Goal: Task Accomplishment & Management: Manage account settings

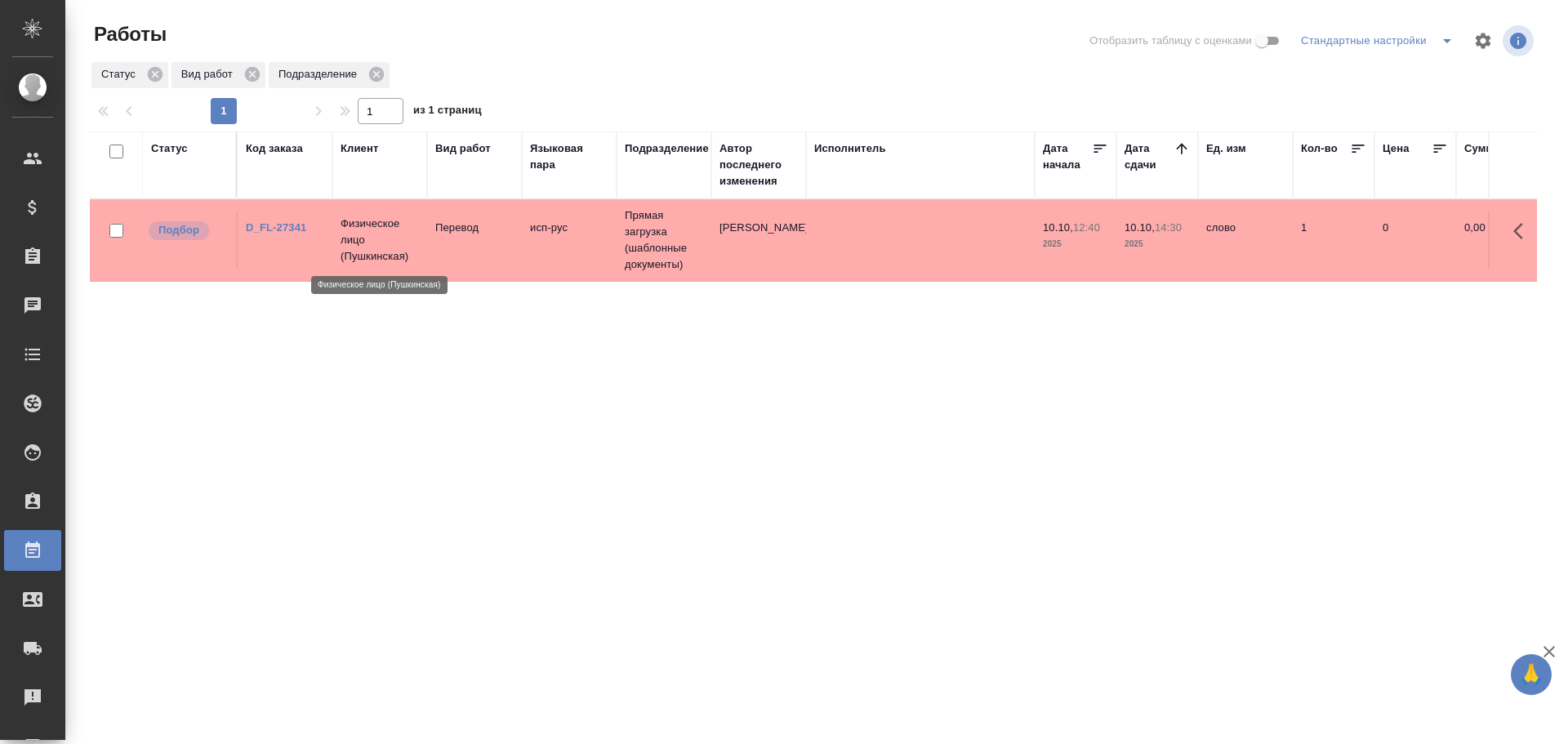
click at [389, 224] on p "Физическое лицо (Пушкинская)" at bounding box center [379, 240] width 78 height 49
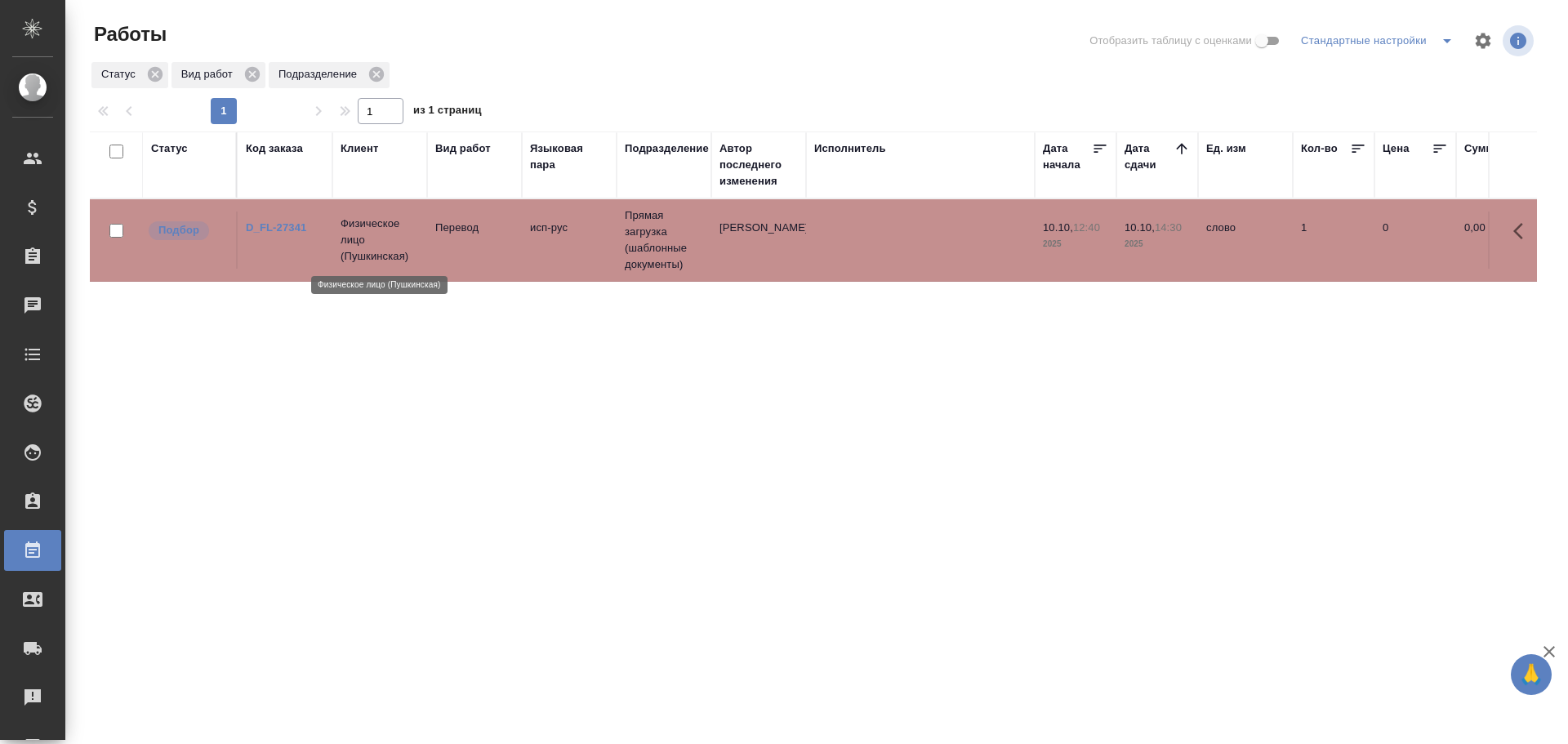
click at [389, 224] on p "Физическое лицо (Пушкинская)" at bounding box center [379, 240] width 78 height 49
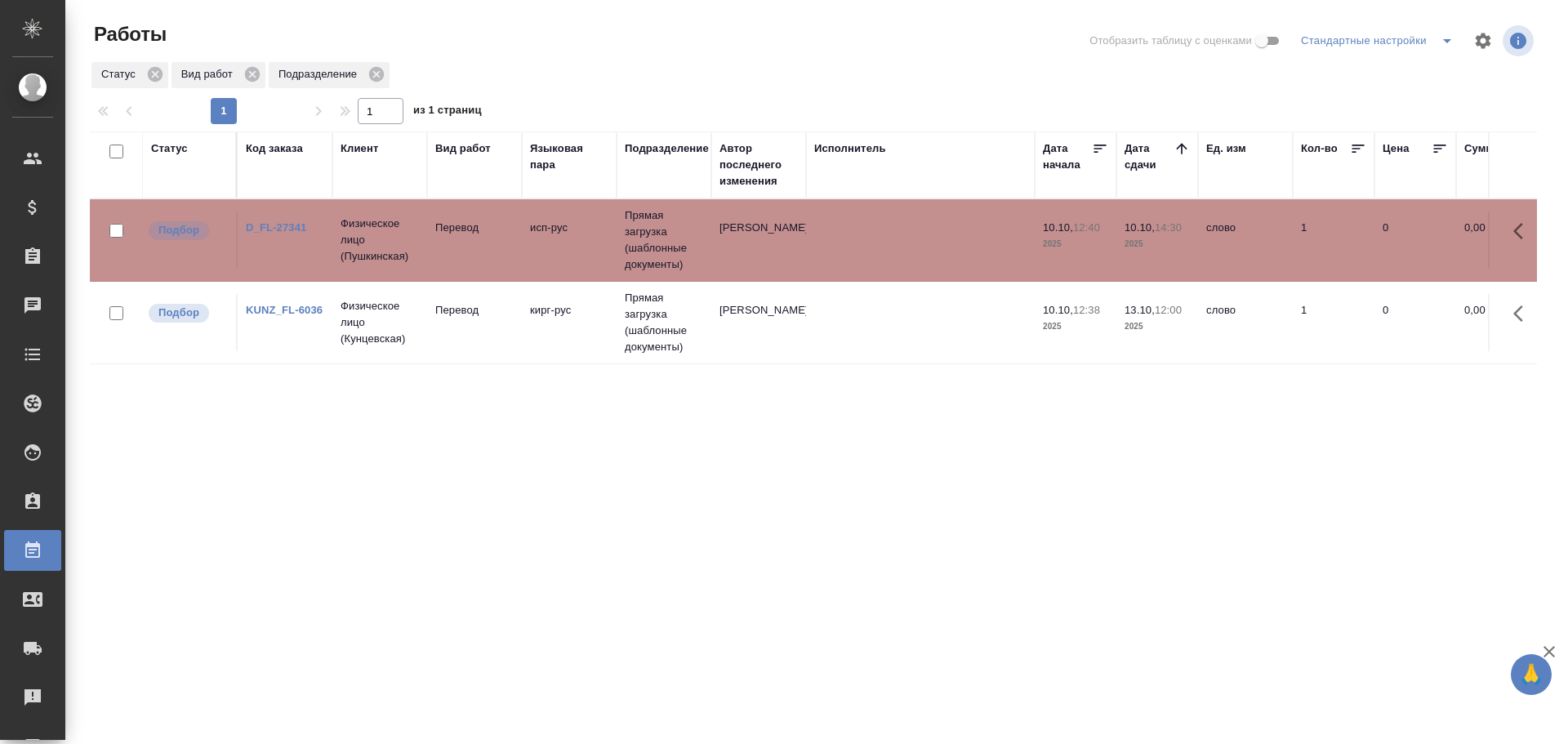
click at [503, 338] on td "Перевод" at bounding box center [474, 323] width 94 height 58
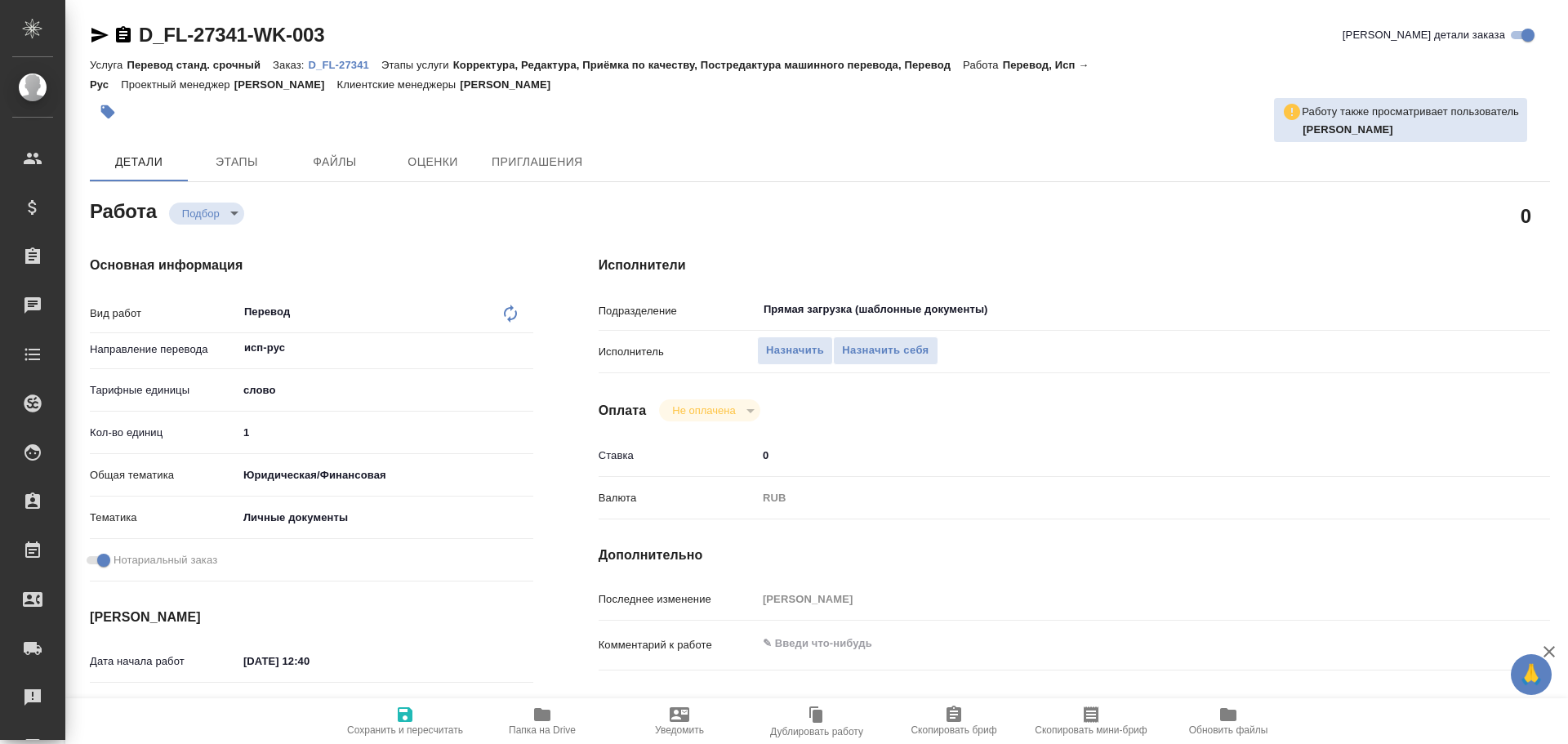
type textarea "x"
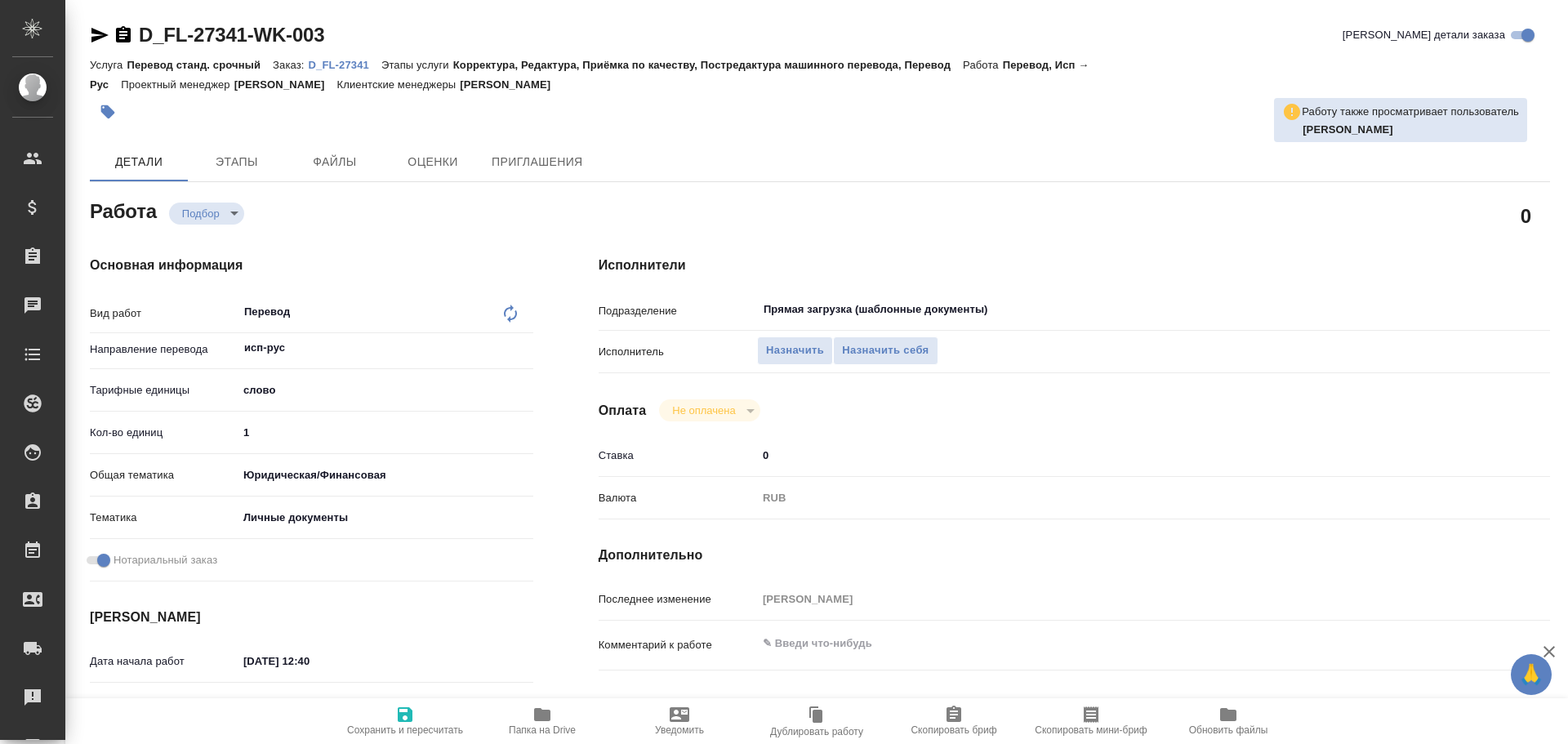
type textarea "x"
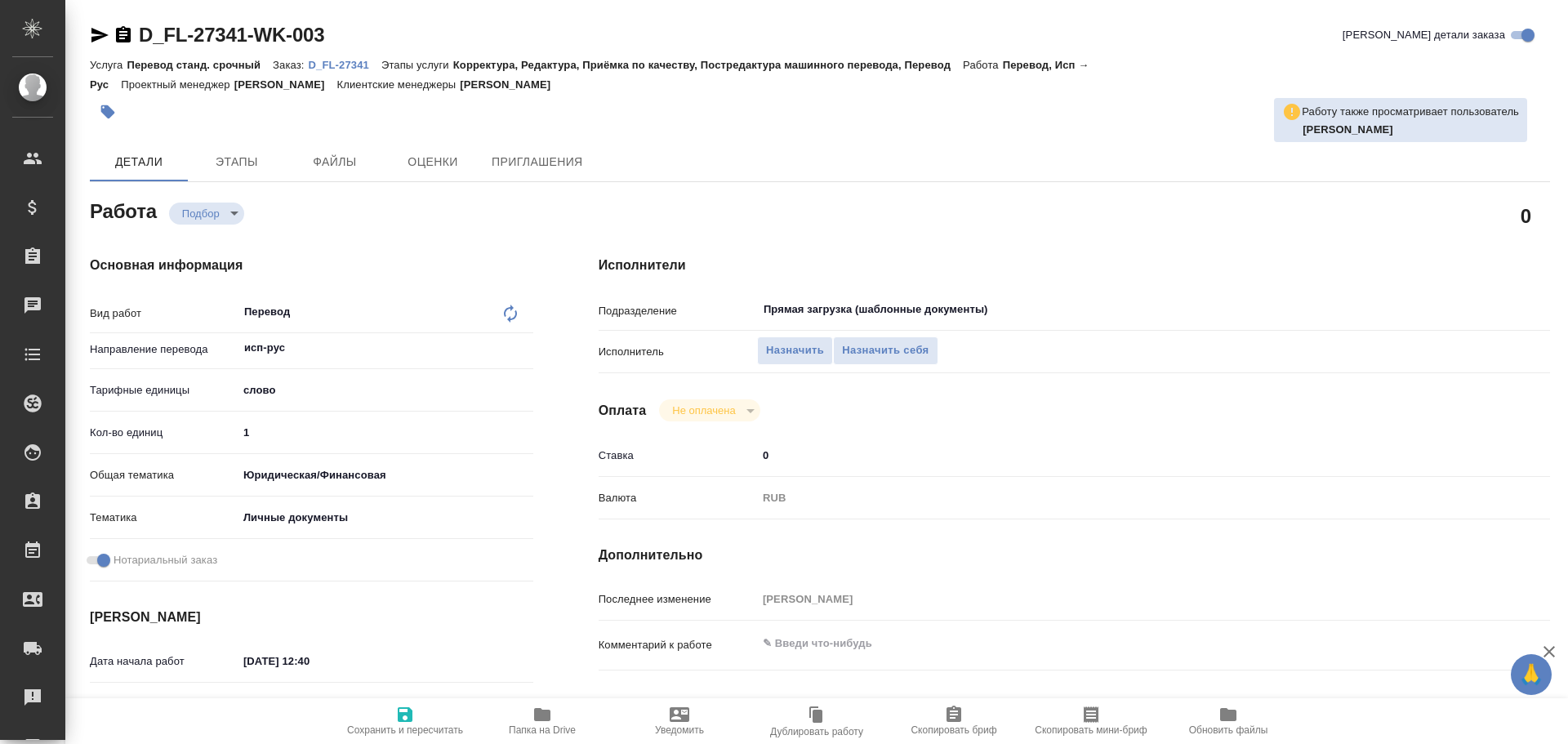
type textarea "x"
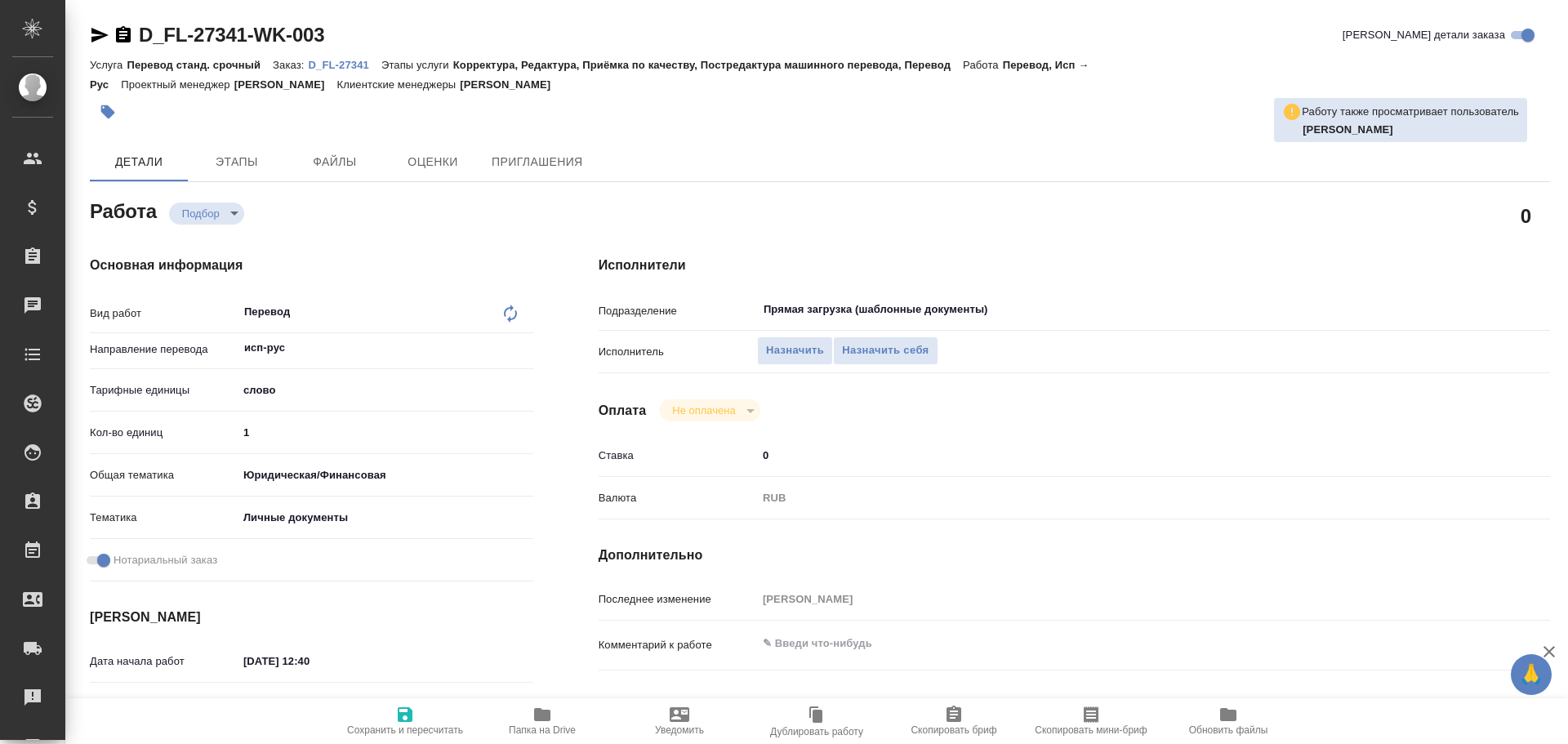
type textarea "x"
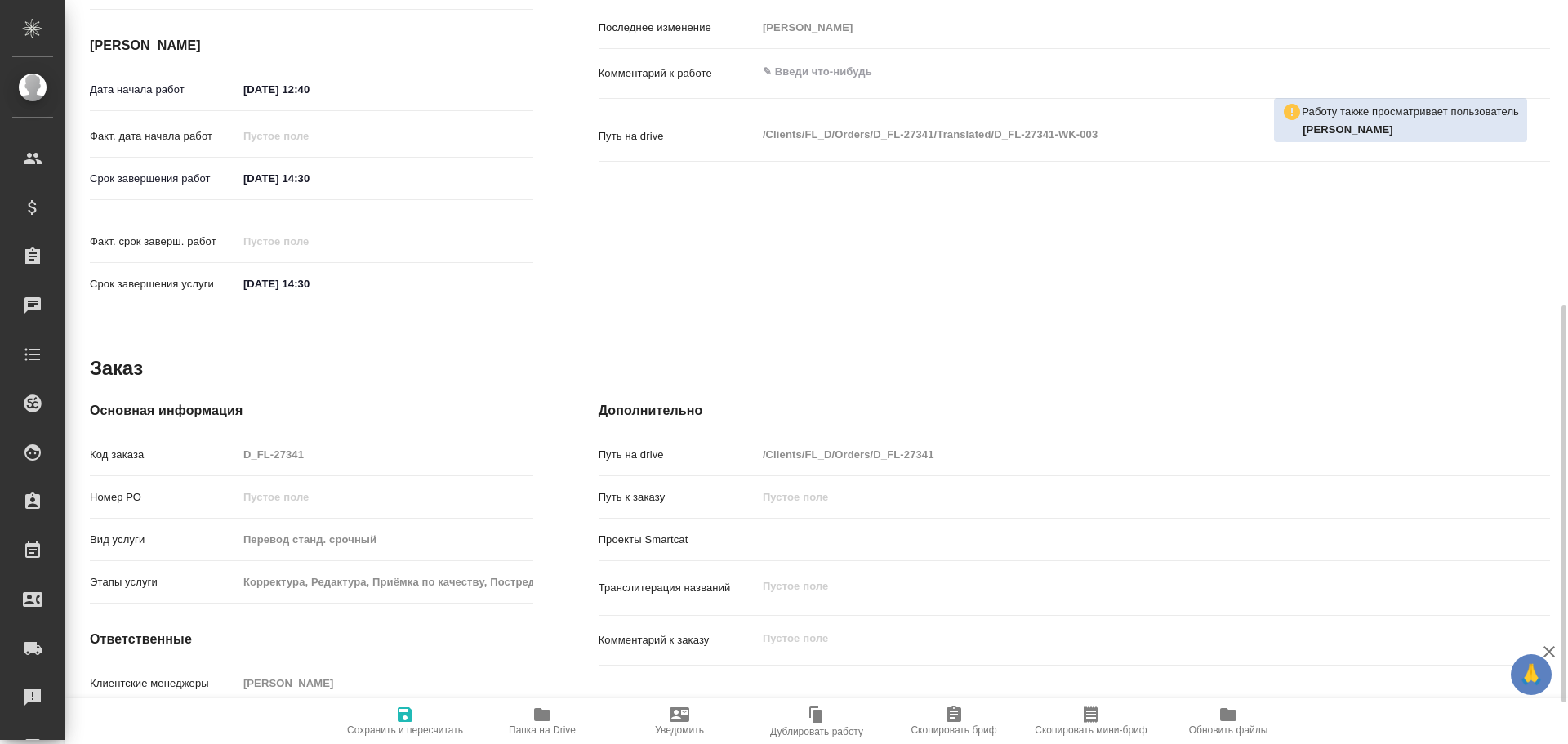
type textarea "x"
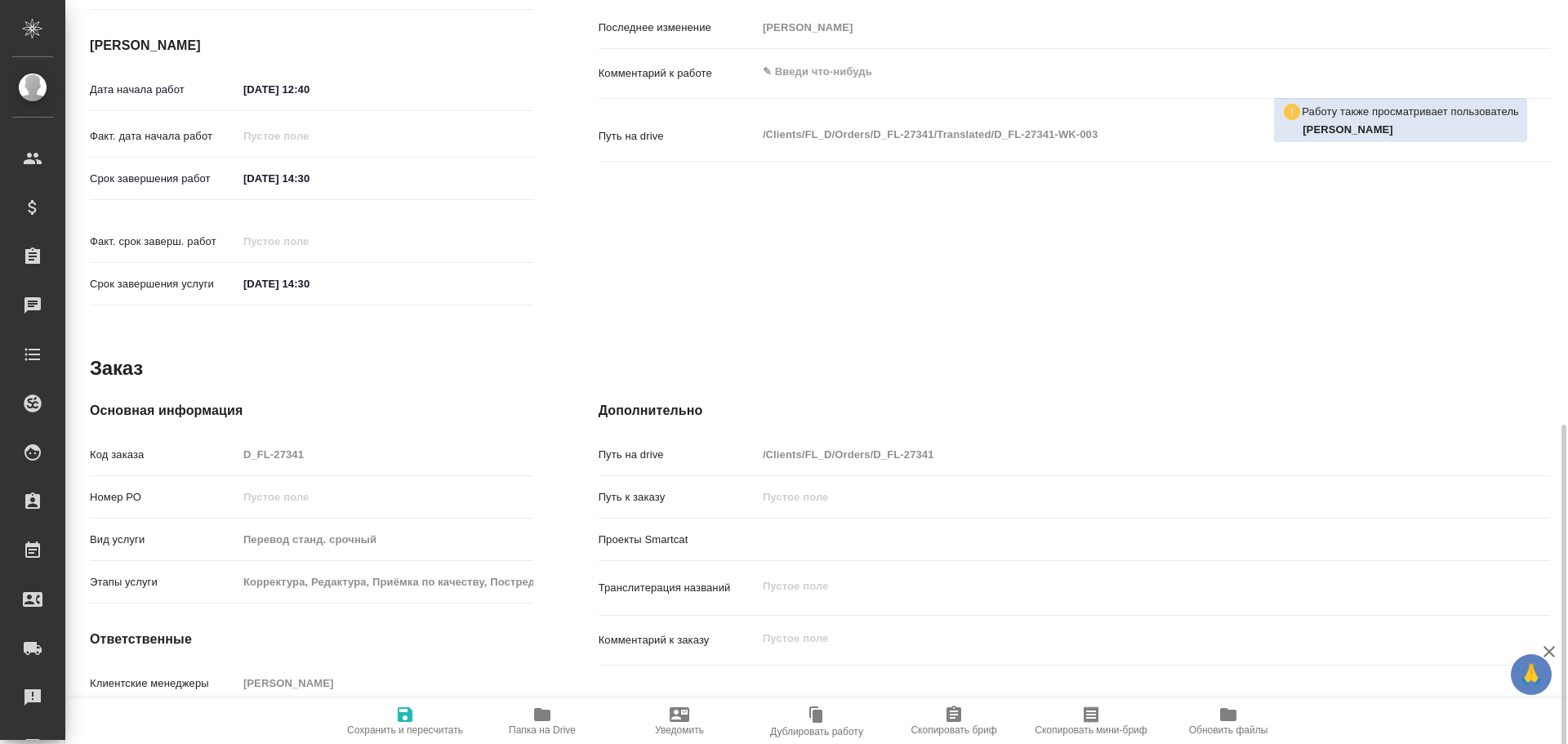
scroll to position [650, 0]
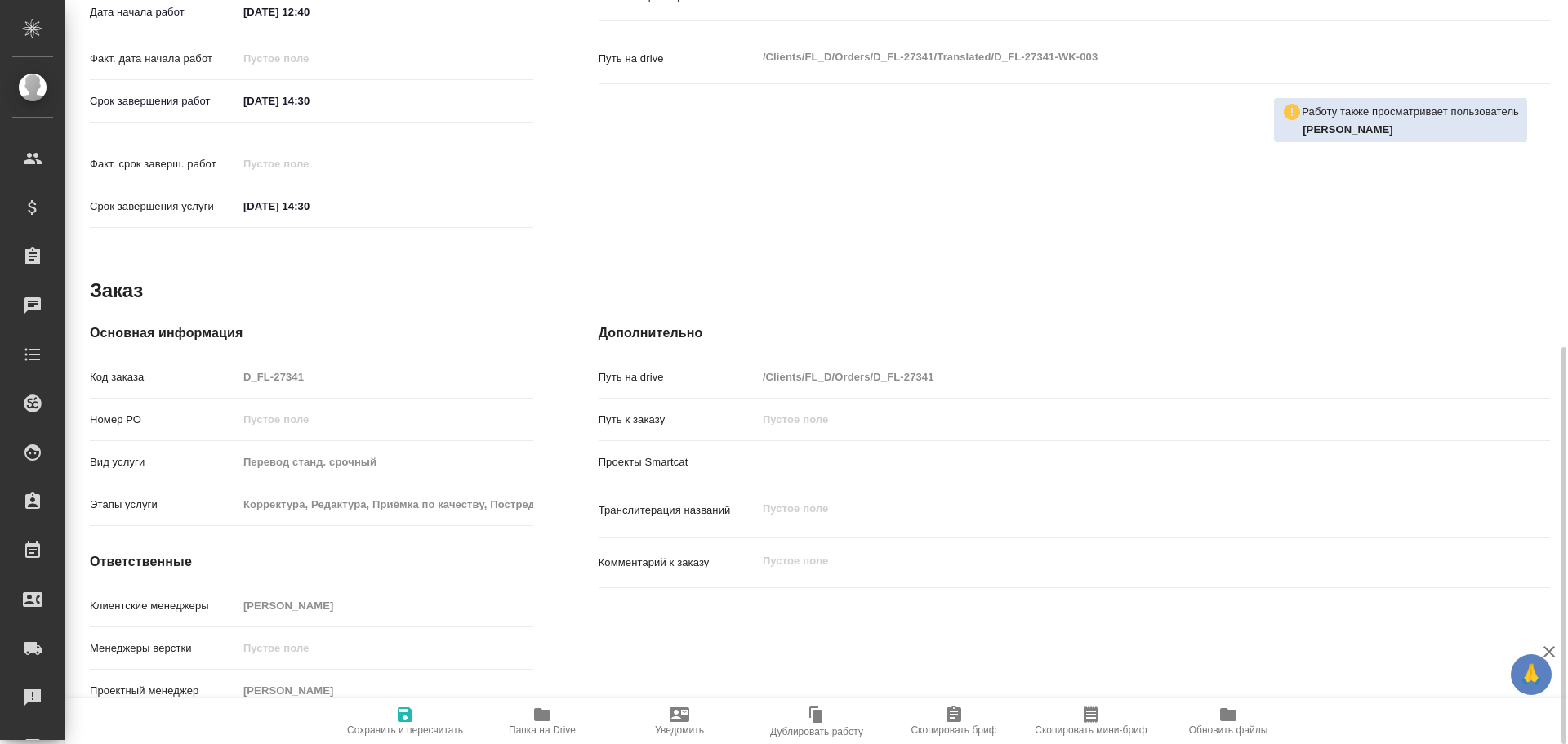
type textarea "x"
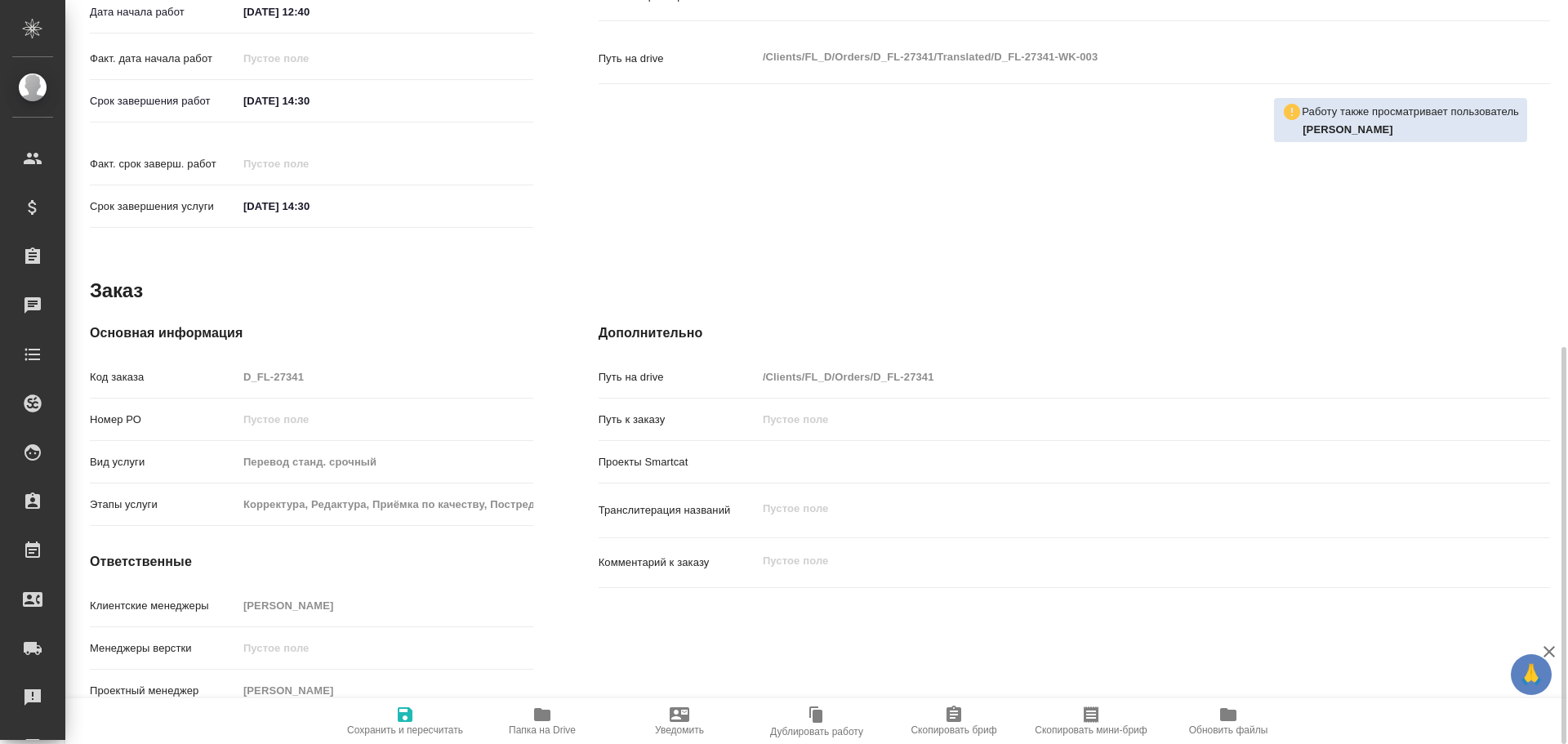
click at [548, 724] on icon "button" at bounding box center [542, 715] width 20 height 20
type textarea "x"
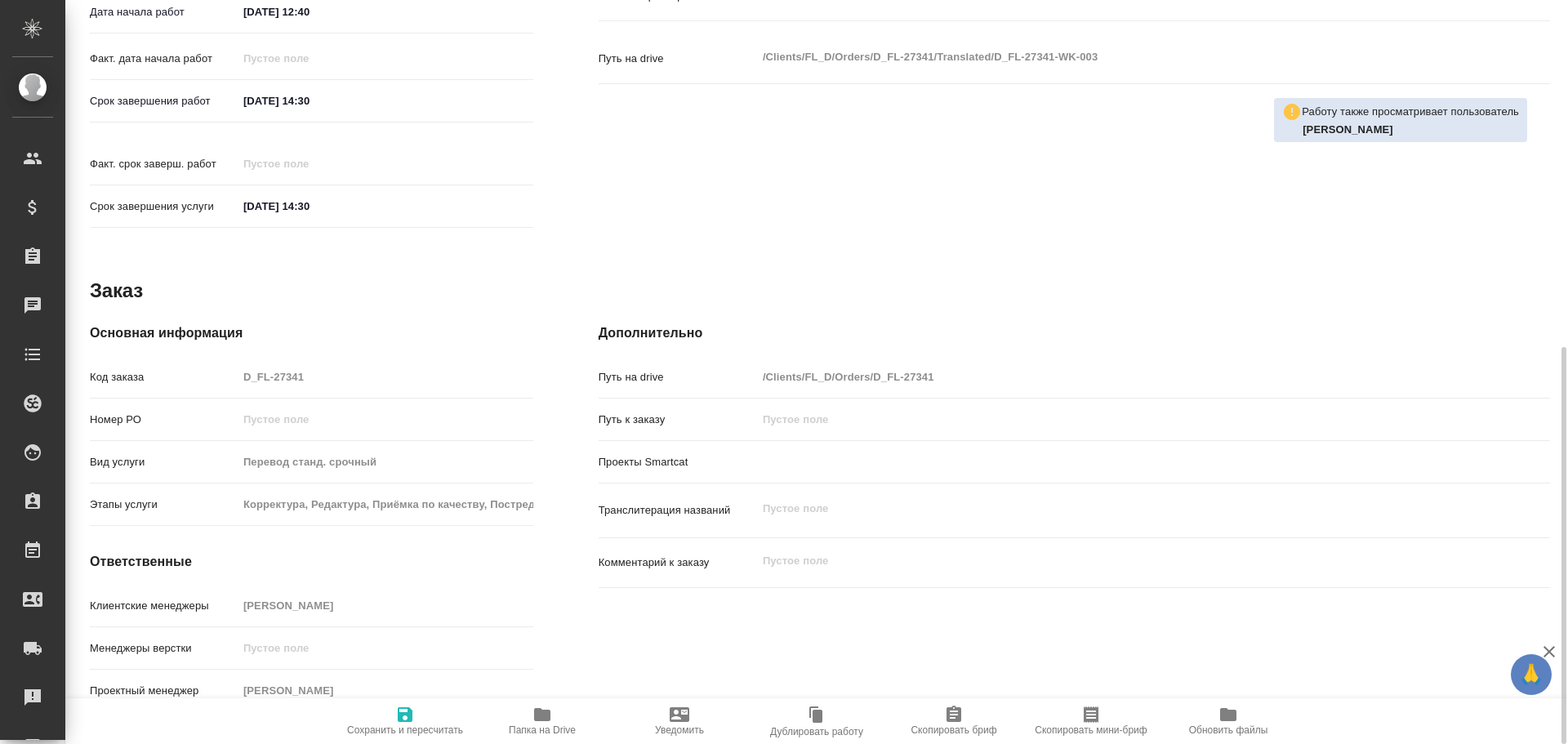
type textarea "x"
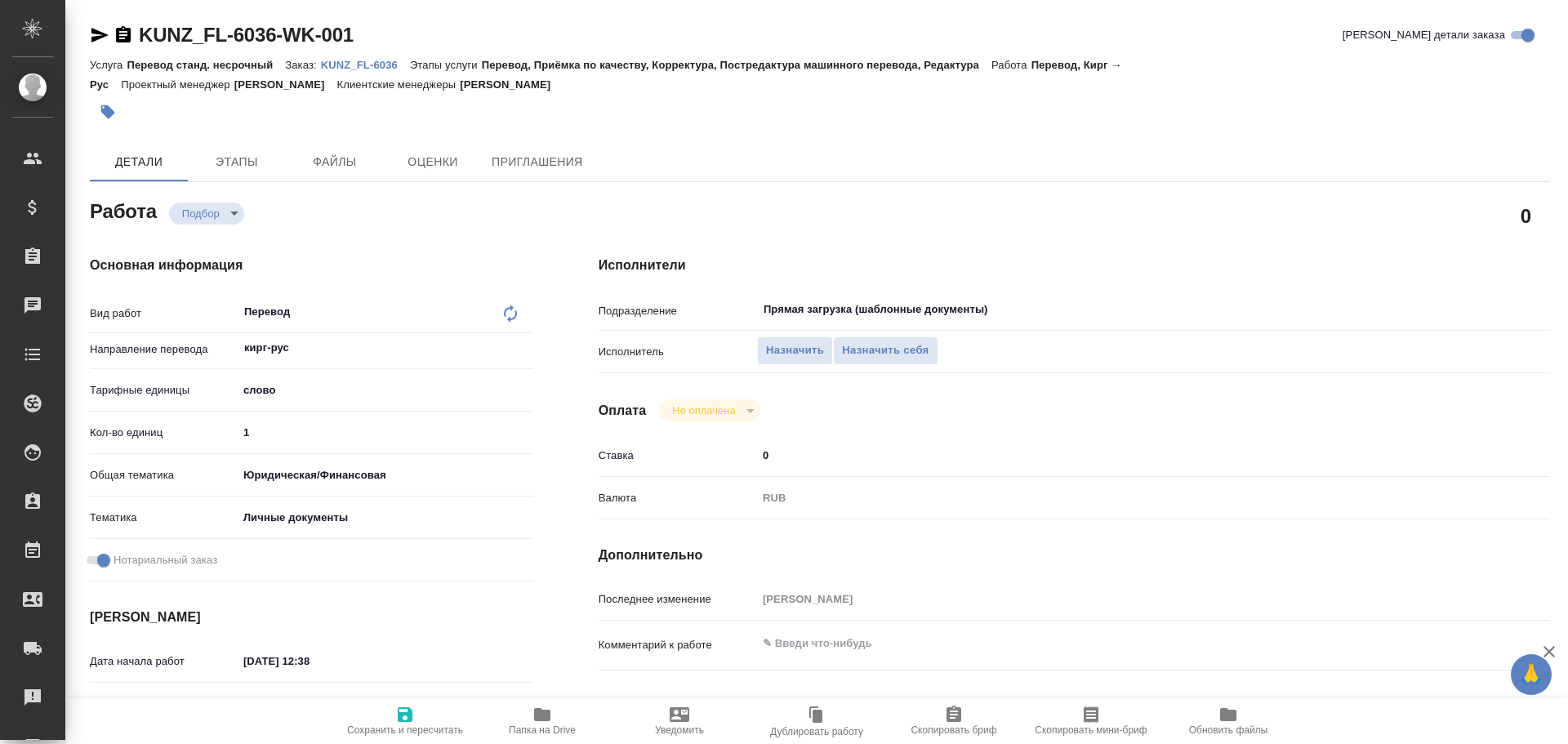
type textarea "x"
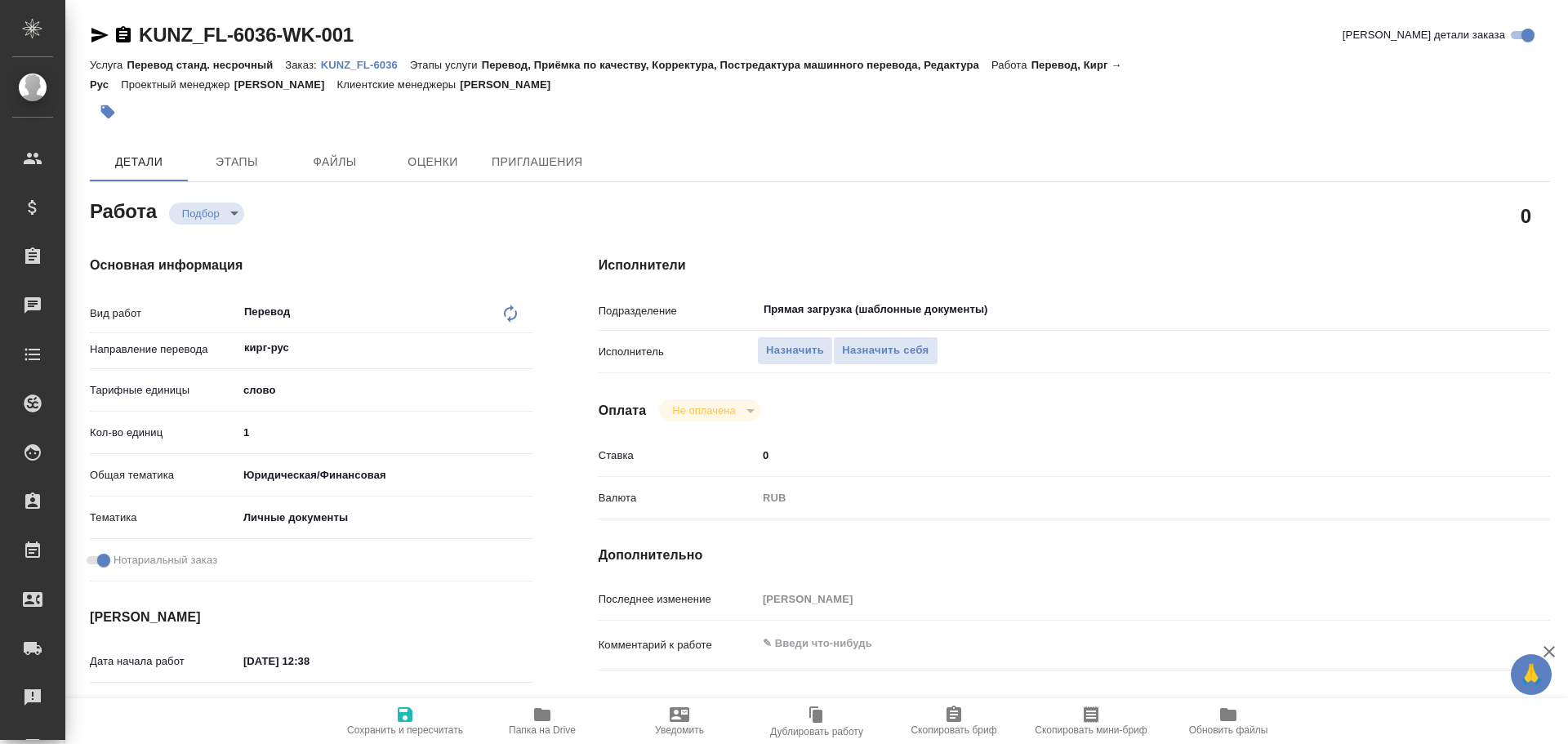
type textarea "x"
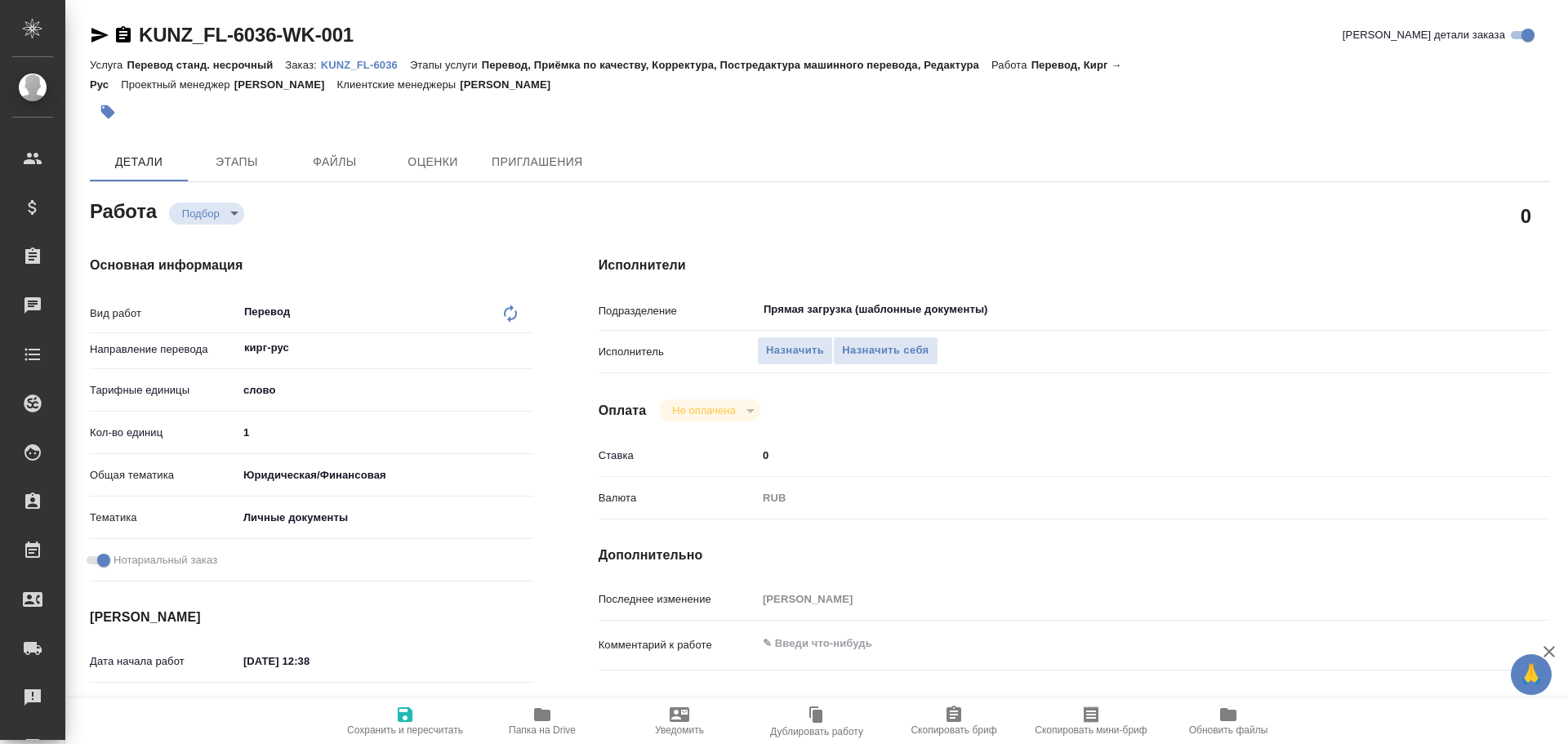
scroll to position [650, 0]
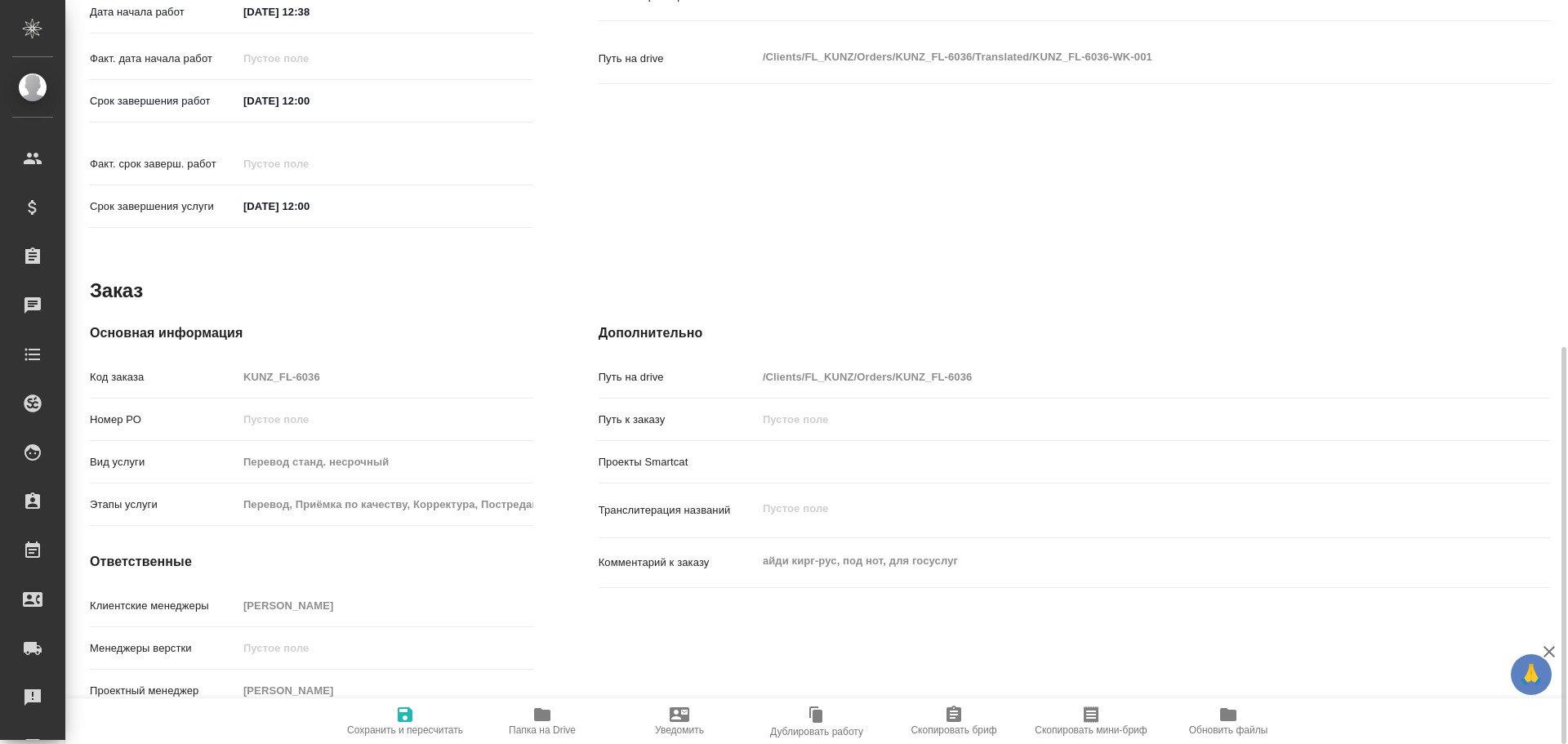
type textarea "x"
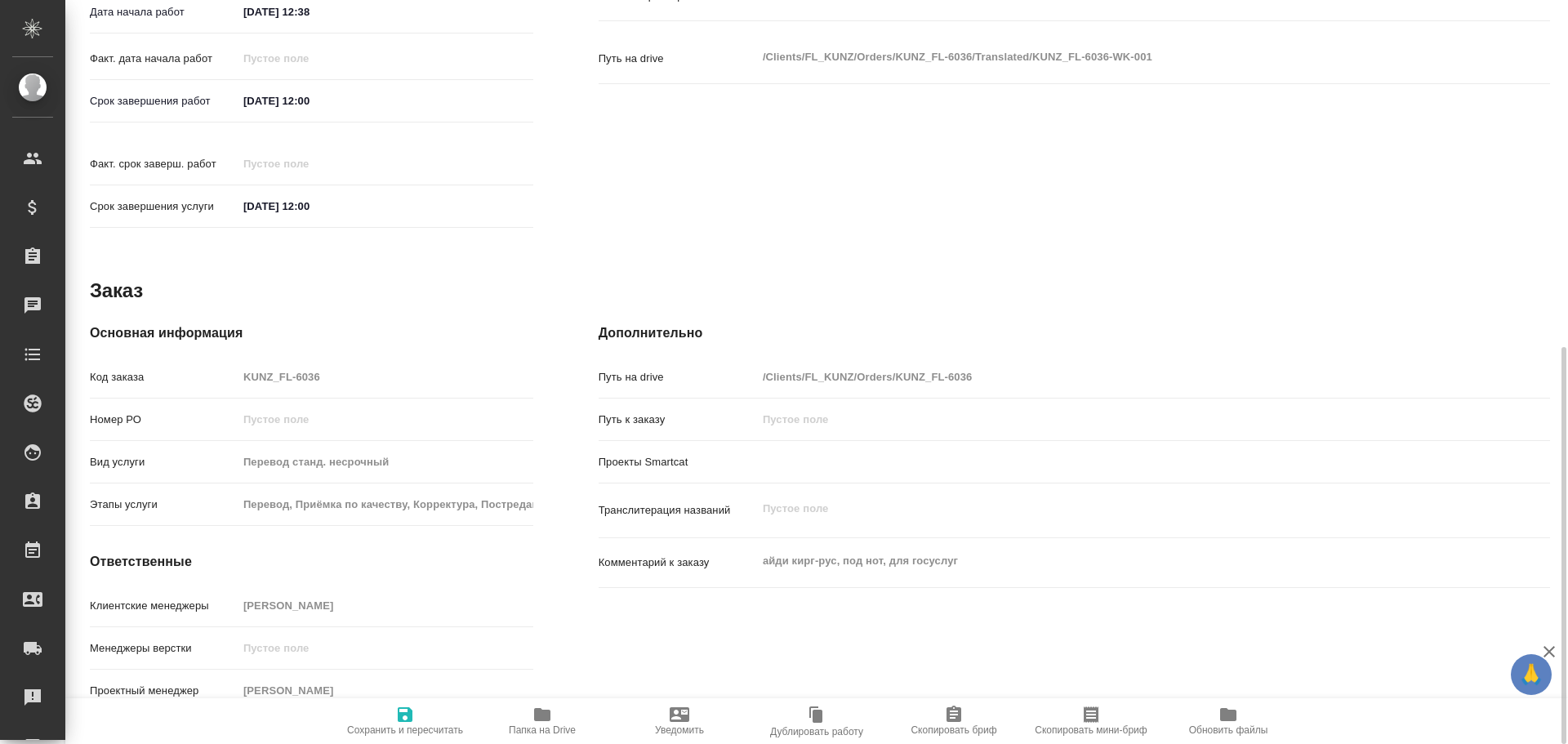
type textarea "x"
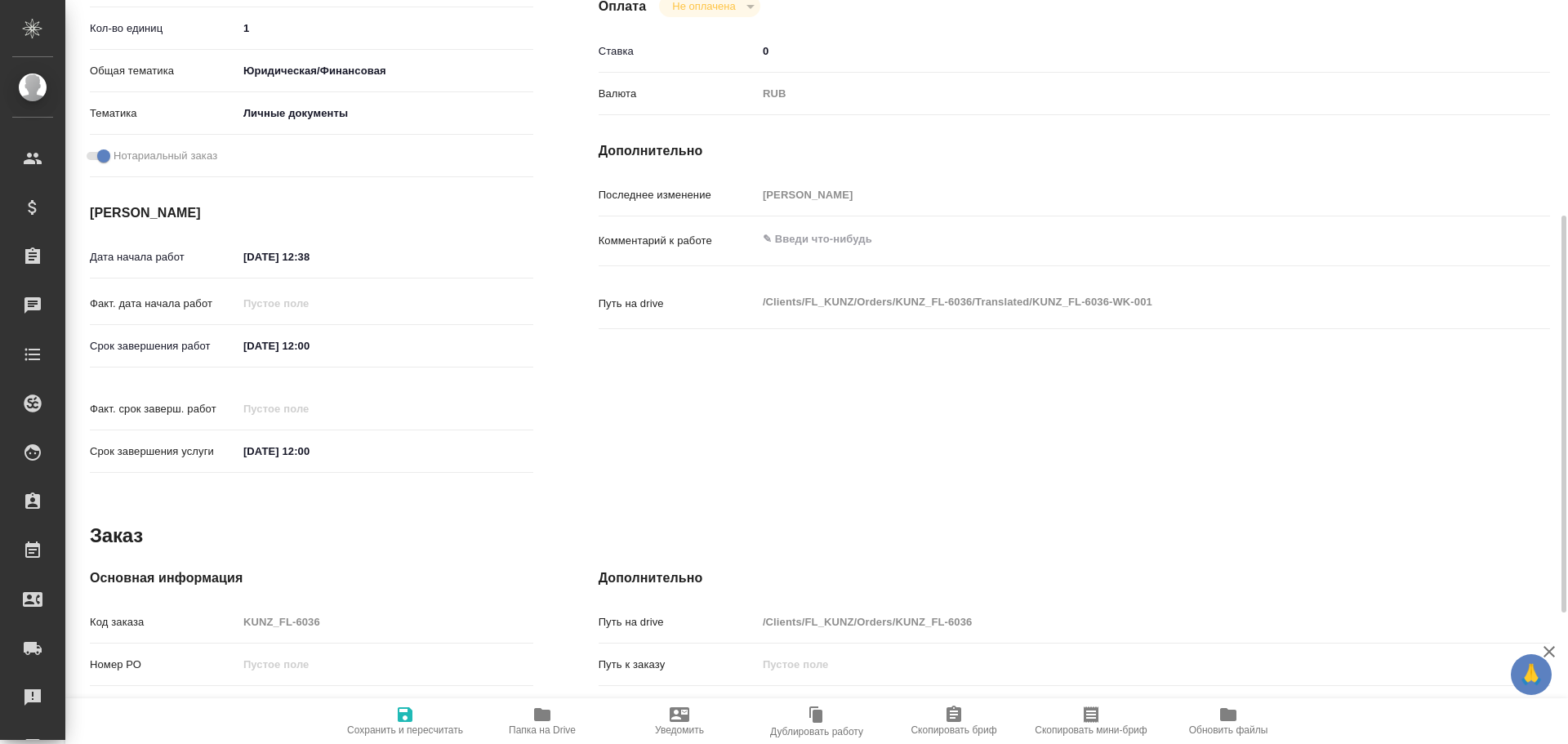
scroll to position [0, 0]
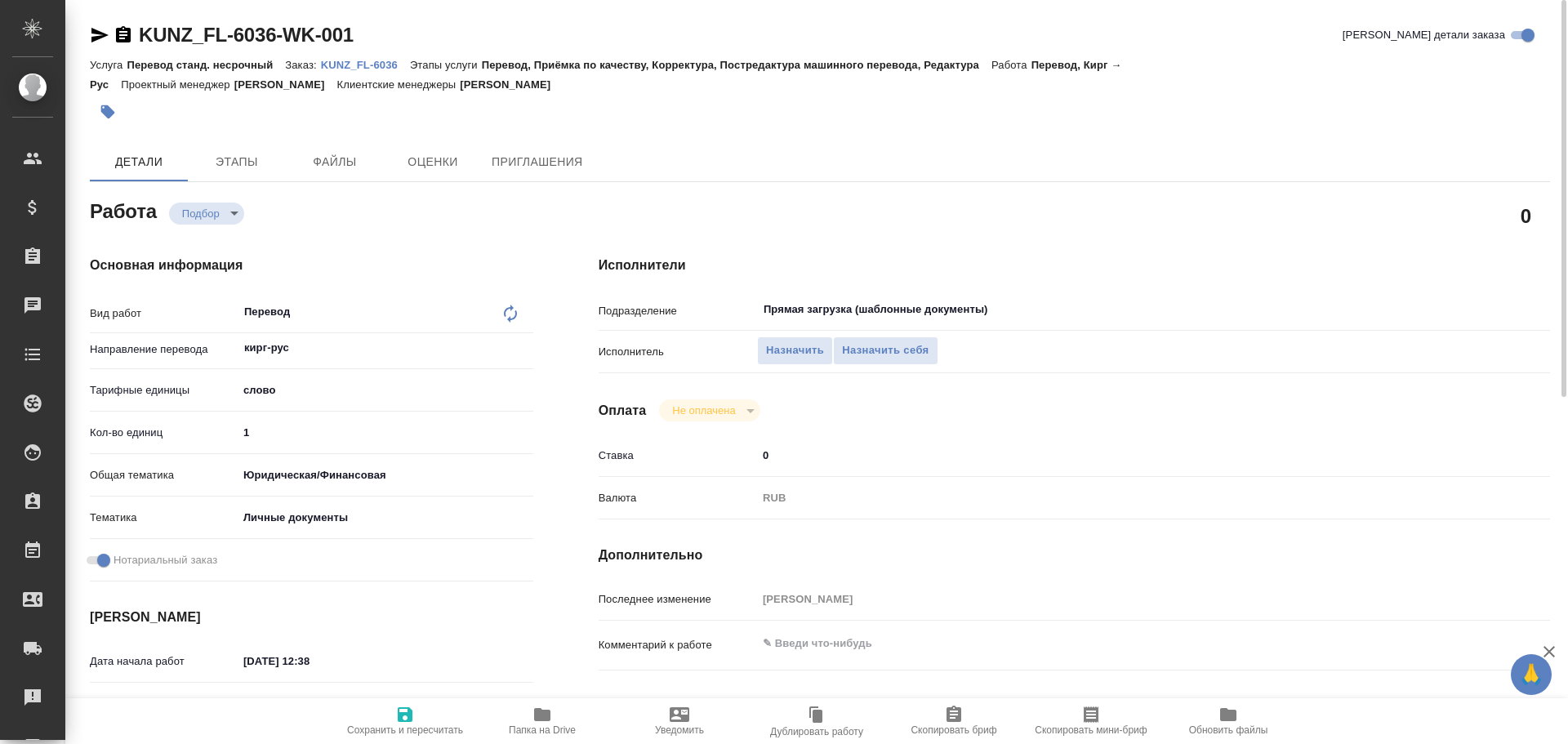
type textarea "x"
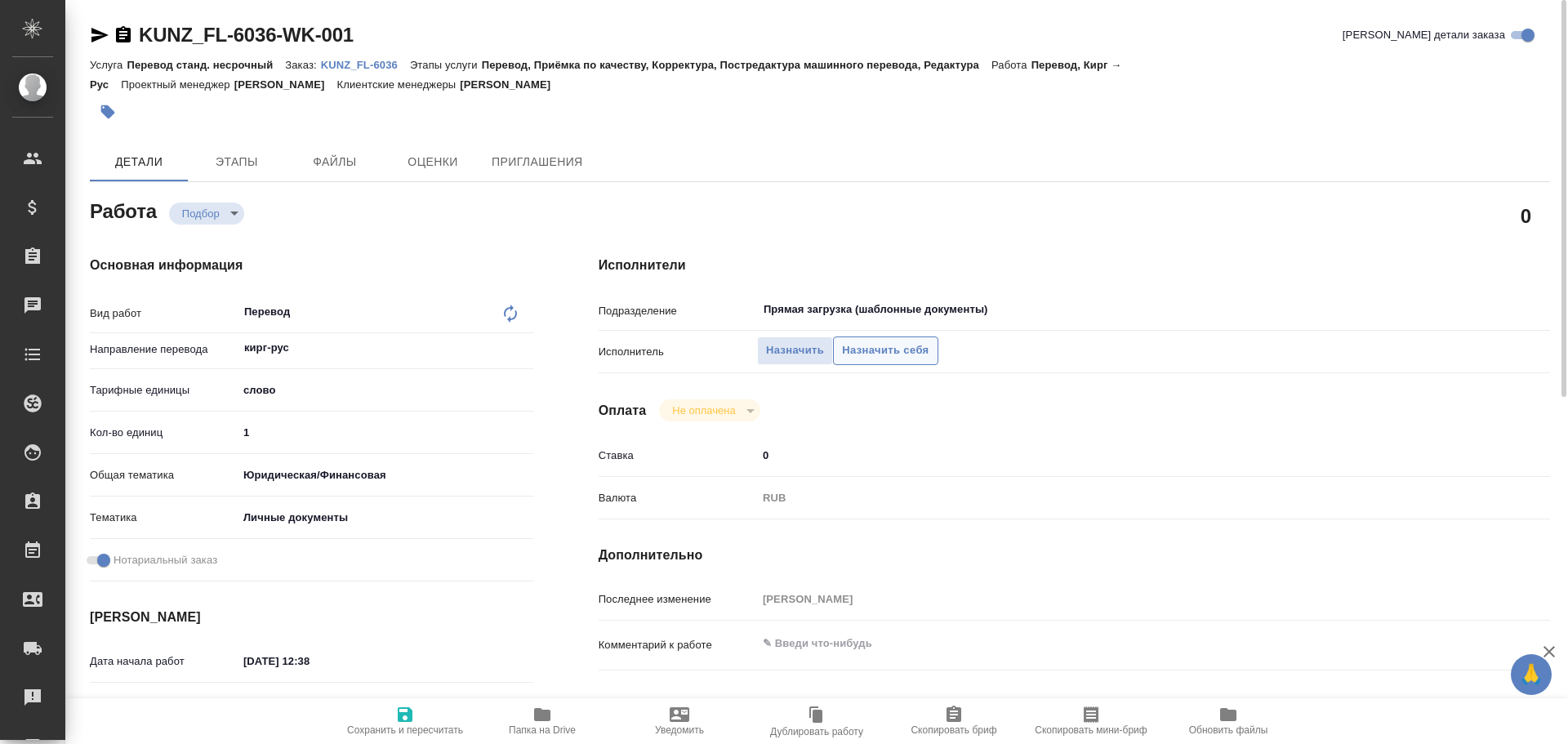
click at [868, 354] on span "Назначить себя" at bounding box center [885, 351] width 86 height 19
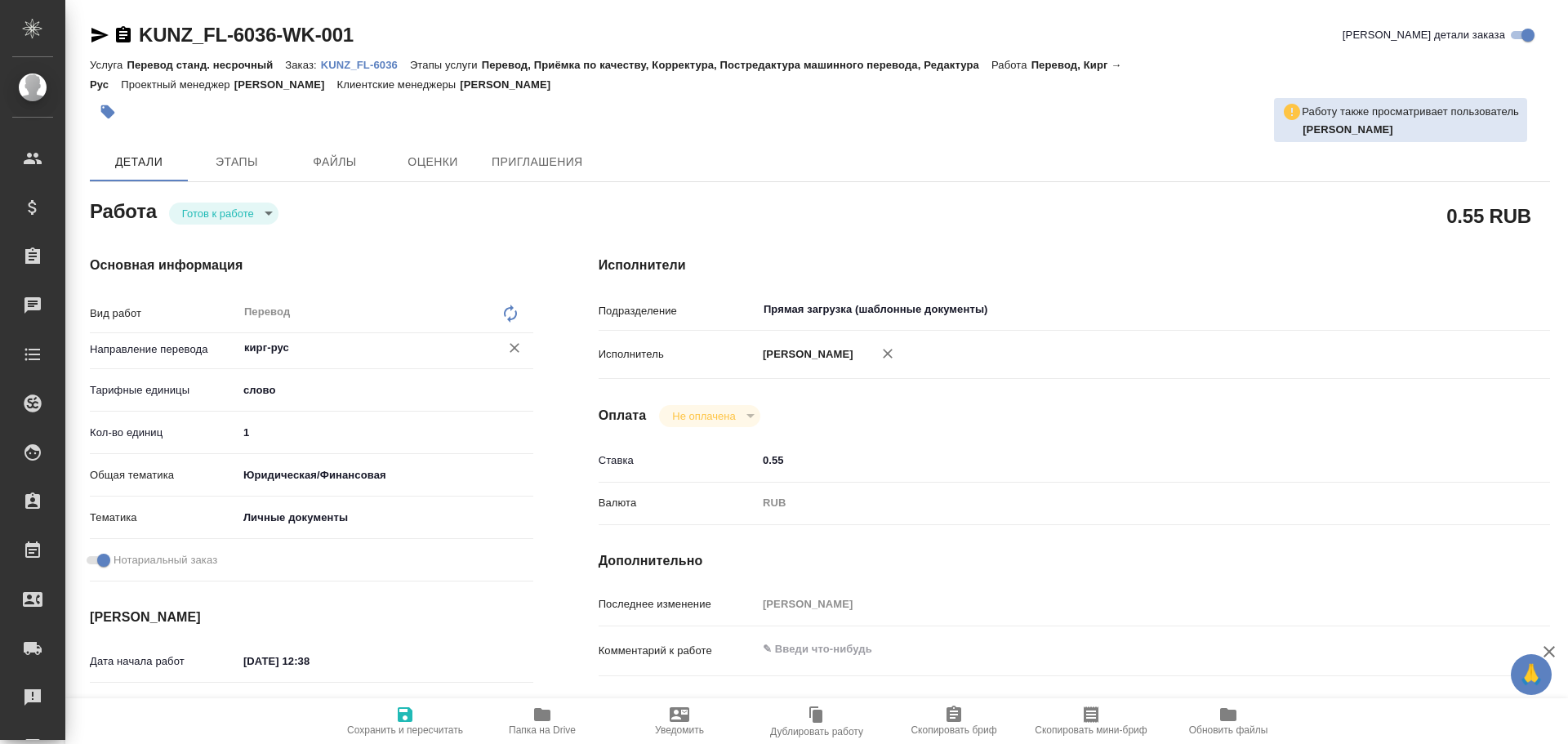
type textarea "x"
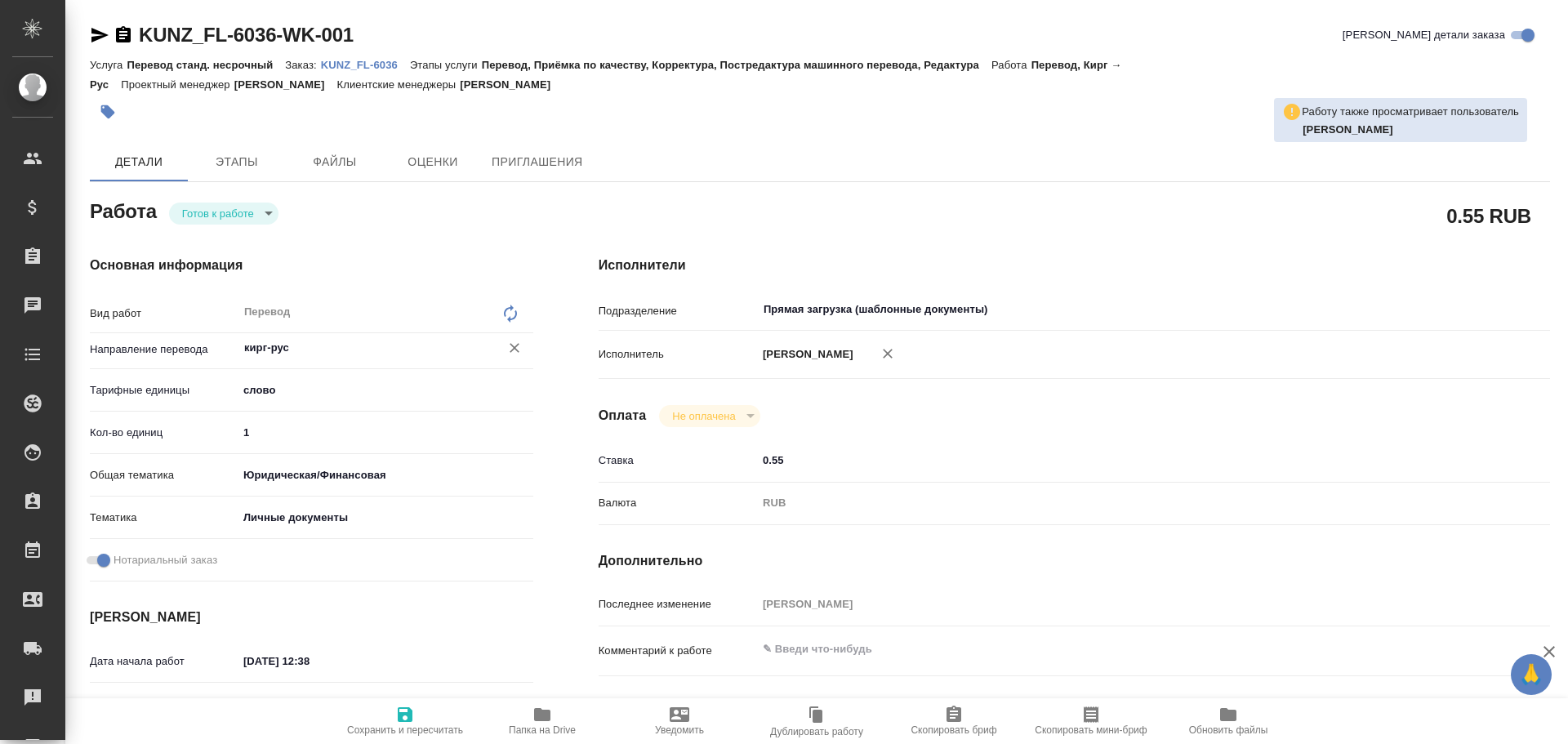
type textarea "x"
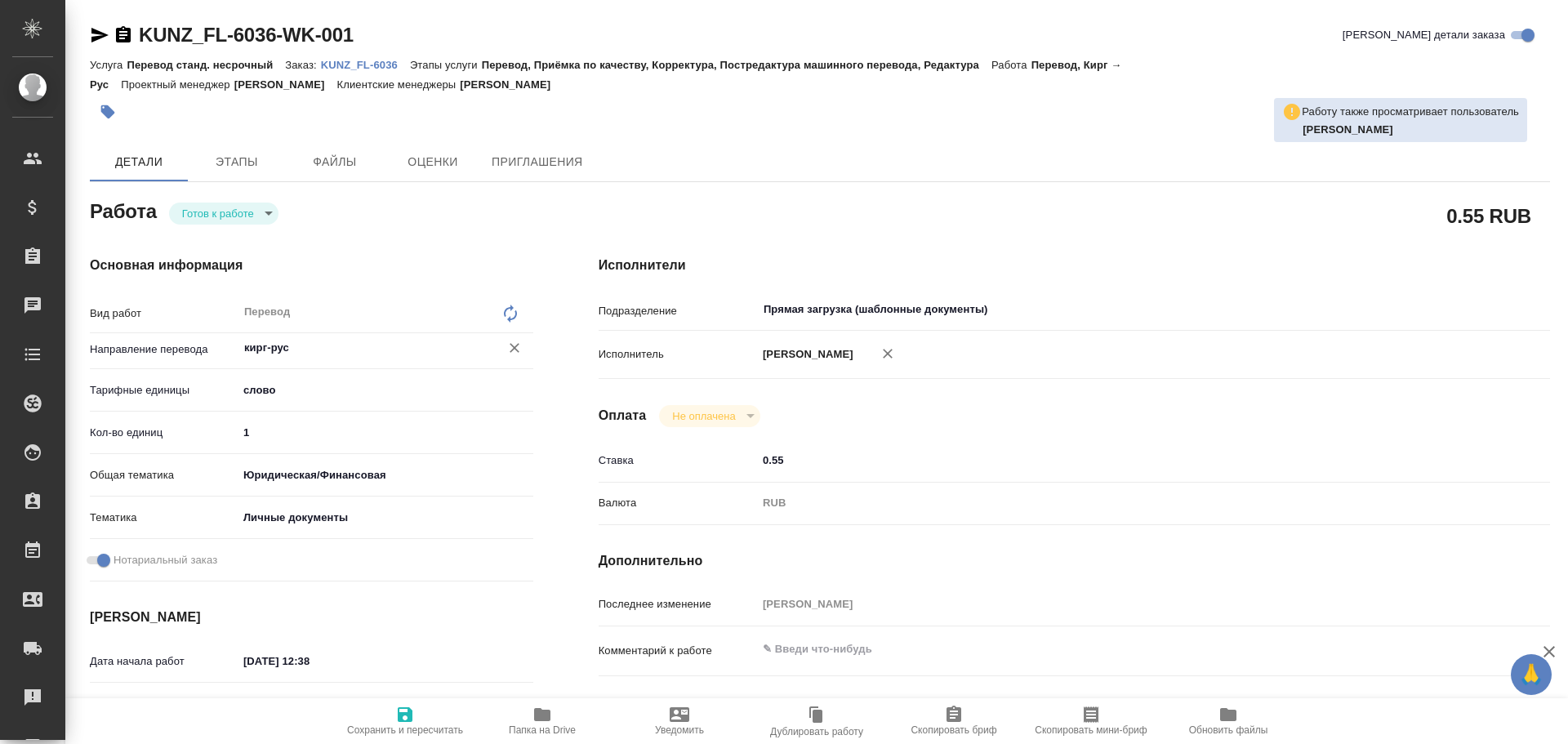
type textarea "x"
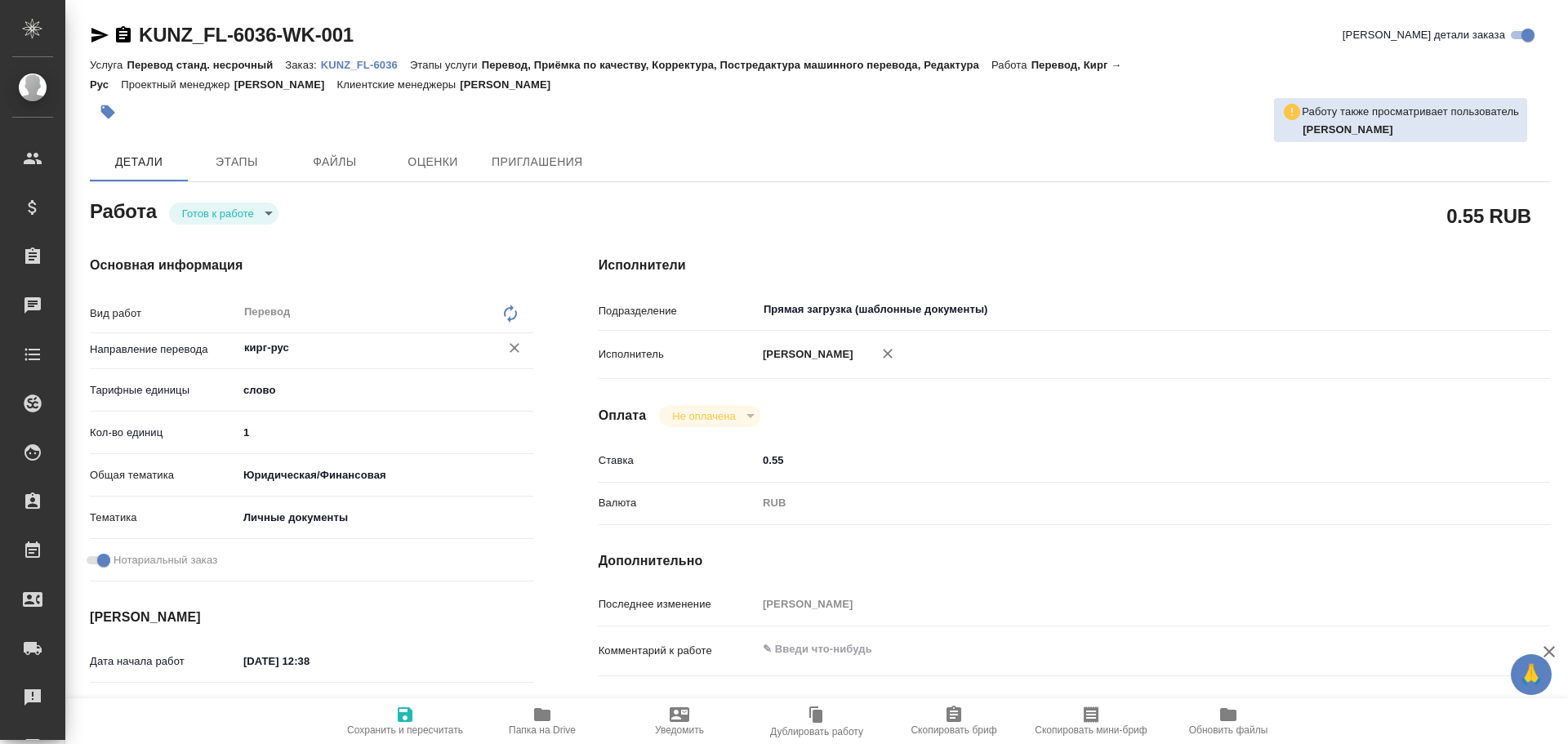
type textarea "x"
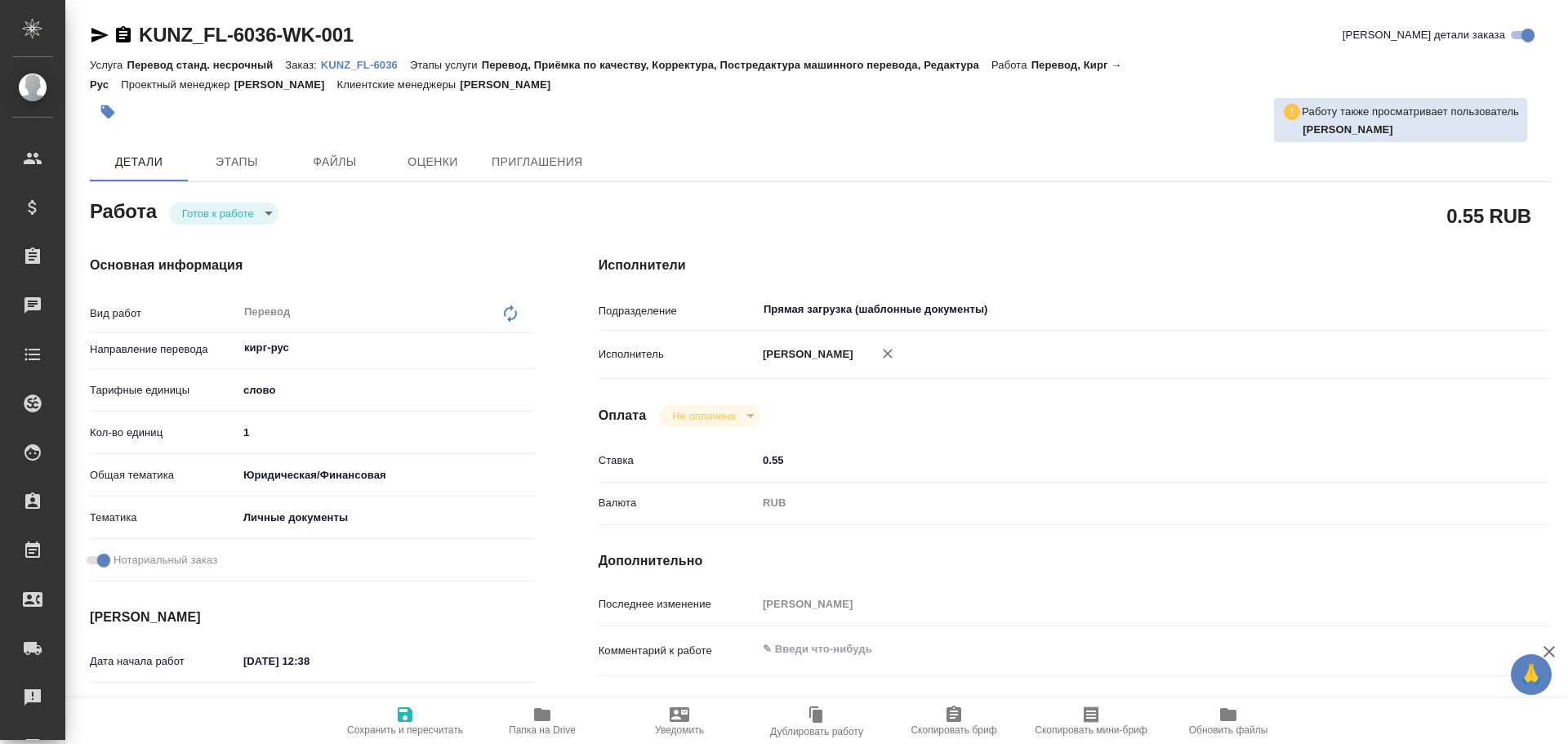
type textarea "x"
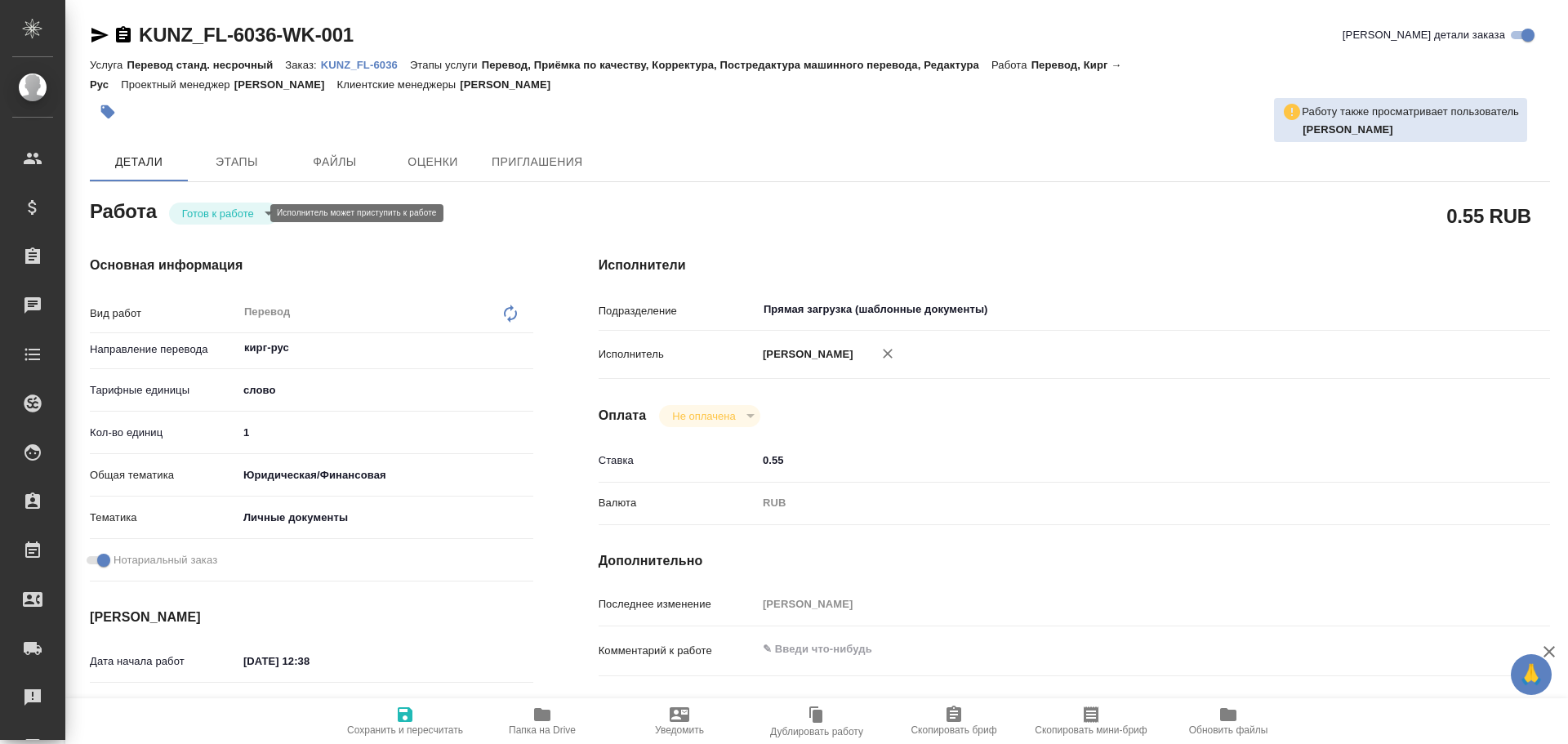
click at [199, 217] on body "🙏 .cls-1 fill:#fff; AWATERA Gusev Alexandr Клиенты Спецификации Заказы Чаты Tod…" at bounding box center [784, 372] width 1568 height 744
type textarea "x"
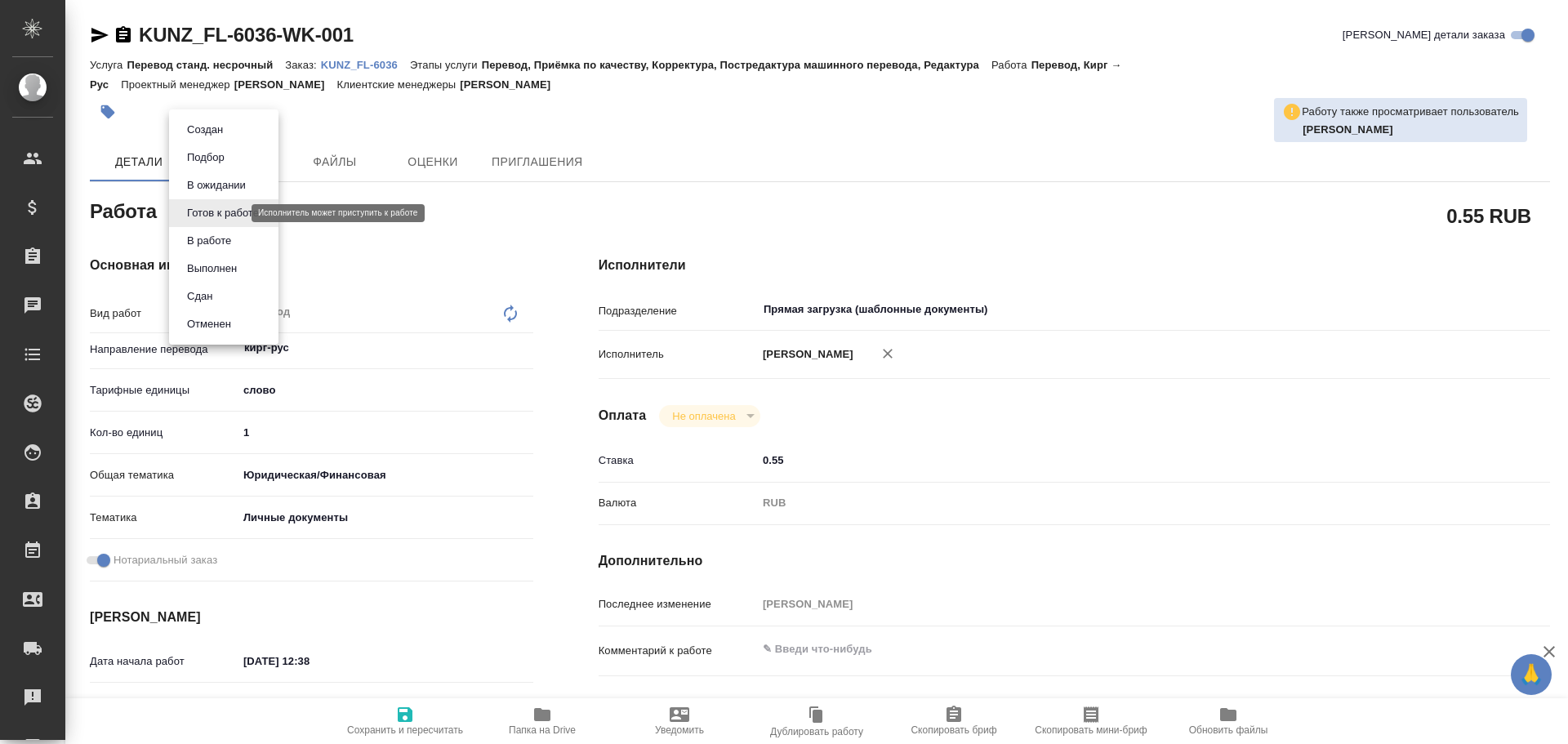
type textarea "x"
click at [200, 239] on button "В работе" at bounding box center [209, 241] width 54 height 18
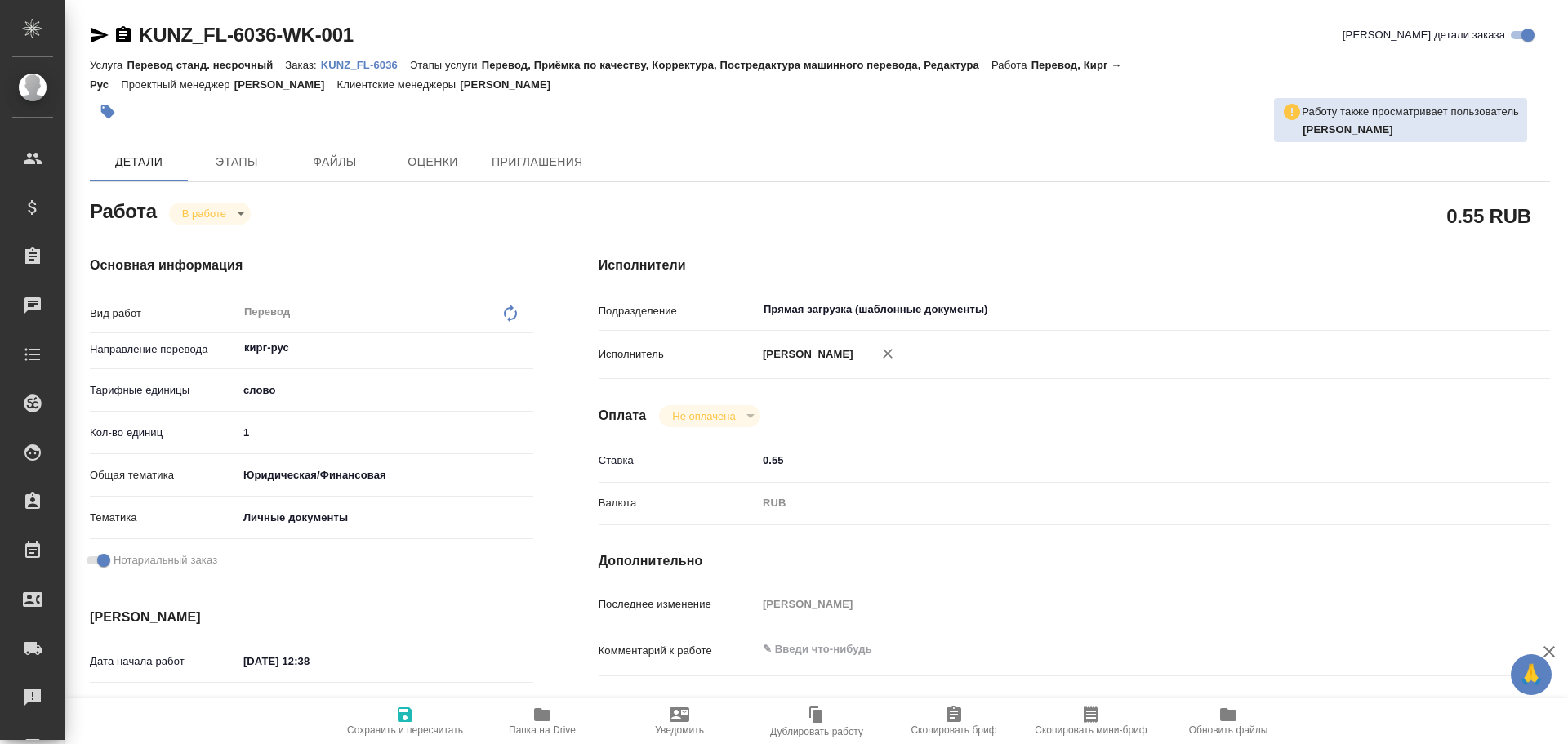
type textarea "x"
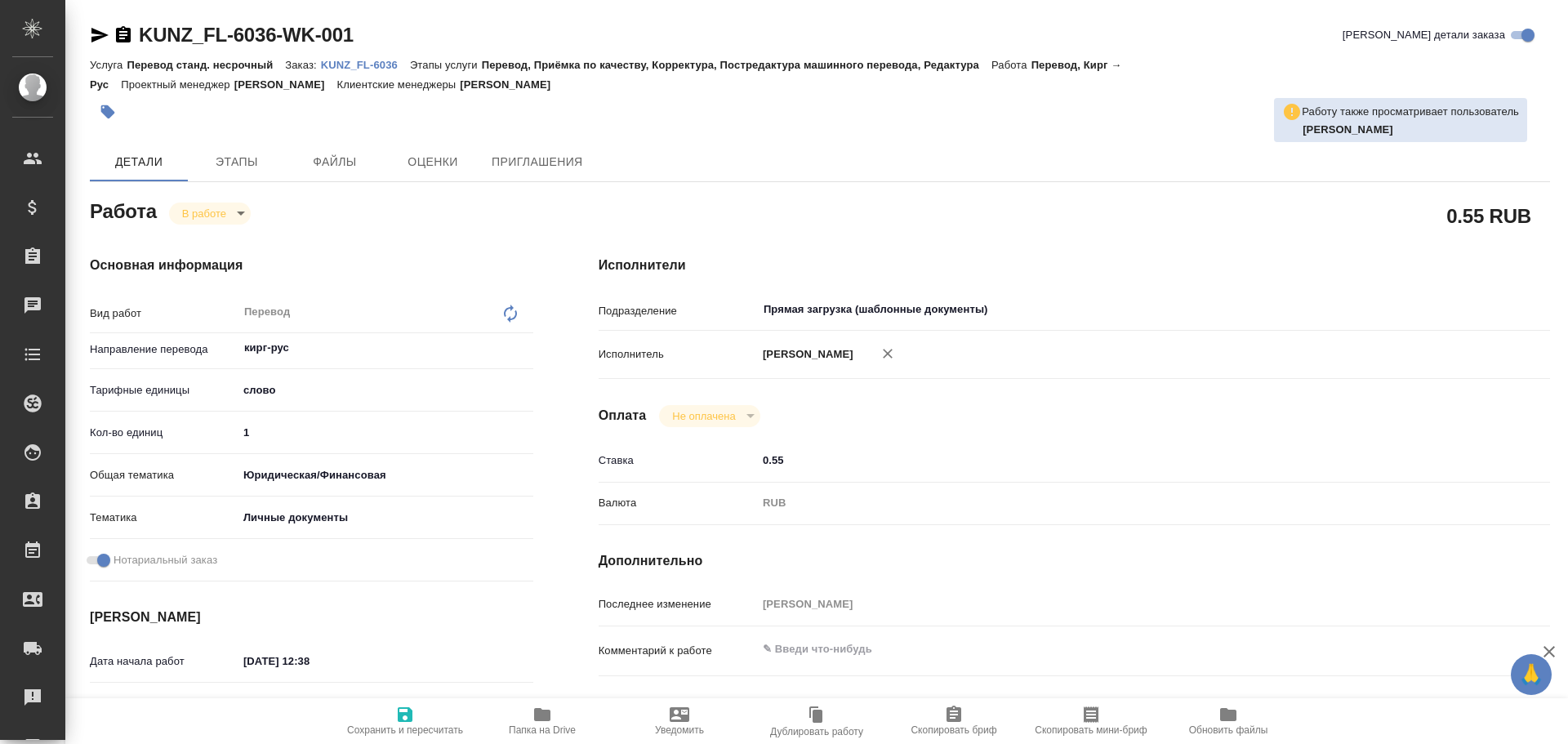
type textarea "x"
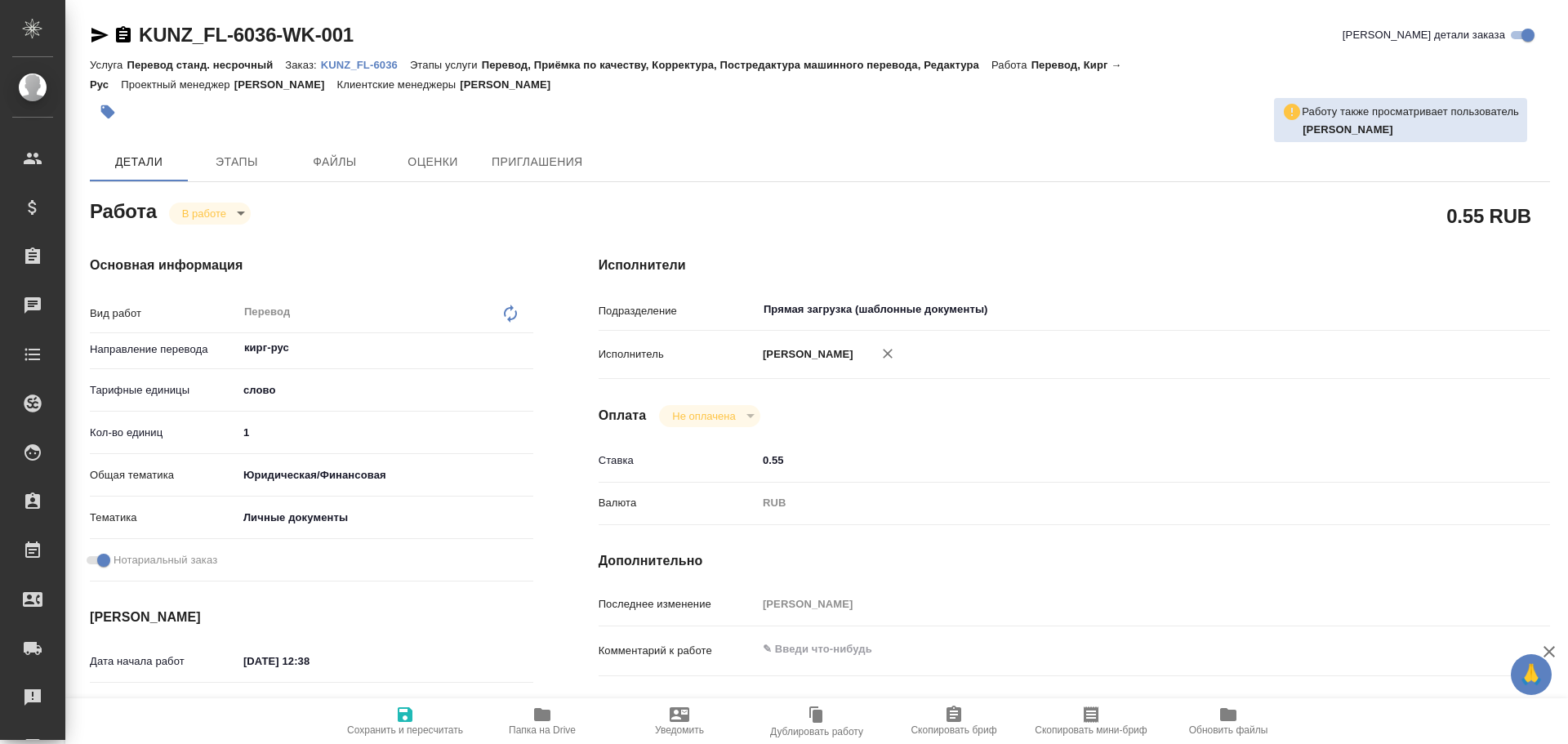
type textarea "x"
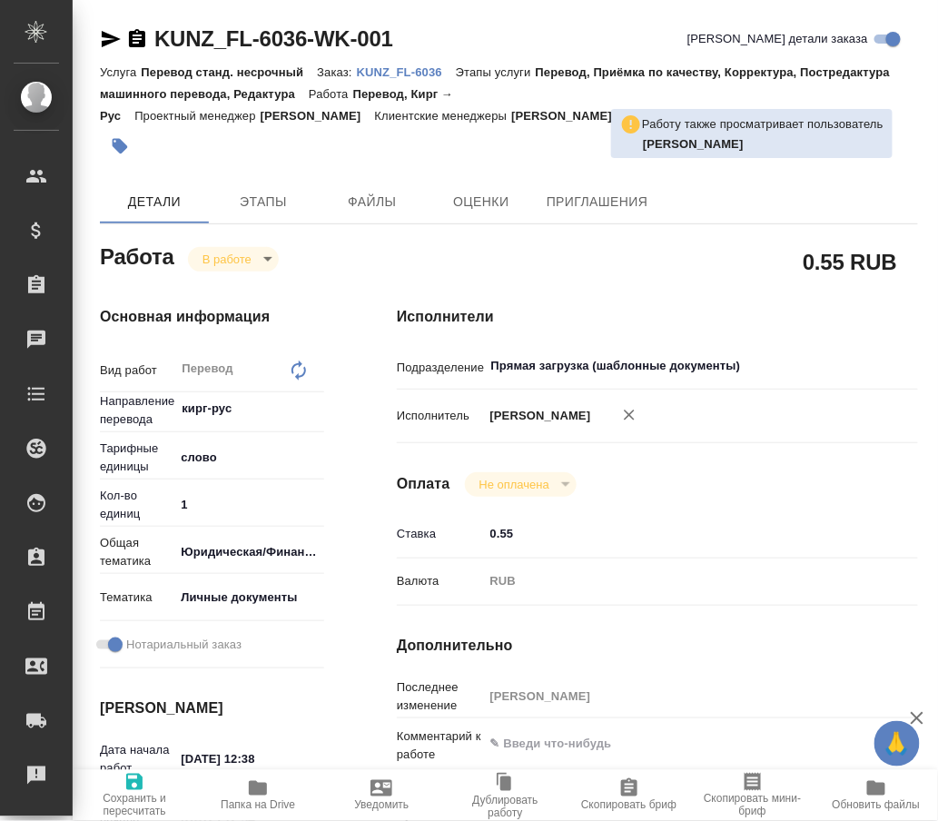
type textarea "x"
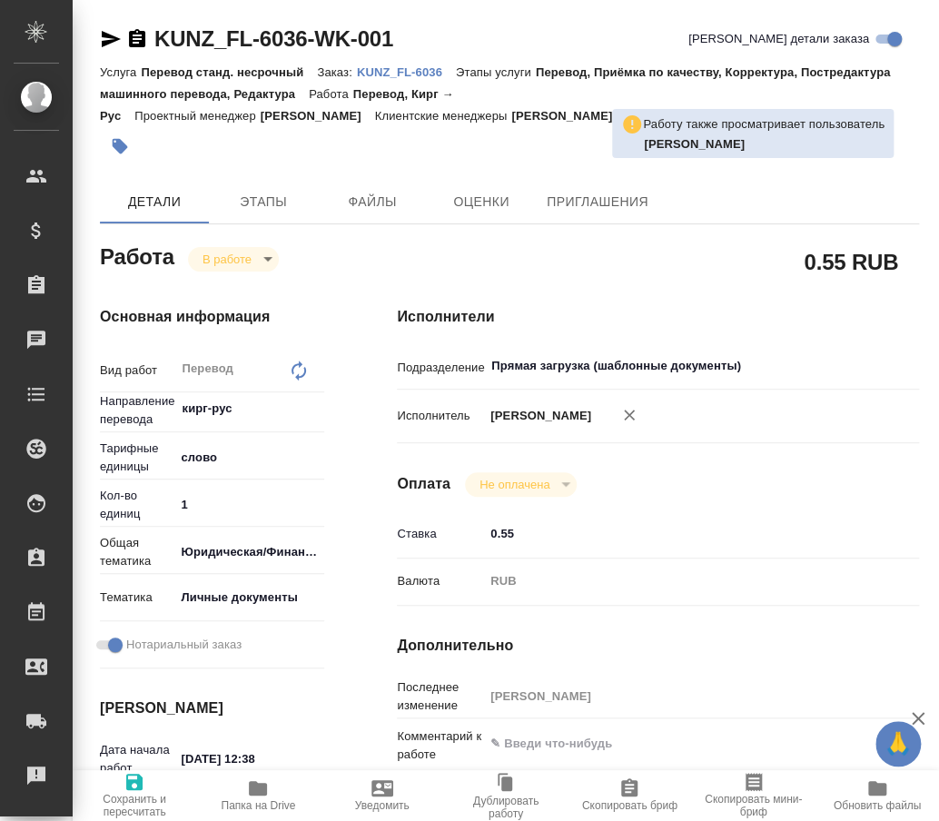
type textarea "x"
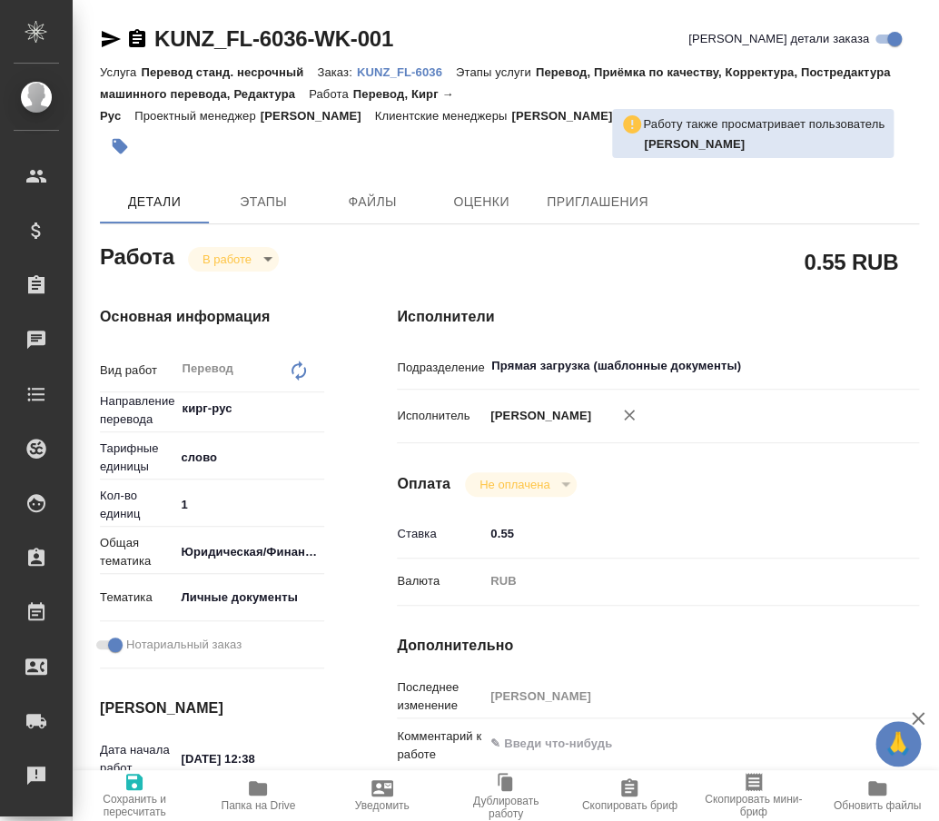
type textarea "x"
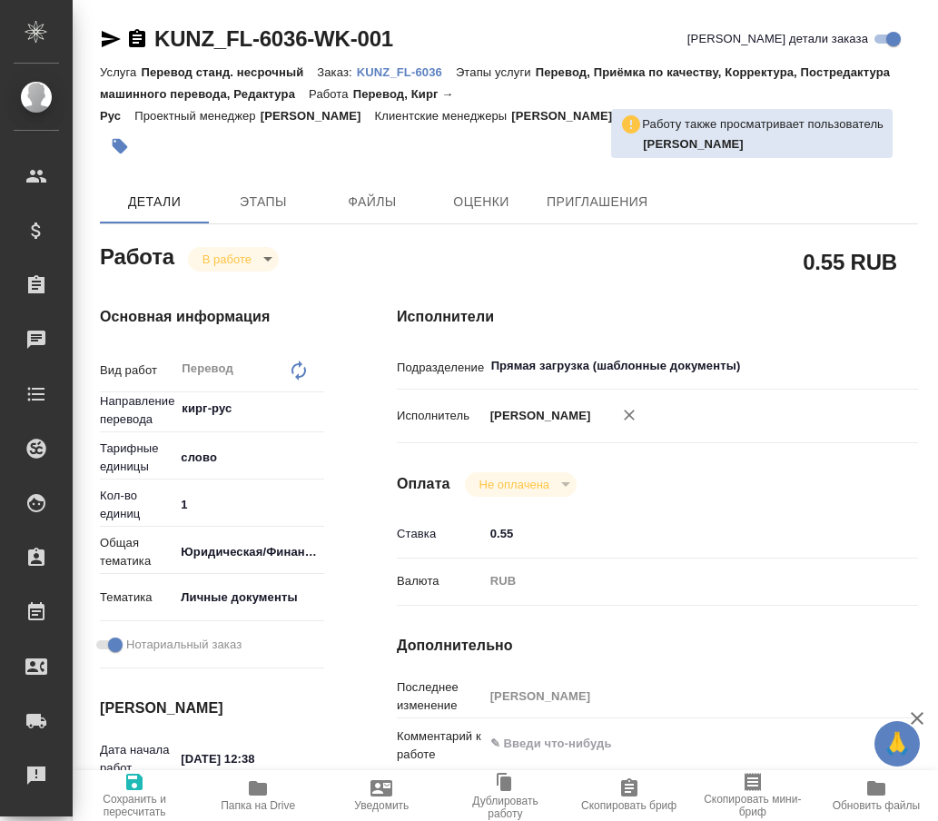
type textarea "x"
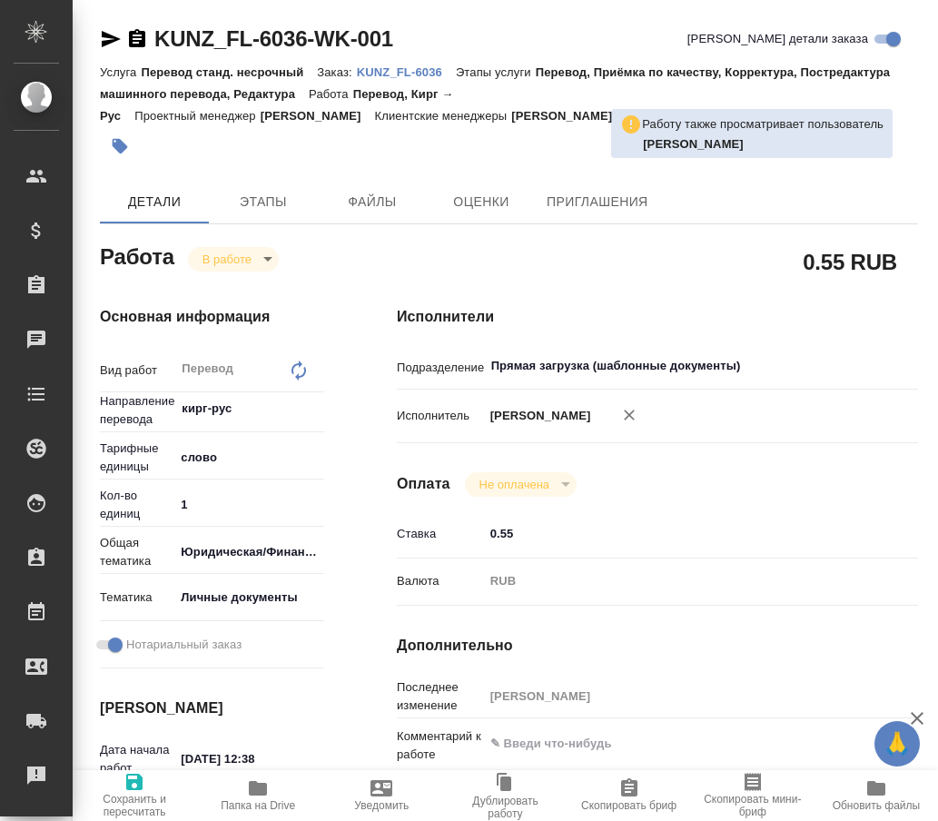
type textarea "x"
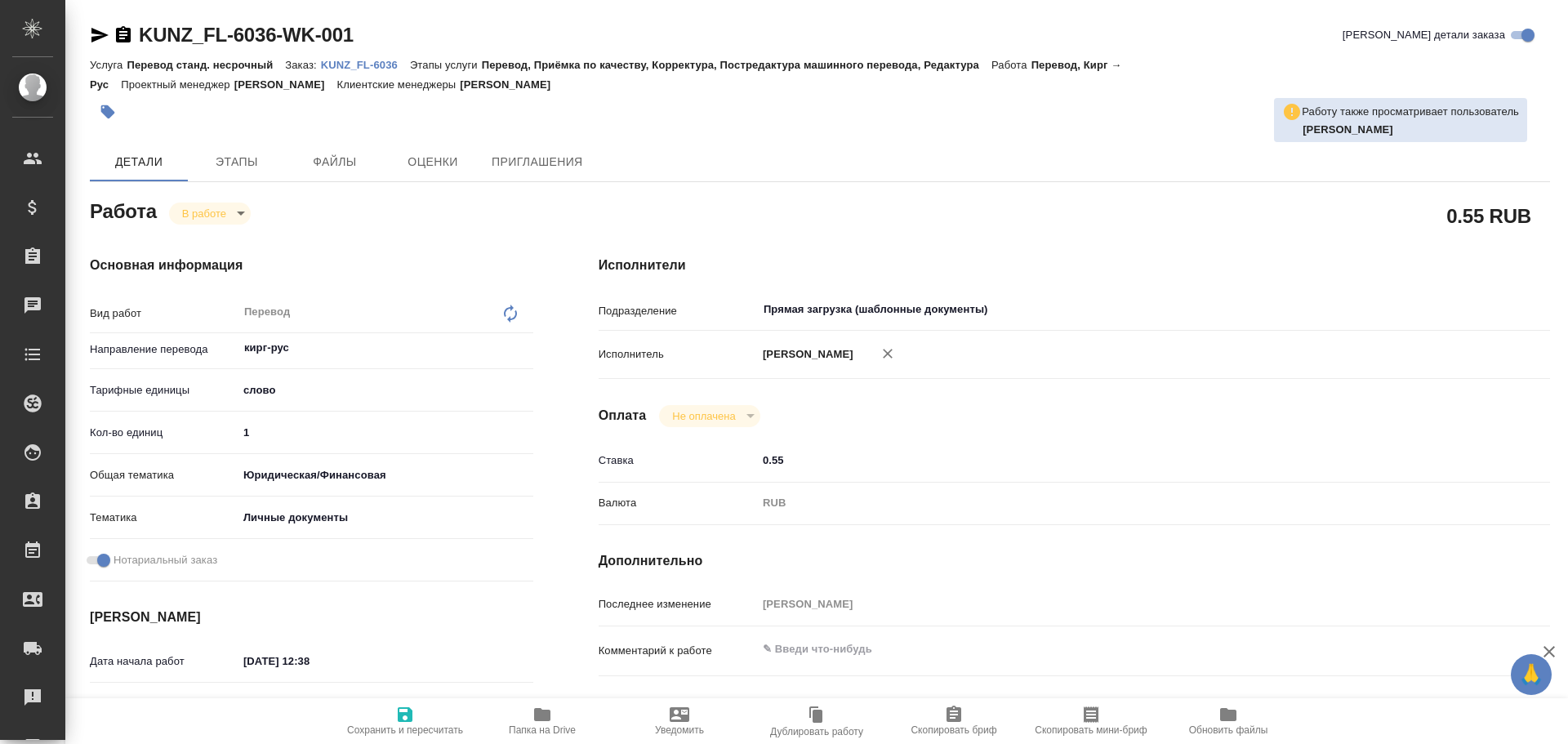
type textarea "x"
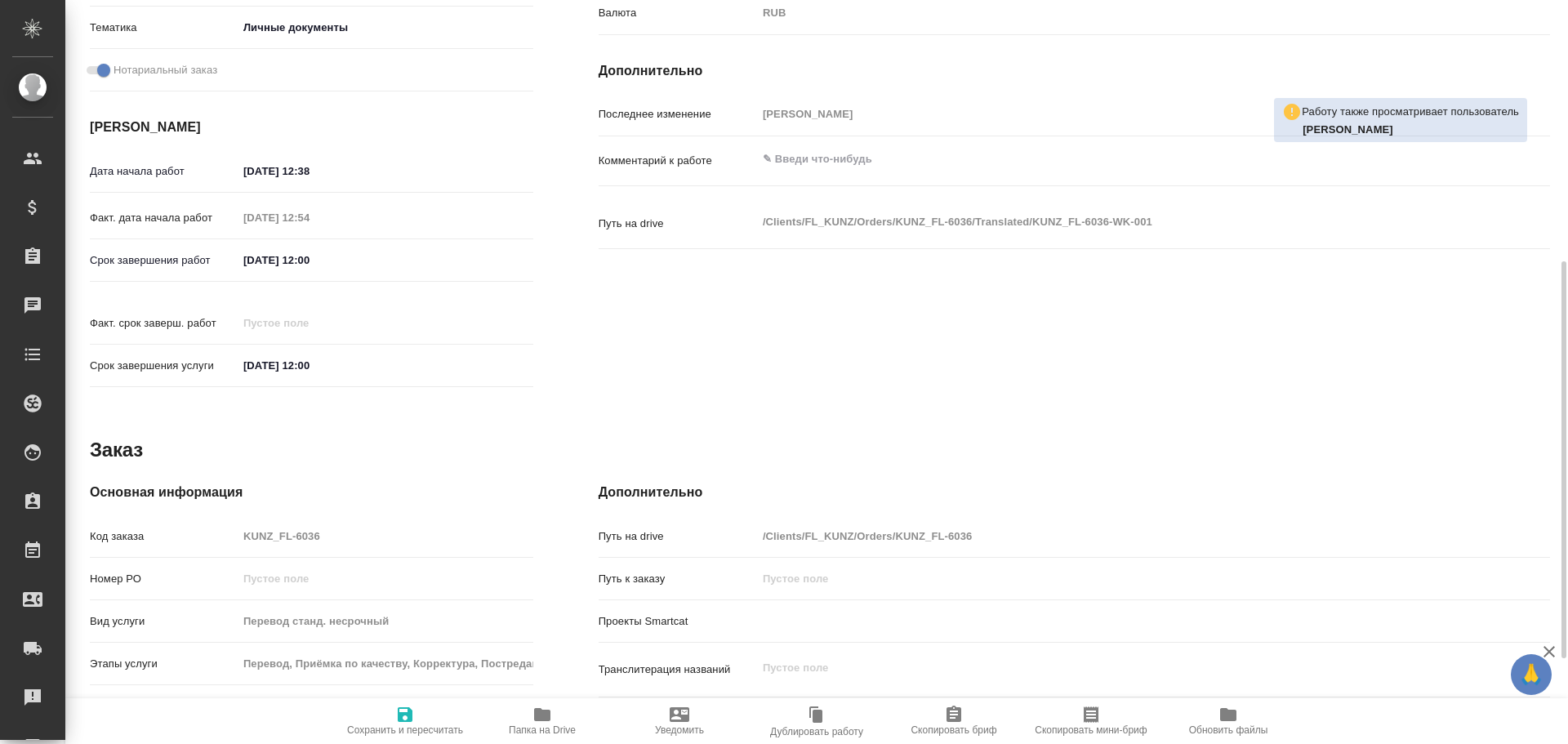
scroll to position [650, 0]
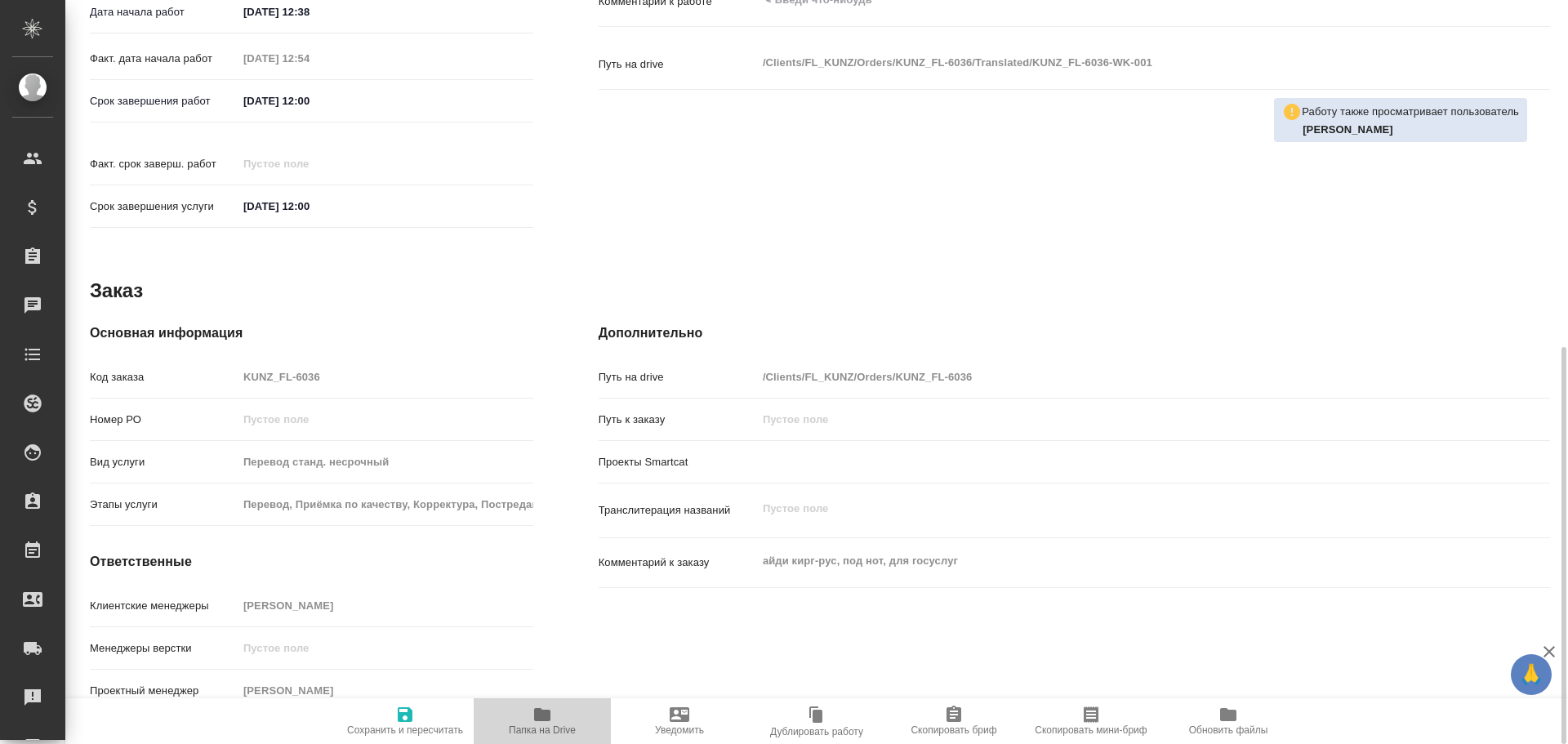
click at [549, 722] on icon "button" at bounding box center [542, 715] width 20 height 20
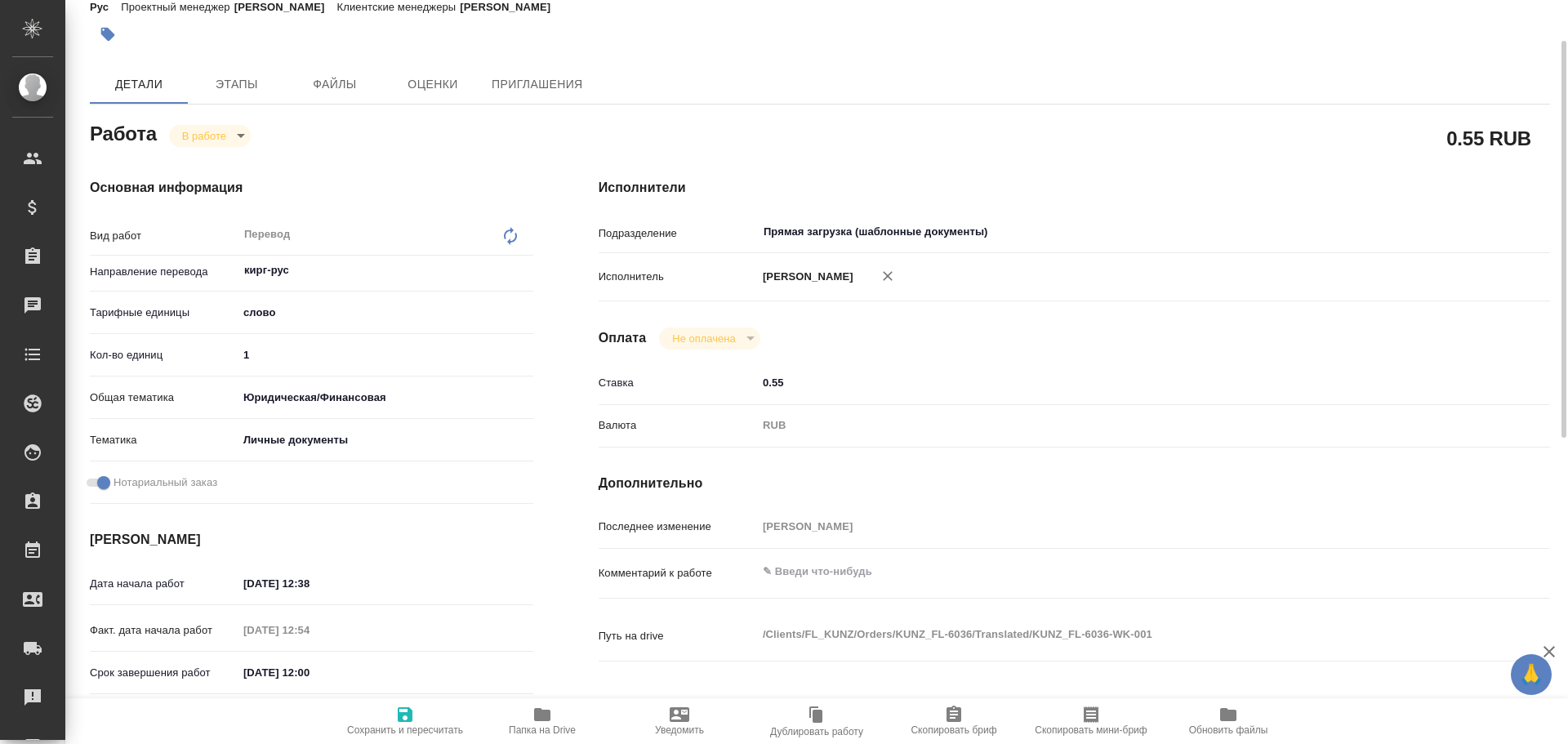
scroll to position [0, 0]
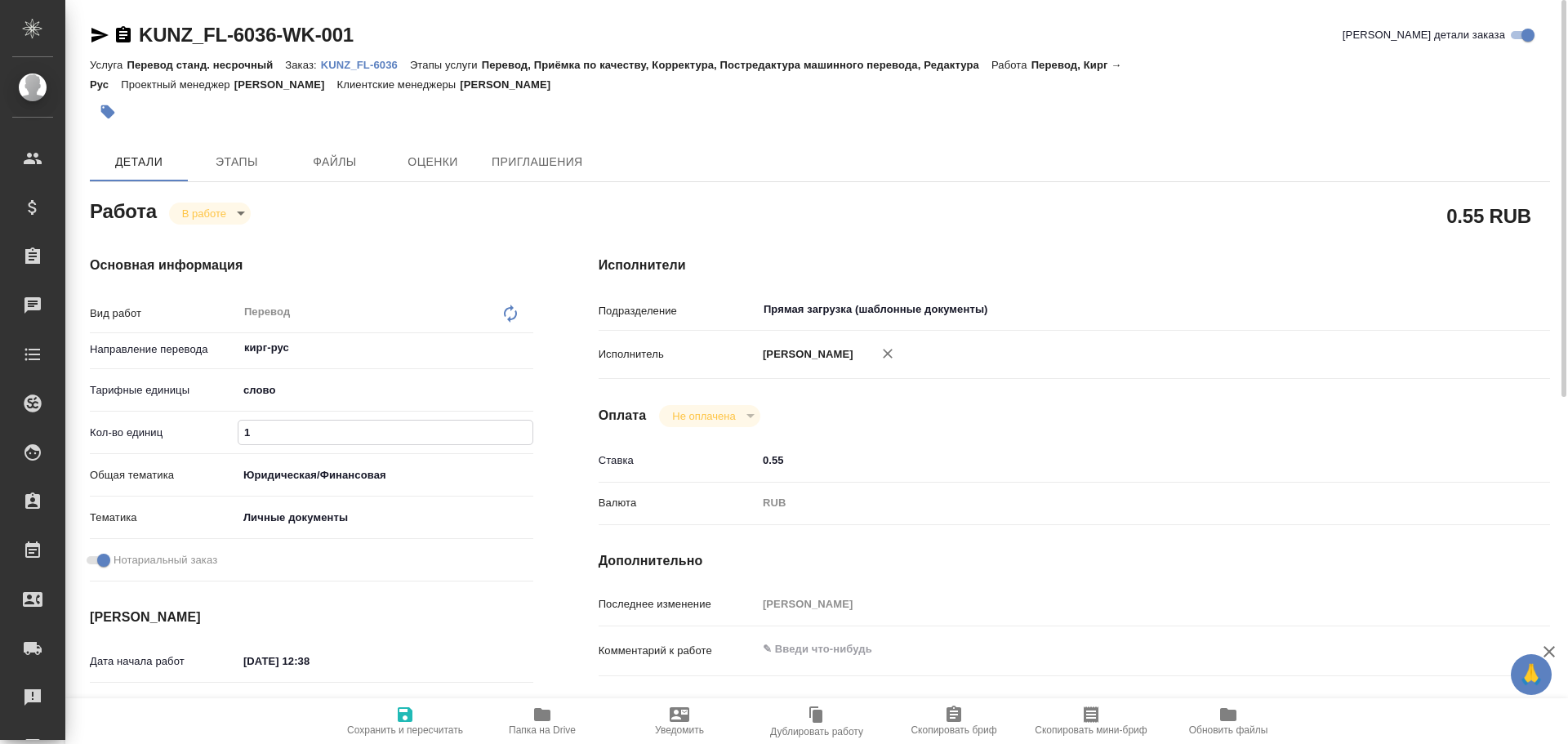
drag, startPoint x: 264, startPoint y: 431, endPoint x: 157, endPoint y: 406, distance: 109.9
click at [154, 410] on div "Вид работ Перевод x ​ Направление перевода кирг-рус ​ Тарифные единицы слово 5a…" at bounding box center [311, 442] width 443 height 293
type textarea "x"
type input "7"
type textarea "x"
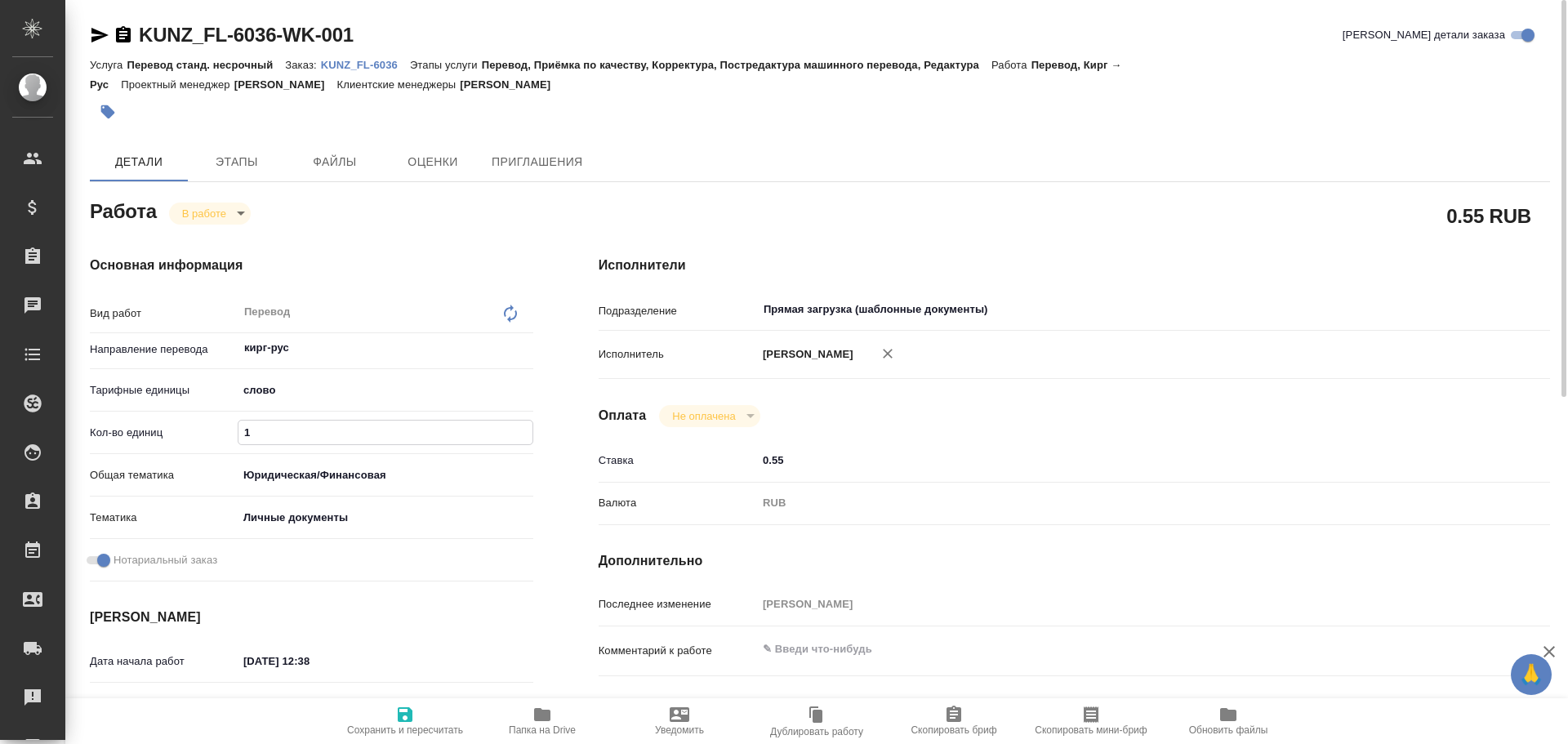
type textarea "x"
type input "75"
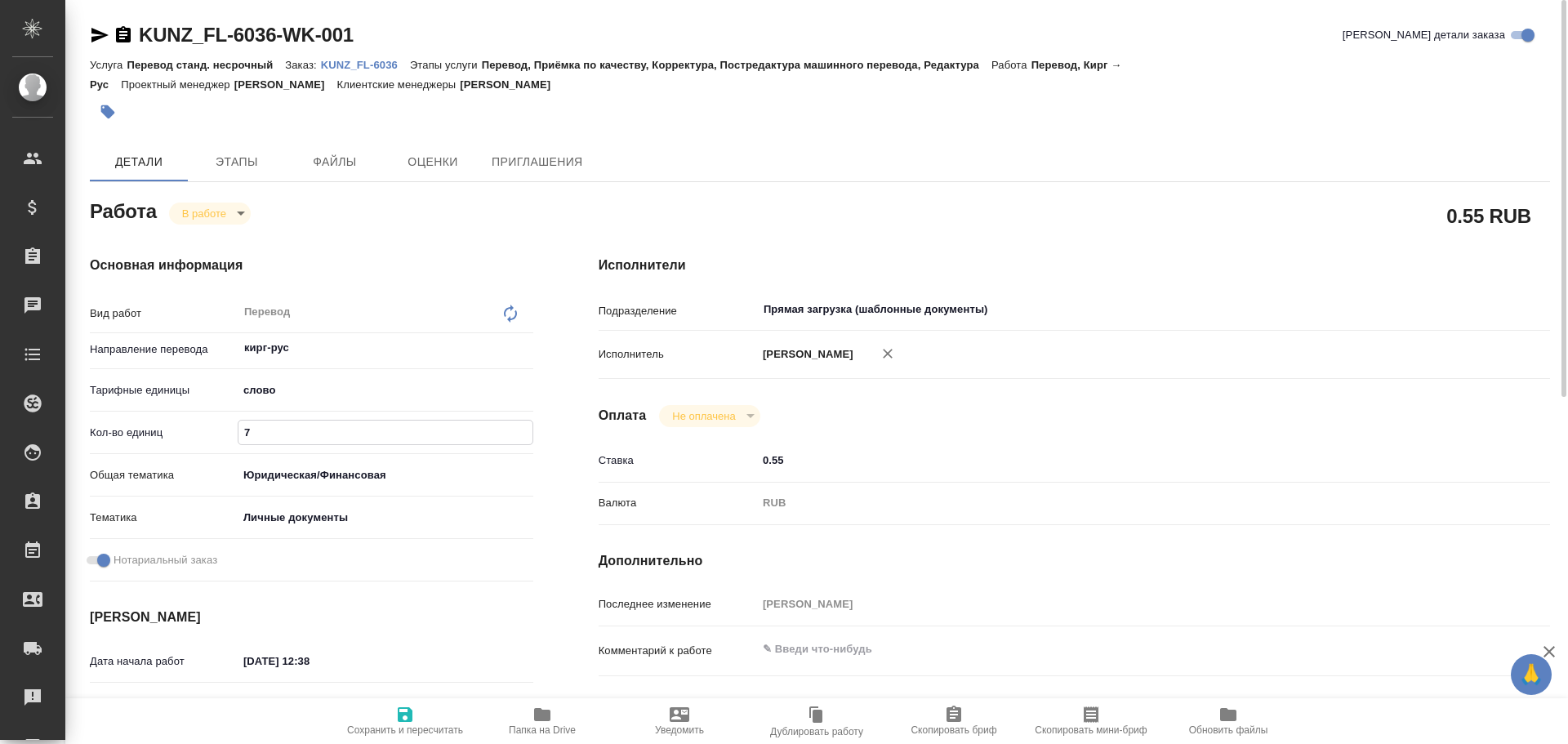
type textarea "x"
type input "75"
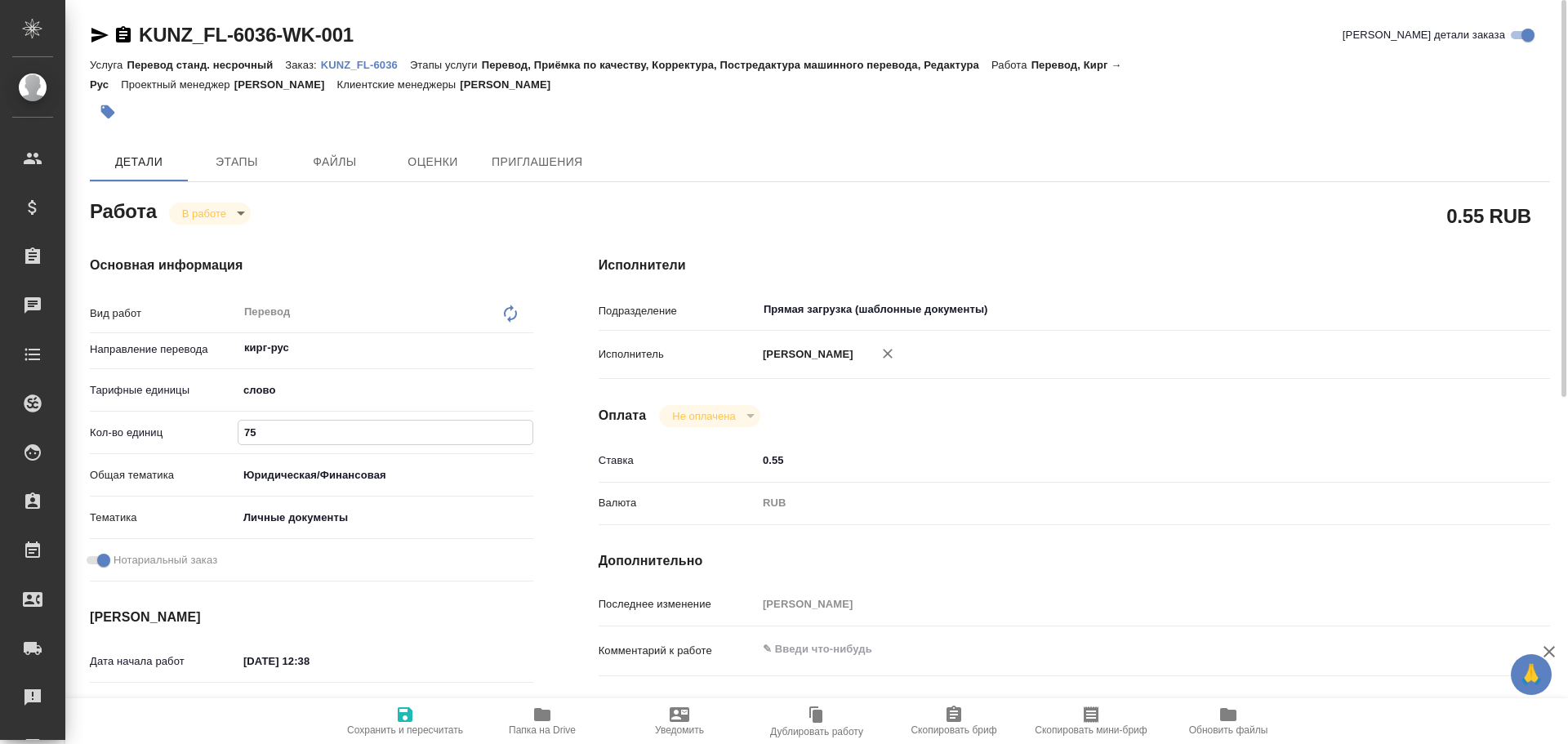
click at [391, 725] on span "Сохранить и пересчитать" at bounding box center [405, 731] width 116 height 12
type textarea "x"
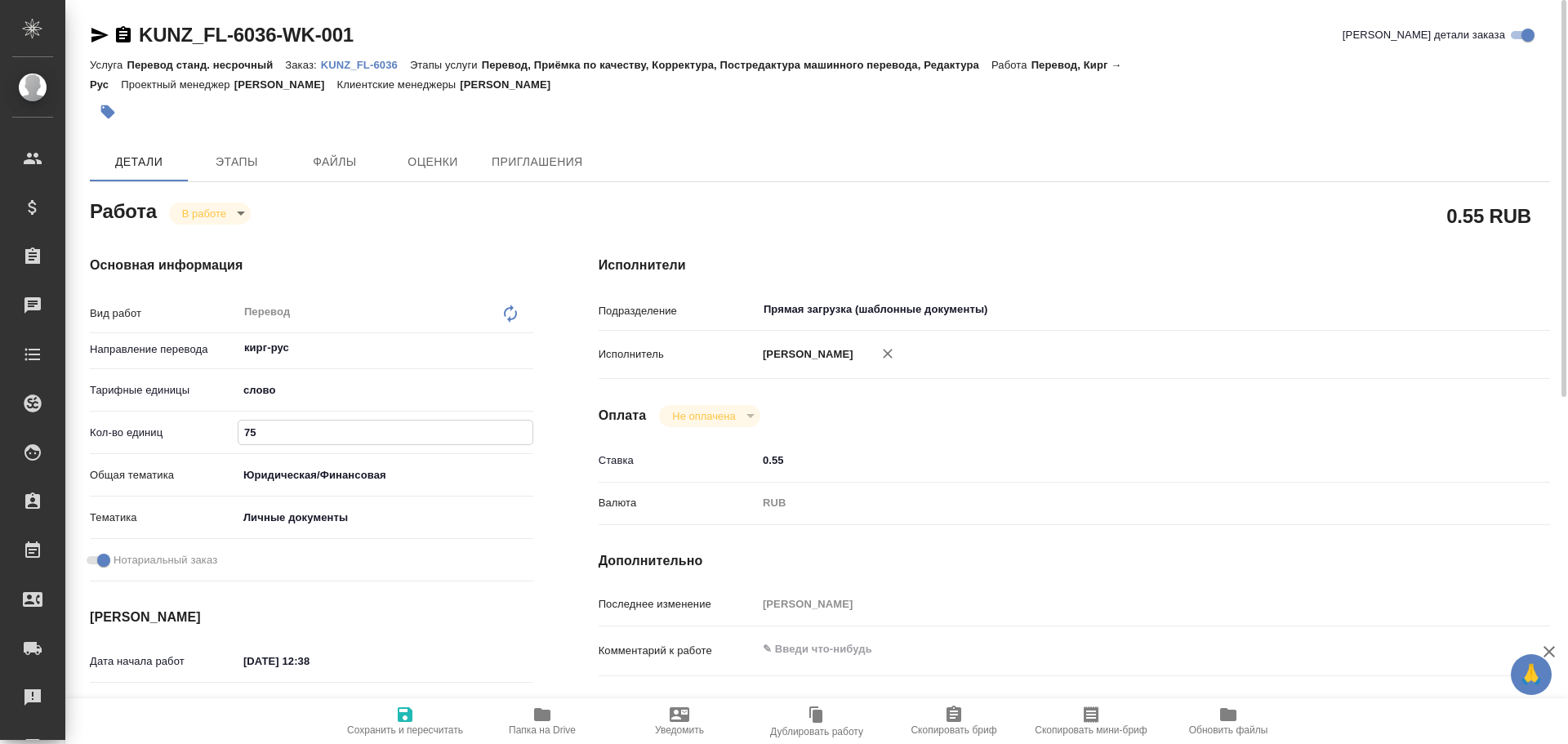
type textarea "x"
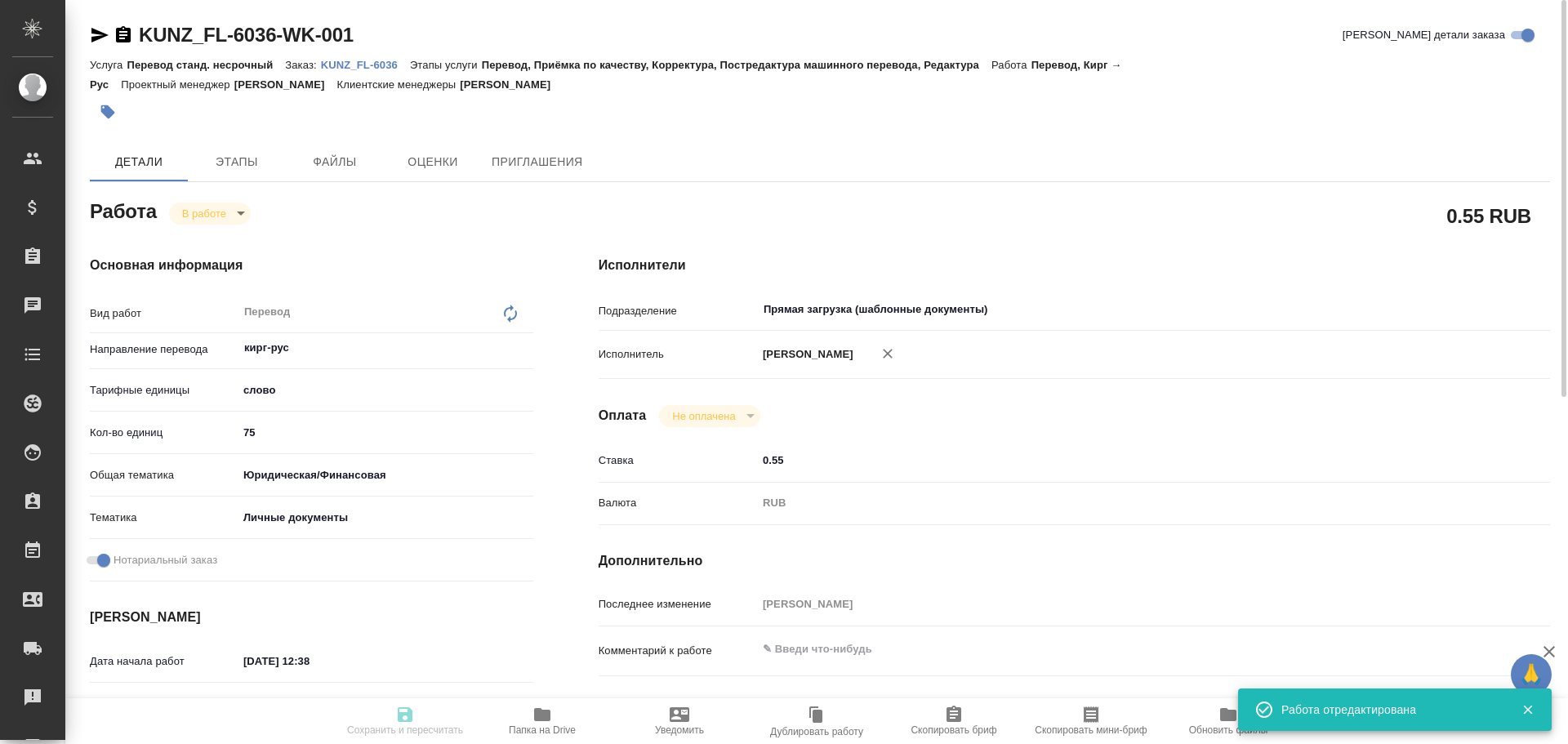
type textarea "x"
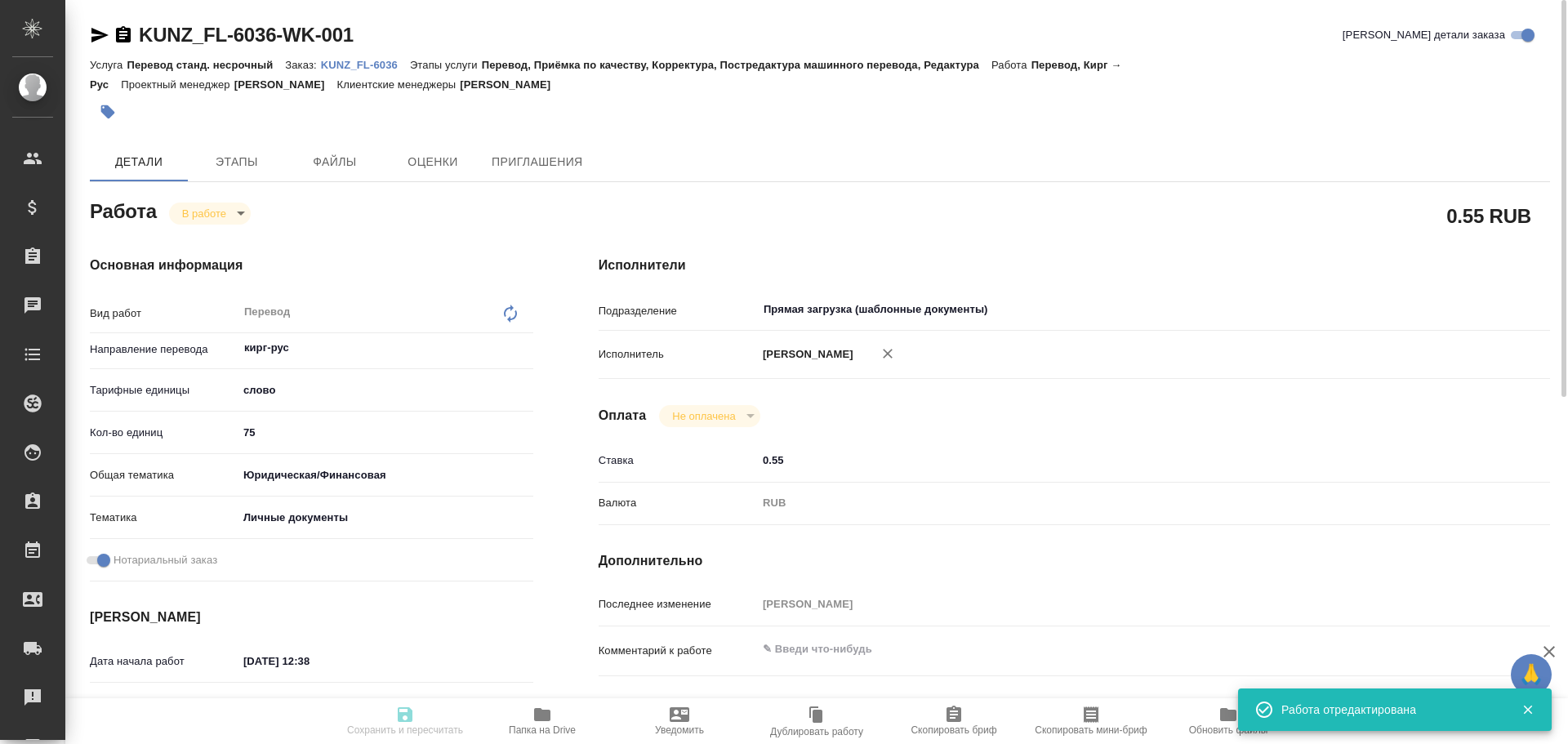
type input "inProgress"
type textarea "Перевод"
type textarea "x"
type input "кирг-рус"
type input "5a8b1489cc6b4906c91bfd90"
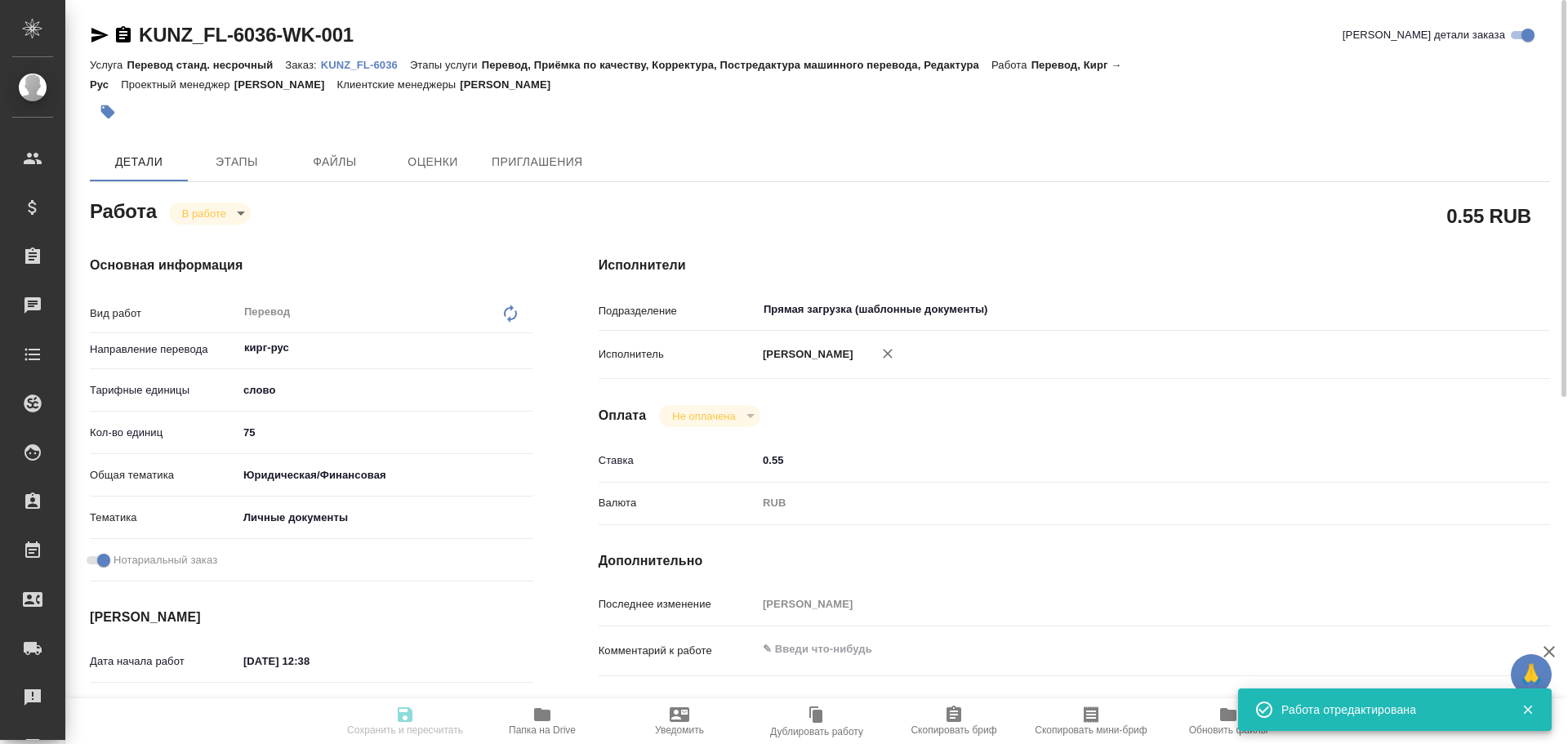
type input "75"
type input "yr-fn"
type input "5a8b8b956a9677013d343cfe"
checkbox input "true"
type input "10.10.2025 12:38"
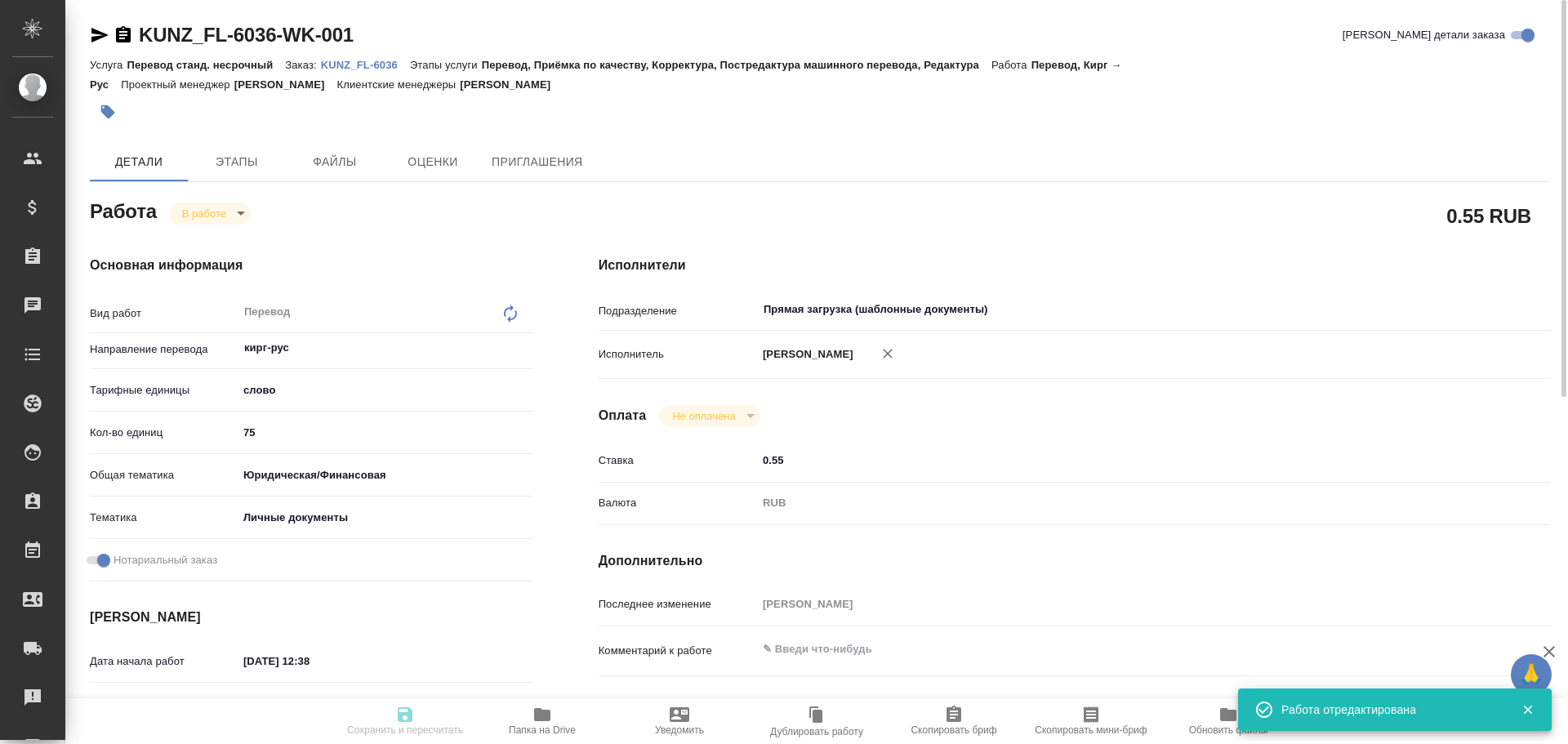
type input "10.10.2025 12:54"
type input "13.10.2025 12:00"
type input "Прямая загрузка (шаблонные документы)"
type input "notPayed"
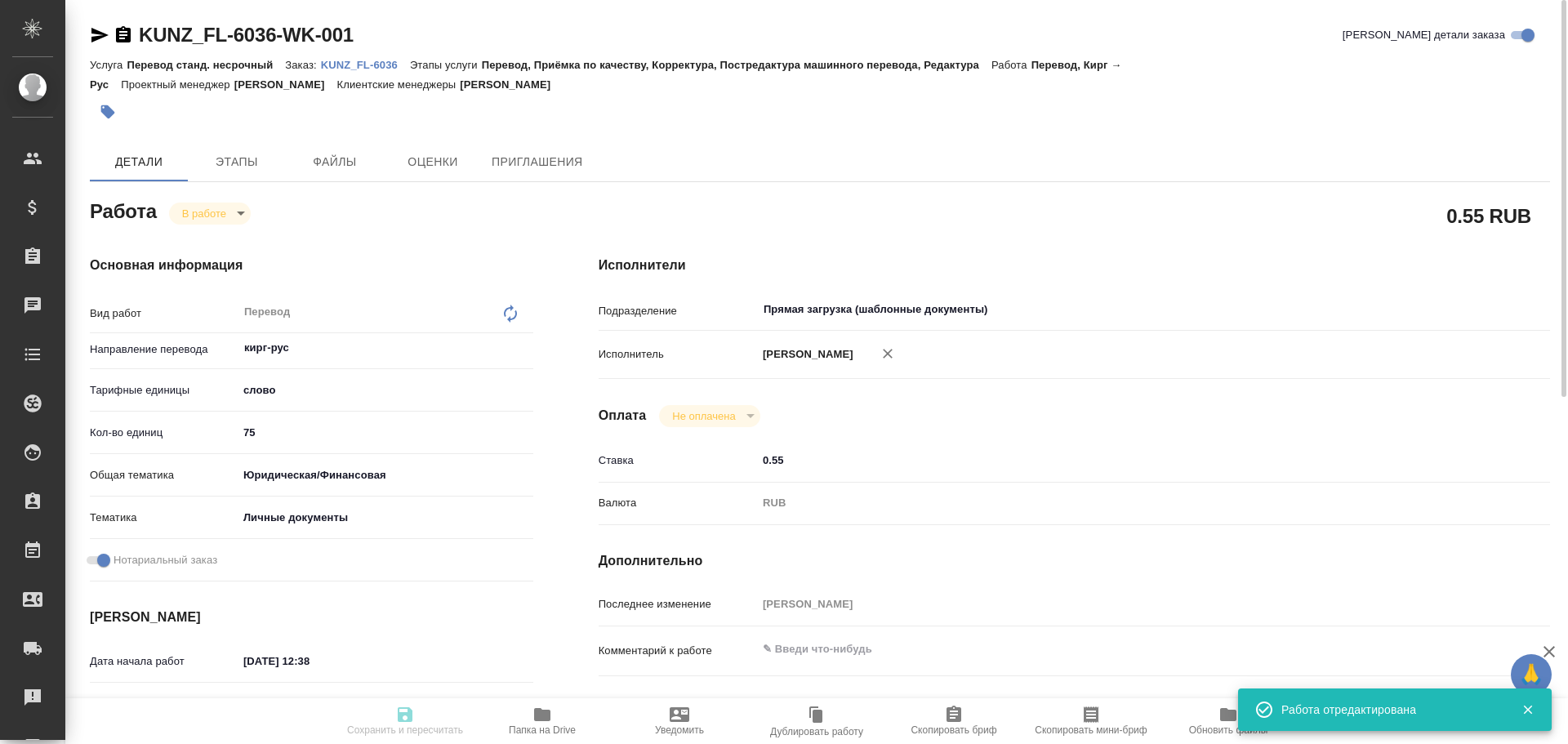
type input "0.55"
type input "RUB"
type input "Гусев Александр"
type textarea "x"
type textarea "/Clients/FL_KUNZ/Orders/KUNZ_FL-6036/Translated/KUNZ_FL-6036-WK-001"
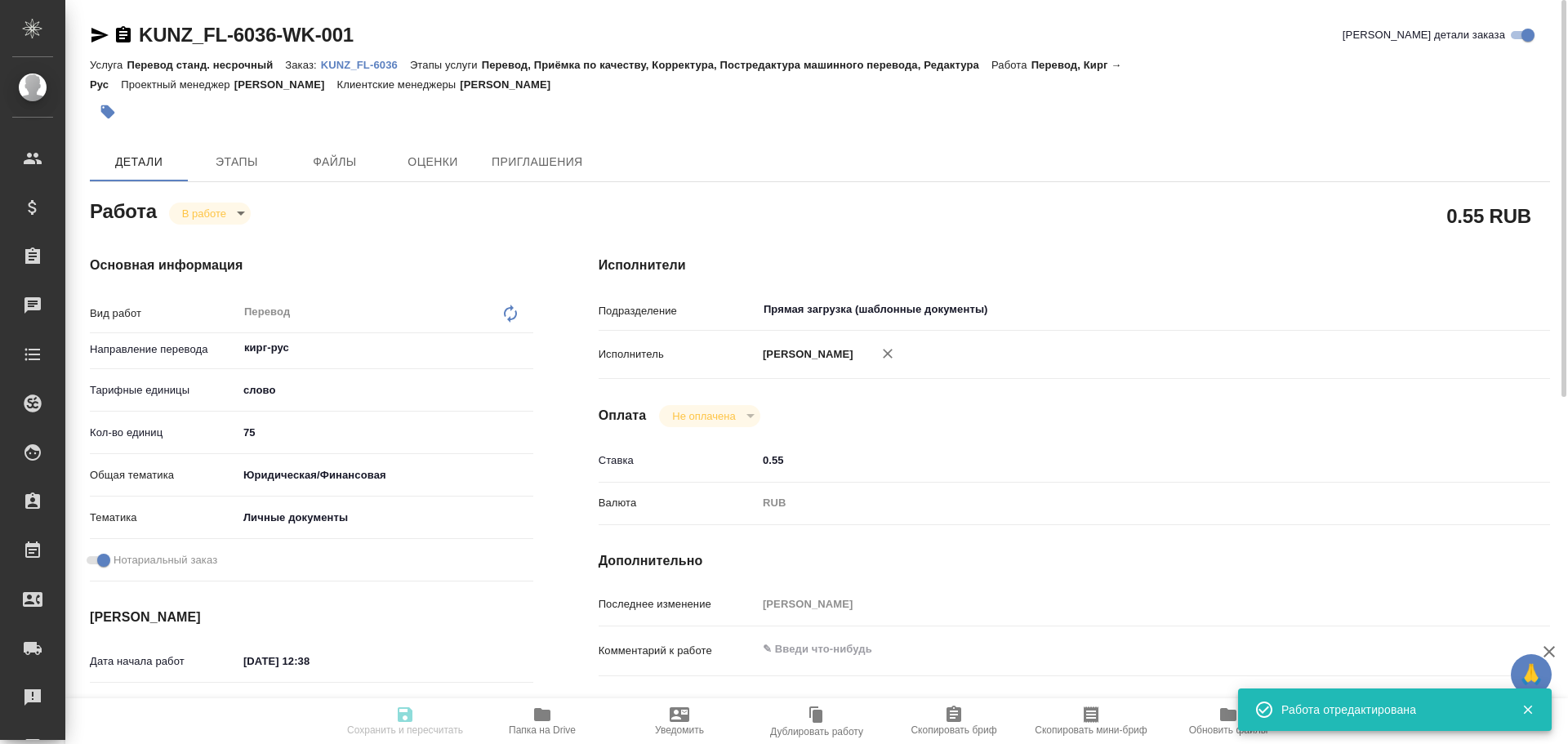
type textarea "x"
type input "KUNZ_FL-6036"
type input "Перевод станд. несрочный"
type input "Перевод, Приёмка по качеству, Корректура, Постредактура машинного перевода, Ред…"
type input "Веселова Юлия"
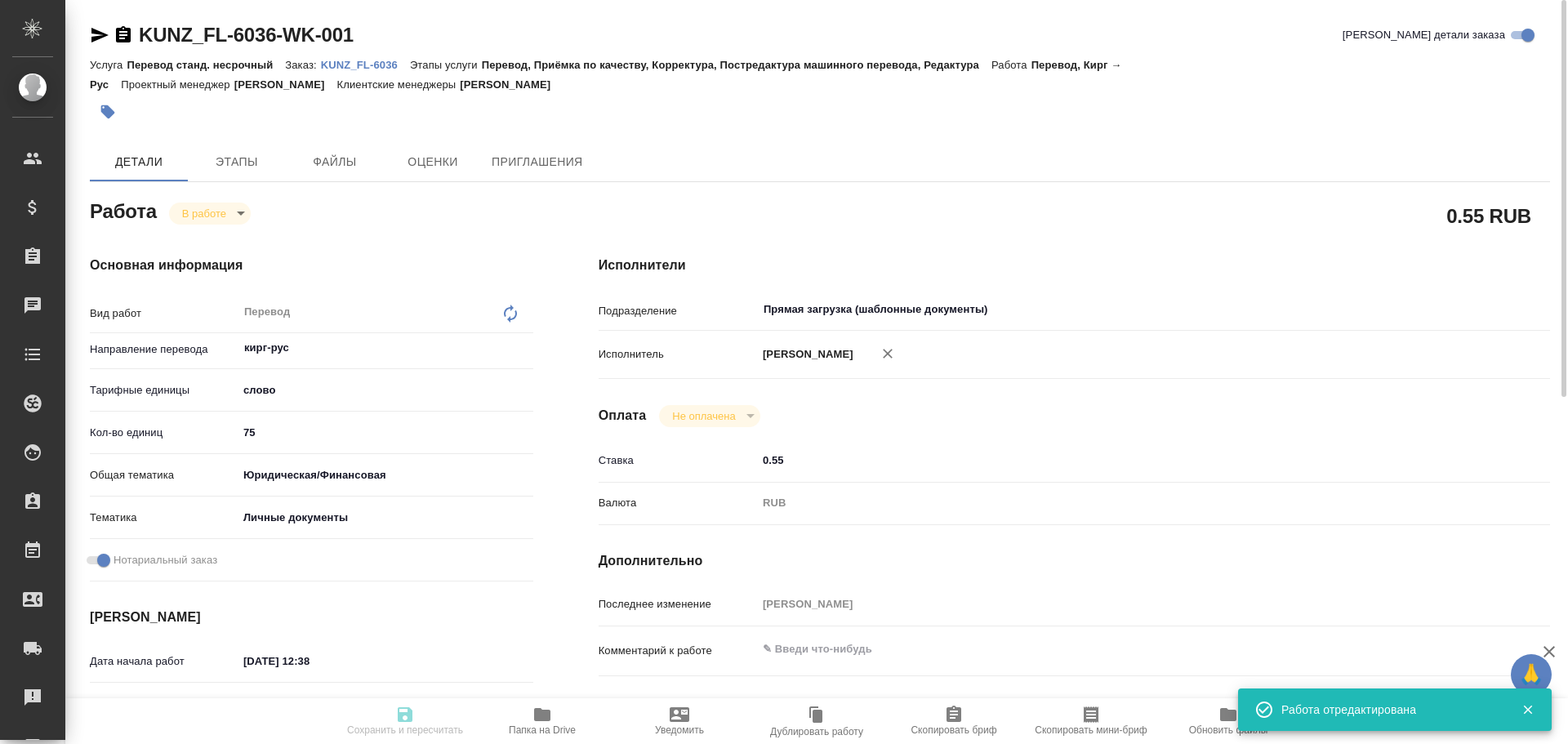
type input "/Clients/FL_KUNZ/Orders/KUNZ_FL-6036"
type textarea "x"
type textarea "айди кирг-рус, под нот, для госуслуг"
type textarea "x"
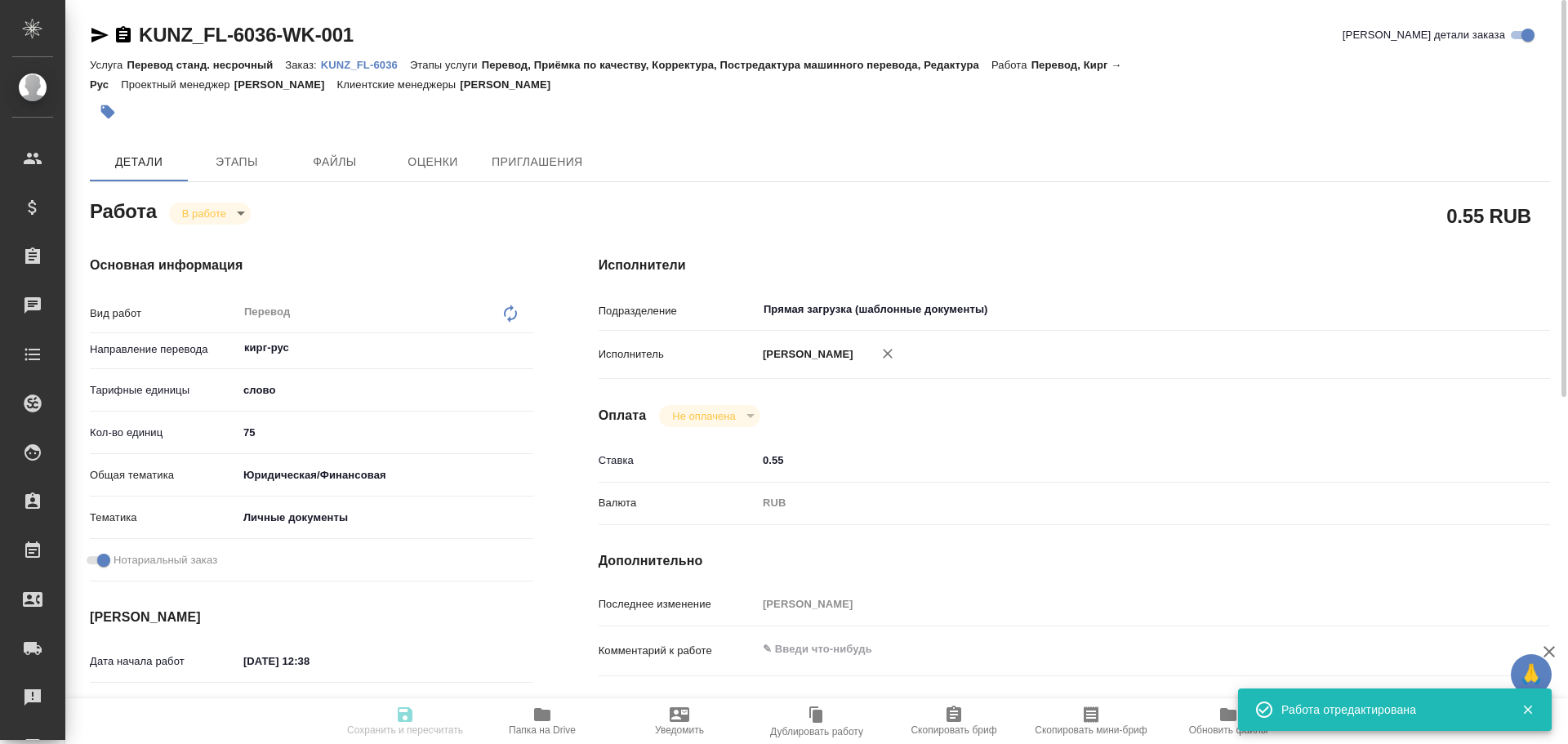
type textarea "x"
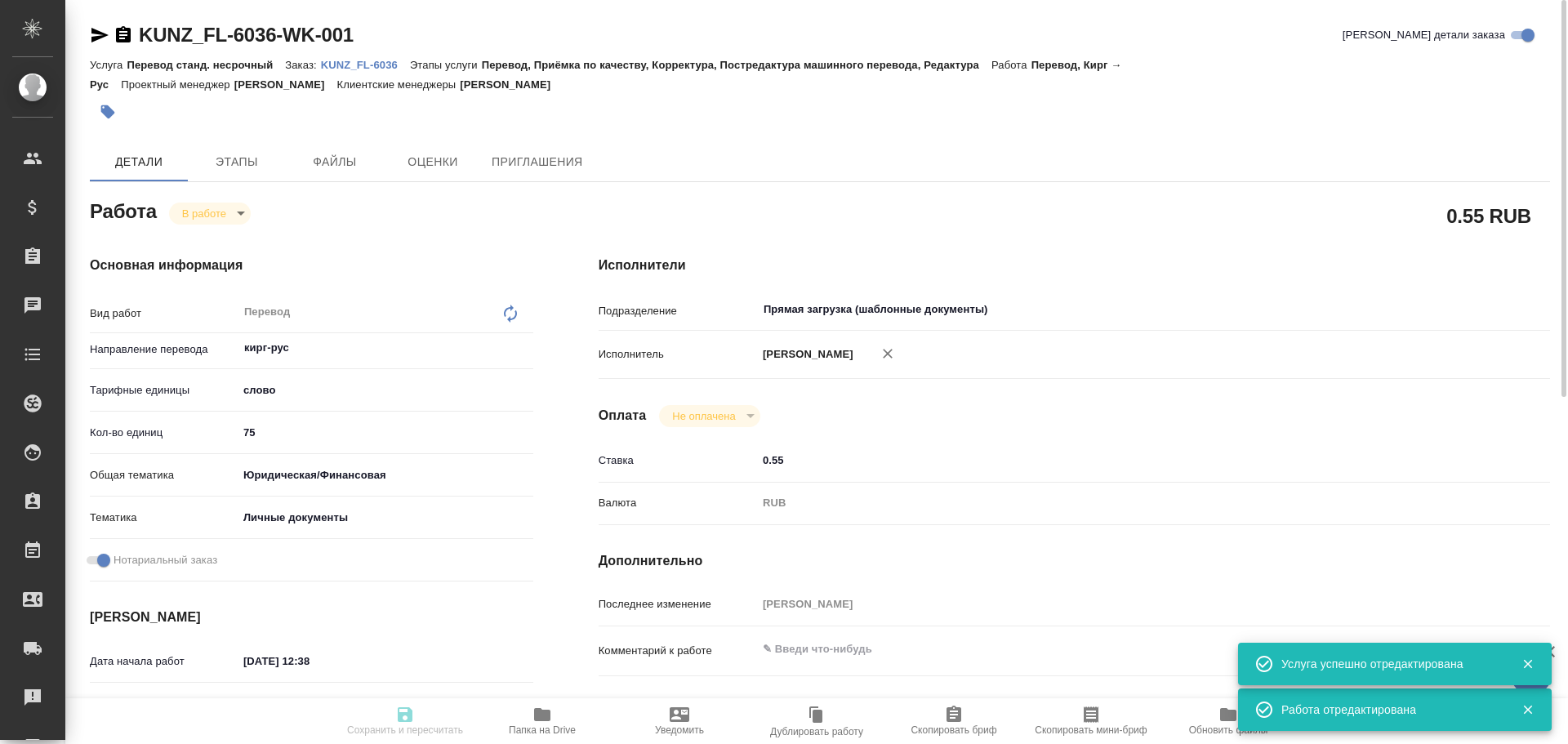
type textarea "x"
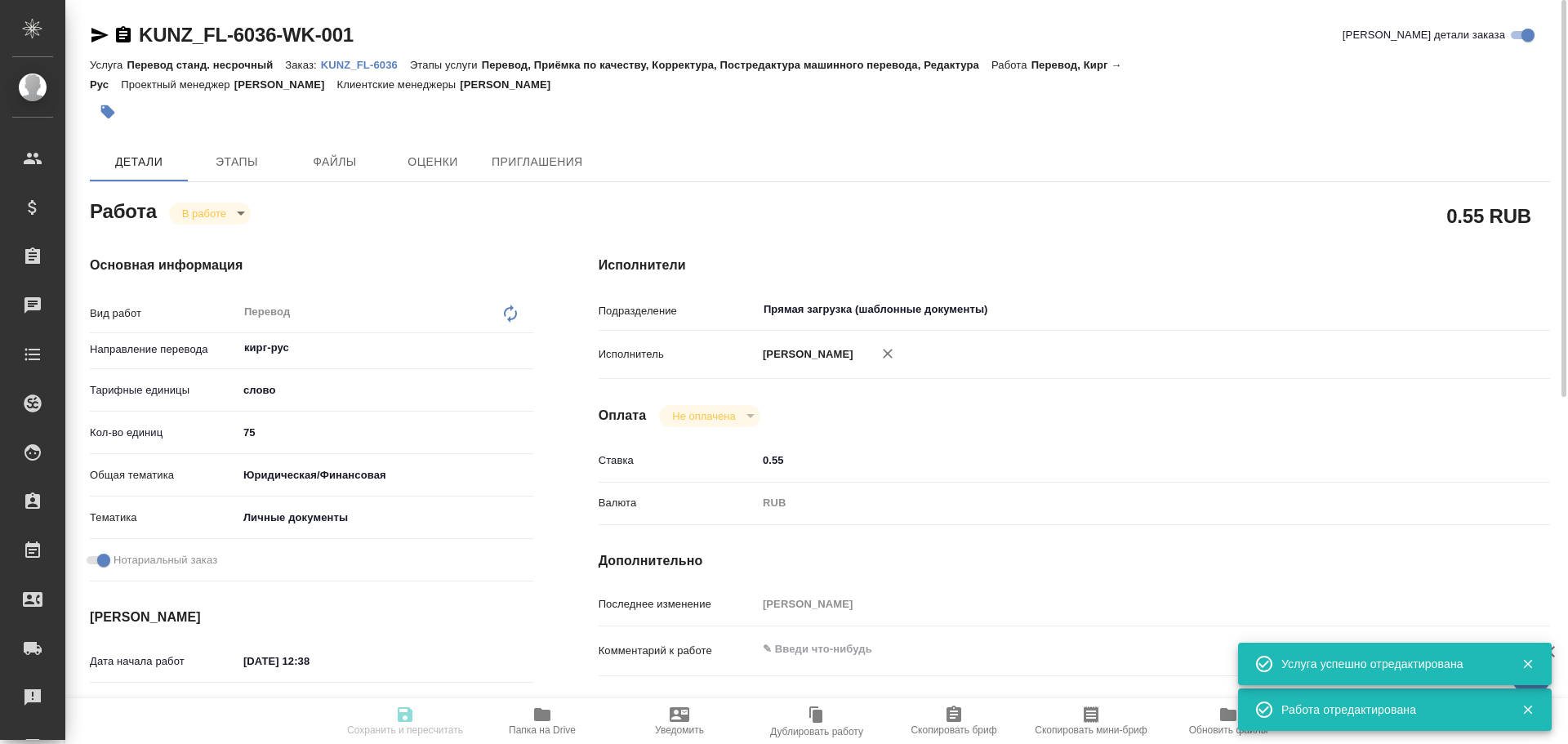
type textarea "x"
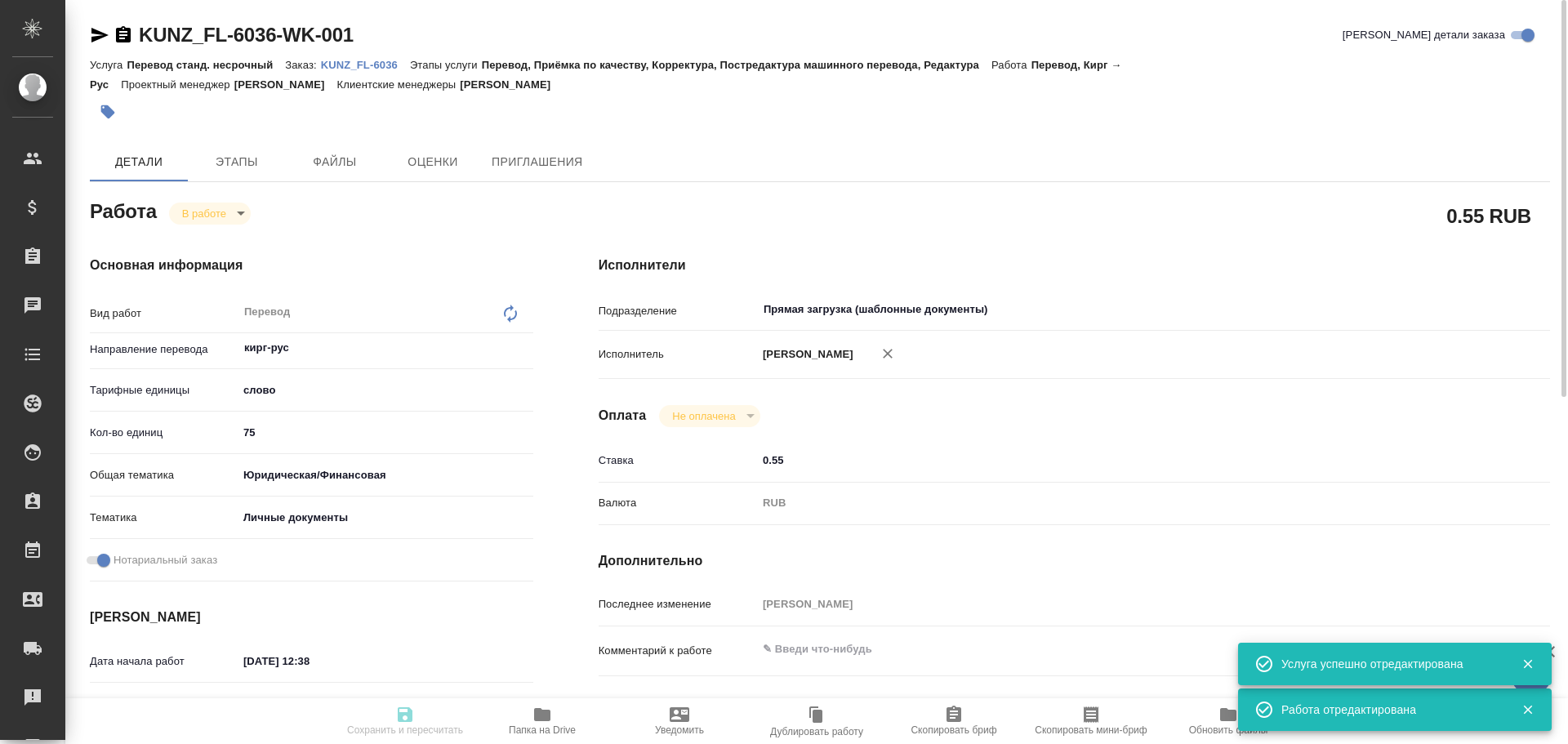
type textarea "x"
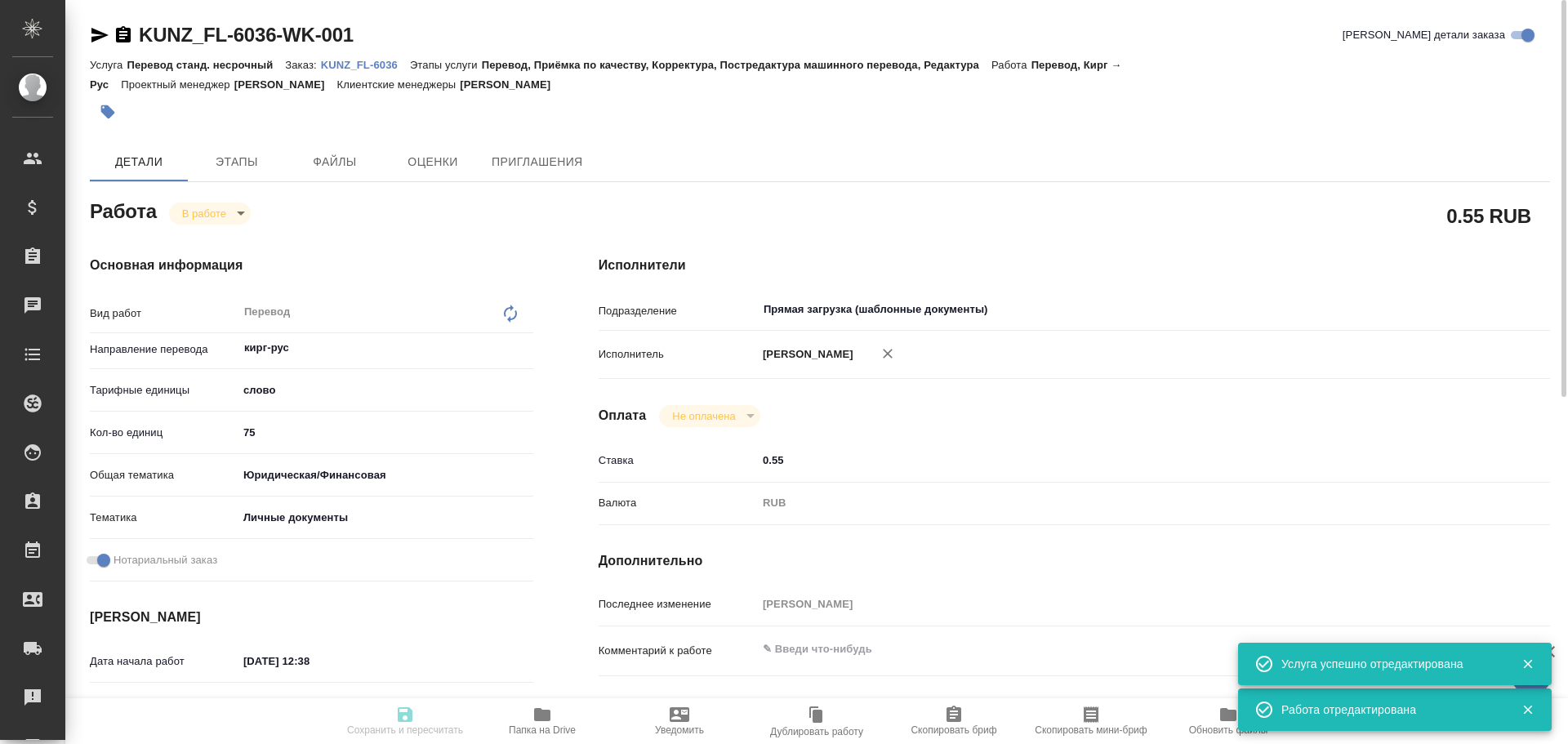
type textarea "x"
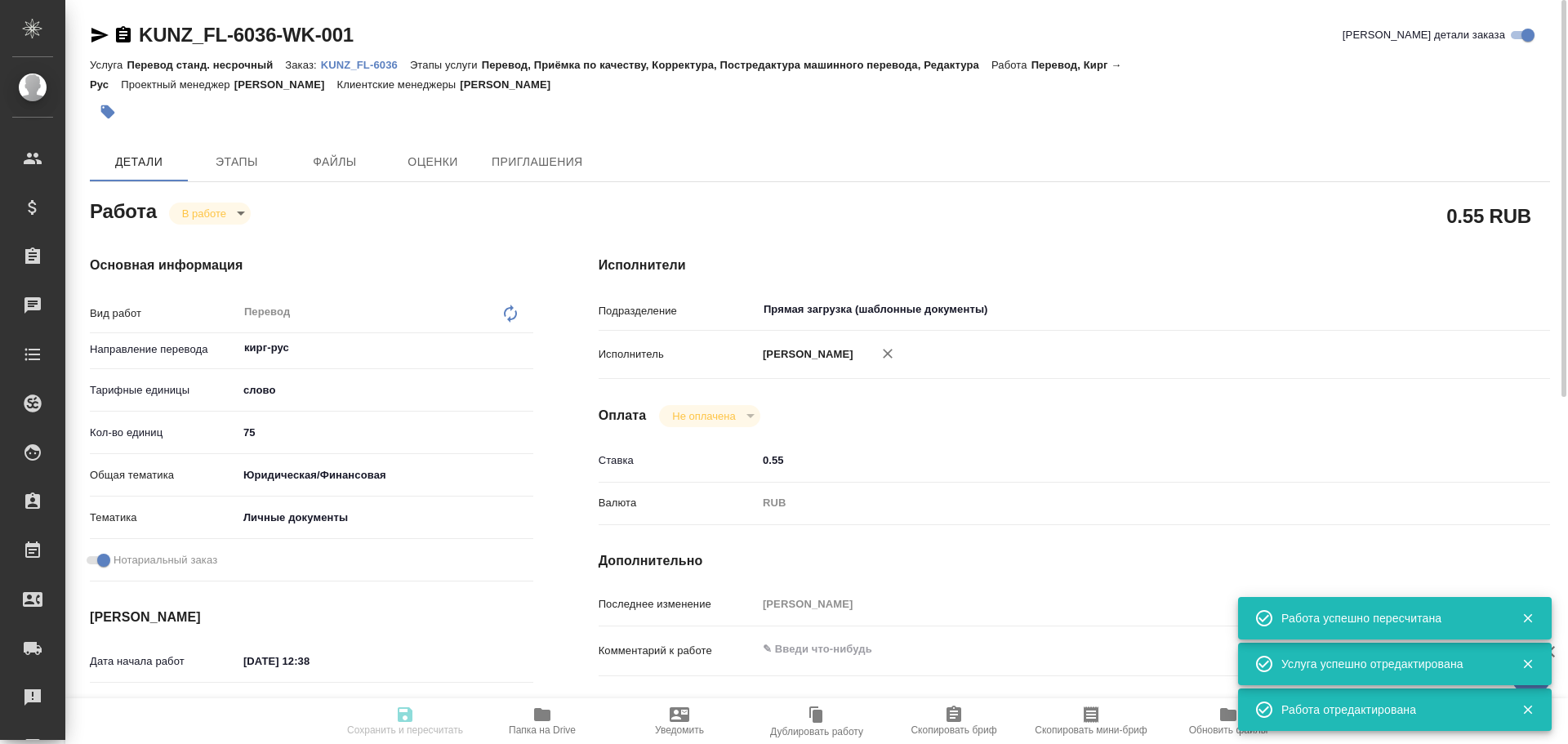
type input "inProgress"
type textarea "Перевод"
type textarea "x"
type input "кирг-рус"
type input "5a8b1489cc6b4906c91bfd90"
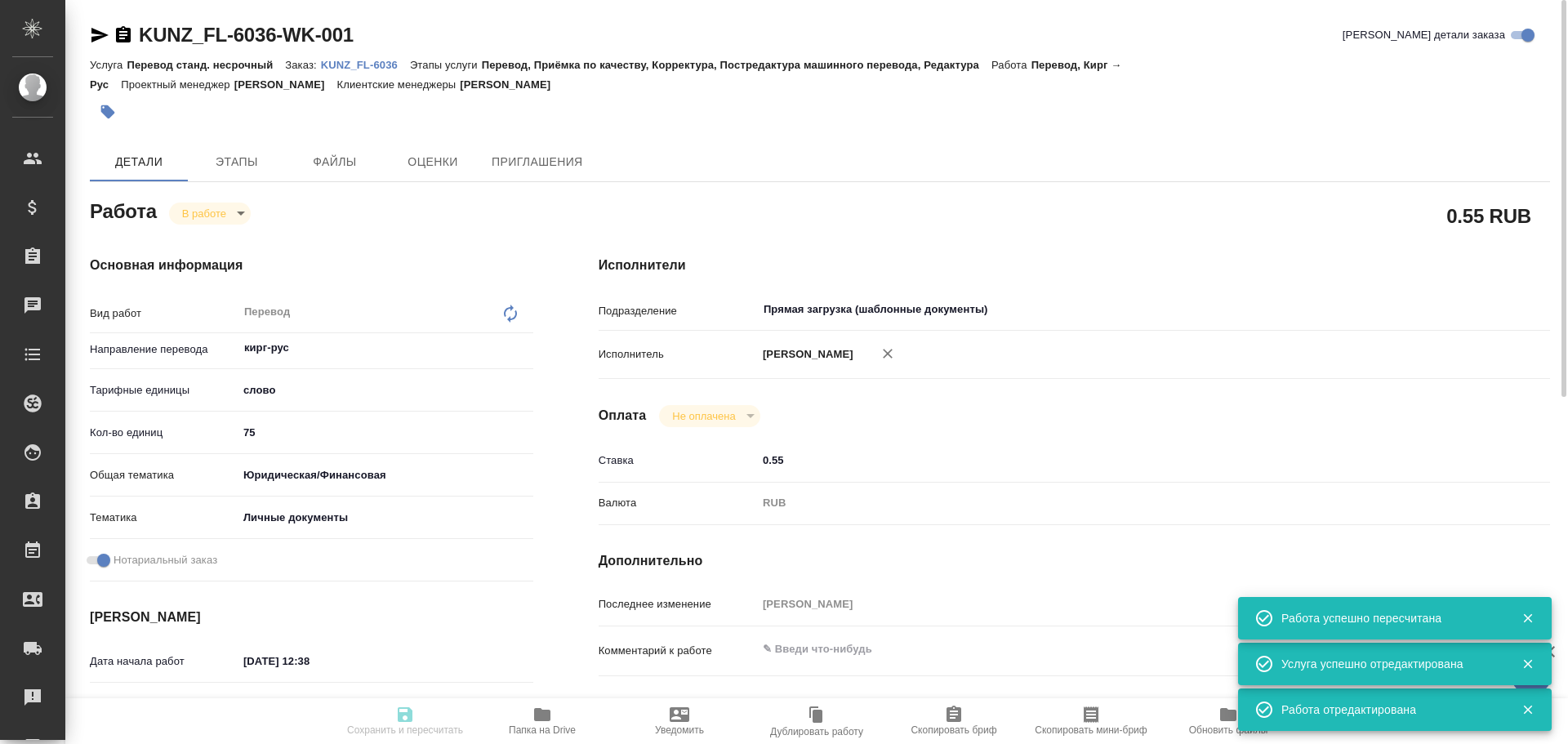
type input "75"
type input "yr-fn"
type input "5a8b8b956a9677013d343cfe"
checkbox input "true"
type input "10.10.2025 12:38"
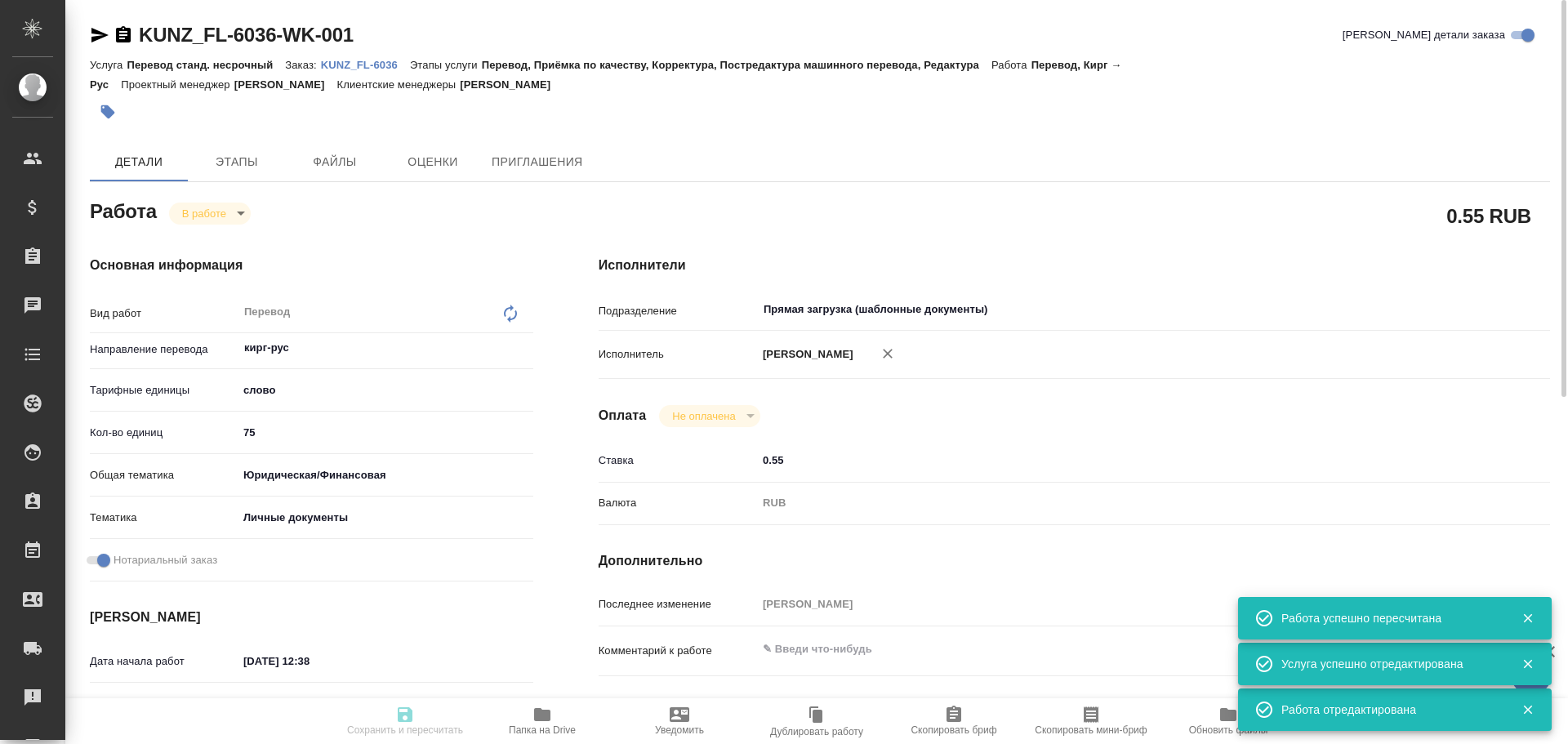
type input "10.10.2025 12:54"
type input "13.10.2025 12:00"
type input "Прямая загрузка (шаблонные документы)"
type input "notPayed"
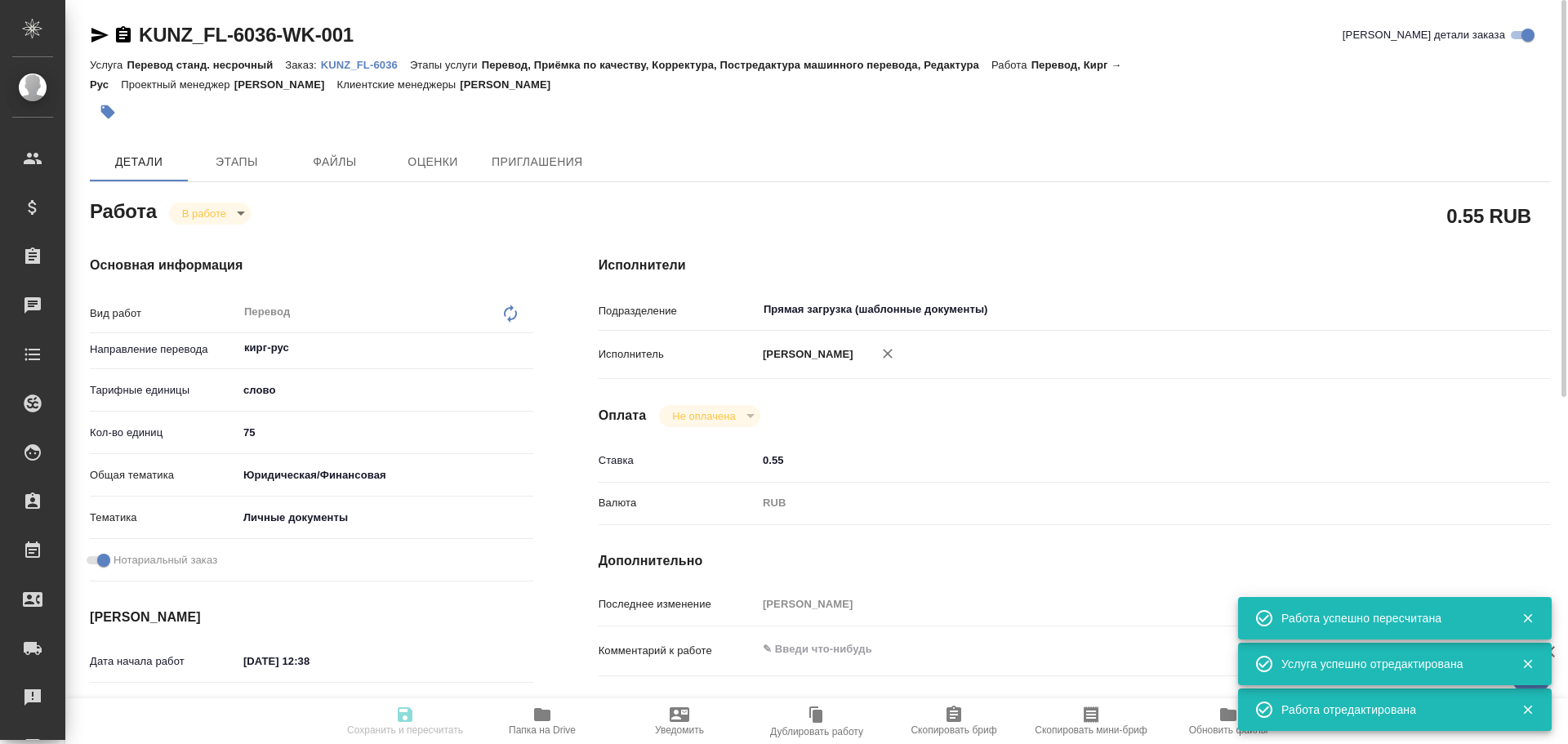
type input "0.55"
type input "RUB"
type input "Гусев Александр"
type textarea "x"
type textarea "/Clients/FL_KUNZ/Orders/KUNZ_FL-6036/Translated/KUNZ_FL-6036-WK-001"
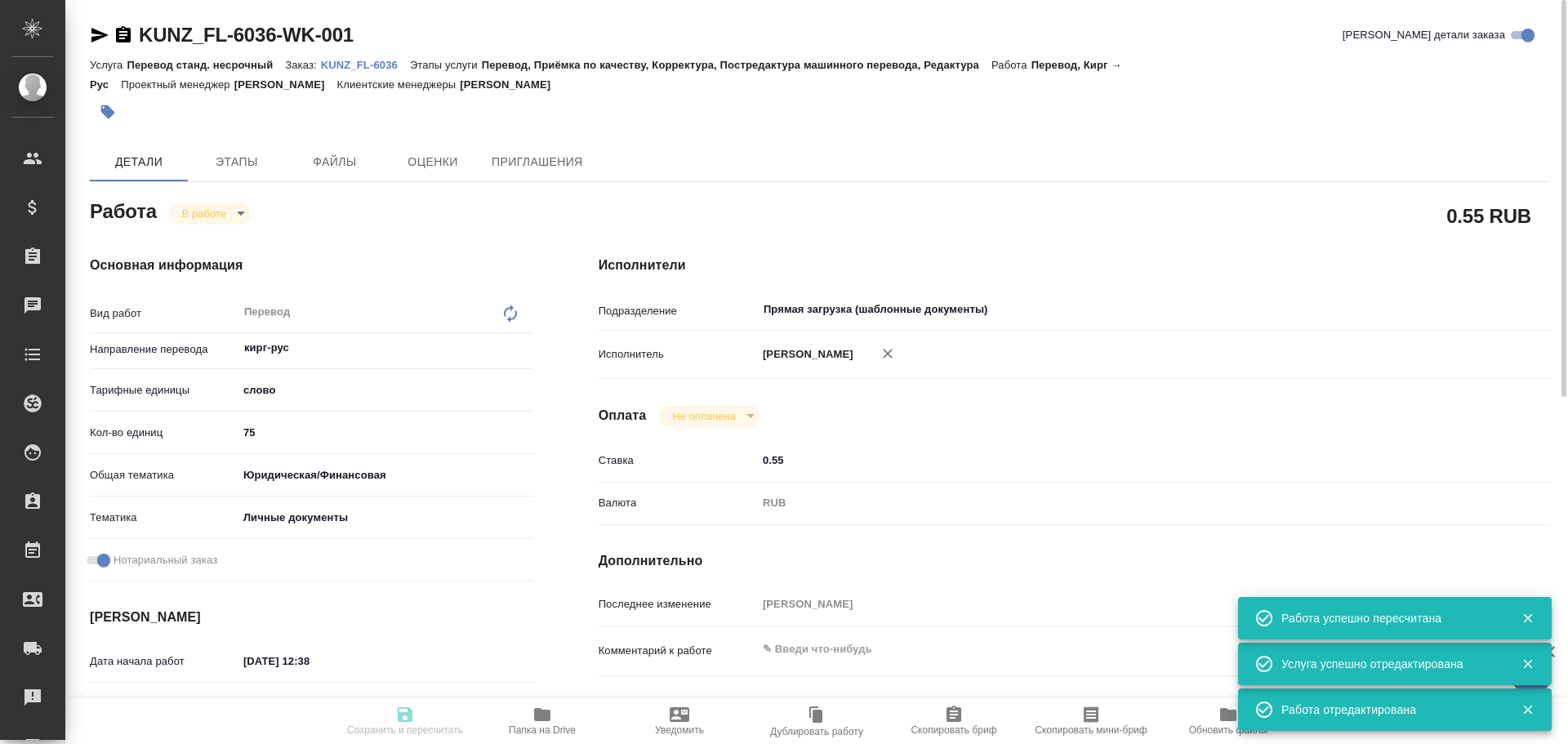
type textarea "x"
type input "KUNZ_FL-6036"
type input "Перевод станд. несрочный"
type input "Перевод, Приёмка по качеству, Корректура, Постредактура машинного перевода, Ред…"
type input "Веселова Юлия"
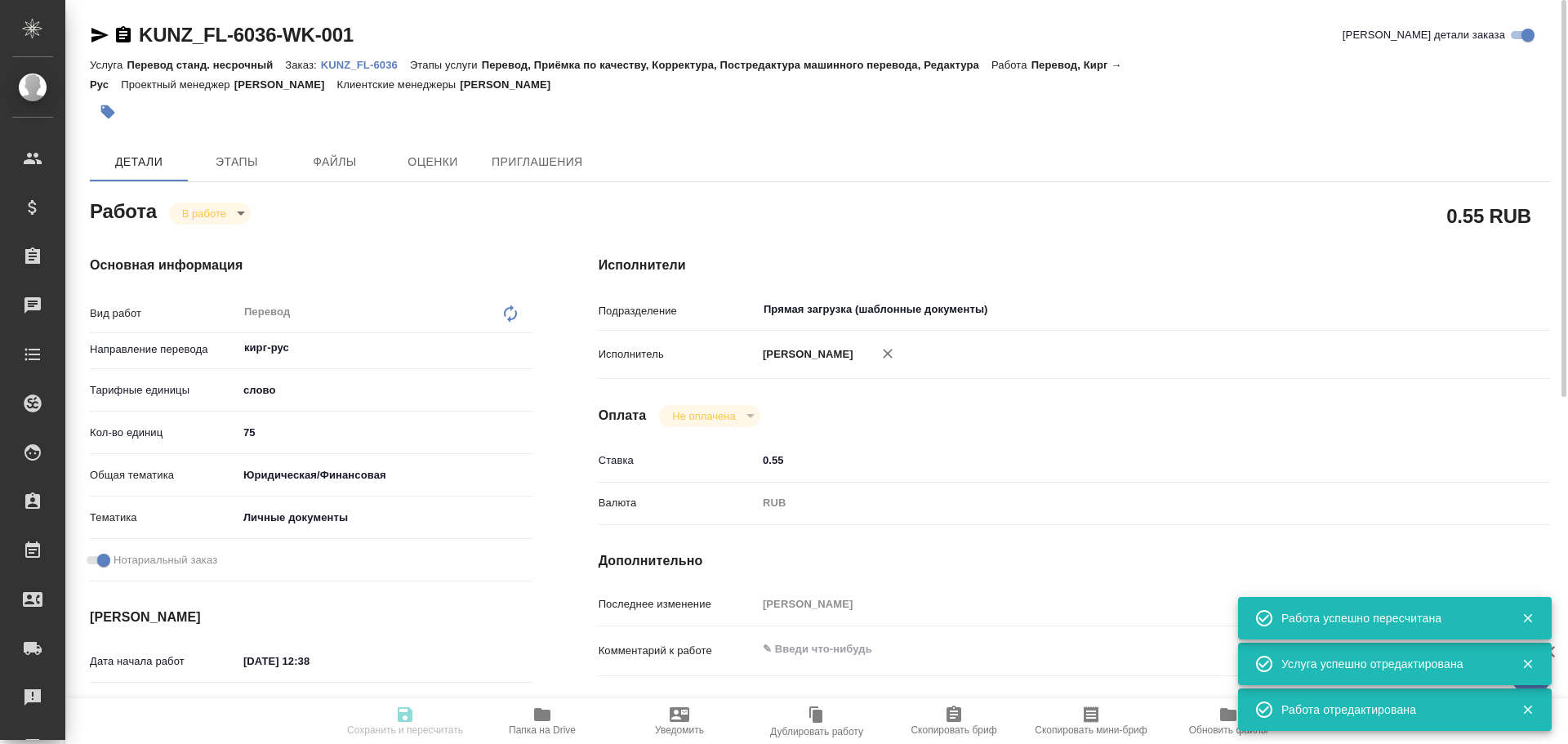
type input "/Clients/FL_KUNZ/Orders/KUNZ_FL-6036"
type textarea "x"
type textarea "айди кирг-рус, под нот, для госуслуг"
type textarea "x"
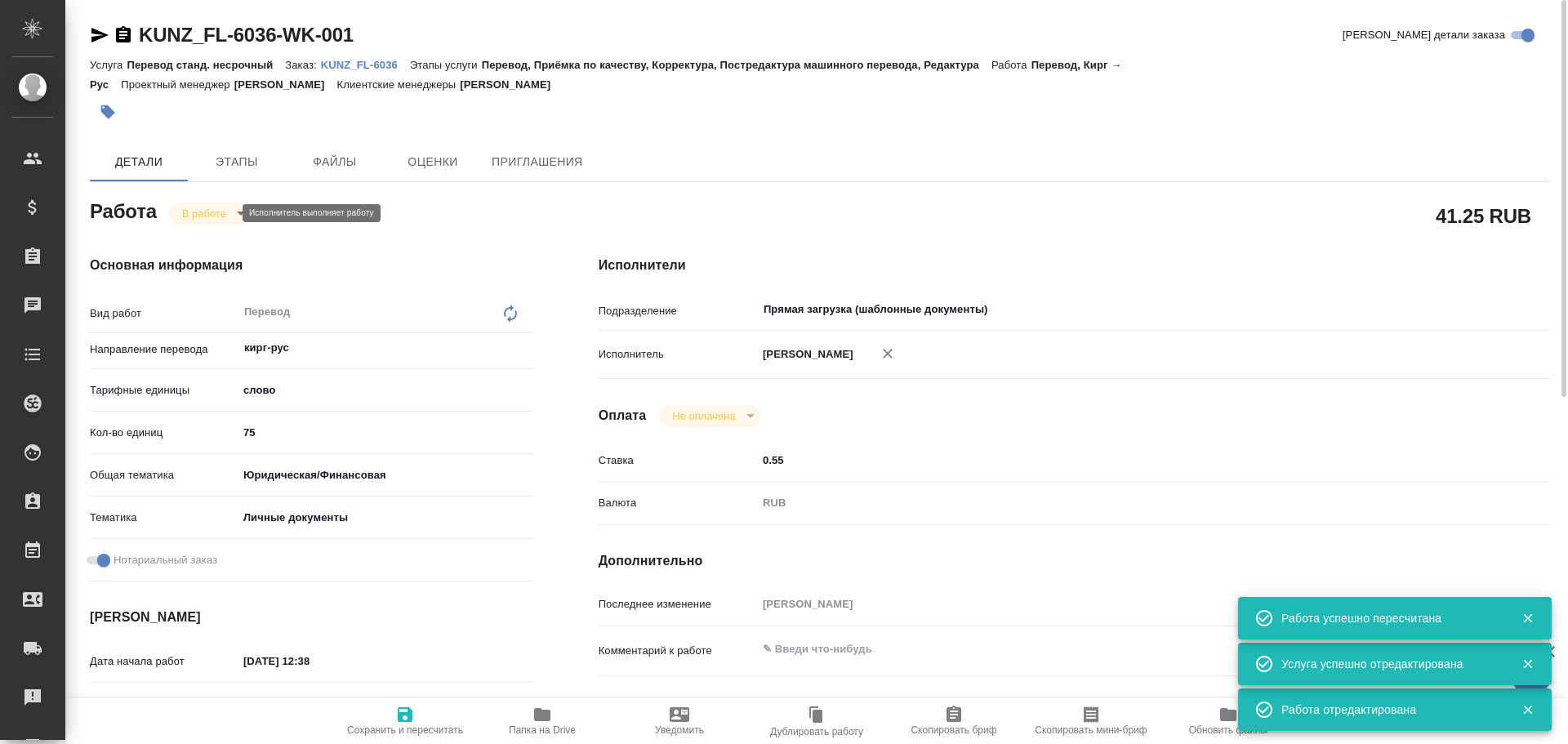
type textarea "x"
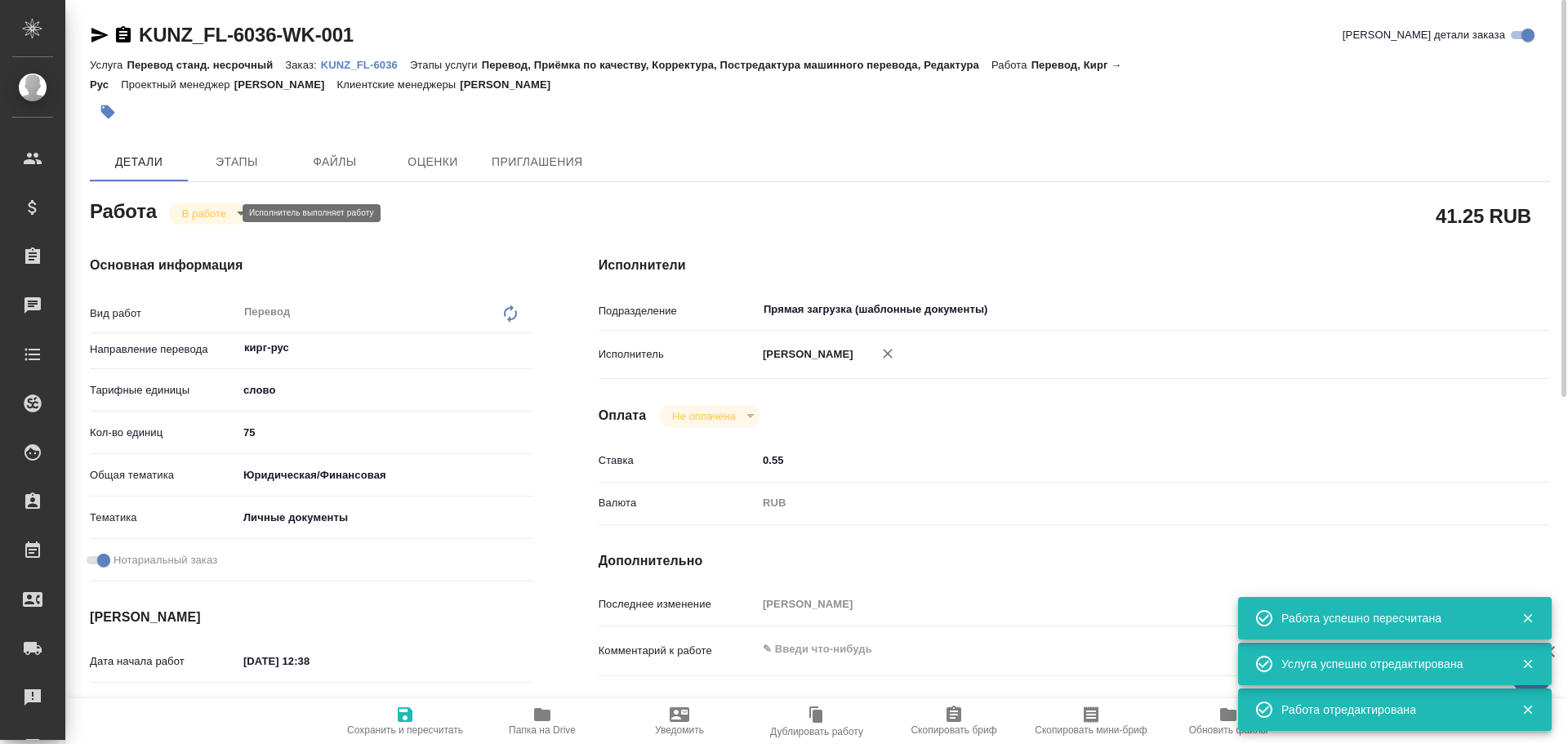
type textarea "x"
click at [187, 213] on body "🙏 .cls-1 fill:#fff; AWATERA Gusev Alexandr Клиенты Спецификации Заказы 0 Чаты T…" at bounding box center [784, 372] width 1568 height 744
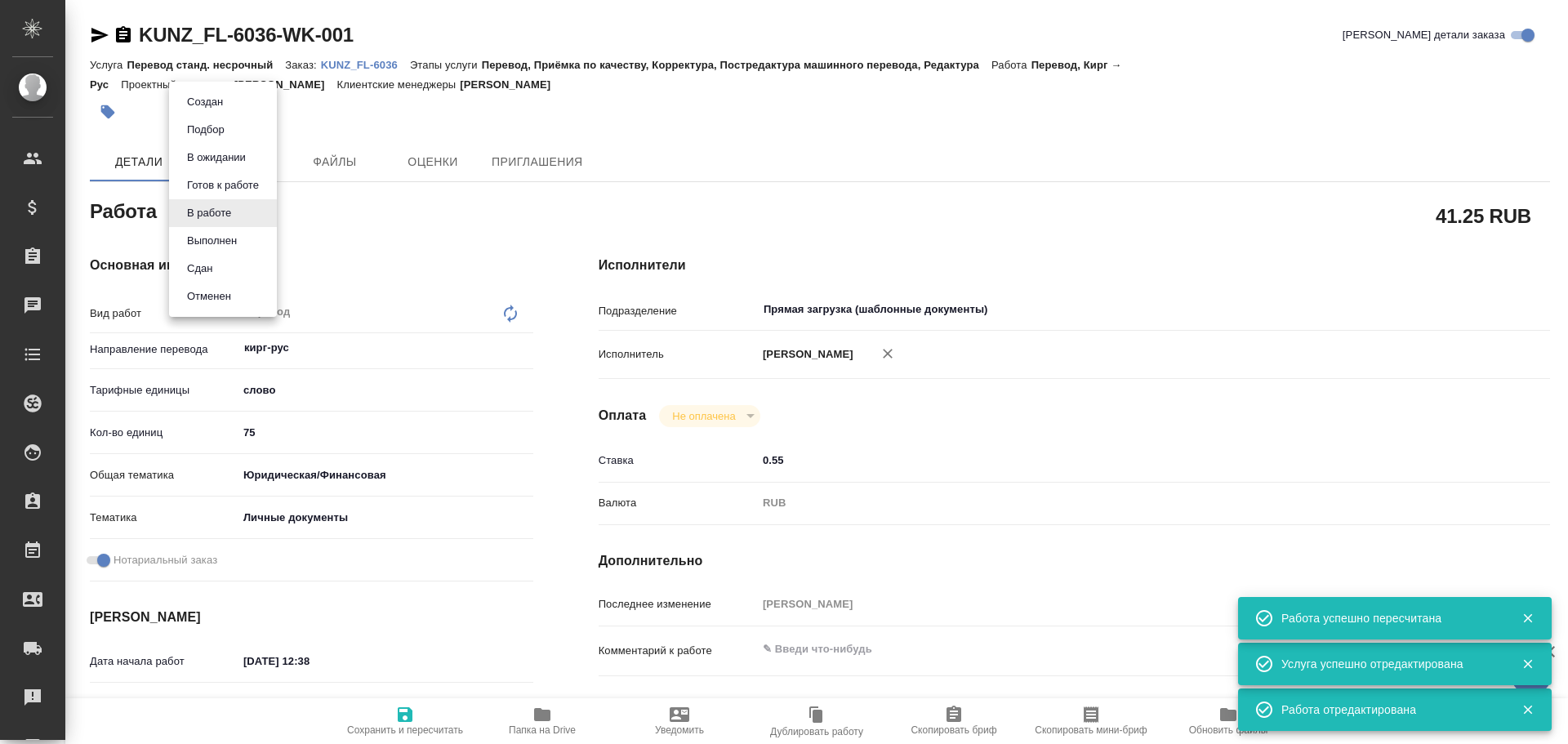
type textarea "x"
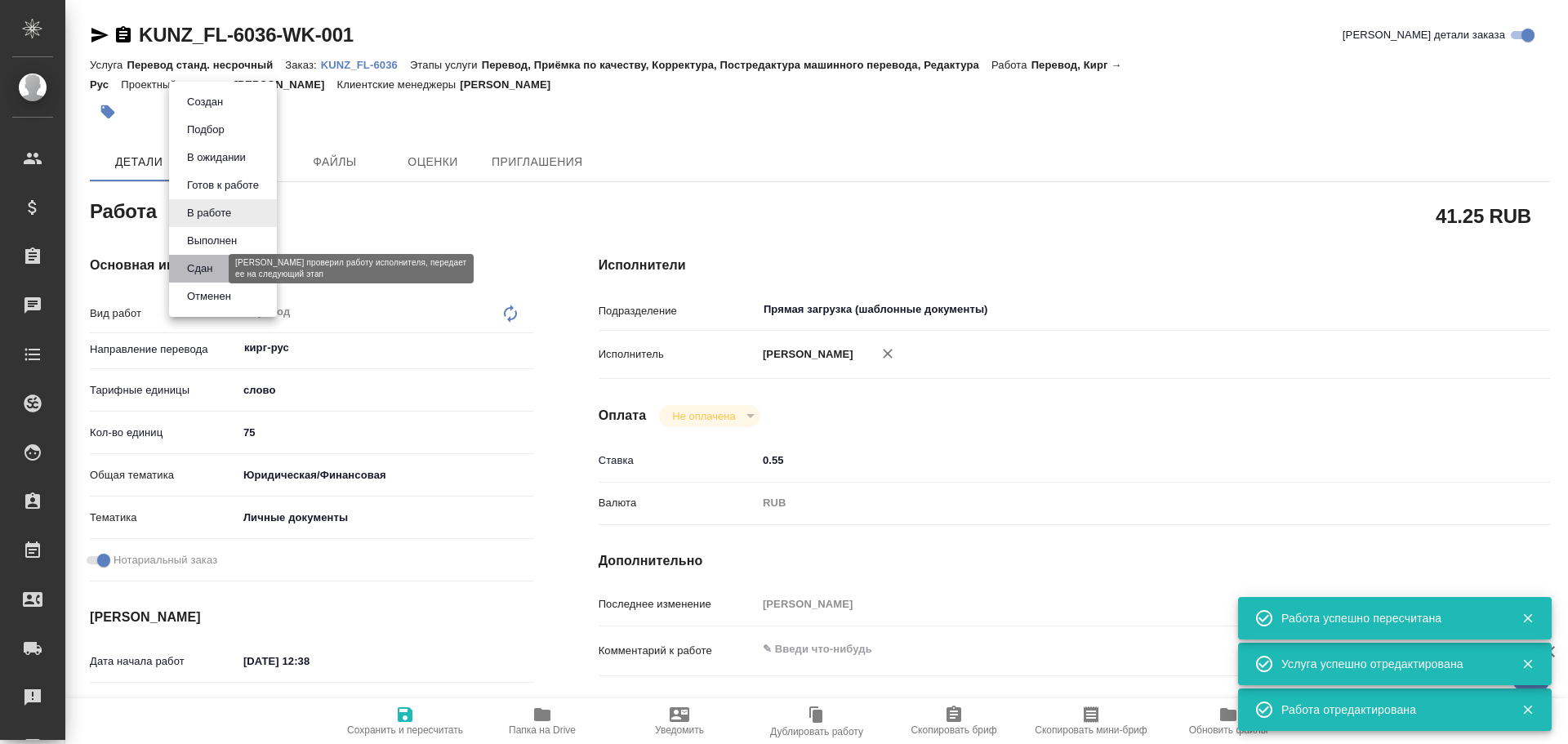
click at [189, 273] on button "Сдан" at bounding box center [200, 269] width 35 height 18
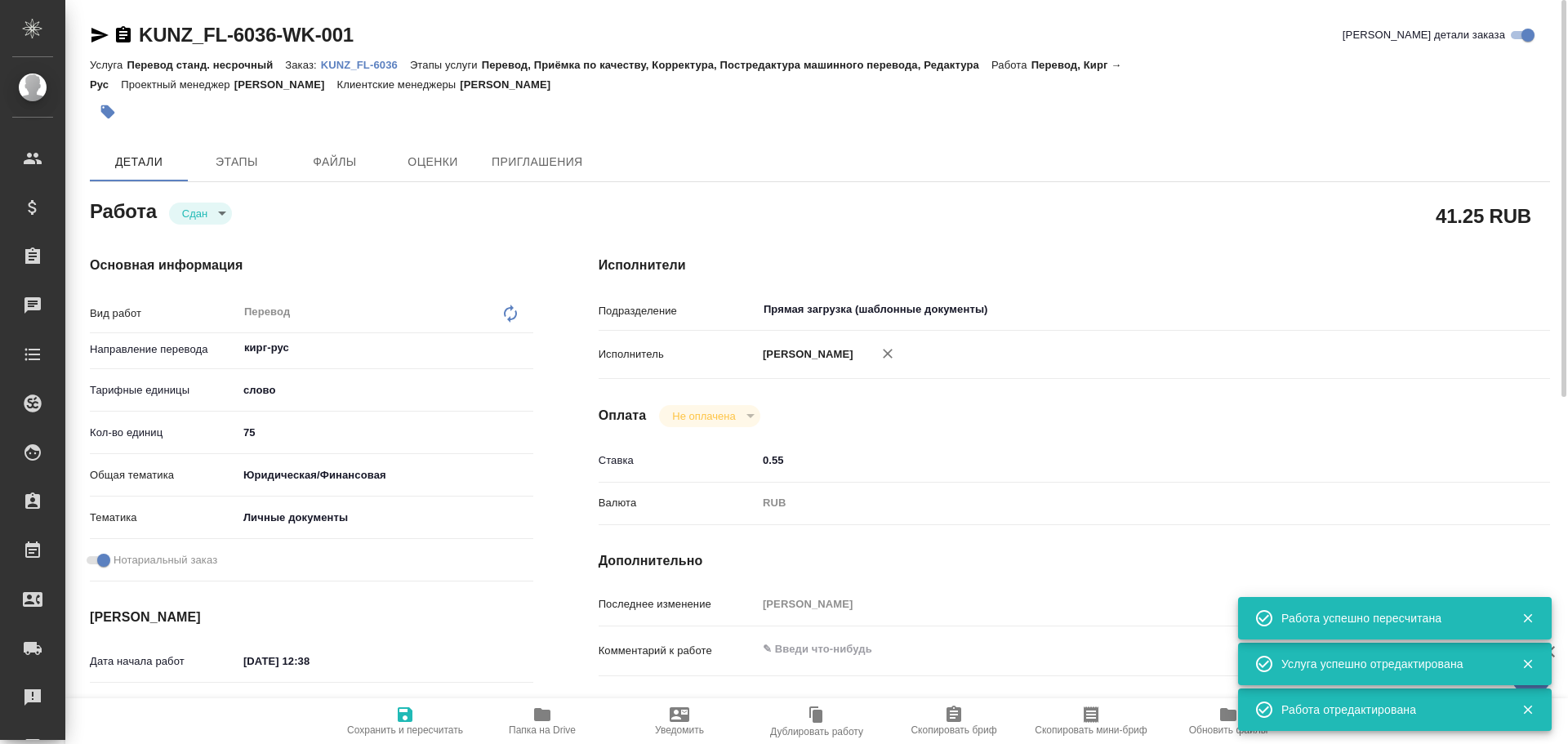
type textarea "x"
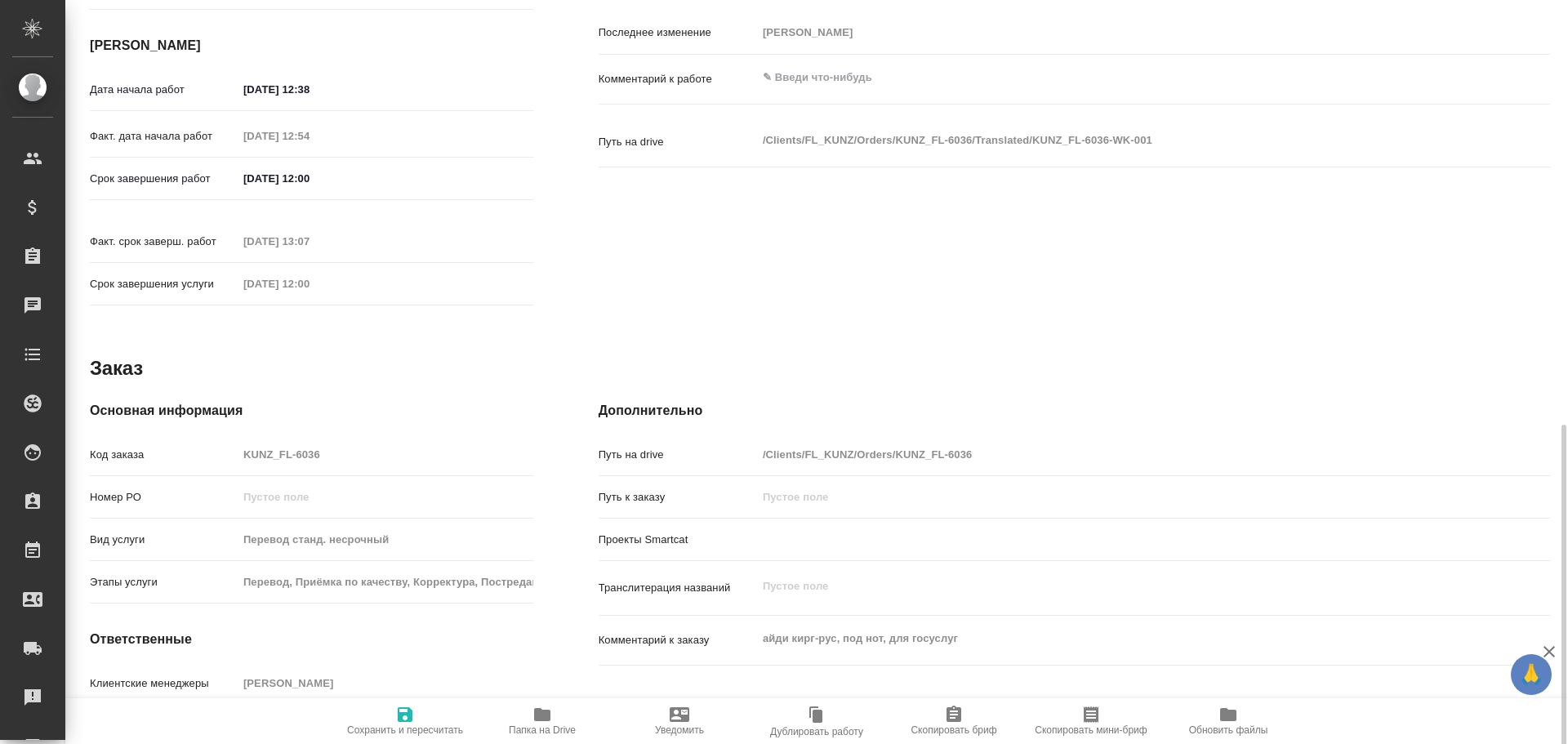
scroll to position [650, 0]
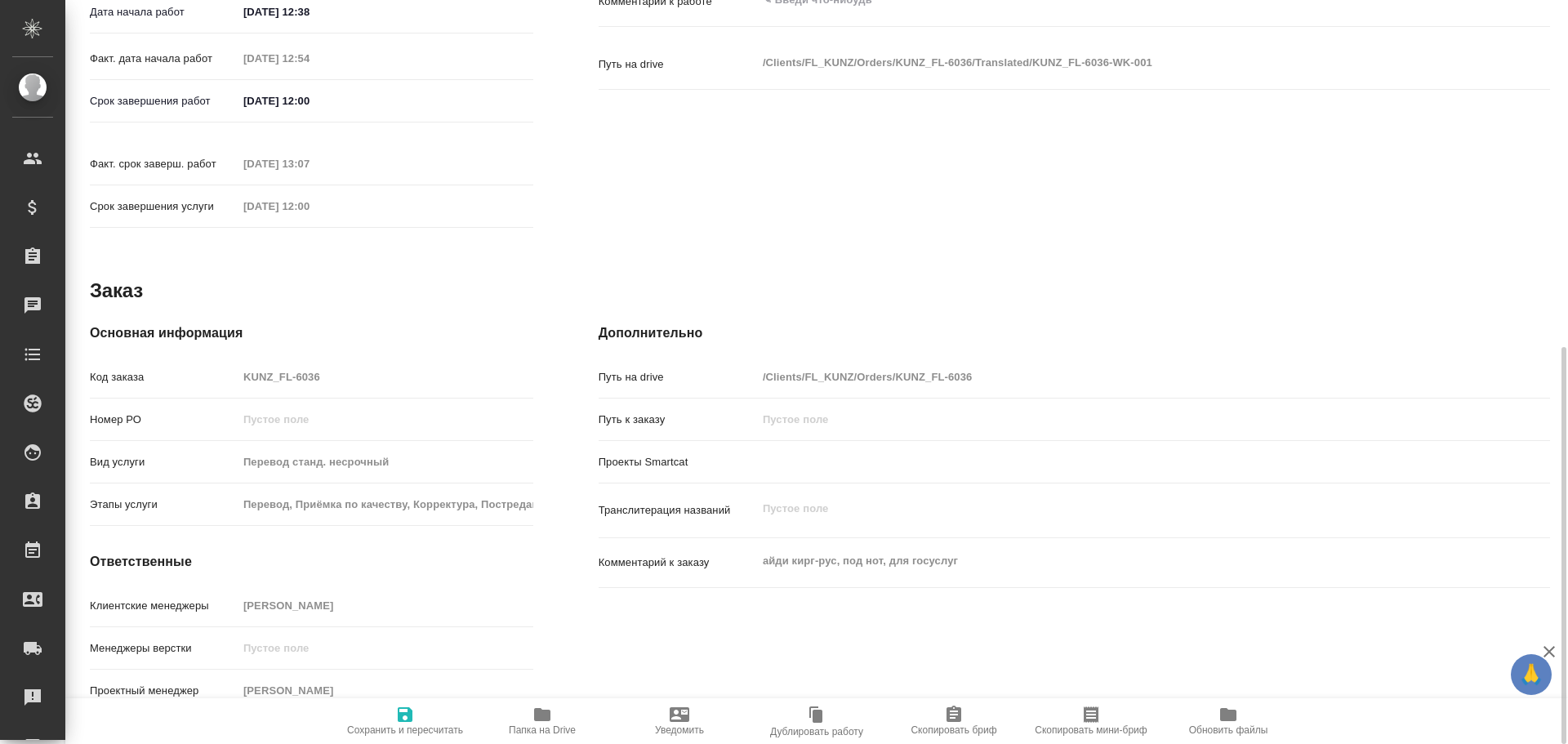
click at [195, 367] on div "Код заказа KUNZ_FL-6036" at bounding box center [311, 377] width 443 height 29
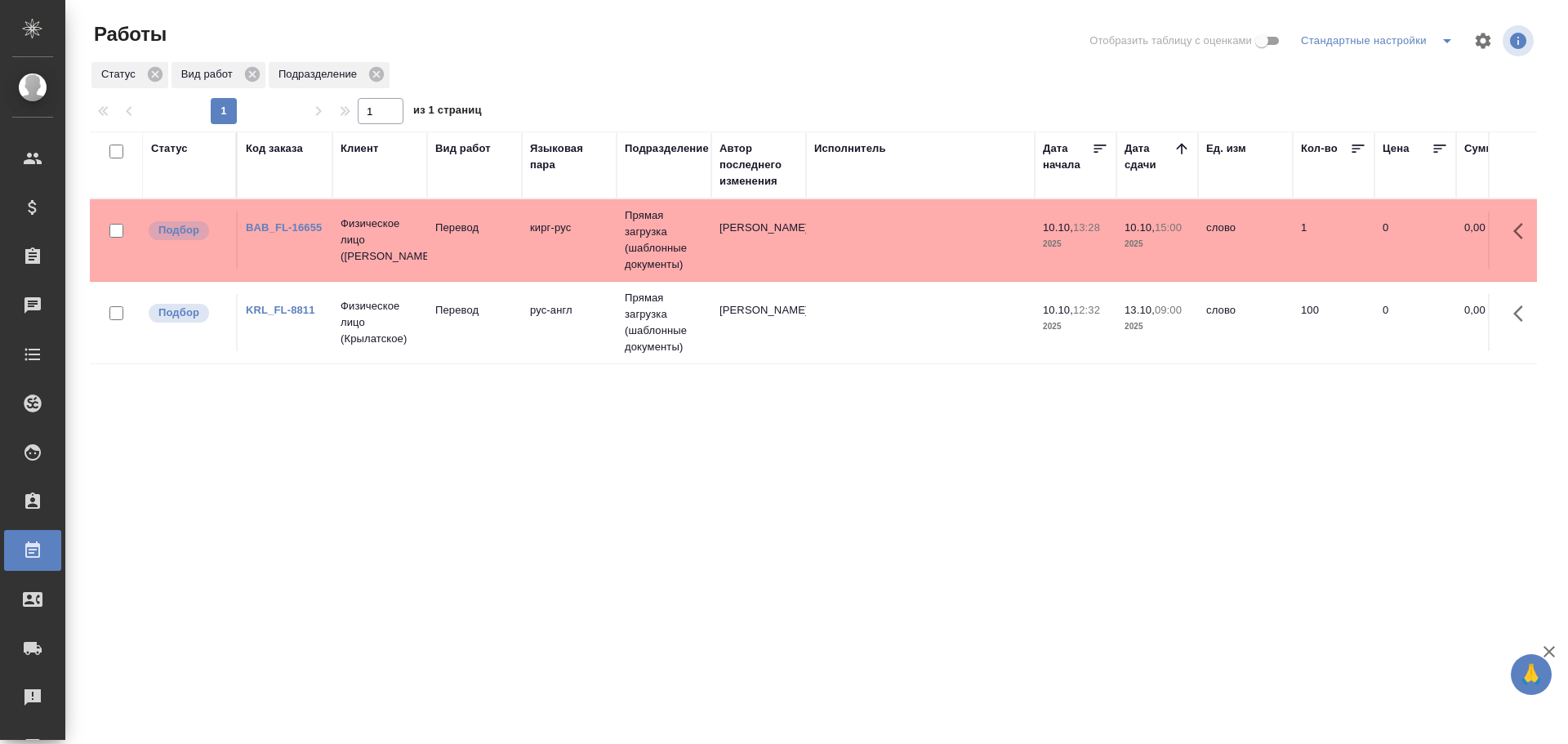
click at [530, 242] on td "кирг-рус" at bounding box center [568, 240] width 94 height 58
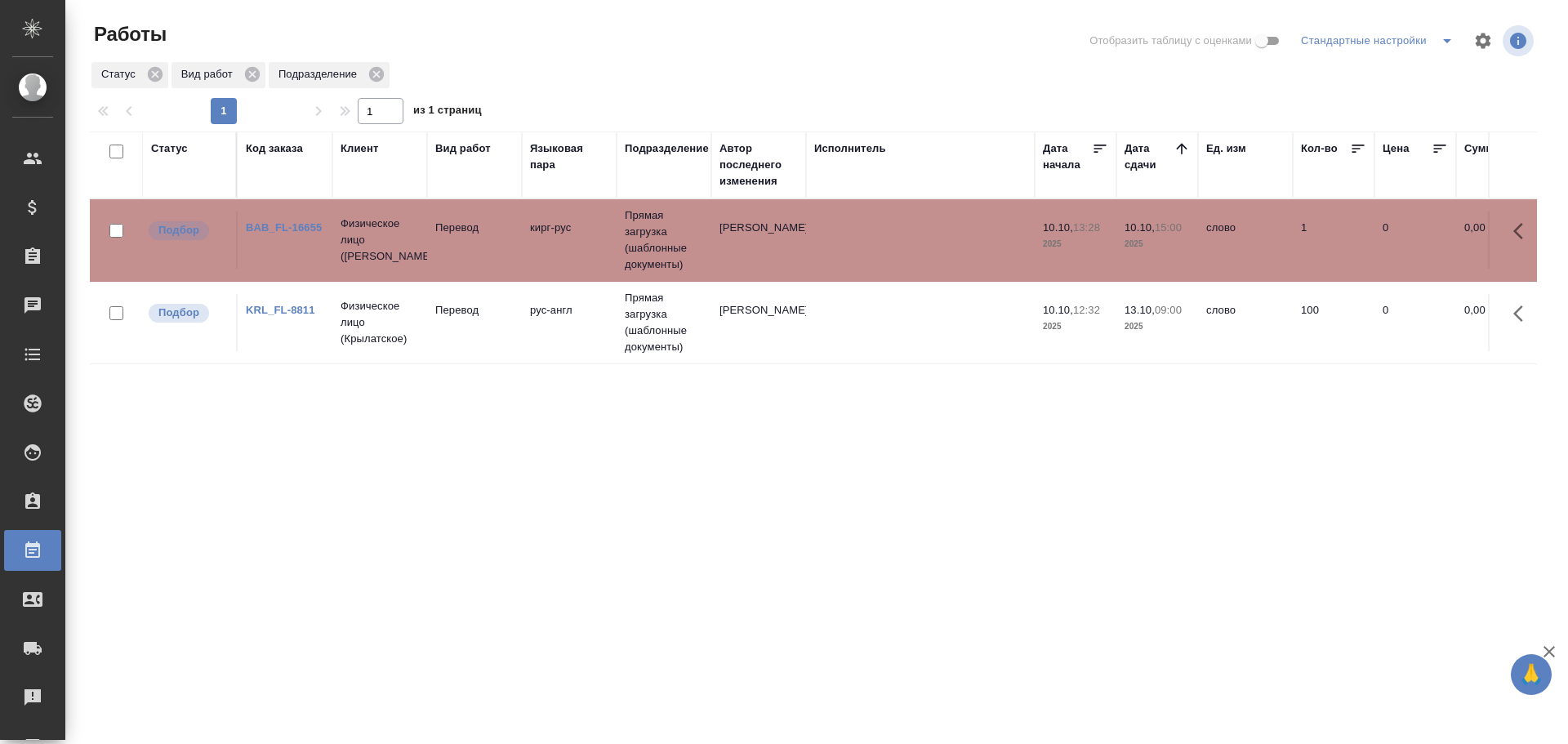
click at [530, 242] on td "кирг-рус" at bounding box center [568, 240] width 94 height 58
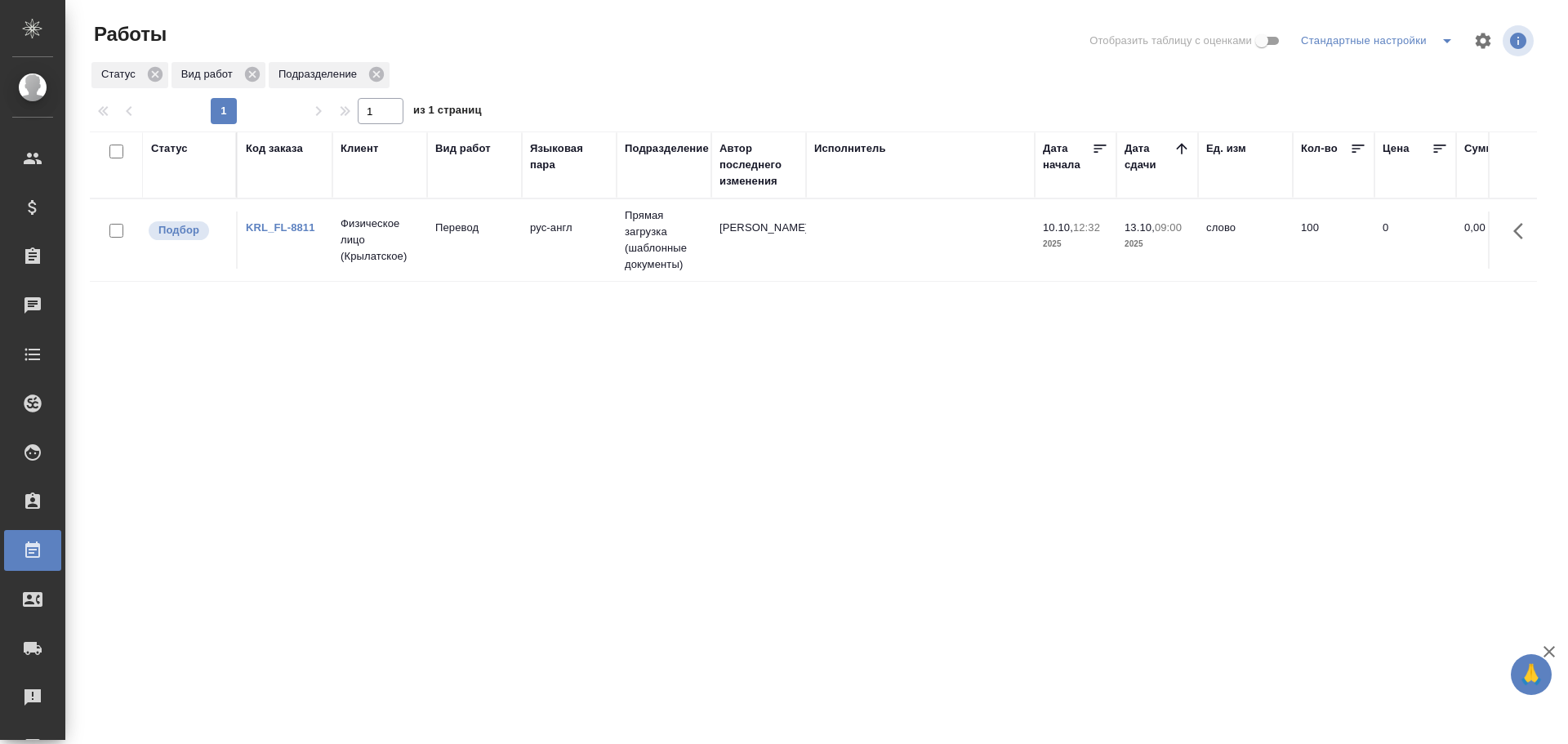
click at [608, 241] on td "рус-англ" at bounding box center [568, 240] width 94 height 58
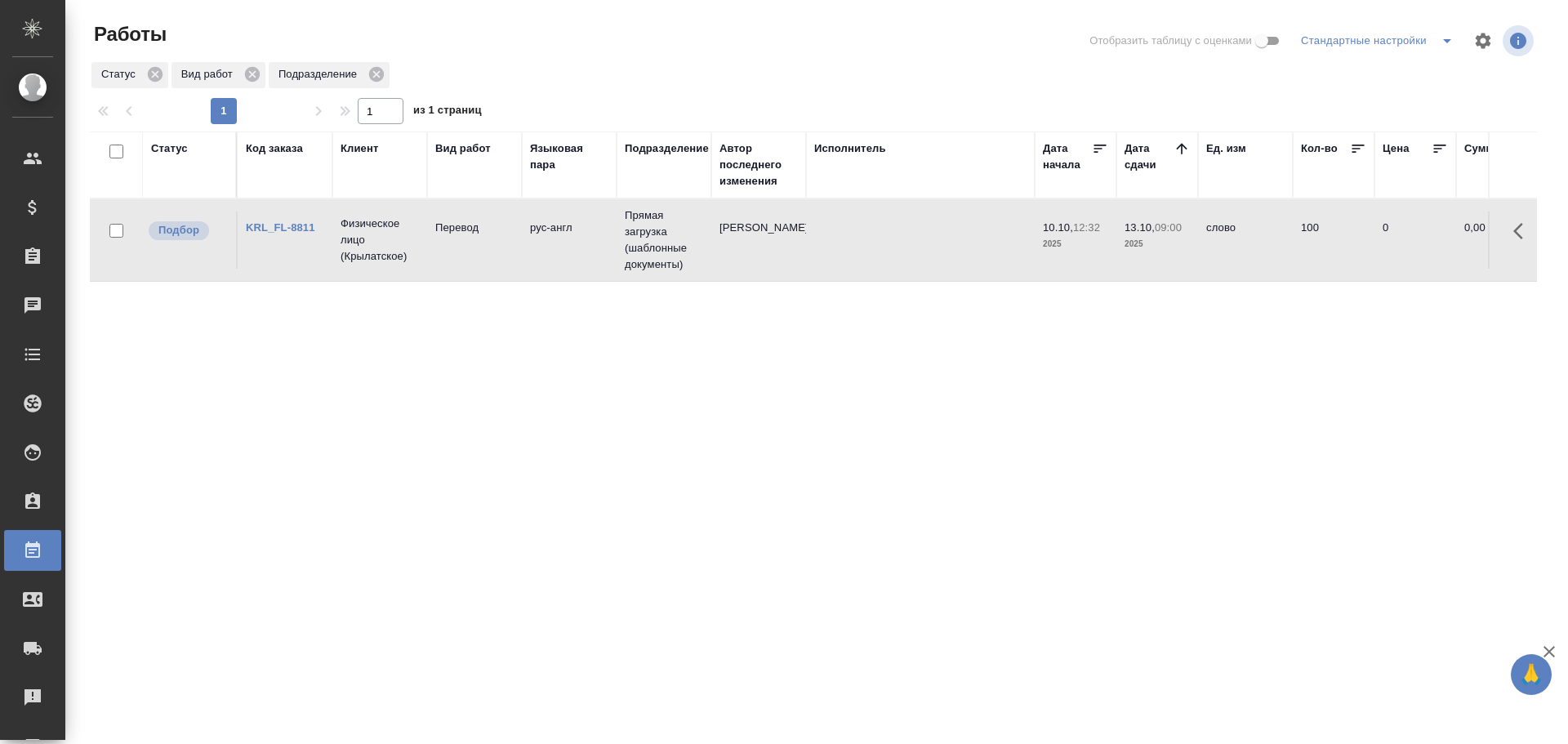
click at [608, 241] on td "рус-англ" at bounding box center [568, 240] width 94 height 58
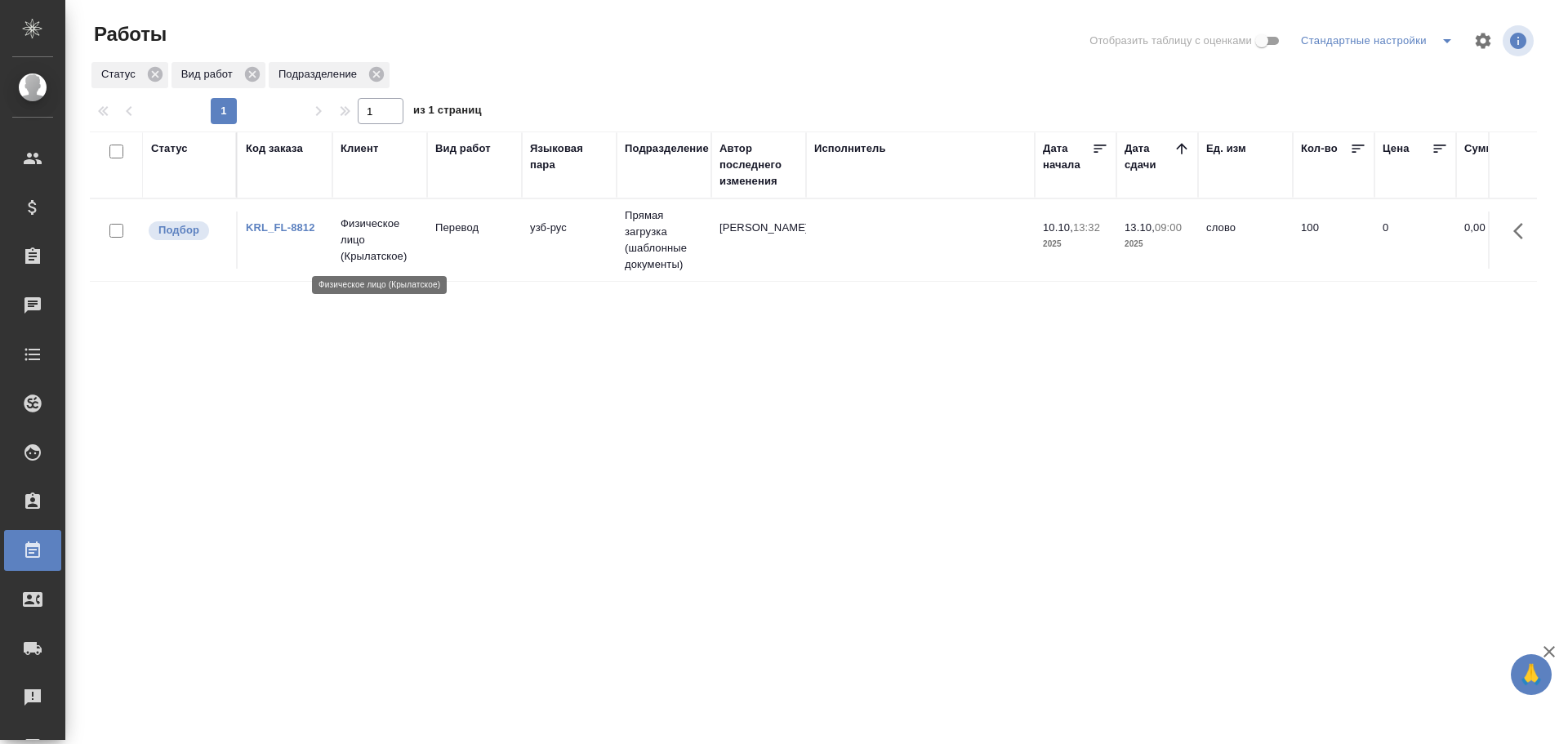
click at [379, 240] on p "Физическое лицо (Крылатское)" at bounding box center [379, 240] width 78 height 49
click at [559, 271] on tr "Подбор D_FL-27343 Физическое лицо (Пушкинская) Перевод рус-англ Прямая загрузка…" at bounding box center [1555, 241] width 2931 height 83
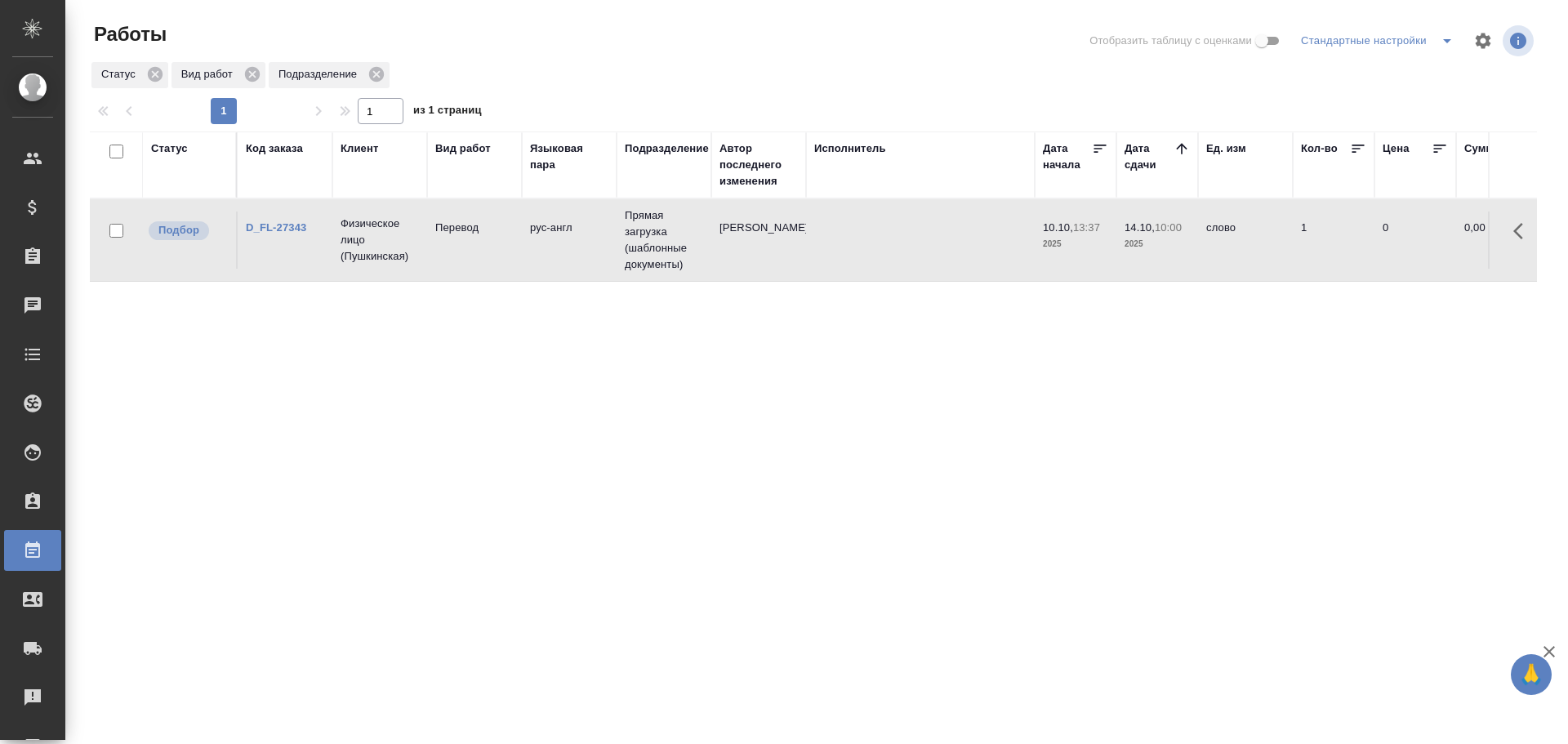
click at [559, 271] on tr "Подбор D_FL-27343 Физическое лицо (Пушкинская) Перевод рус-англ Прямая загрузка…" at bounding box center [1555, 241] width 2931 height 83
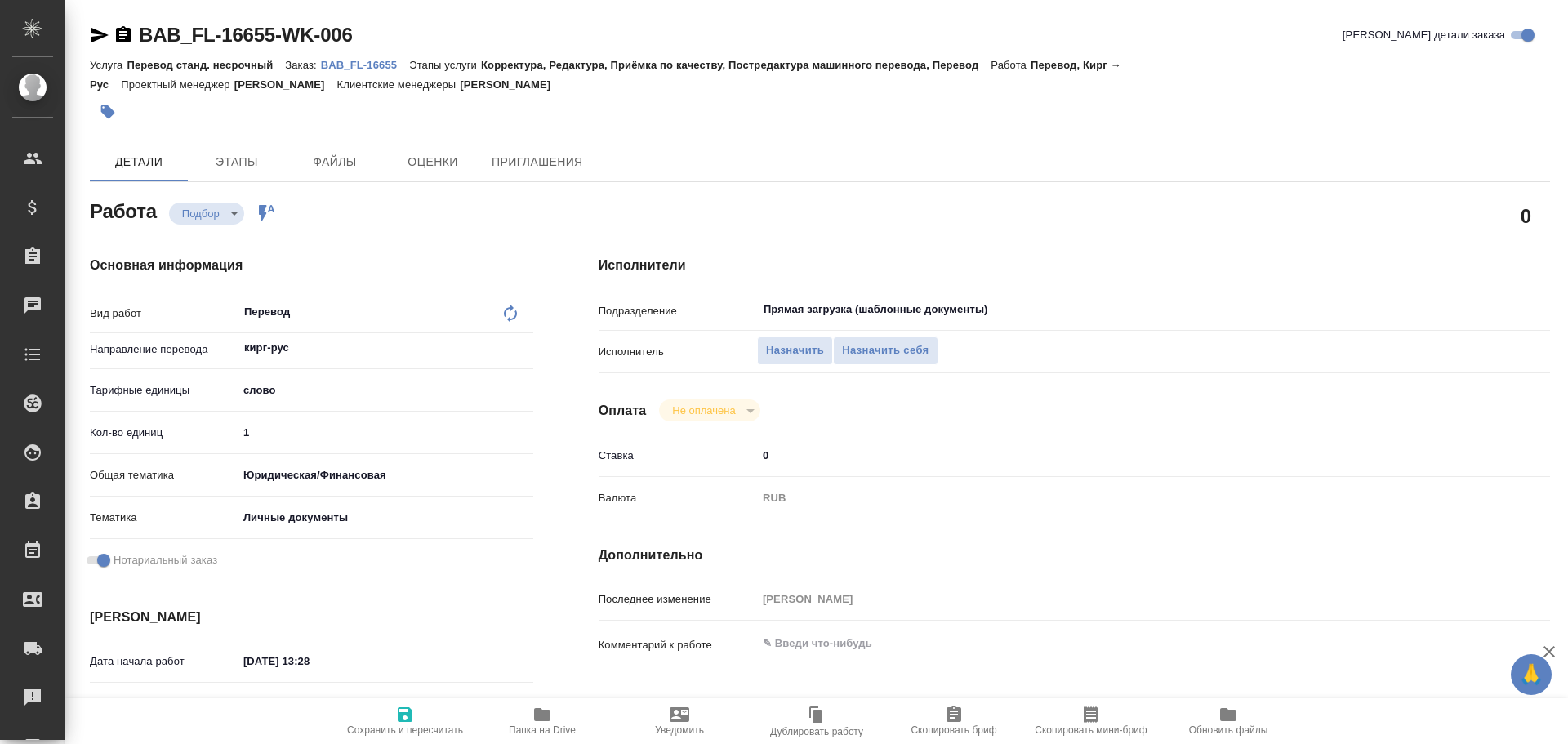
type textarea "x"
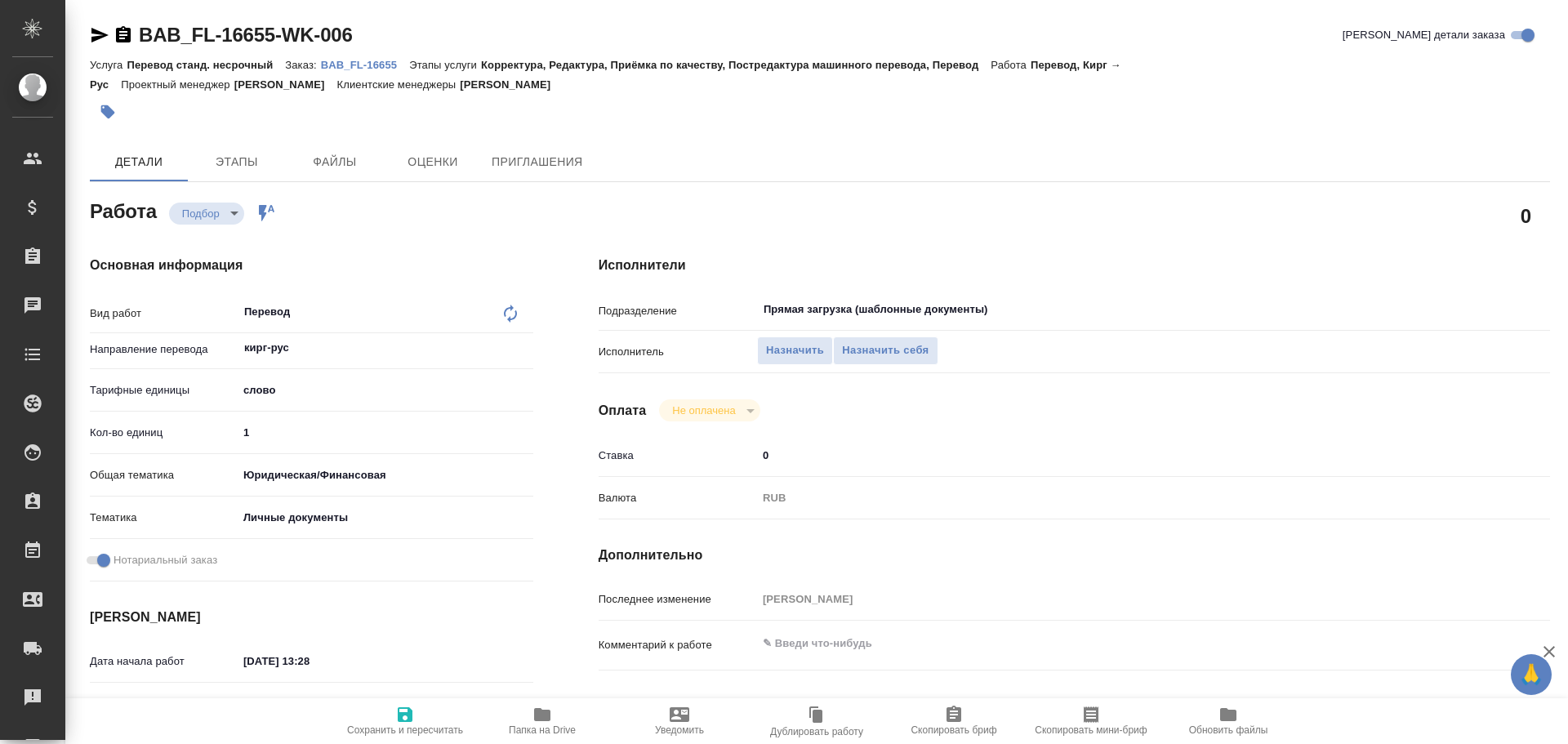
type textarea "x"
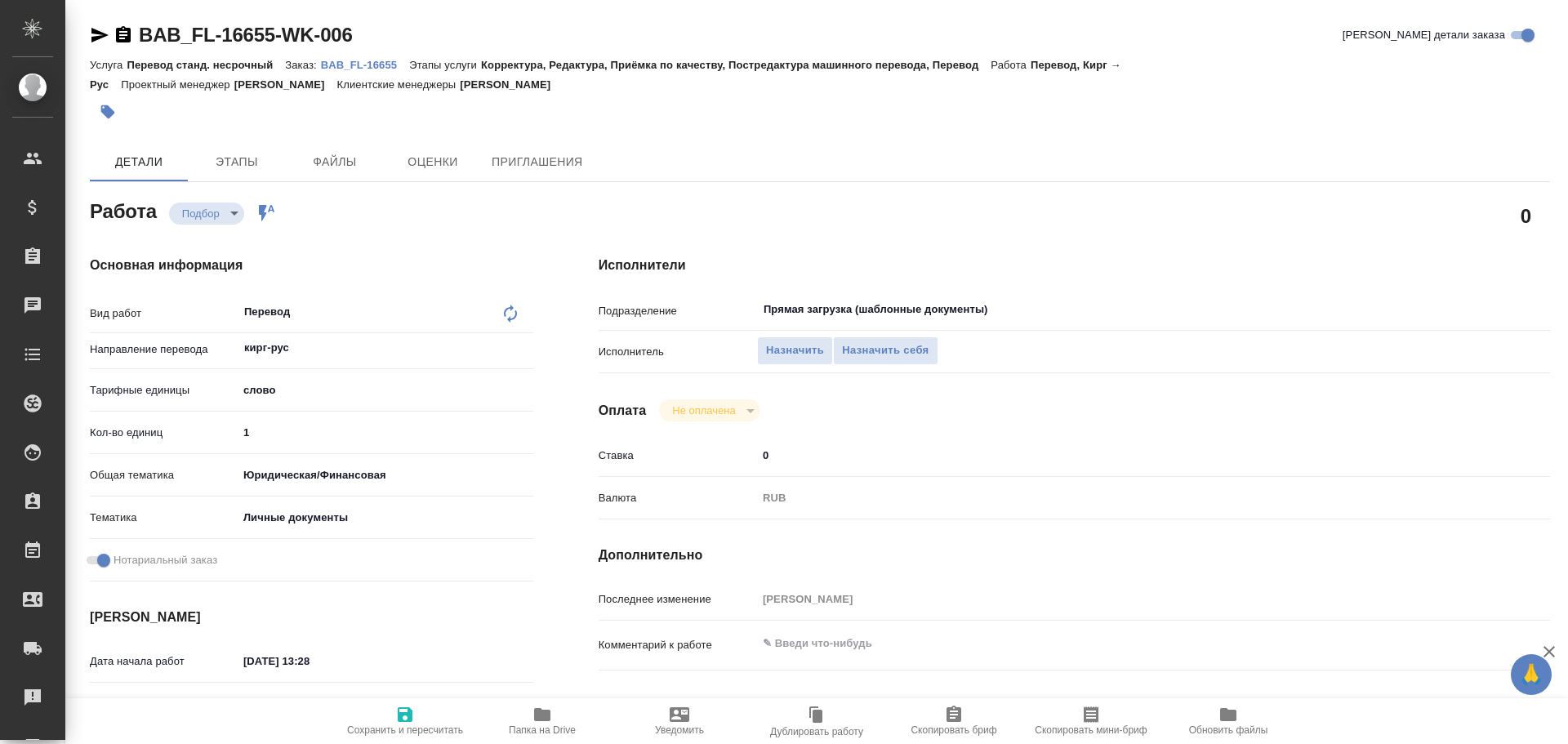
type textarea "x"
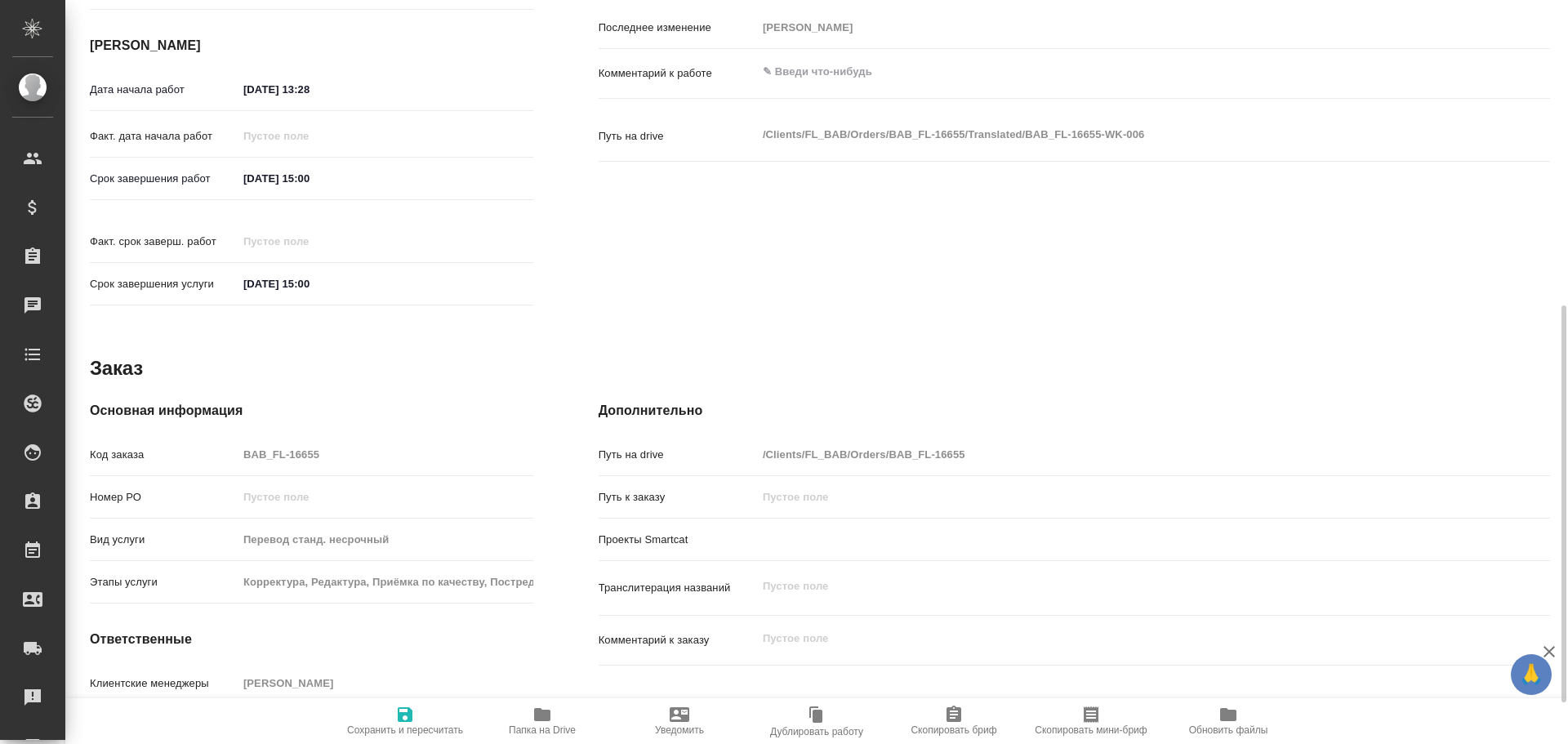
type textarea "x"
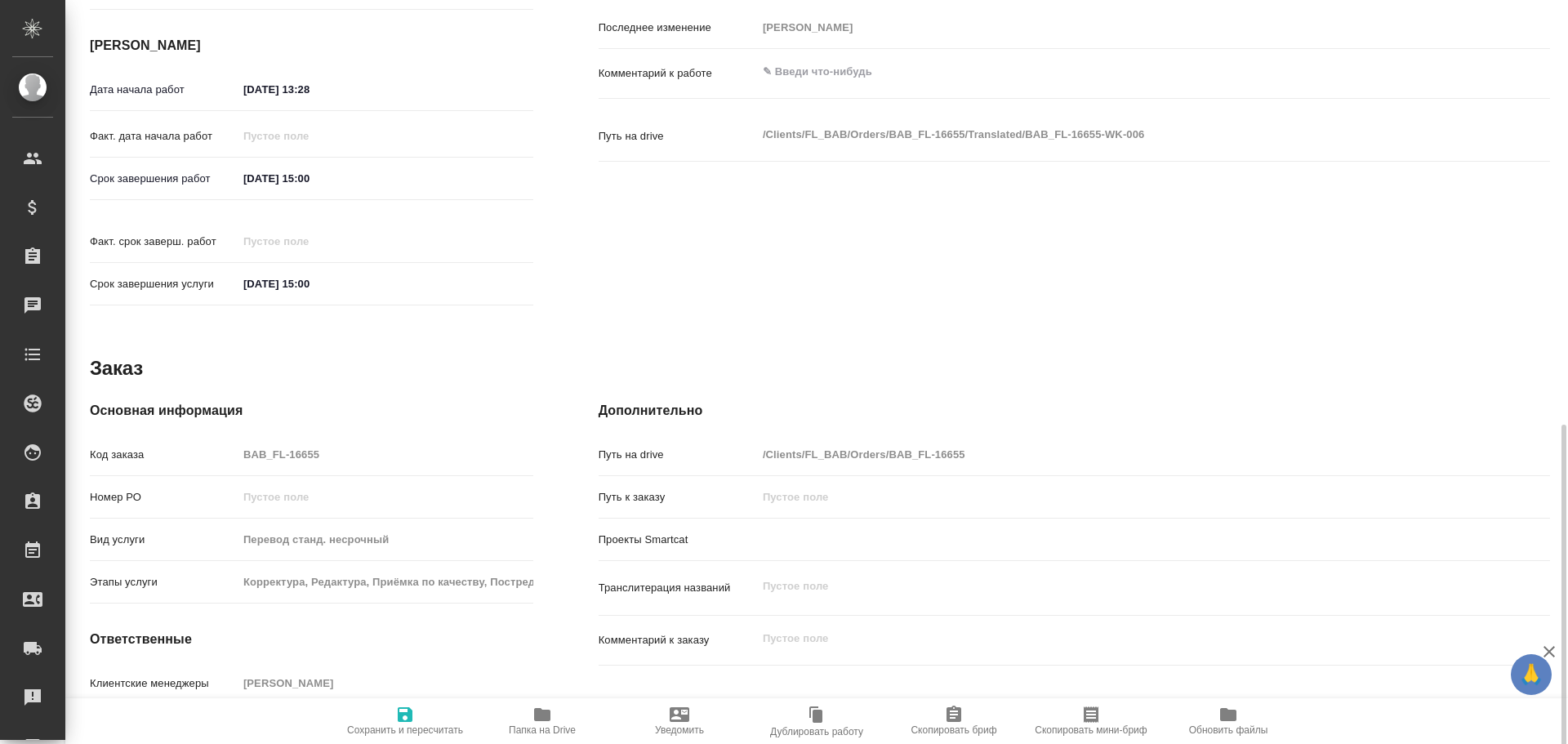
scroll to position [650, 0]
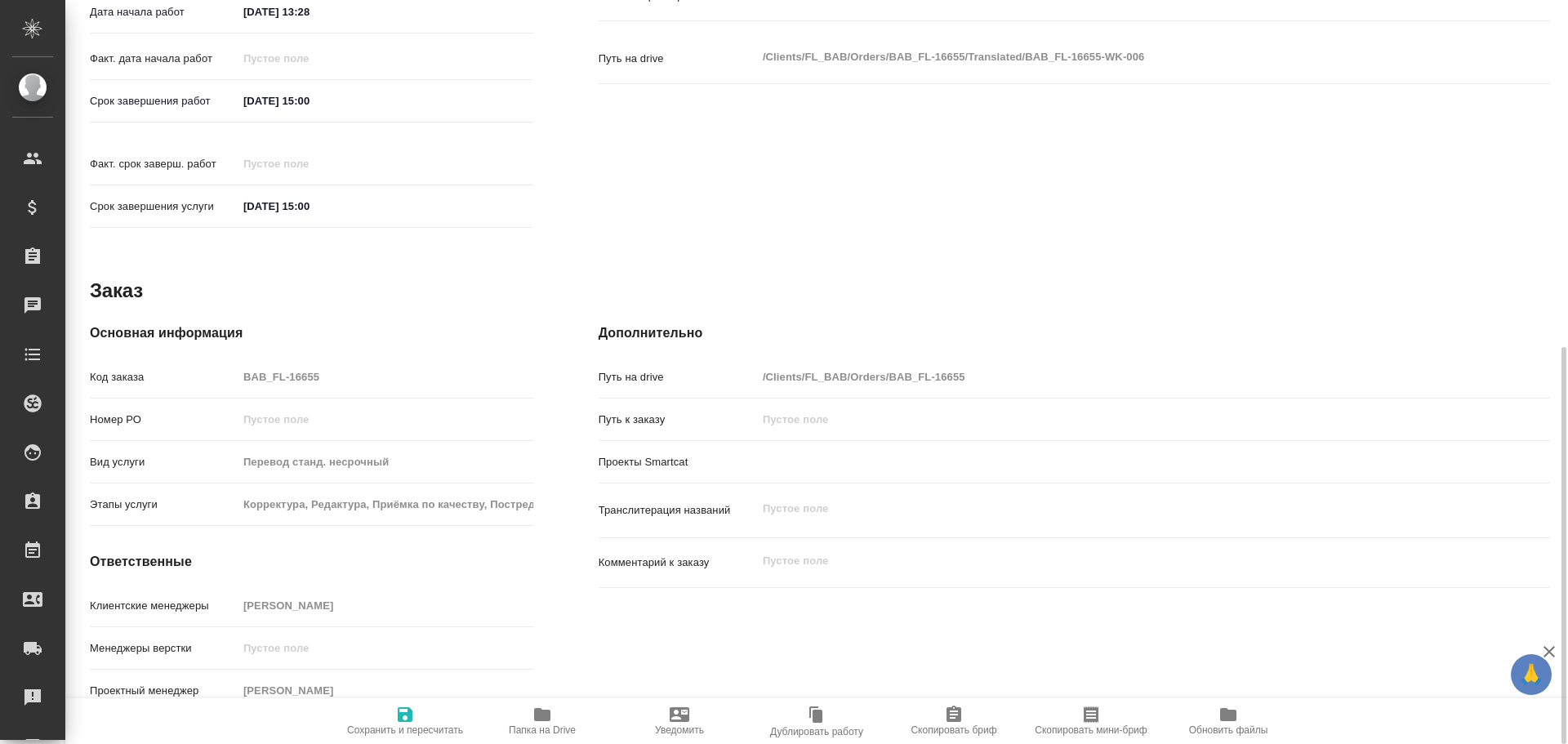
type textarea "x"
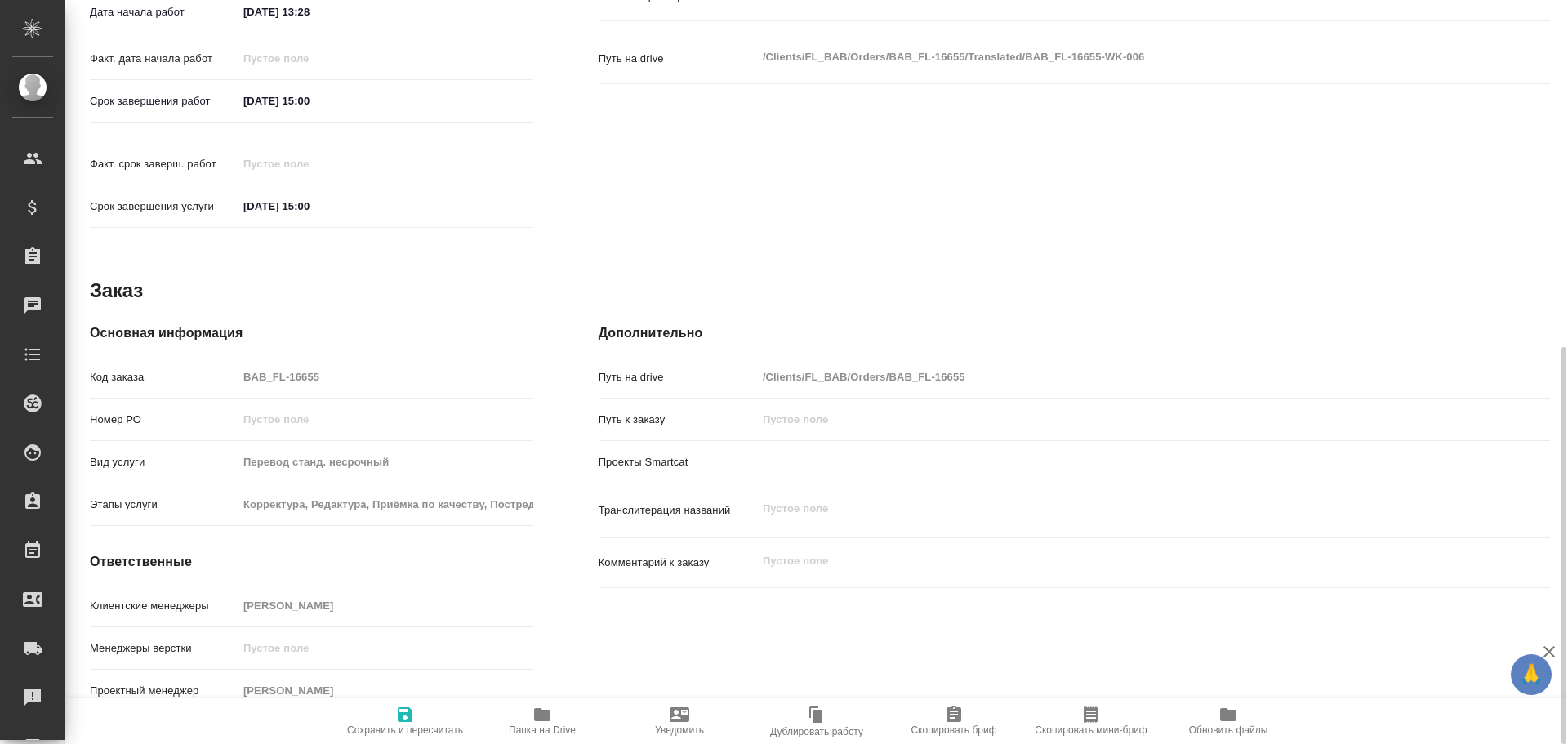
type textarea "x"
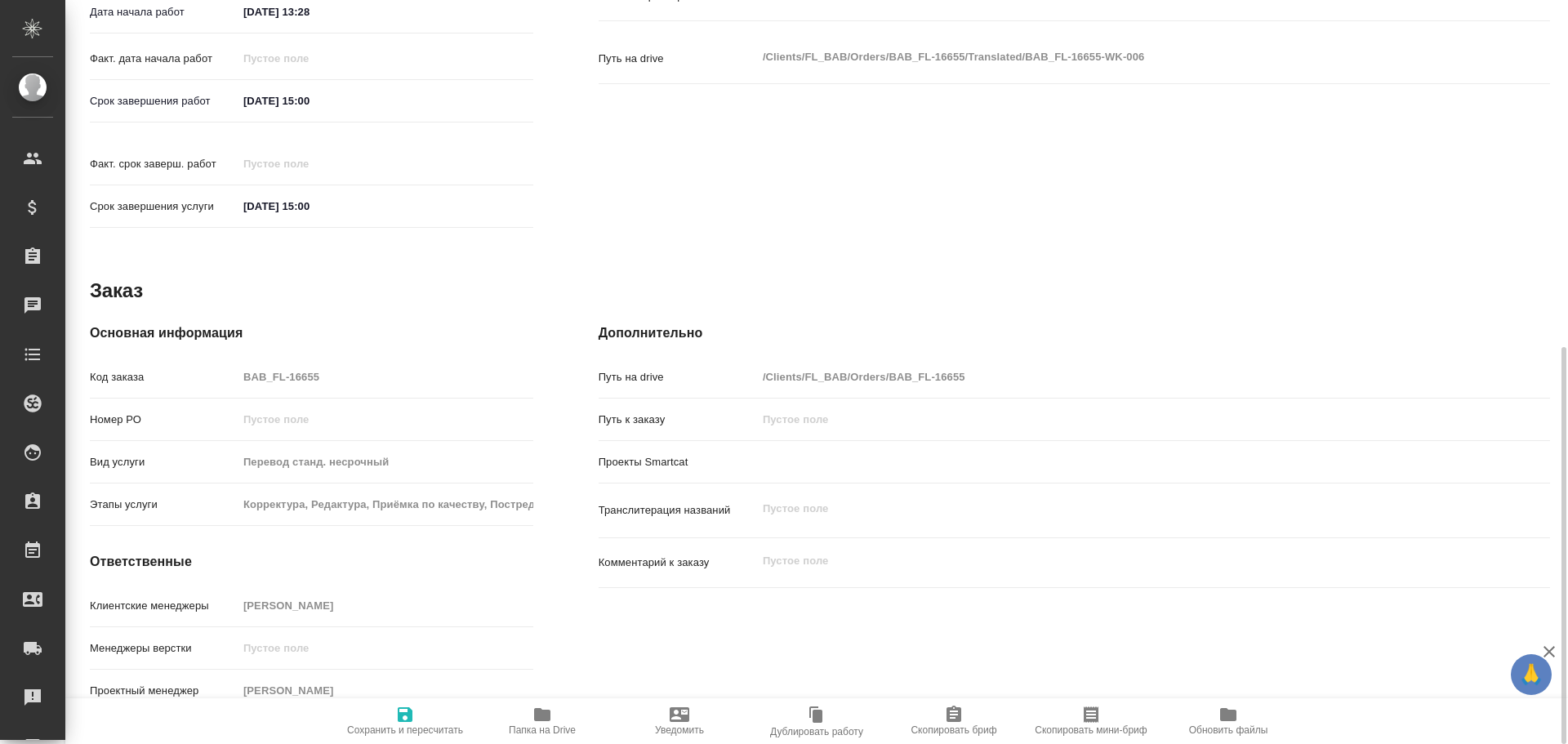
click at [549, 713] on icon "button" at bounding box center [542, 715] width 16 height 13
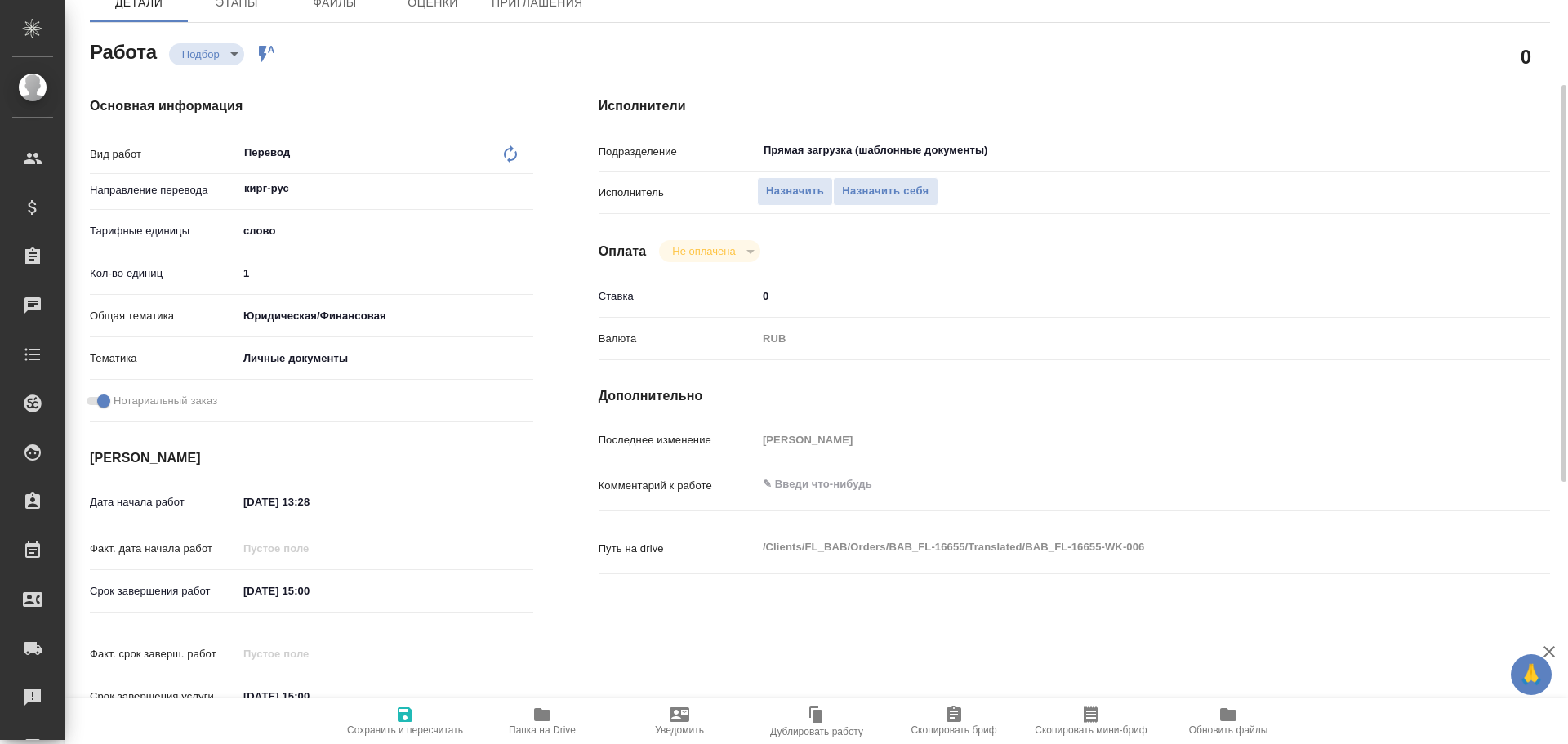
scroll to position [77, 0]
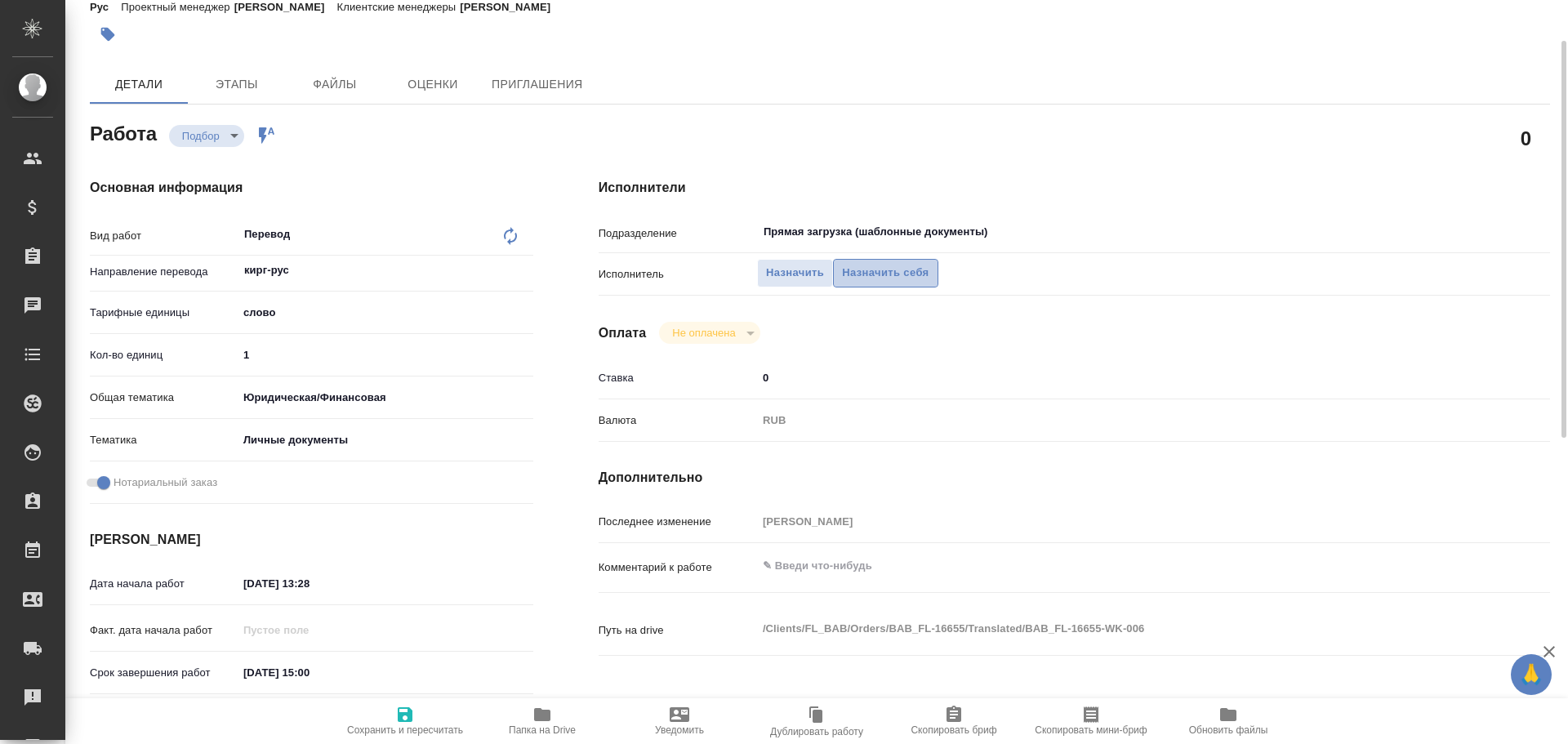
click at [879, 281] on span "Назначить себя" at bounding box center [885, 273] width 86 height 19
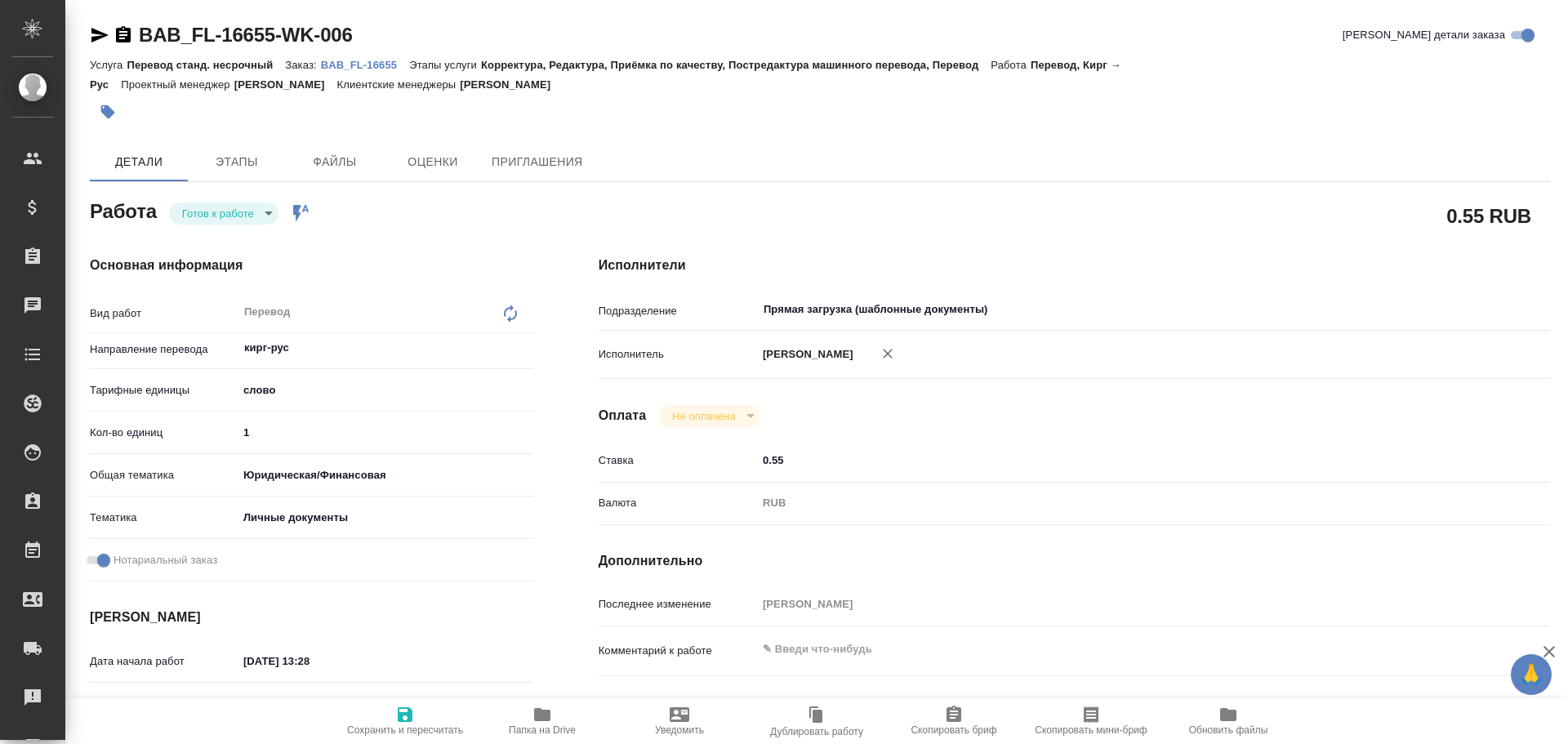
type textarea "x"
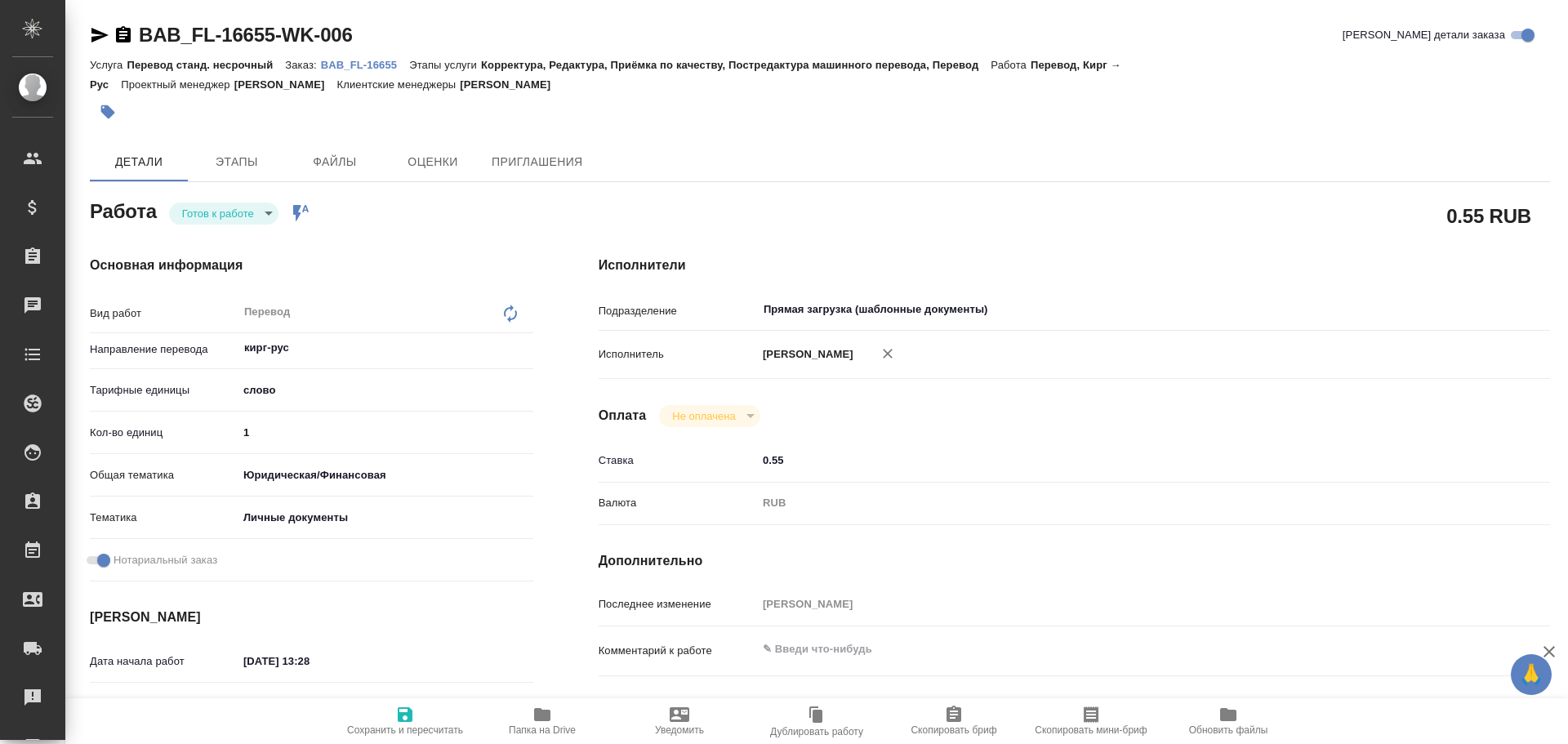
type textarea "x"
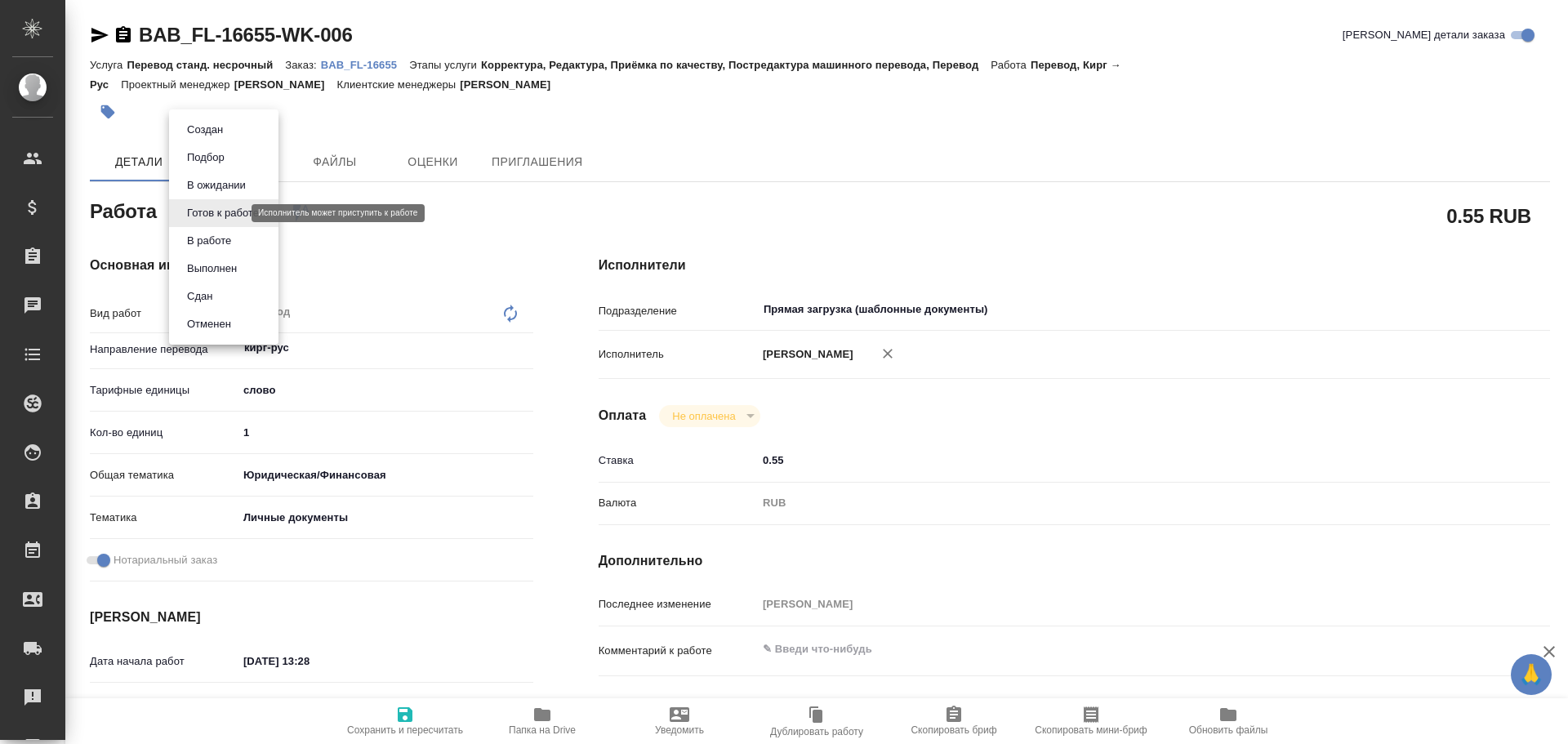
click at [212, 216] on body "🙏 .cls-1 fill:#fff; AWATERA Gusev Alexandr Клиенты Спецификации Заказы Чаты Tod…" at bounding box center [784, 372] width 1568 height 744
click at [208, 247] on button "В работе" at bounding box center [209, 241] width 54 height 18
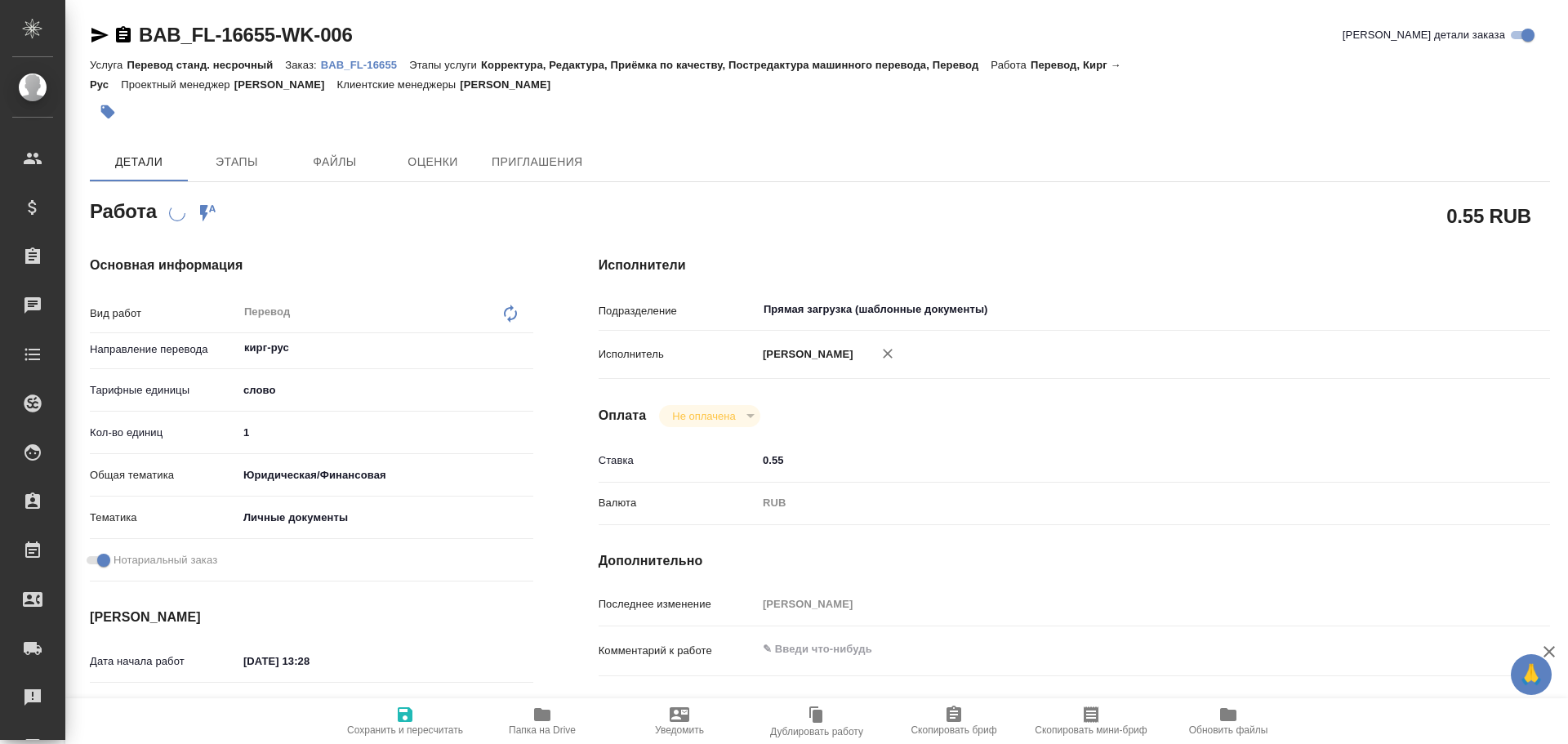
type textarea "x"
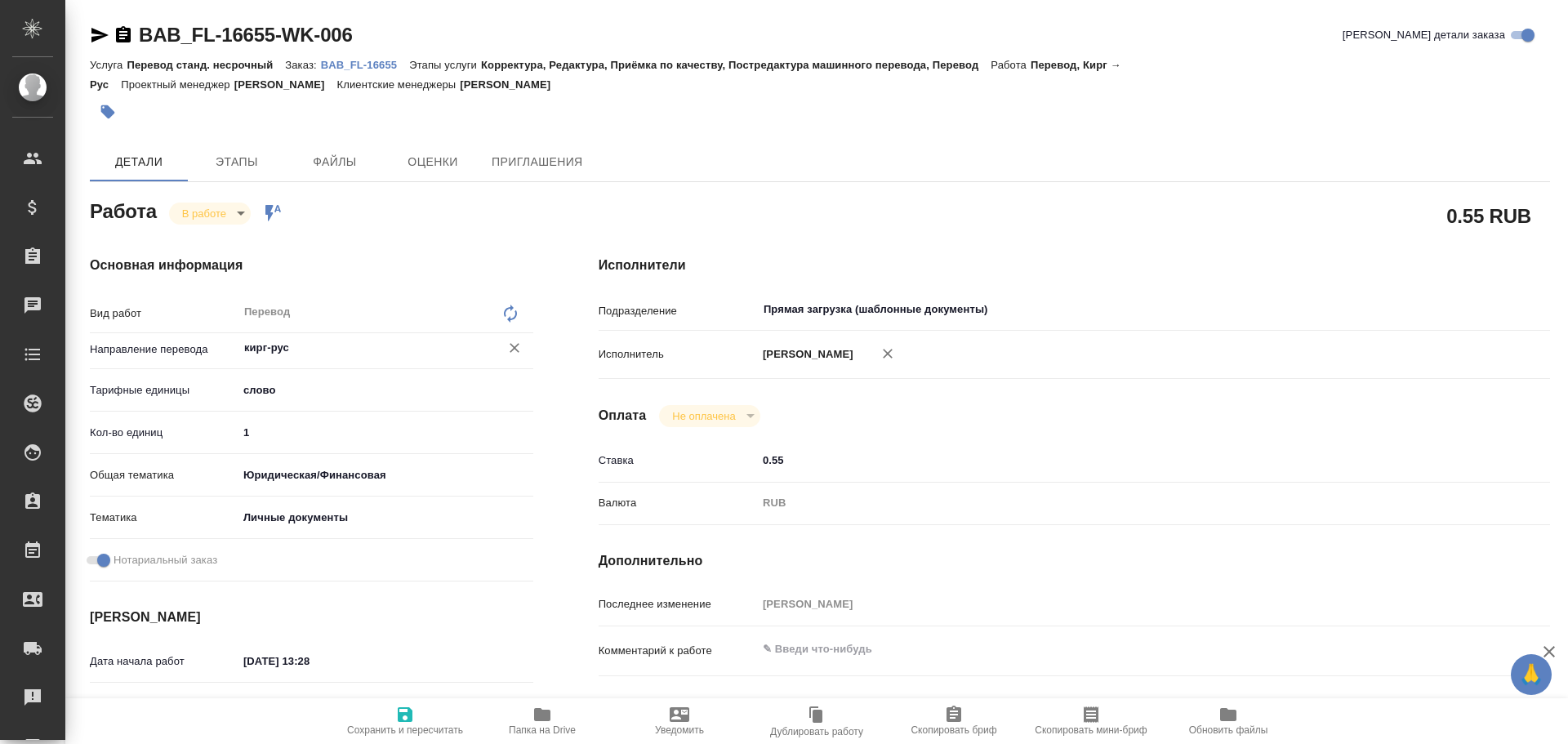
type textarea "x"
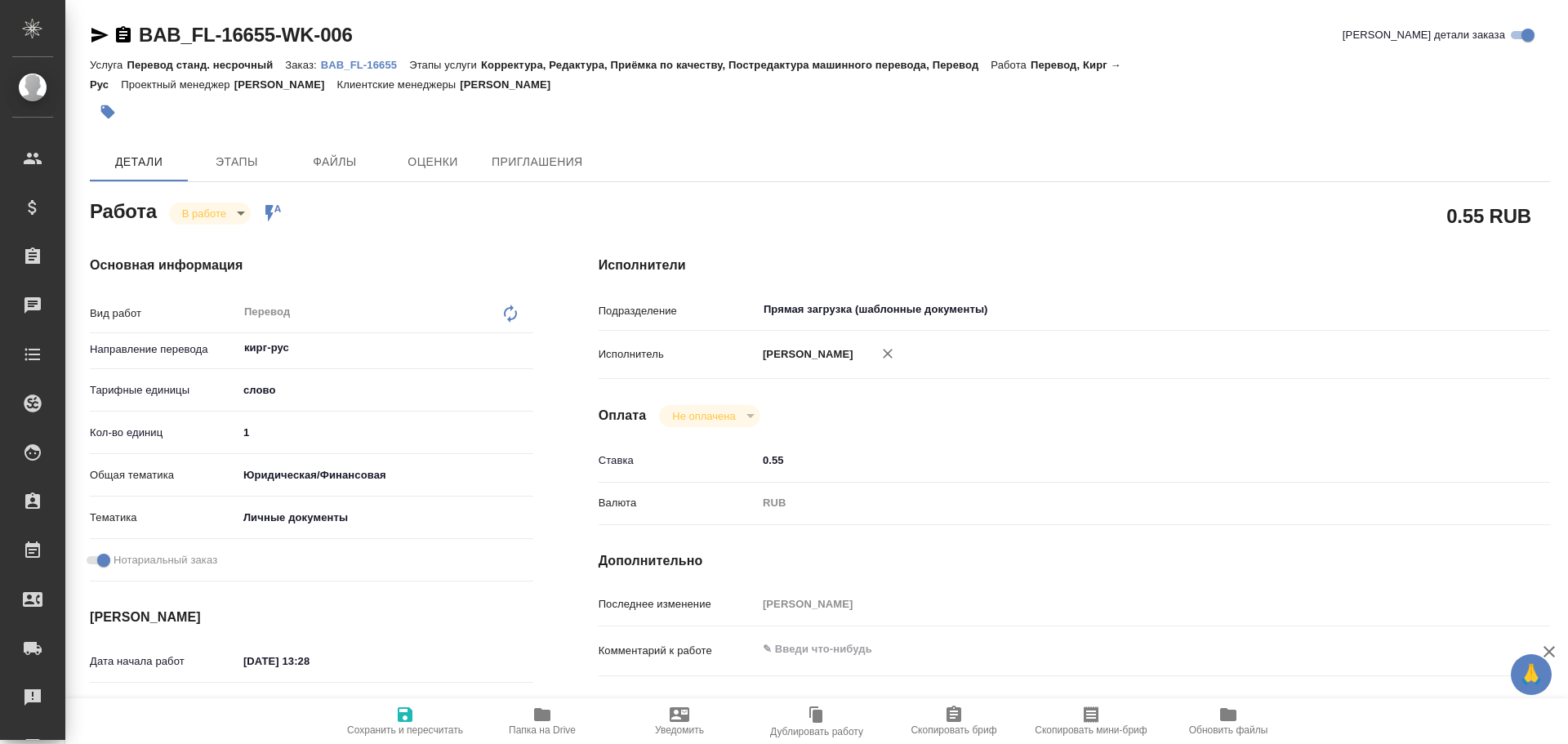
type textarea "x"
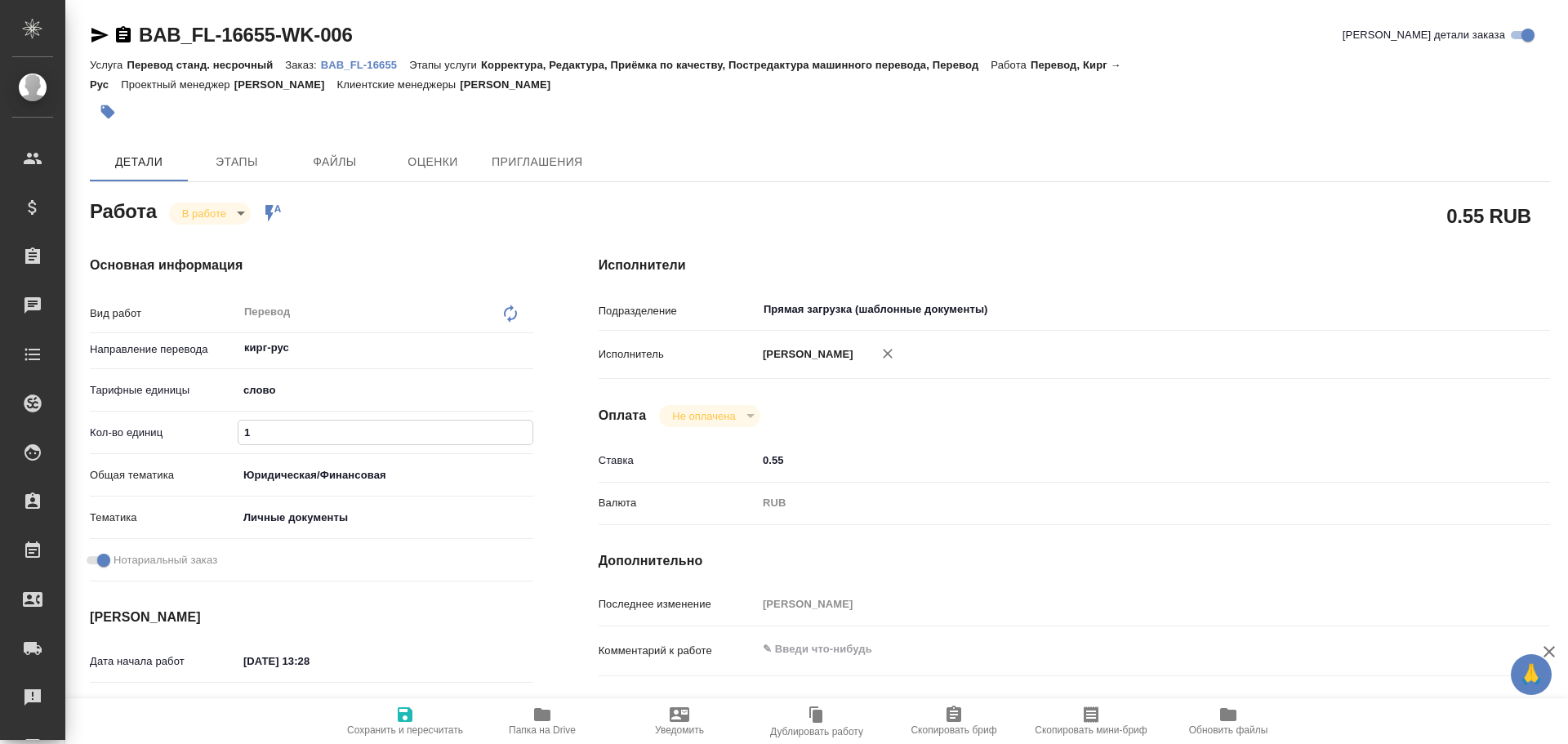
drag, startPoint x: 243, startPoint y: 427, endPoint x: 192, endPoint y: 421, distance: 51.4
click at [200, 423] on div "Кол-во единиц 1" at bounding box center [311, 433] width 443 height 29
type textarea "x"
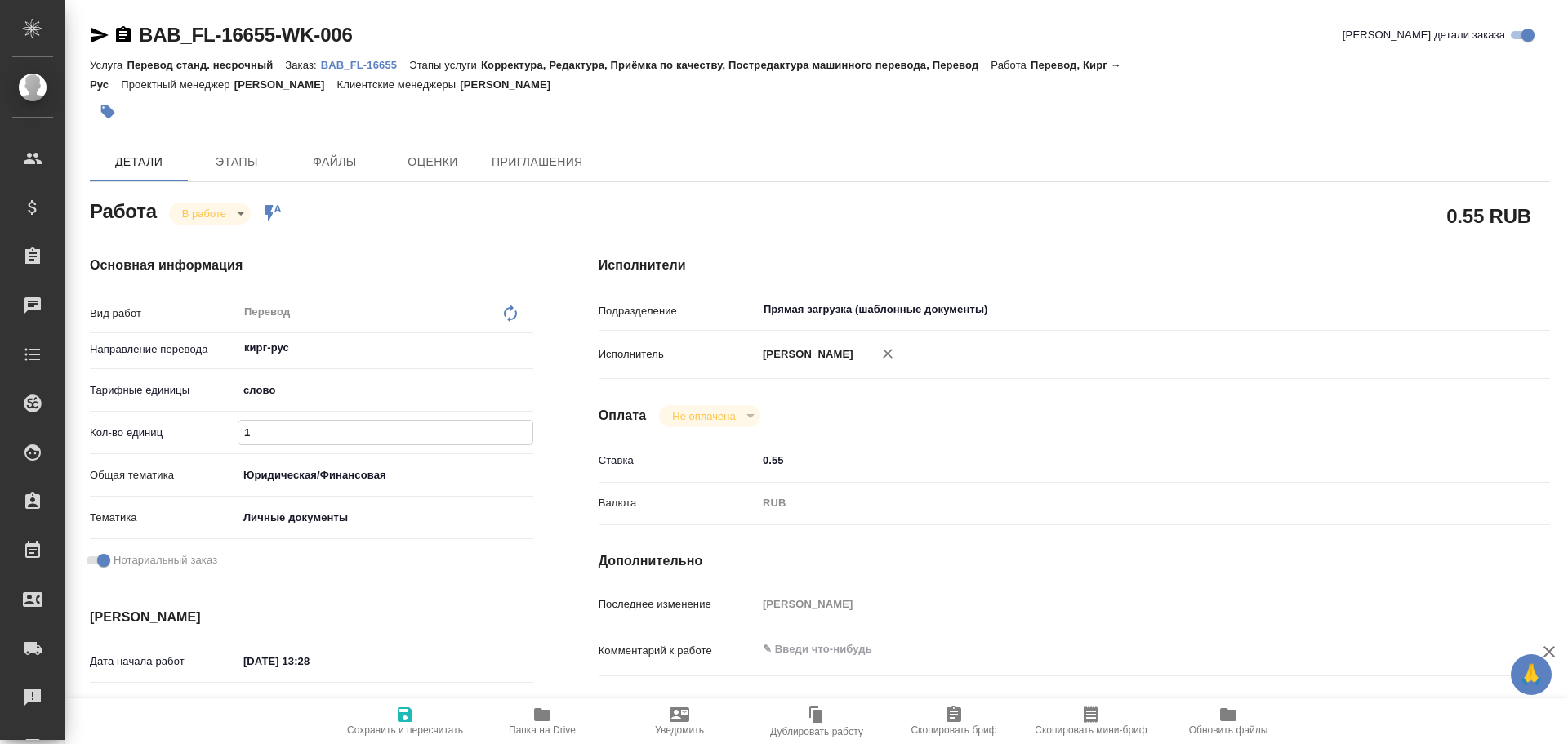
type textarea "x"
type input "7"
type textarea "x"
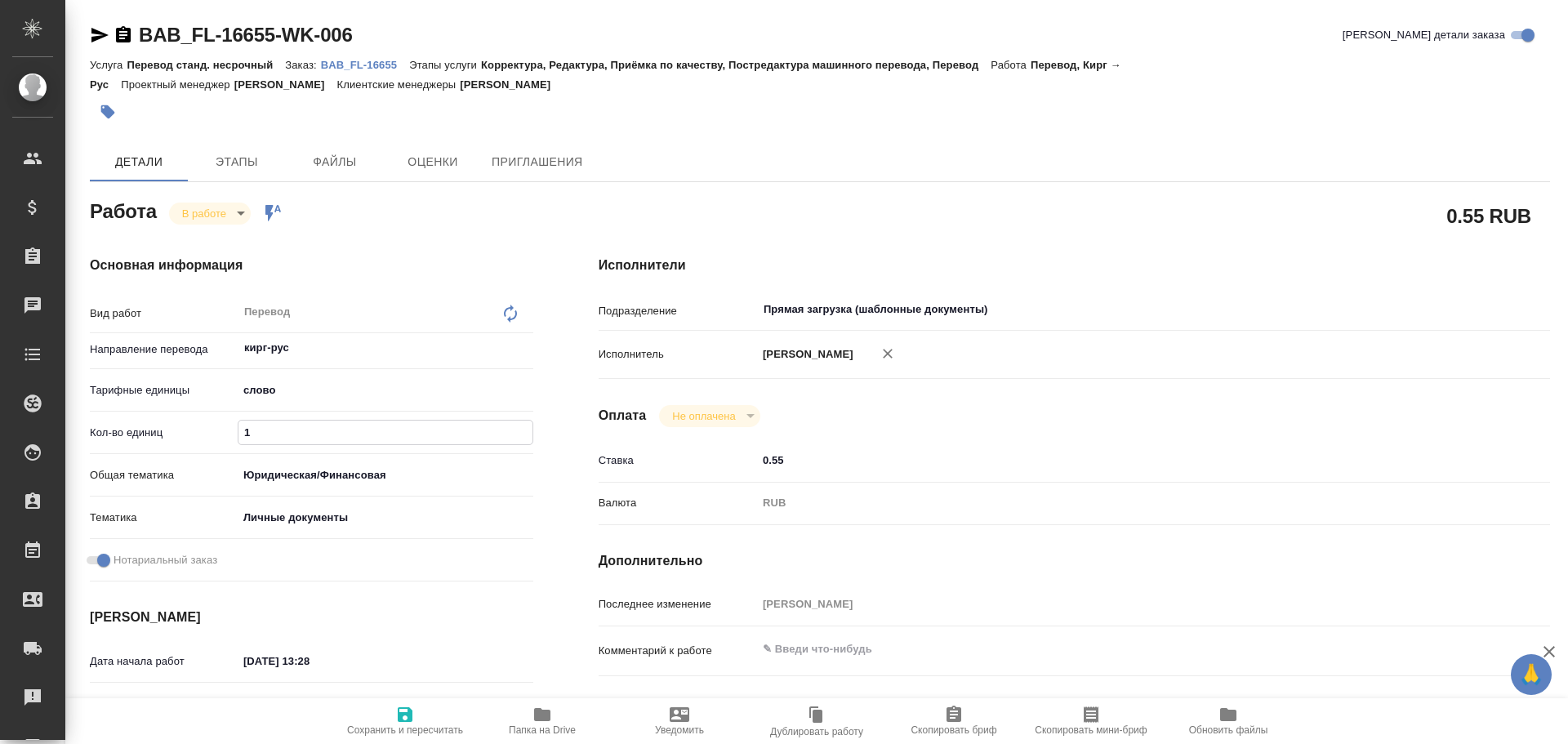
type textarea "x"
type input "75"
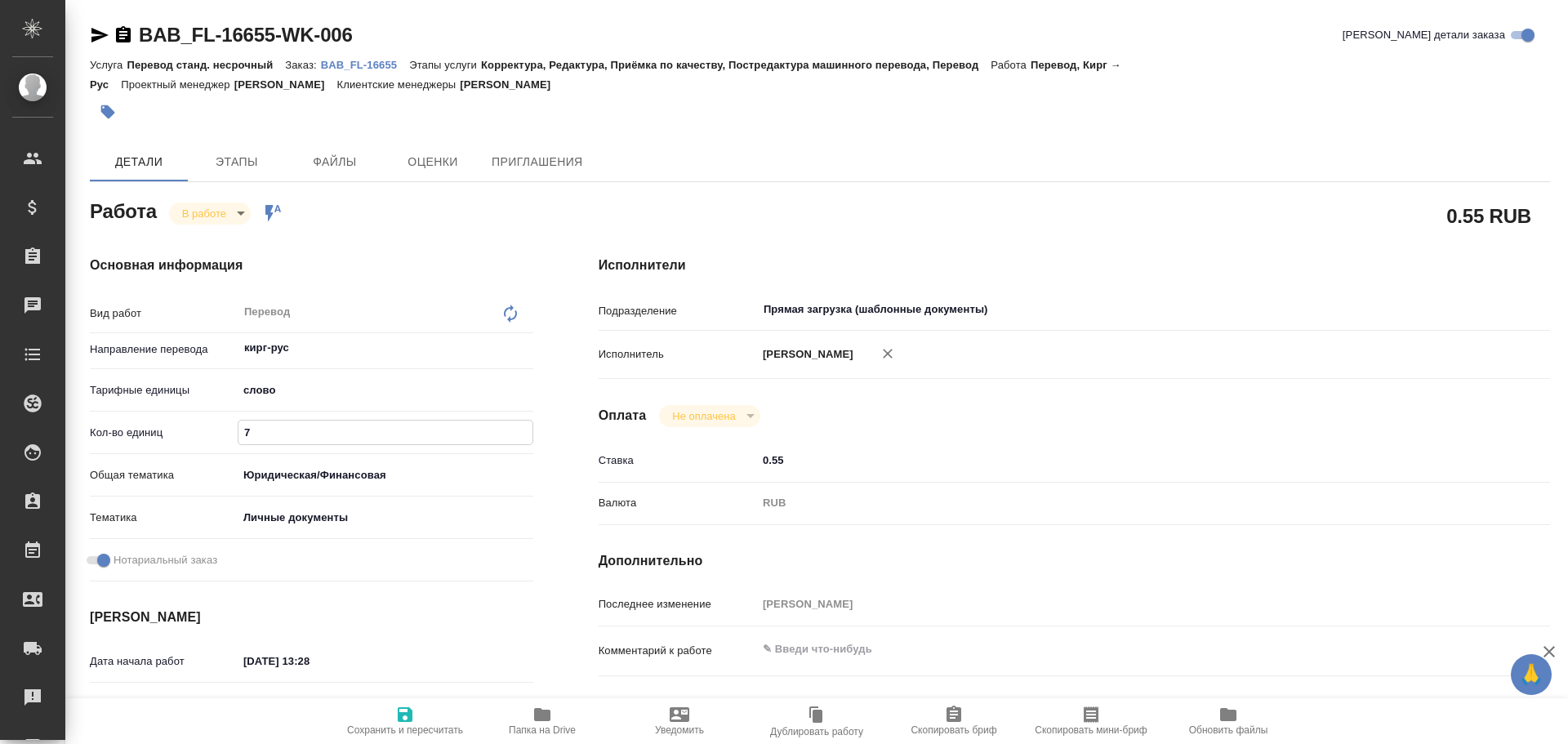
type textarea "x"
type input "75"
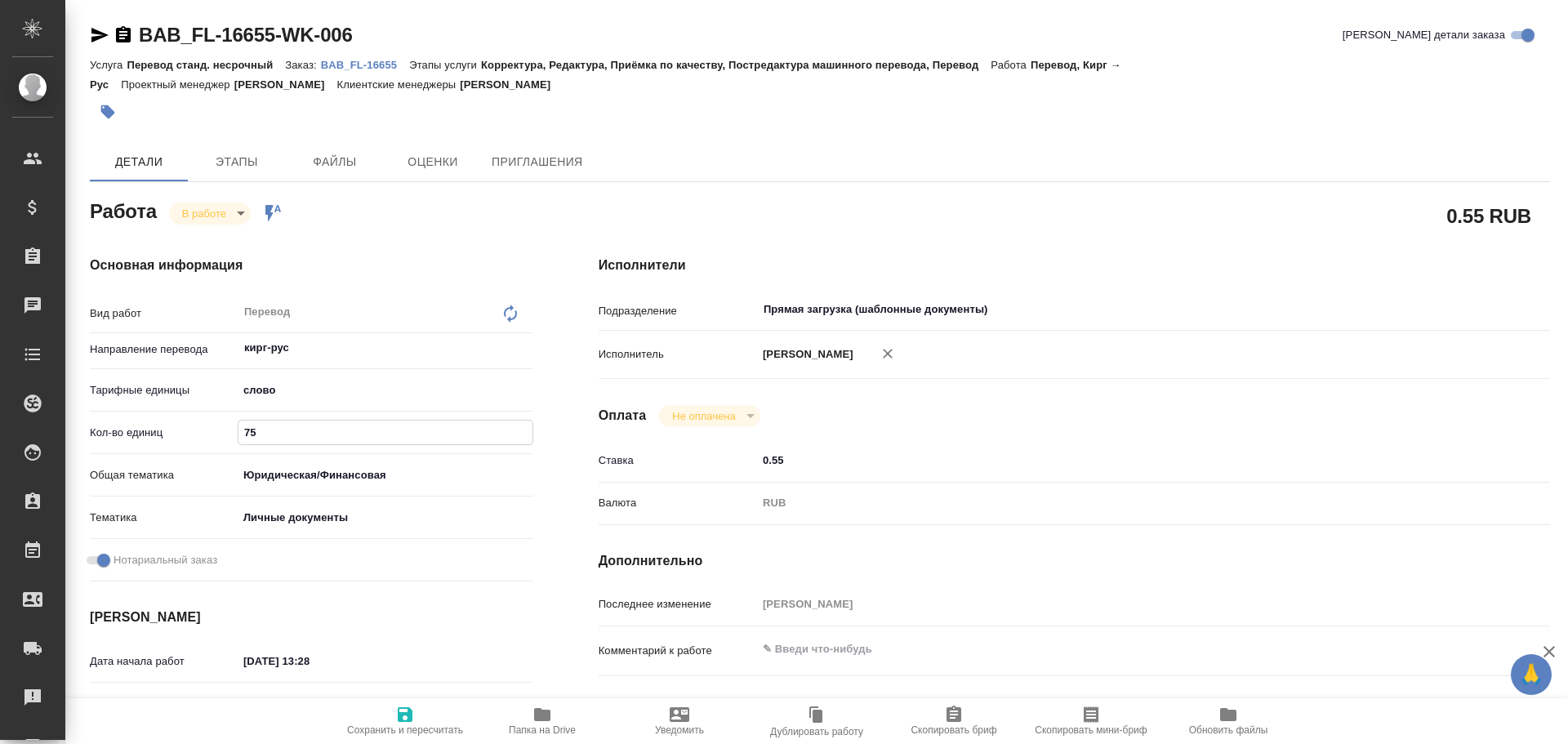
click at [400, 717] on icon "button" at bounding box center [405, 715] width 14 height 14
type textarea "x"
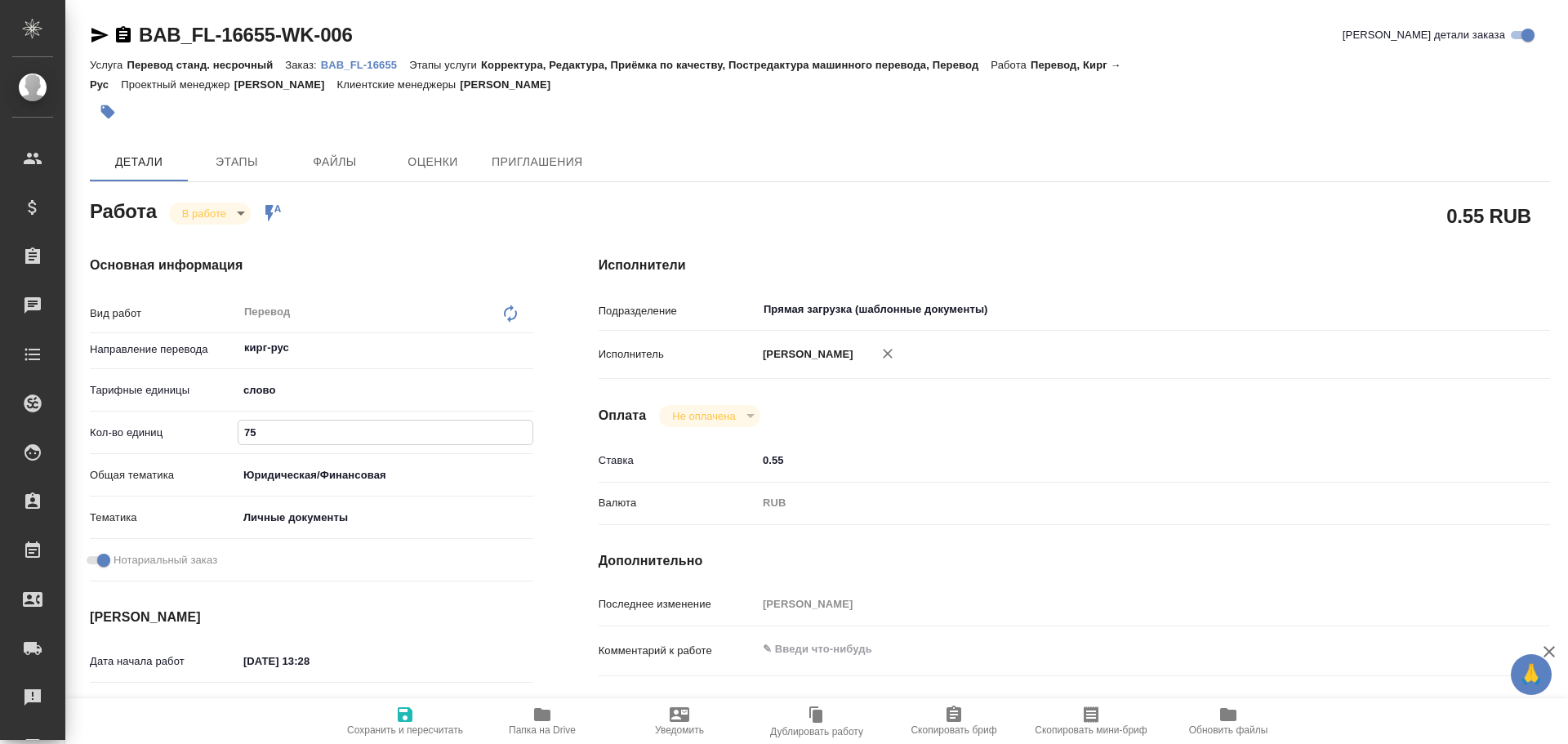
type textarea "x"
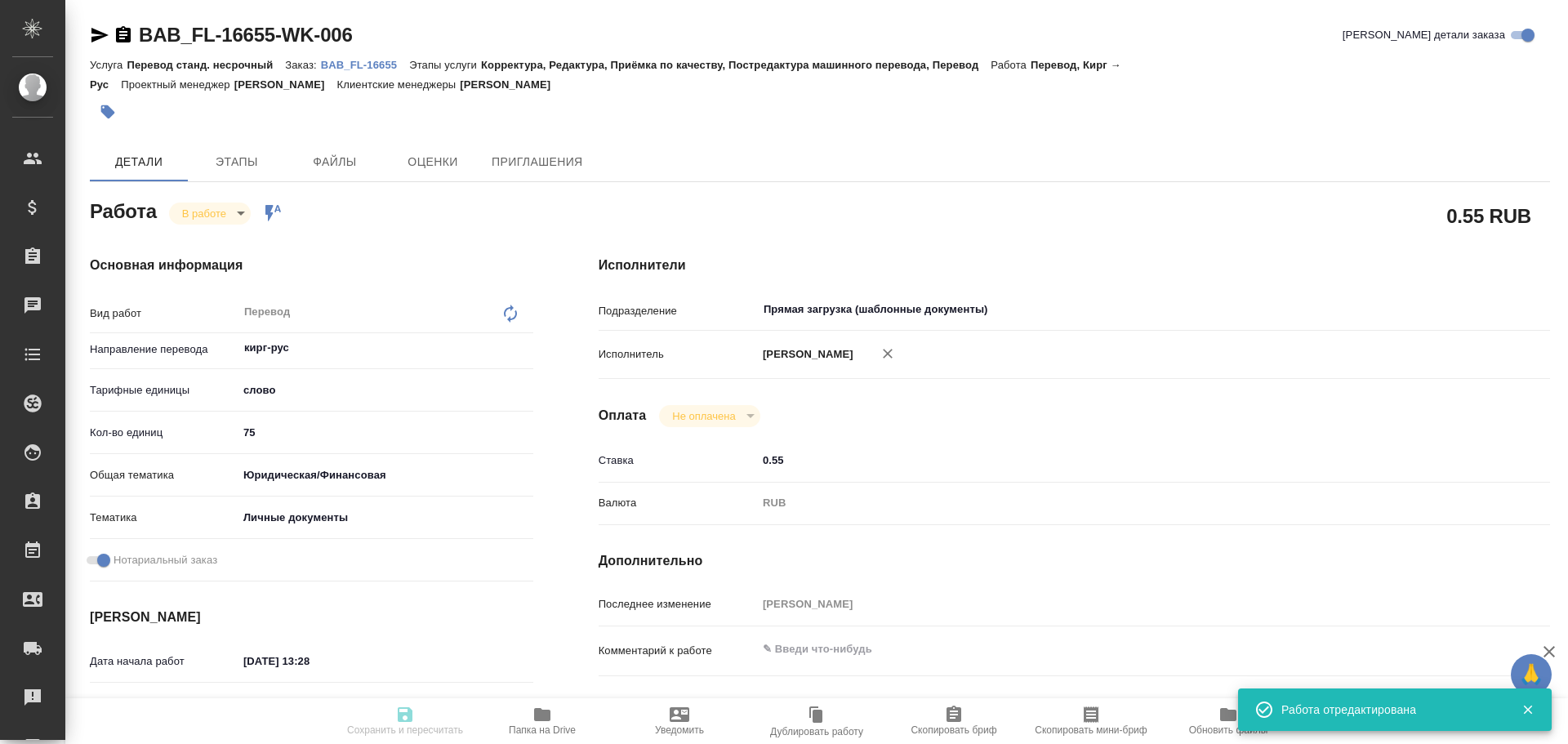
type textarea "x"
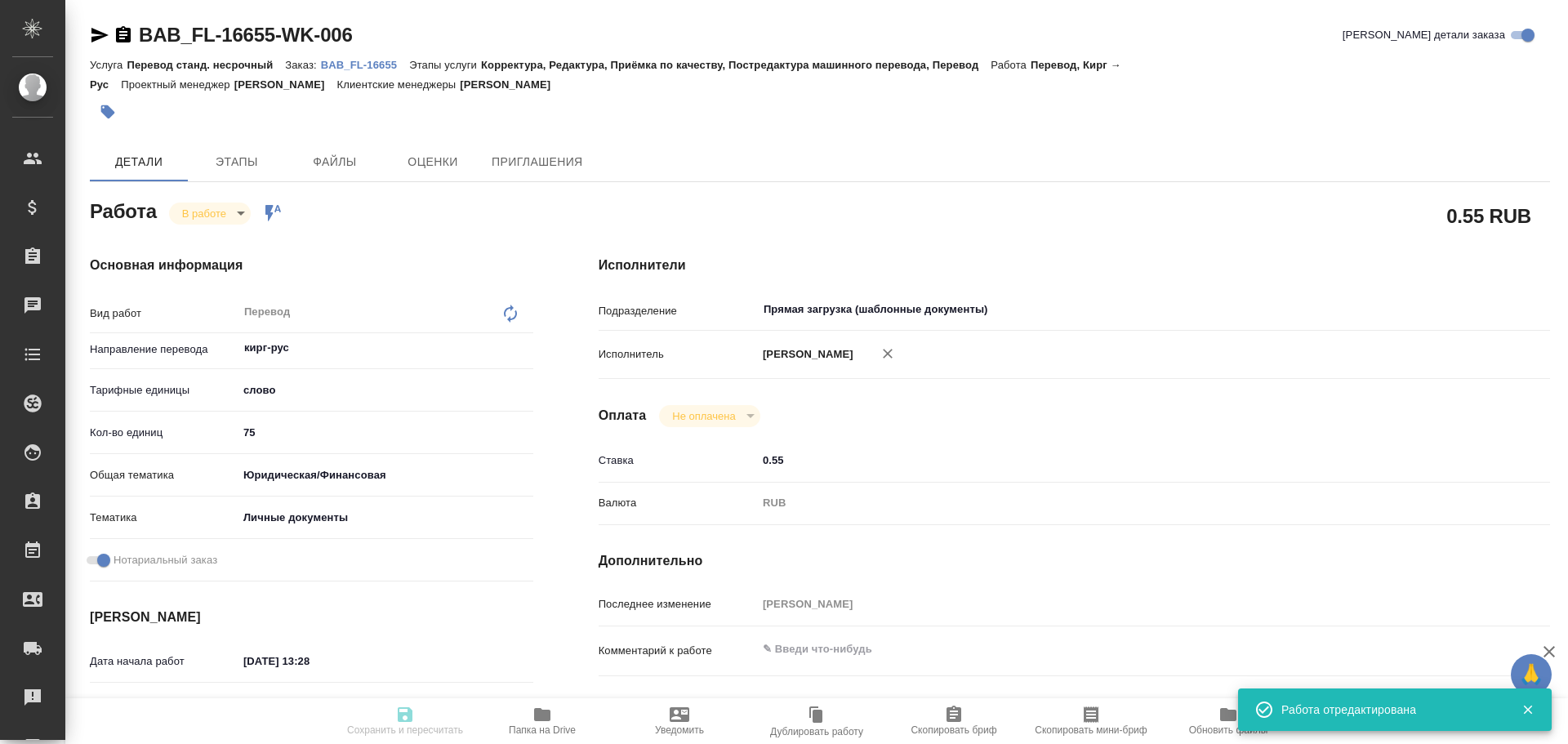
type input "inProgress"
type textarea "Перевод"
type textarea "x"
type input "кирг-рус"
type input "5a8b1489cc6b4906c91bfd90"
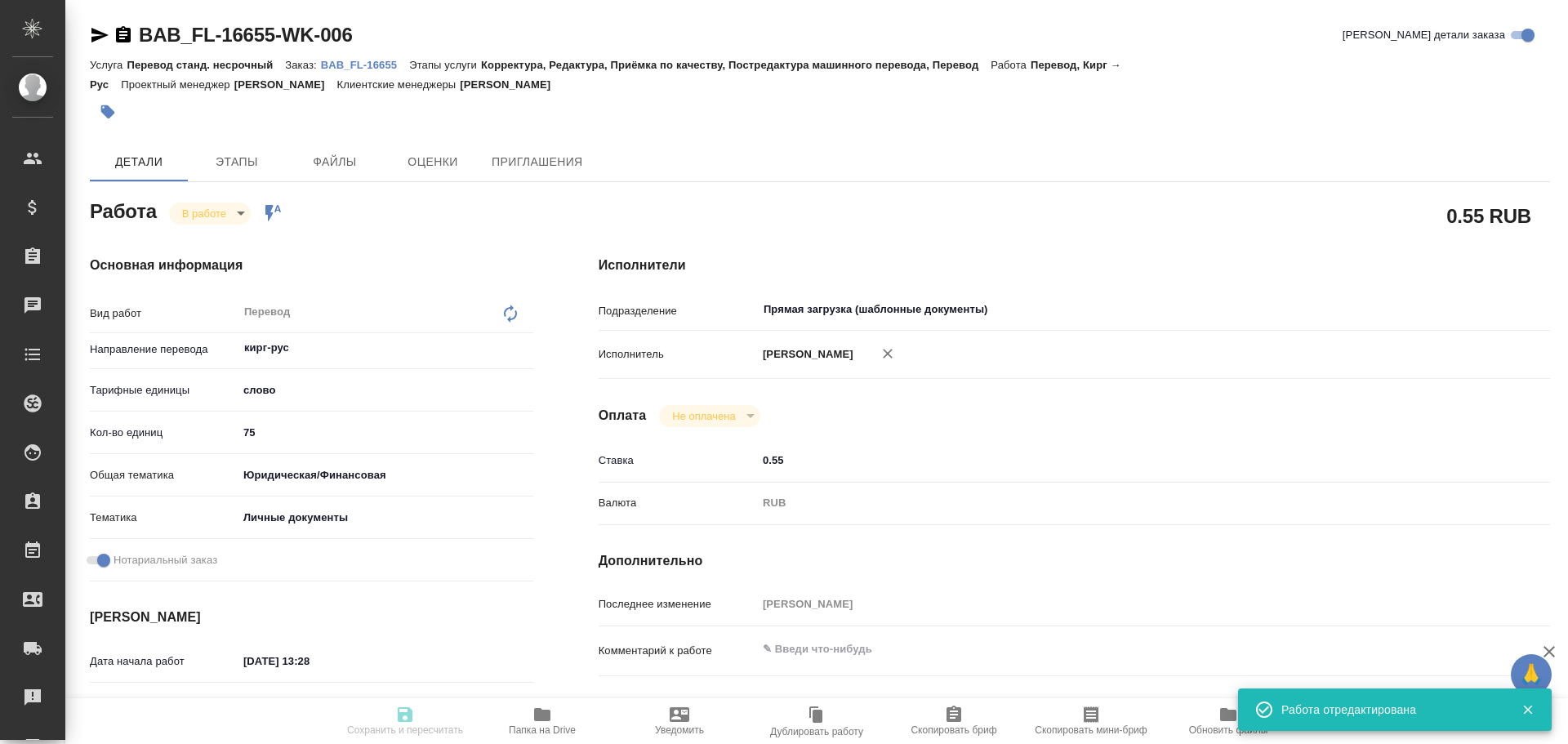
type input "75"
type input "yr-fn"
type input "5a8b8b956a9677013d343cfe"
checkbox input "true"
type input "10.10.2025 13:28"
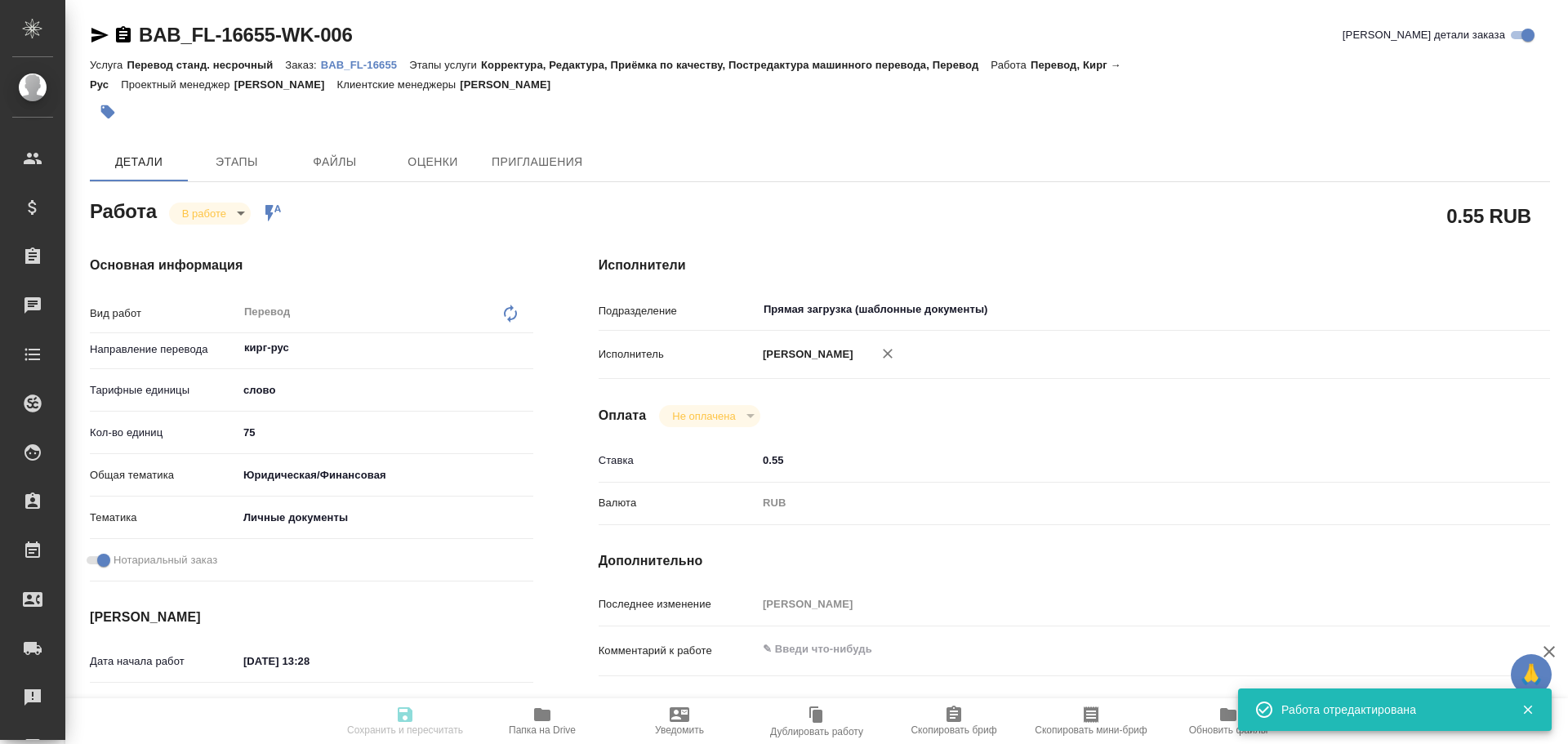
type input "10.10.2025 13:33"
type input "10.10.2025 15:00"
type input "Прямая загрузка (шаблонные документы)"
type input "notPayed"
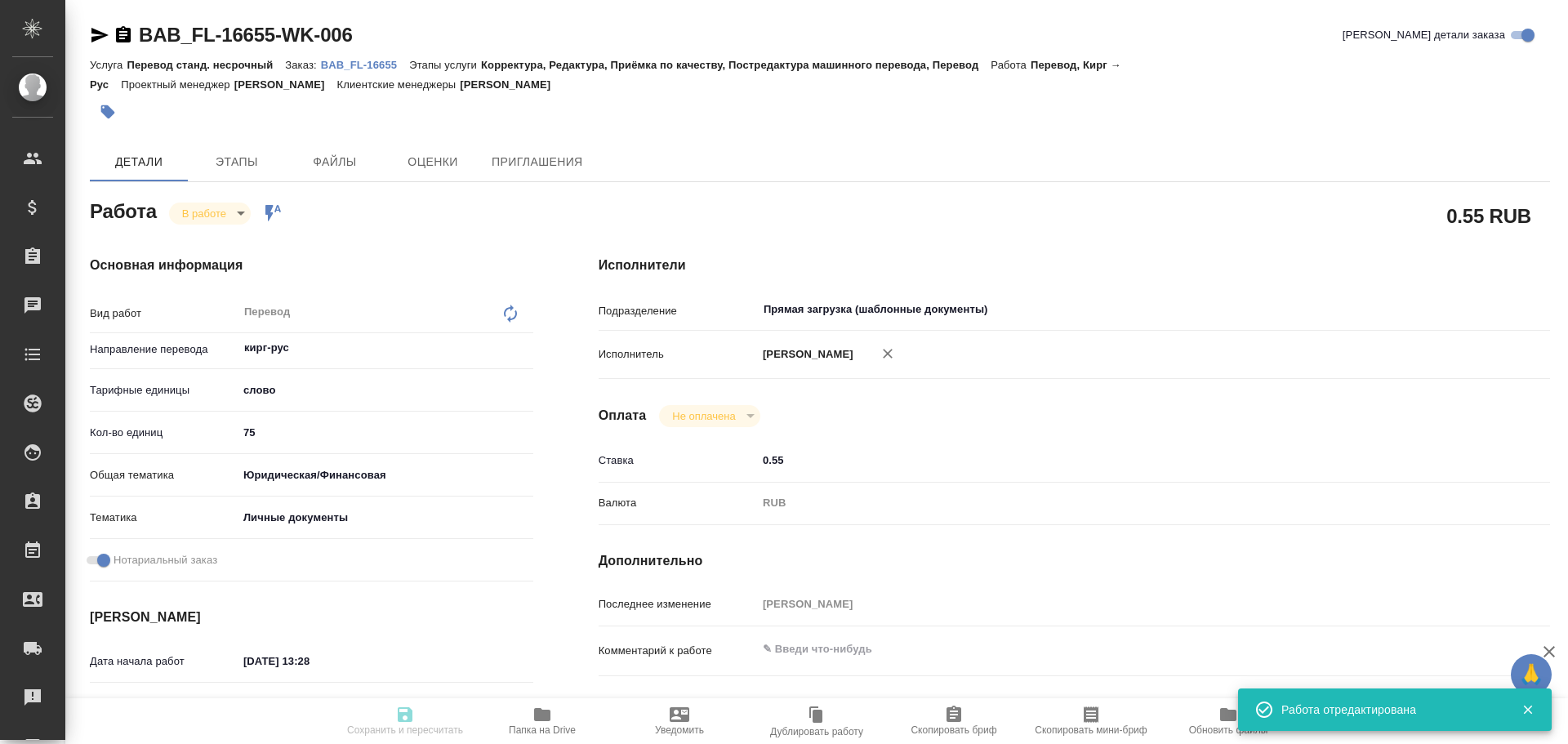
type input "0.55"
type input "RUB"
type input "Гусев Александр"
type textarea "x"
type textarea "/Clients/FL_BAB/Orders/BAB_FL-16655/Translated/BAB_FL-16655-WK-006"
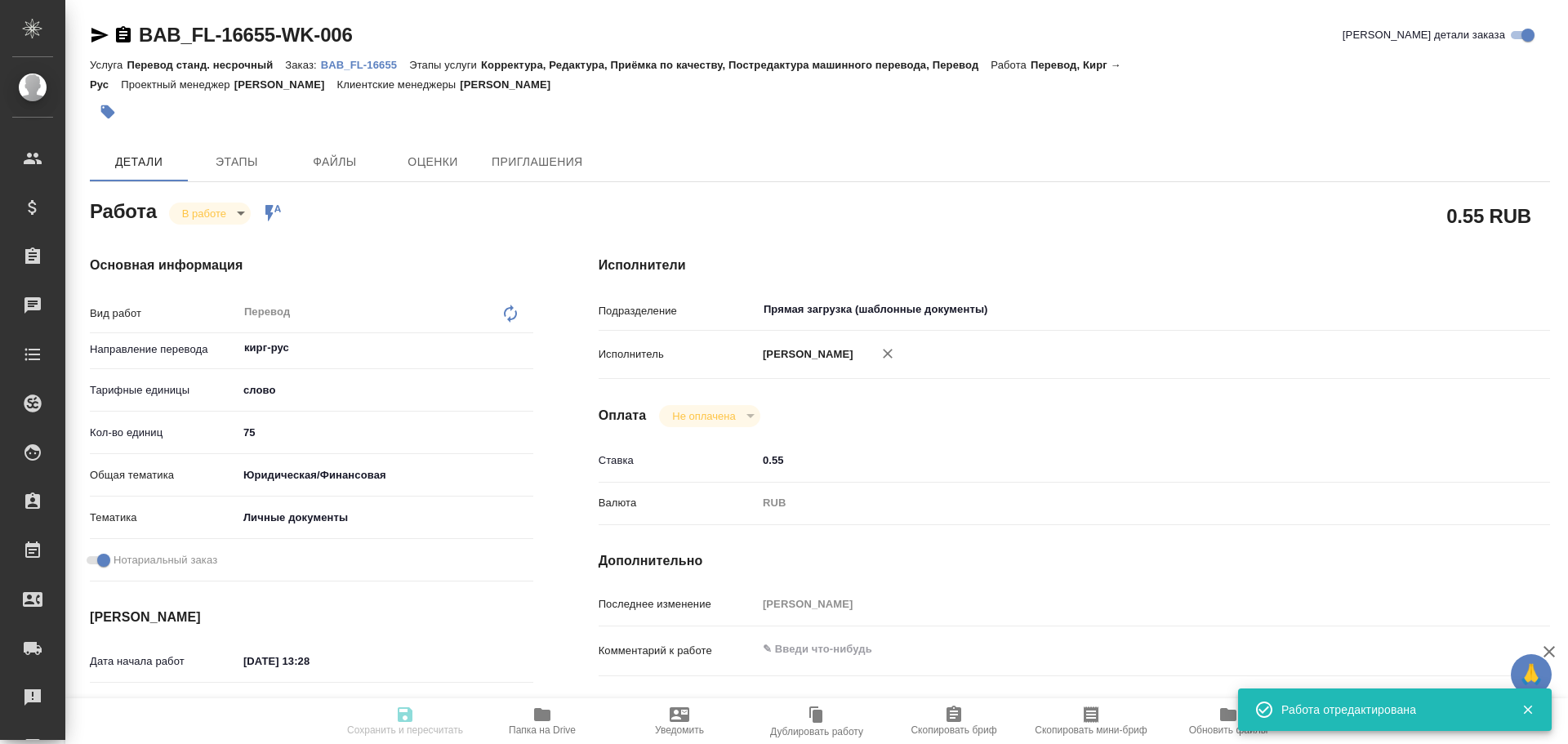
type textarea "x"
type input "BAB_FL-16655"
type input "Перевод станд. несрочный"
type input "Корректура, Редактура, Приёмка по качеству, Постредактура машинного перевода, П…"
type input "Соловкова Екатерина"
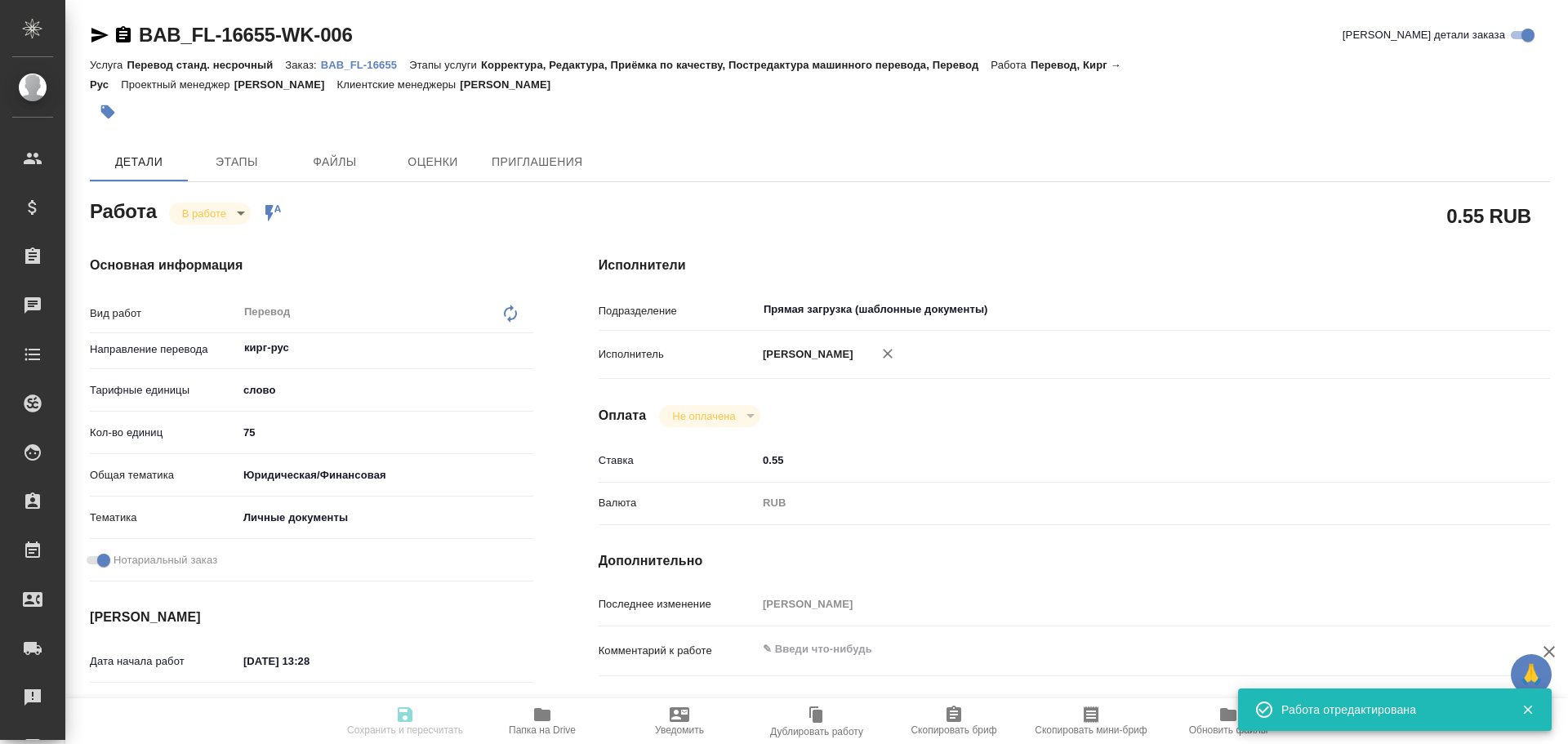
type input "/Clients/FL_BAB/Orders/BAB_FL-16655"
type textarea "x"
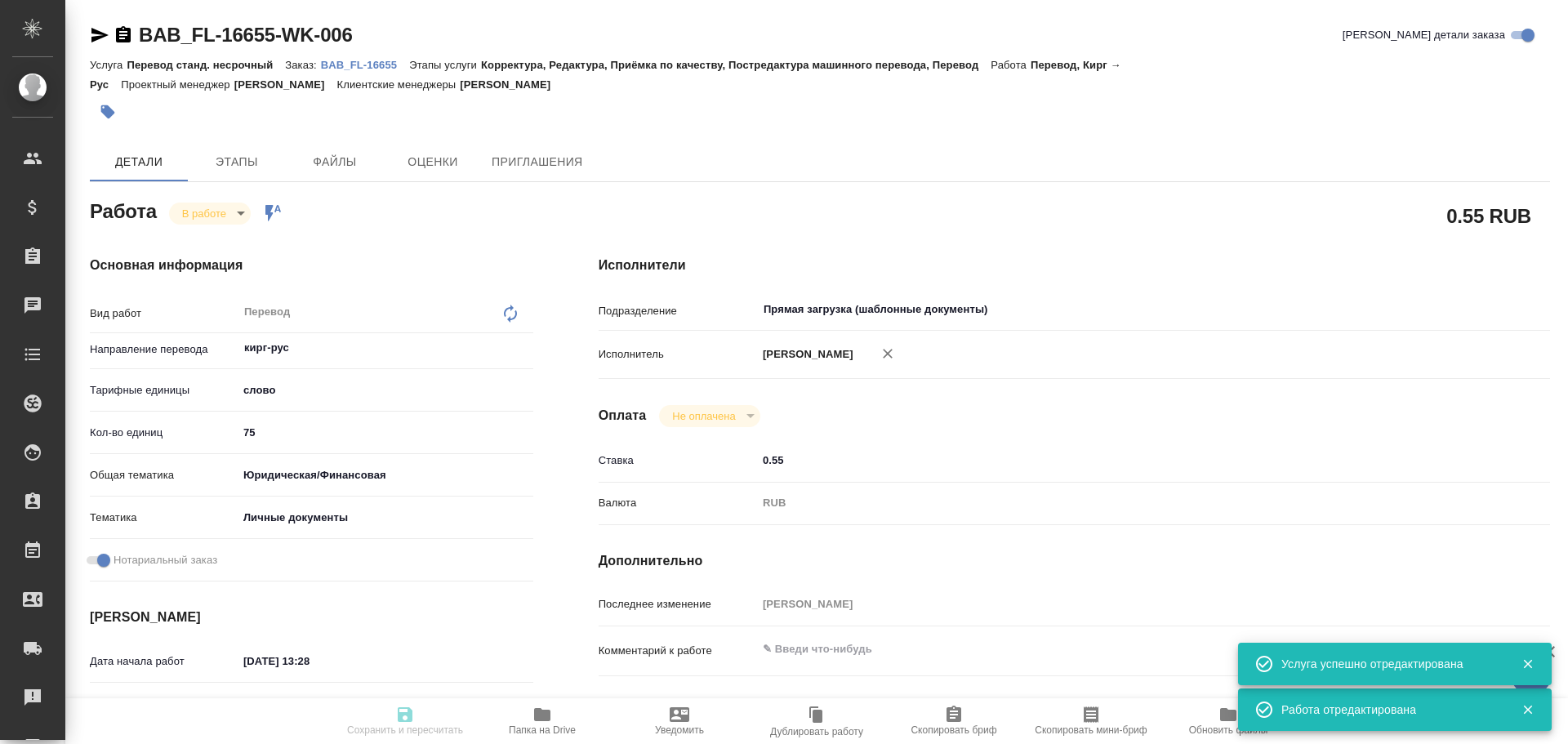
type textarea "x"
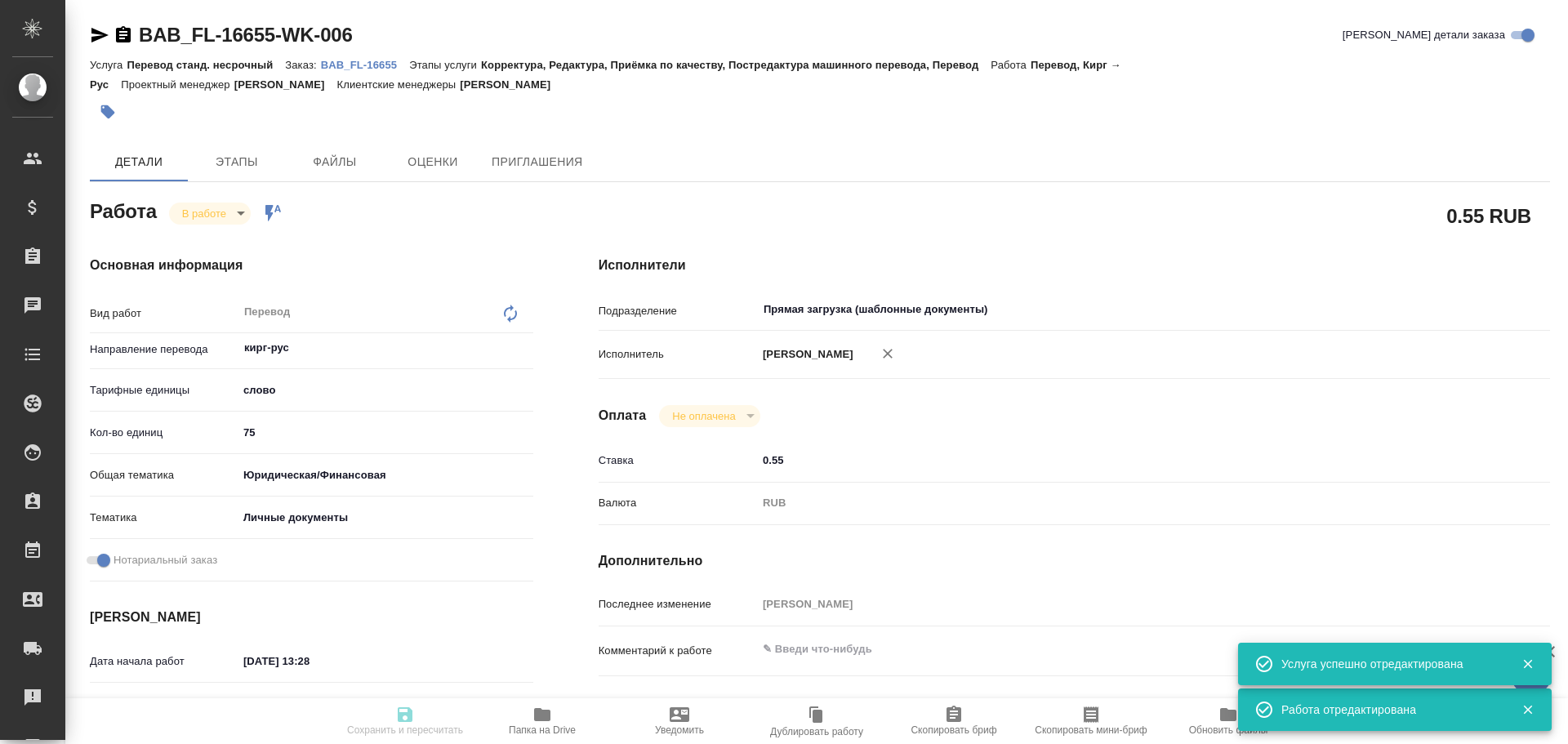
type textarea "x"
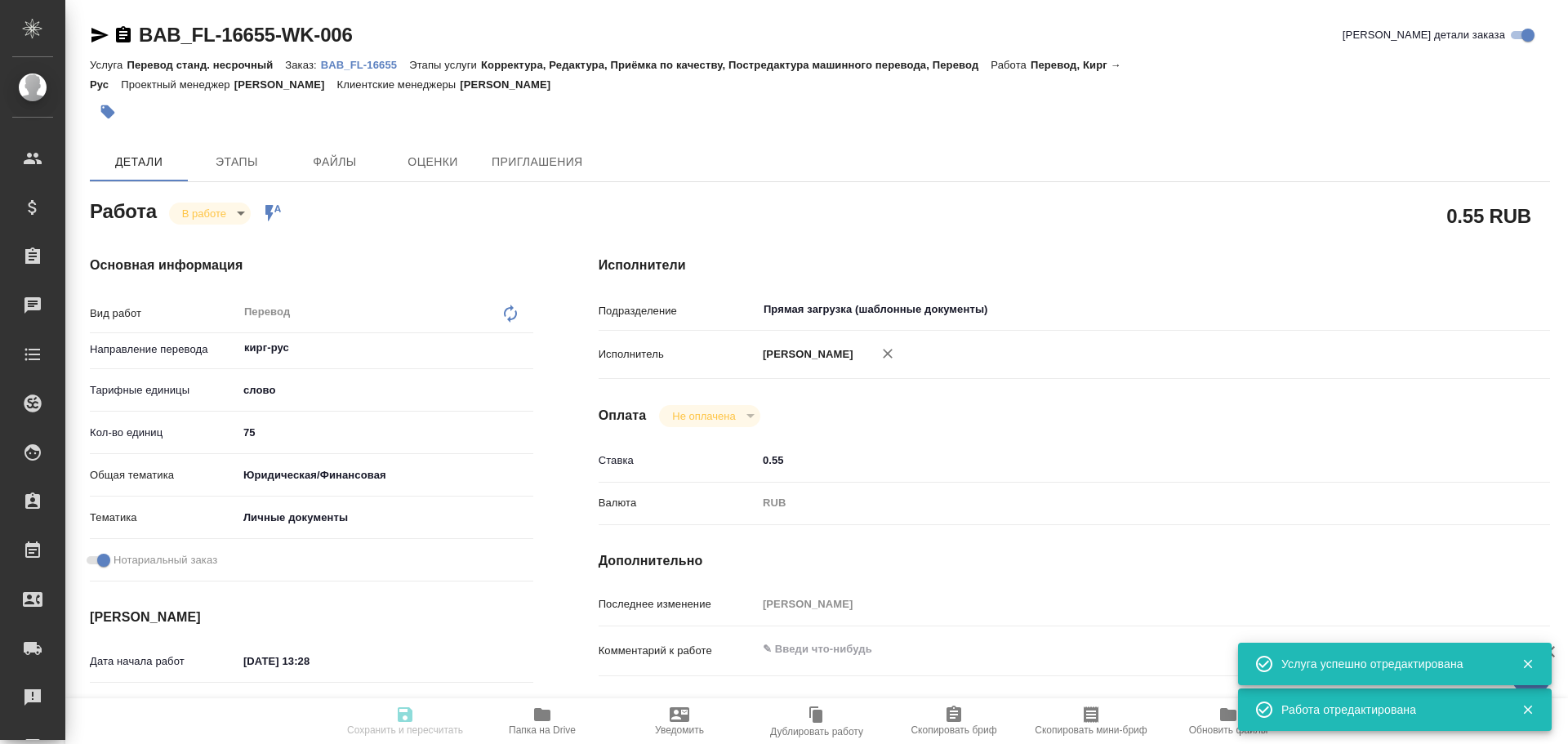
type textarea "x"
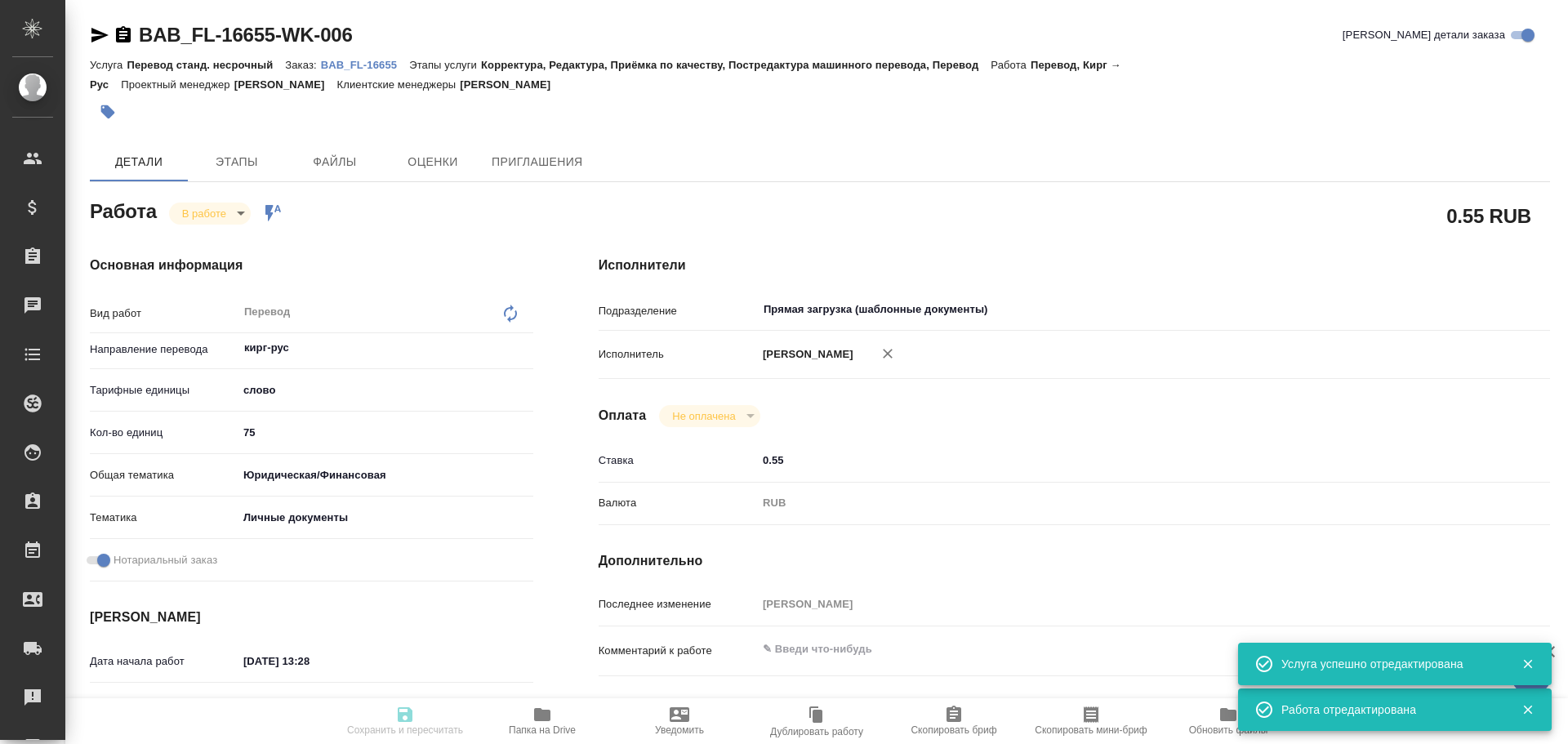
type textarea "x"
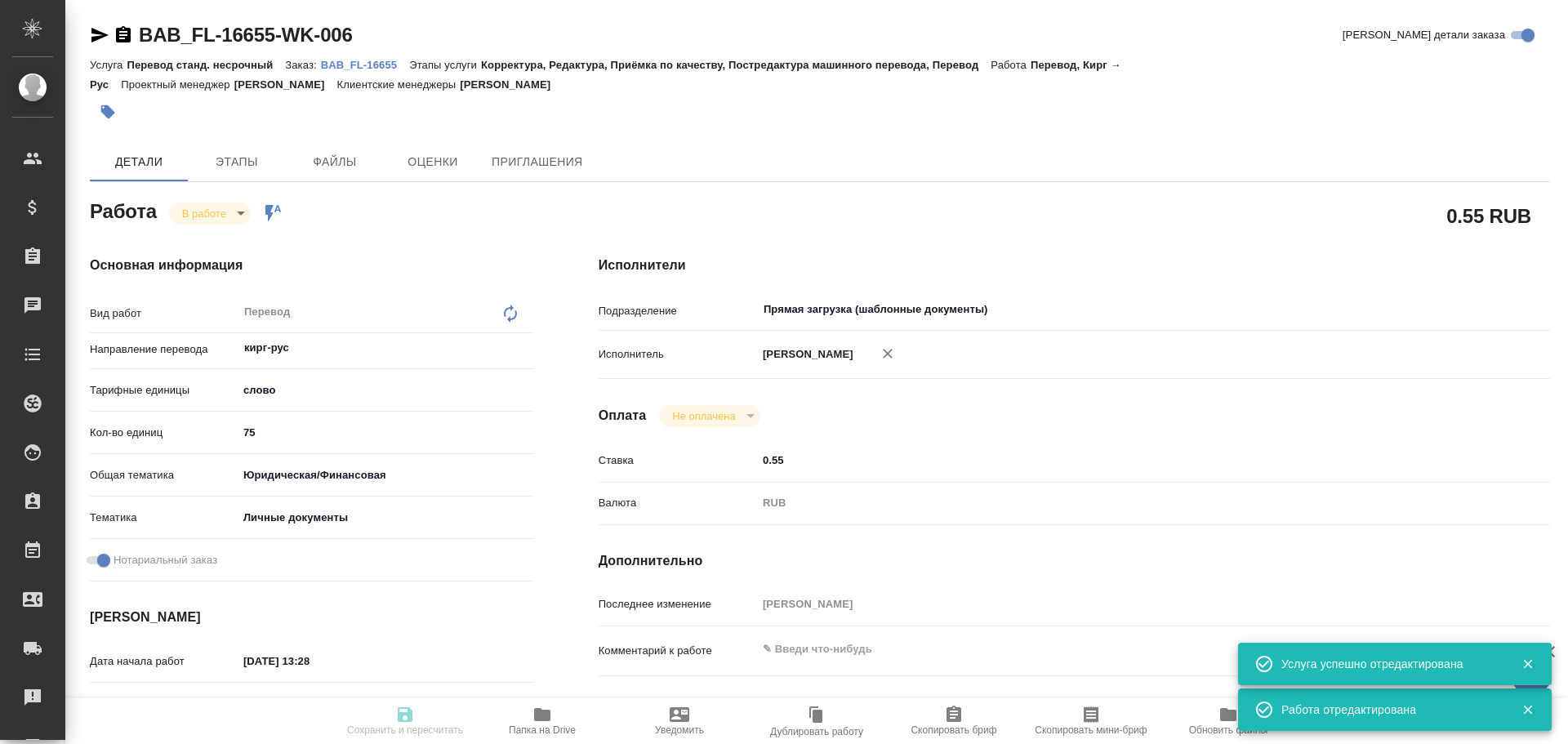
type textarea "x"
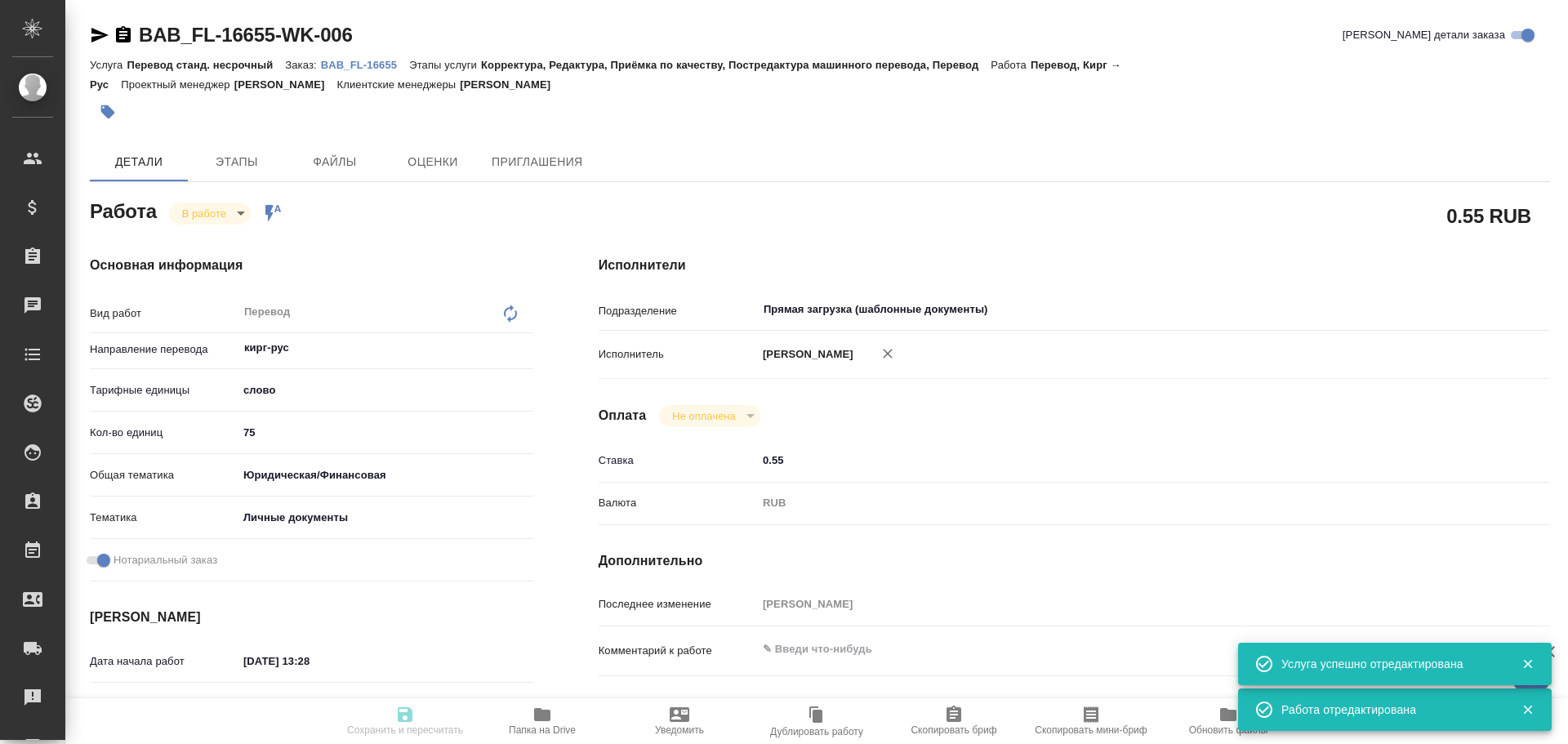
type input "inProgress"
type textarea "Перевод"
type textarea "x"
type input "кирг-рус"
type input "5a8b1489cc6b4906c91bfd90"
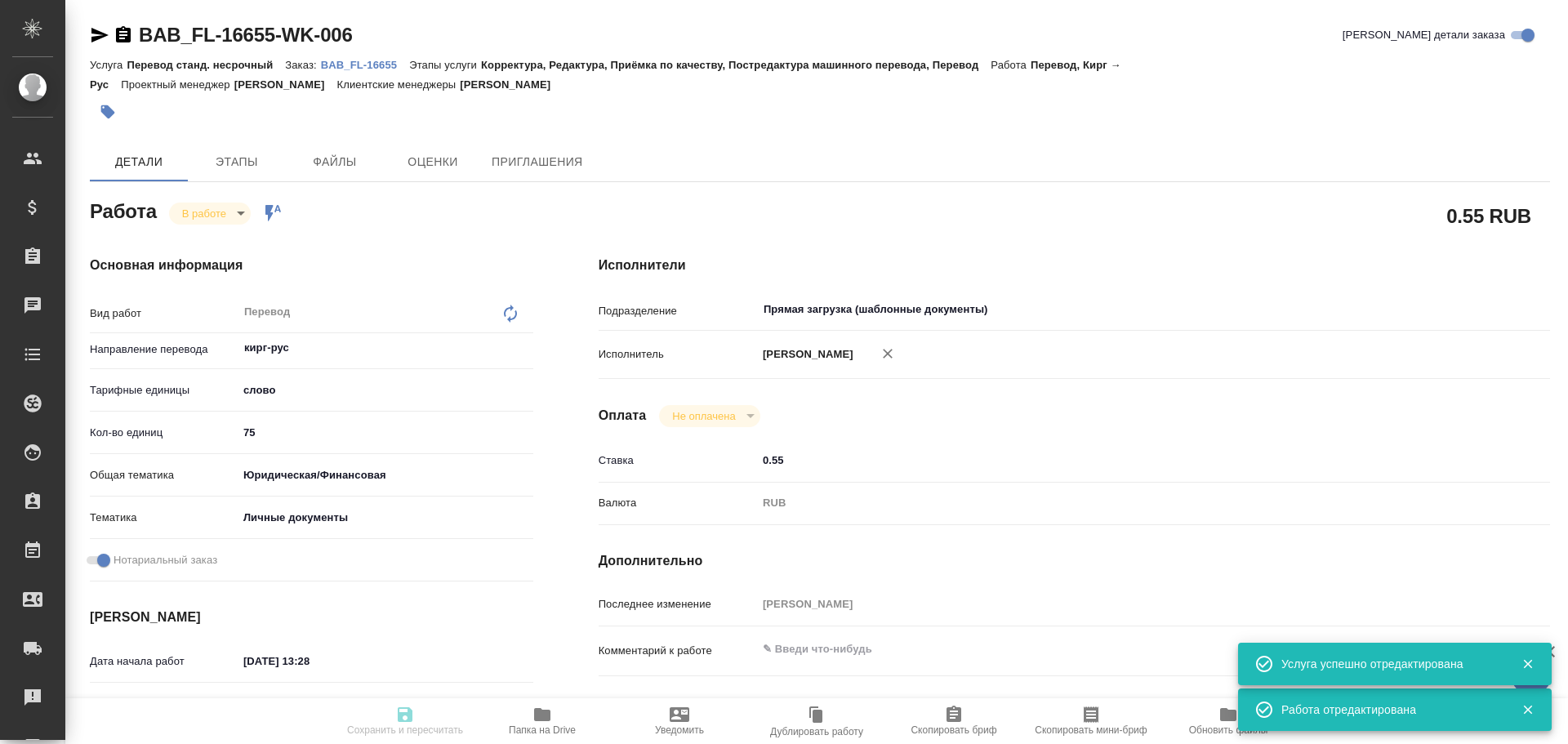
type input "75"
type input "yr-fn"
type input "5a8b8b956a9677013d343cfe"
checkbox input "true"
type input "10.10.2025 13:28"
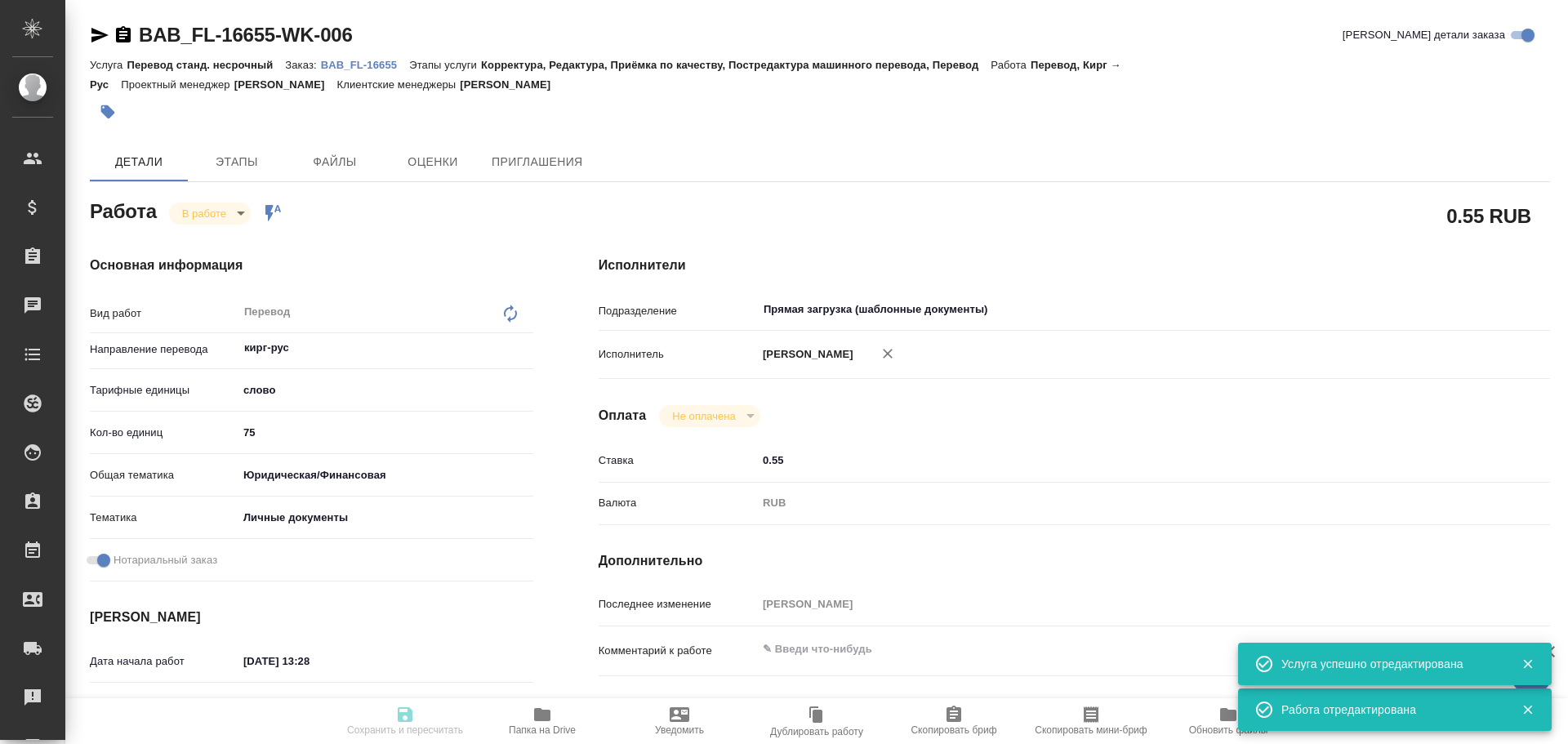
type input "10.10.2025 13:33"
type input "10.10.2025 15:00"
type input "Прямая загрузка (шаблонные документы)"
type input "notPayed"
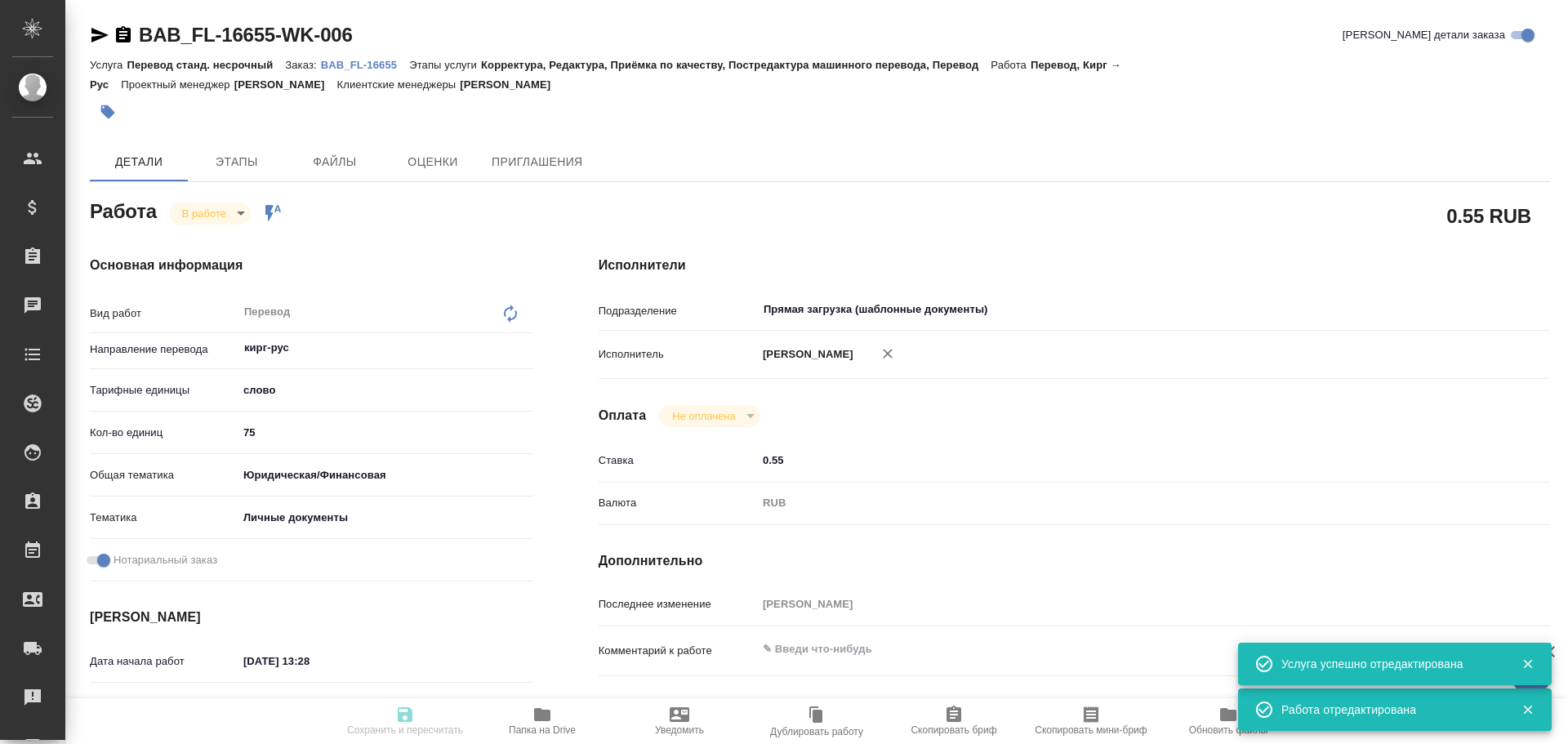
type input "0.55"
type input "RUB"
type input "Гусев Александр"
type textarea "x"
type textarea "/Clients/FL_BAB/Orders/BAB_FL-16655/Translated/BAB_FL-16655-WK-006"
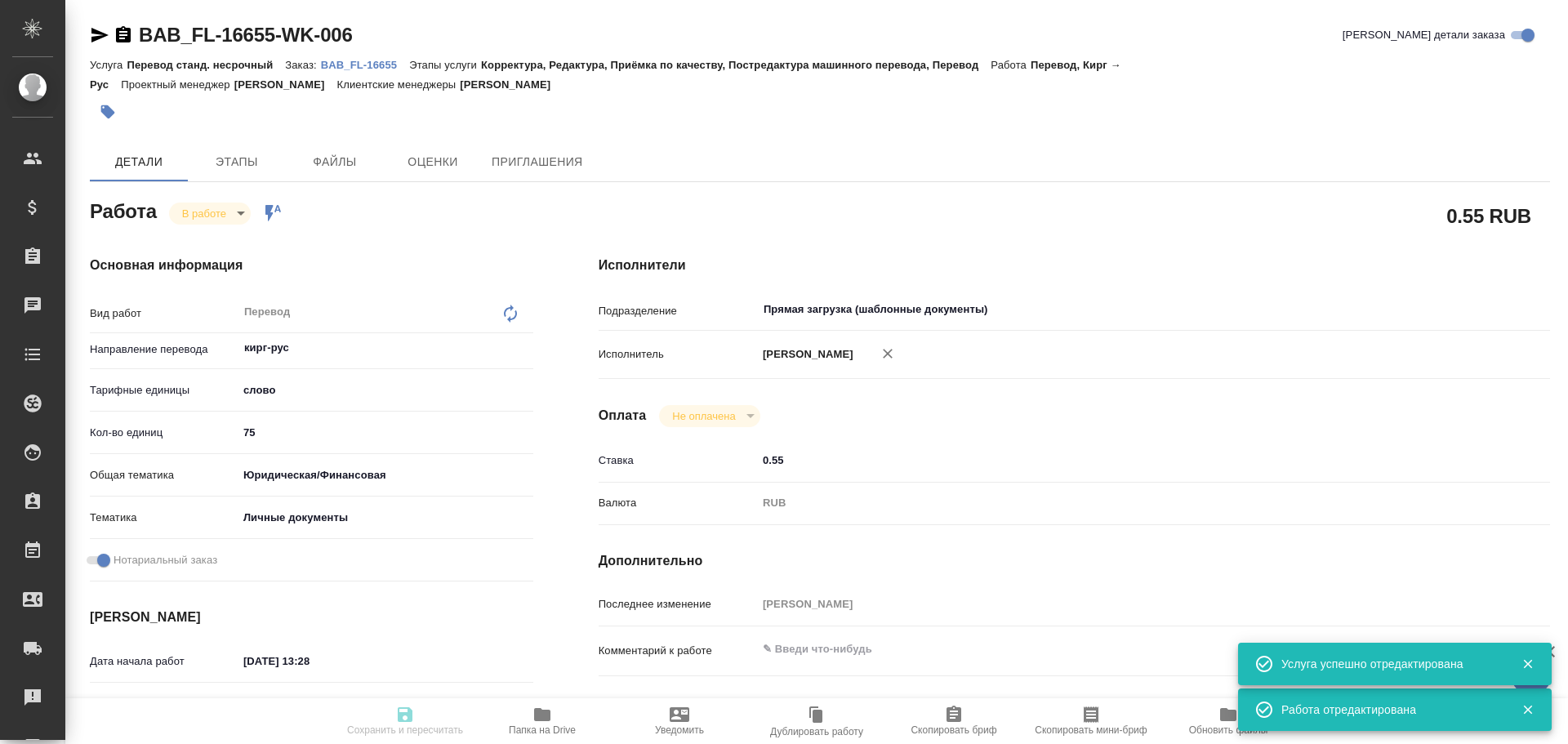
type textarea "x"
type input "BAB_FL-16655"
type input "Перевод станд. несрочный"
type input "Корректура, Редактура, Приёмка по качеству, Постредактура машинного перевода, П…"
type input "Соловкова Екатерина"
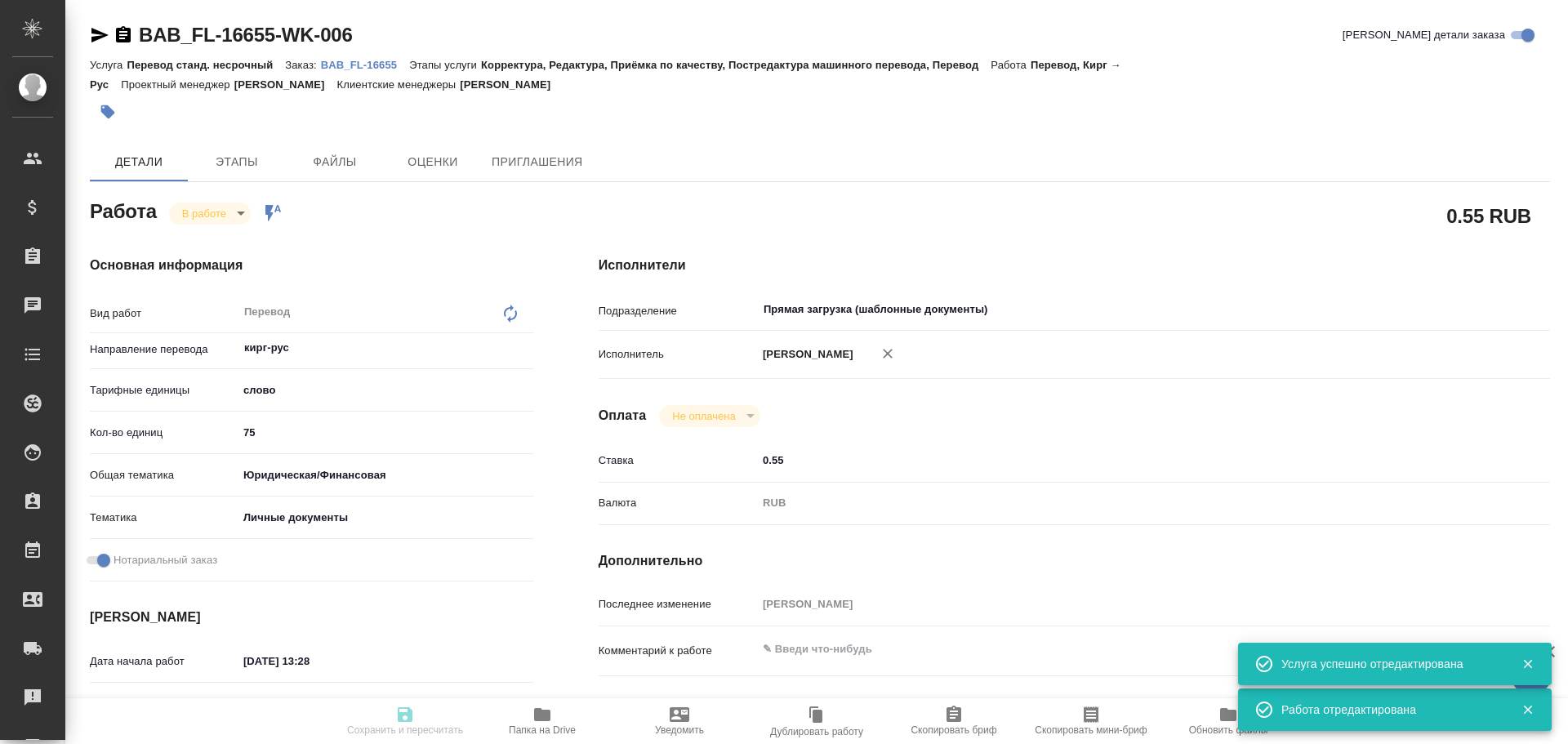
type input "/Clients/FL_BAB/Orders/BAB_FL-16655"
type textarea "x"
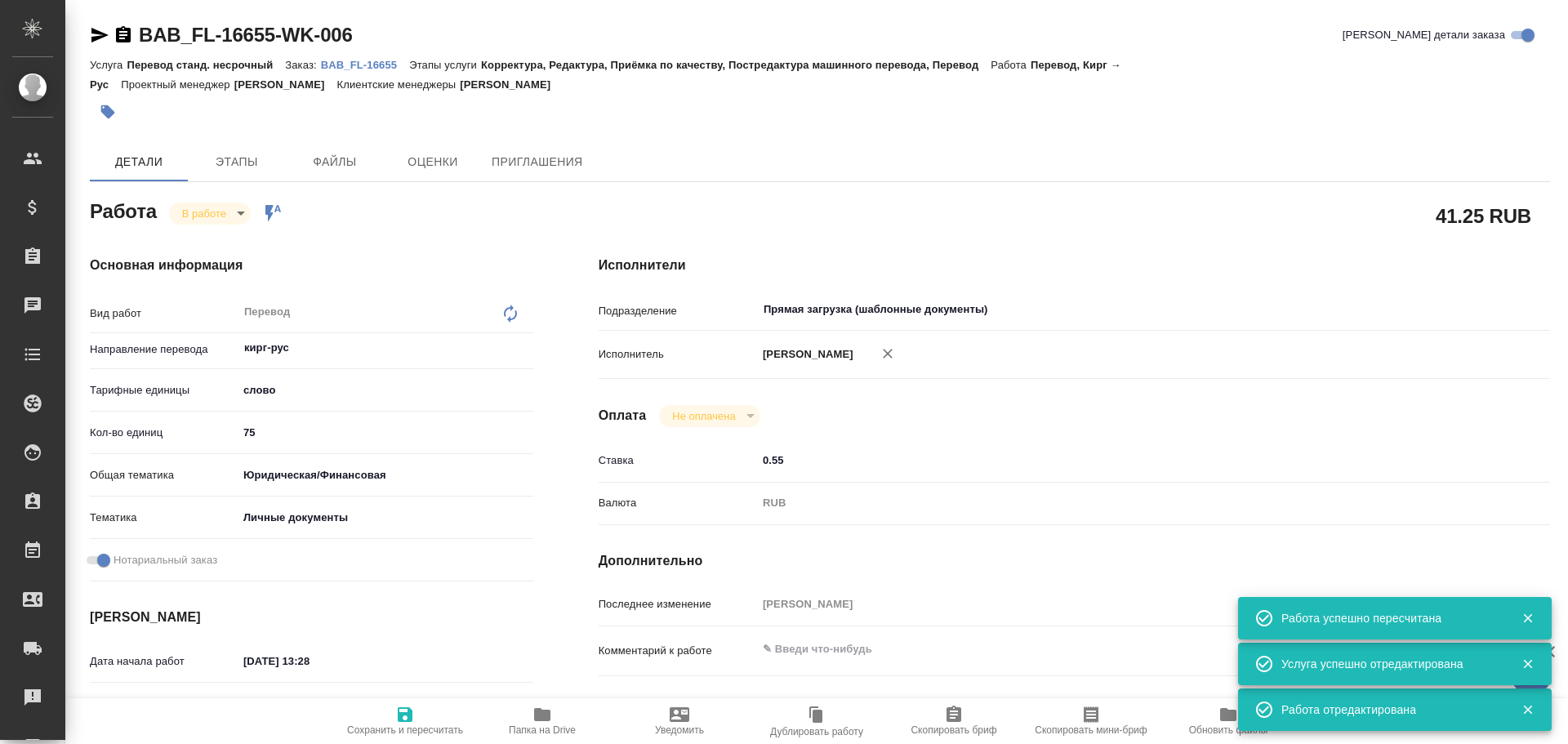
type textarea "x"
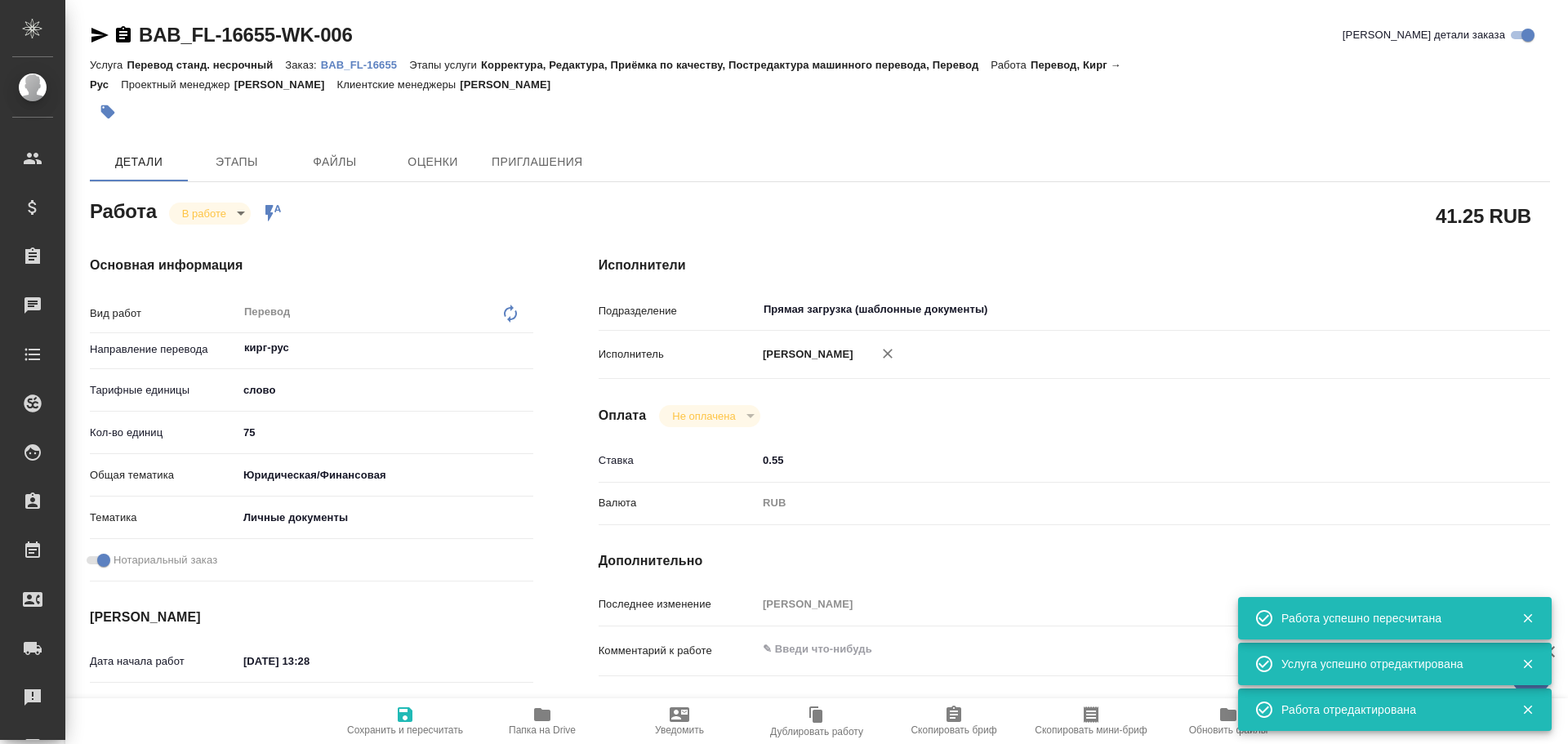
type textarea "x"
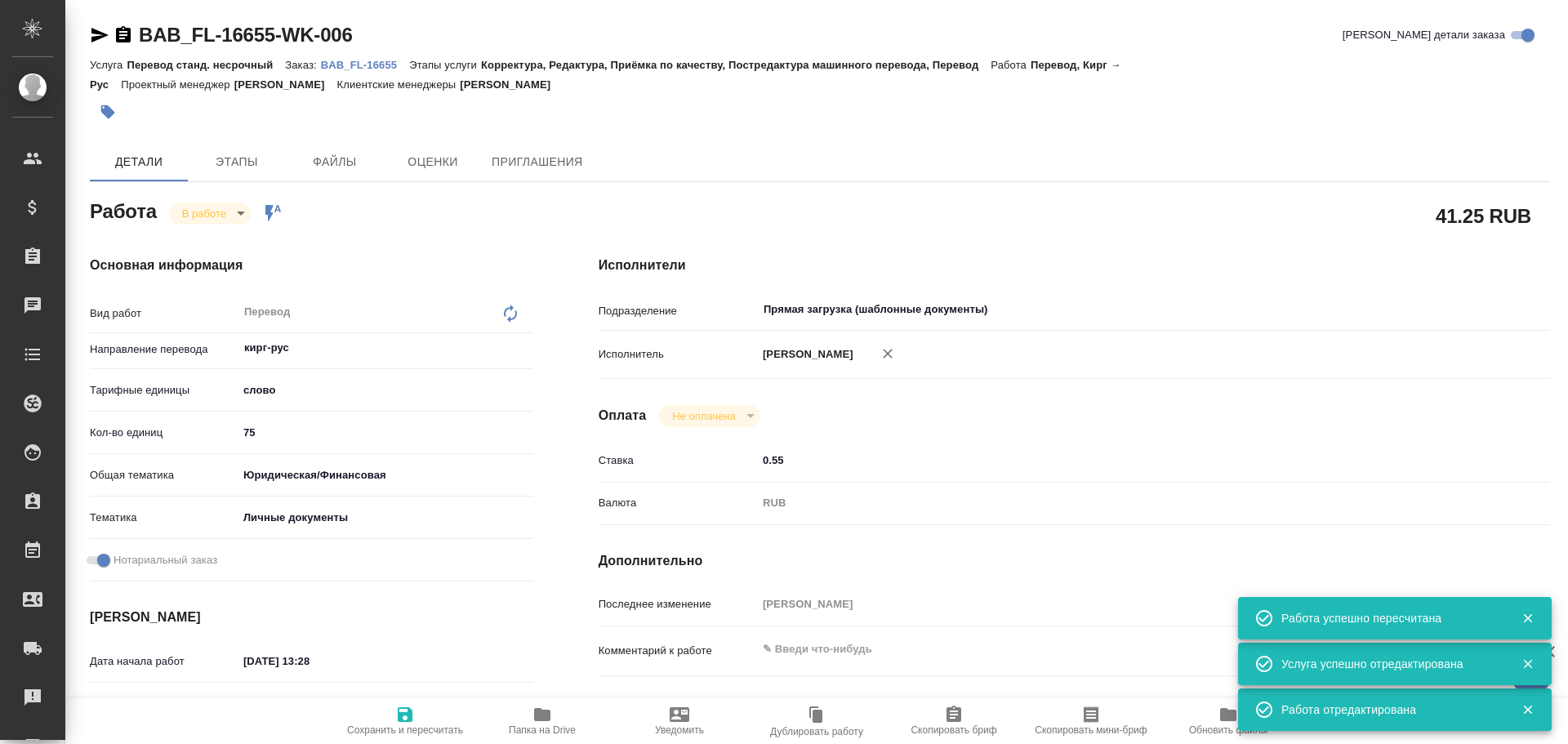
type textarea "x"
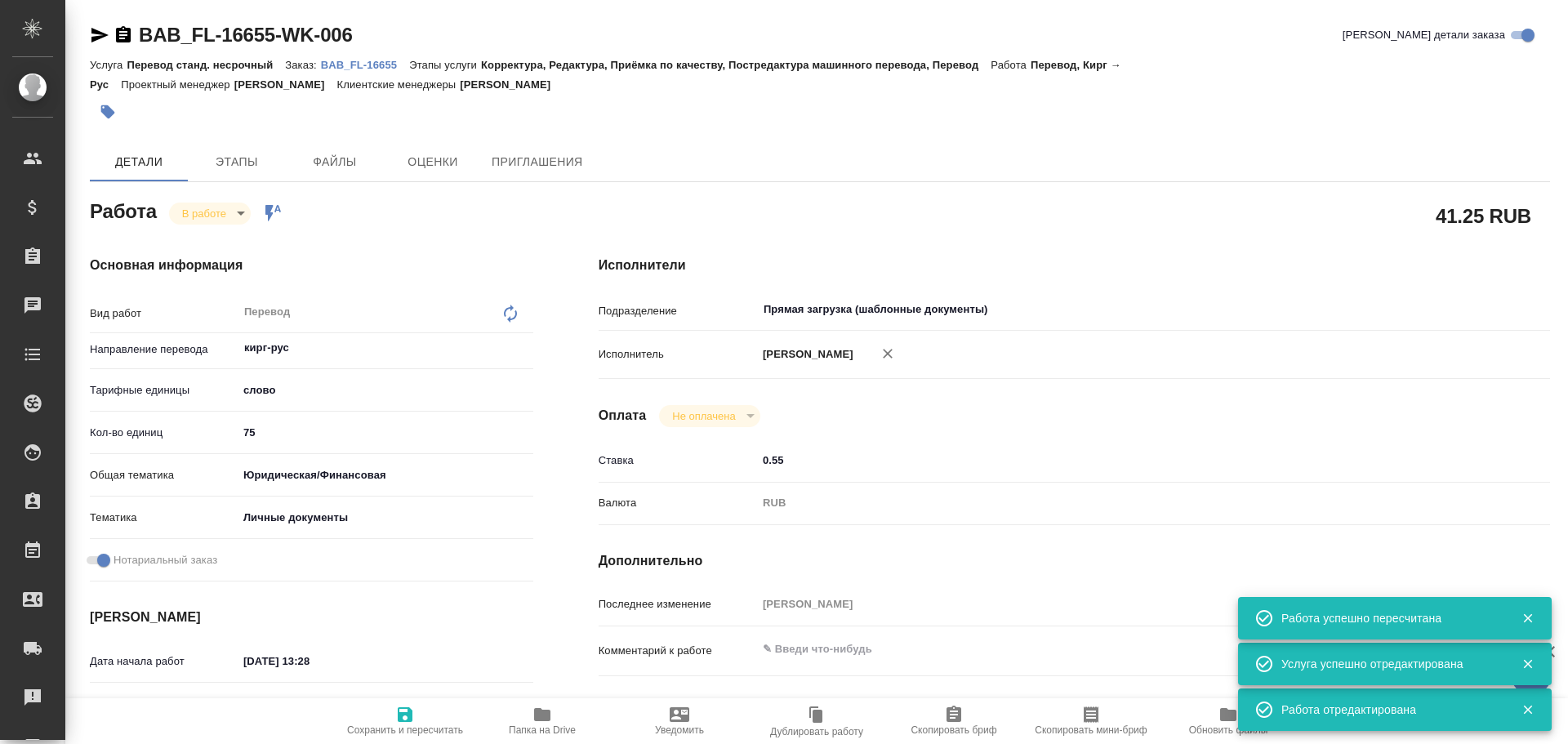
type textarea "x"
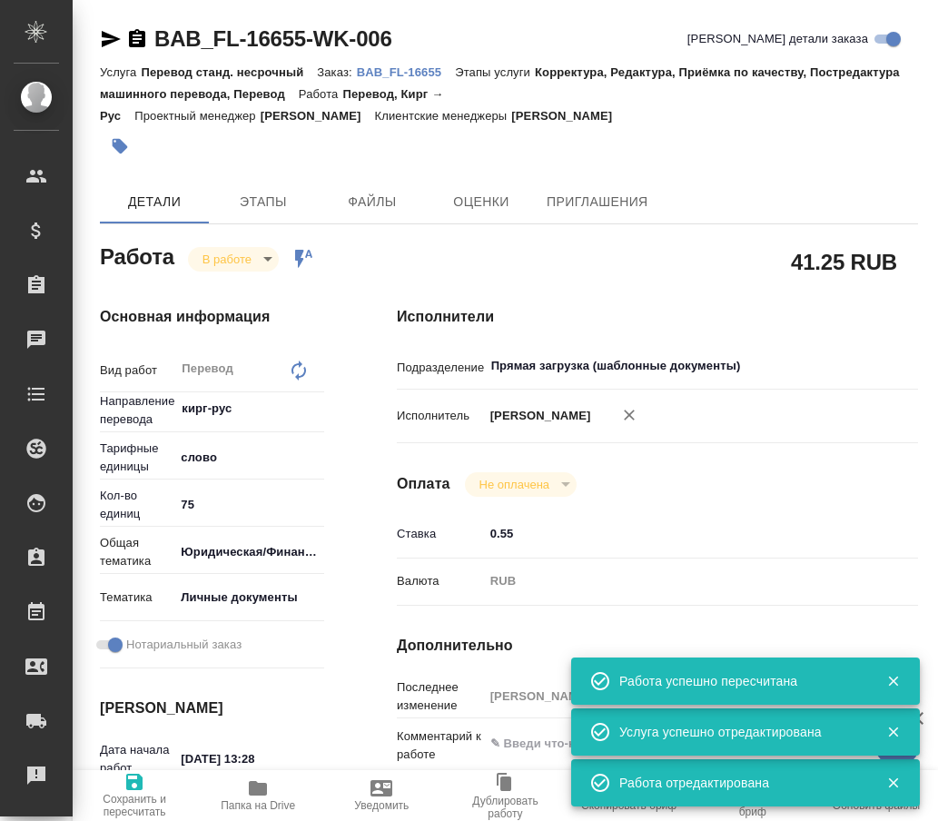
type textarea "x"
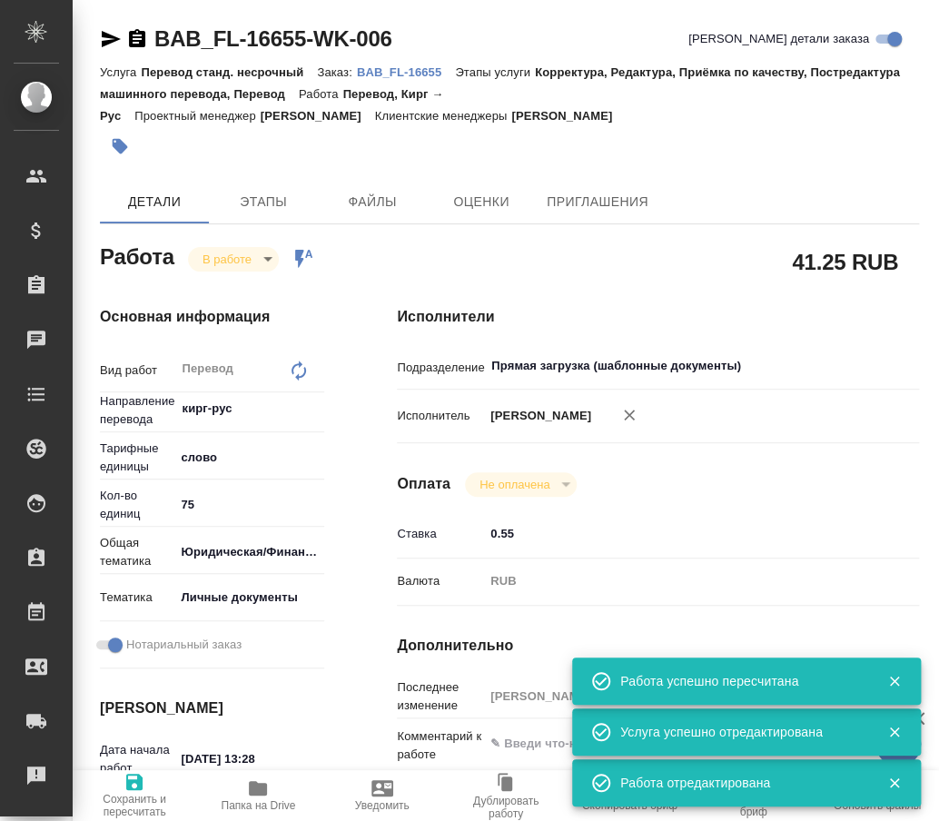
type textarea "x"
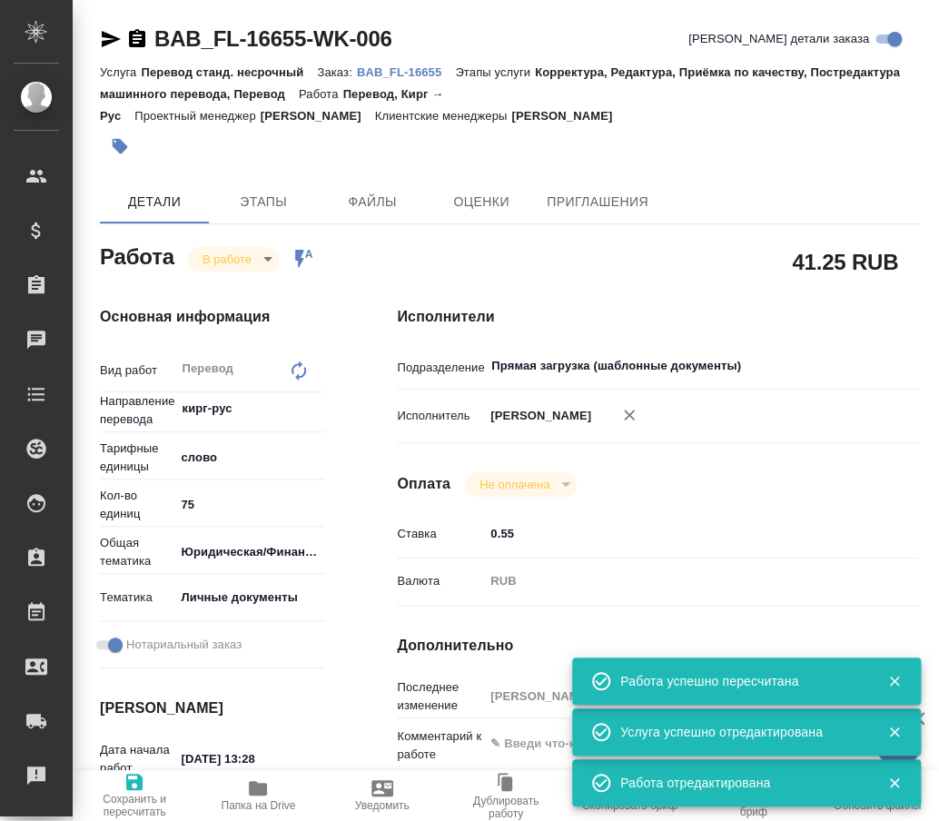
type textarea "x"
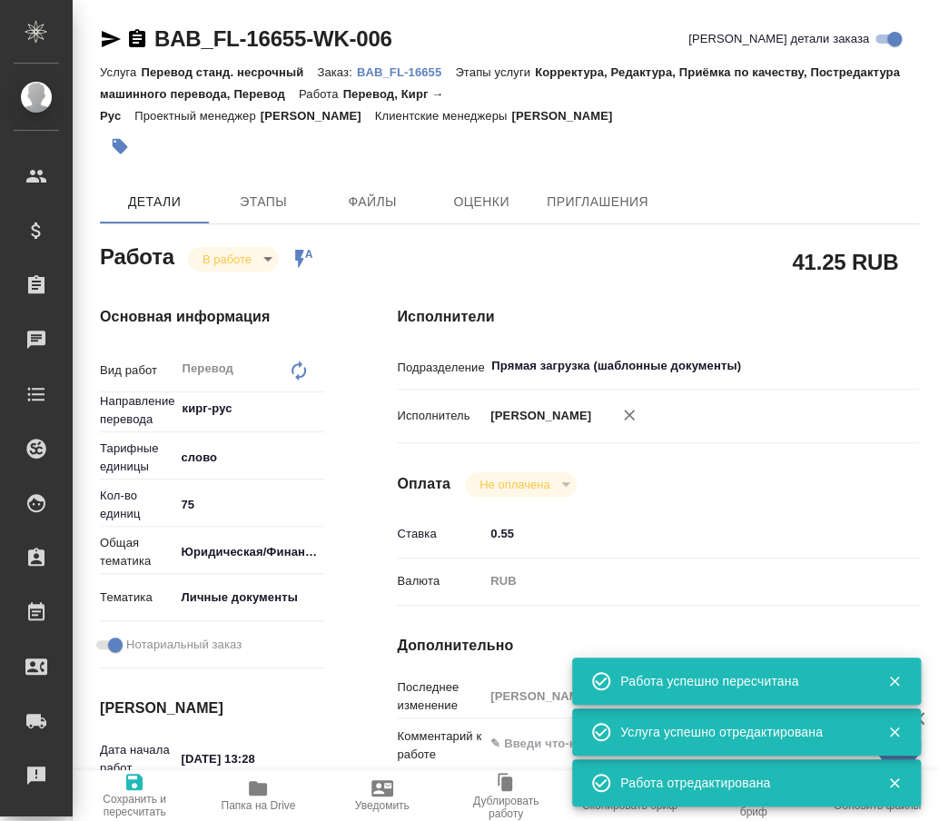
type textarea "x"
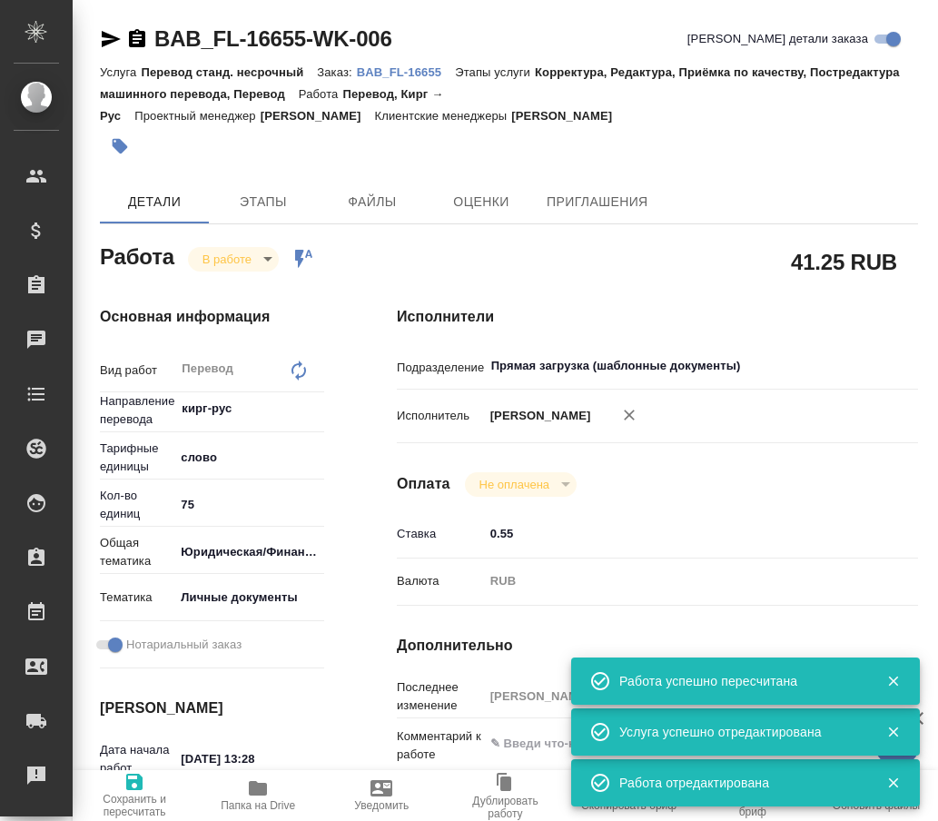
type textarea "x"
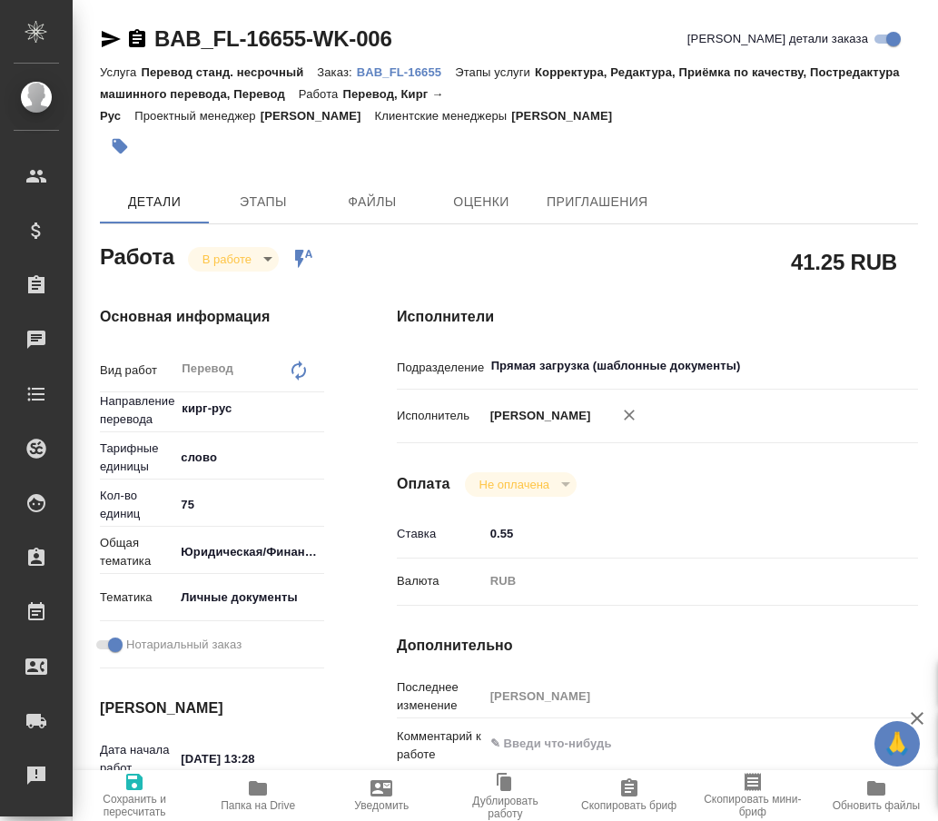
type textarea "x"
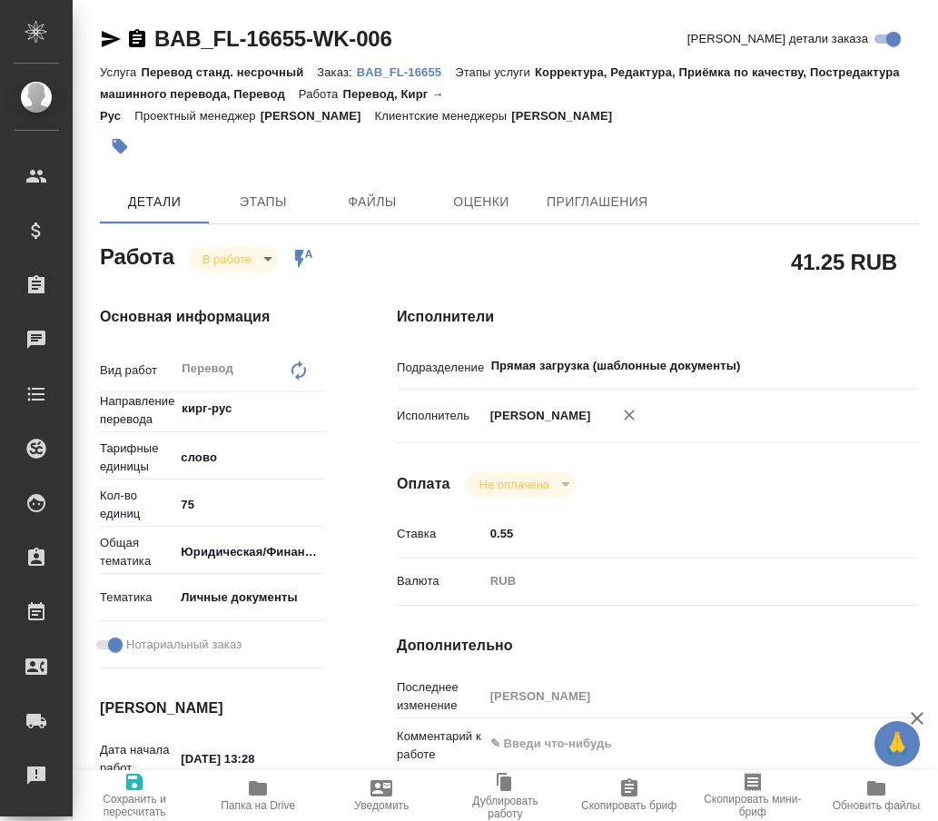
type textarea "x"
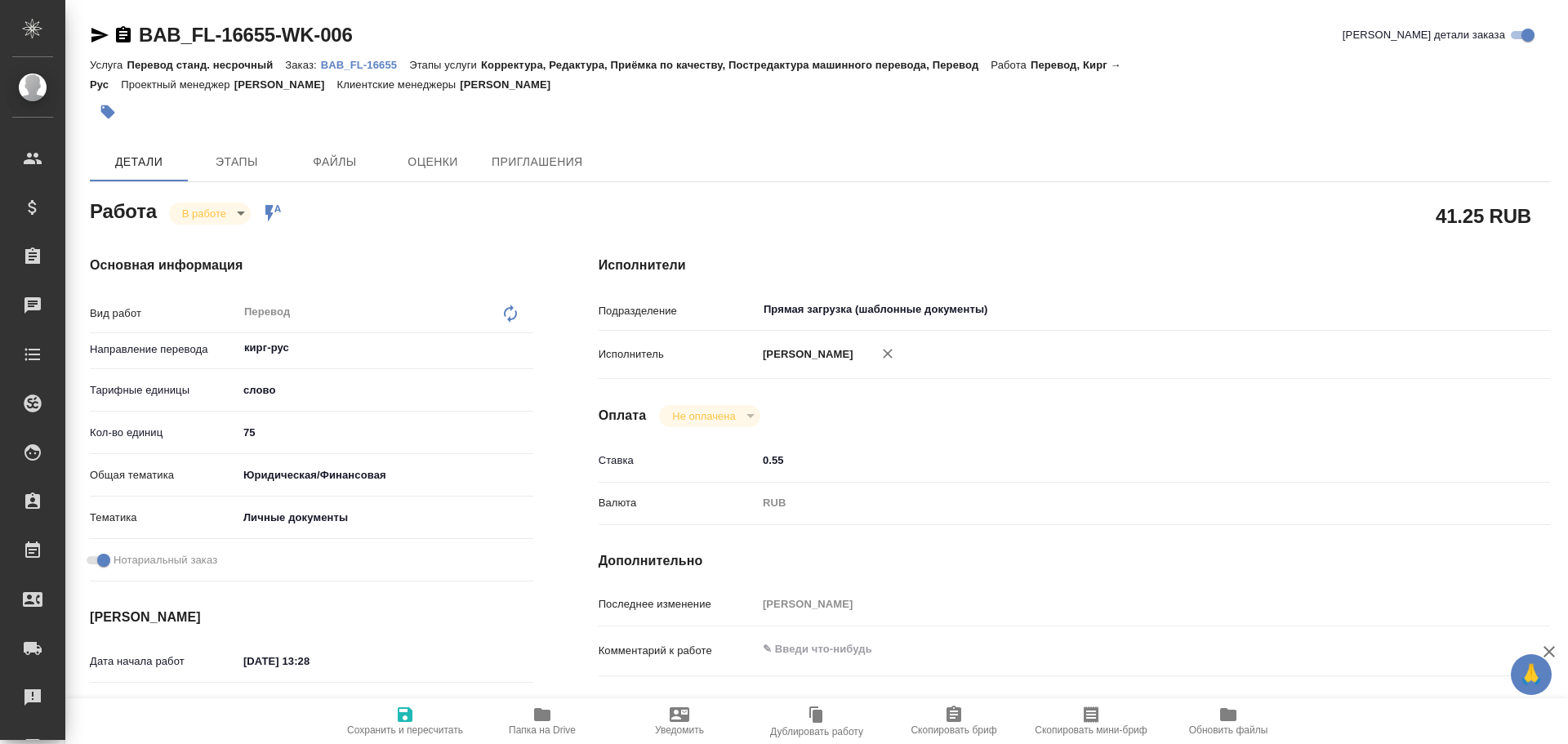
type textarea "x"
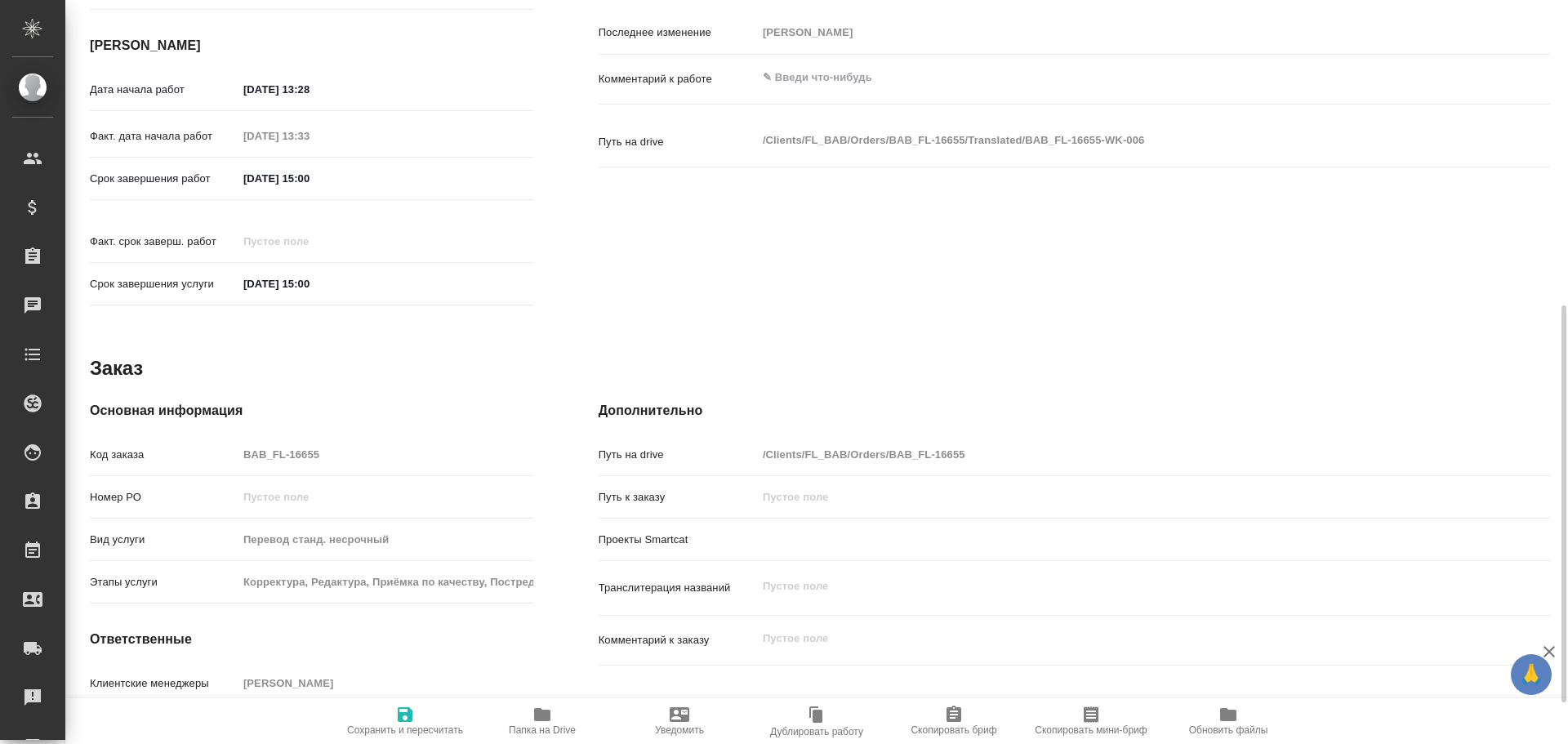
scroll to position [650, 0]
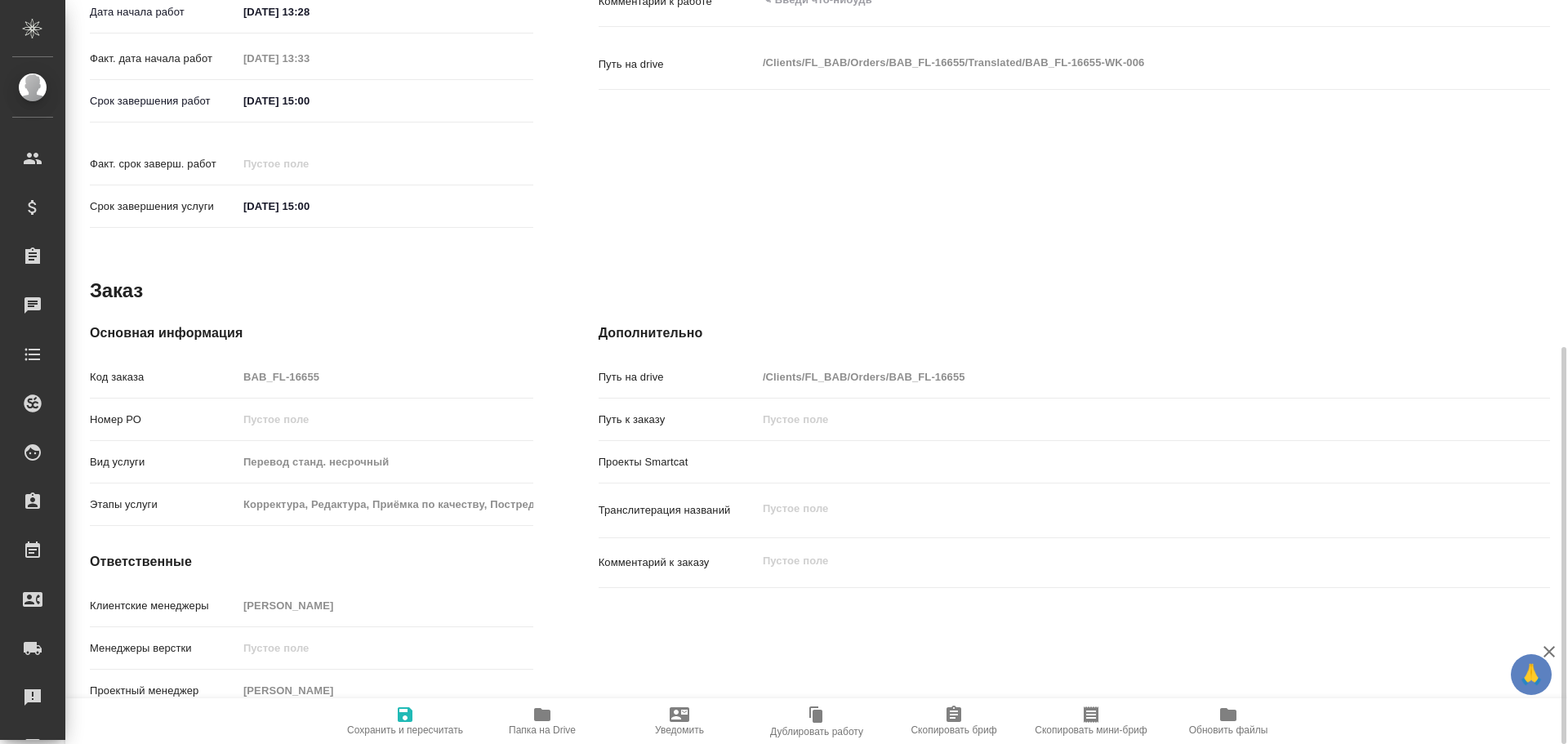
click at [553, 731] on span "Папка на Drive" at bounding box center [542, 731] width 67 height 12
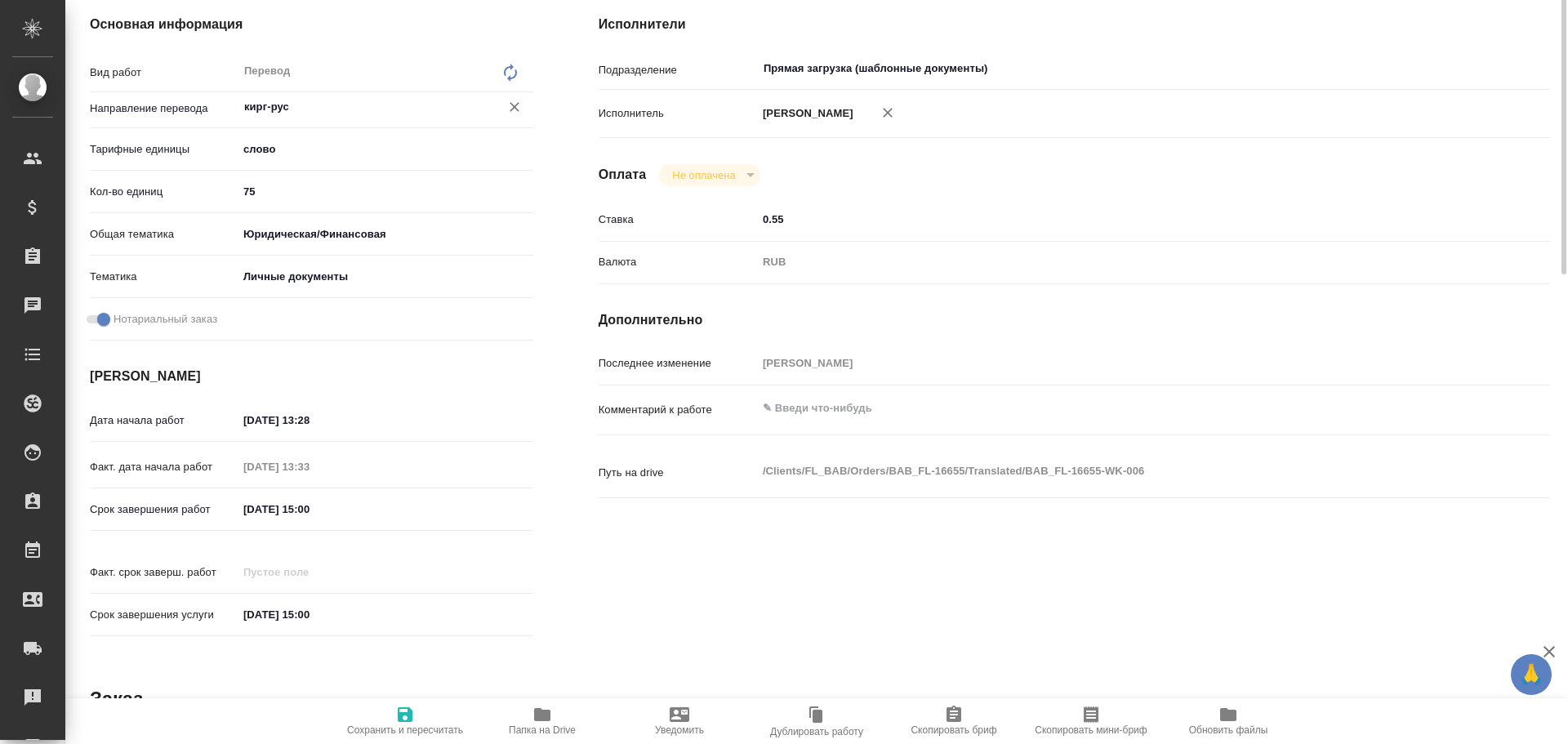
scroll to position [0, 0]
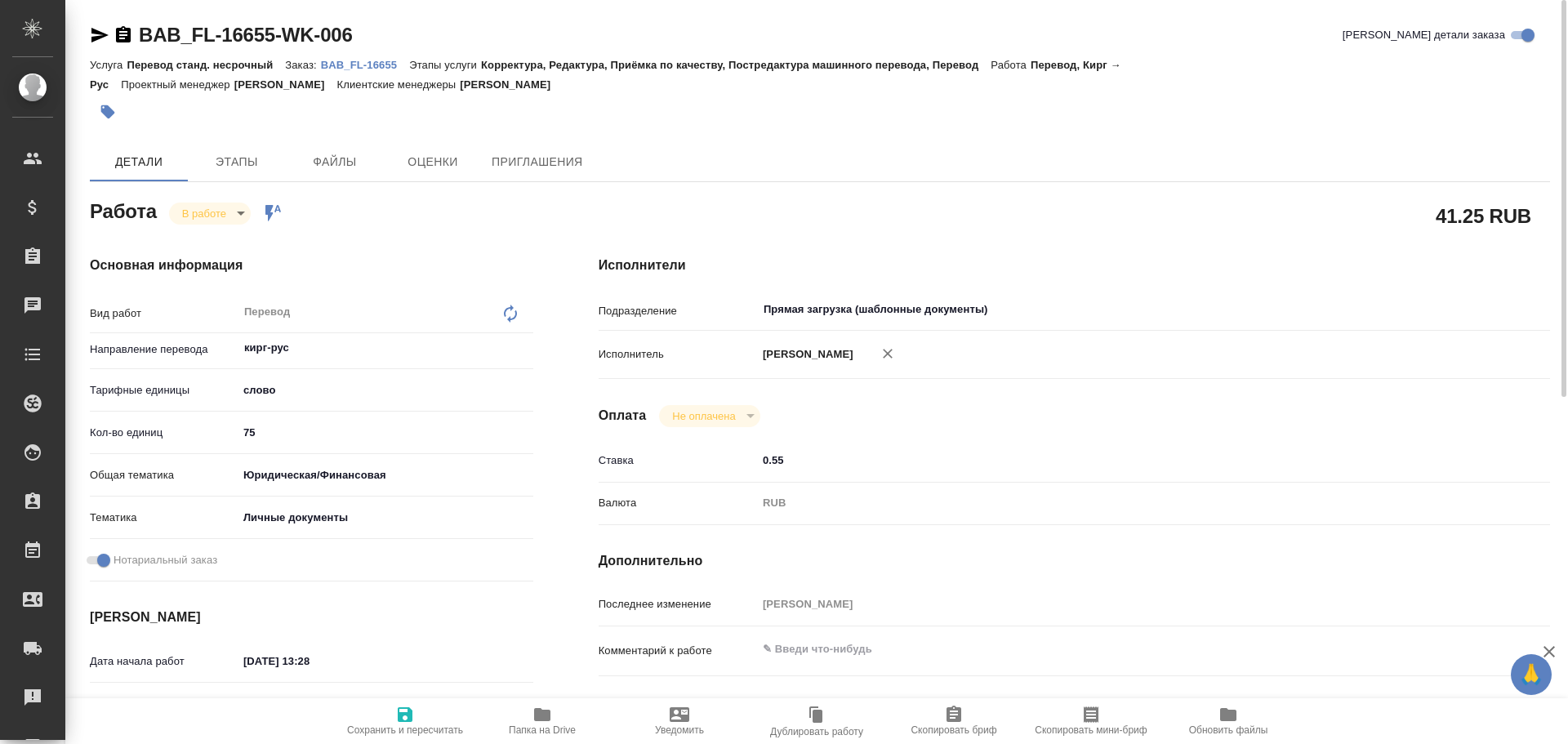
click at [225, 220] on body "🙏 .cls-1 fill:#fff; AWATERA Gusev Alexandr Клиенты Спецификации Заказы 0 Чаты T…" at bounding box center [784, 372] width 1568 height 744
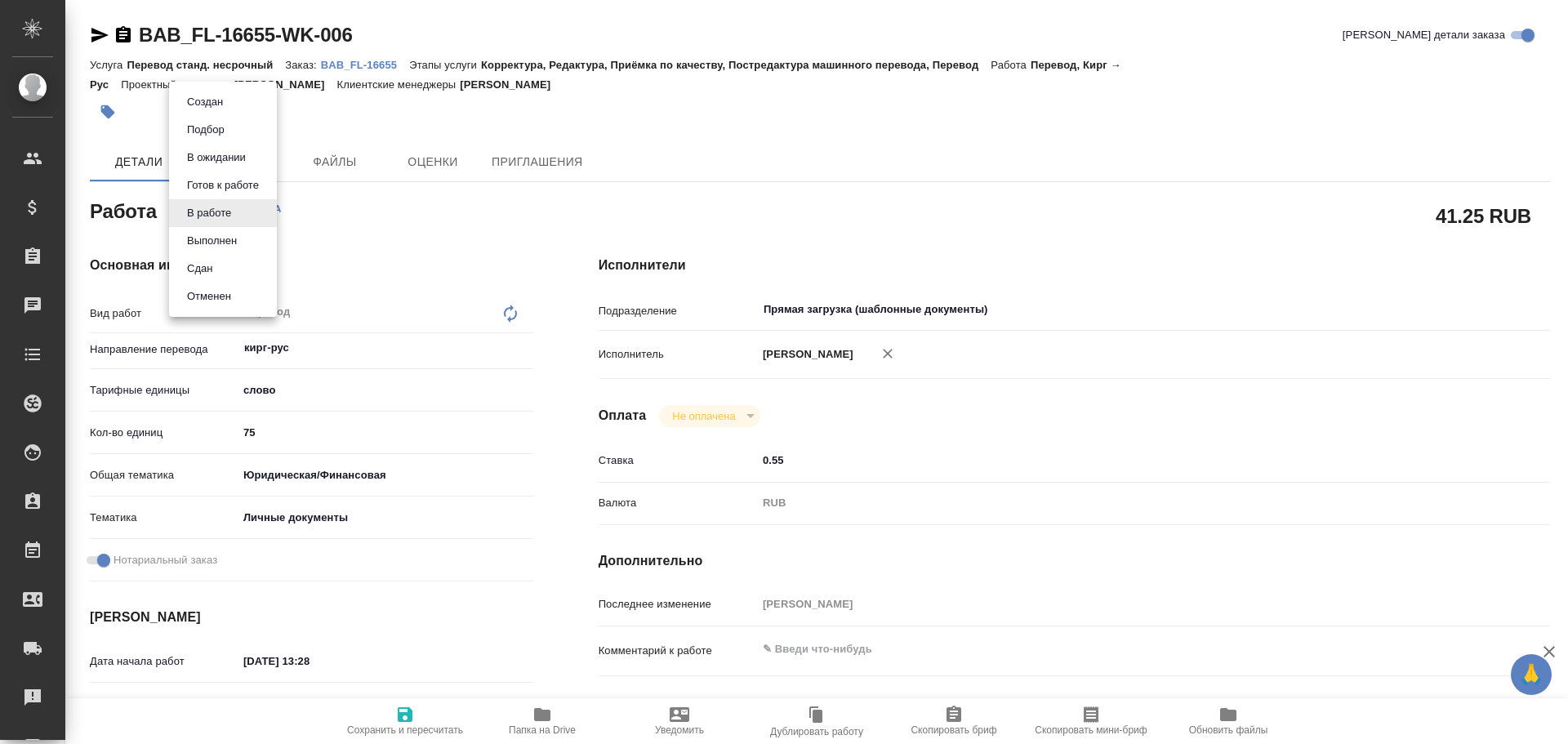
click at [219, 272] on li "Сдан" at bounding box center [223, 268] width 108 height 28
type textarea "x"
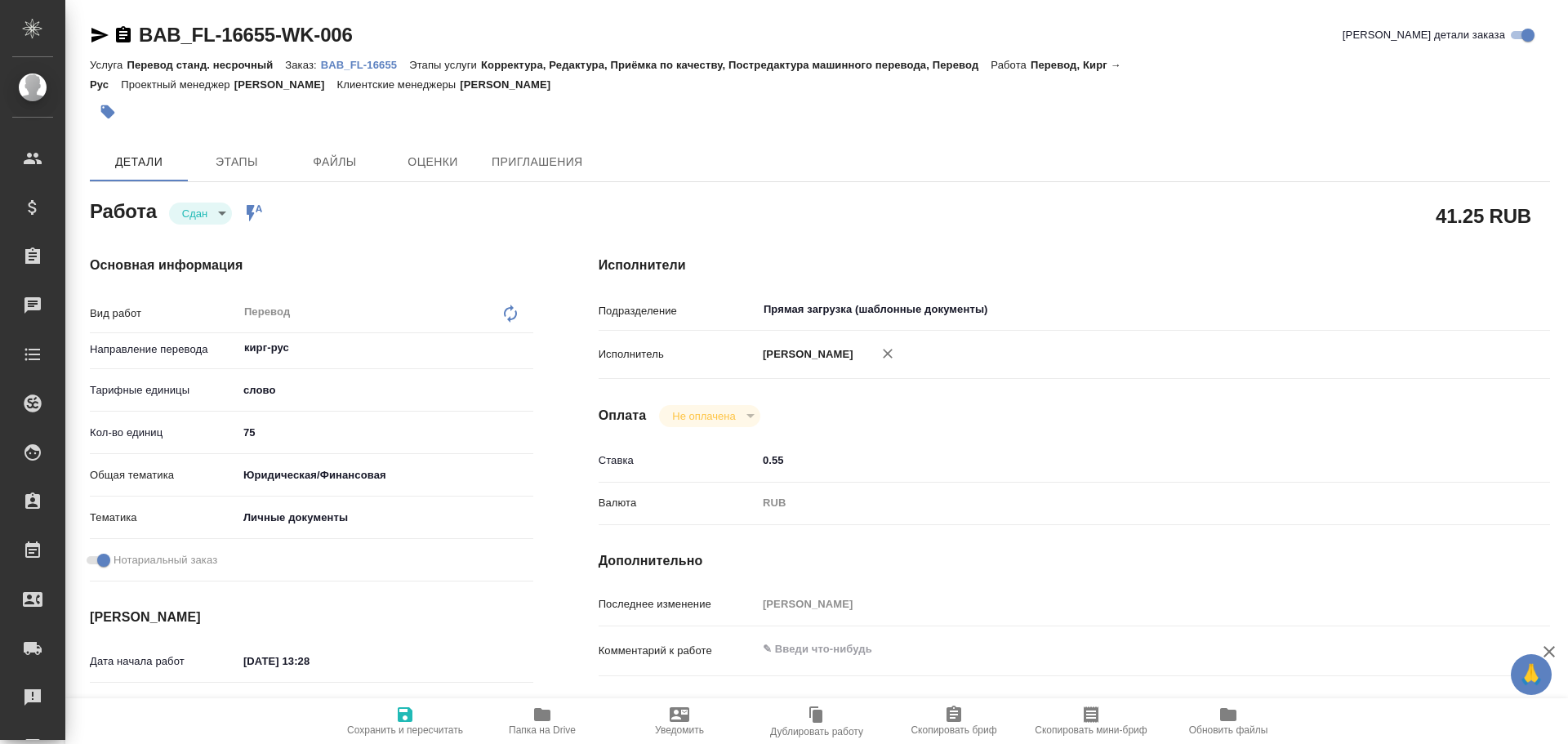
type textarea "x"
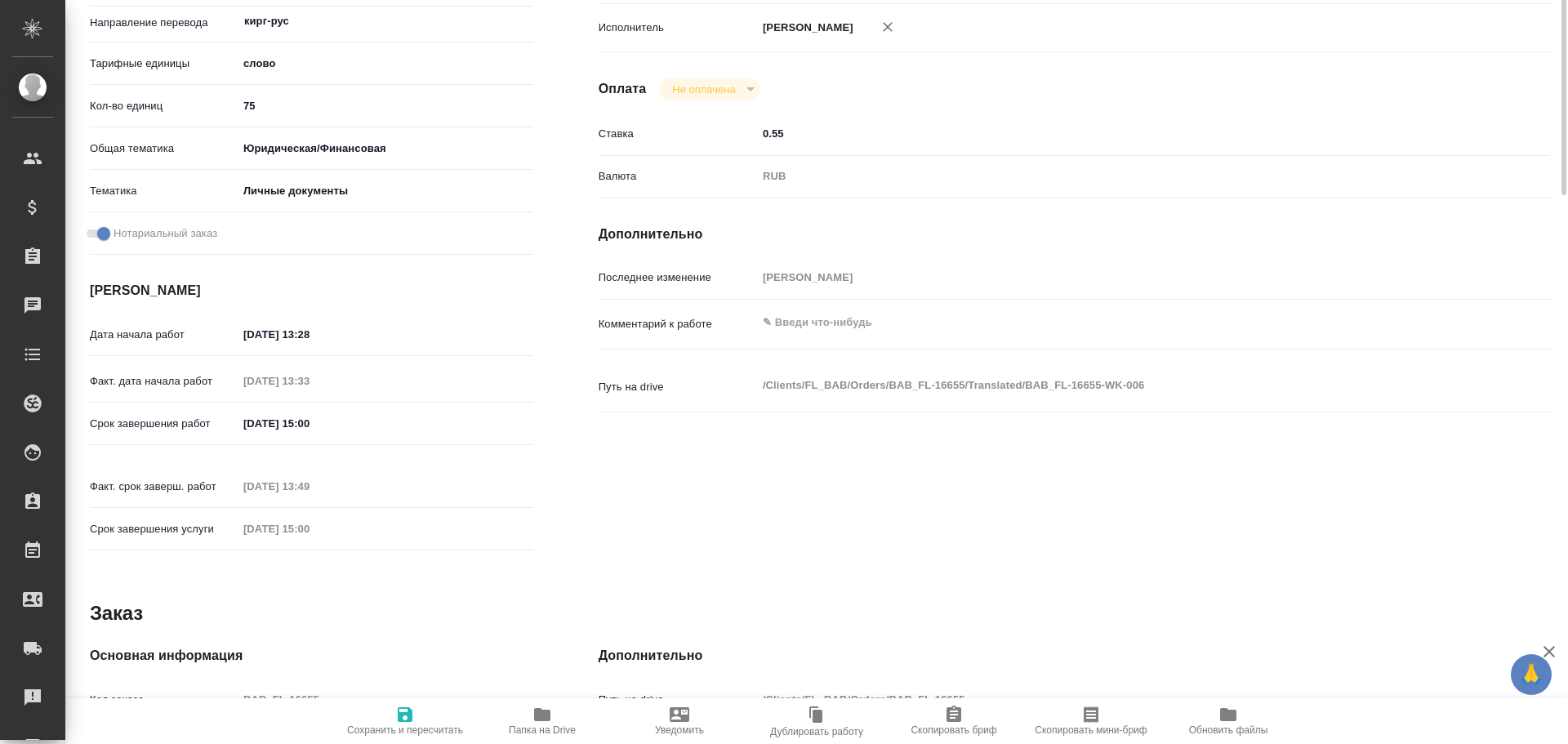
scroll to position [408, 0]
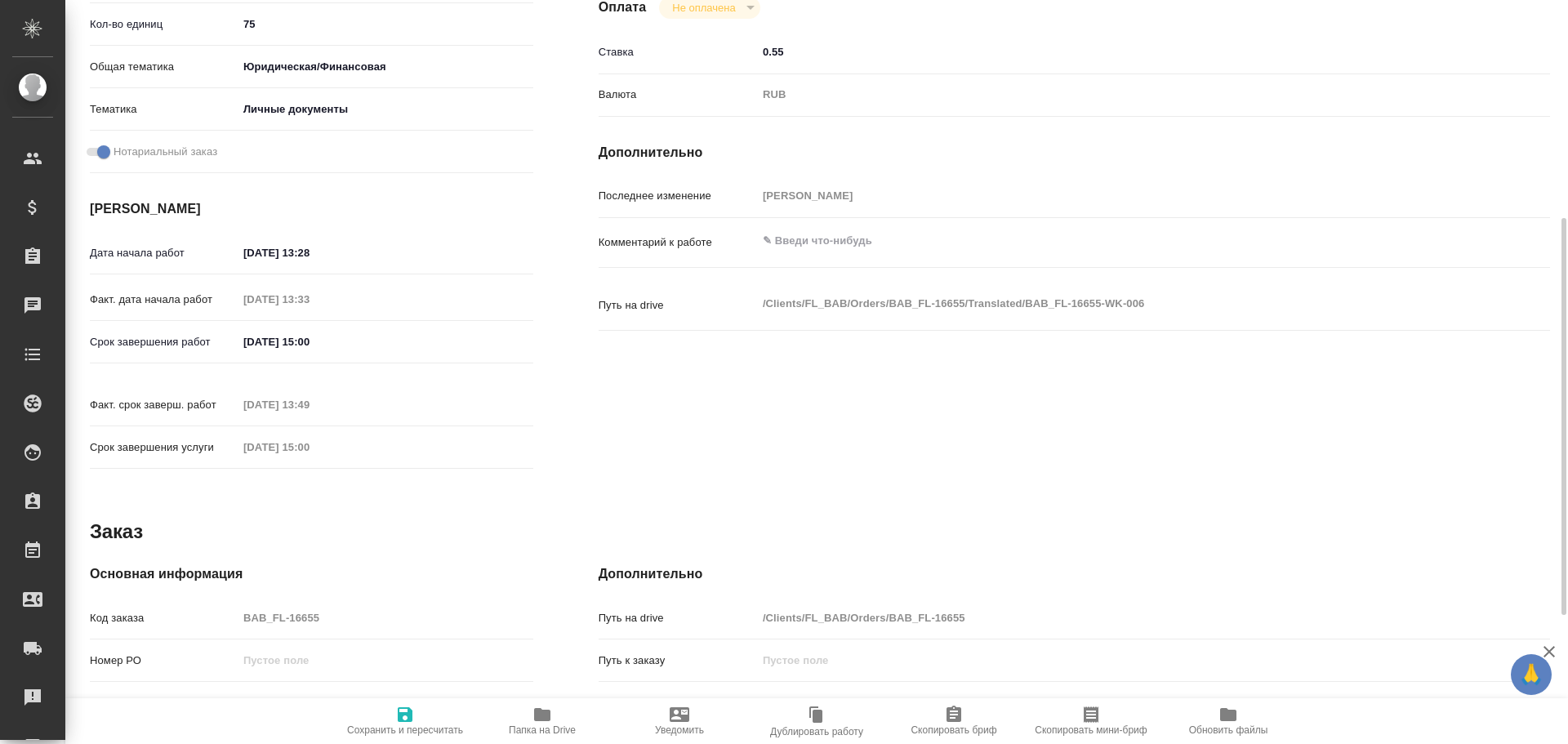
click at [220, 604] on div "Код заказа BAB_FL-16655" at bounding box center [311, 618] width 443 height 29
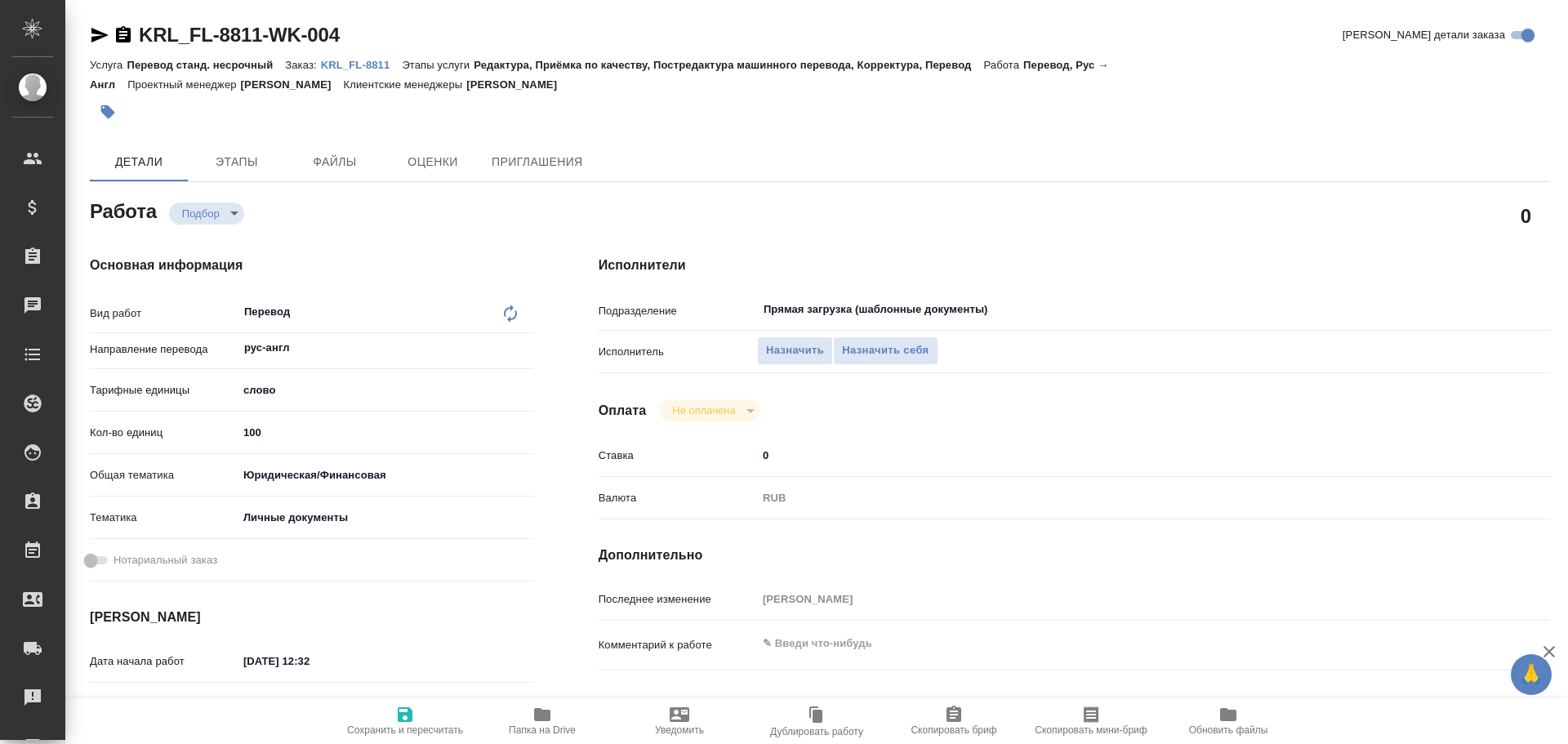
type textarea "x"
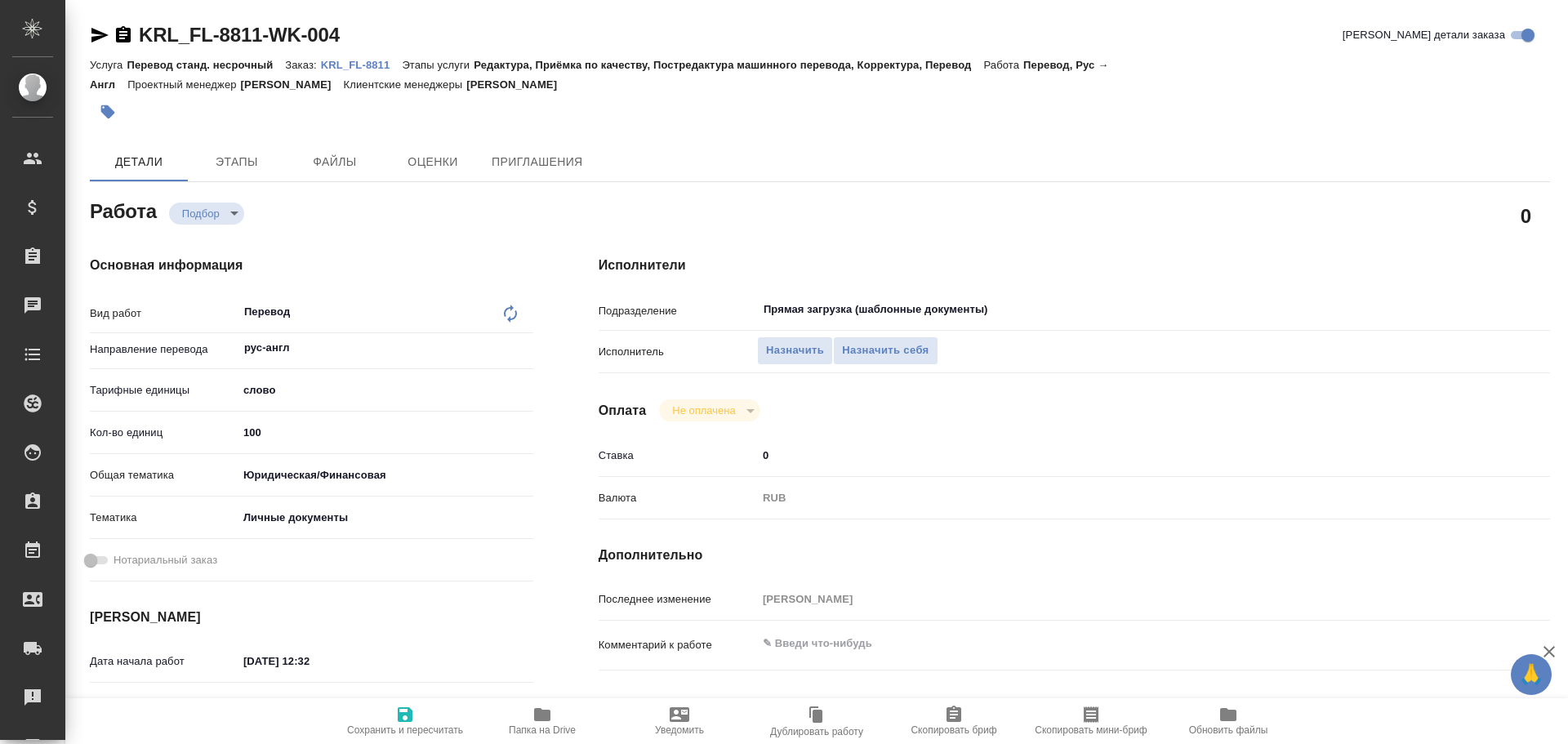
type textarea "x"
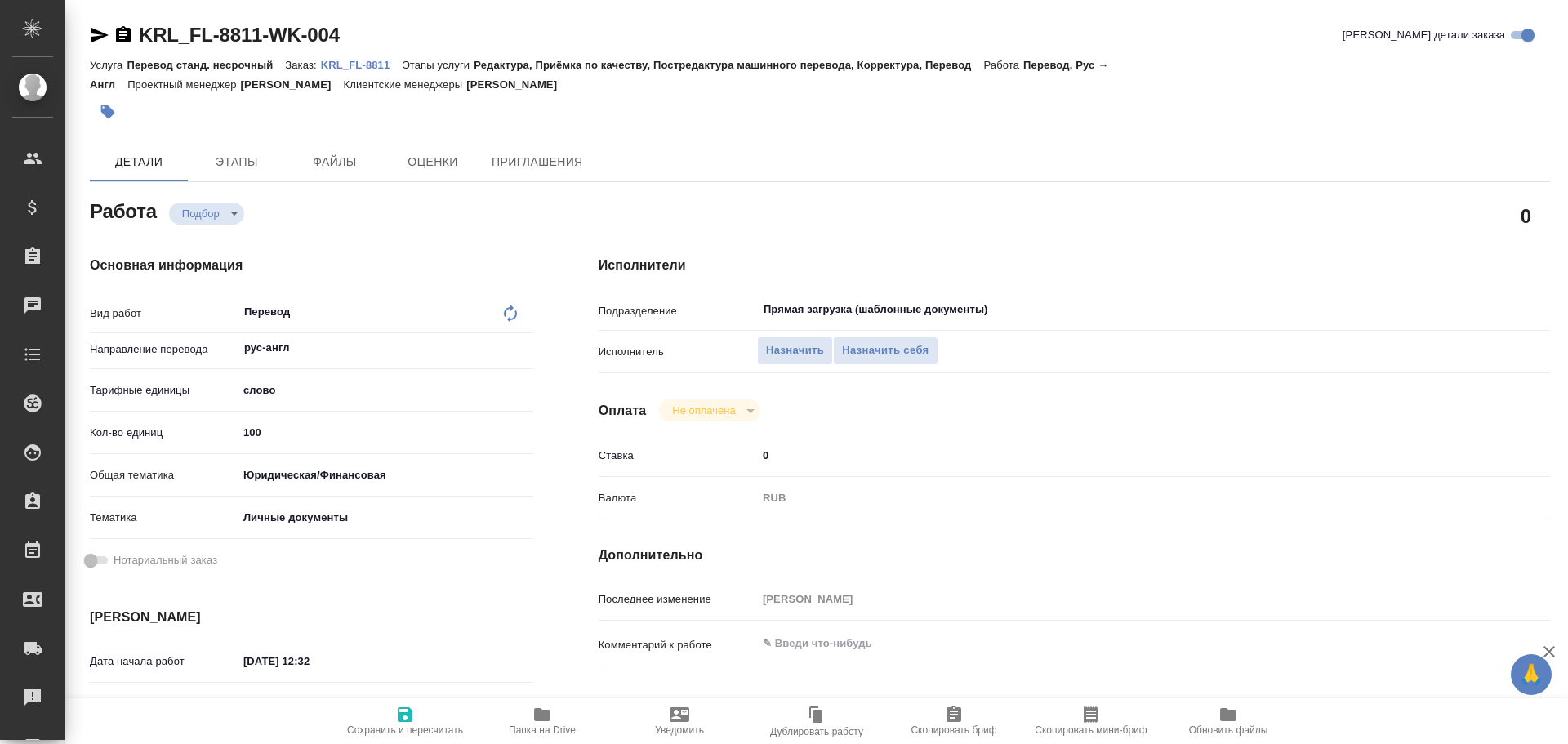
type textarea "x"
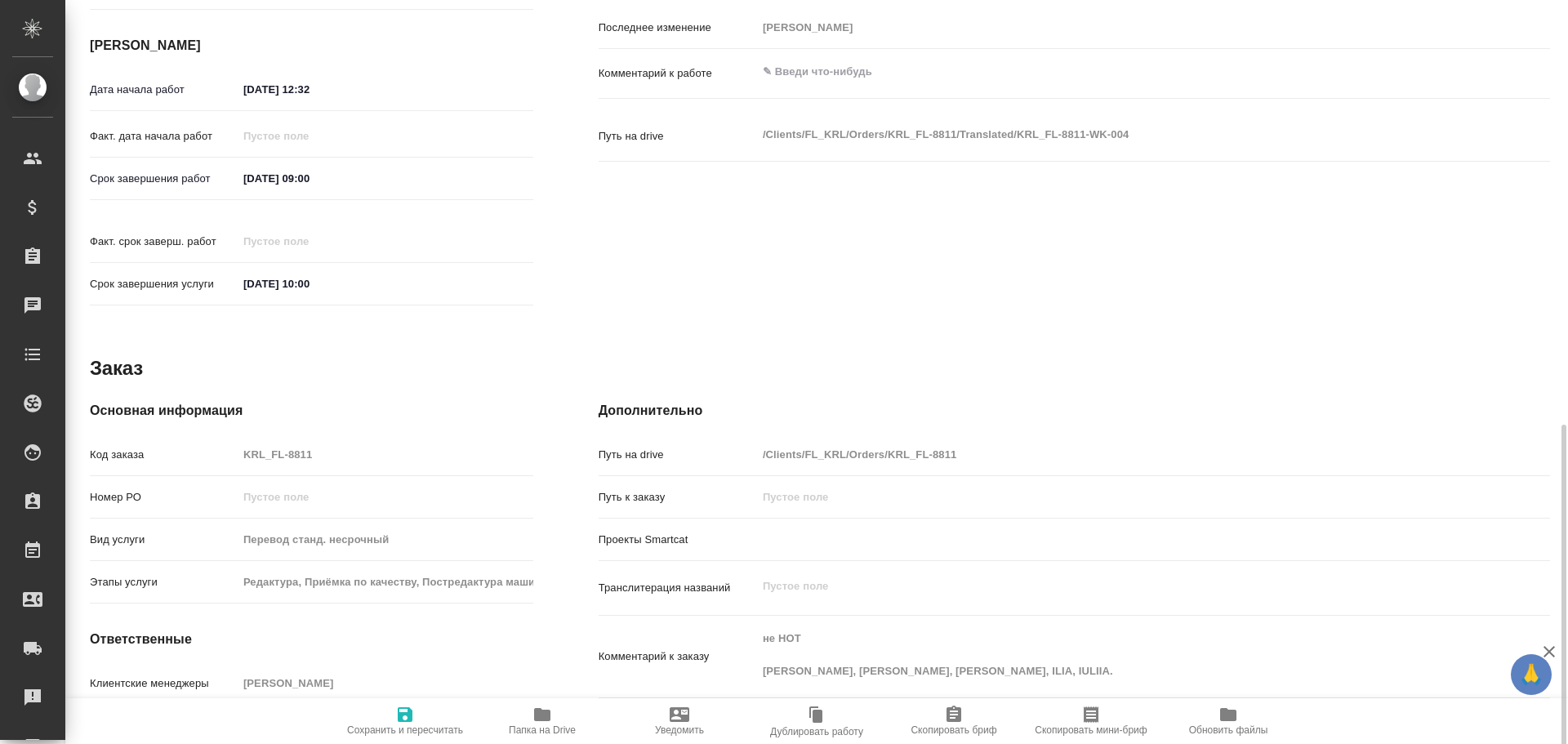
scroll to position [650, 0]
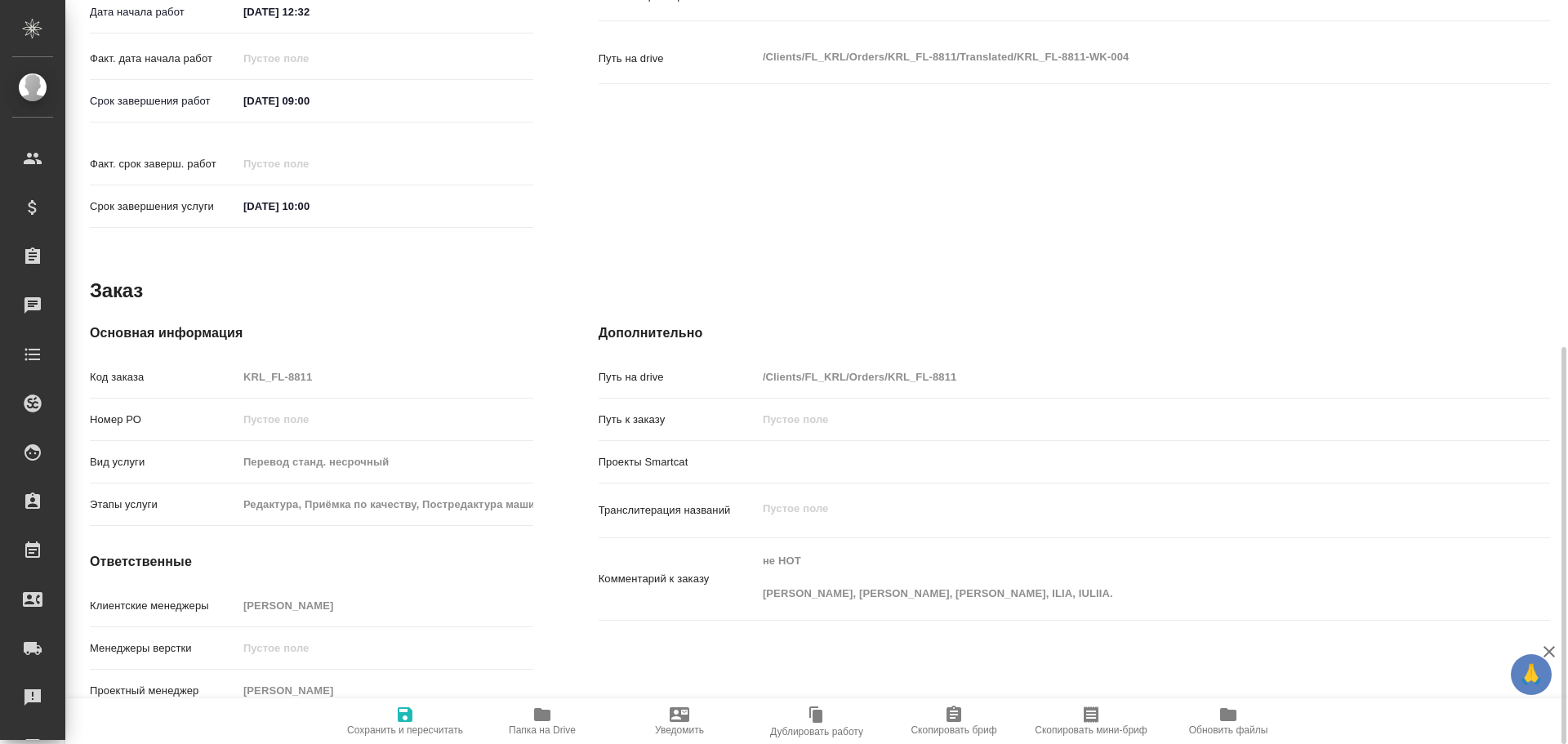
type textarea "x"
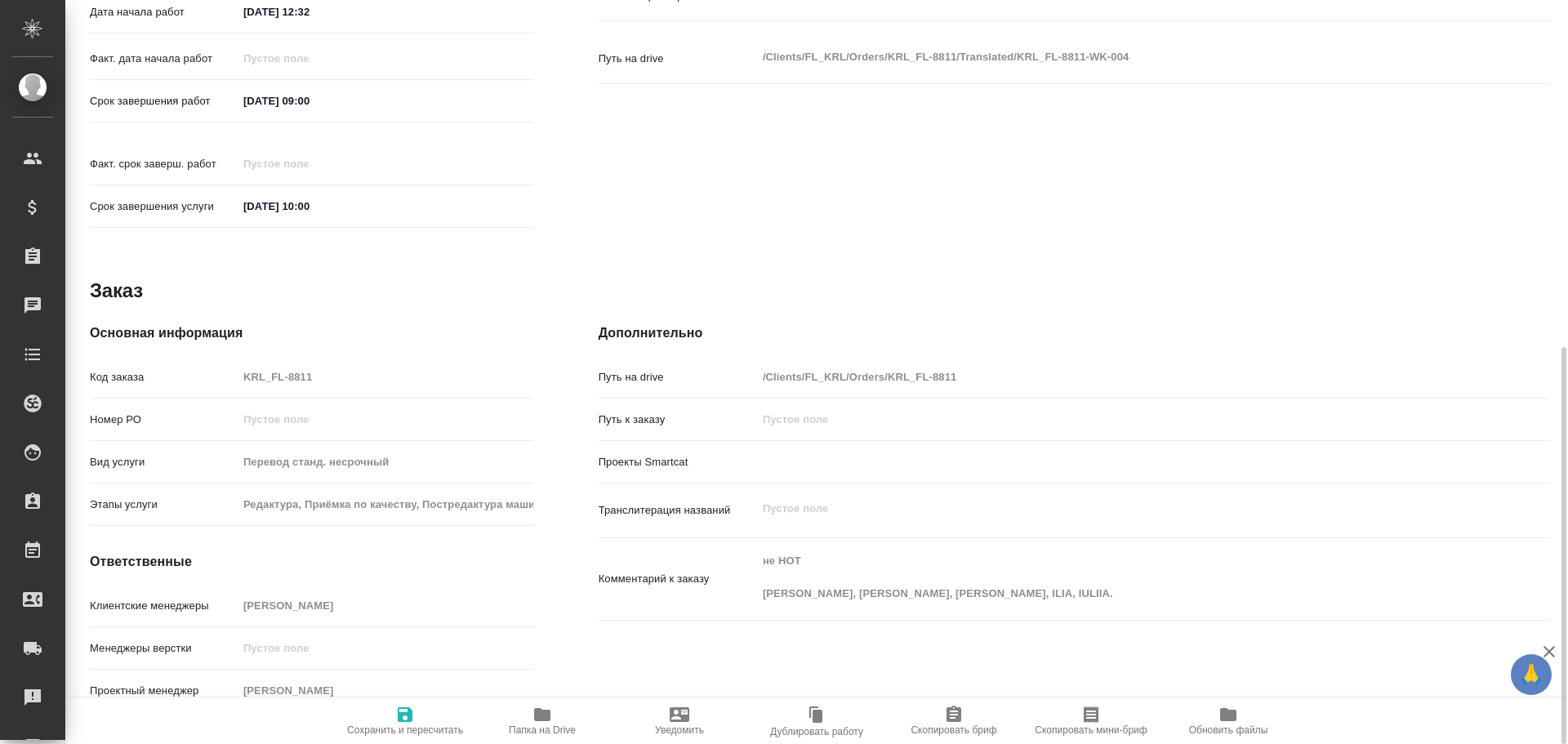
type textarea "x"
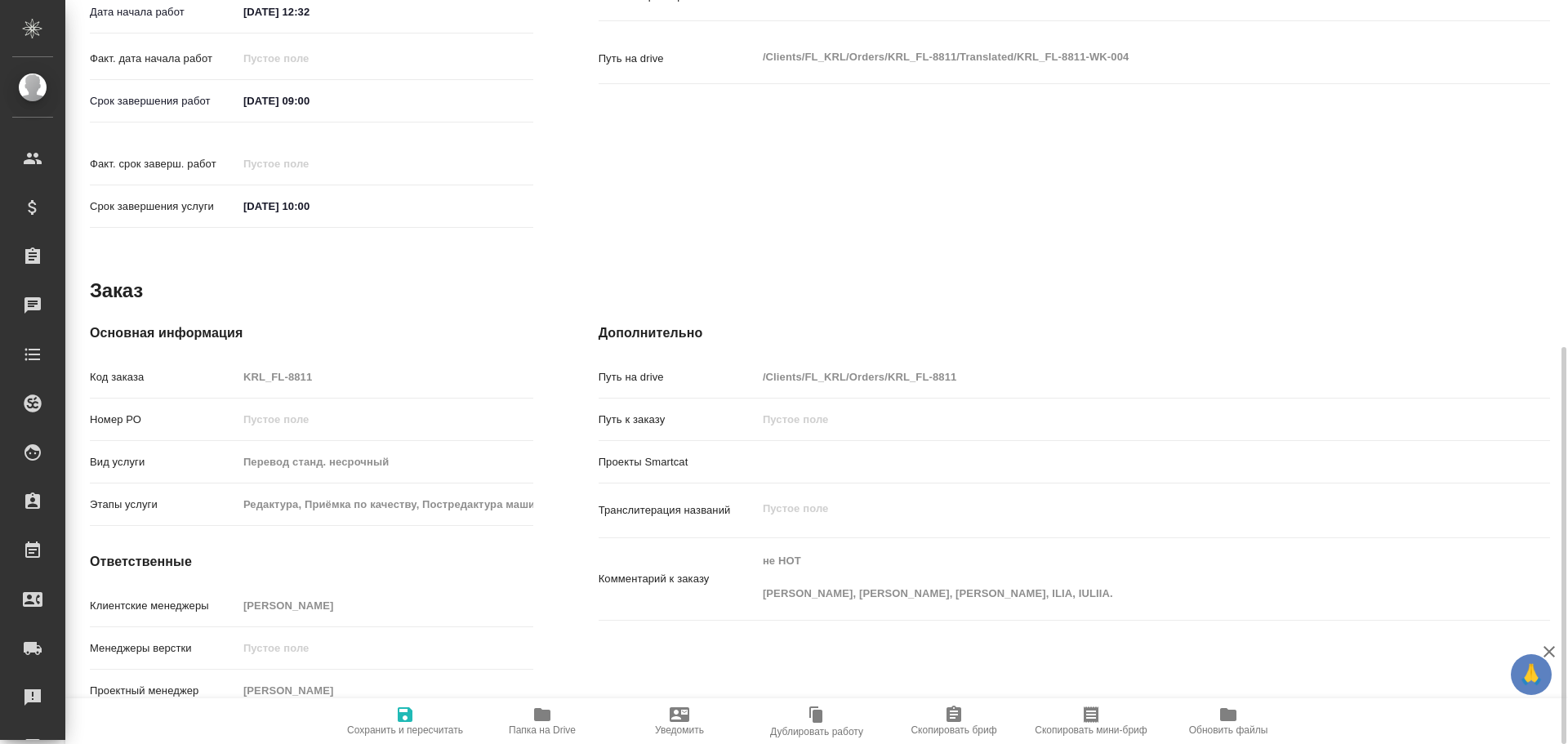
type textarea "x"
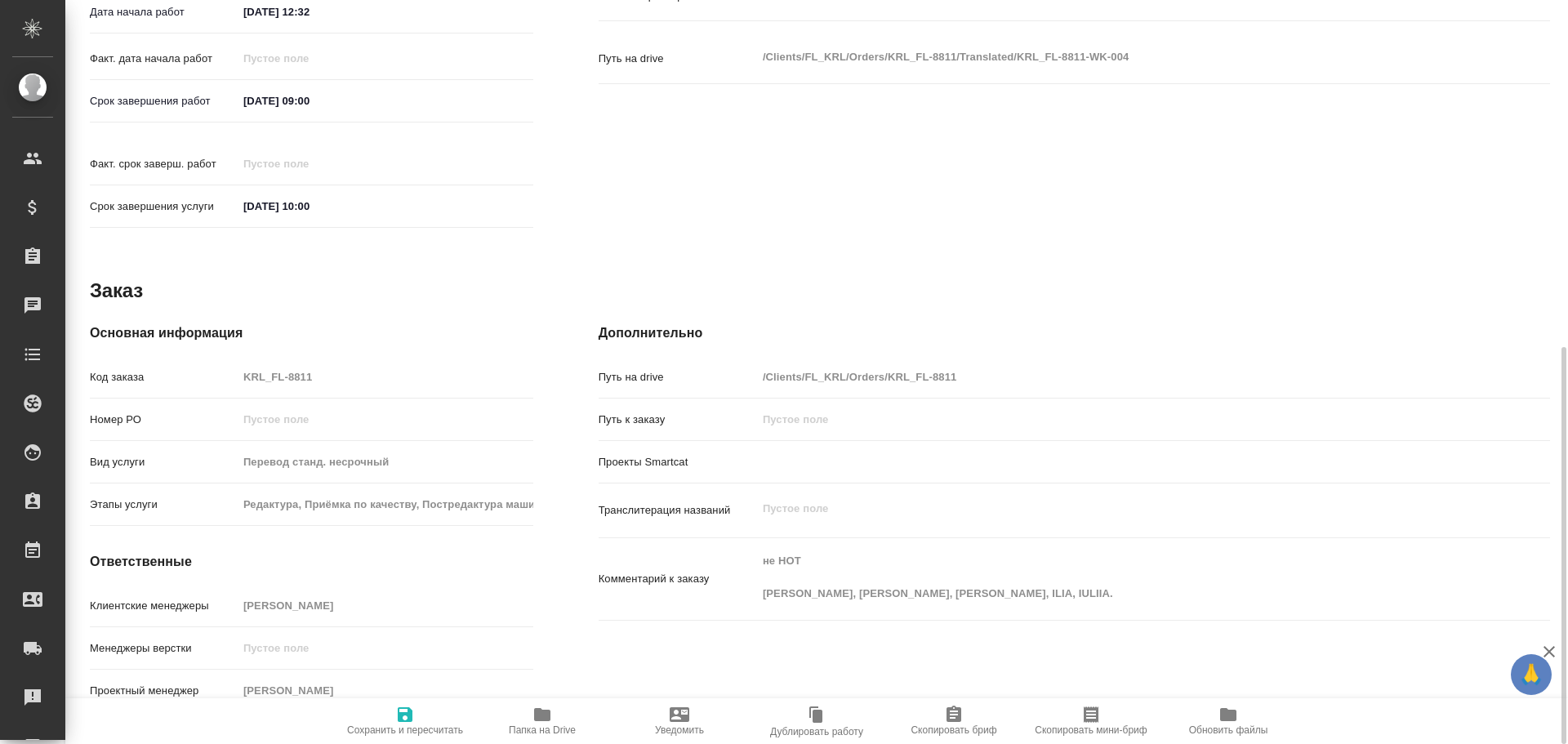
click at [553, 715] on span "Папка на Drive" at bounding box center [542, 721] width 118 height 31
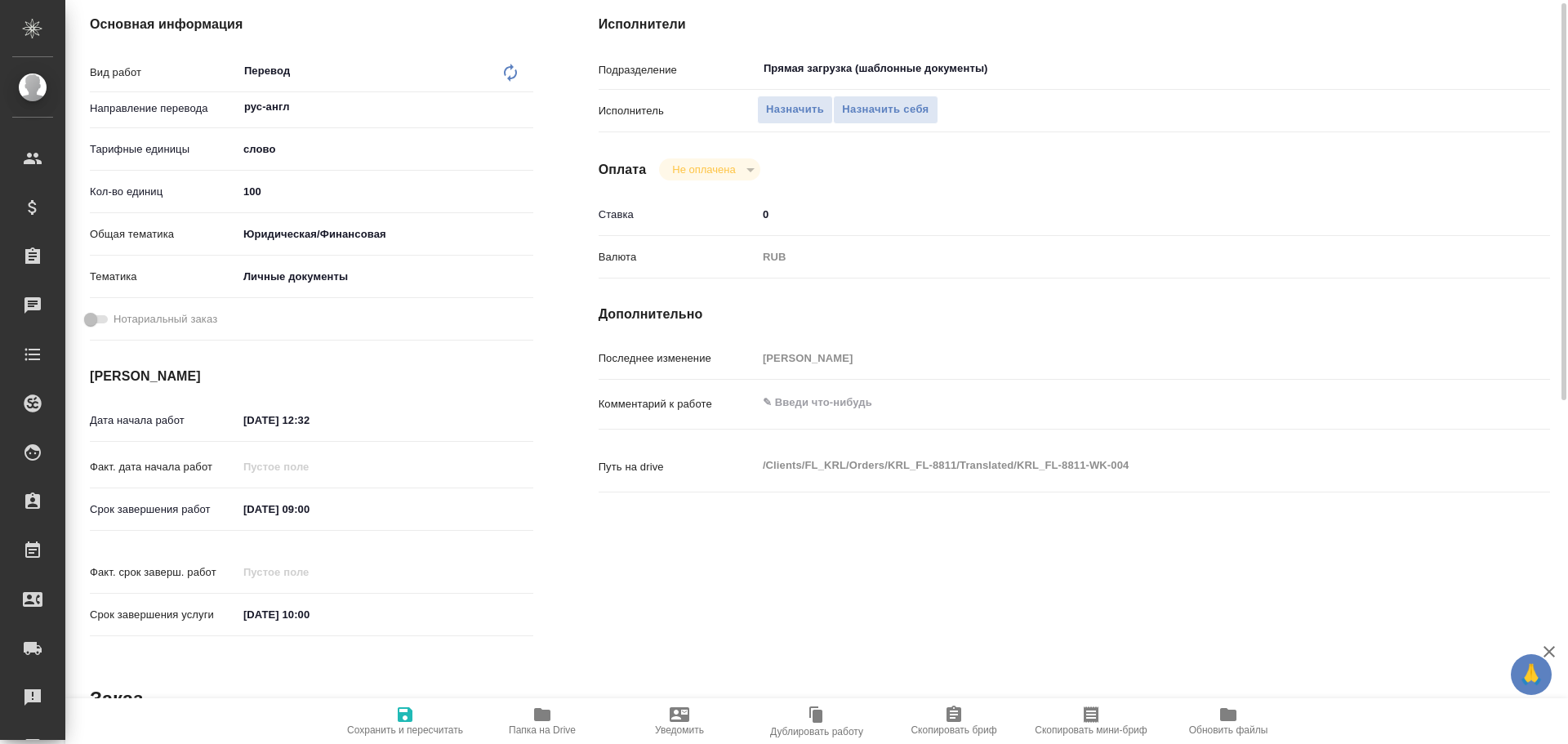
scroll to position [0, 0]
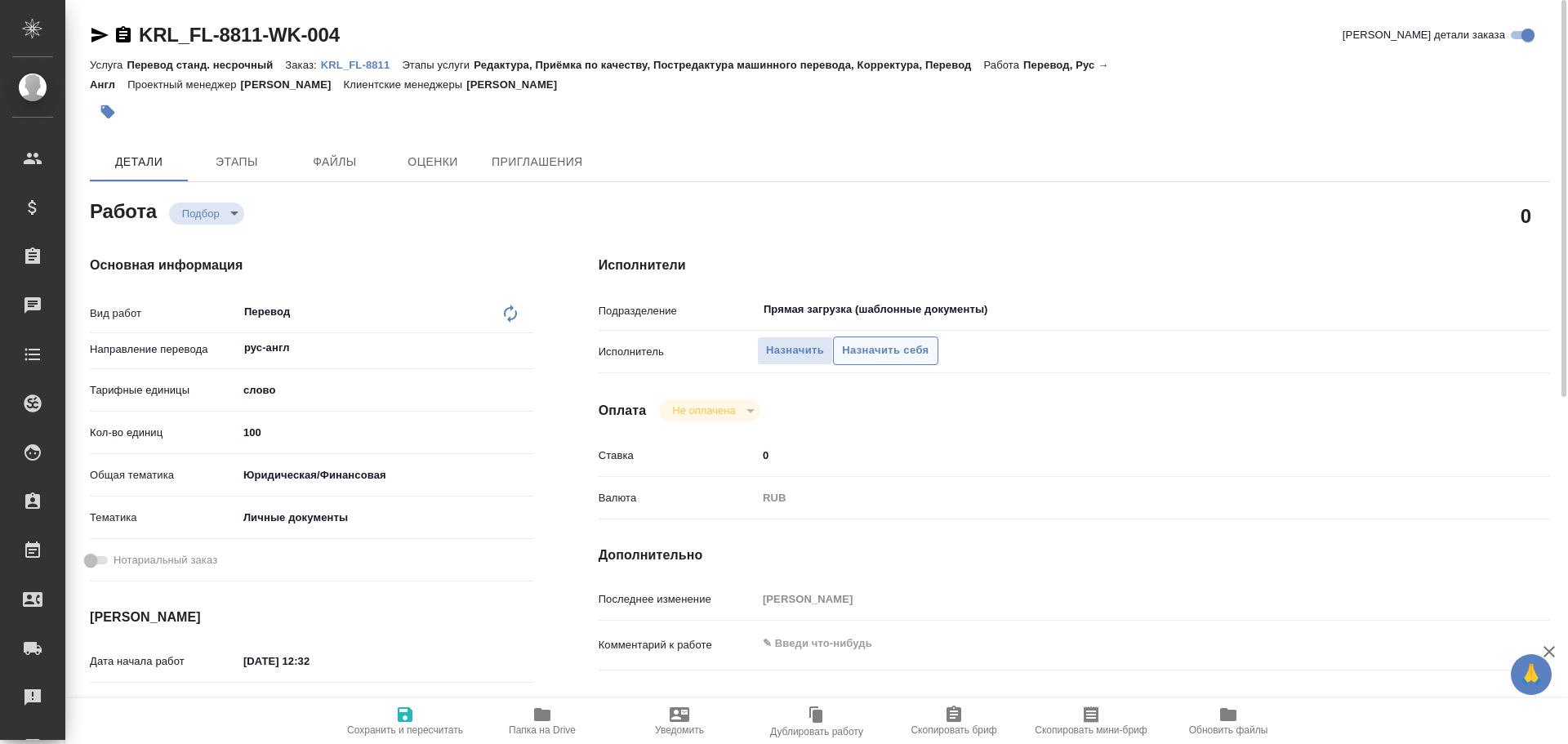
click at [862, 353] on span "Назначить себя" at bounding box center [885, 351] width 86 height 19
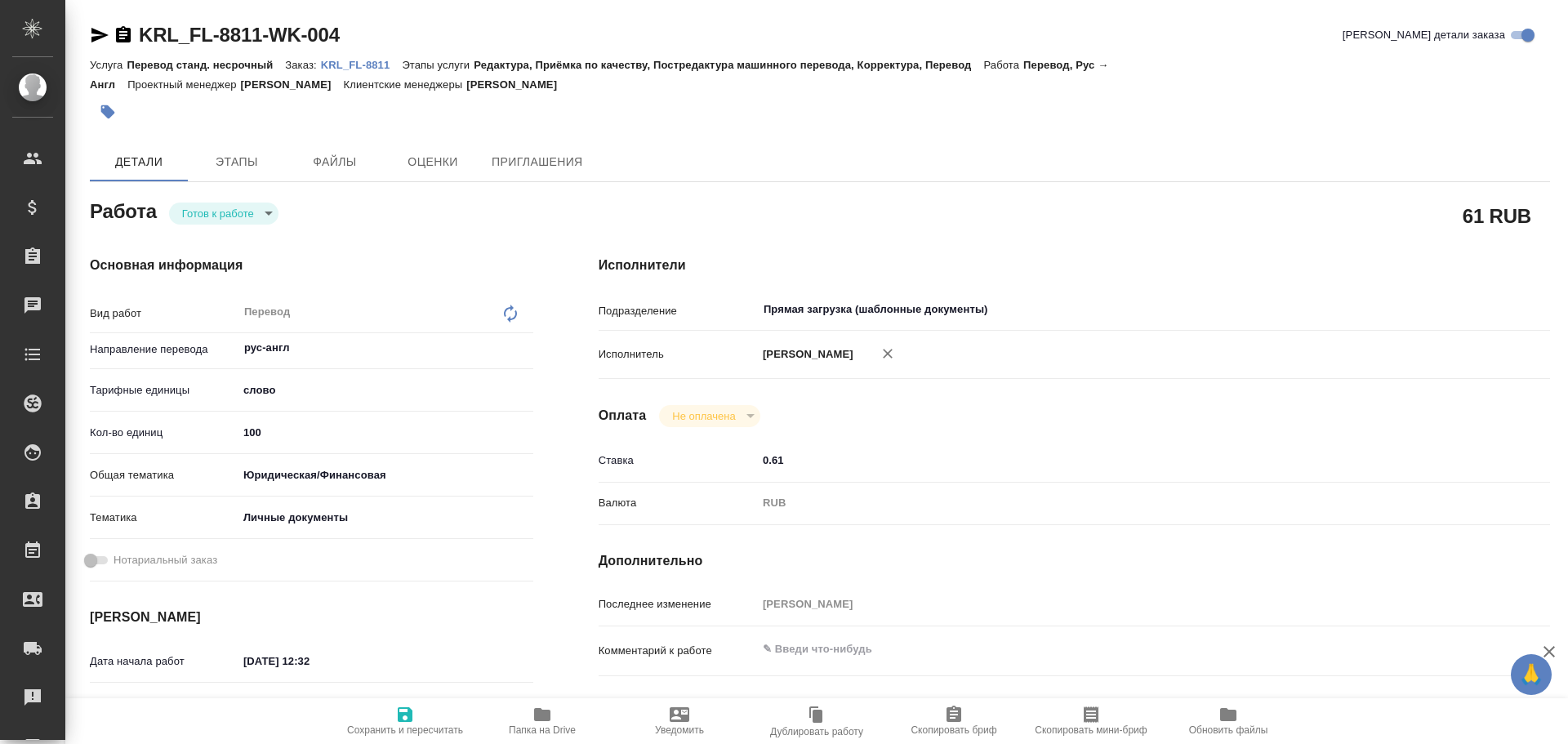
type textarea "x"
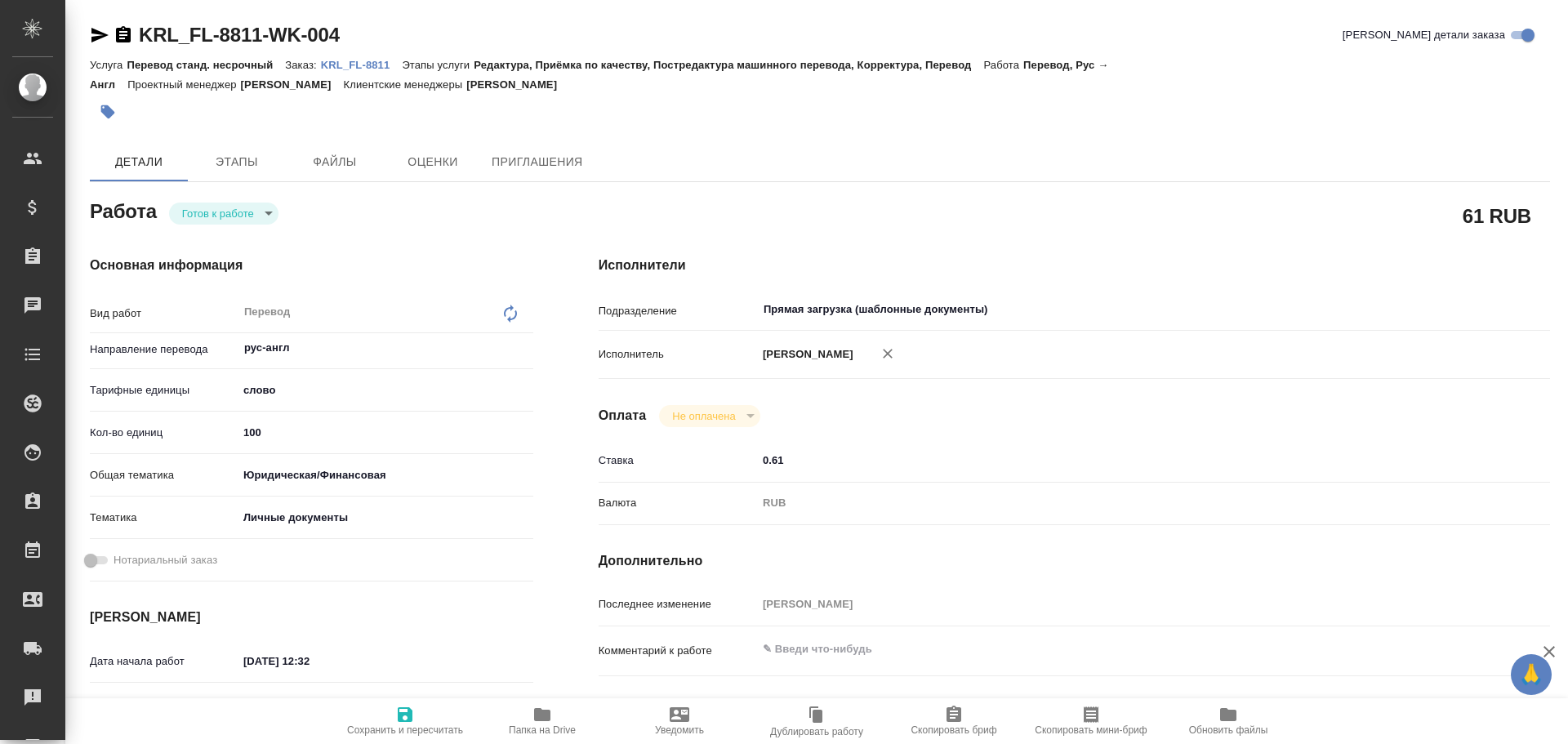
type textarea "x"
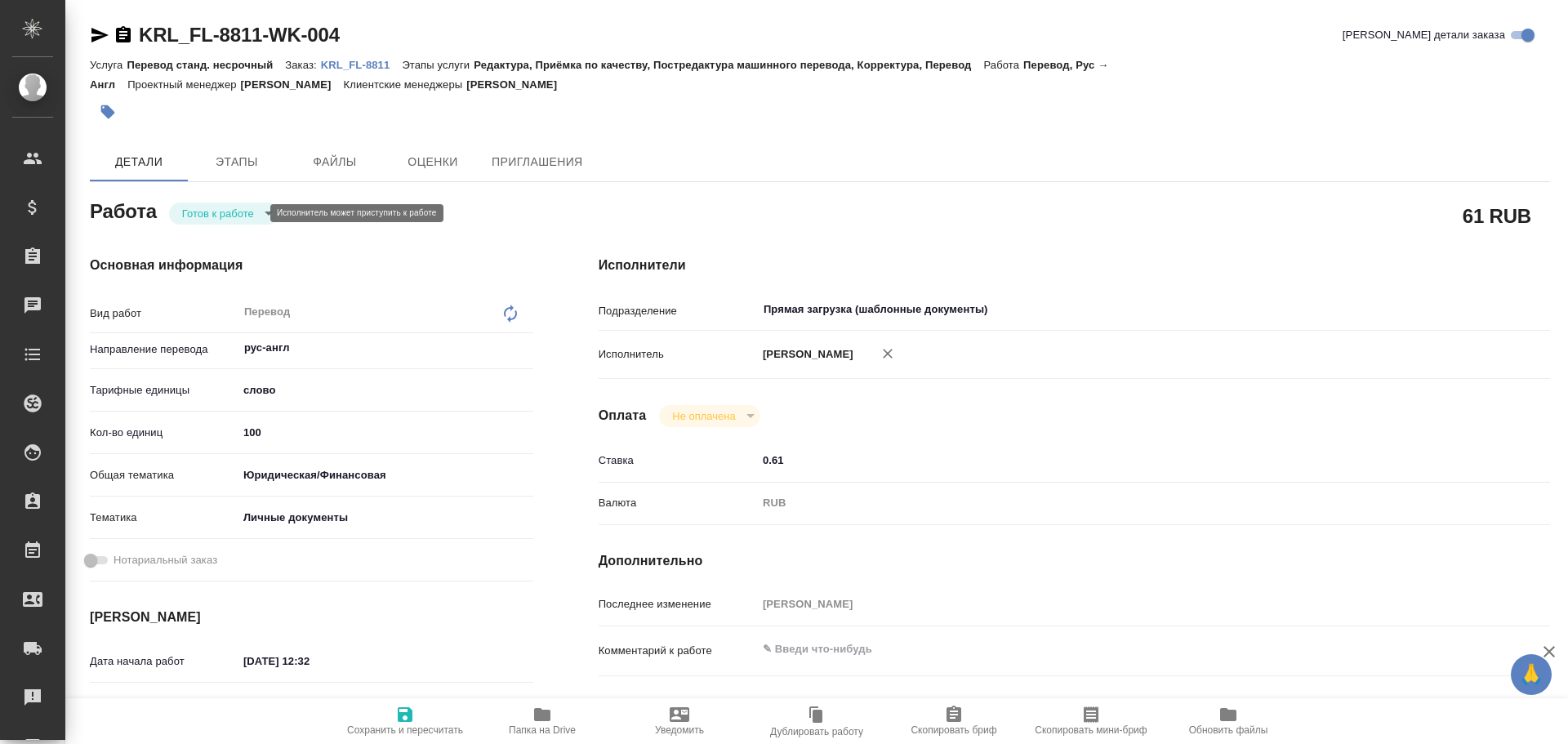
type textarea "x"
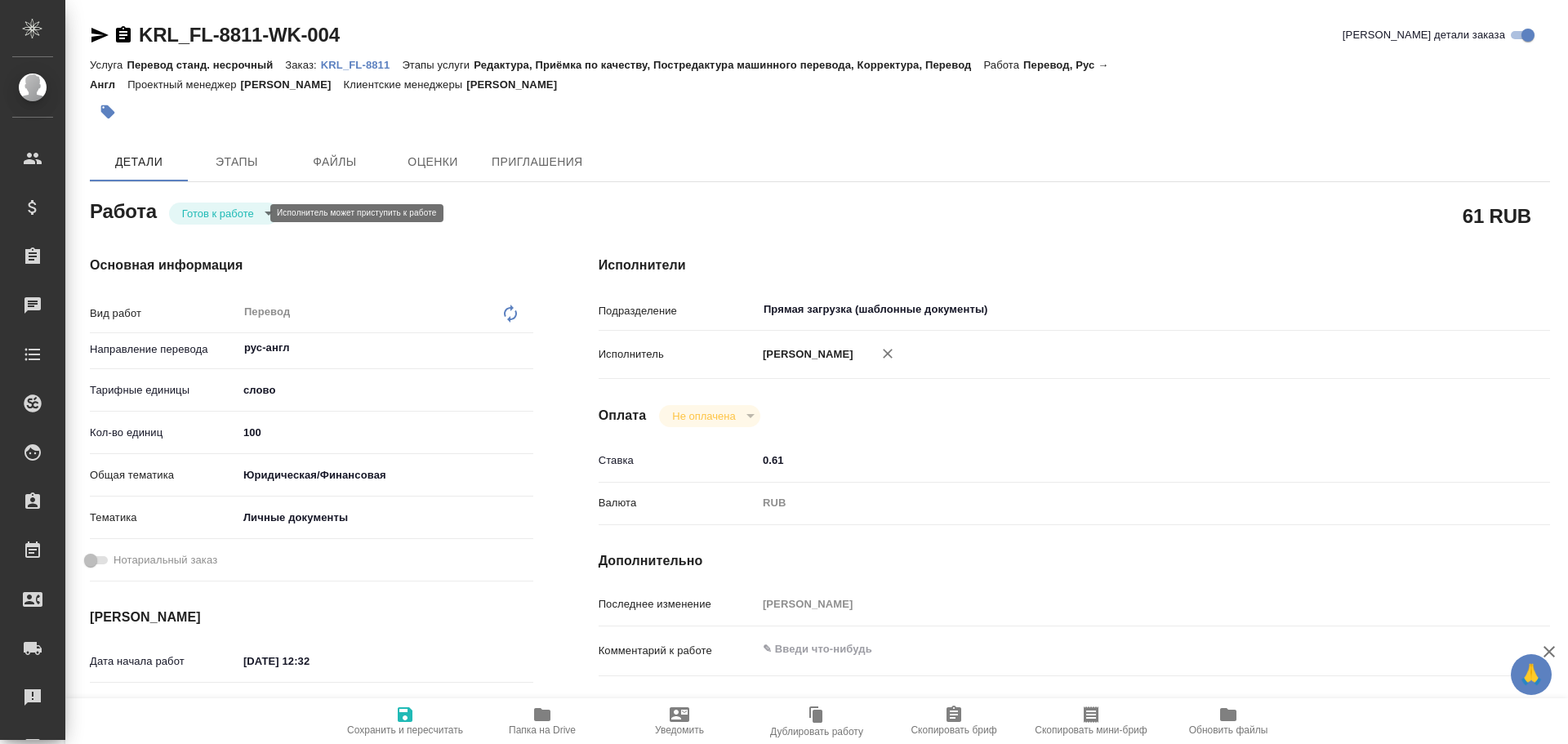
click at [214, 212] on body "🙏 .cls-1 fill:#fff; AWATERA [PERSON_NAME] Спецификации Заказы Чаты Todo Проекты…" at bounding box center [784, 372] width 1568 height 744
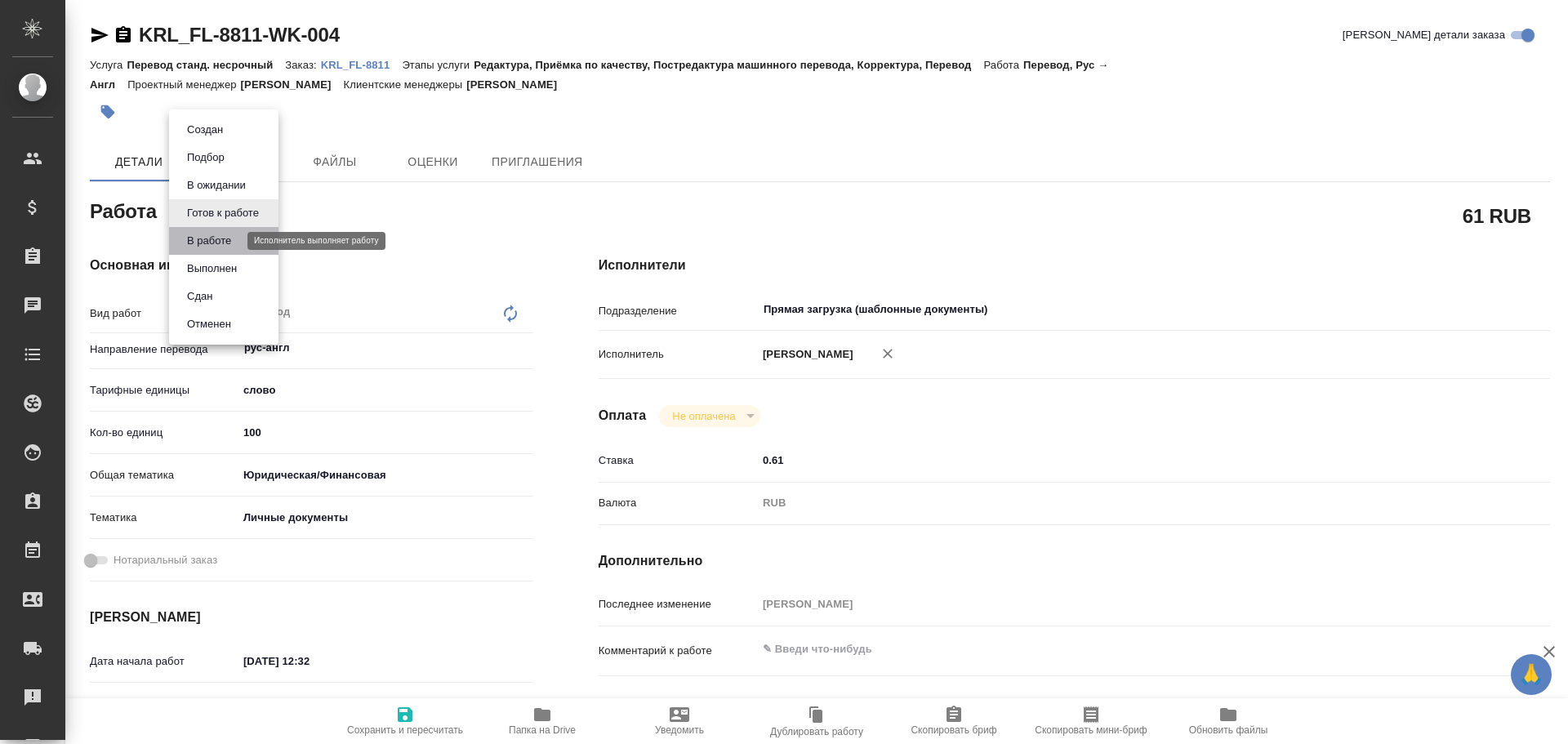
click at [209, 237] on button "В работе" at bounding box center [209, 241] width 54 height 18
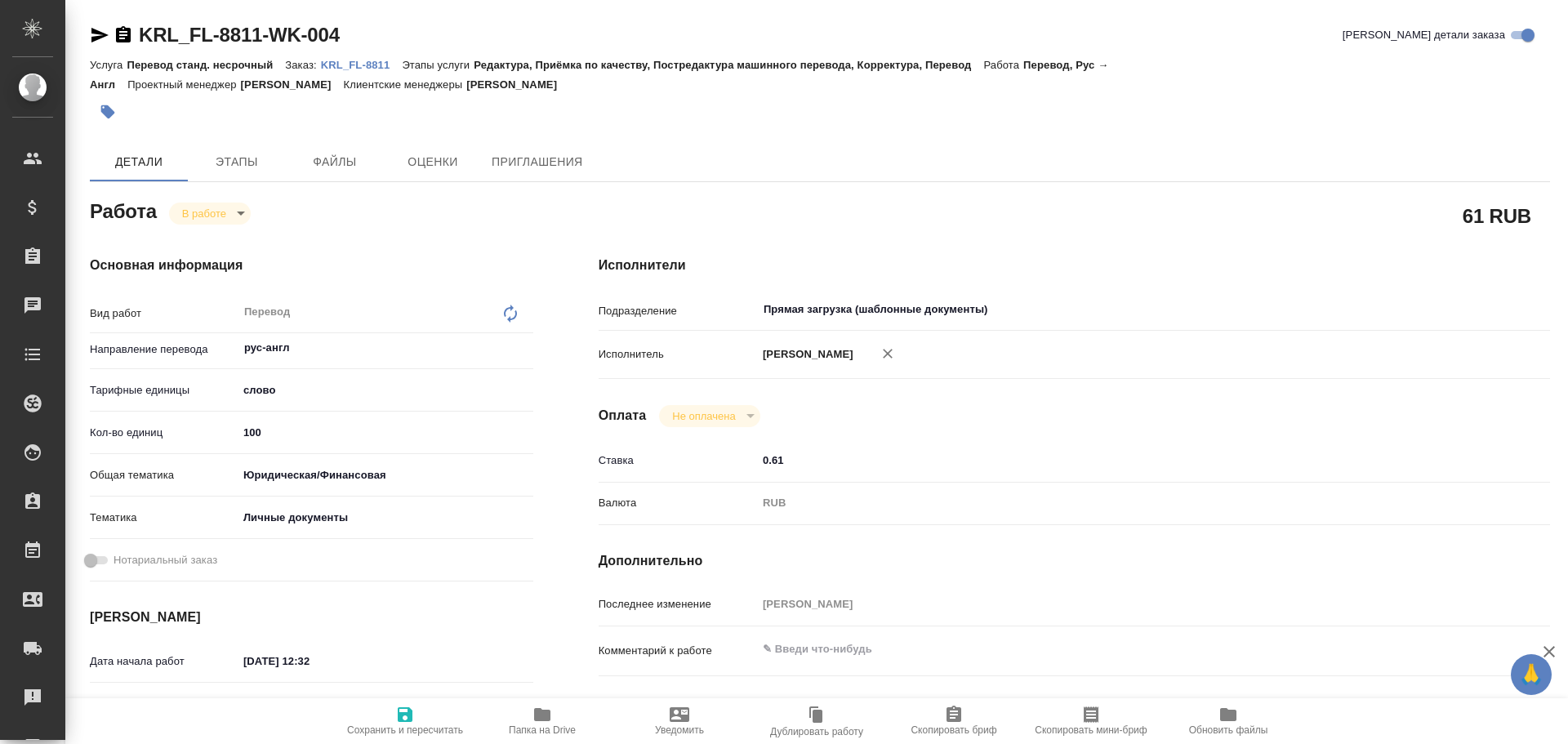
type textarea "x"
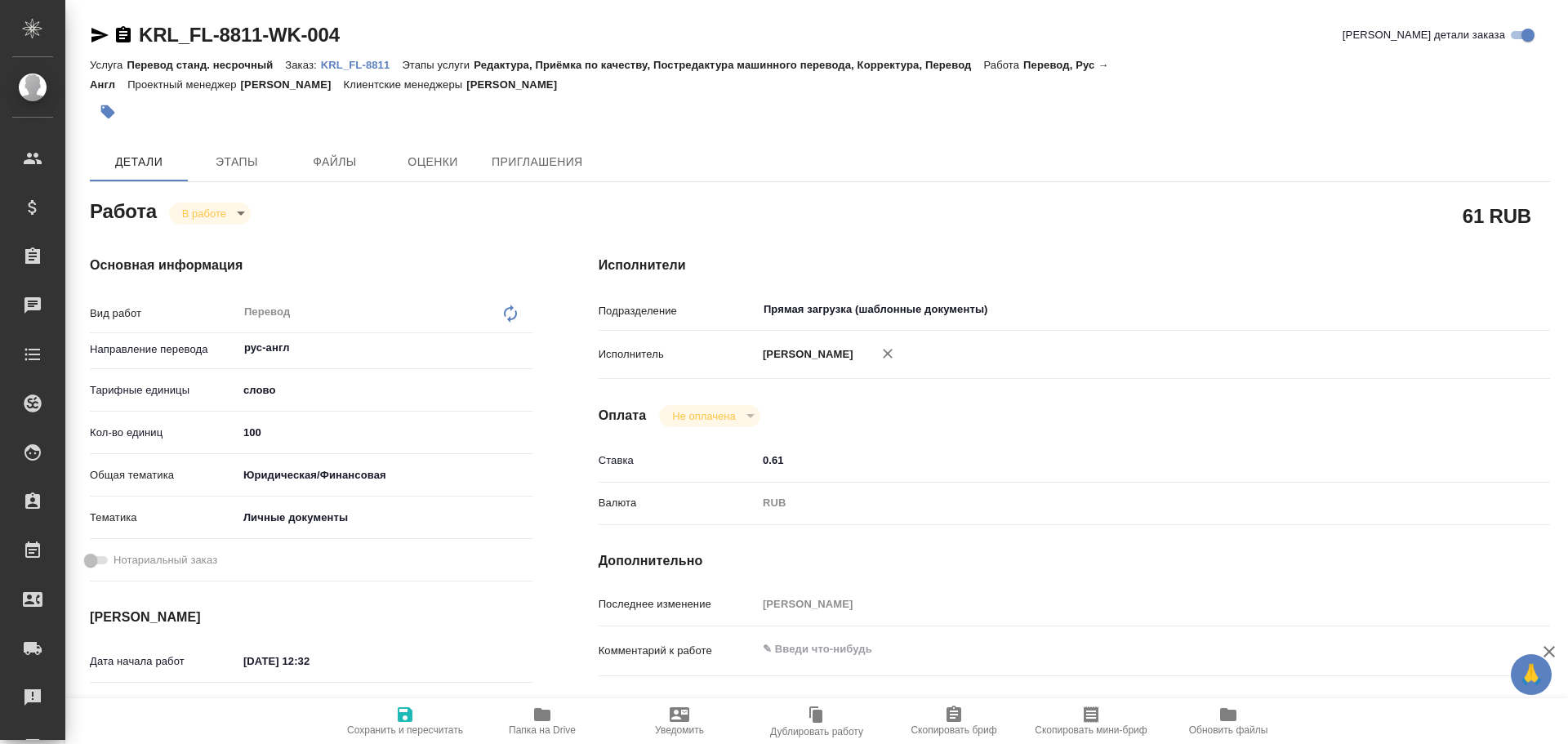
type textarea "x"
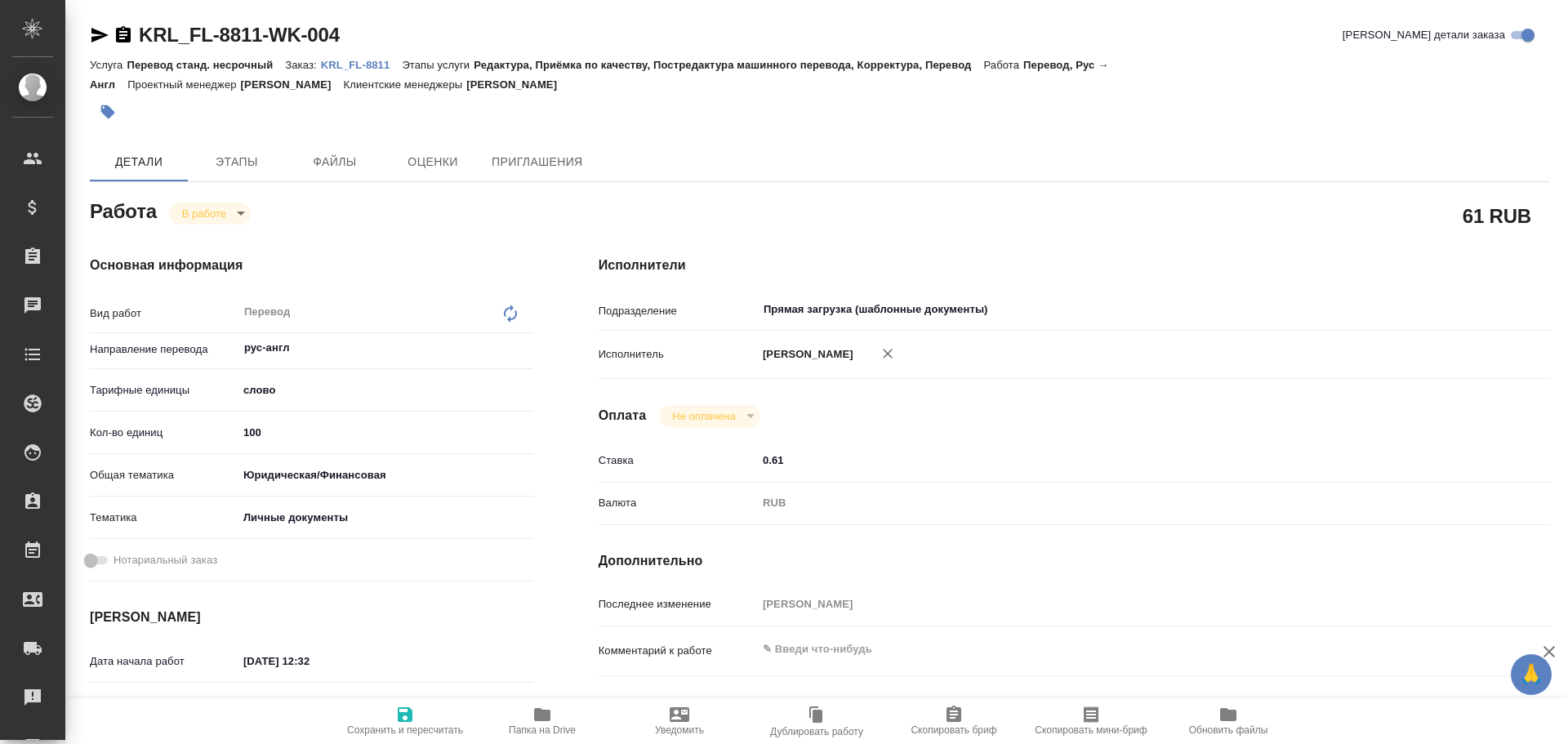
type textarea "x"
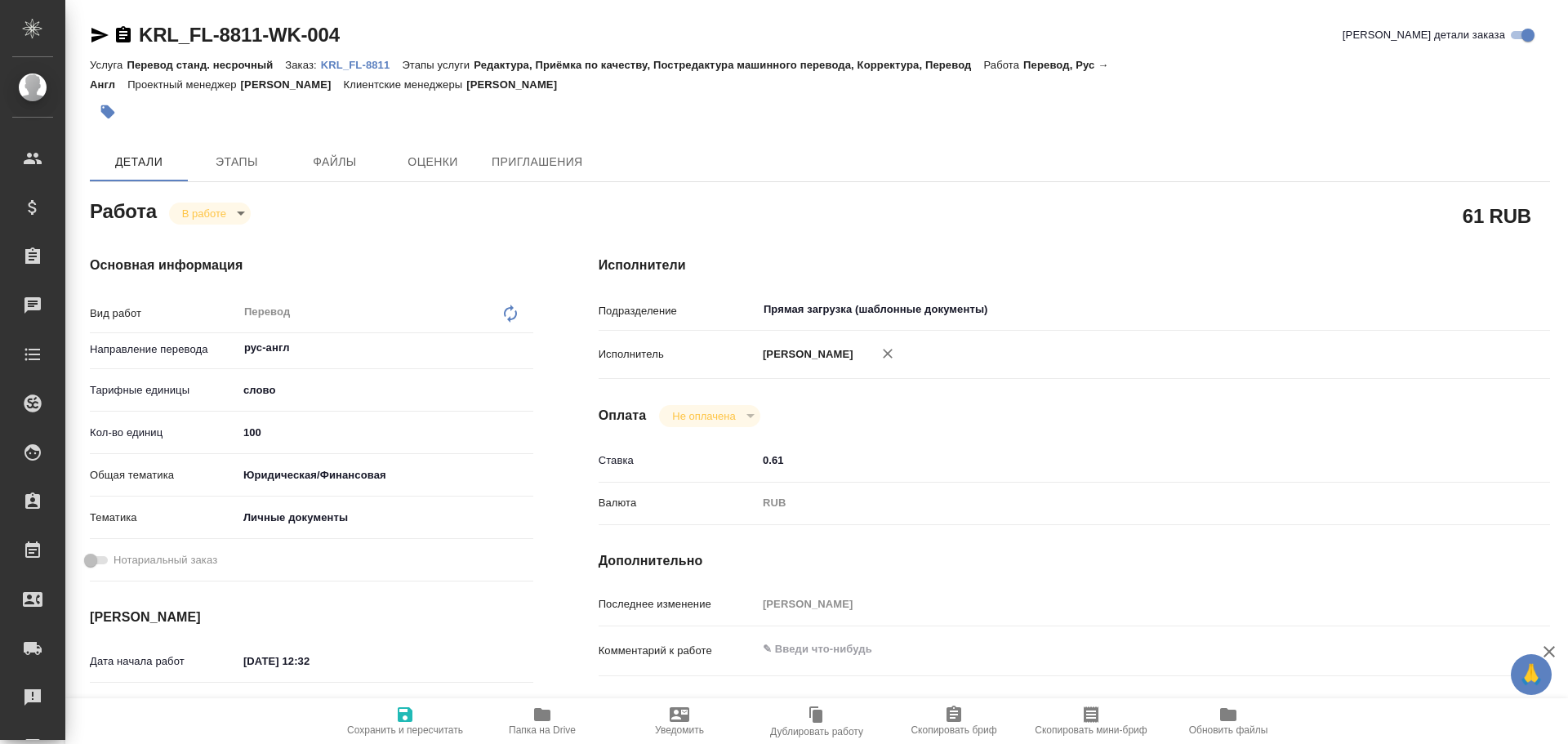
type textarea "x"
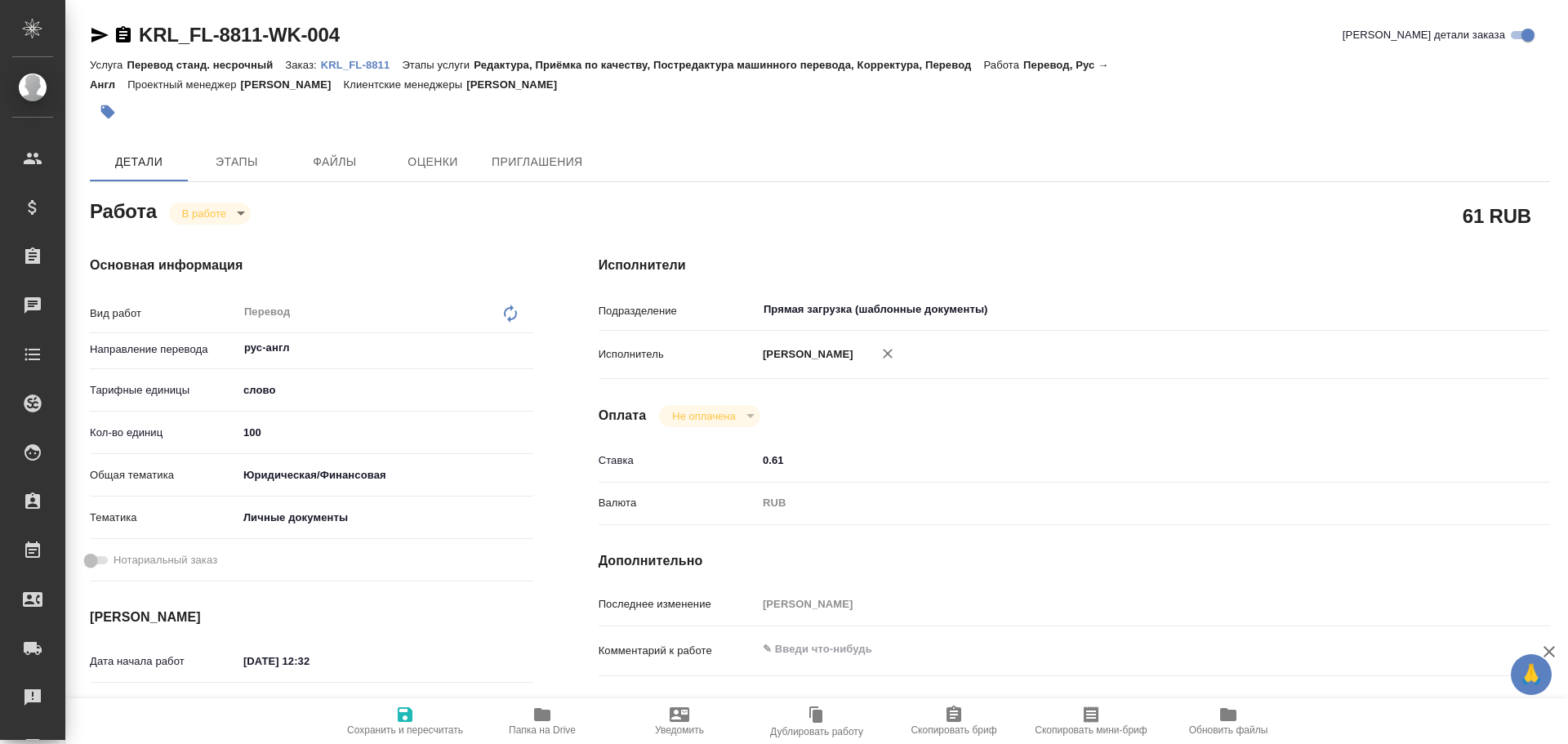
type textarea "x"
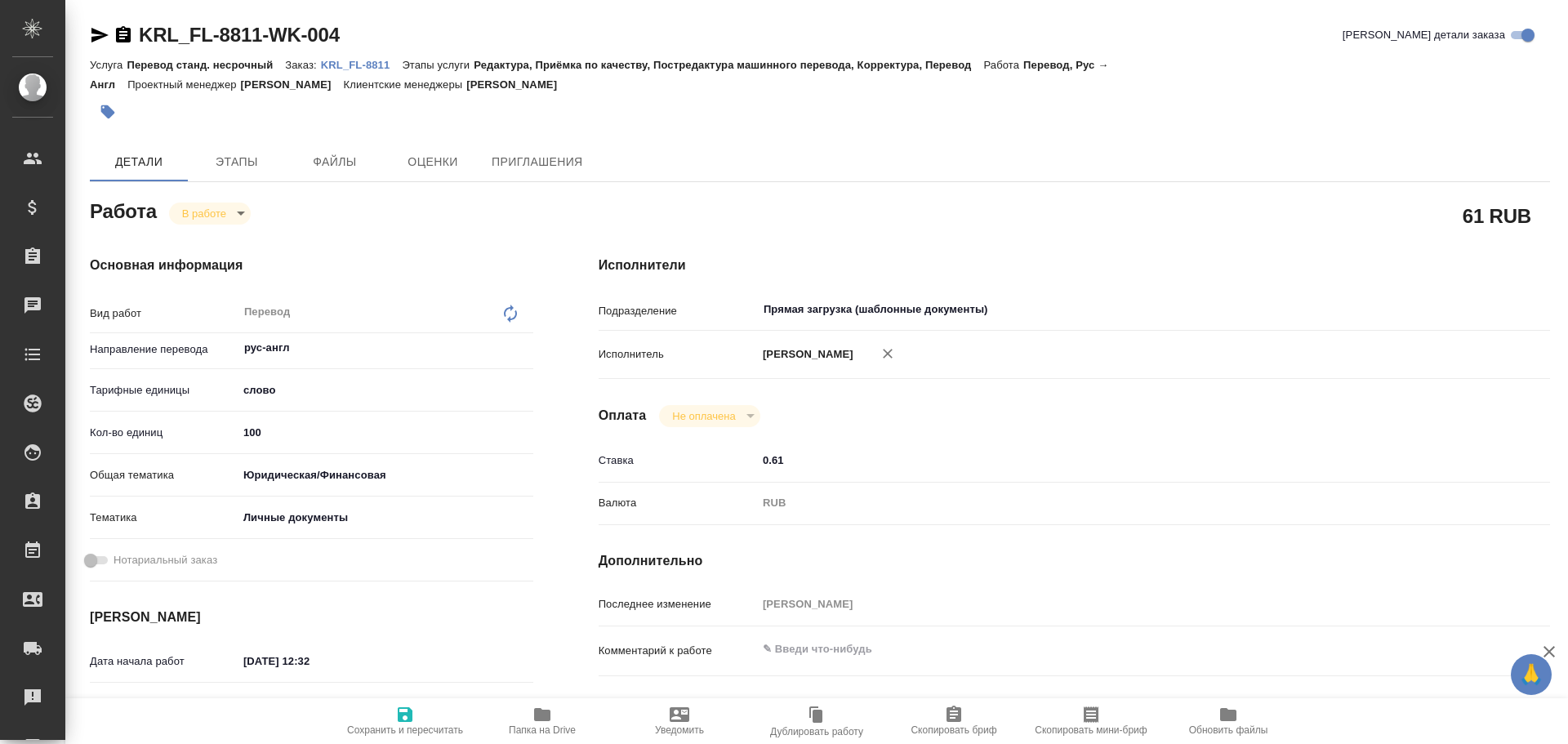
type textarea "x"
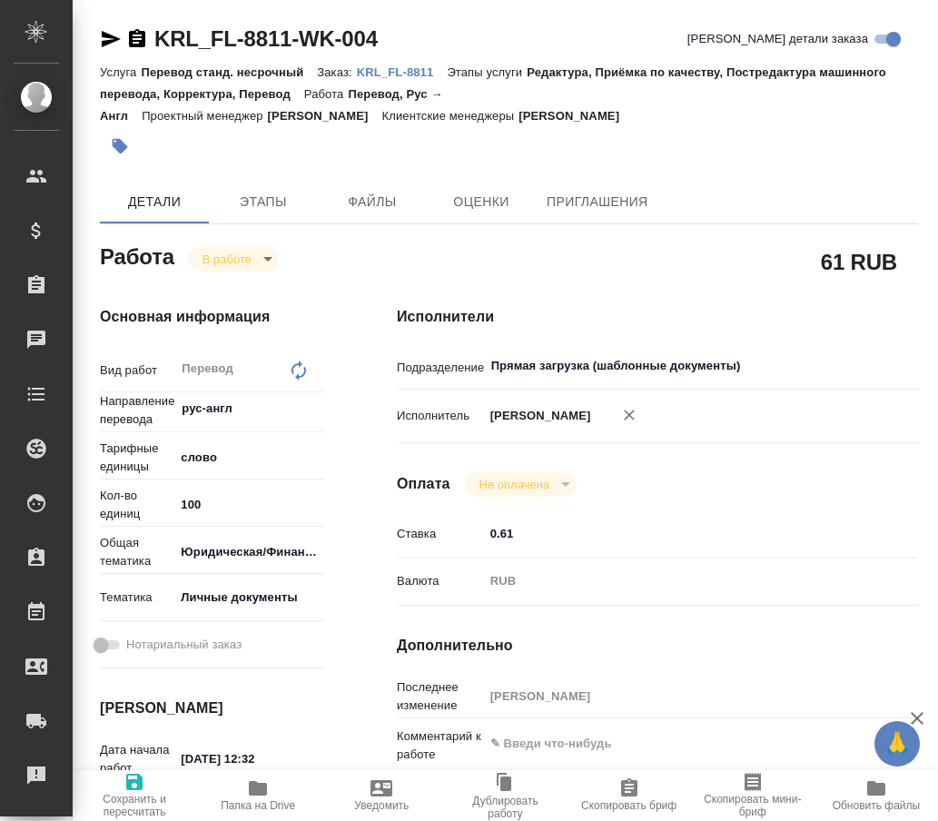
type textarea "x"
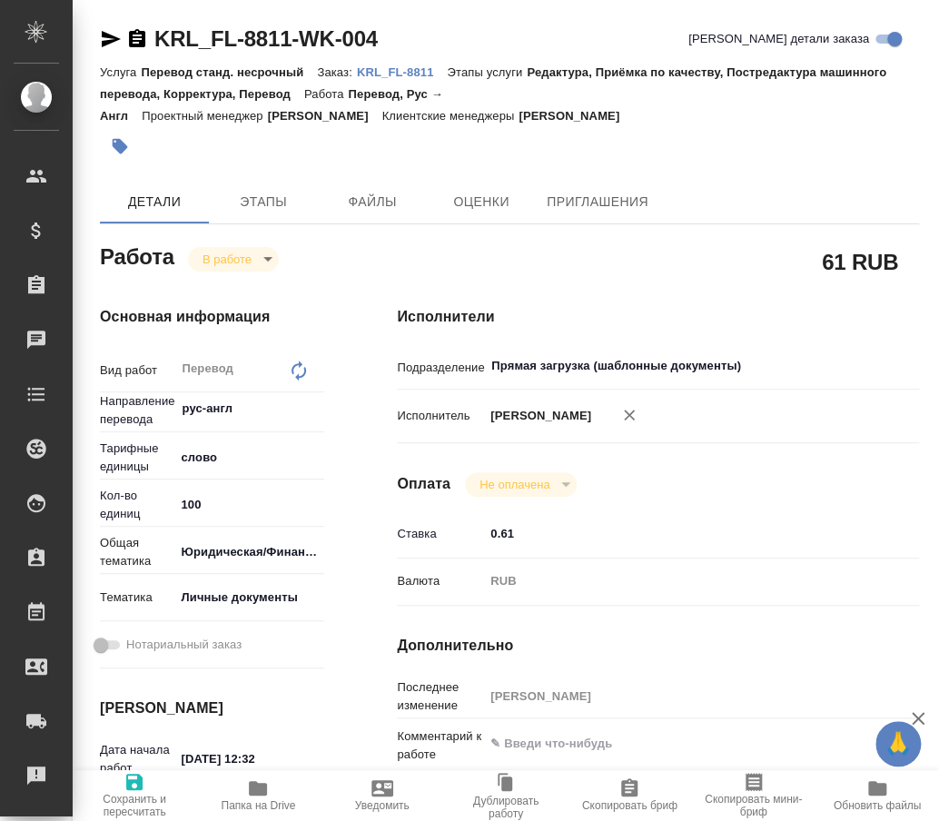
type textarea "x"
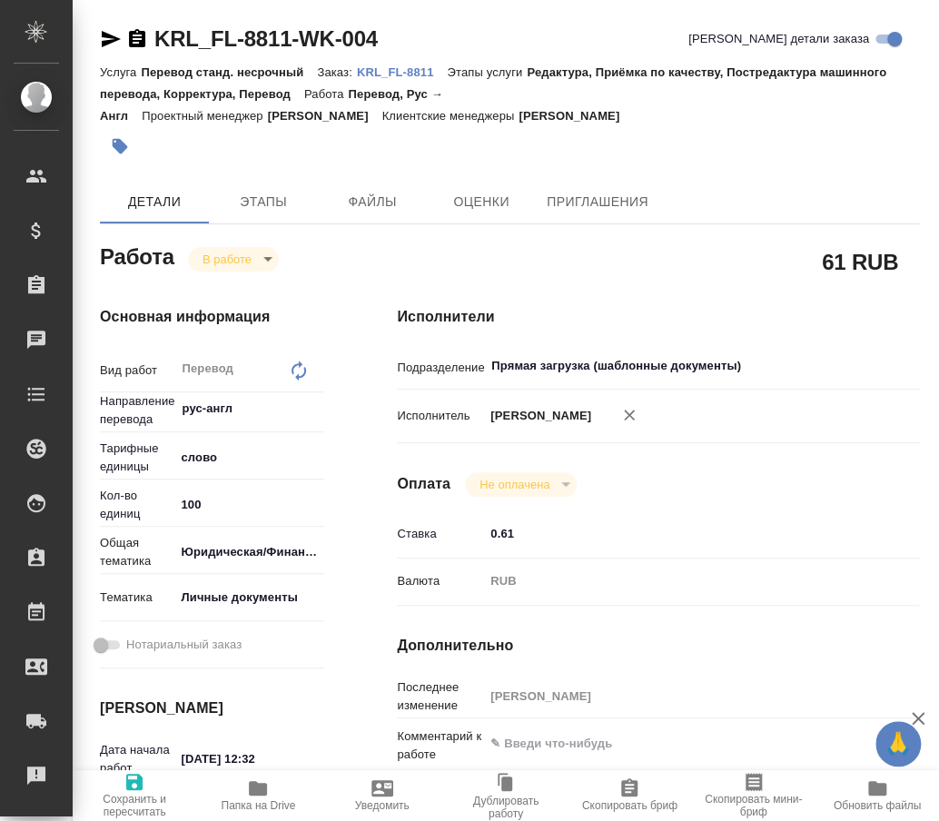
type textarea "x"
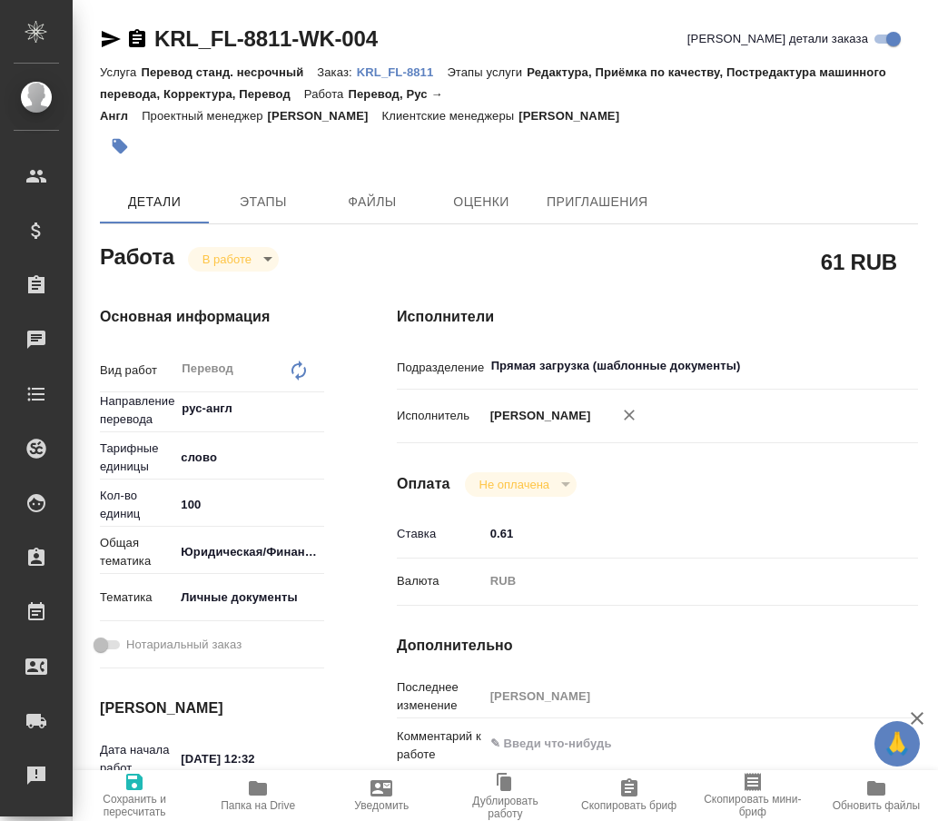
type textarea "x"
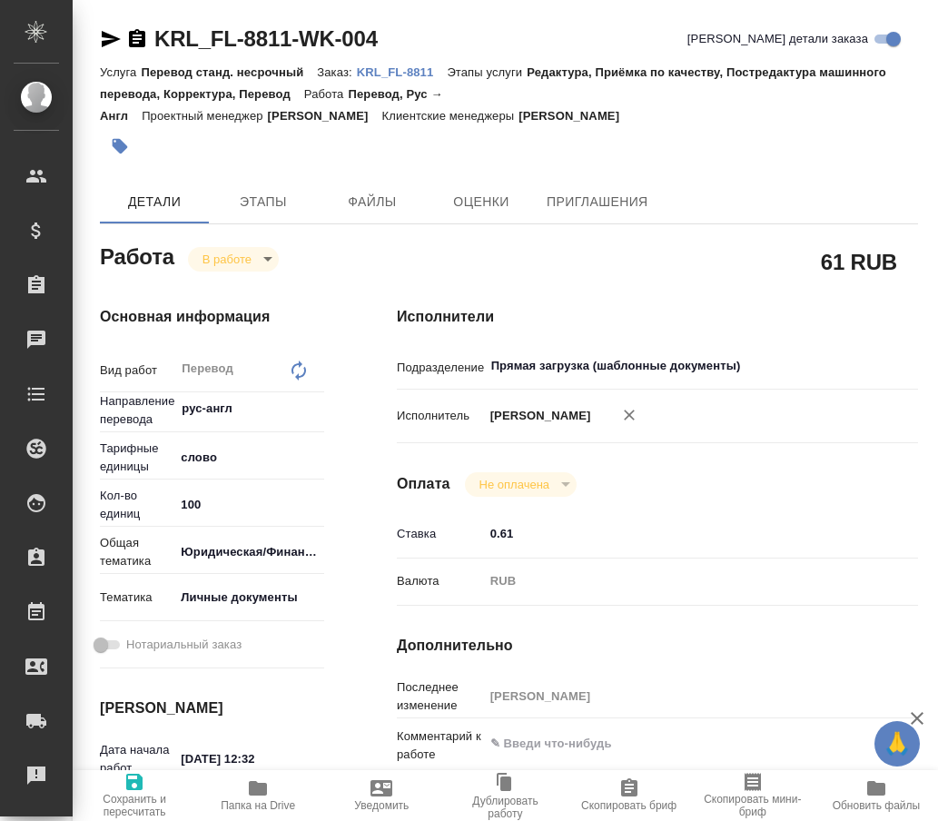
type textarea "x"
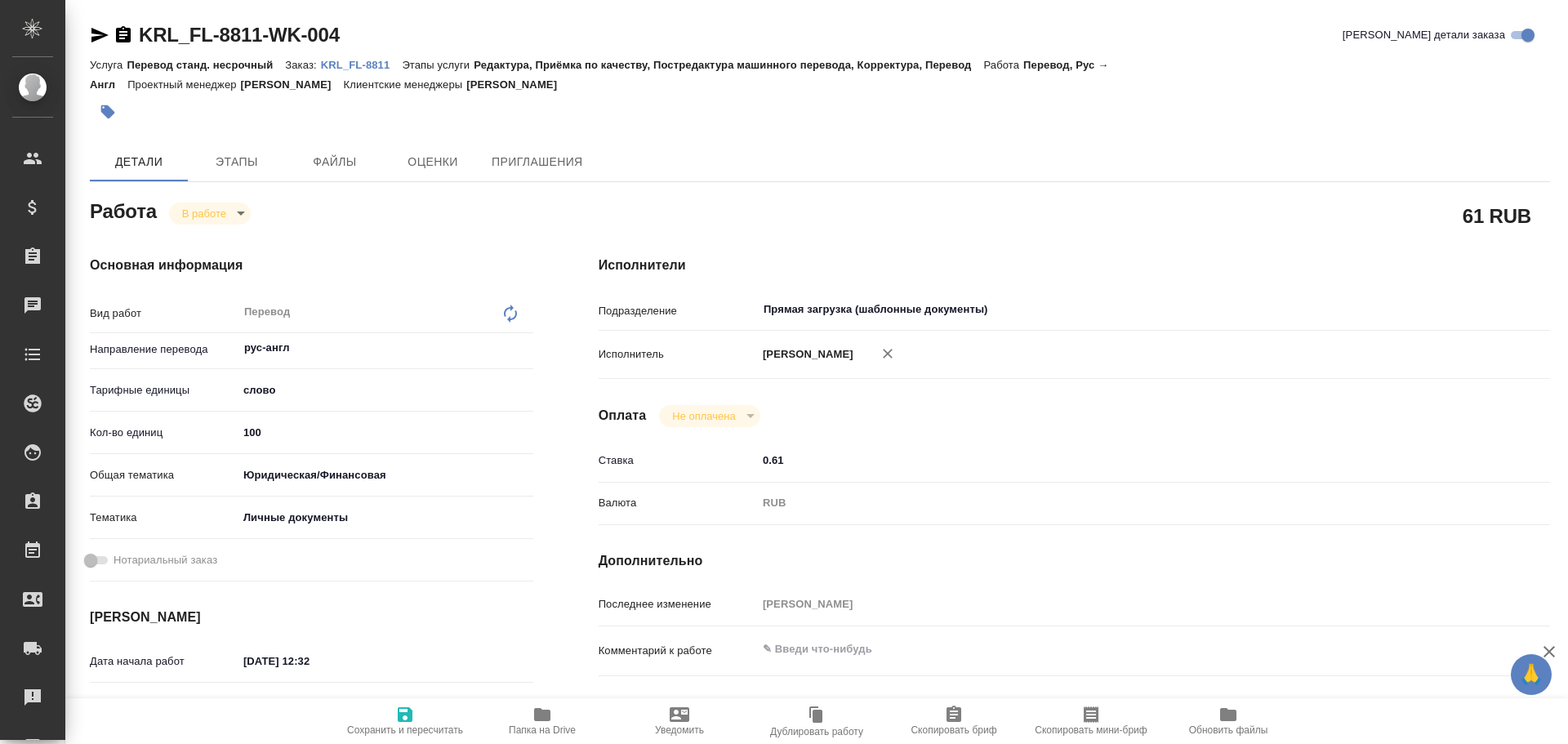
type textarea "x"
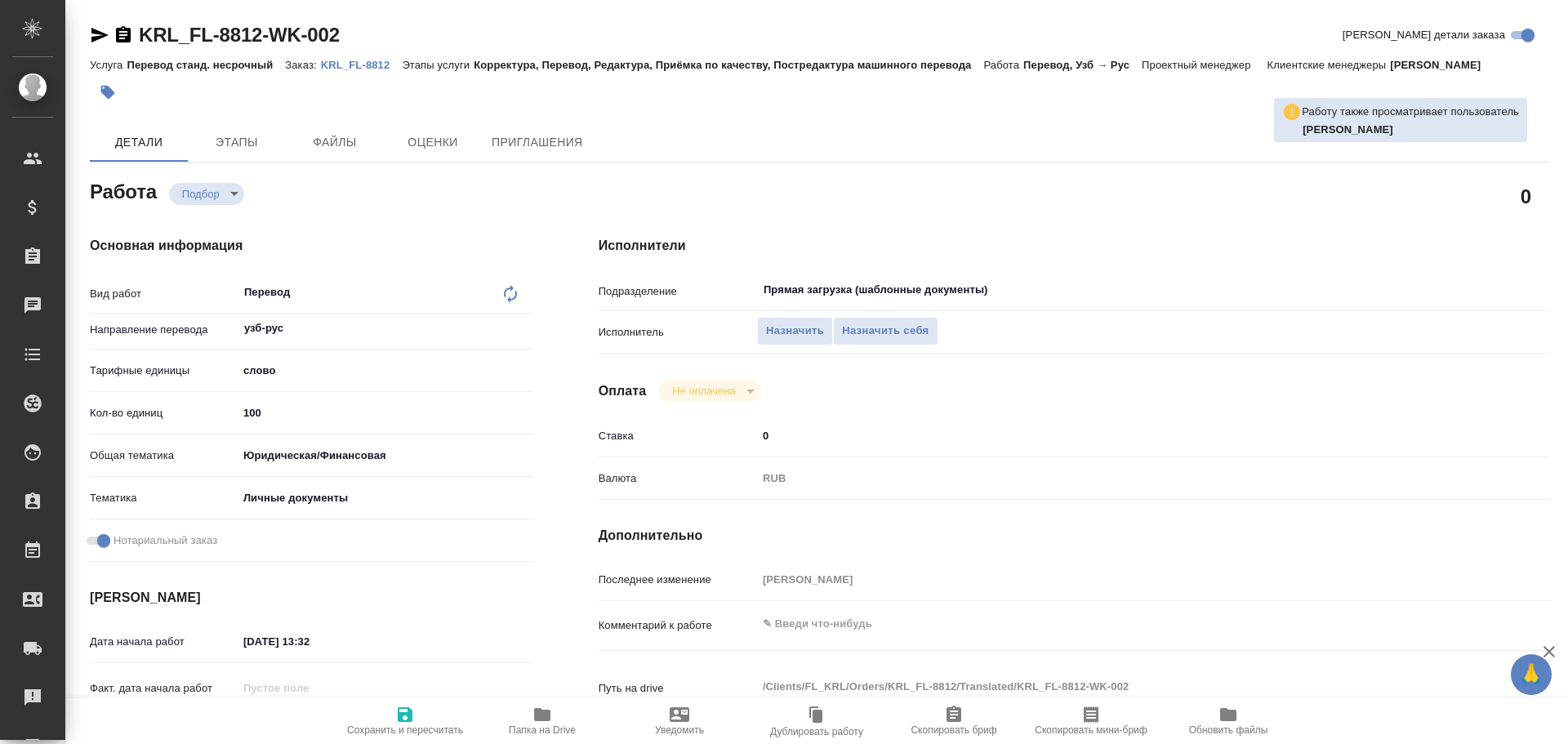
type textarea "x"
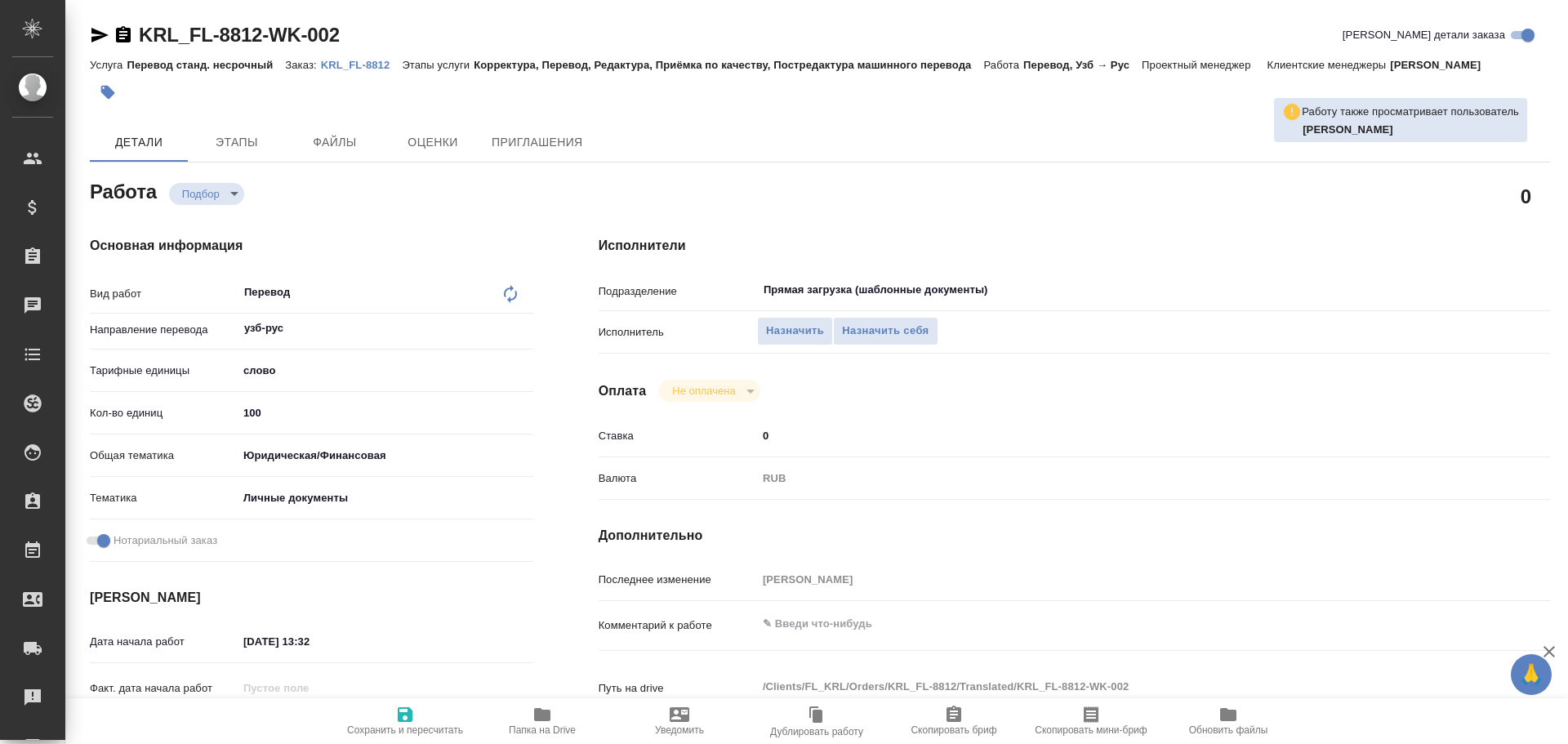
type textarea "x"
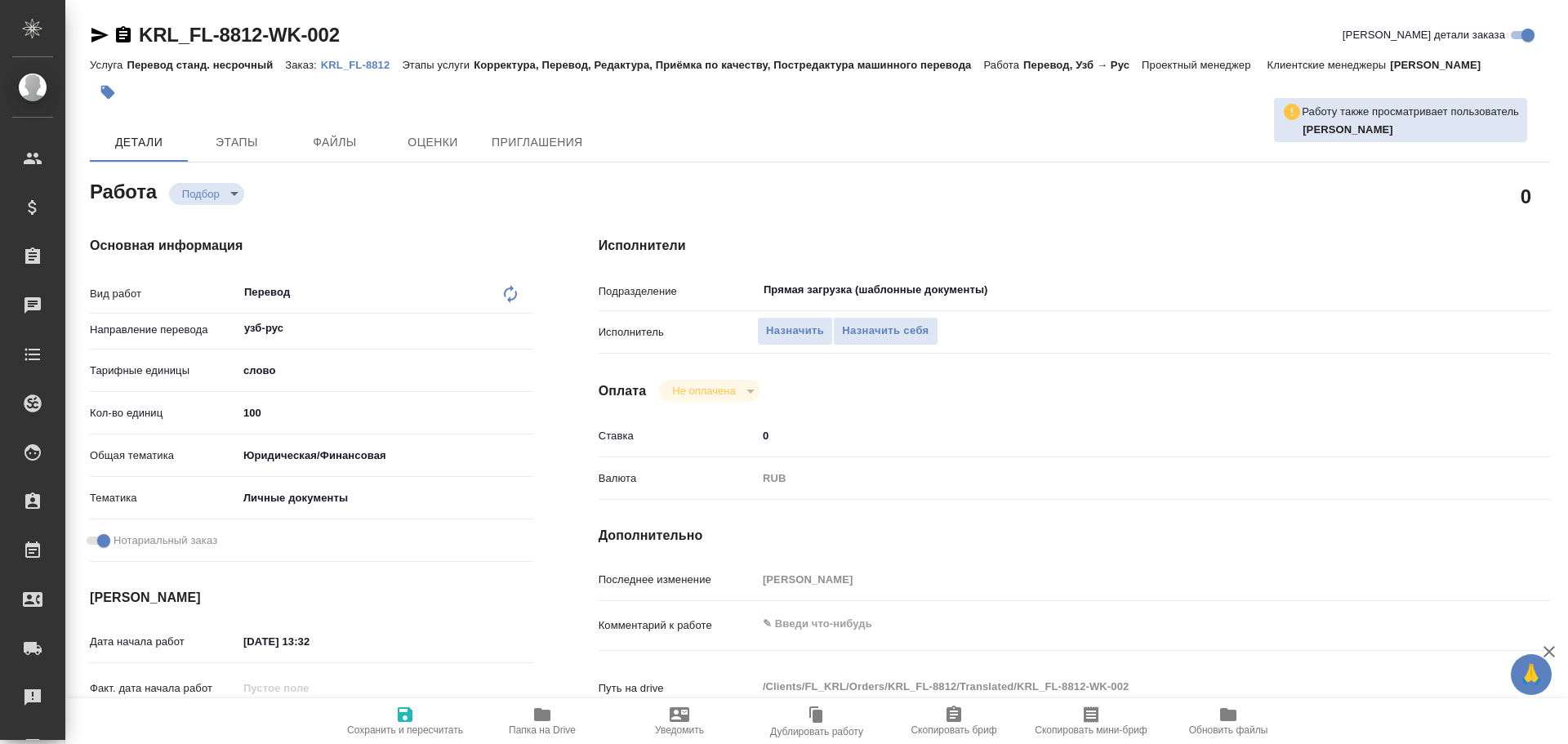
type textarea "x"
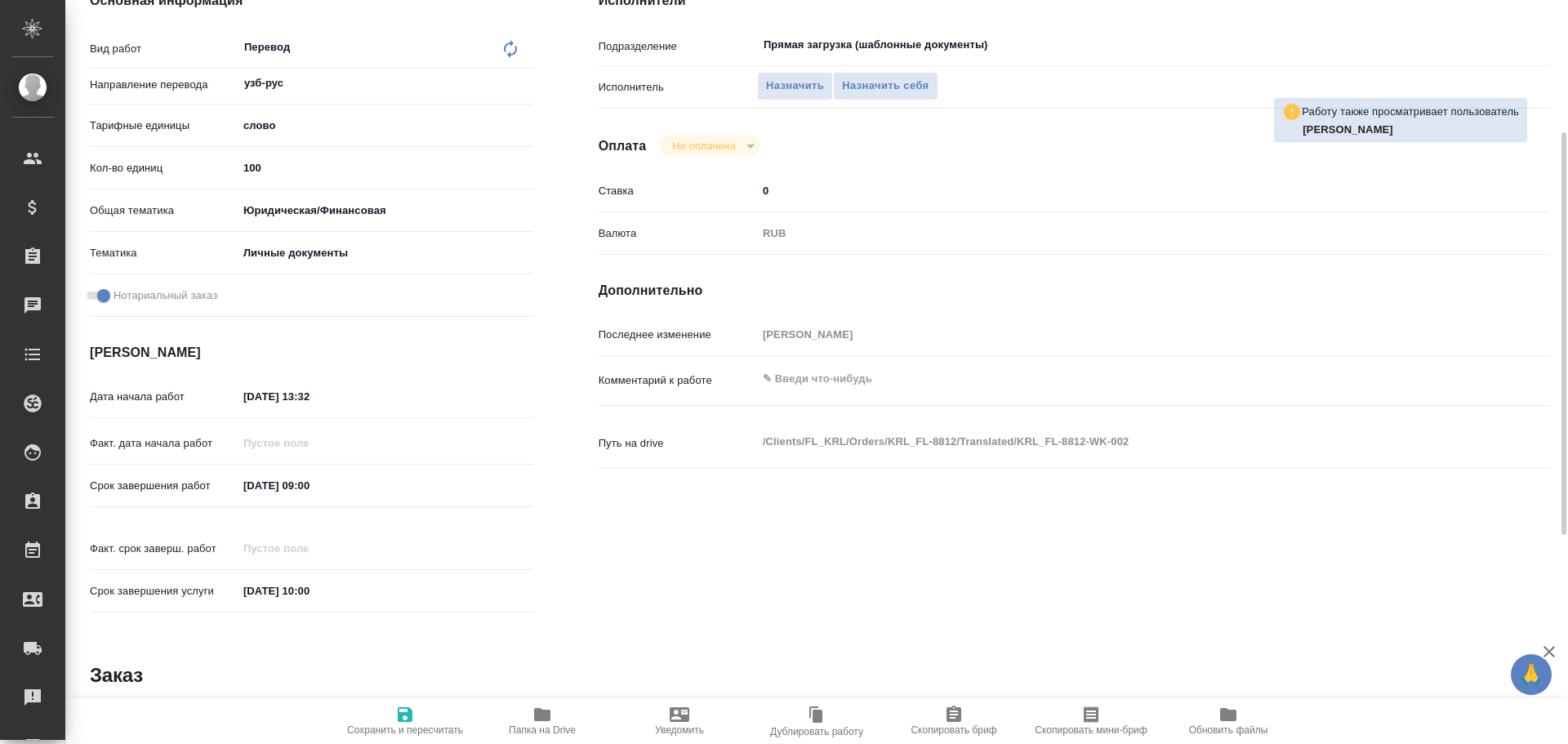
type textarea "x"
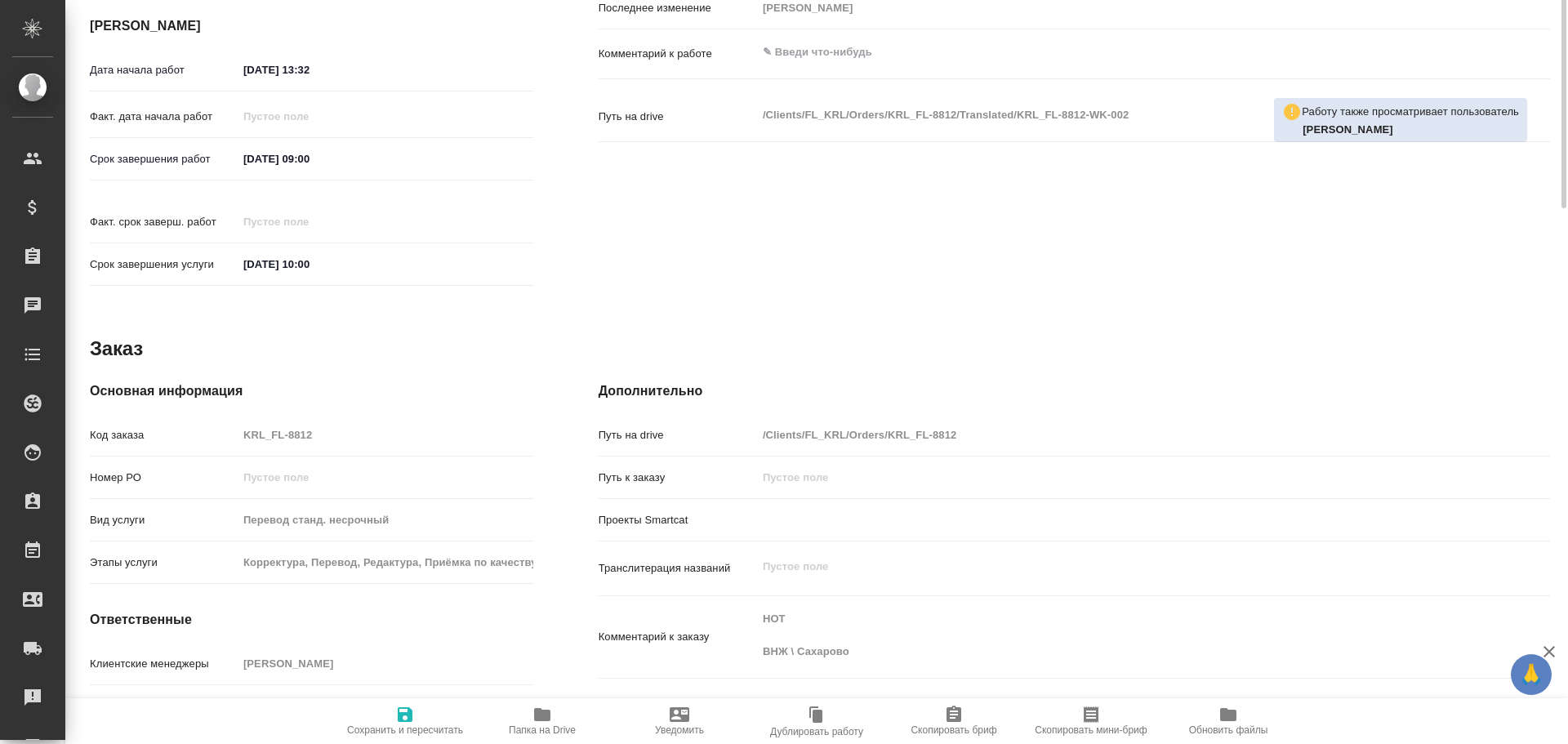
scroll to position [630, 0]
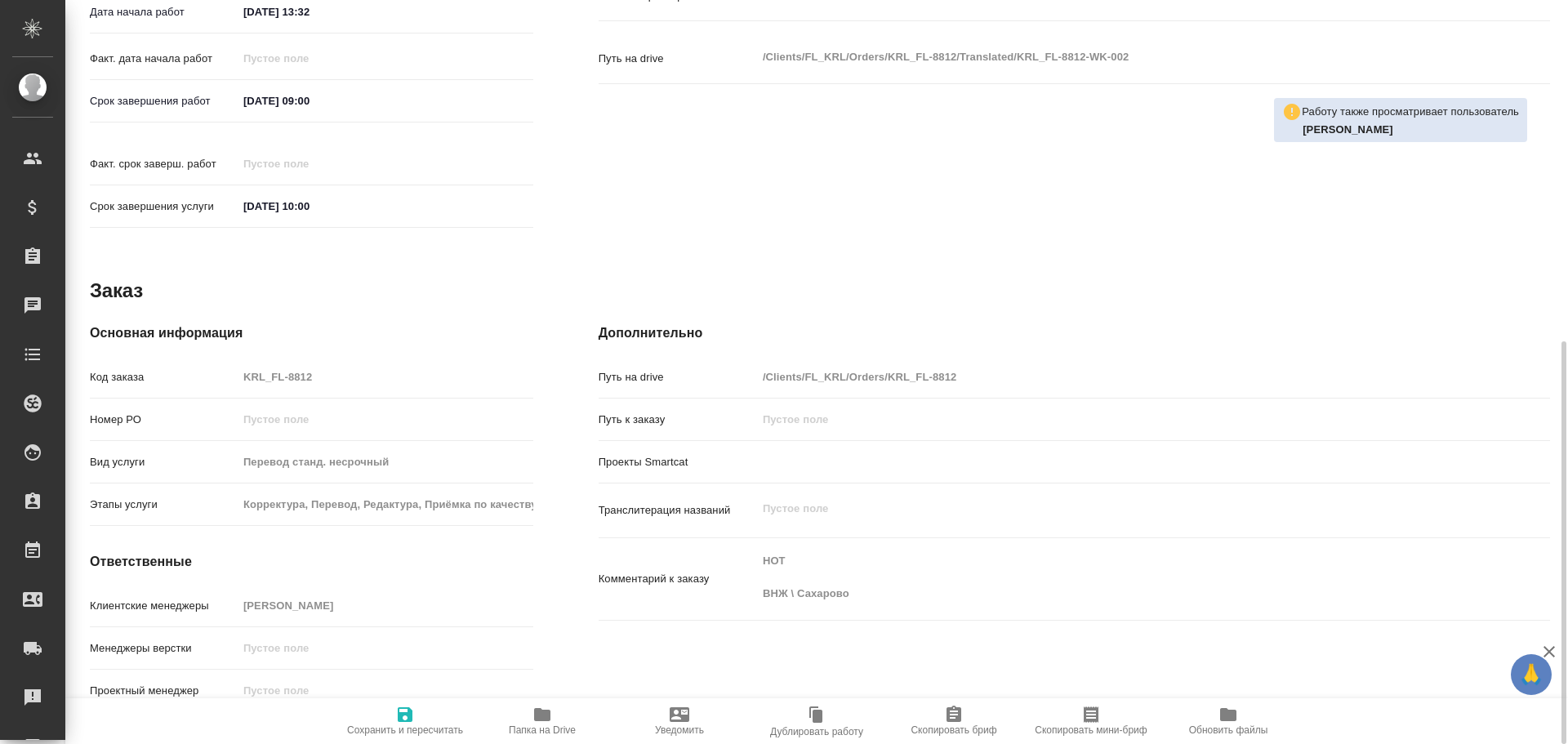
type textarea "x"
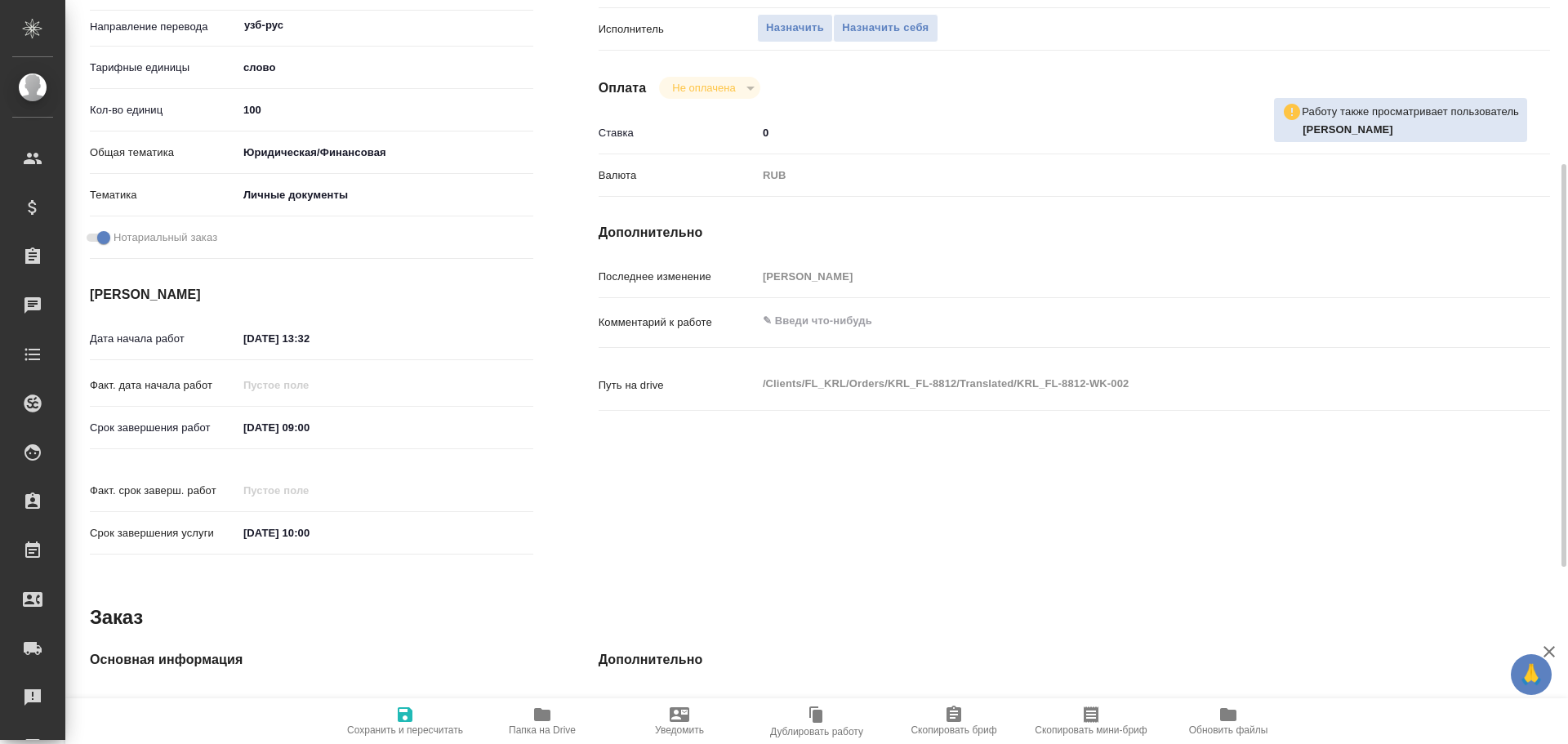
scroll to position [58, 0]
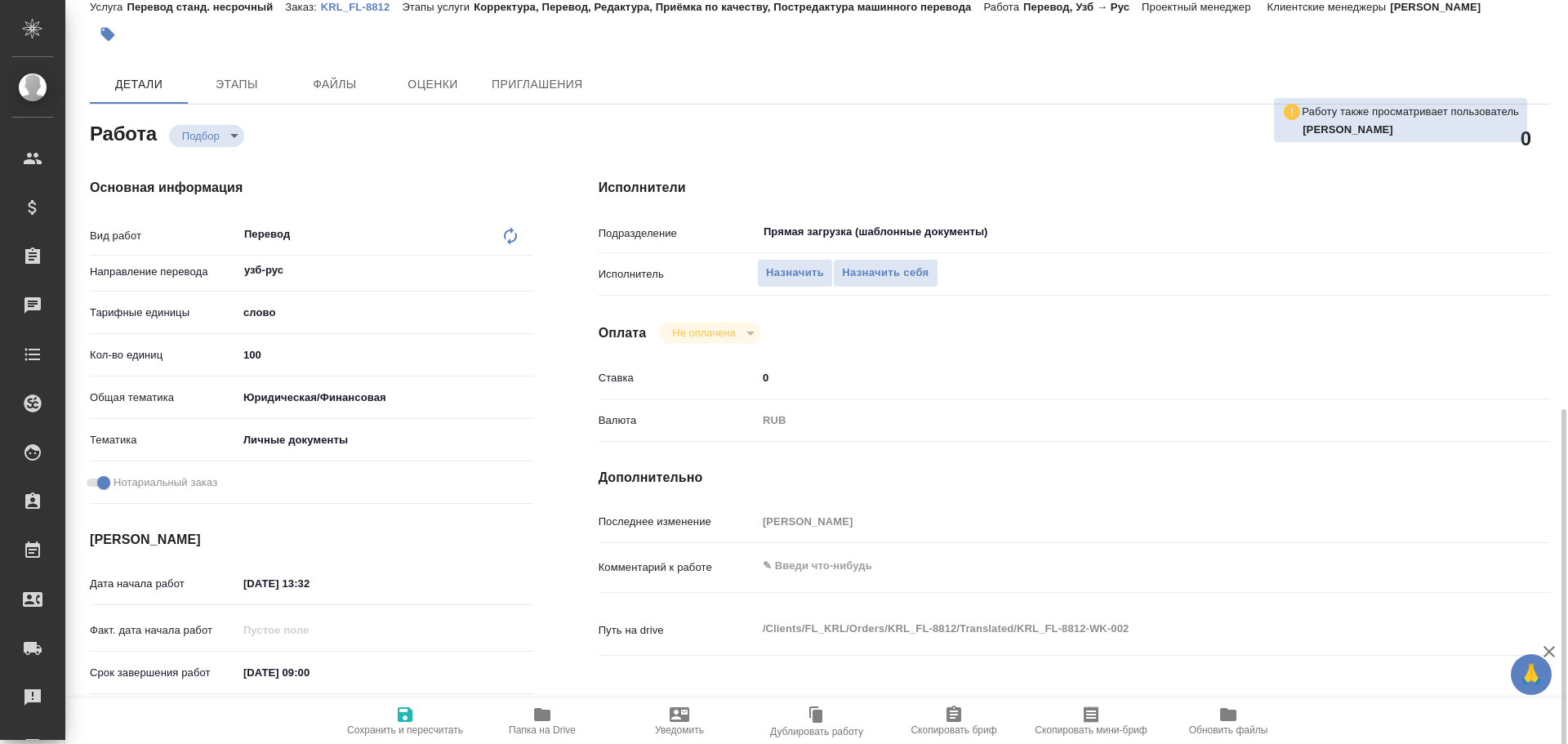
type textarea "x"
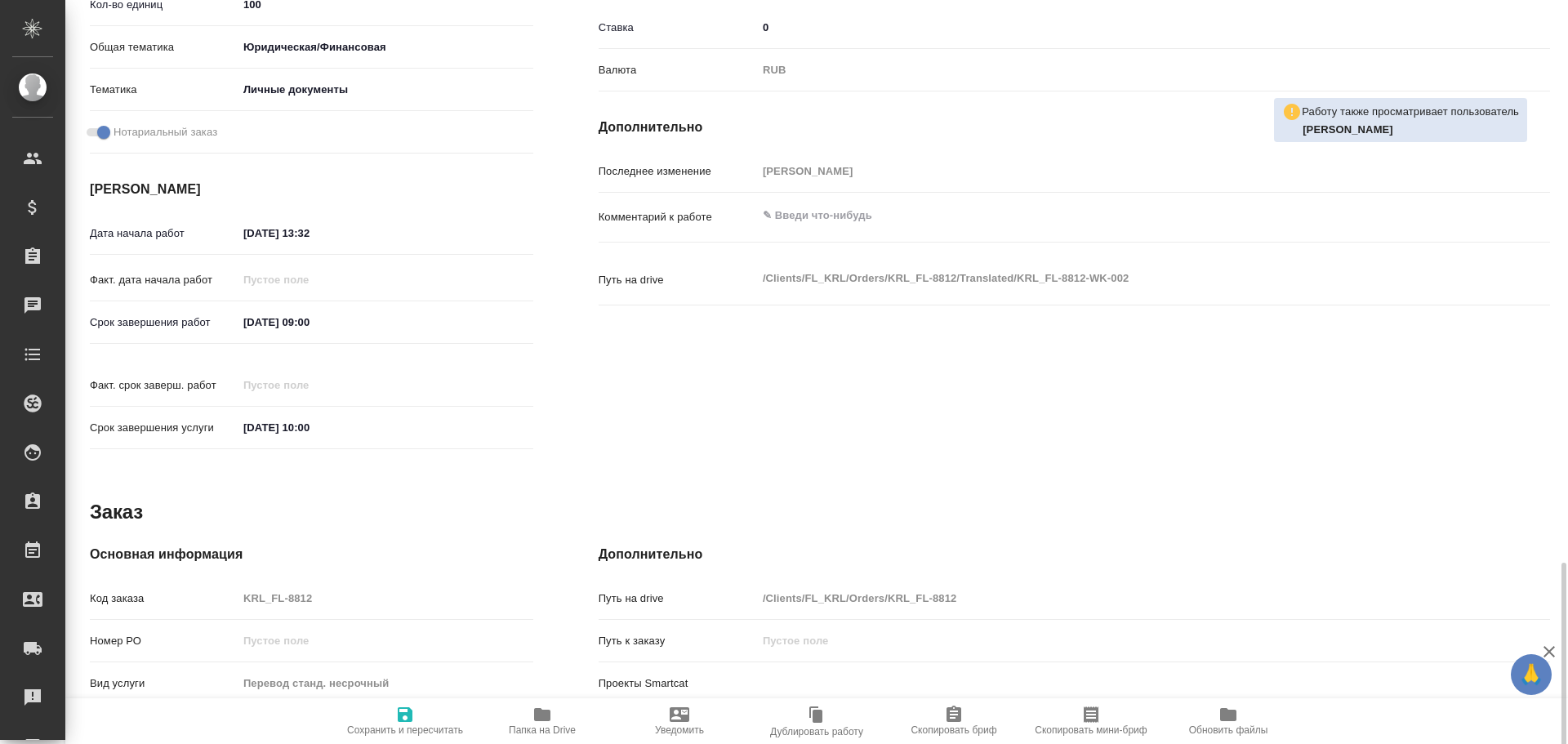
scroll to position [630, 0]
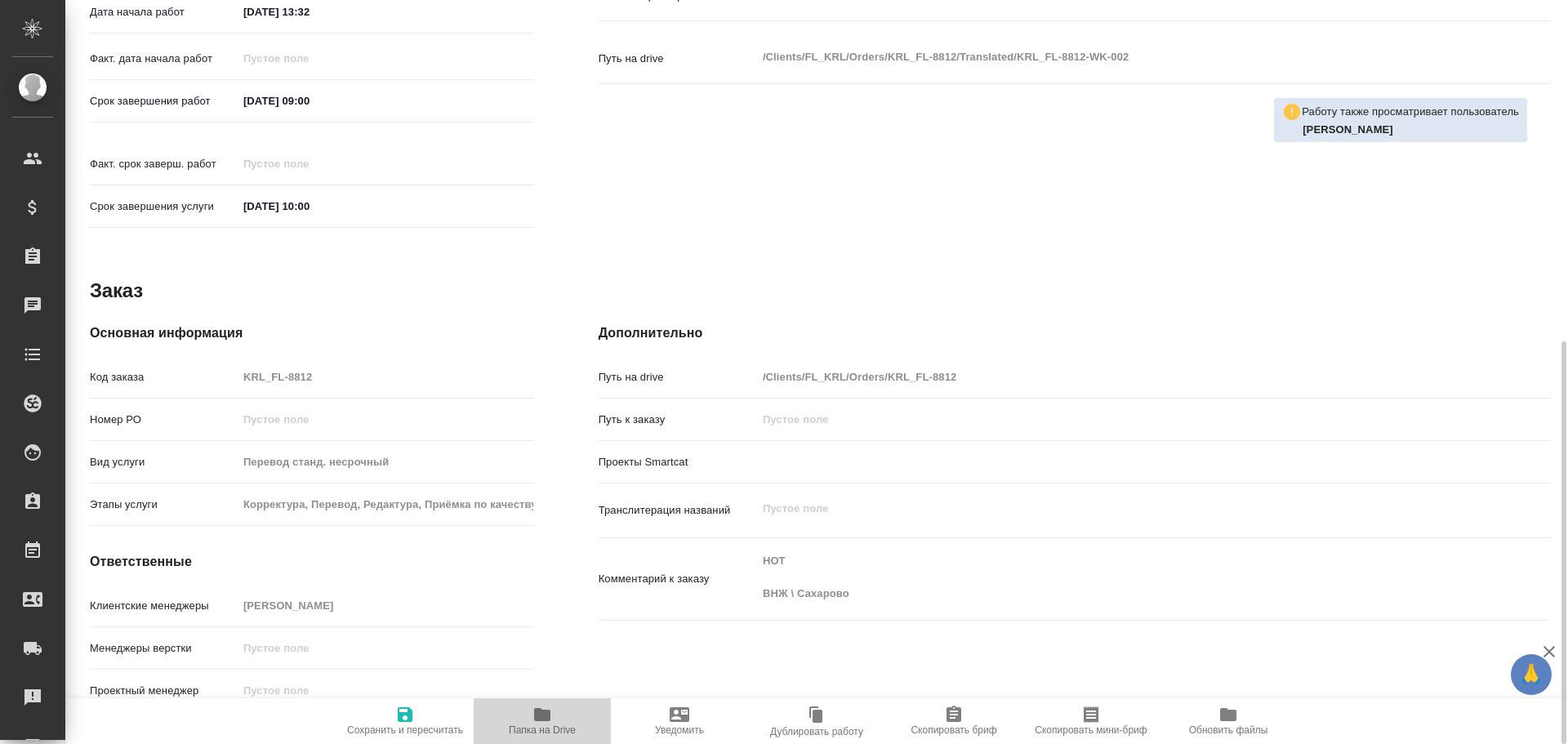
click at [545, 721] on icon "button" at bounding box center [542, 715] width 16 height 13
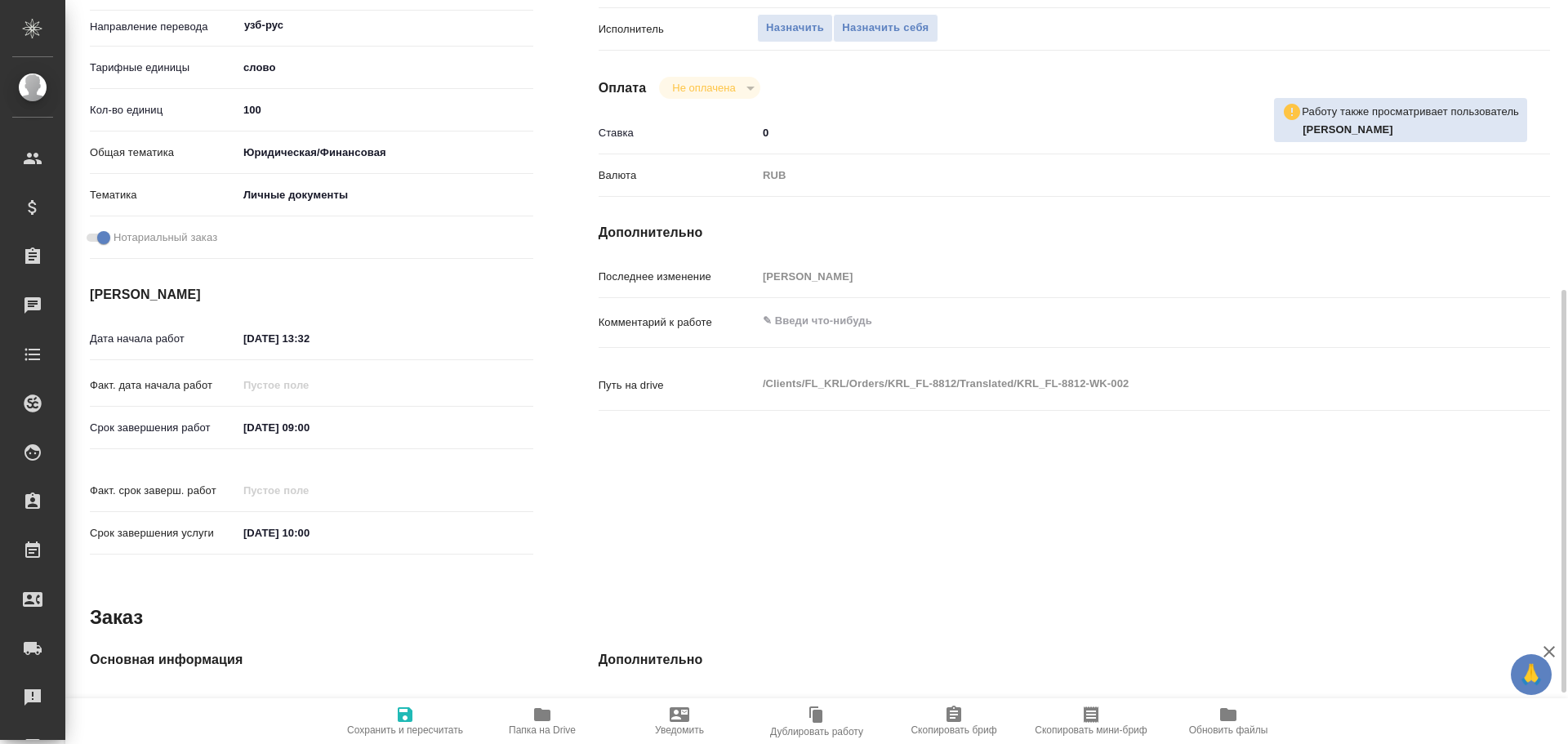
scroll to position [58, 0]
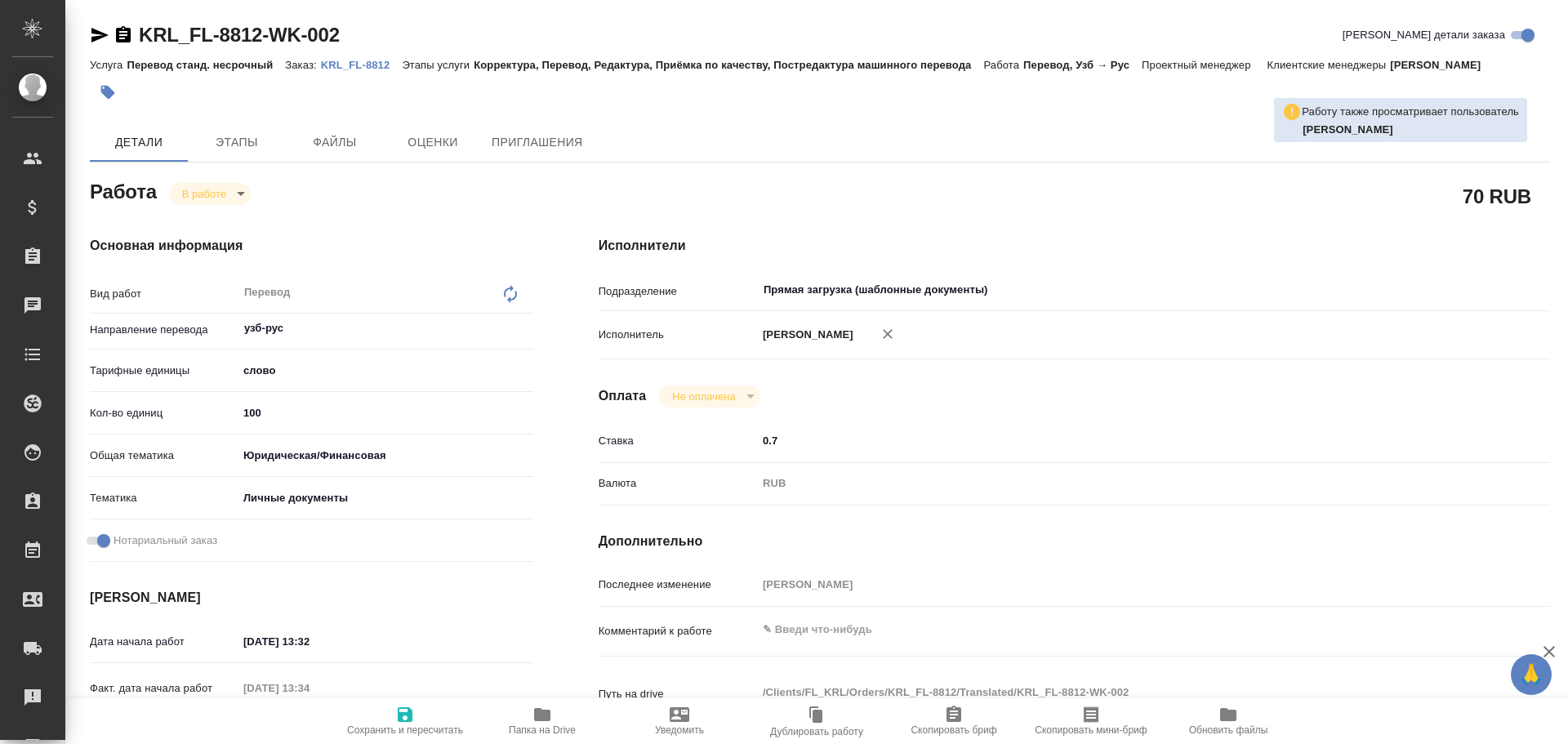
type textarea "x"
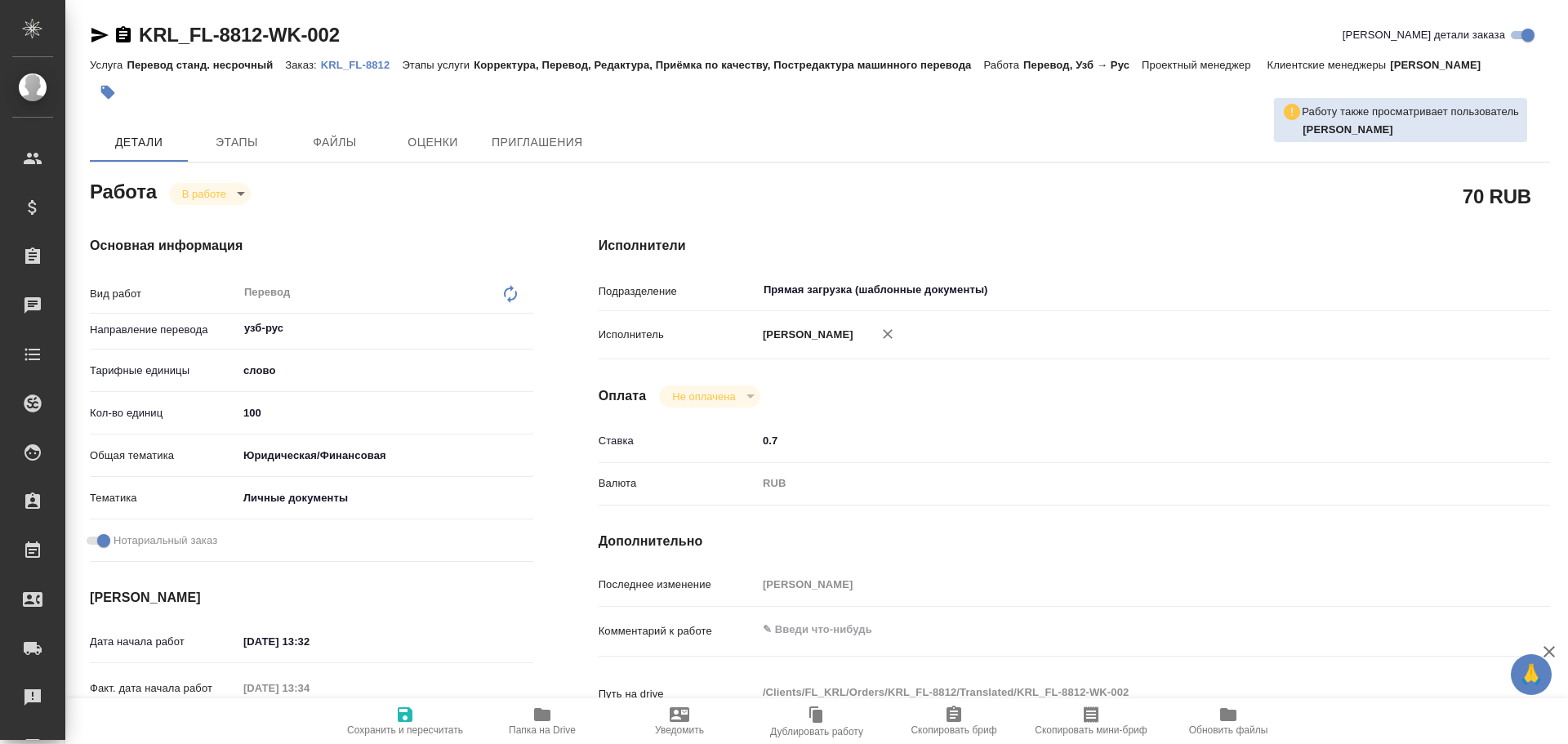
type textarea "x"
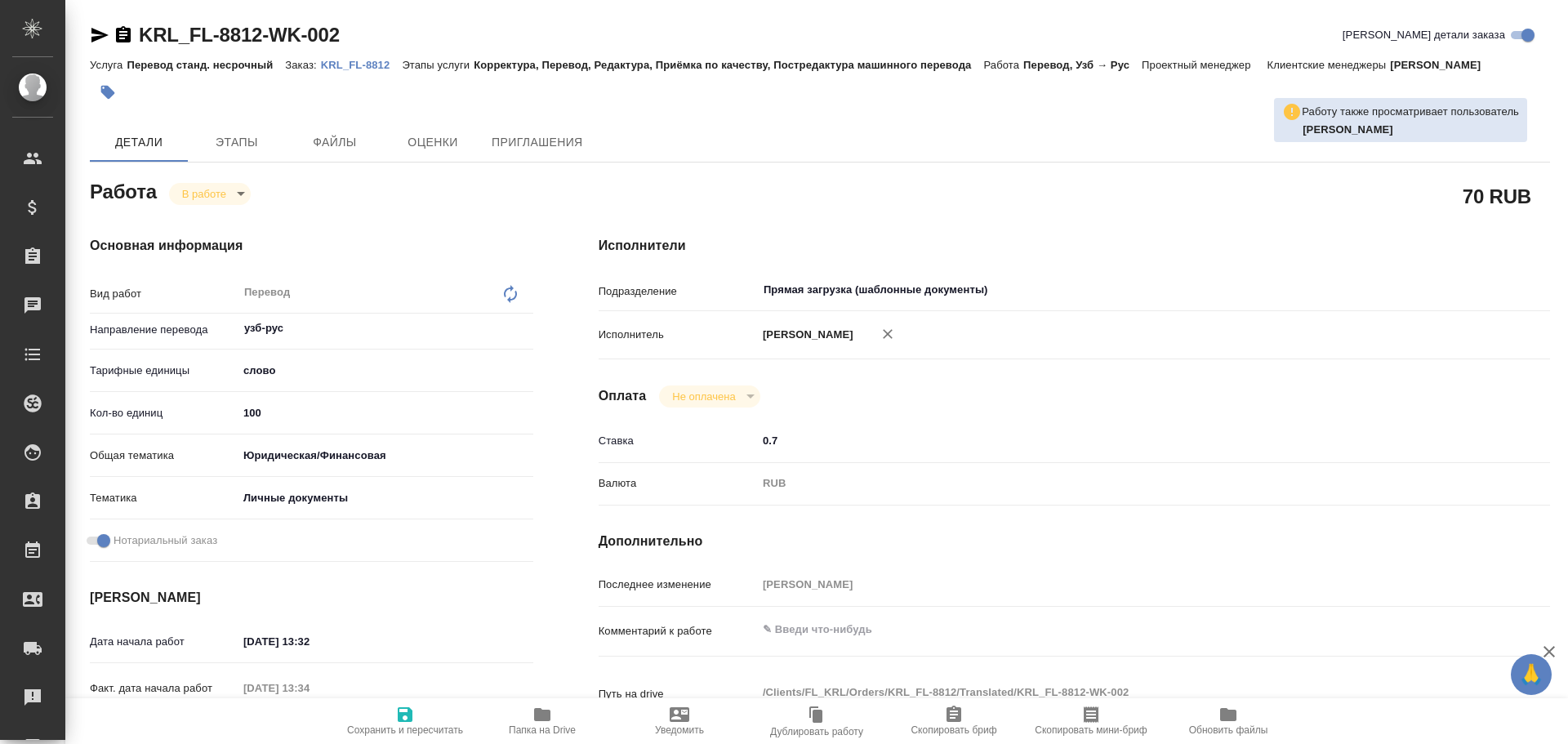
type textarea "x"
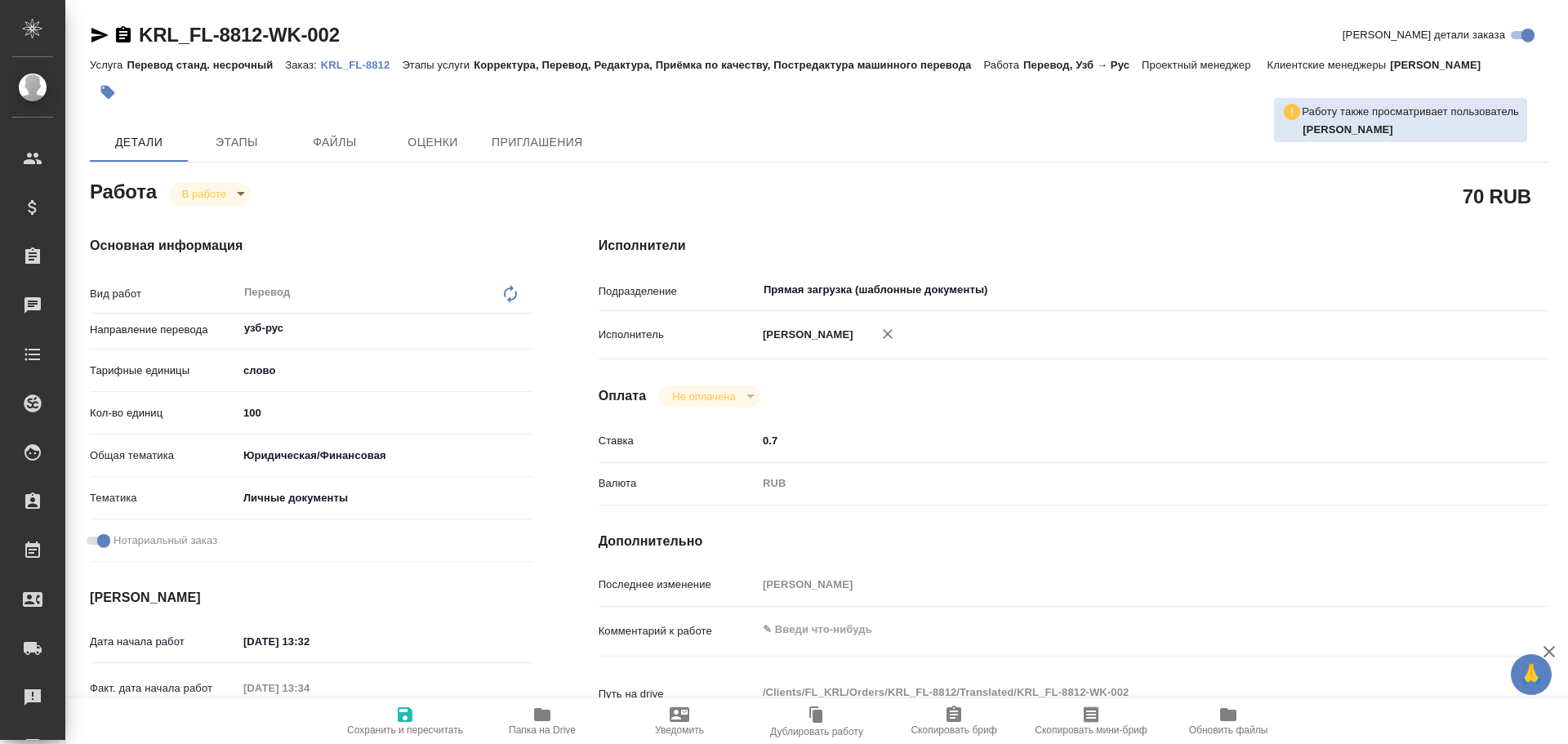
type textarea "x"
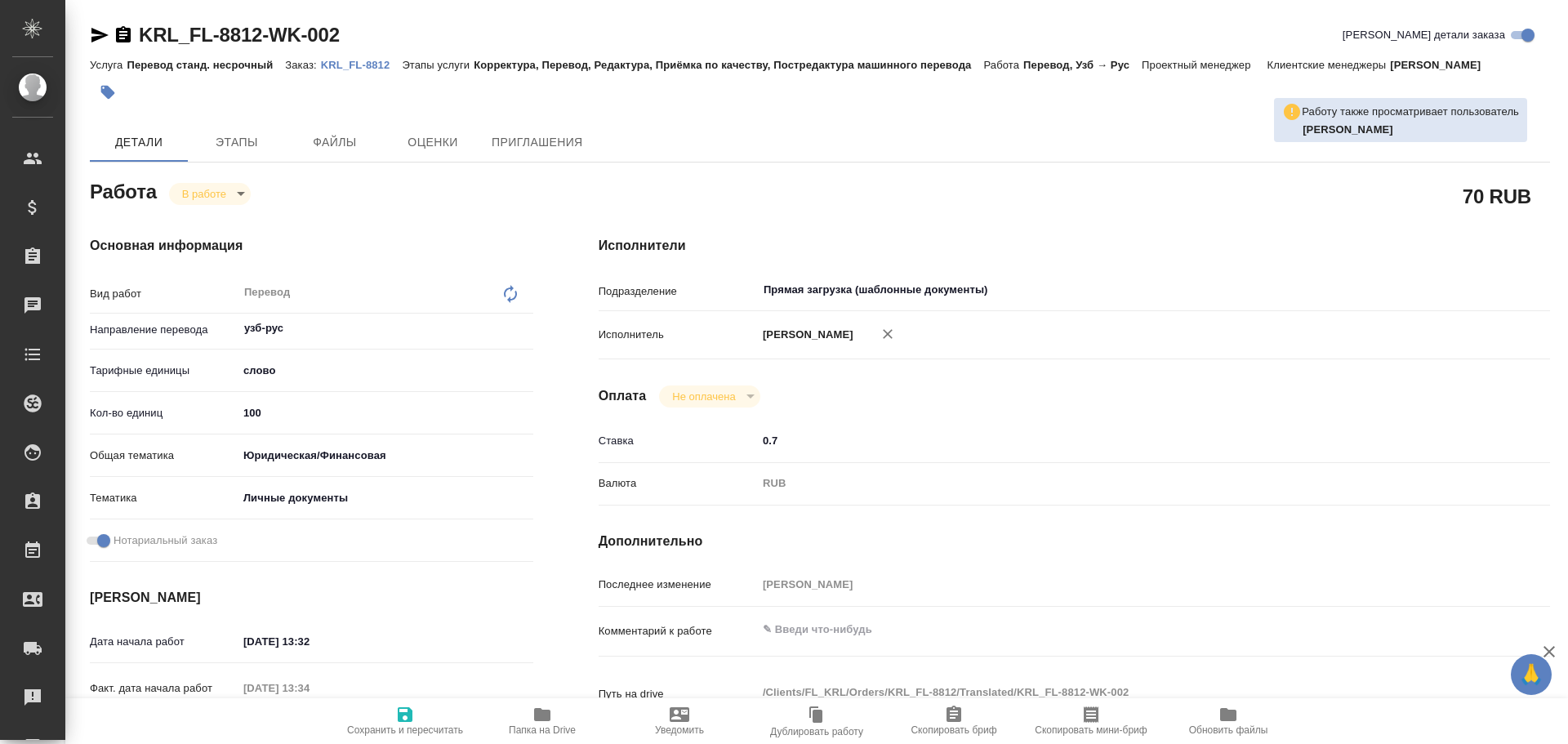
type textarea "x"
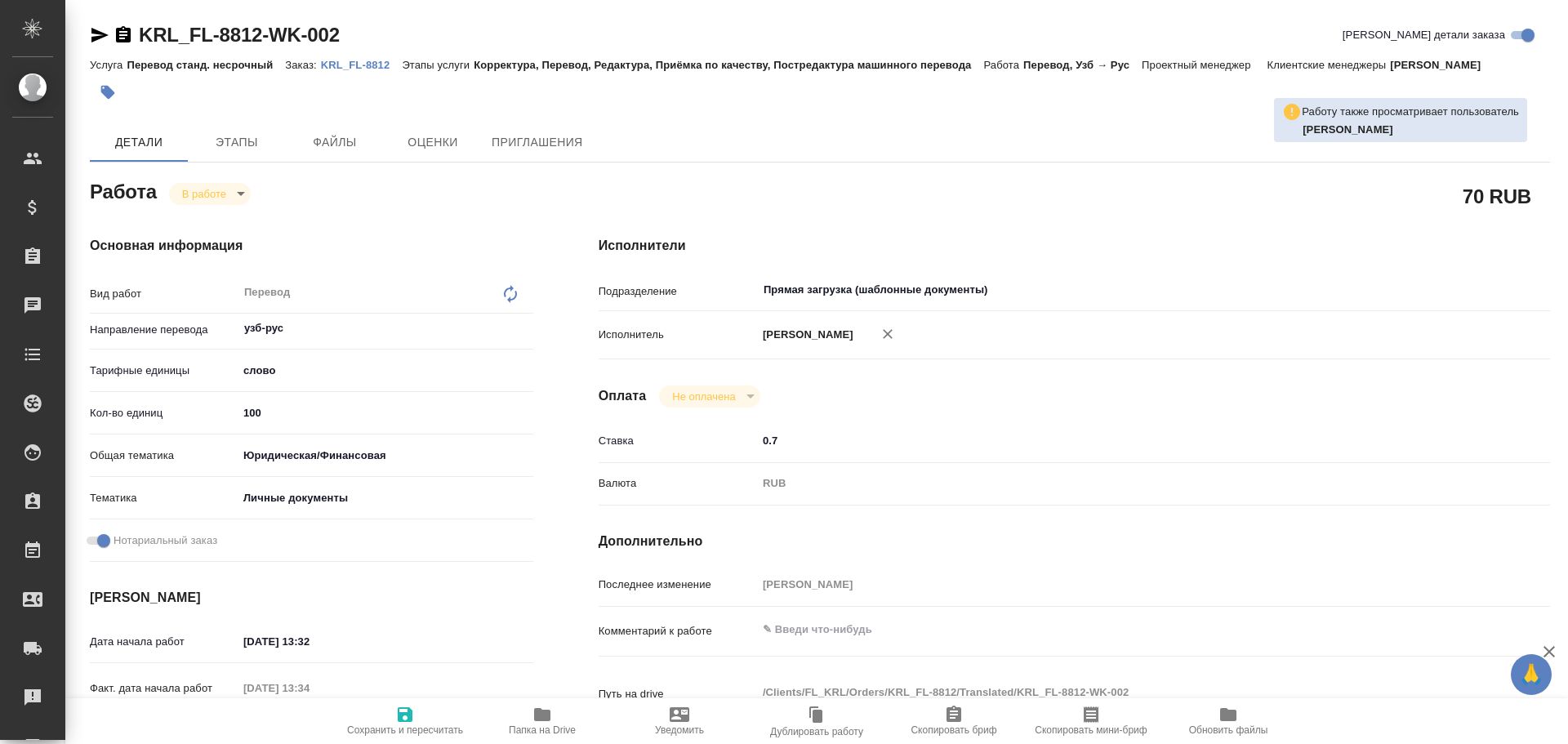
type textarea "x"
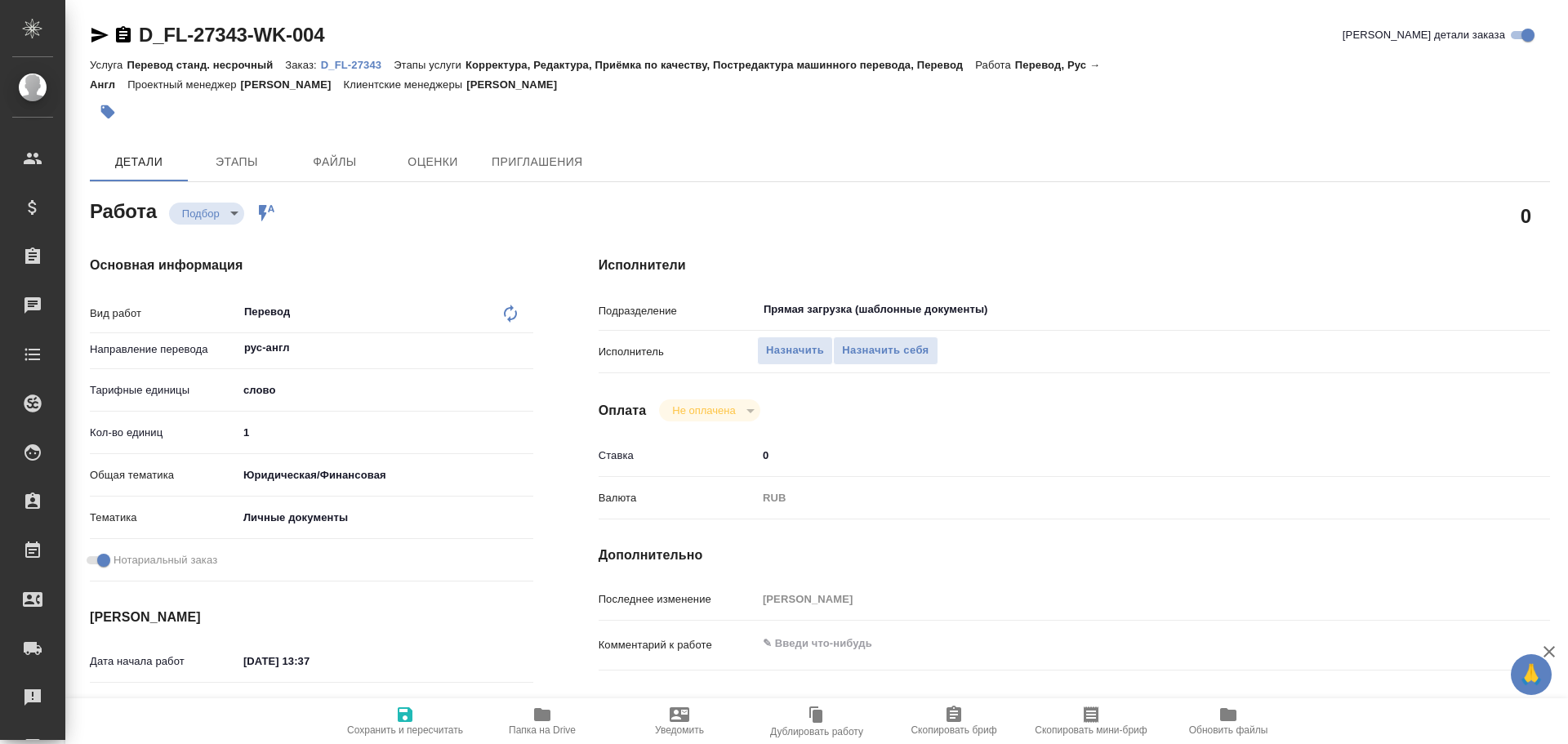
type textarea "x"
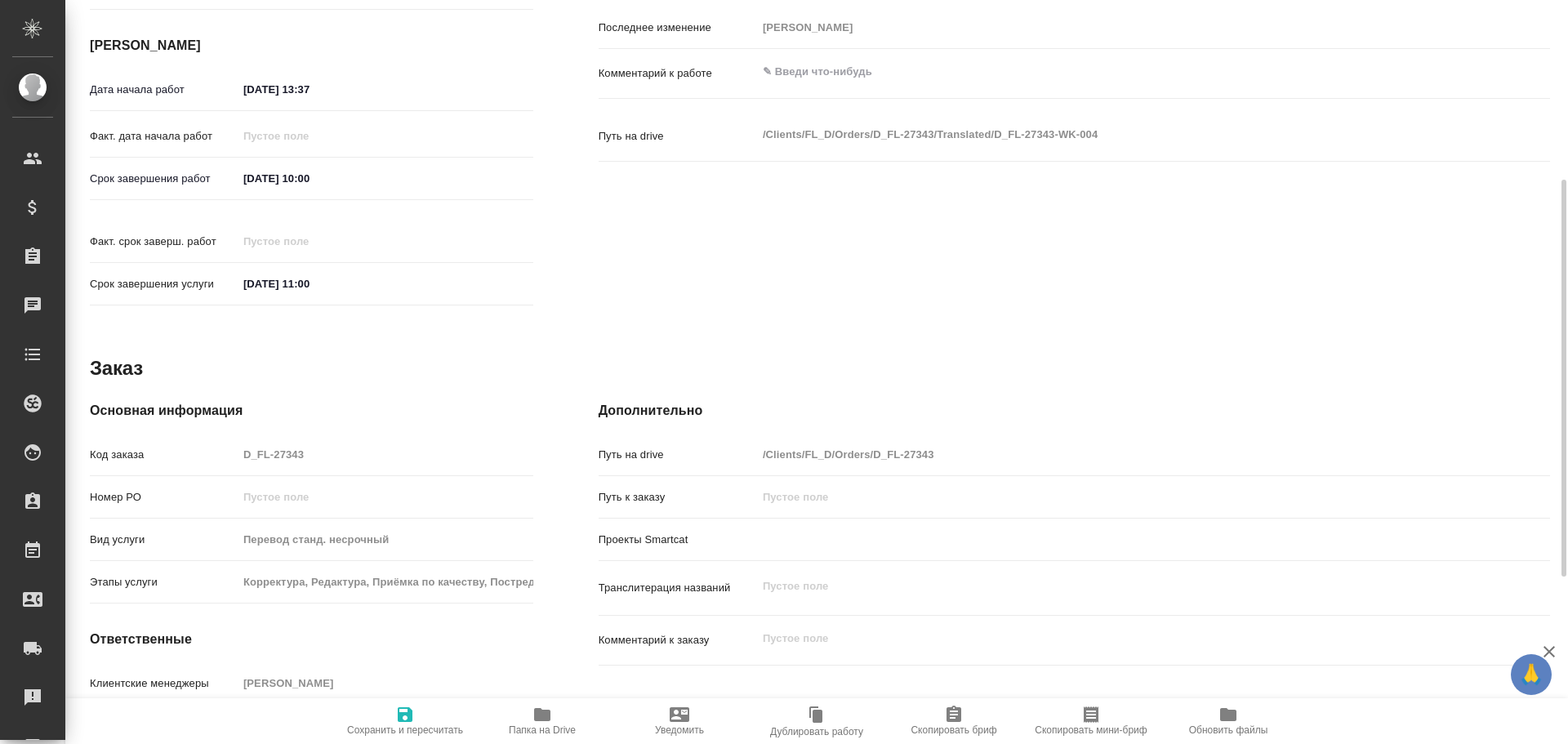
scroll to position [650, 0]
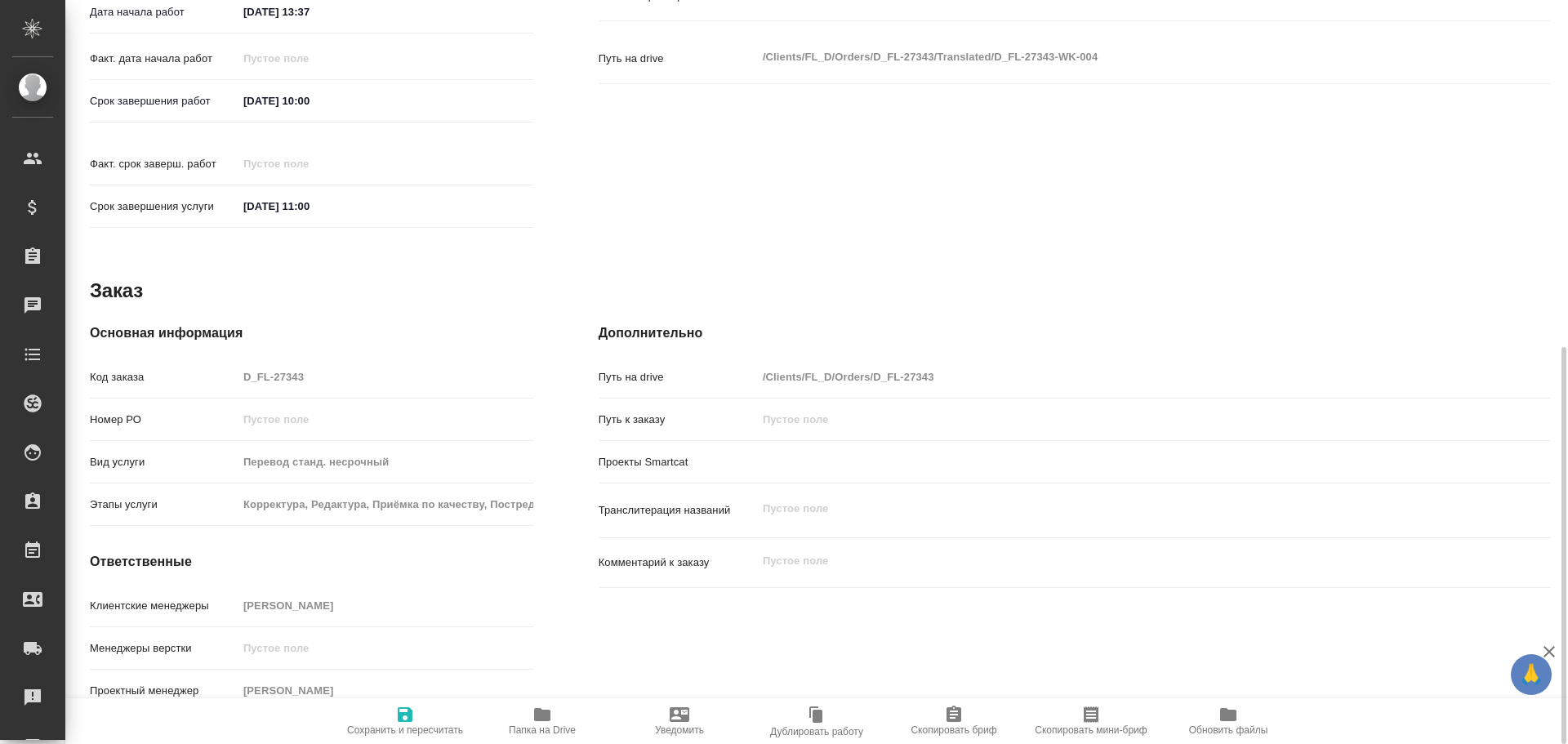
type textarea "x"
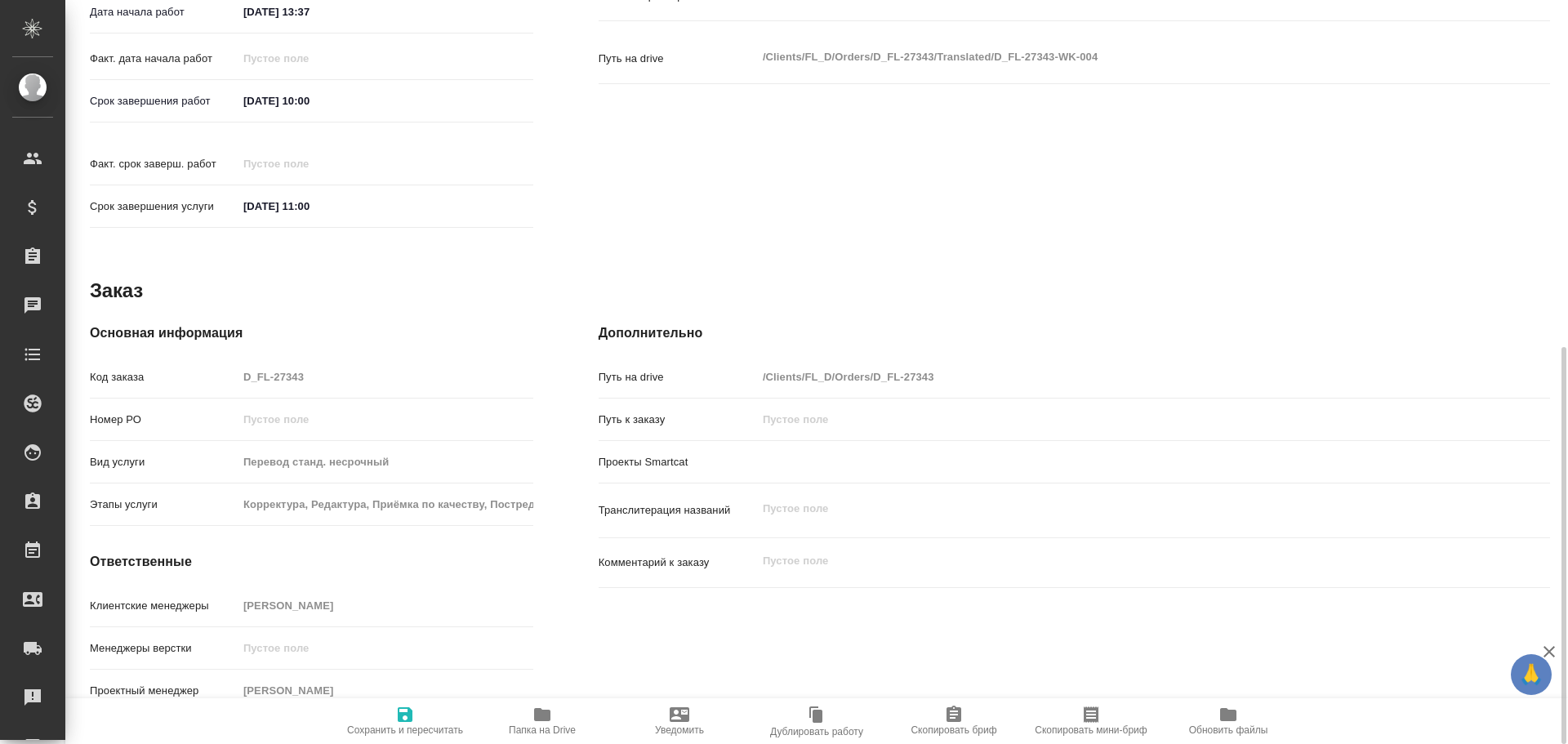
type textarea "x"
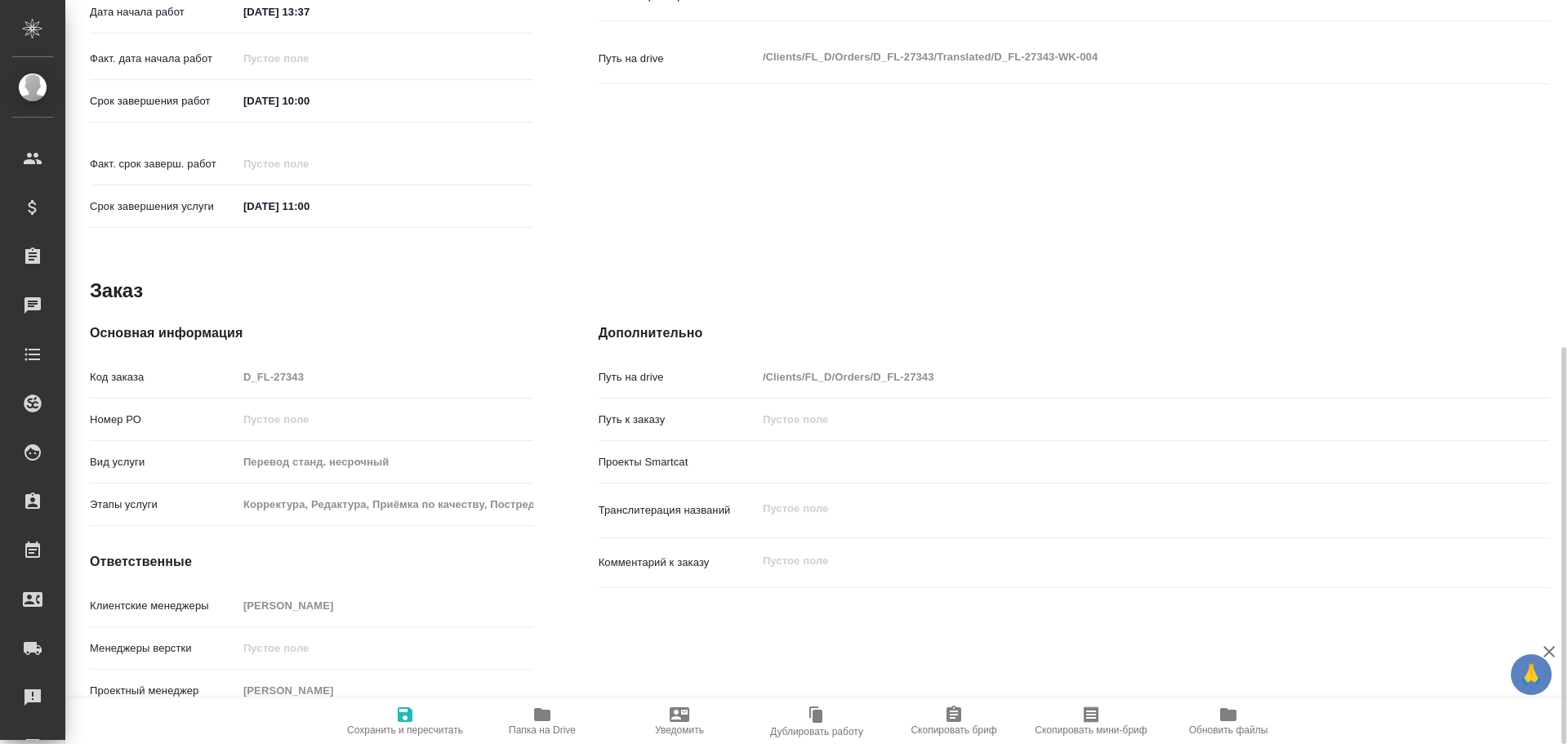
click at [524, 713] on span "Папка на Drive" at bounding box center [542, 721] width 118 height 31
type textarea "x"
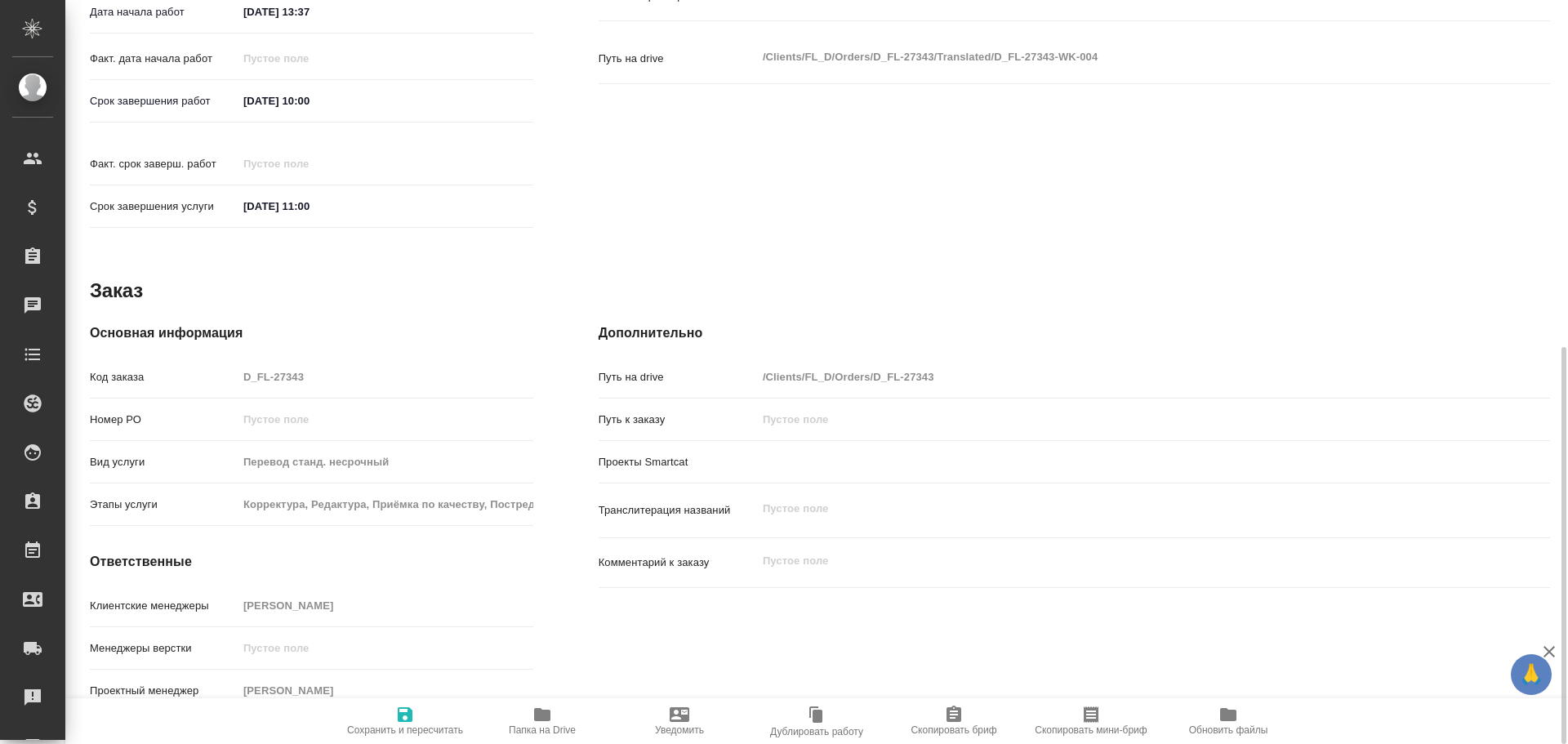
type textarea "x"
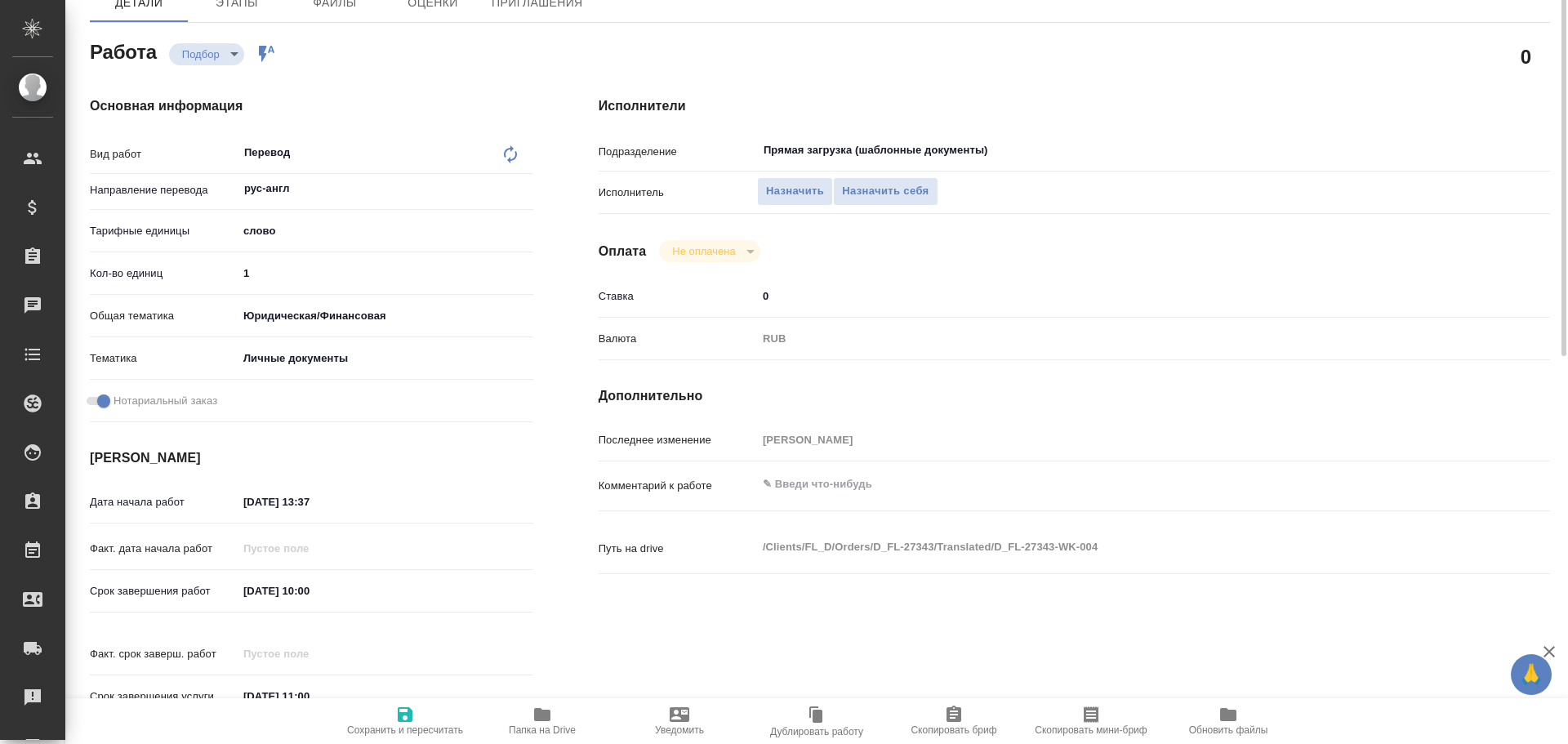
scroll to position [77, 0]
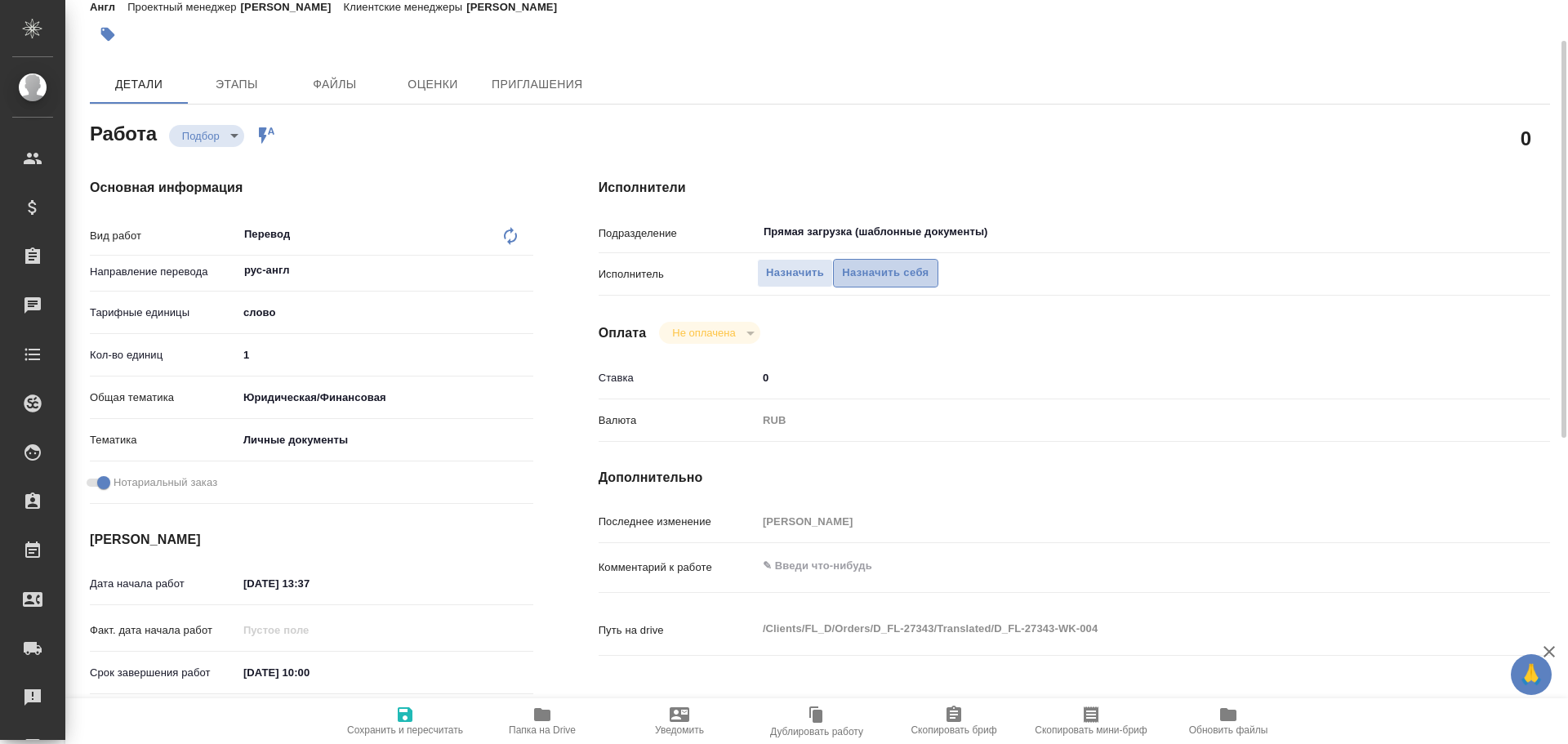
click at [870, 283] on button "Назначить себя" at bounding box center [885, 273] width 104 height 29
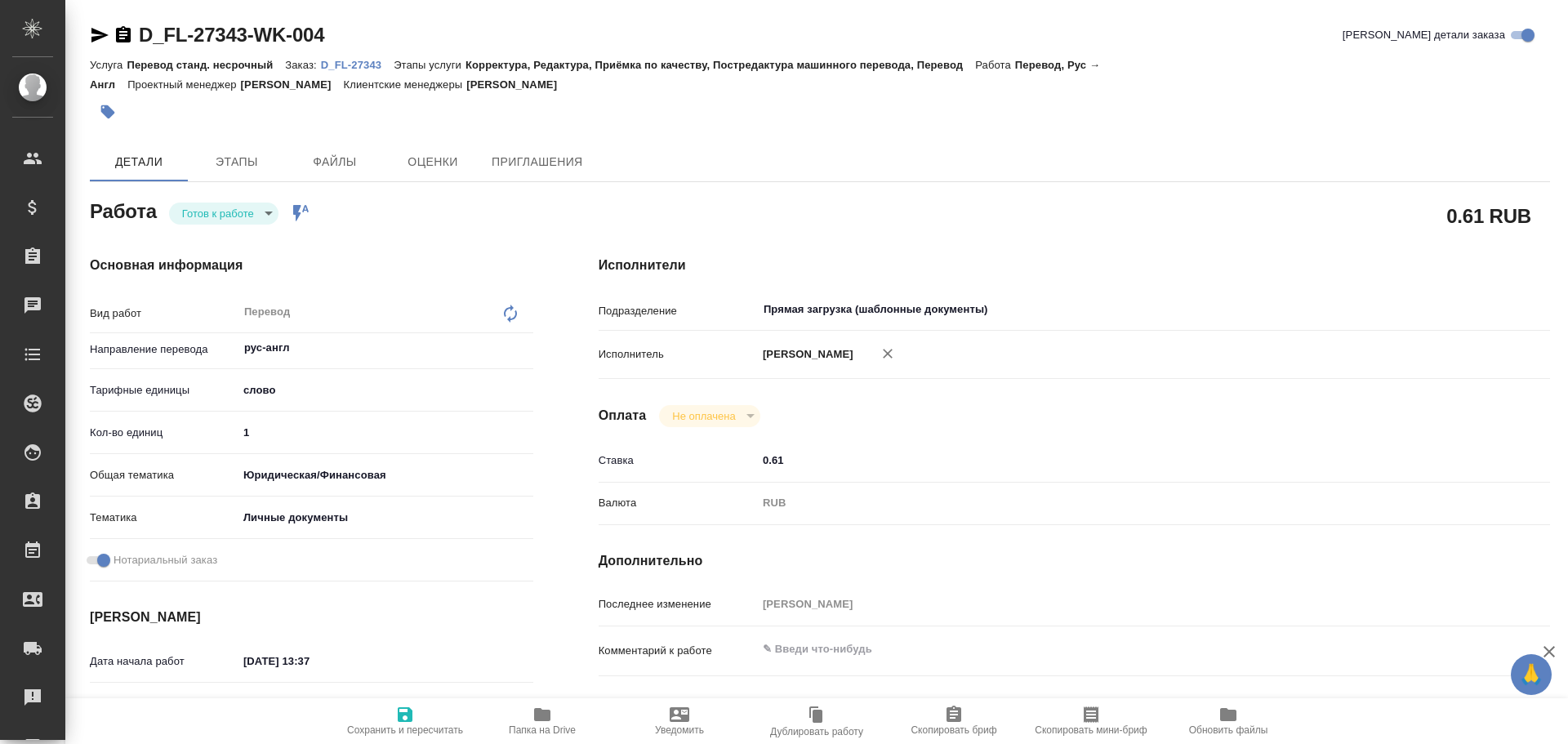
type textarea "x"
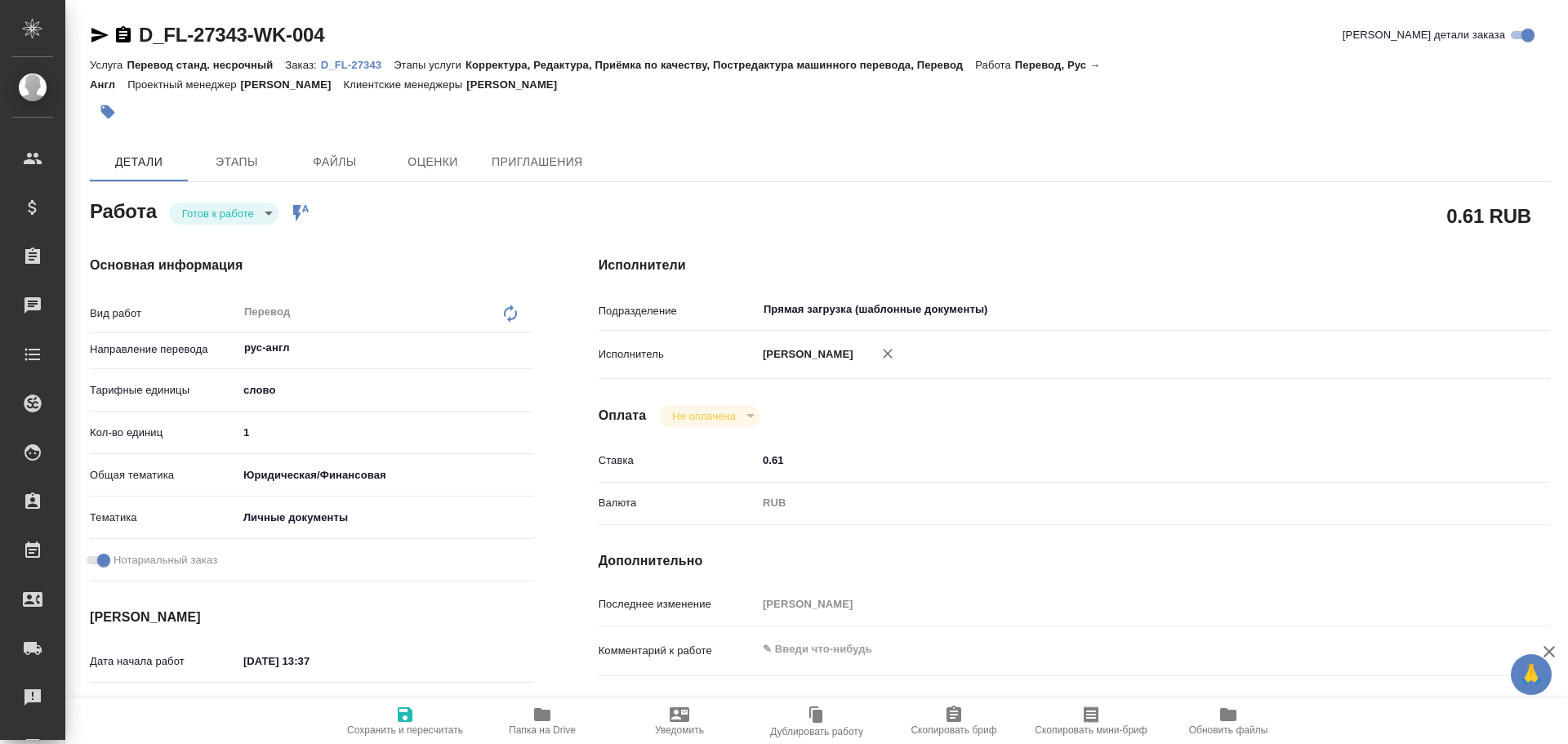
scroll to position [408, 0]
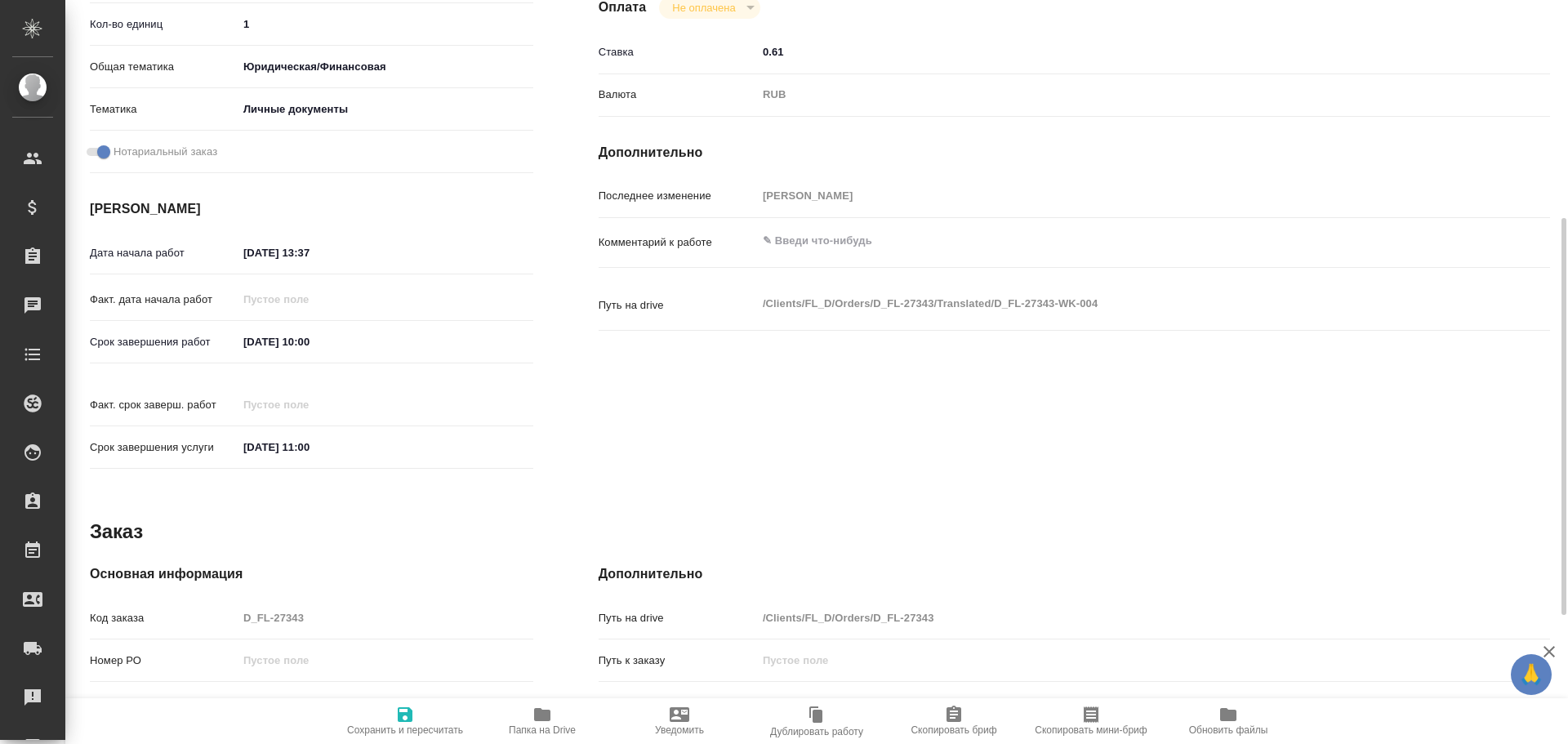
type textarea "x"
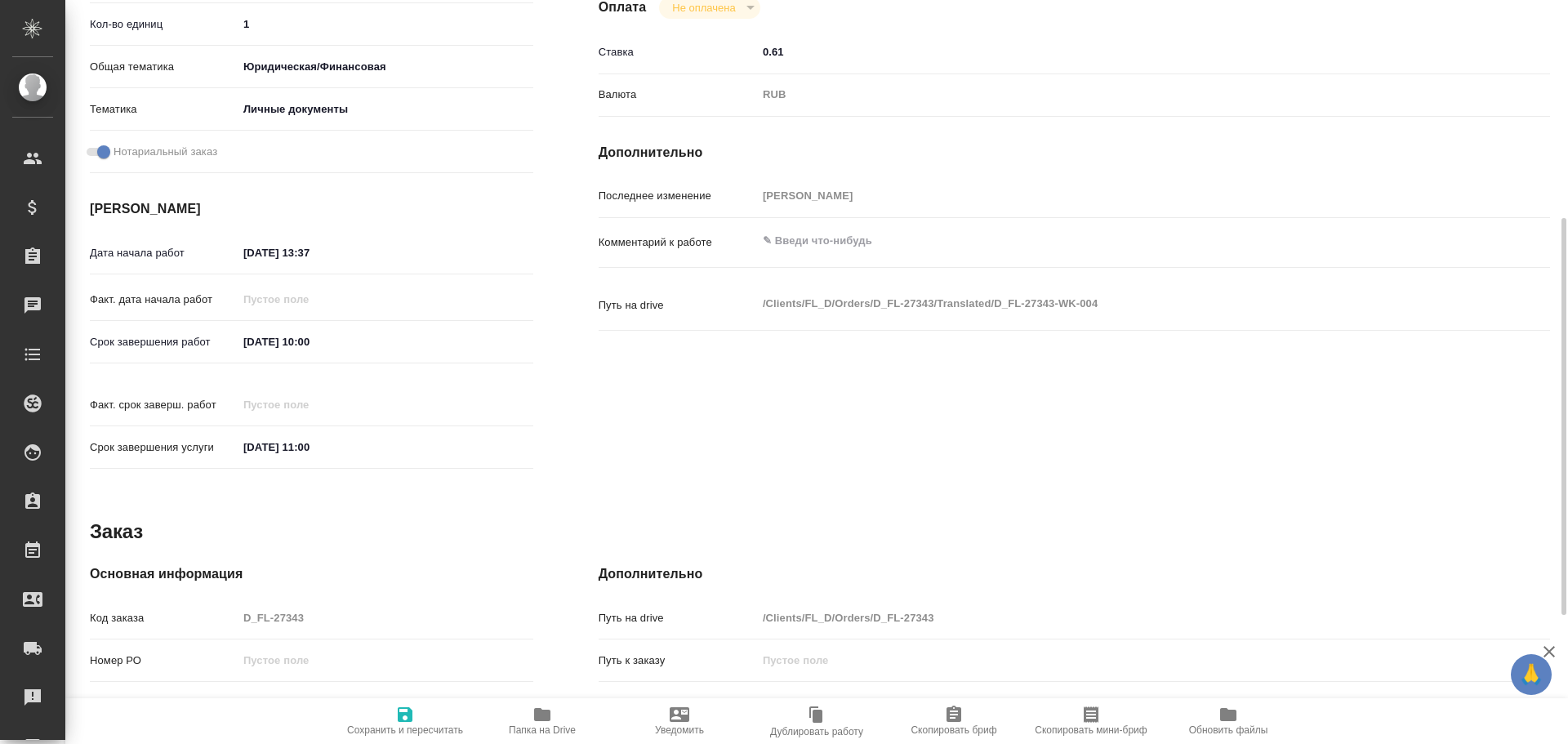
scroll to position [0, 0]
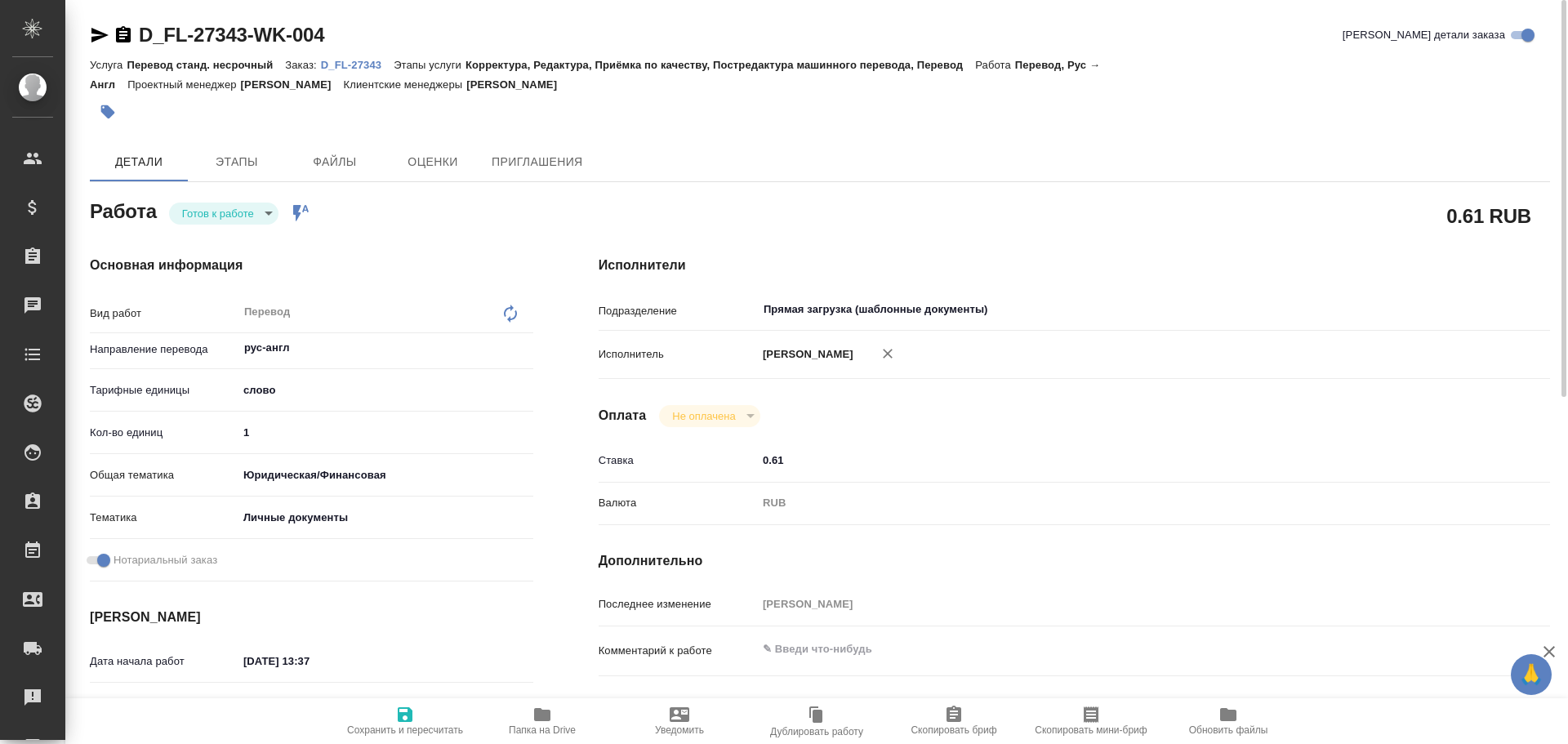
type textarea "x"
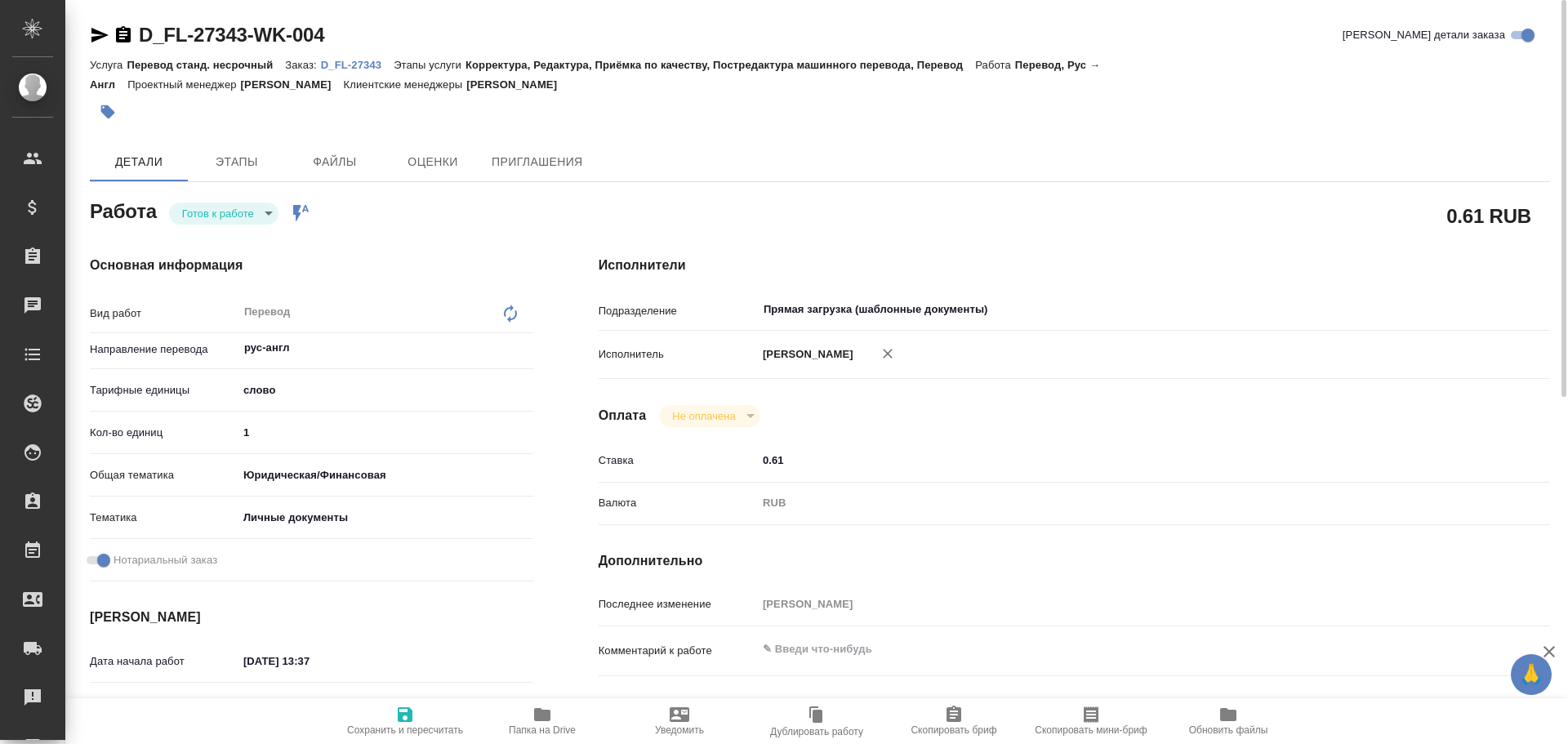
click at [199, 205] on body "🙏 .cls-1 fill:#fff; AWATERA [PERSON_NAME] Спецификации Заказы Чаты Todo Проекты…" at bounding box center [784, 372] width 1568 height 744
type textarea "x"
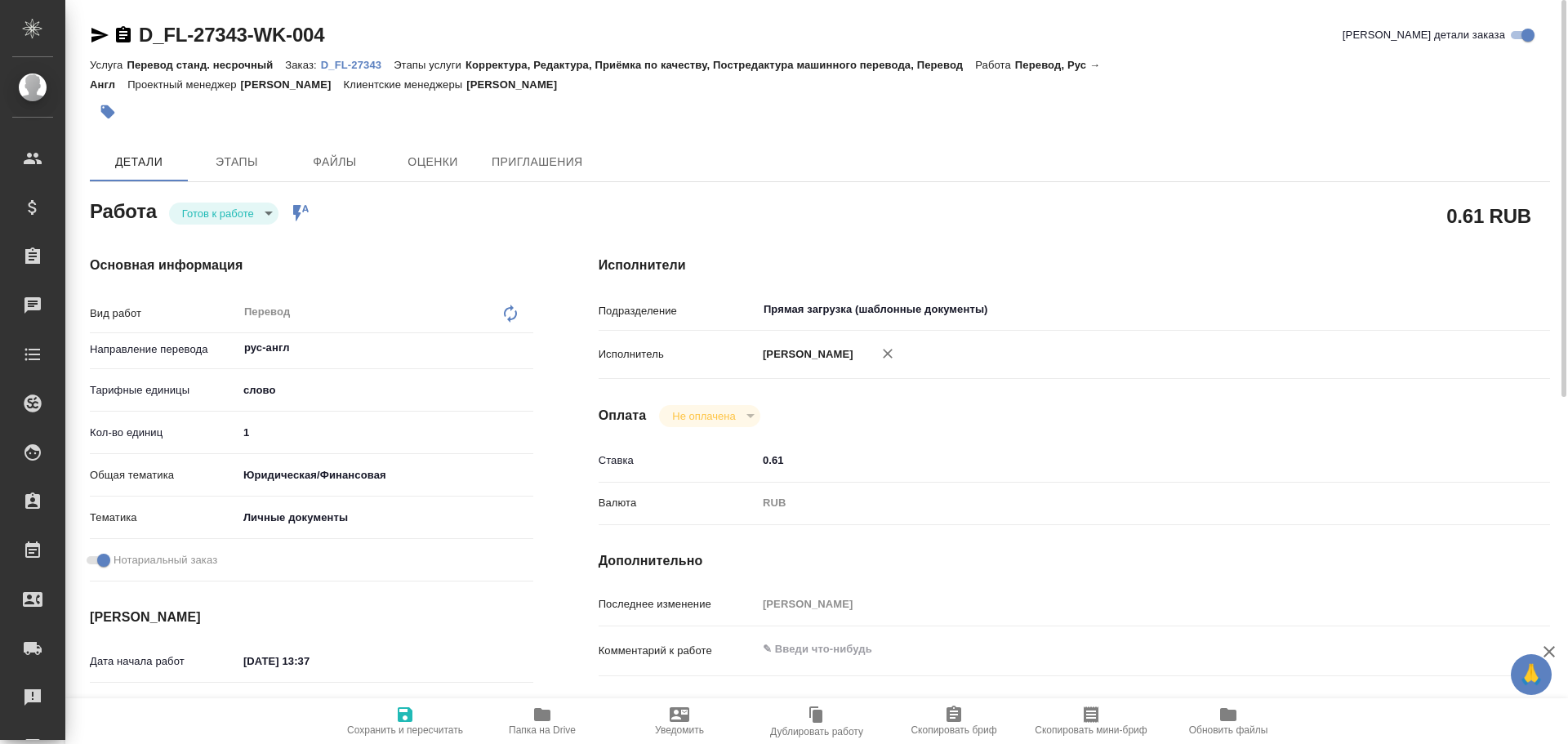
type textarea "x"
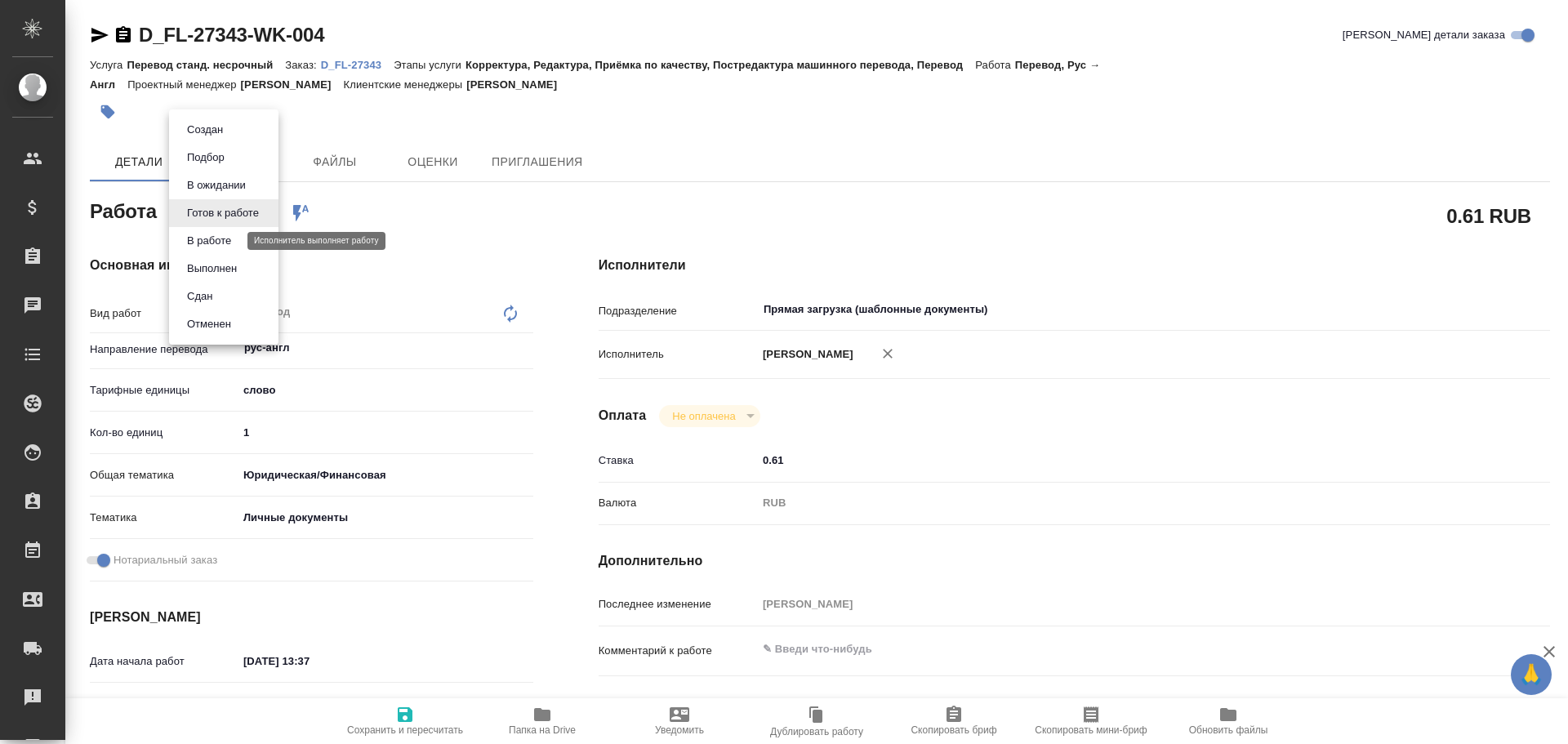
click at [194, 244] on button "В работе" at bounding box center [209, 241] width 54 height 18
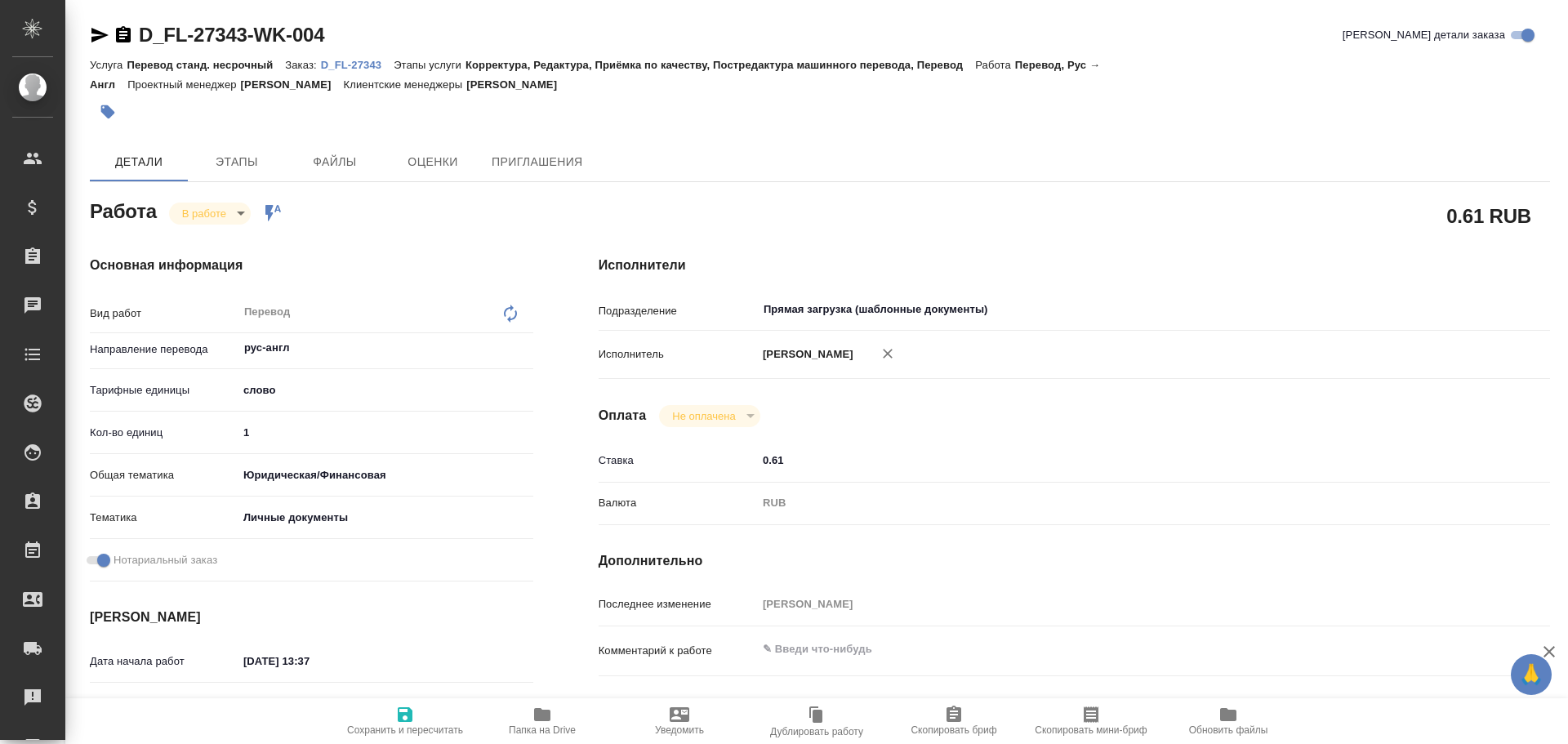
type textarea "x"
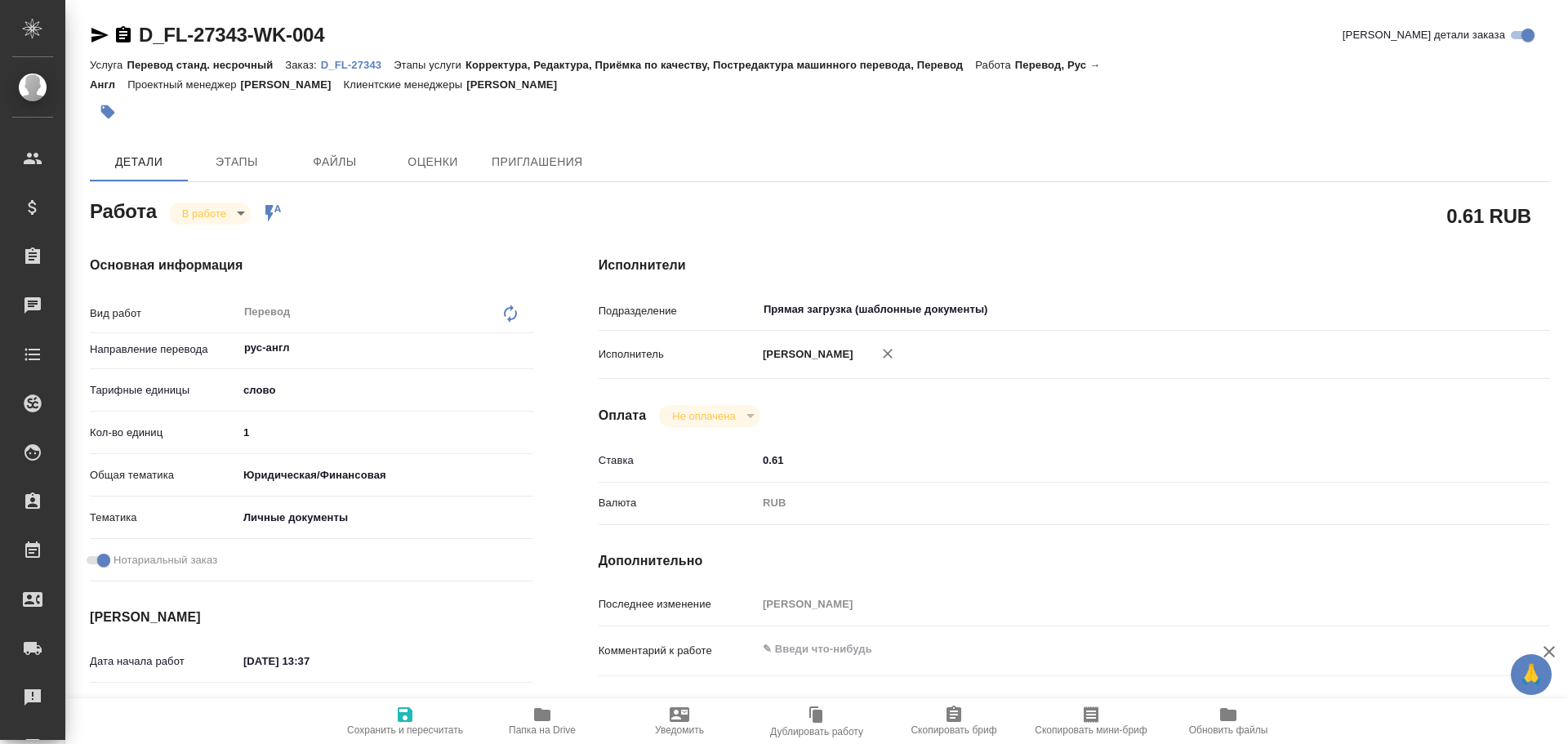
type textarea "x"
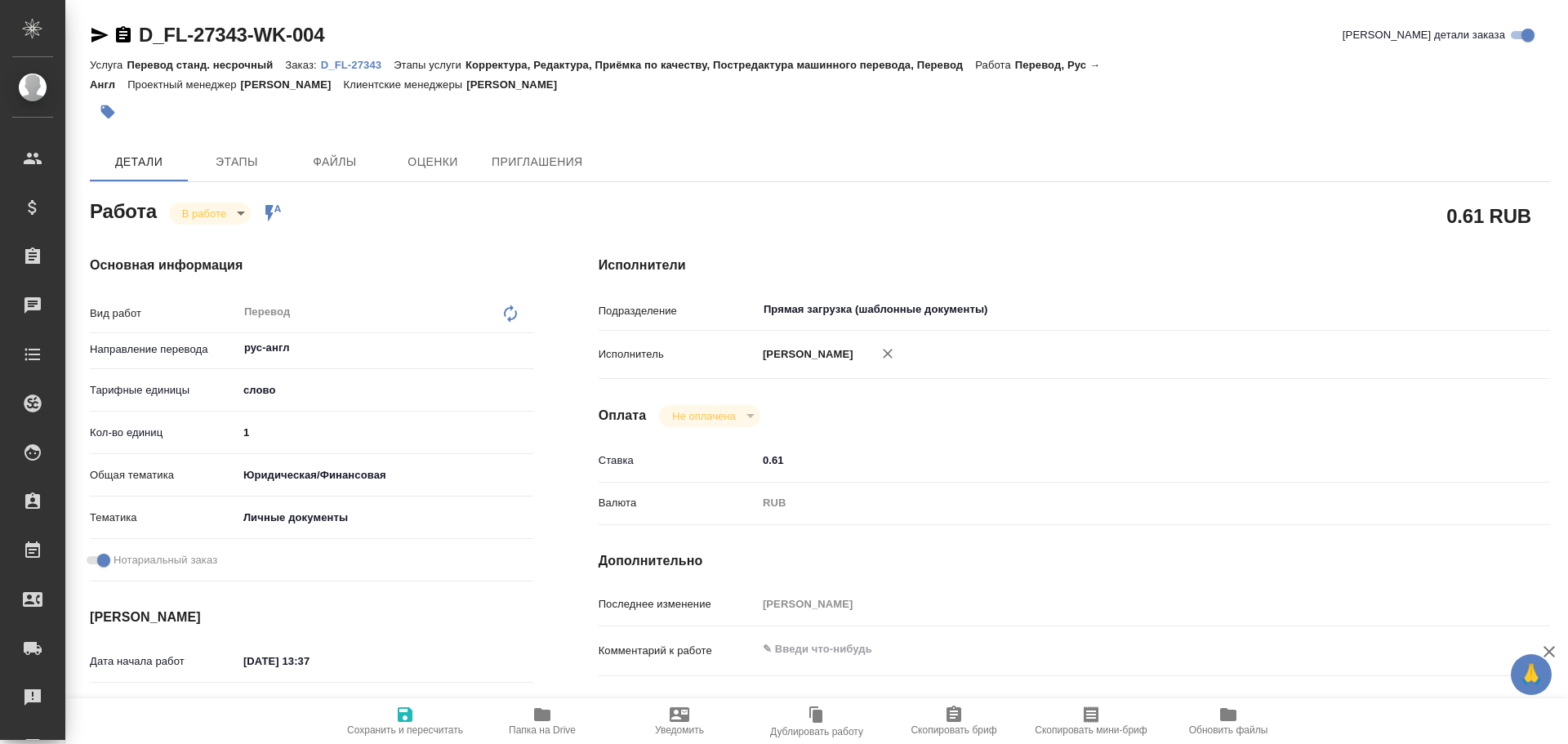
type textarea "x"
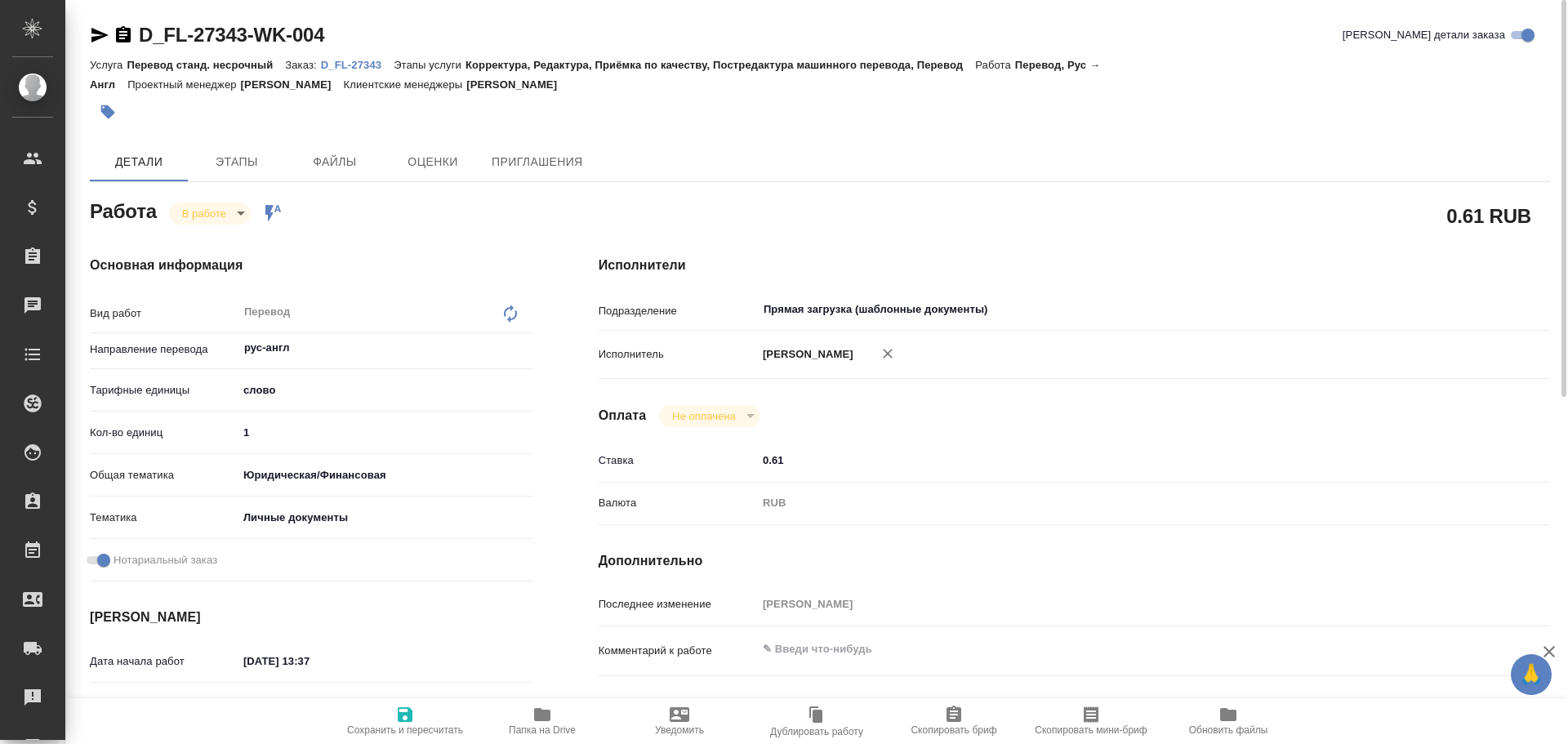
type textarea "x"
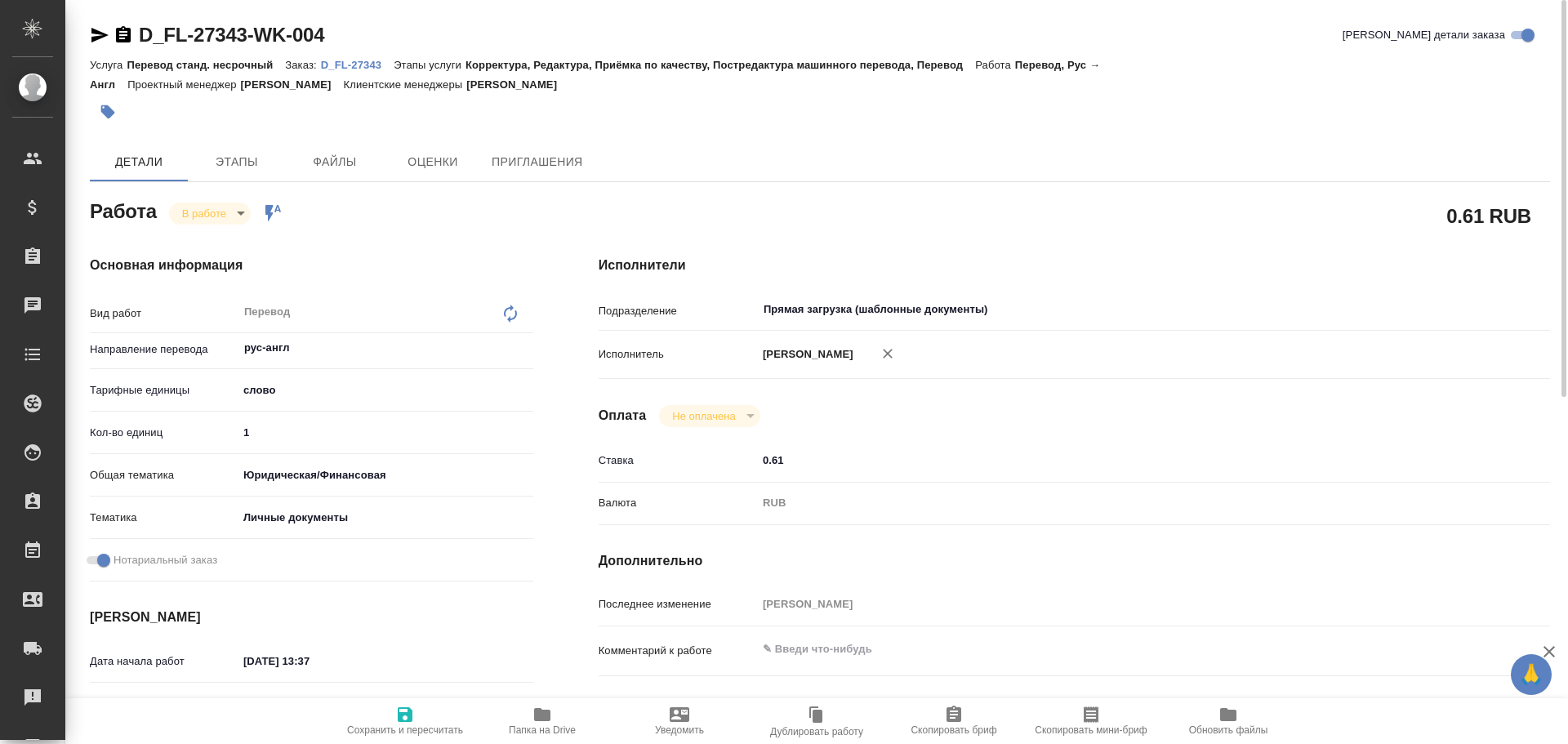
type textarea "x"
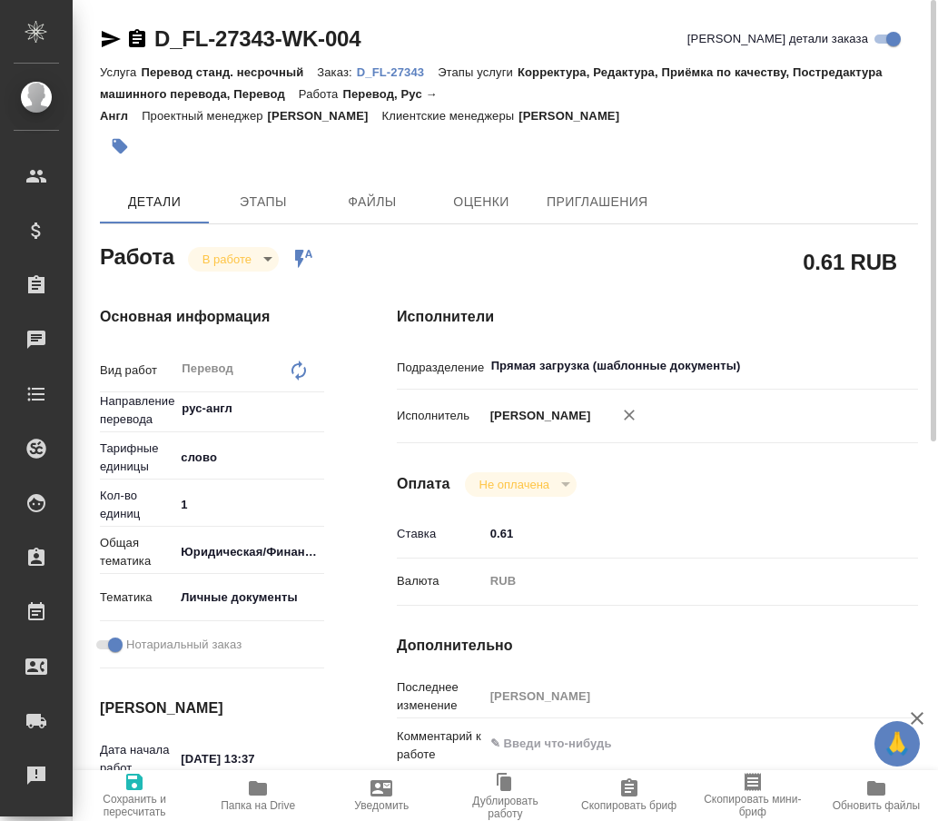
type textarea "x"
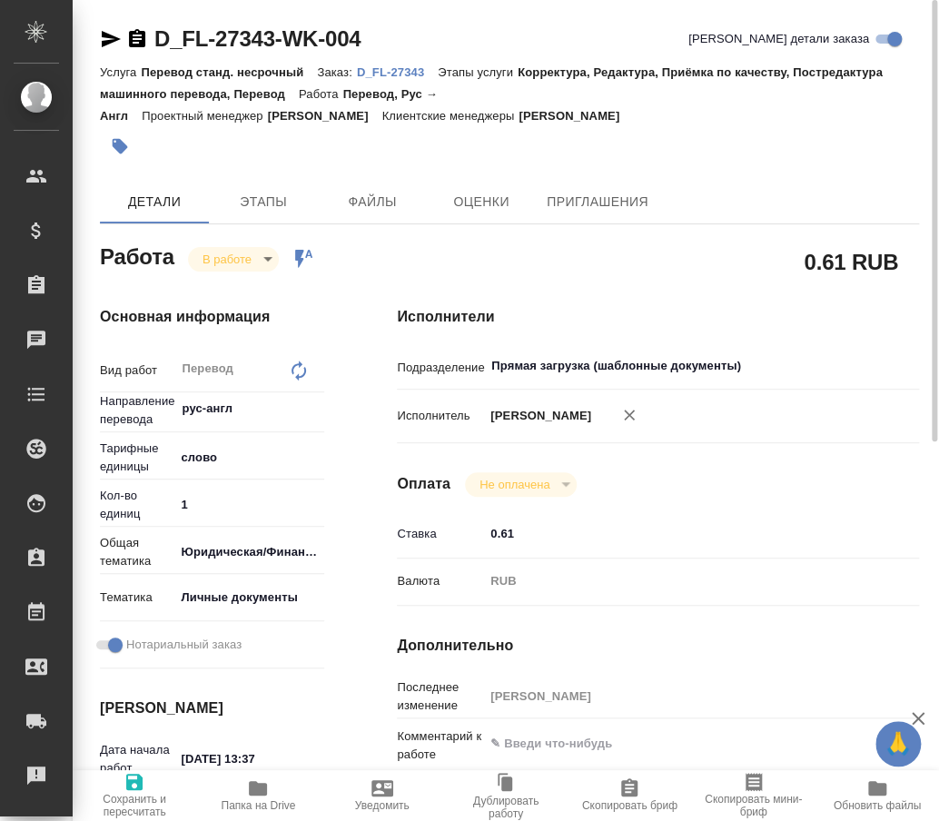
type textarea "x"
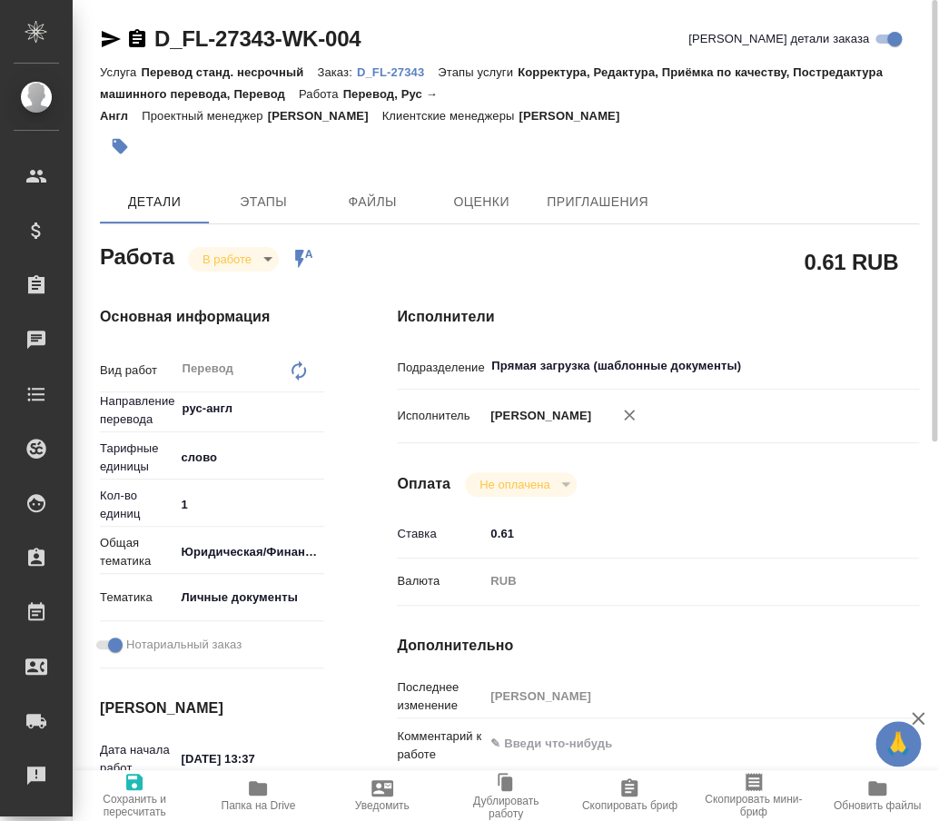
type textarea "x"
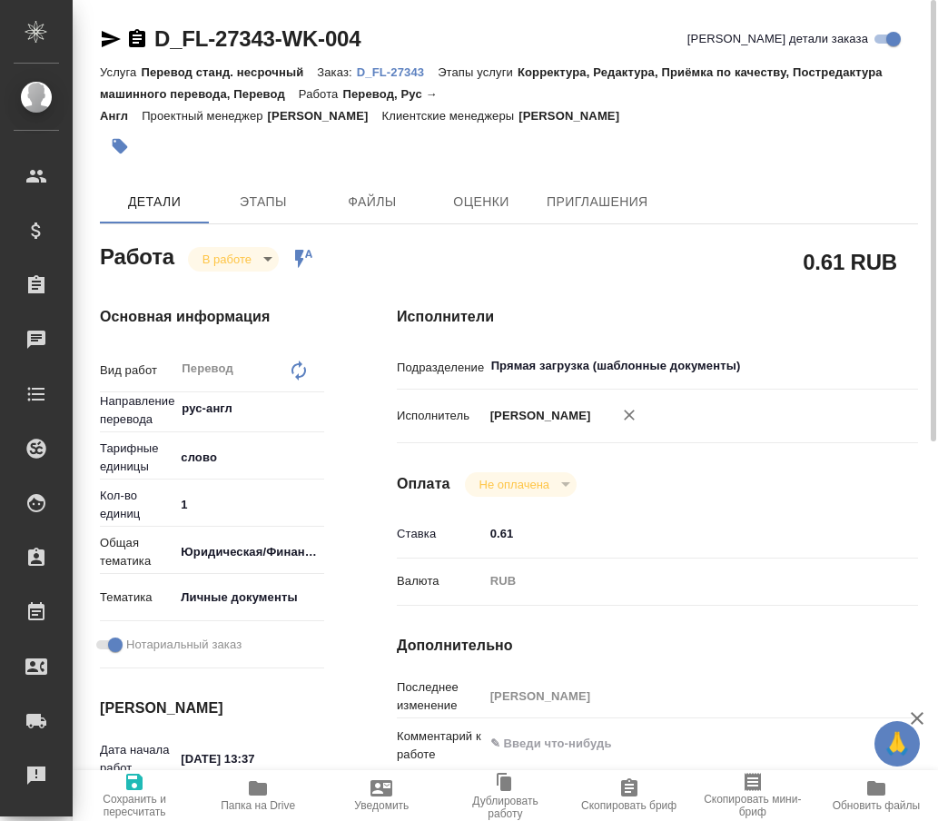
type textarea "x"
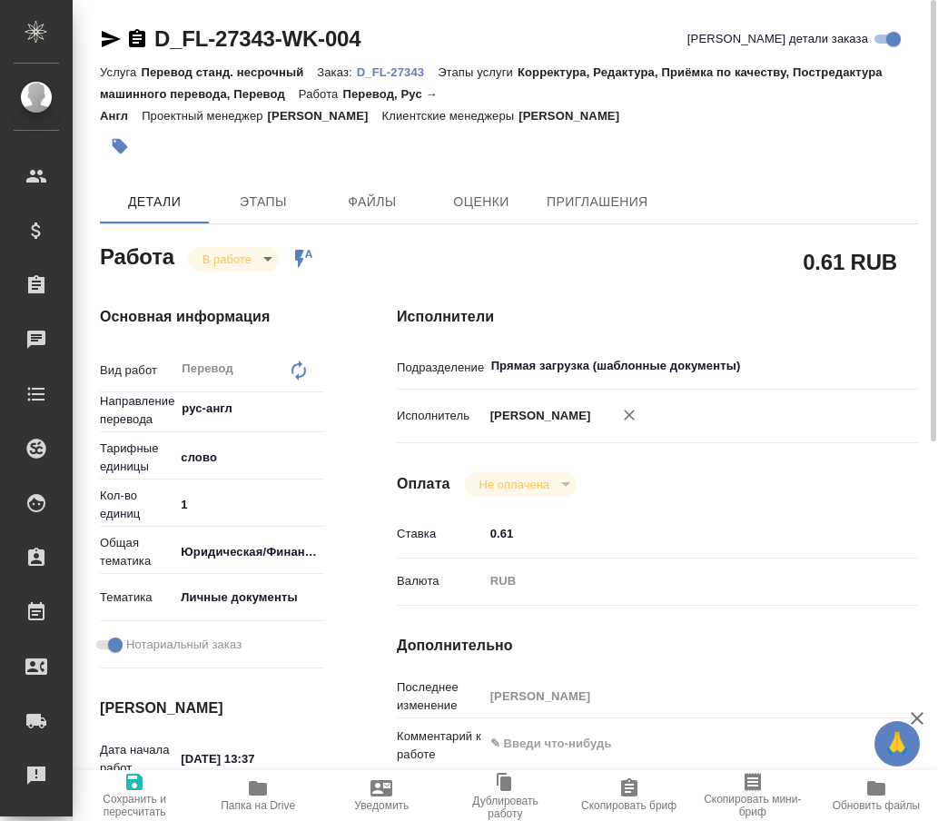
type textarea "x"
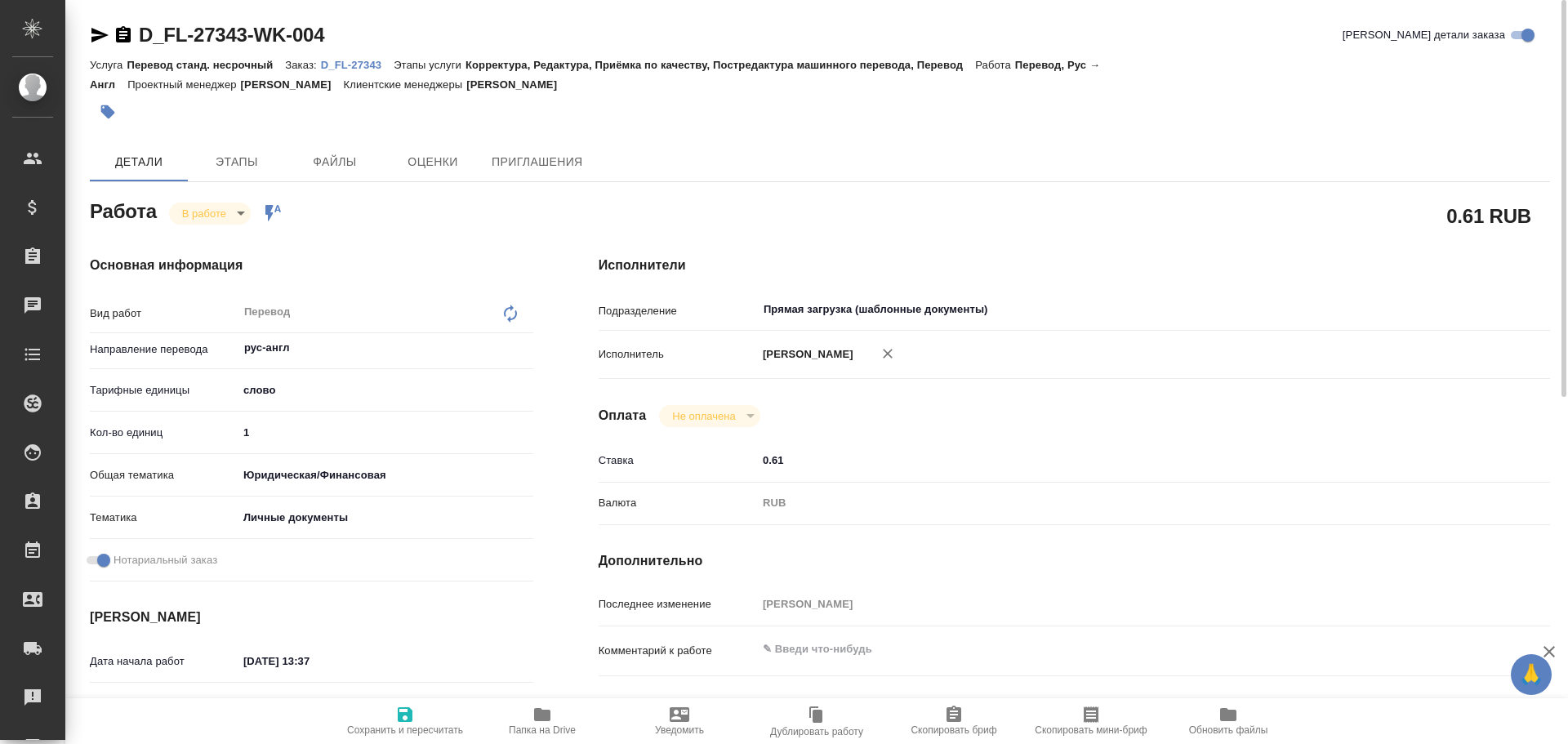
type textarea "x"
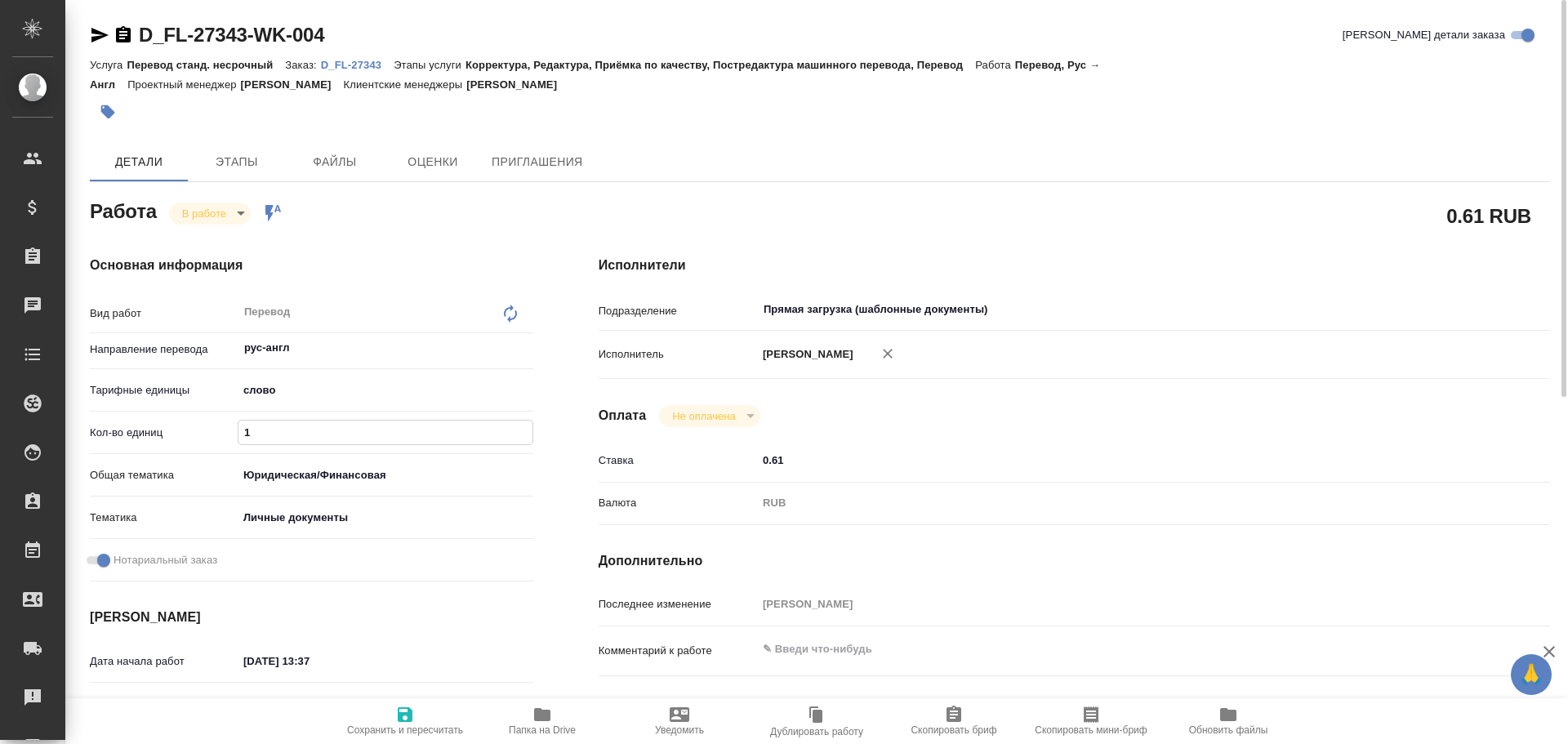
drag, startPoint x: 224, startPoint y: 424, endPoint x: 185, endPoint y: 413, distance: 40.5
click at [186, 417] on div "Вид работ Перевод x ​ Направление перевода рус-англ ​ Тарифные единицы слово 5a…" at bounding box center [311, 442] width 443 height 293
type textarea "x"
type input "7"
type textarea "x"
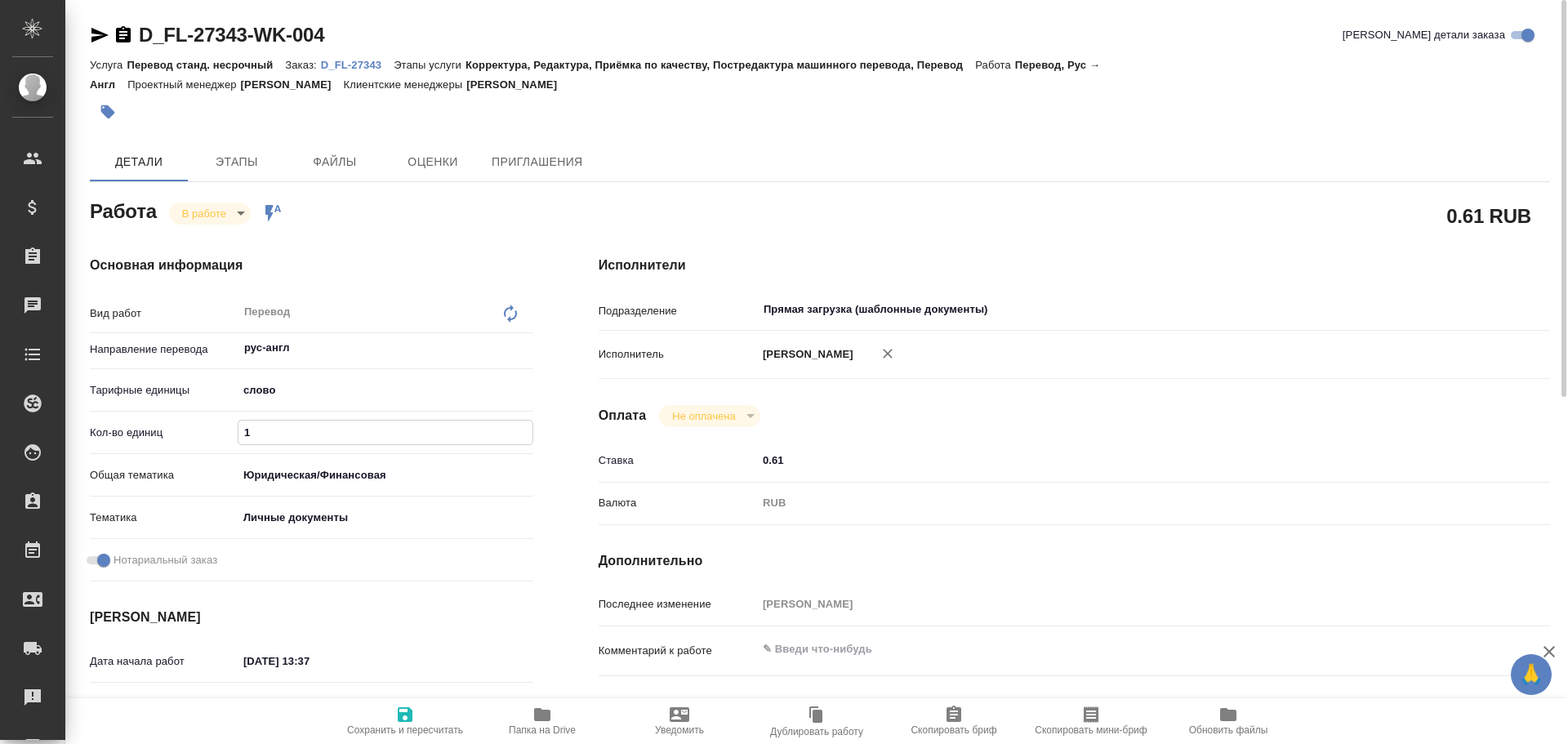
type textarea "x"
type input "75"
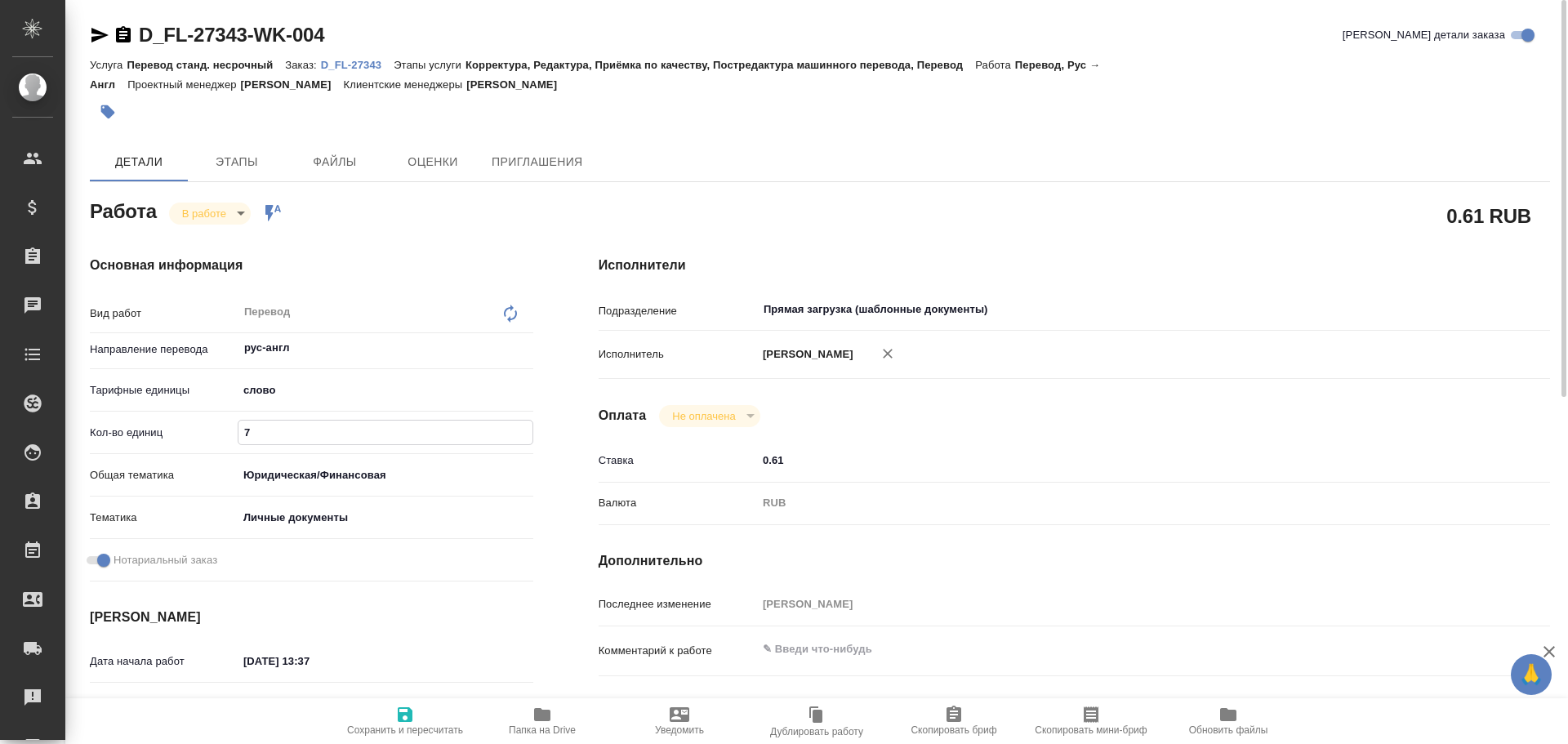
type textarea "x"
type input "75"
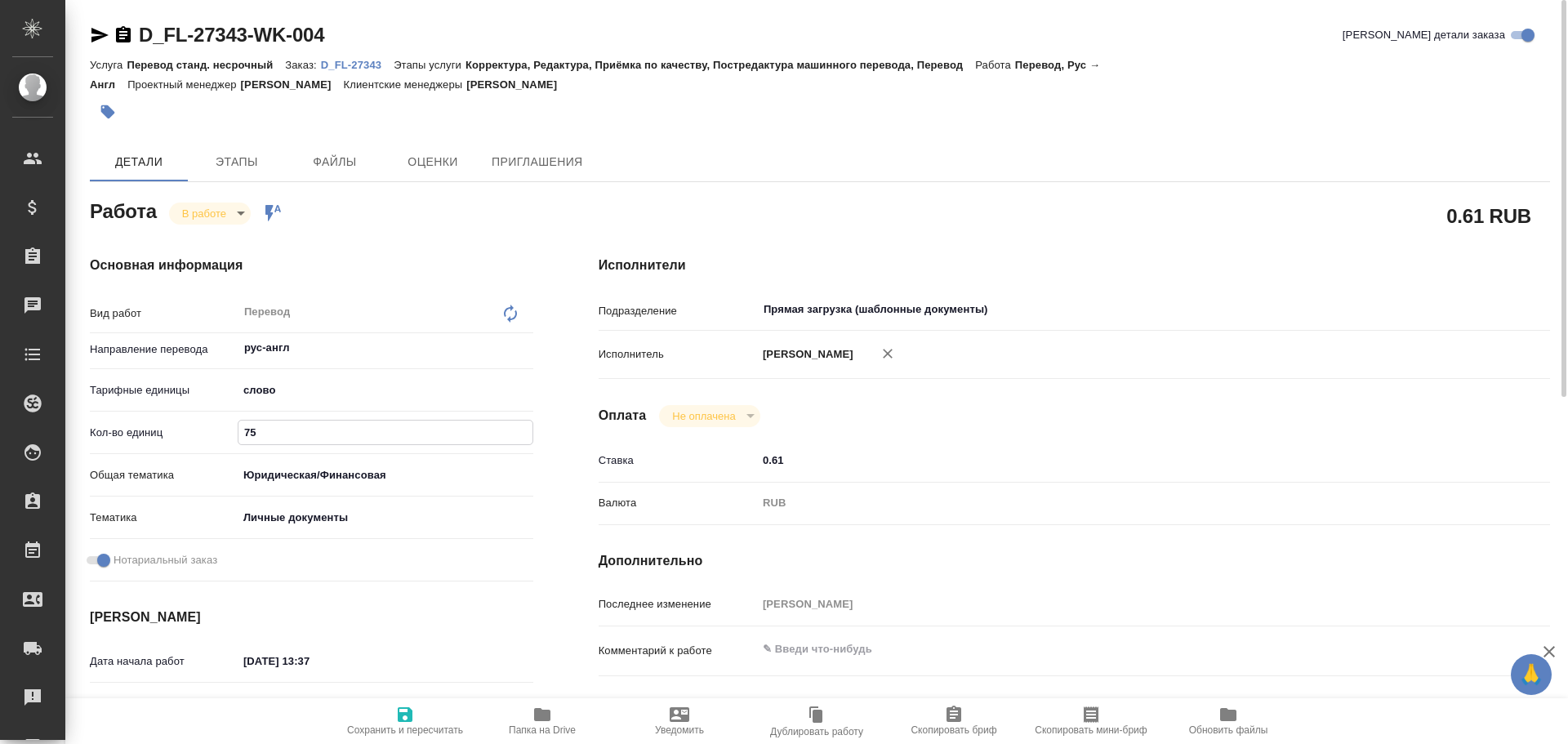
click at [399, 721] on icon "button" at bounding box center [405, 715] width 14 height 14
type textarea "x"
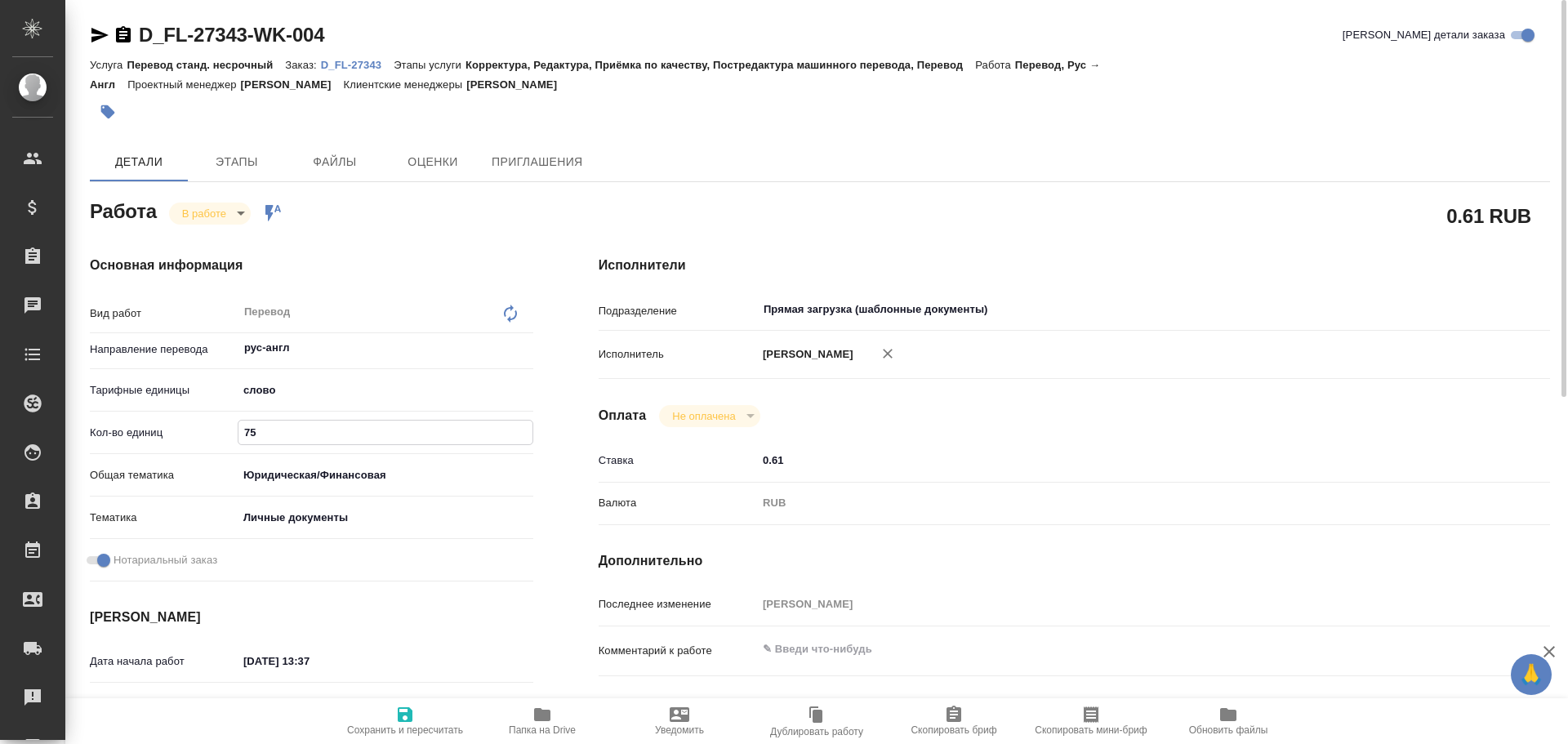
type textarea "x"
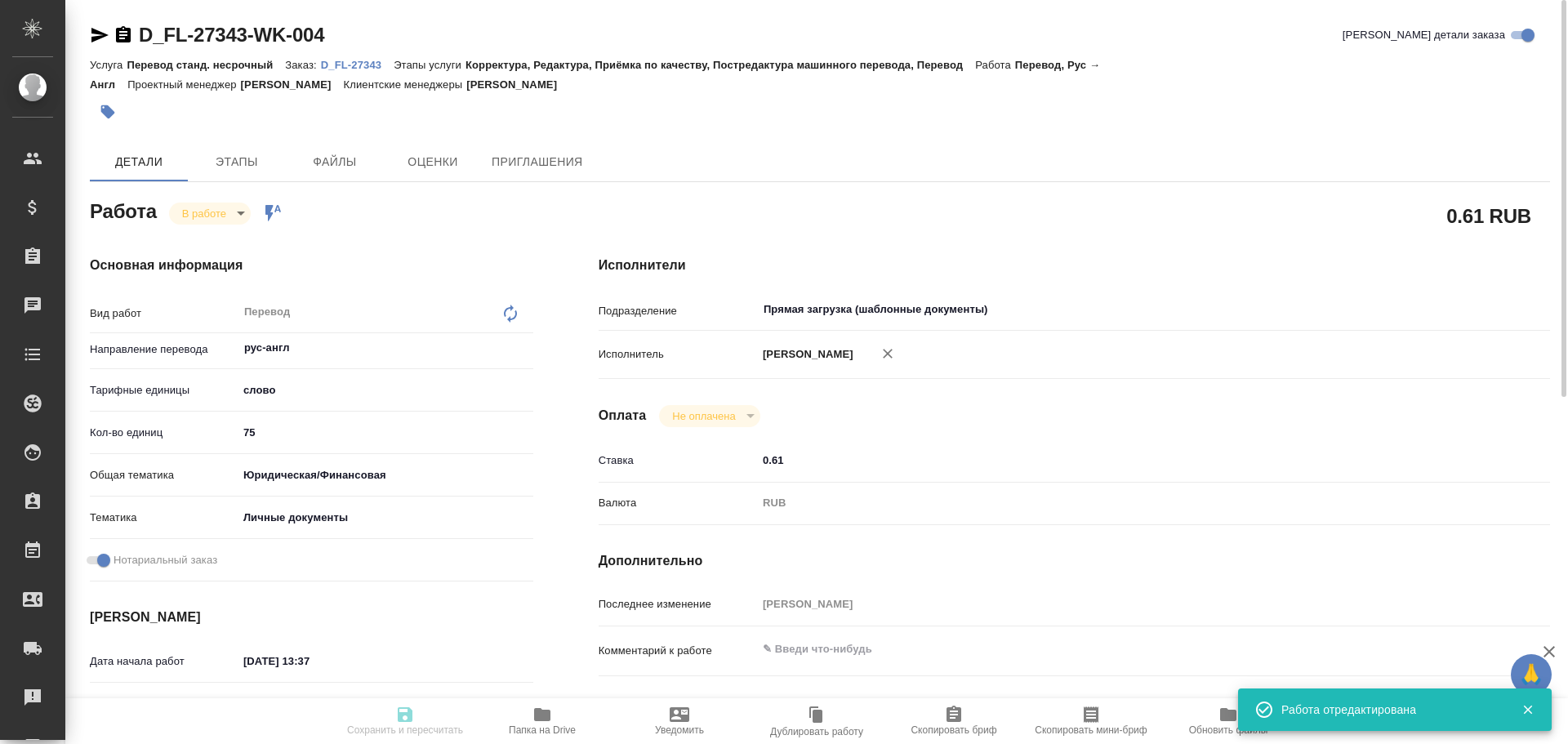
type textarea "x"
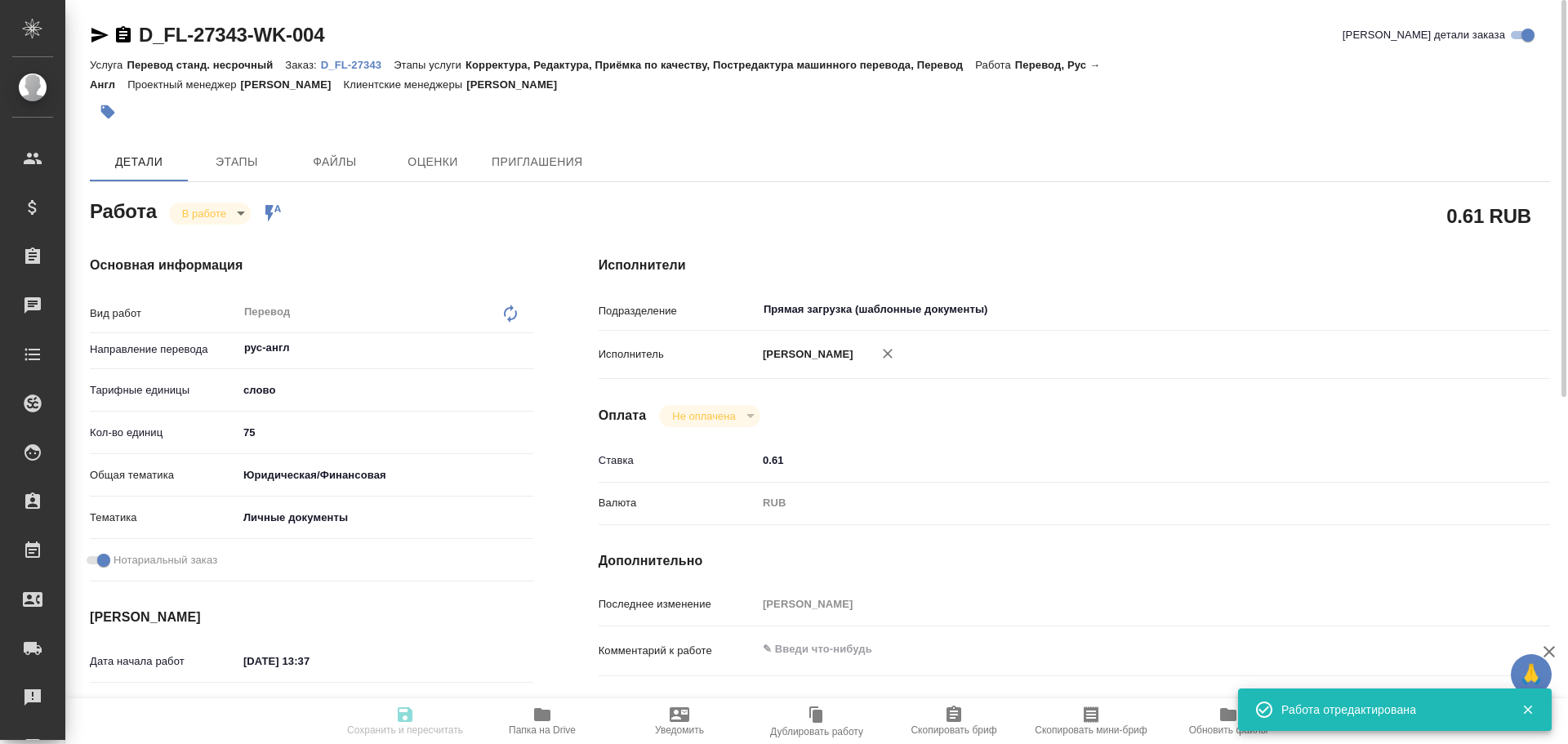
type input "inProgress"
type textarea "Перевод"
type textarea "x"
type input "рус-англ"
type input "5a8b1489cc6b4906c91bfd90"
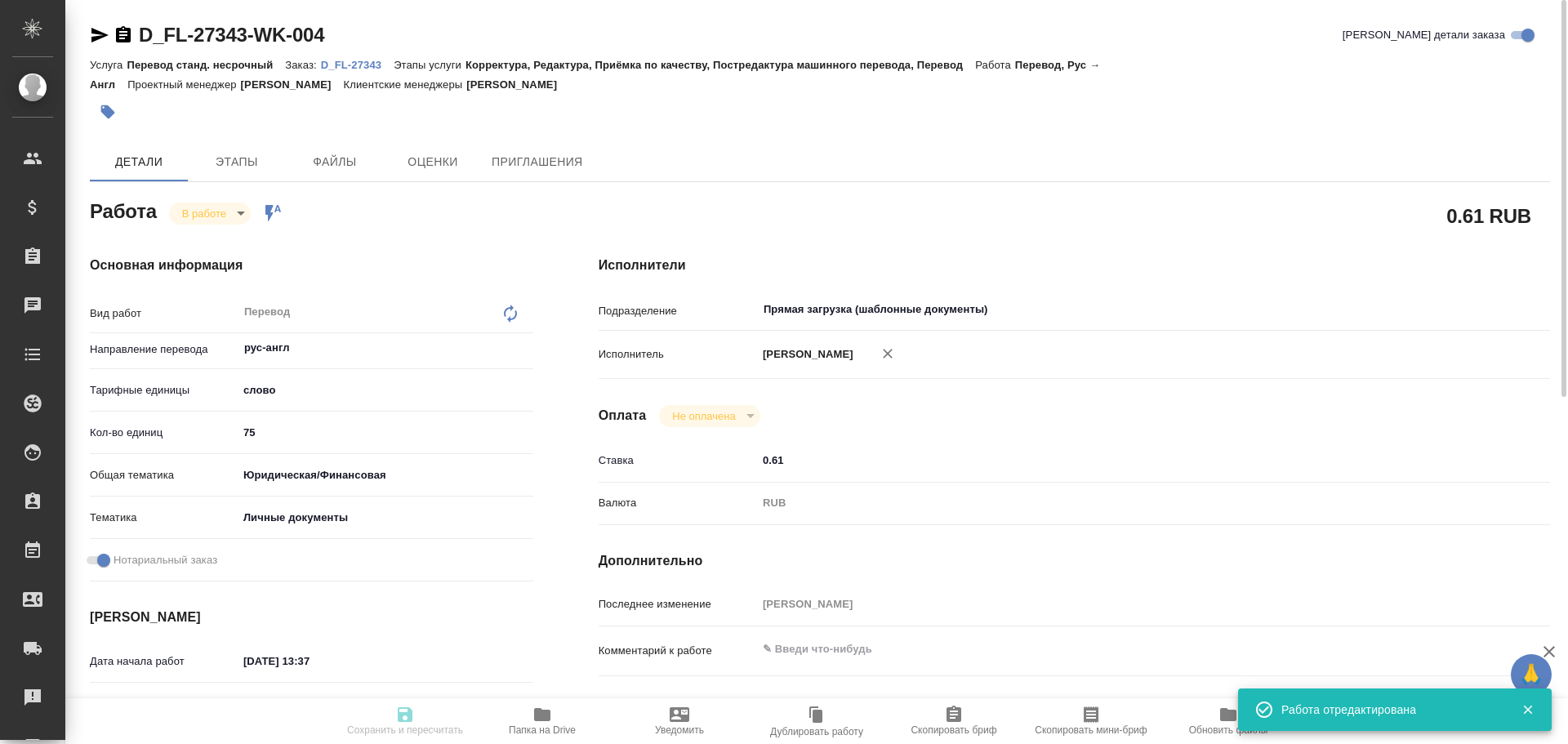
type input "75"
type input "yr-fn"
type input "5a8b8b956a9677013d343cfe"
checkbox input "true"
type input "[DATE] 13:37"
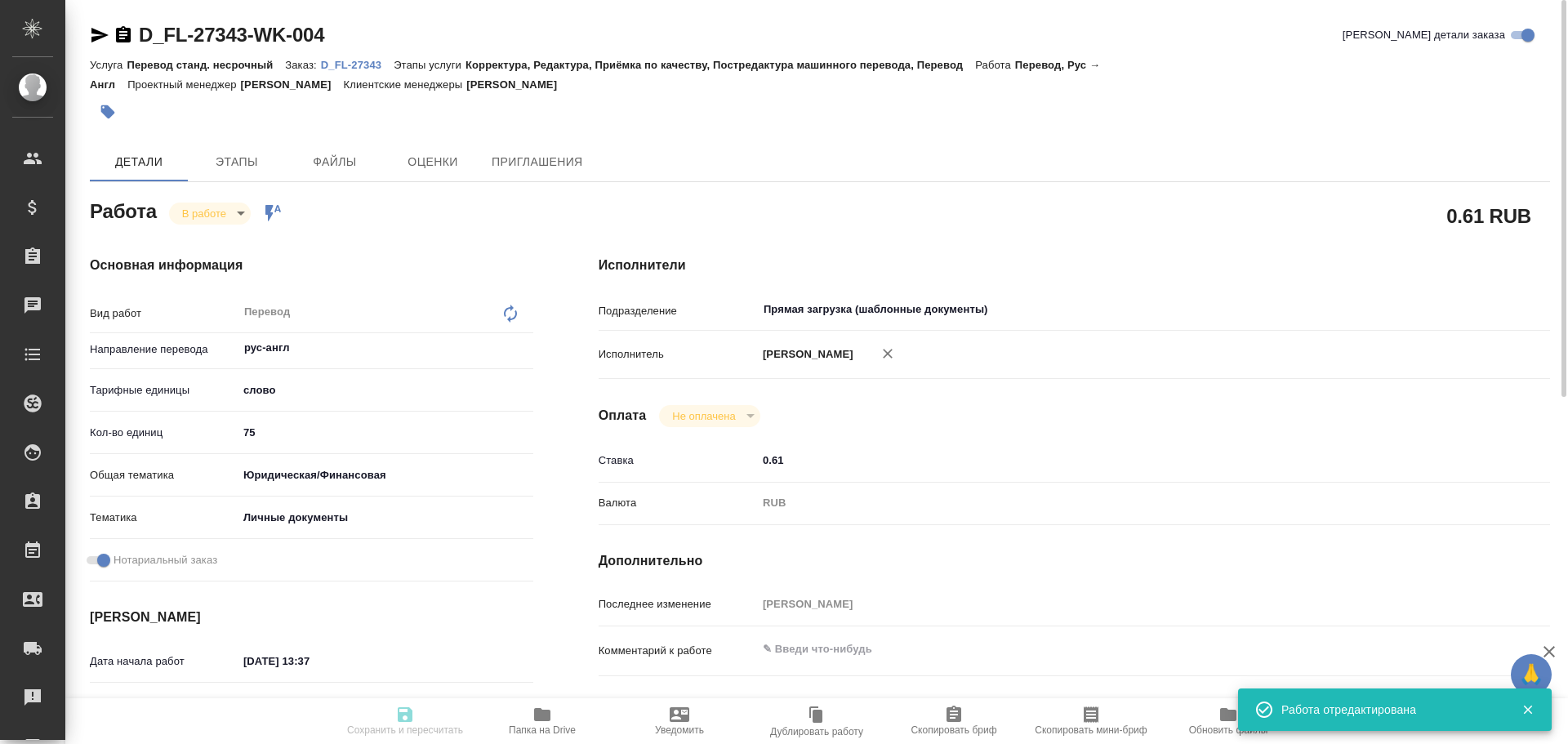
type input "[DATE] 13:40"
type input "[DATE] 10:00"
type input "[DATE] 11:00"
type input "Прямая загрузка (шаблонные документы)"
type input "notPayed"
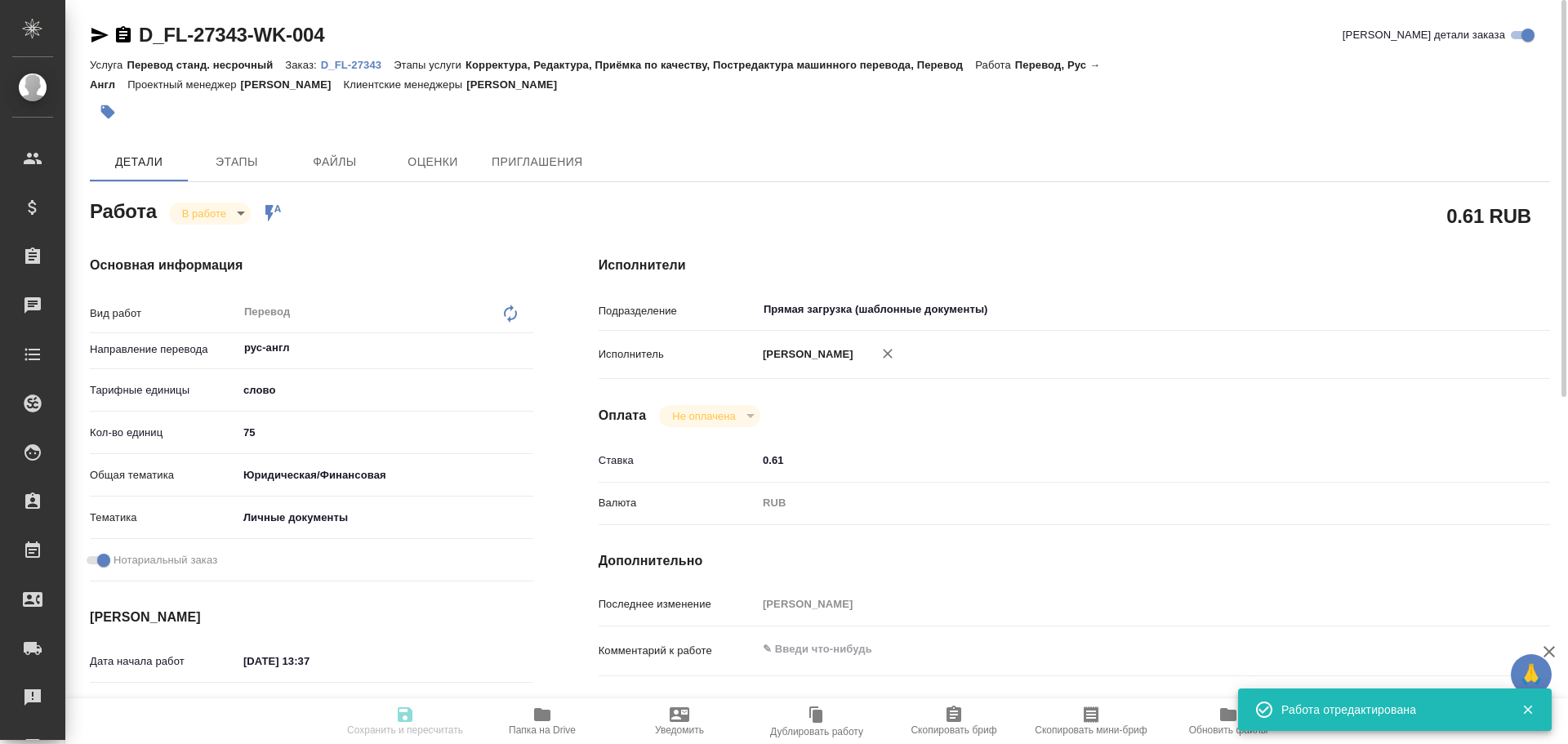
type input "0.61"
type input "RUB"
type input "[PERSON_NAME]"
type textarea "x"
type textarea "/Clients/FL_D/Orders/D_FL-27343/Translated/D_FL-27343-WK-004"
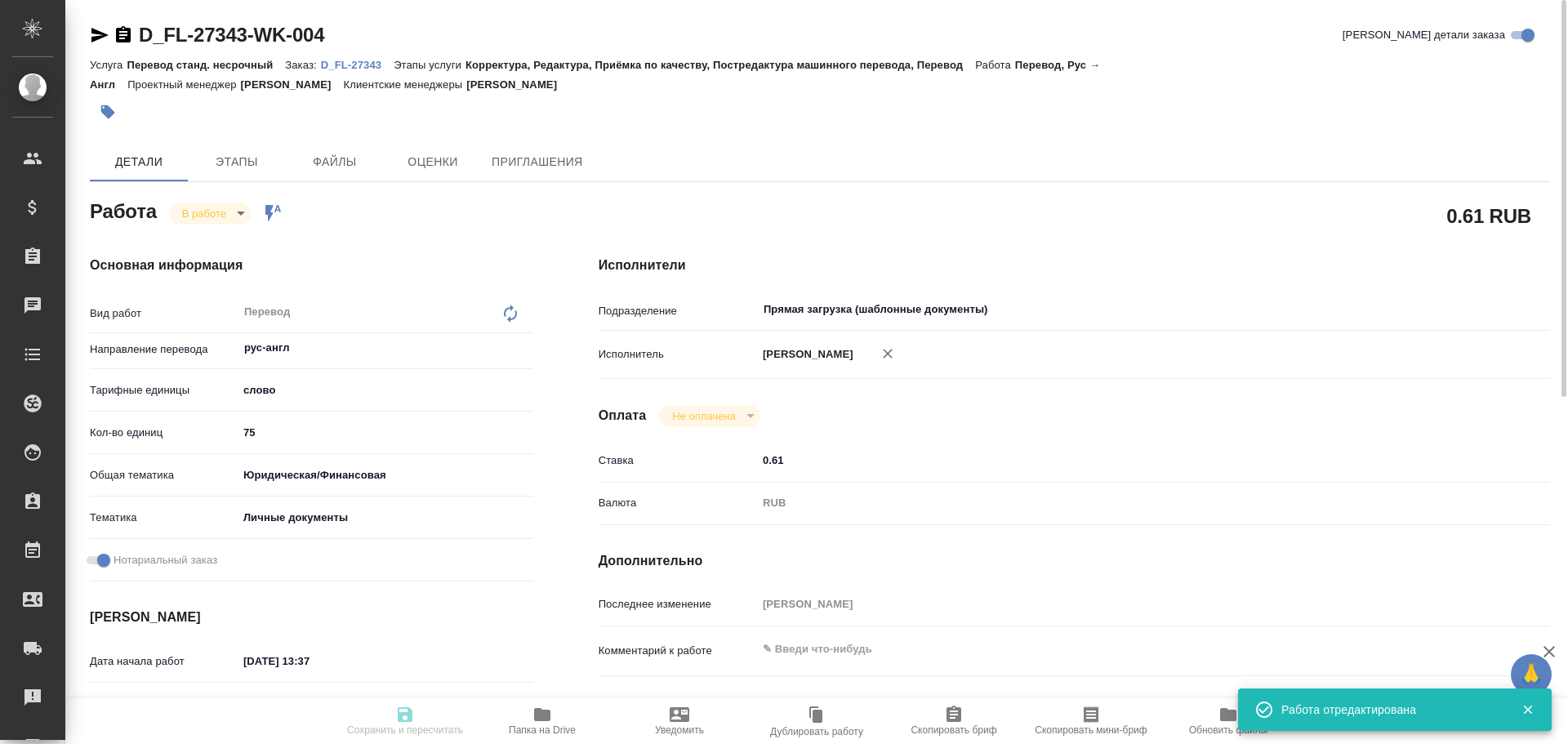
type textarea "x"
type input "D_FL-27343"
type input "Перевод станд. несрочный"
type input "Корректура, Редактура, Приёмка по качеству, Постредактура машинного перевода, П…"
type input "[PERSON_NAME]"
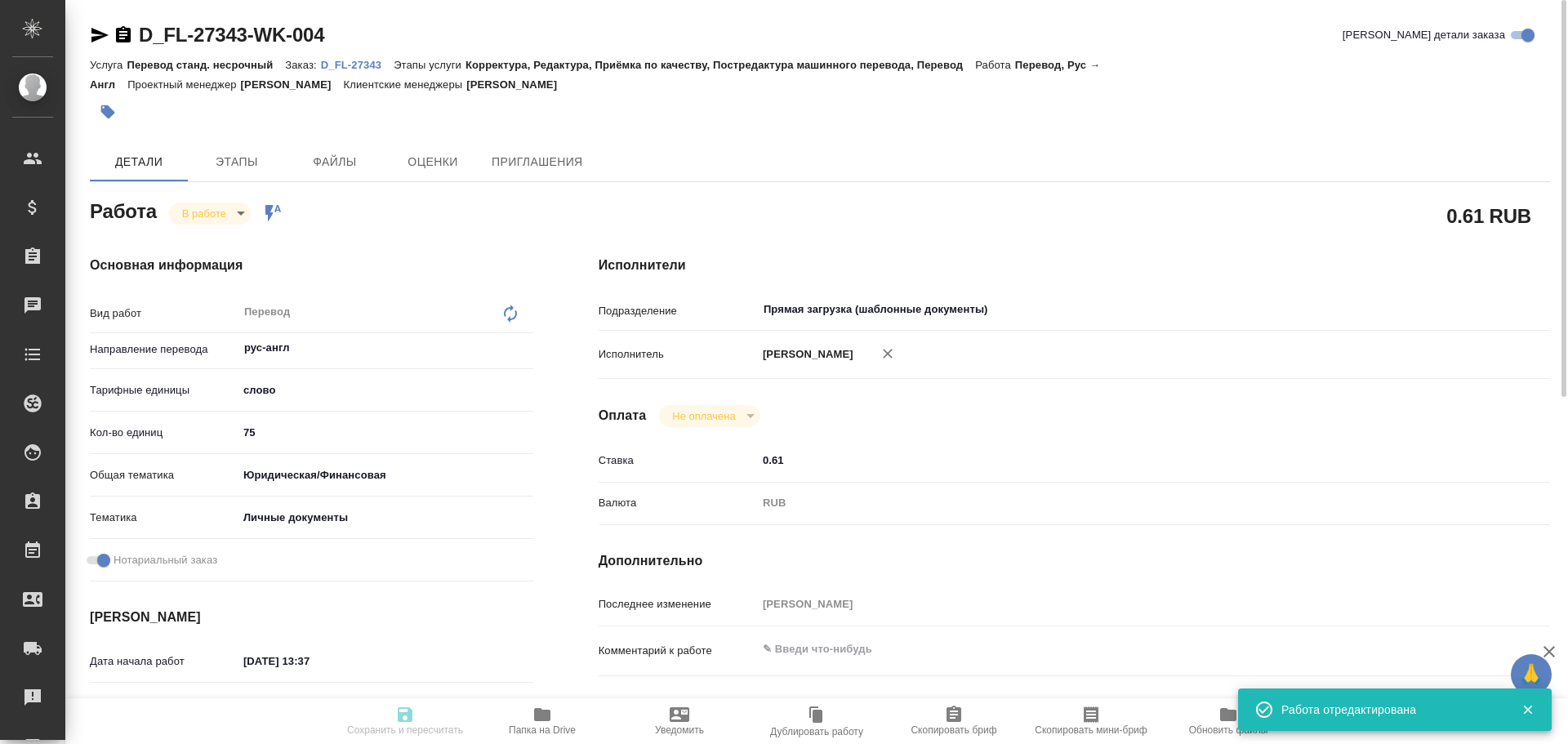
type input "/Clients/FL_D/Orders/D_FL-27343"
type textarea "x"
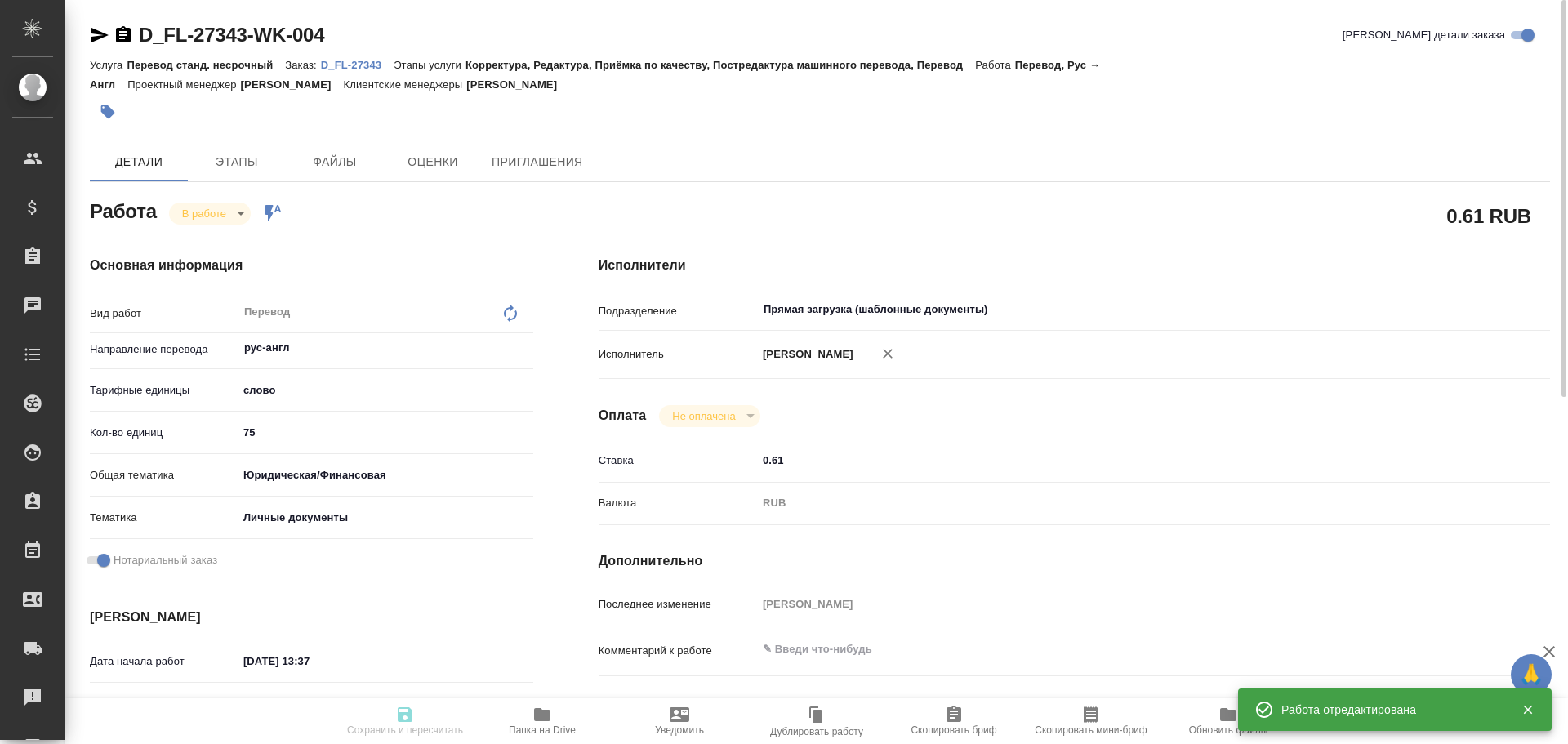
type textarea "x"
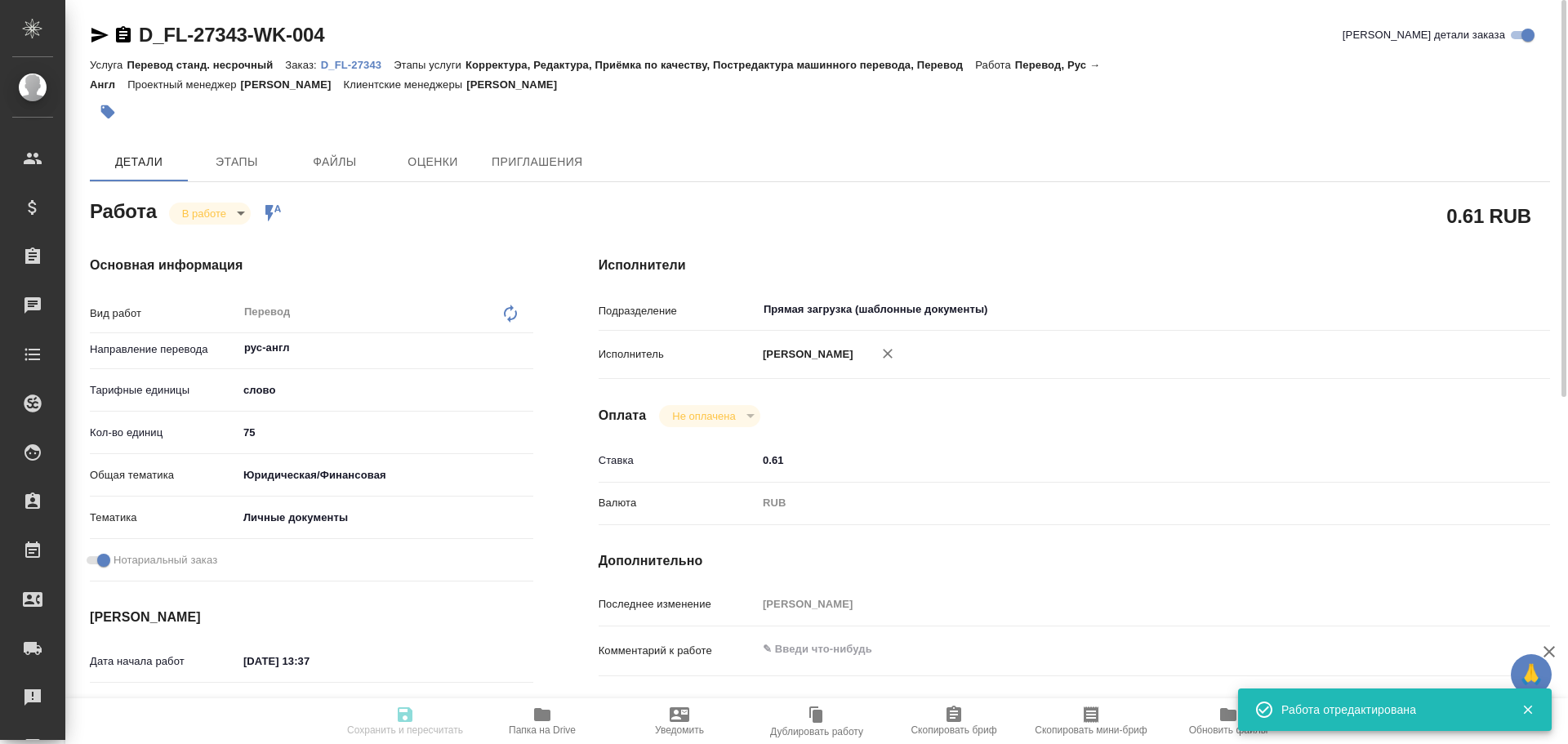
type textarea "x"
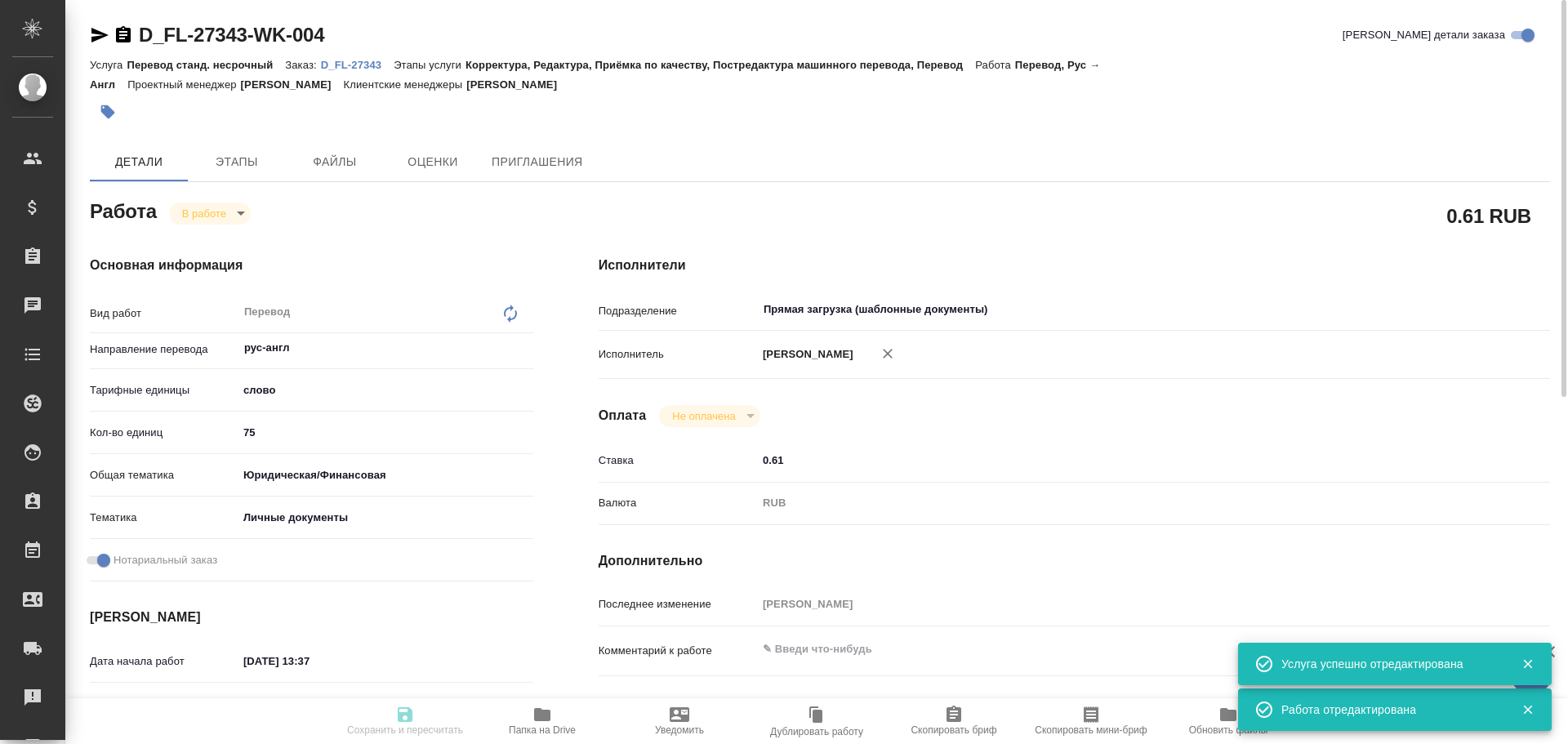
type textarea "x"
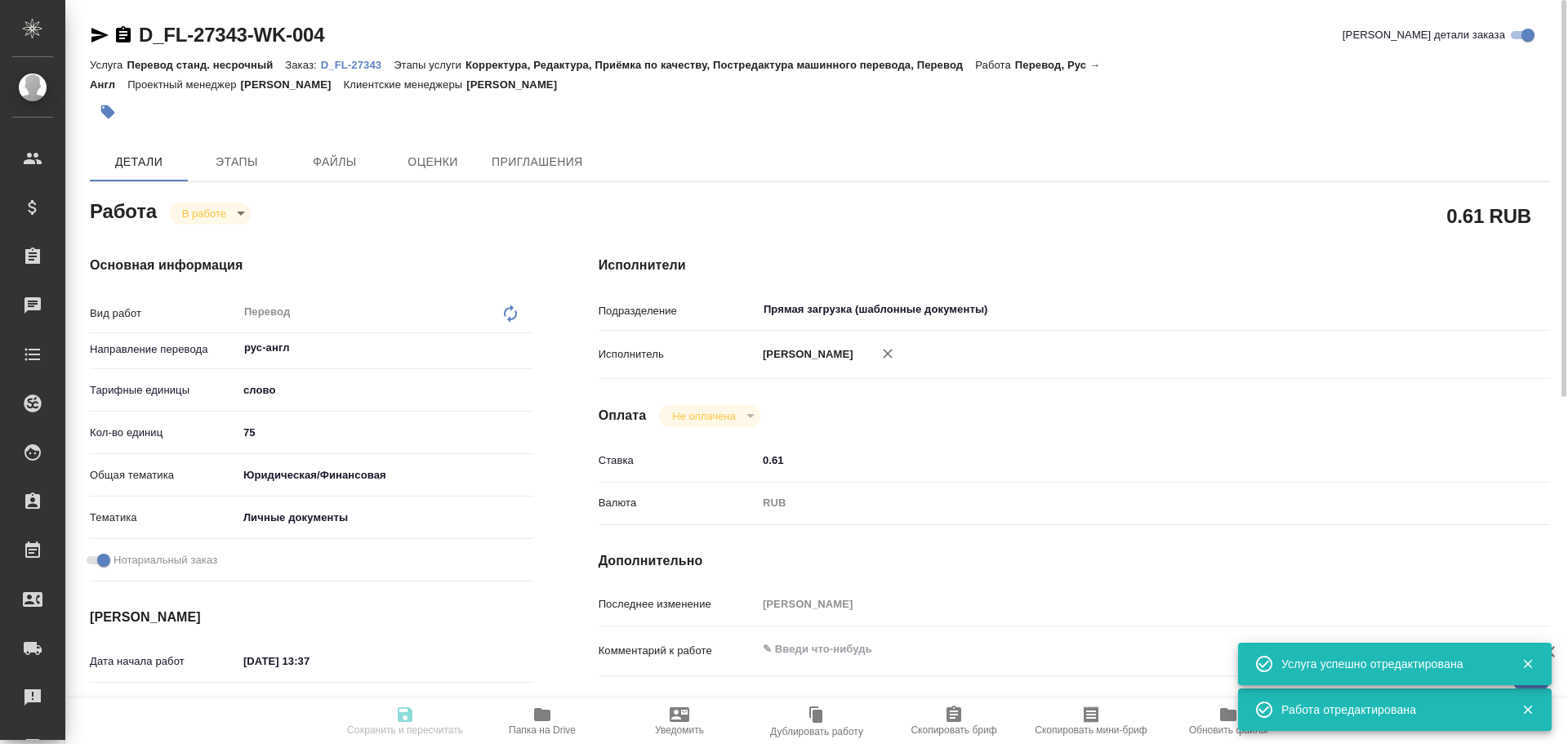
type textarea "x"
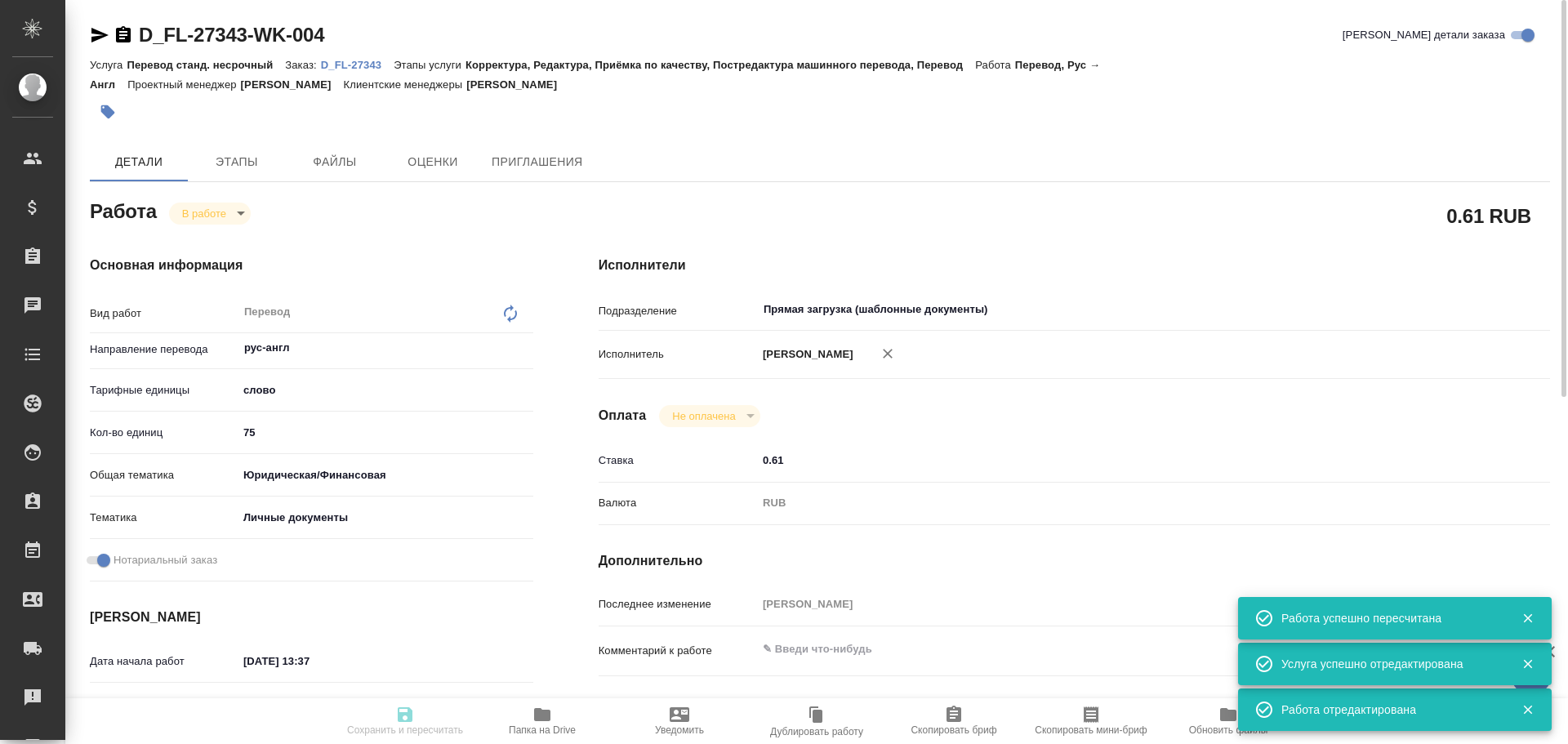
type input "inProgress"
type textarea "Перевод"
type textarea "x"
type input "рус-англ"
type input "5a8b1489cc6b4906c91bfd90"
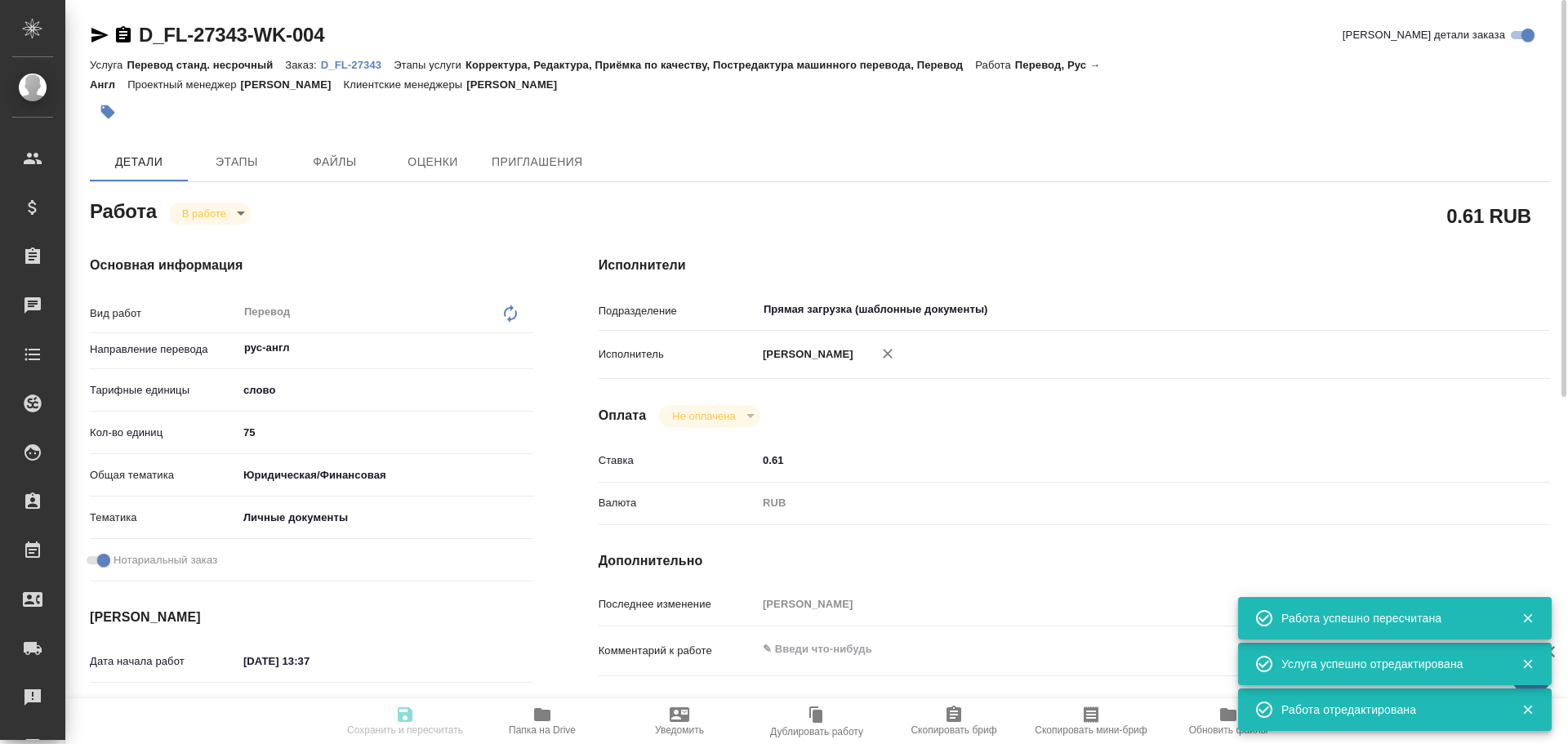
type input "75"
type input "yr-fn"
type input "5a8b8b956a9677013d343cfe"
checkbox input "true"
type input "10.10.2025 13:37"
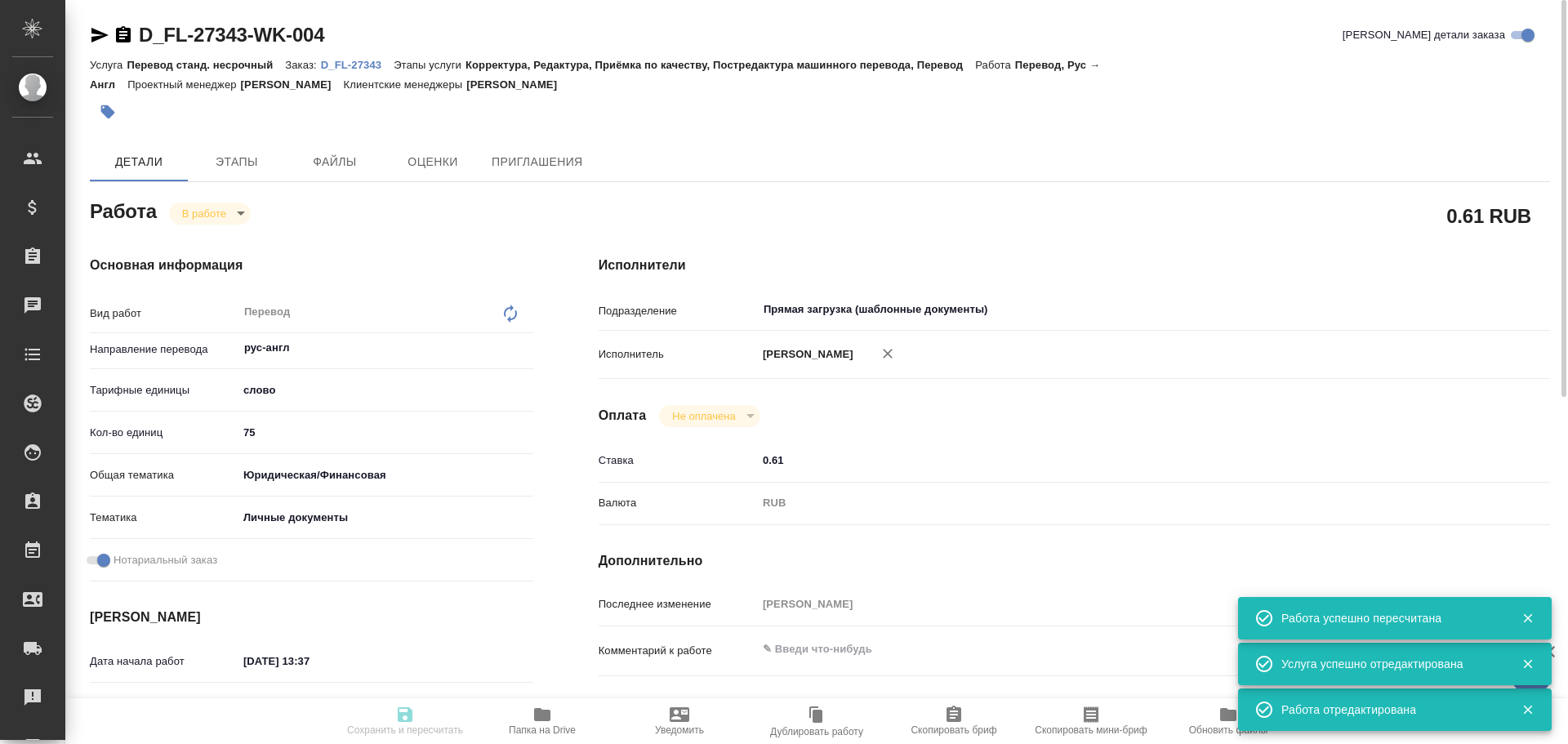
type input "10.10.2025 13:40"
type input "14.10.2025 10:00"
type input "14.10.2025 11:00"
type input "Прямая загрузка (шаблонные документы)"
type input "notPayed"
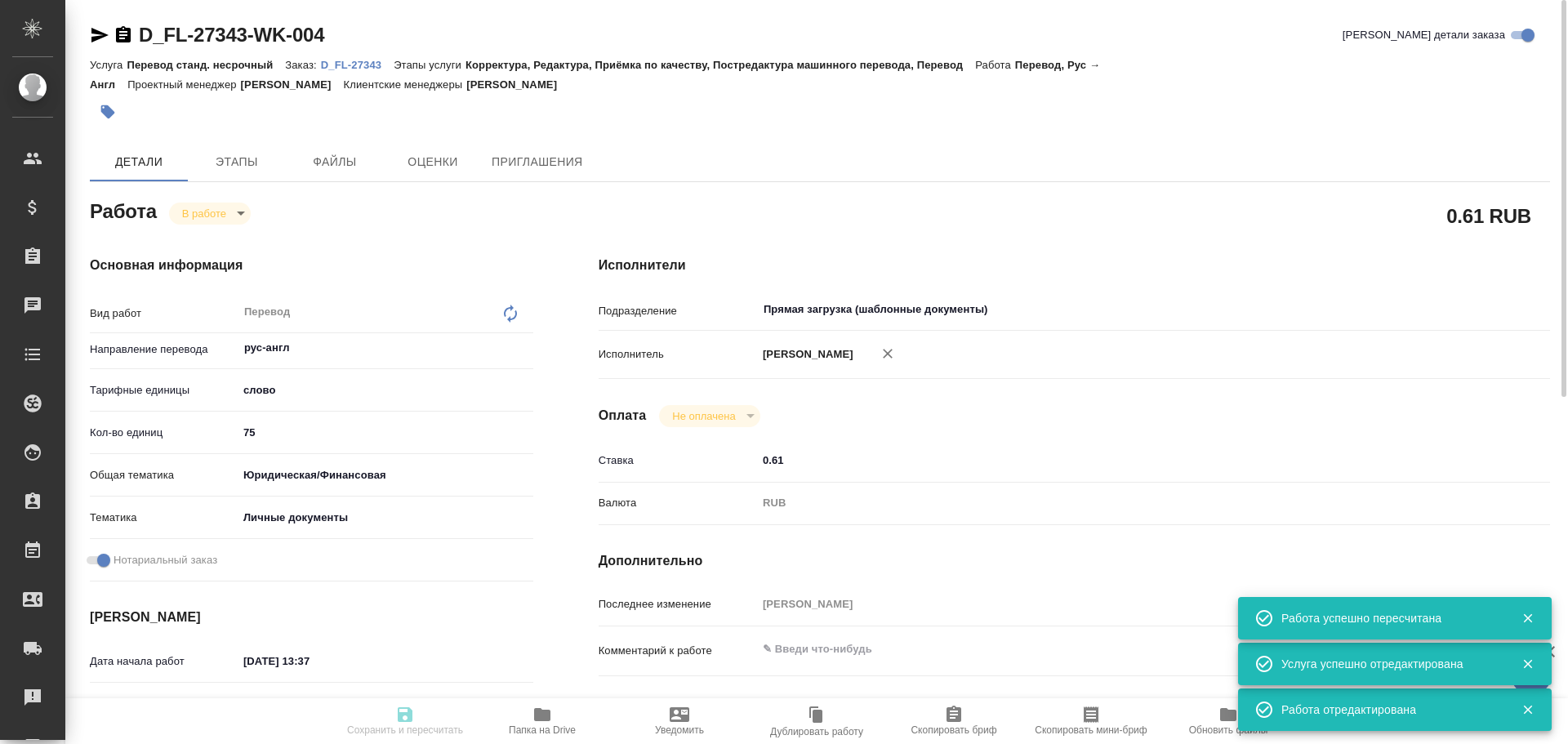
type input "0.61"
type input "RUB"
type input "[PERSON_NAME]"
type textarea "x"
type textarea "/Clients/FL_D/Orders/D_FL-27343/Translated/D_FL-27343-WK-004"
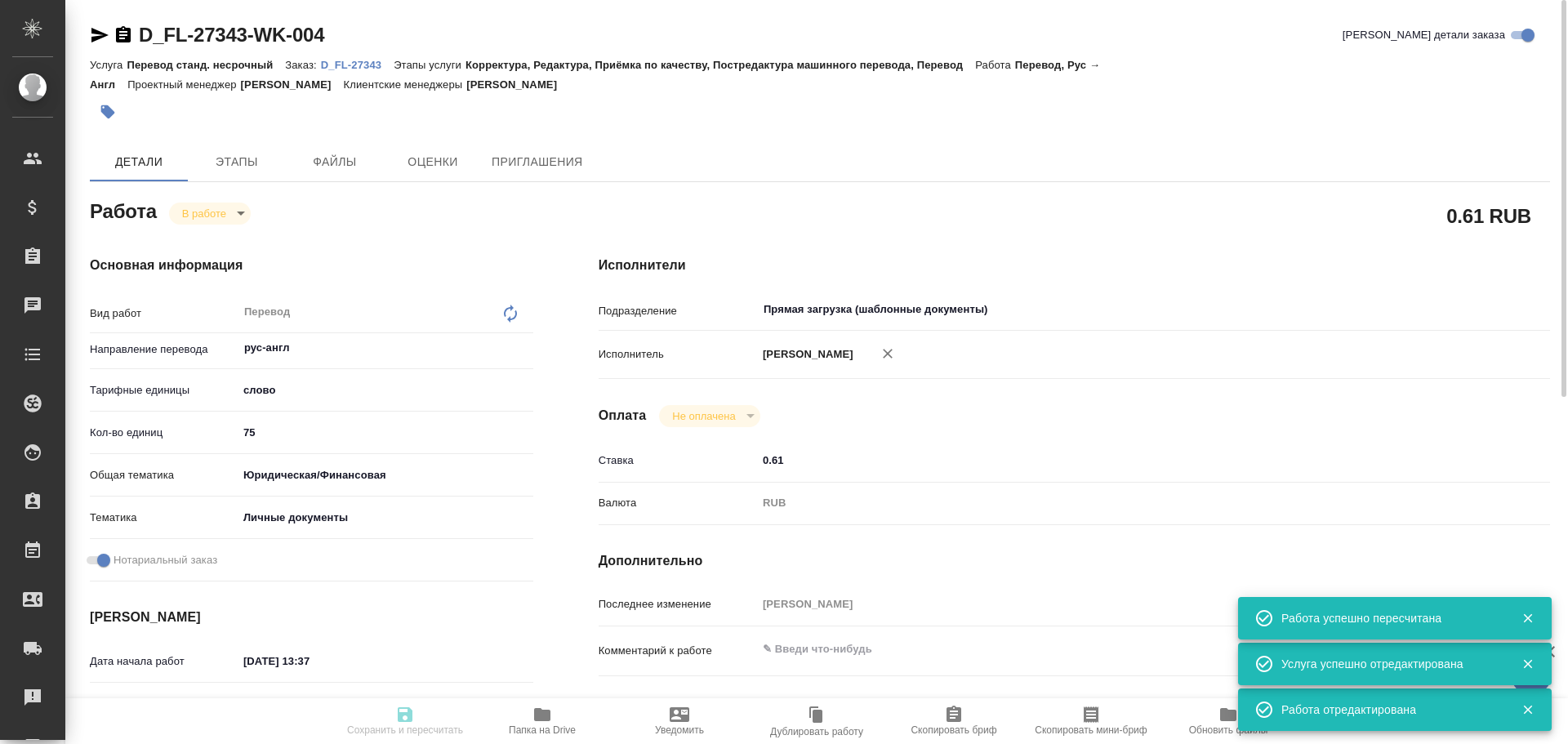
type textarea "x"
type input "D_FL-27343"
type input "Перевод станд. несрочный"
type input "Корректура, Редактура, Приёмка по качеству, Постредактура машинного перевода, П…"
type input "Булахова Елена"
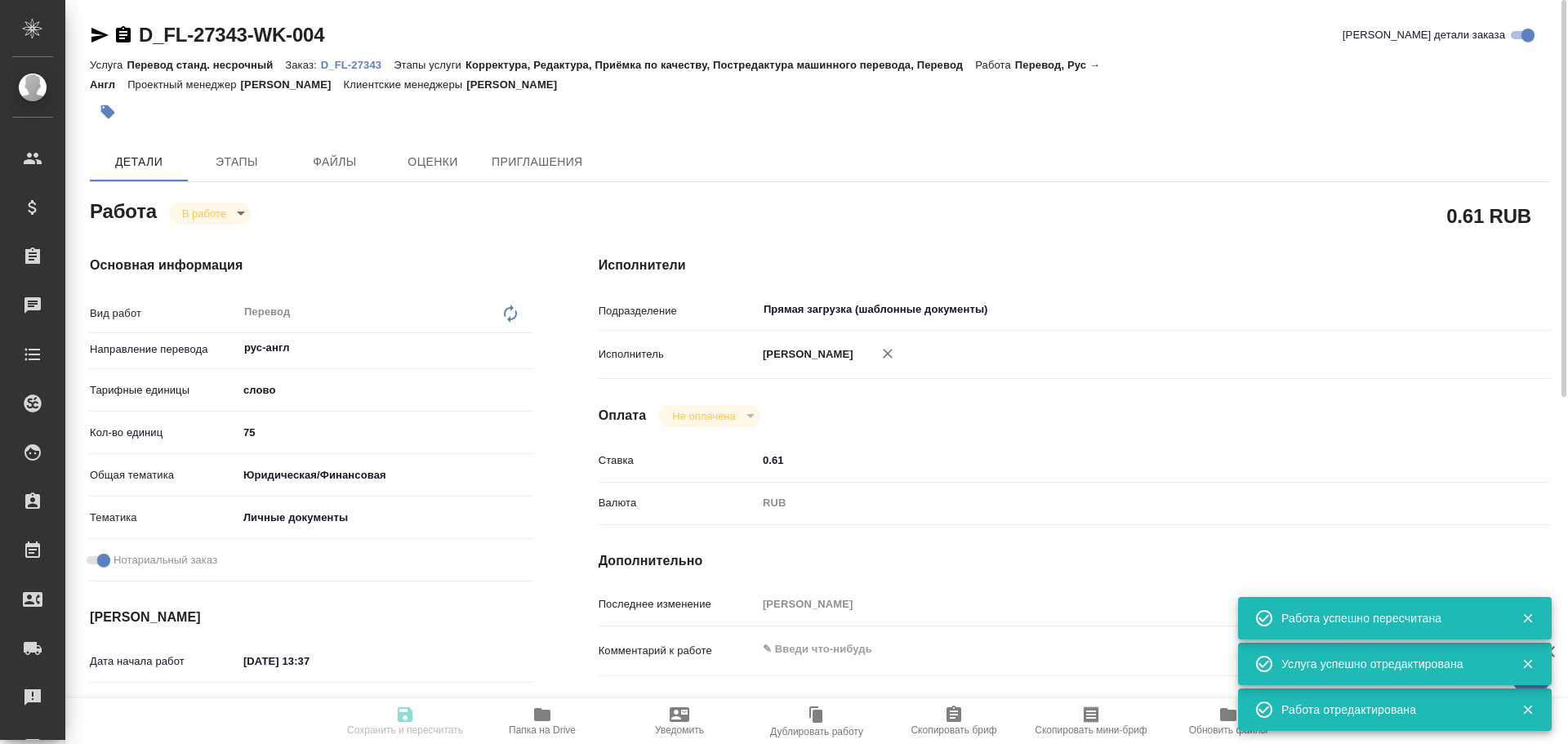
type input "/Clients/FL_D/Orders/D_FL-27343"
type textarea "x"
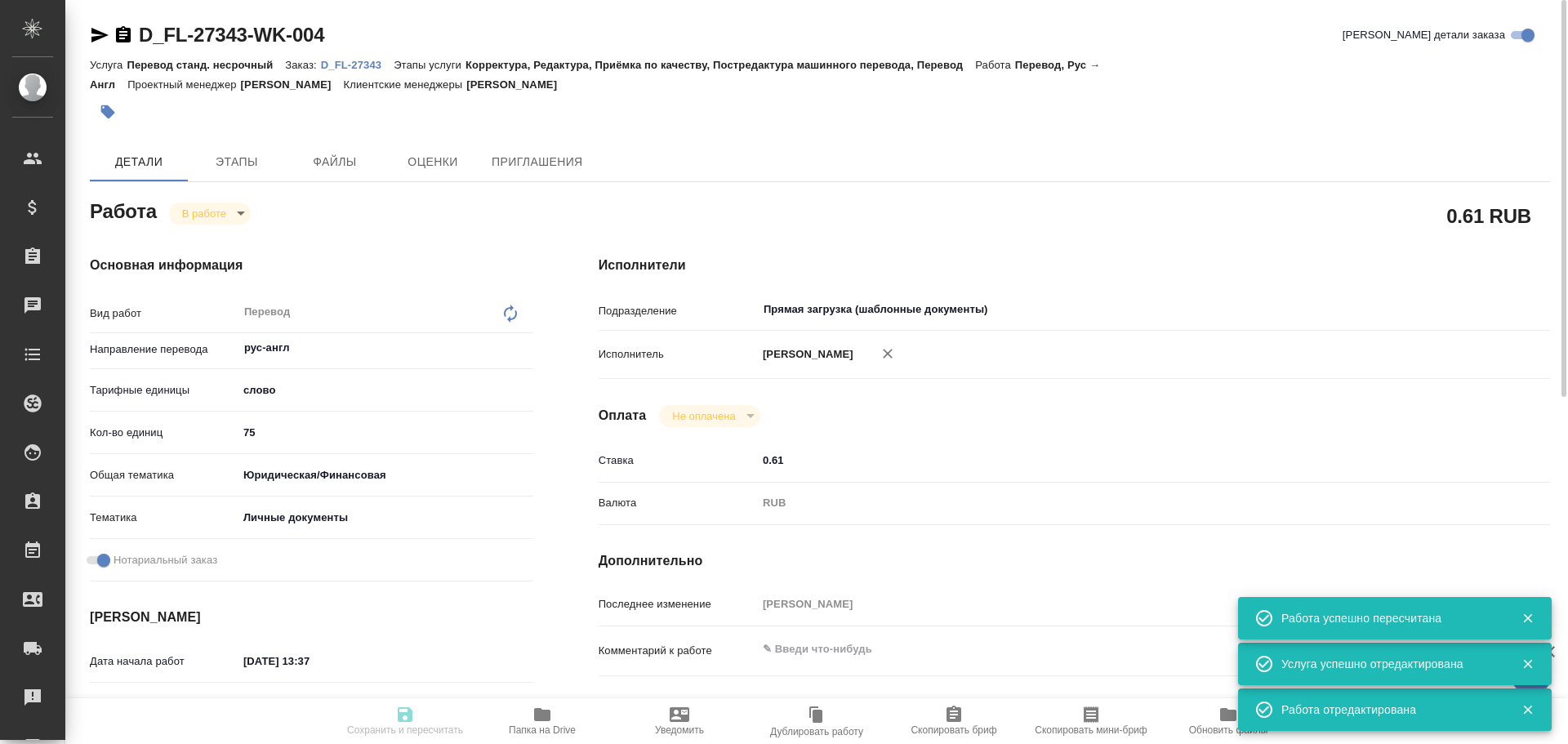
type textarea "x"
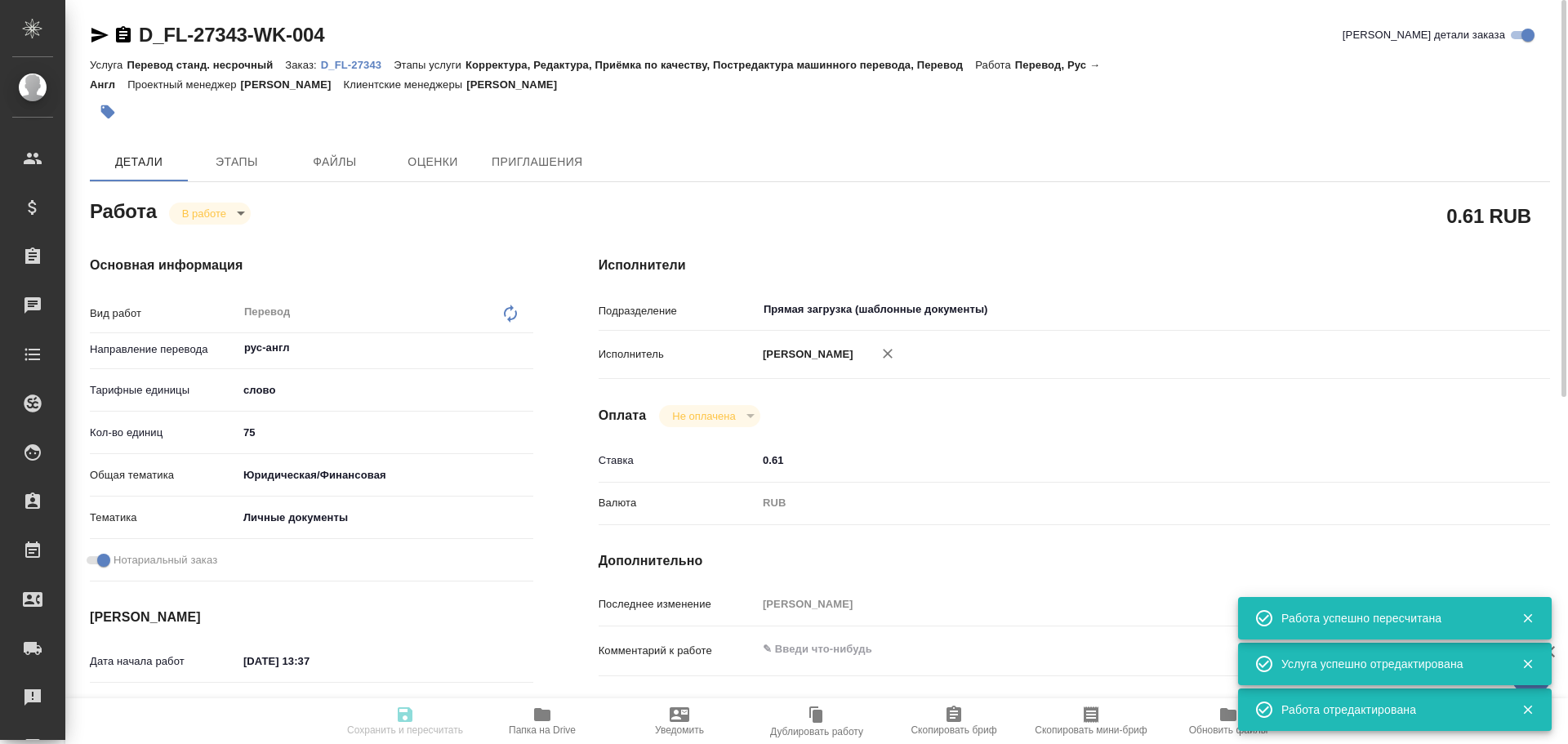
type textarea "x"
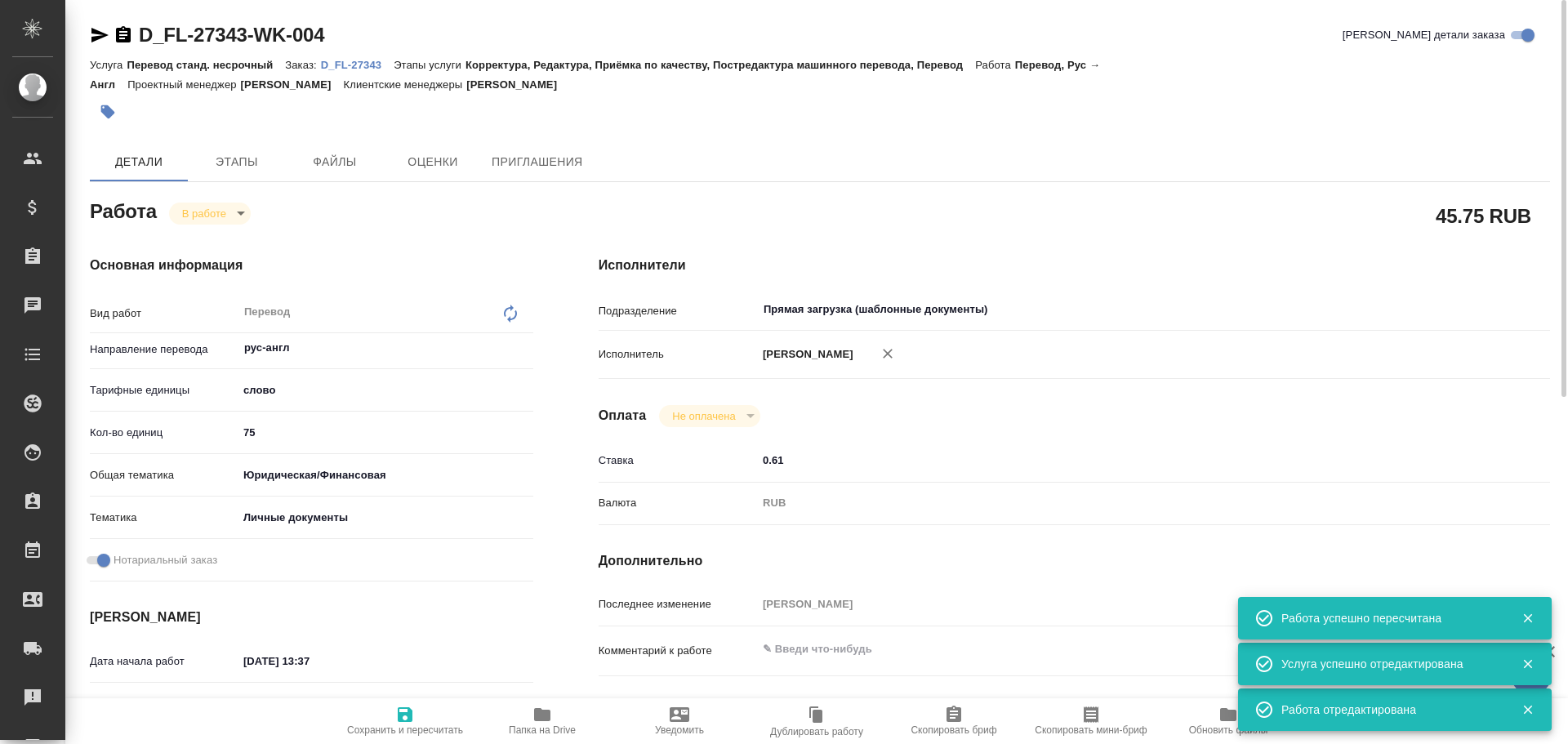
type textarea "x"
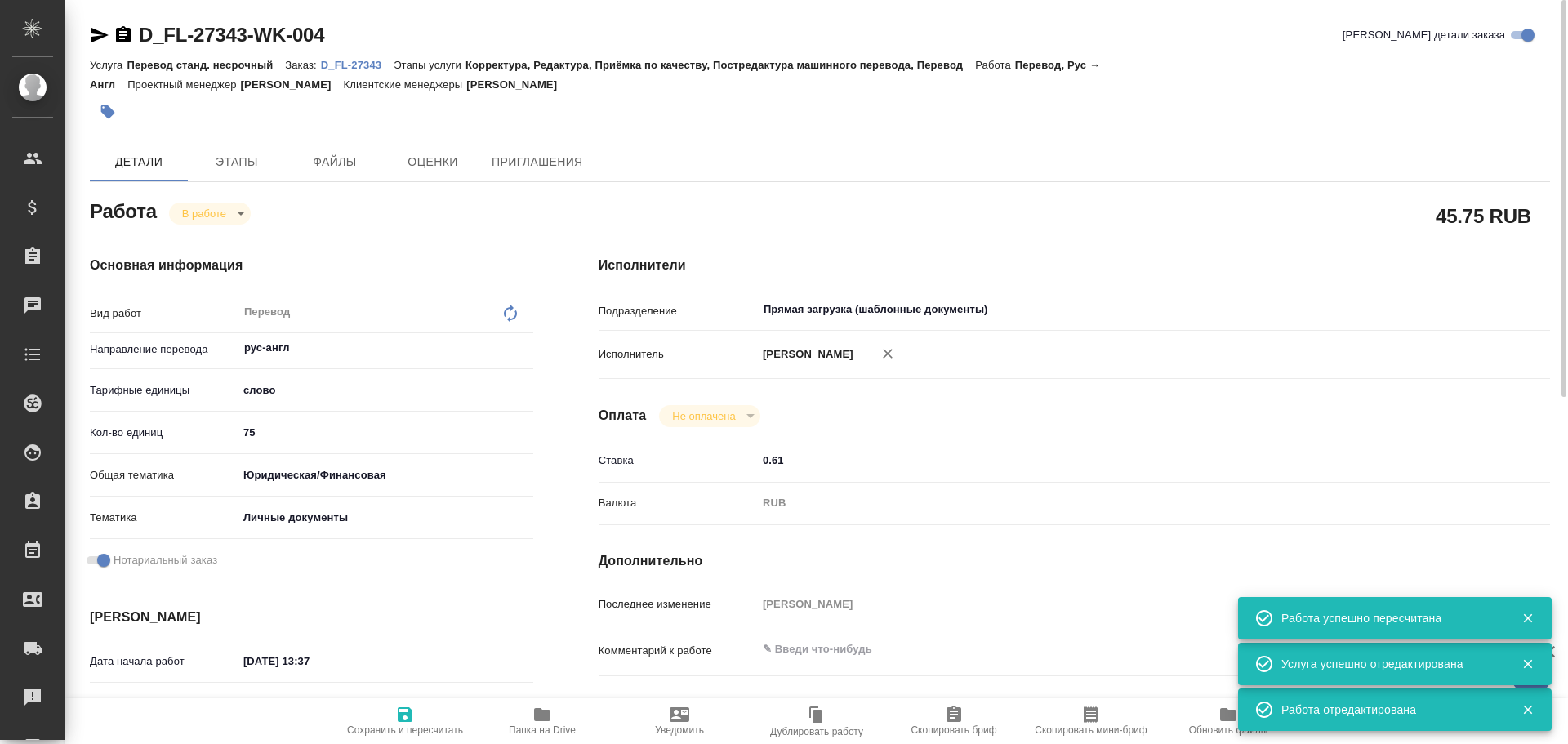
type textarea "x"
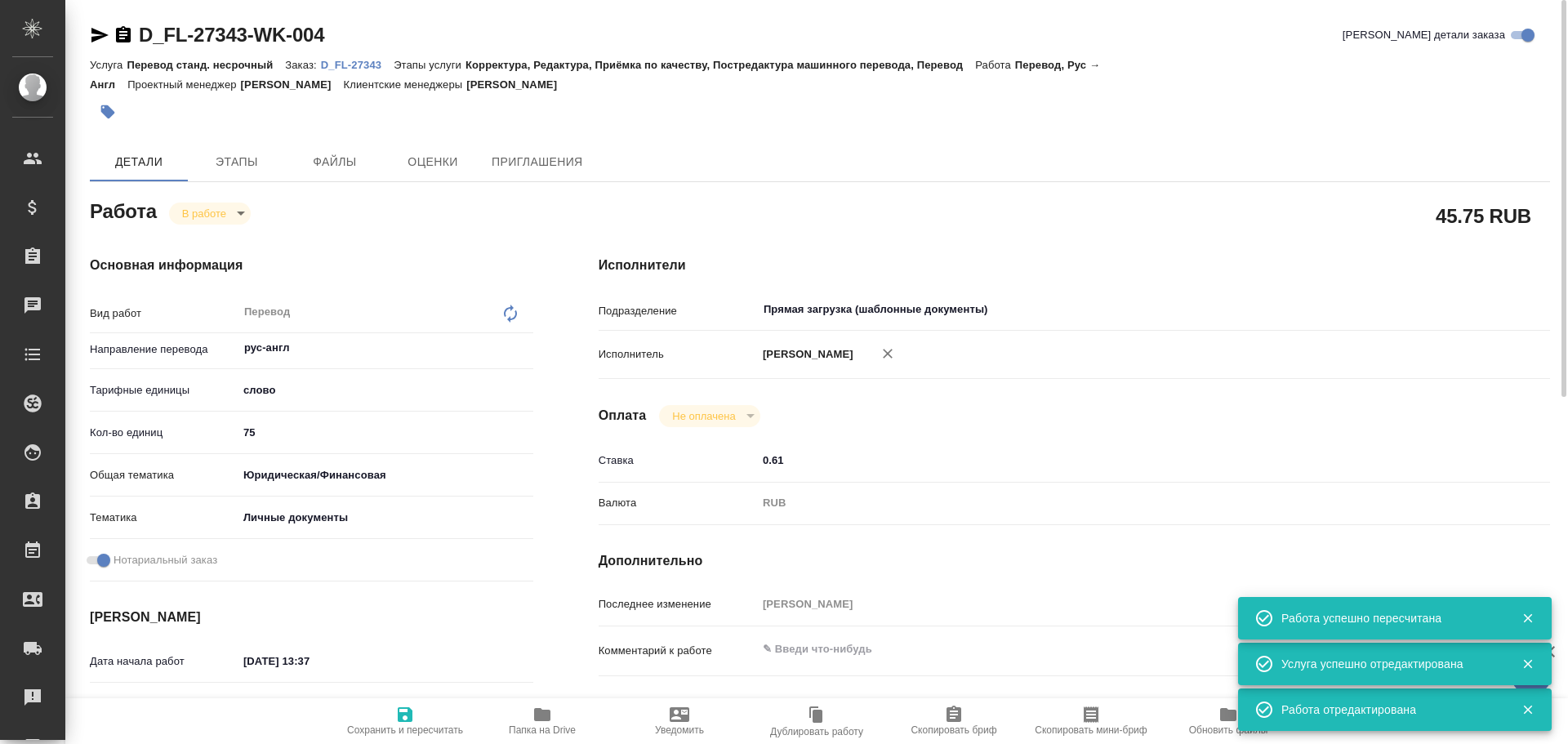
type textarea "x"
click at [244, 434] on input "75" at bounding box center [385, 433] width 296 height 23
click at [244, 434] on input "75" at bounding box center [385, 433] width 294 height 23
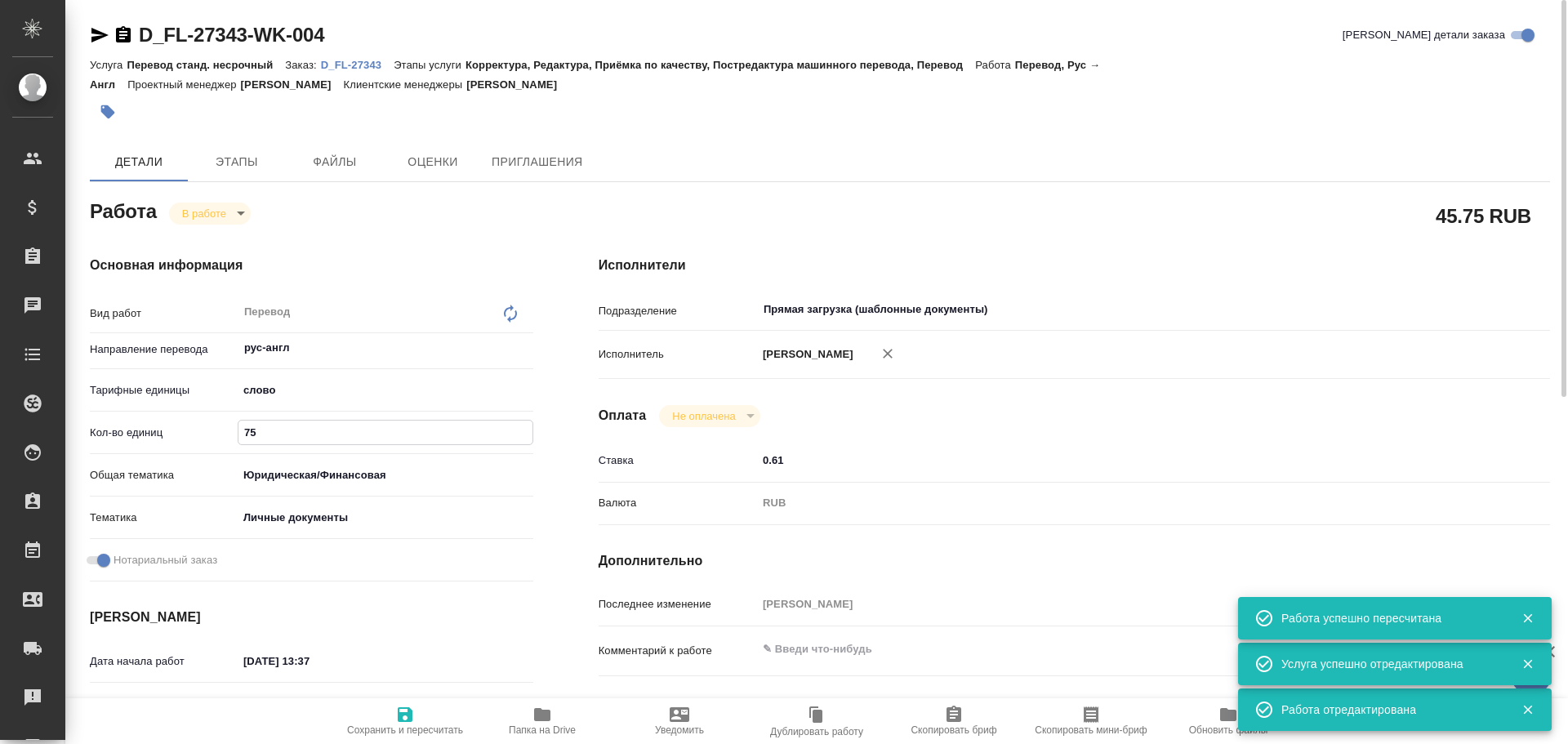
type textarea "x"
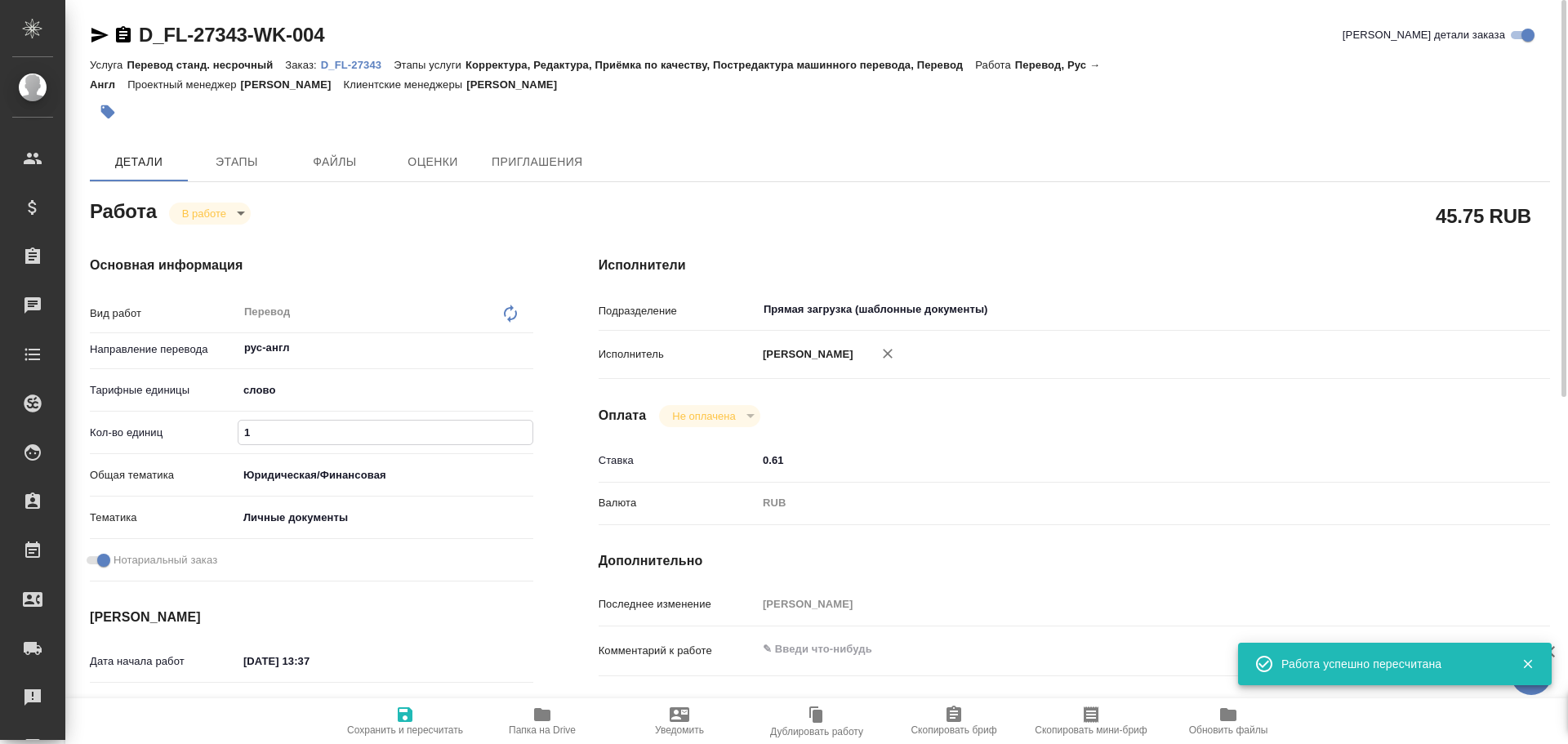
click at [405, 706] on icon "button" at bounding box center [405, 715] width 20 height 20
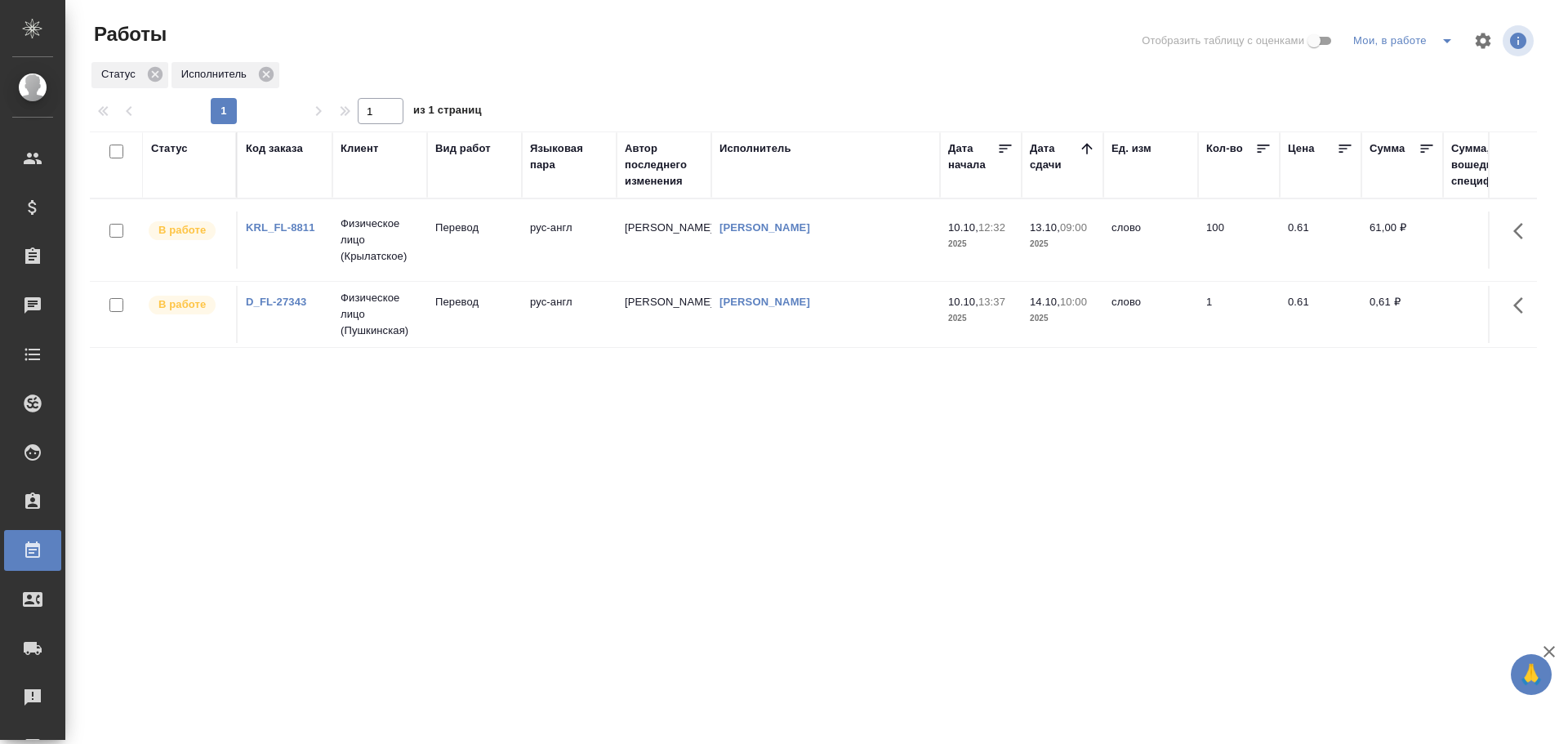
click at [392, 273] on td "Физическое лицо (Крылатское)" at bounding box center [379, 240] width 94 height 66
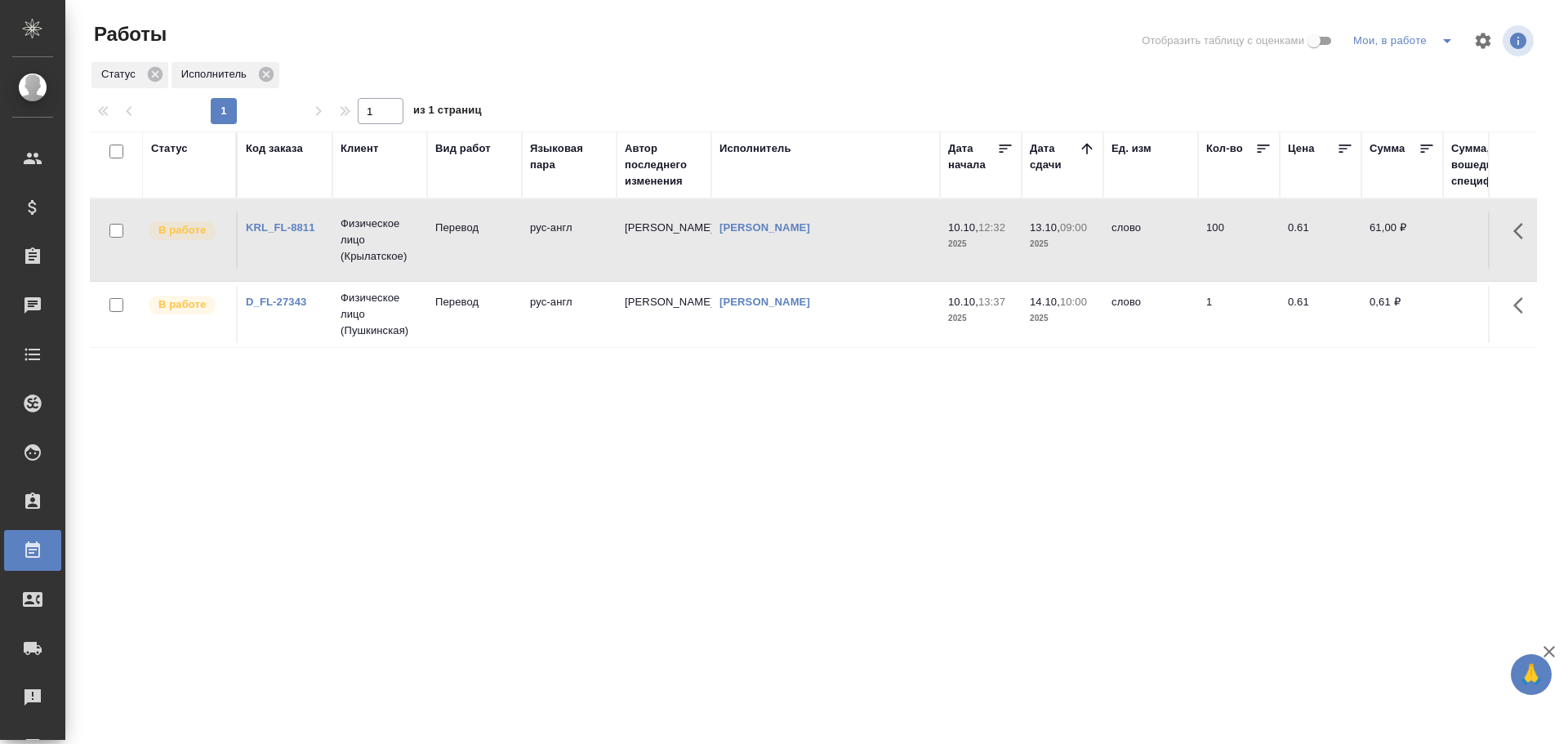
click at [392, 273] on td "Физическое лицо (Крылатское)" at bounding box center [379, 240] width 94 height 66
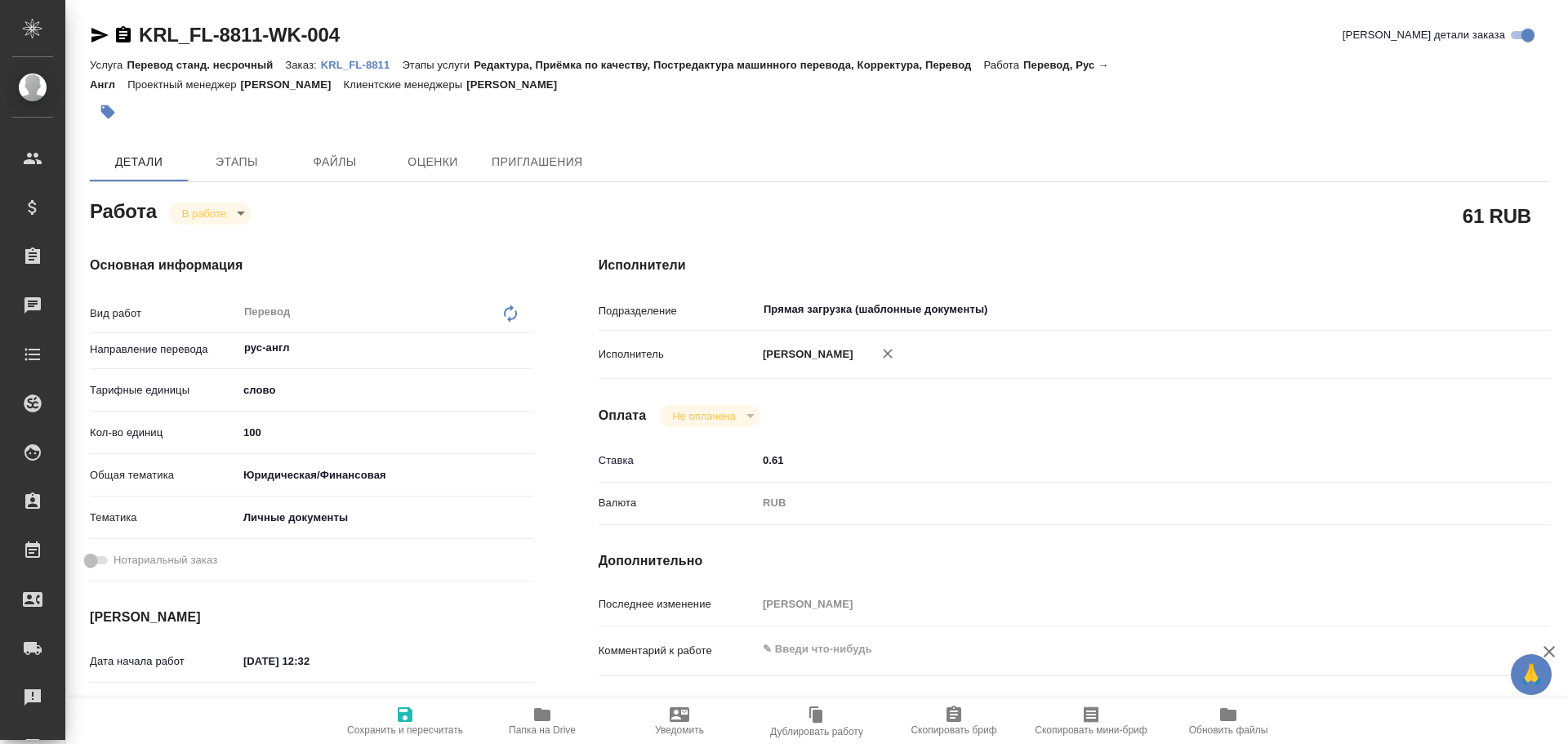
type textarea "x"
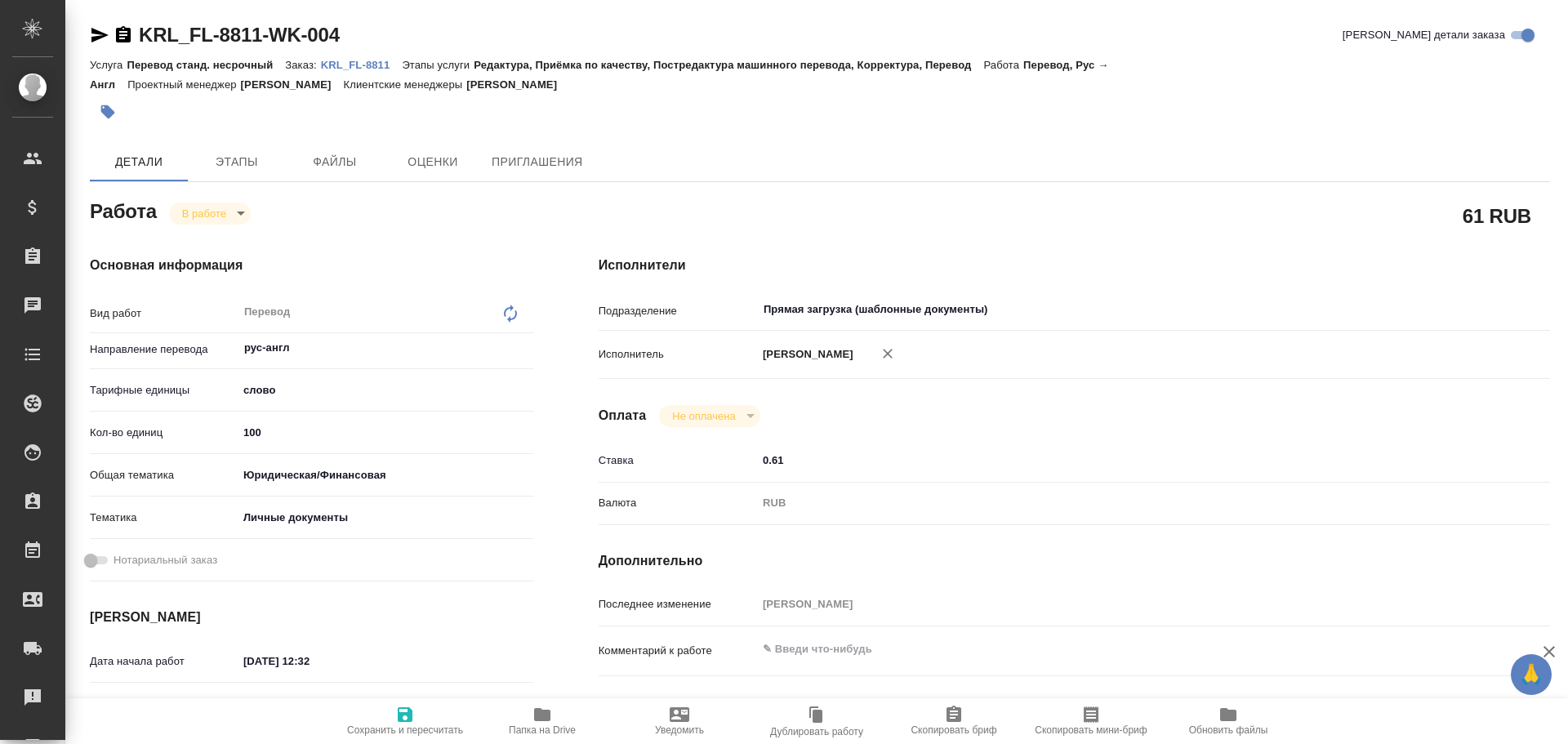
type textarea "x"
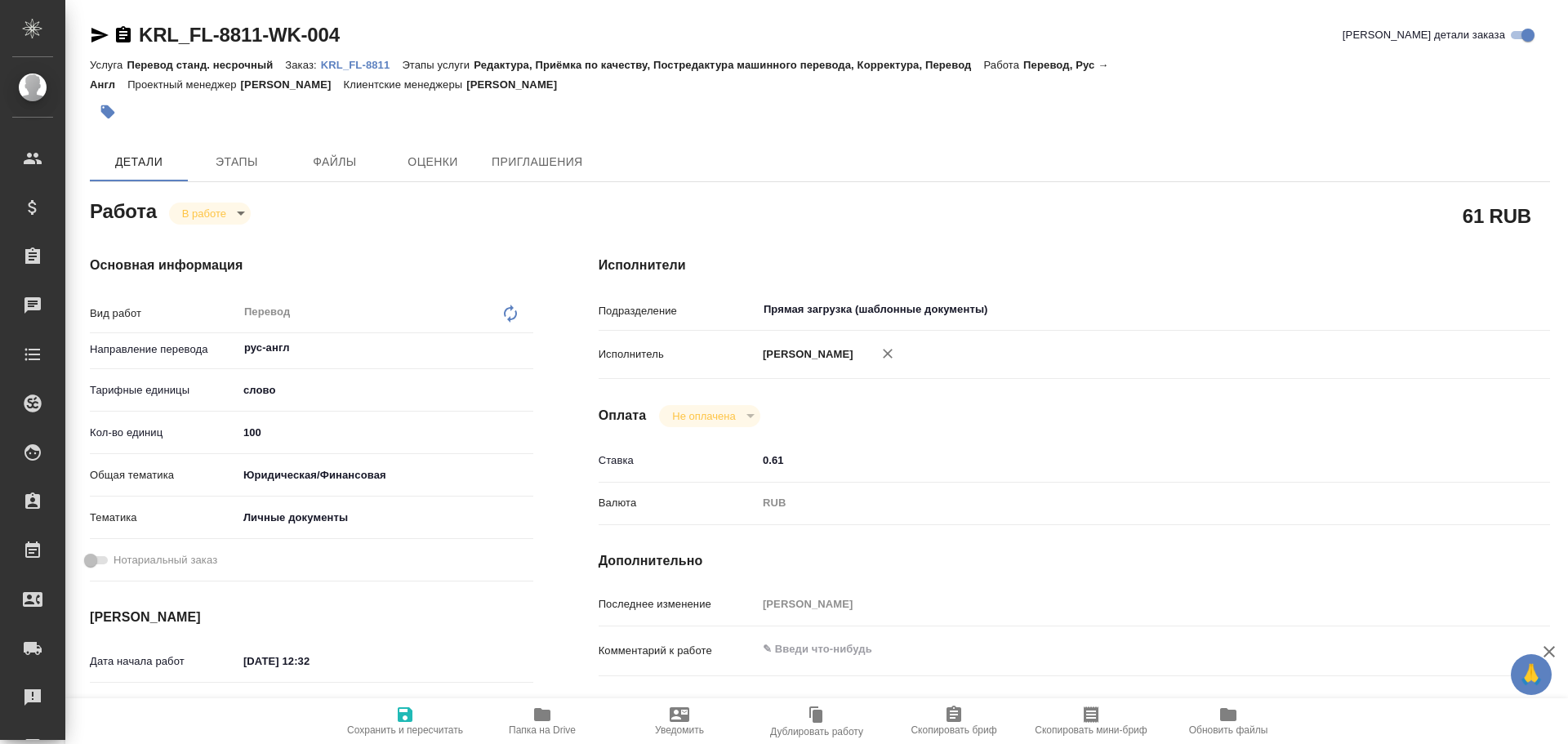
type textarea "x"
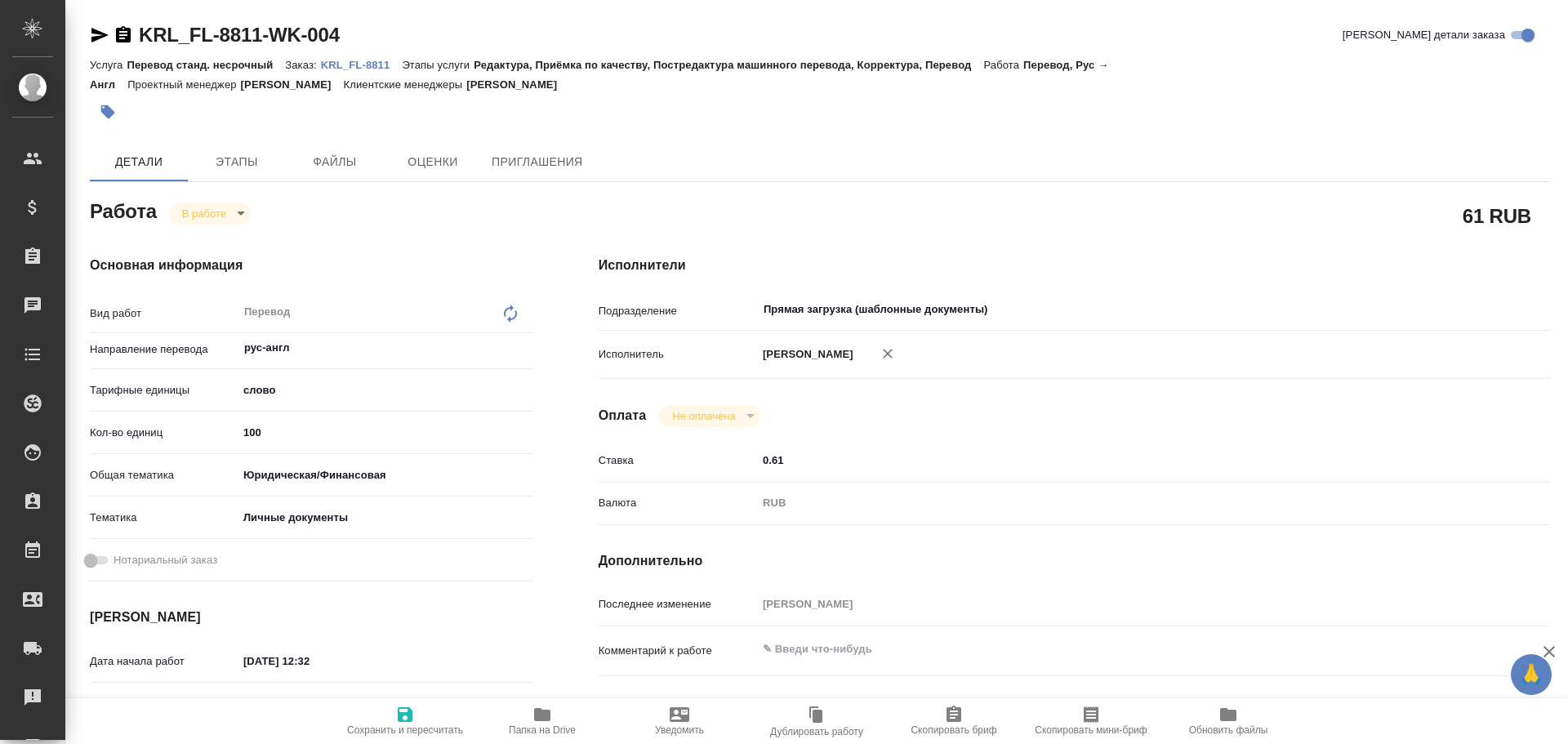
type textarea "x"
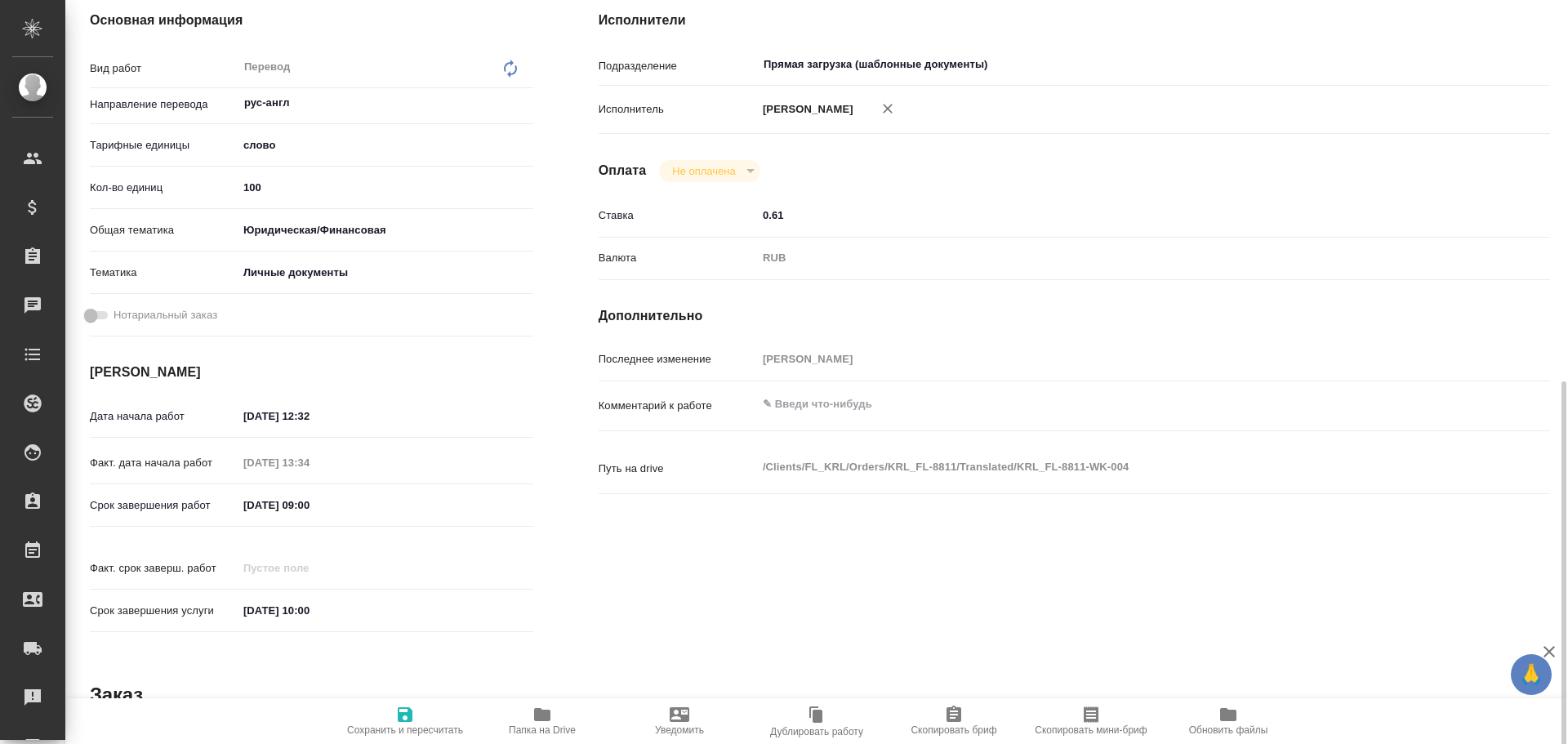
scroll to position [650, 0]
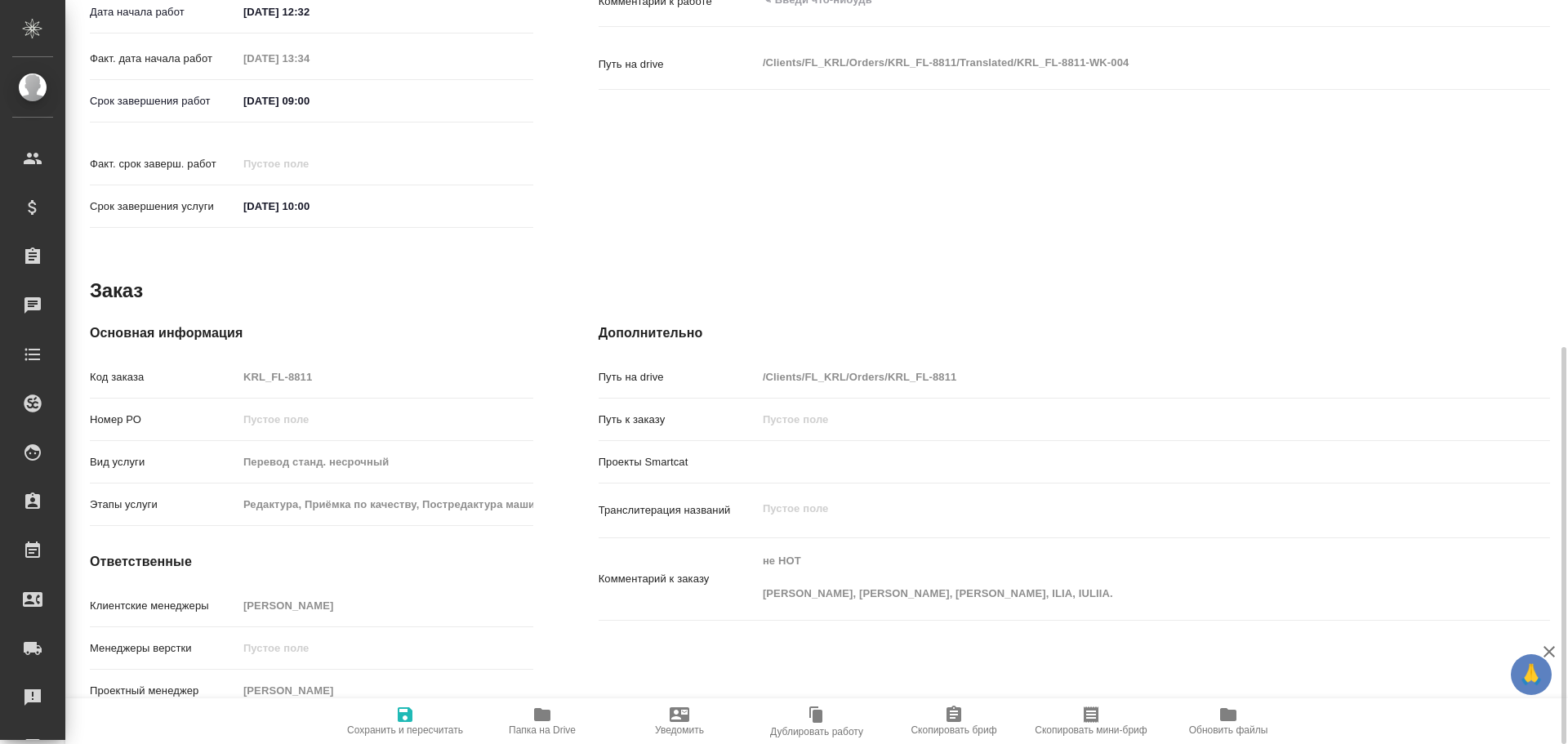
type textarea "x"
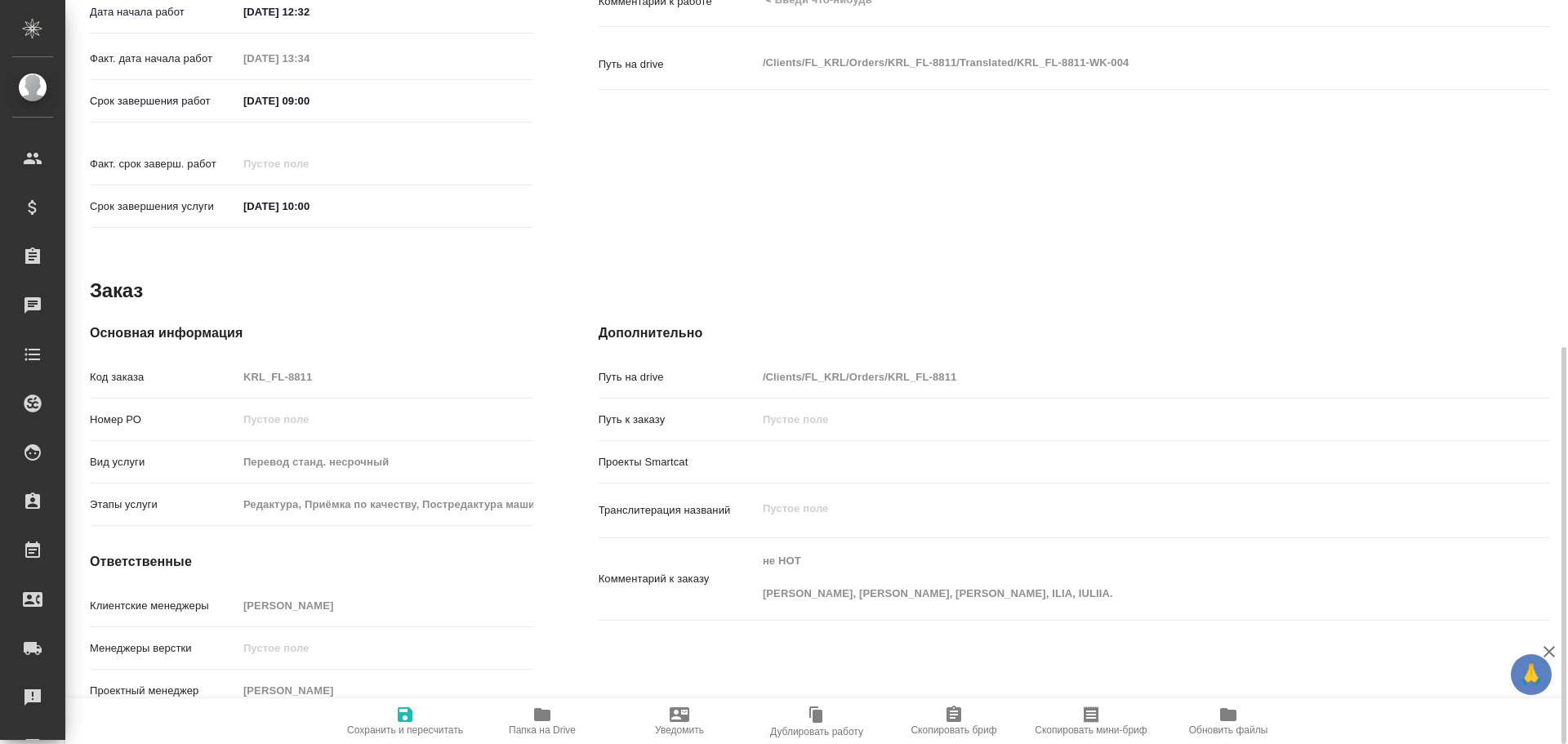
type textarea "x"
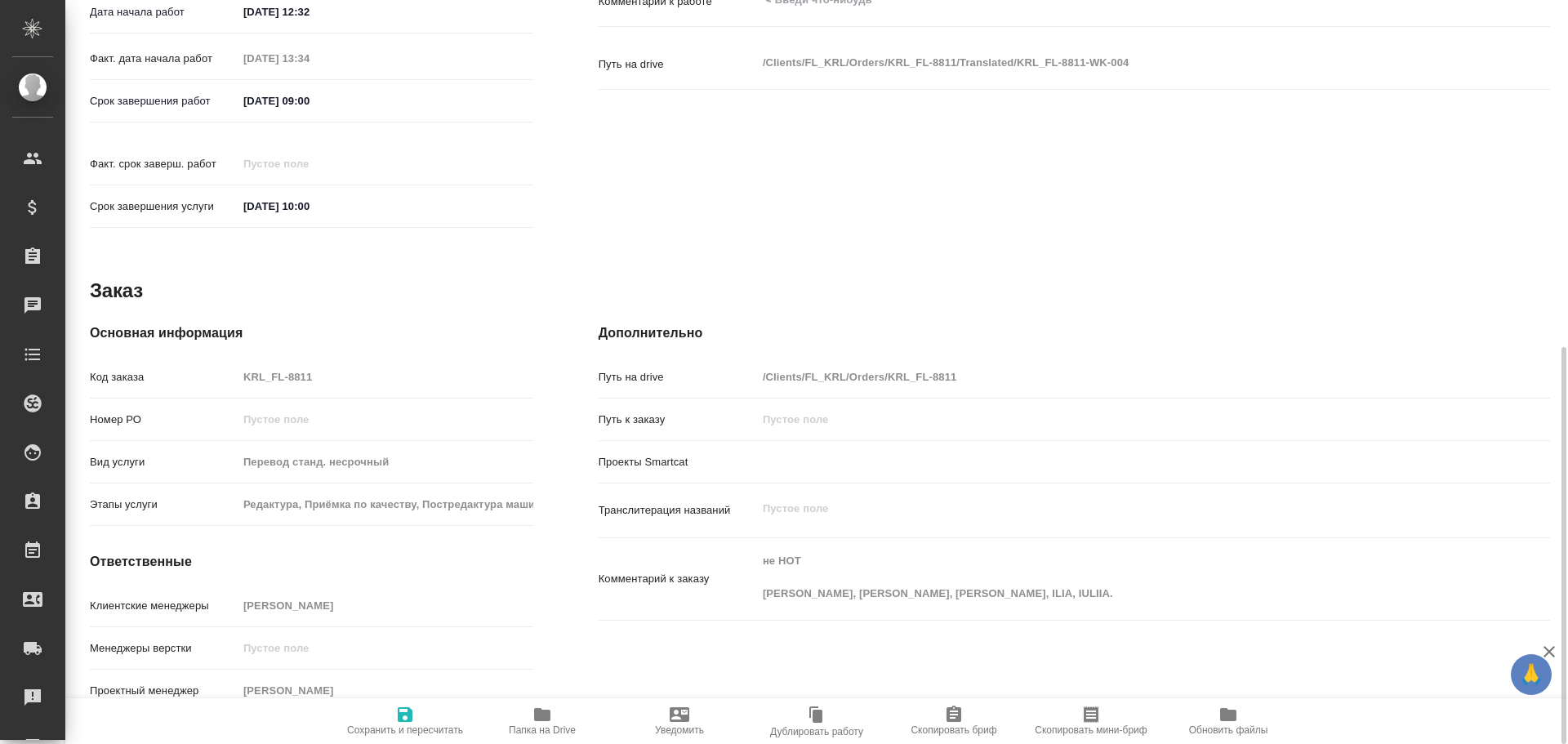
click at [539, 710] on icon "button" at bounding box center [542, 715] width 16 height 13
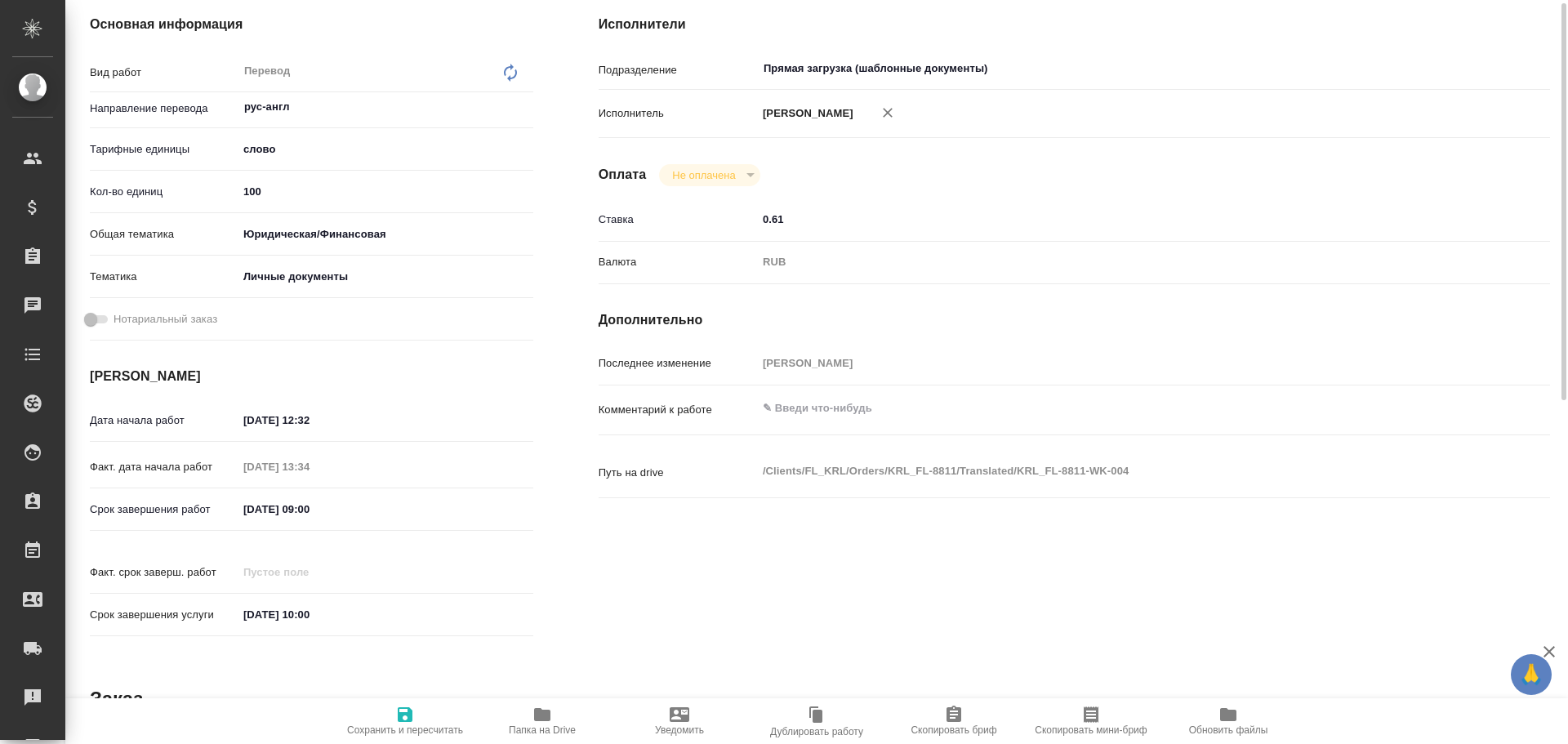
scroll to position [77, 0]
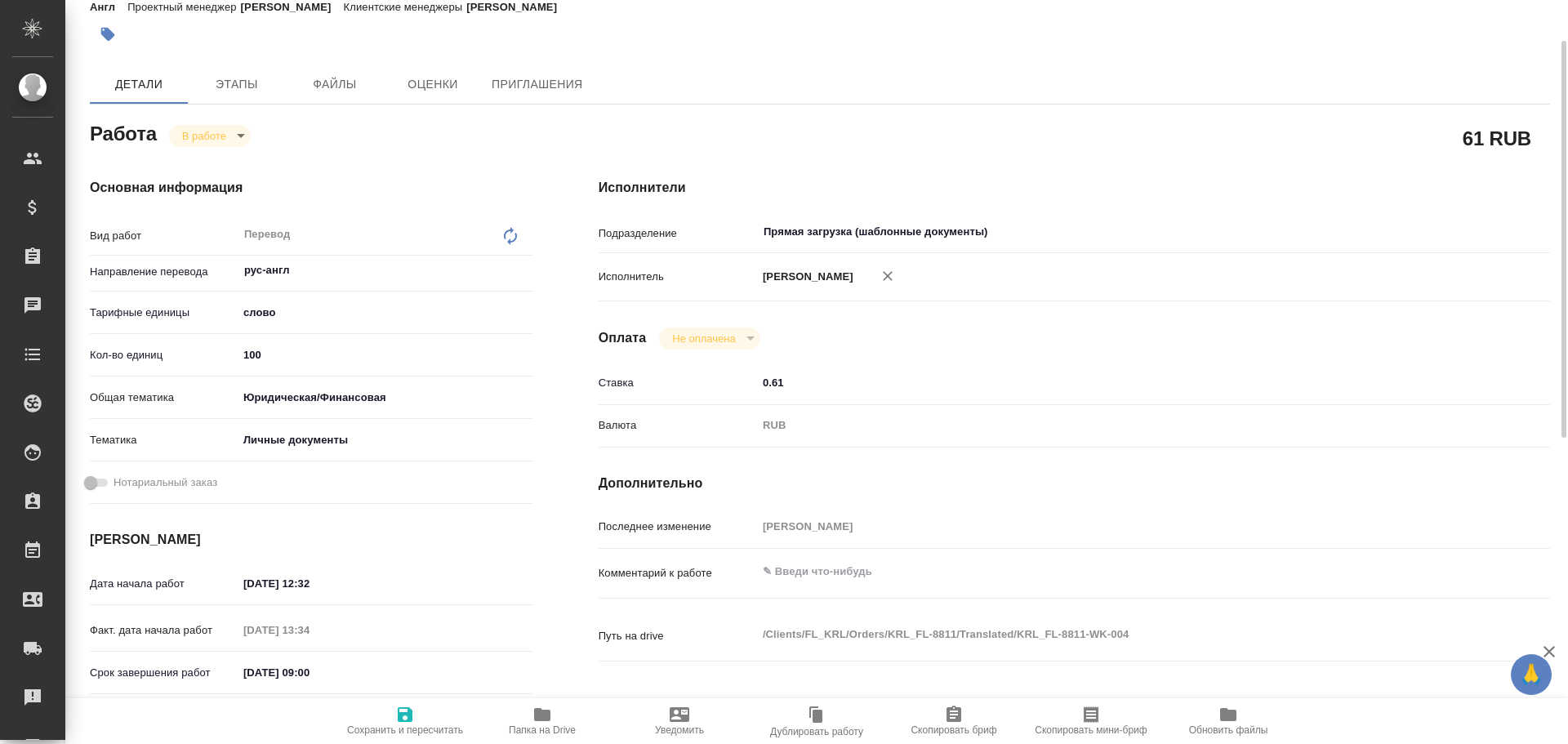
type textarea "x"
click at [826, 578] on textarea at bounding box center [1114, 571] width 714 height 28
type textarea "x"
type textarea "С"
type textarea "x"
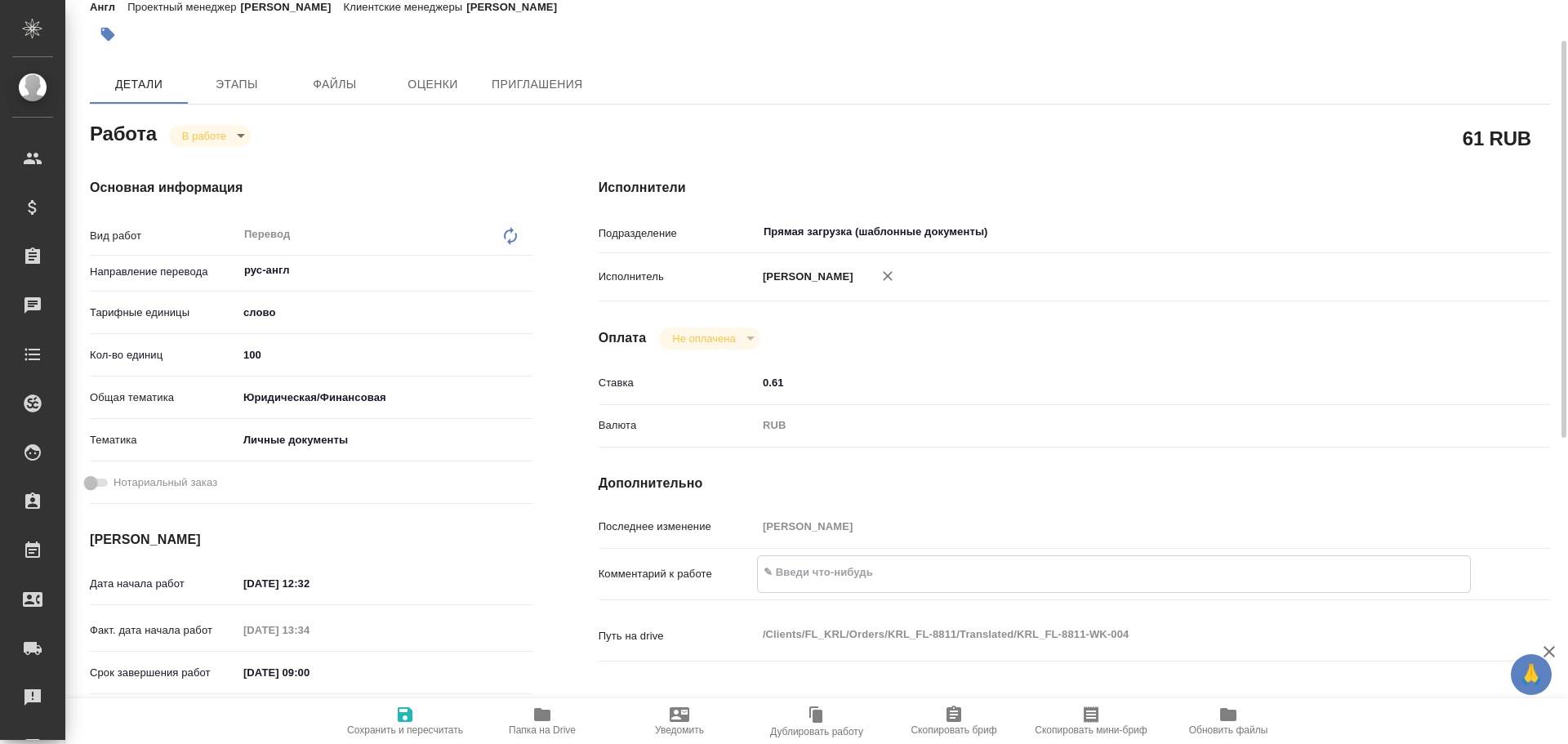
type textarea "x"
type textarea "СО"
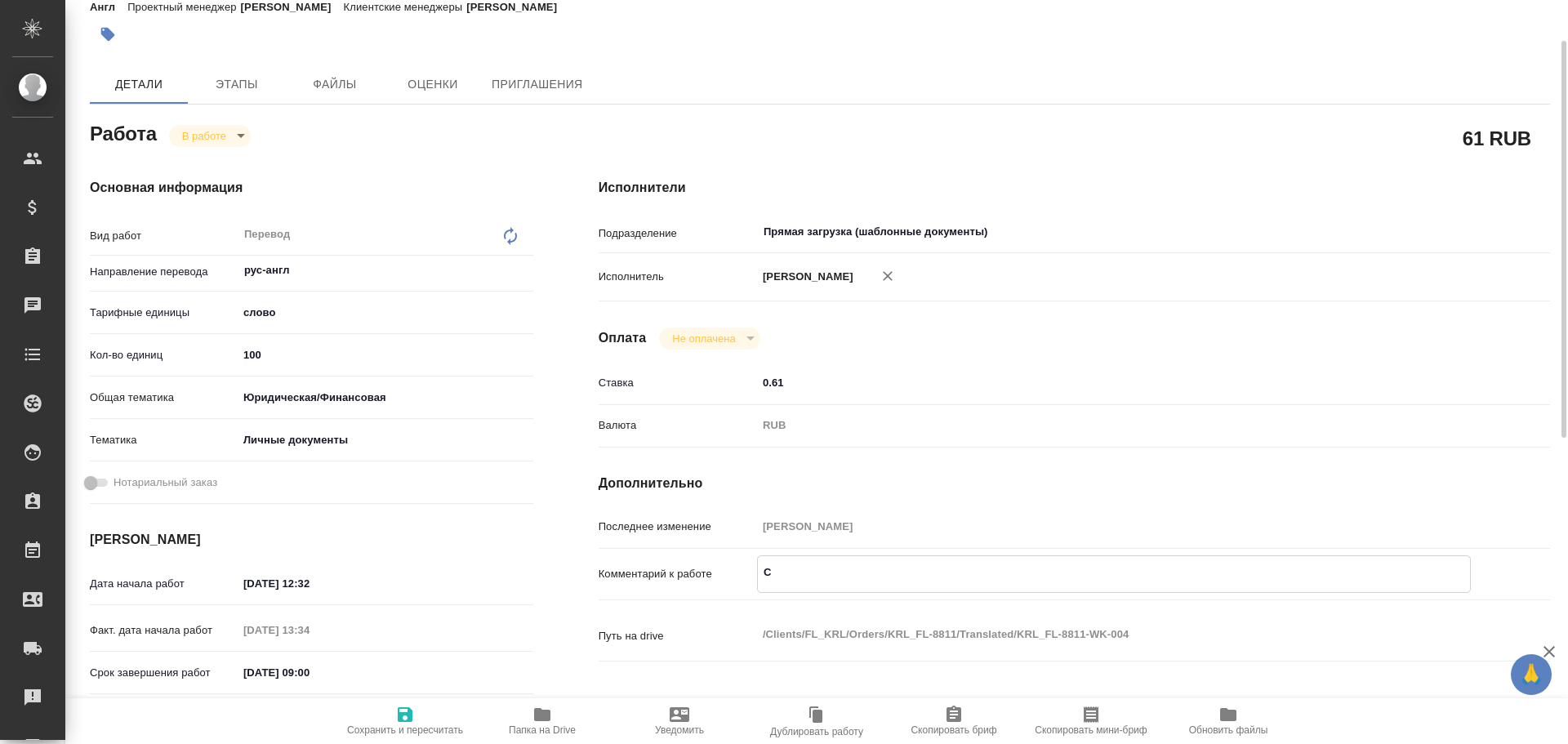
type textarea "x"
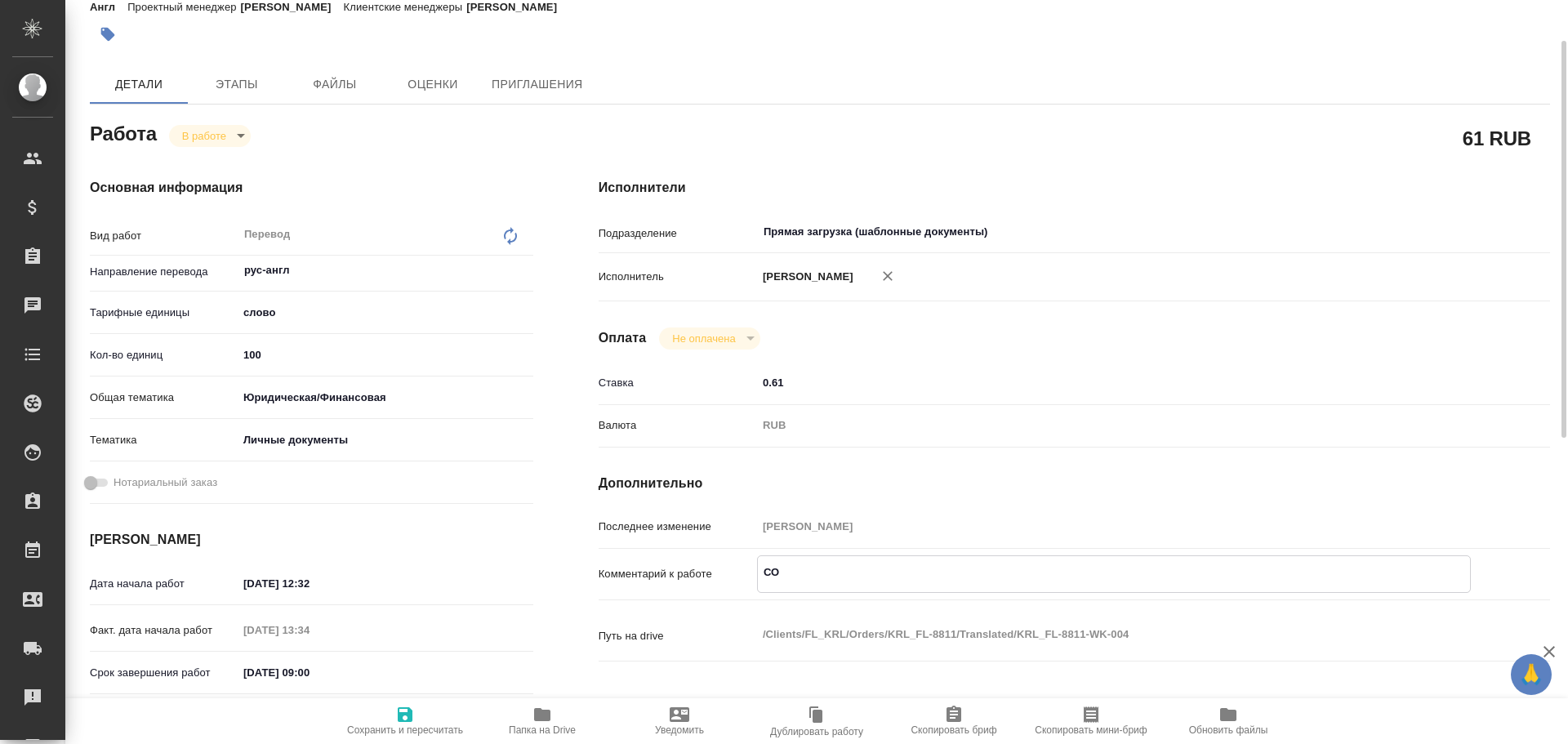
type textarea "СОБ"
type textarea "x"
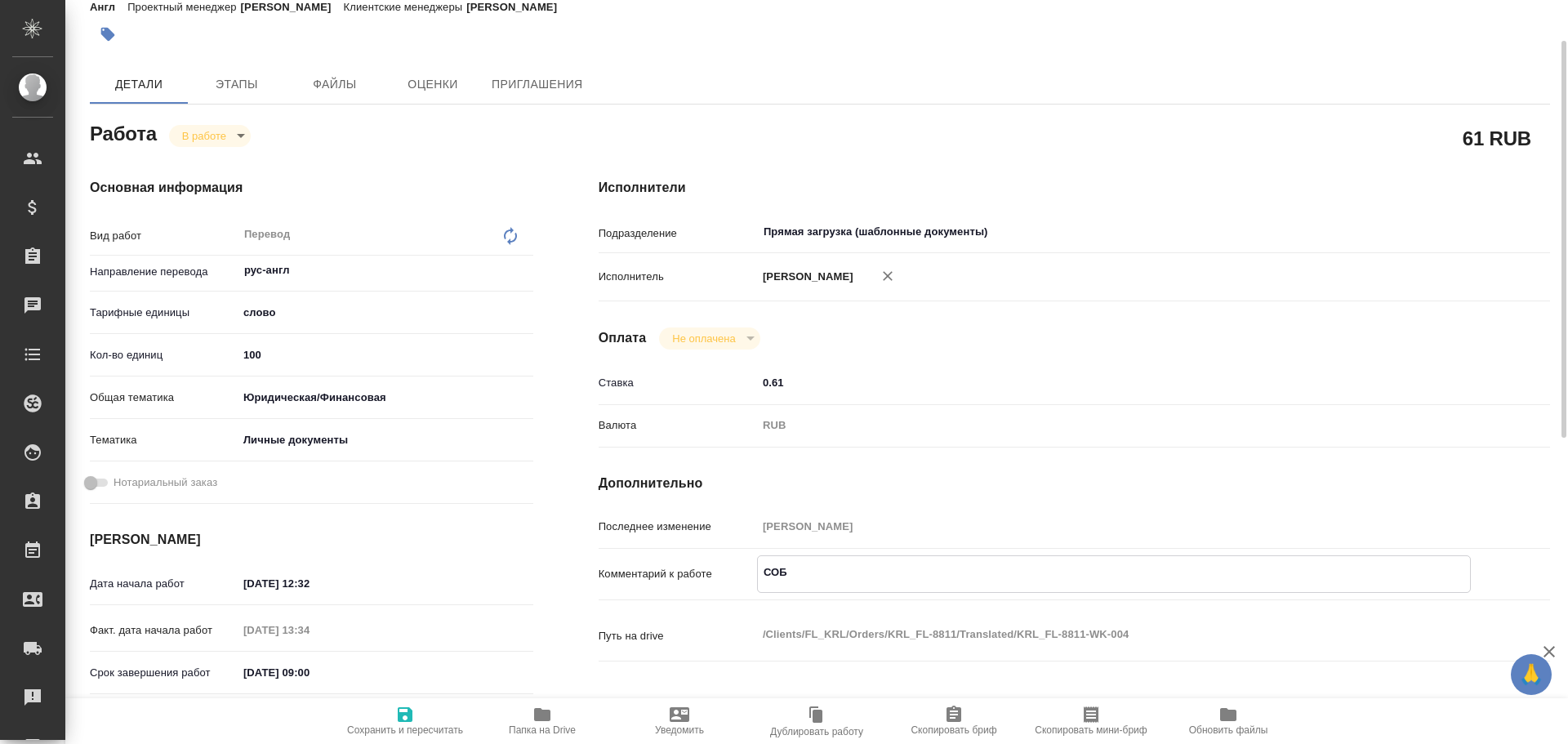
type textarea "x"
type textarea "СОБ"
type textarea "x"
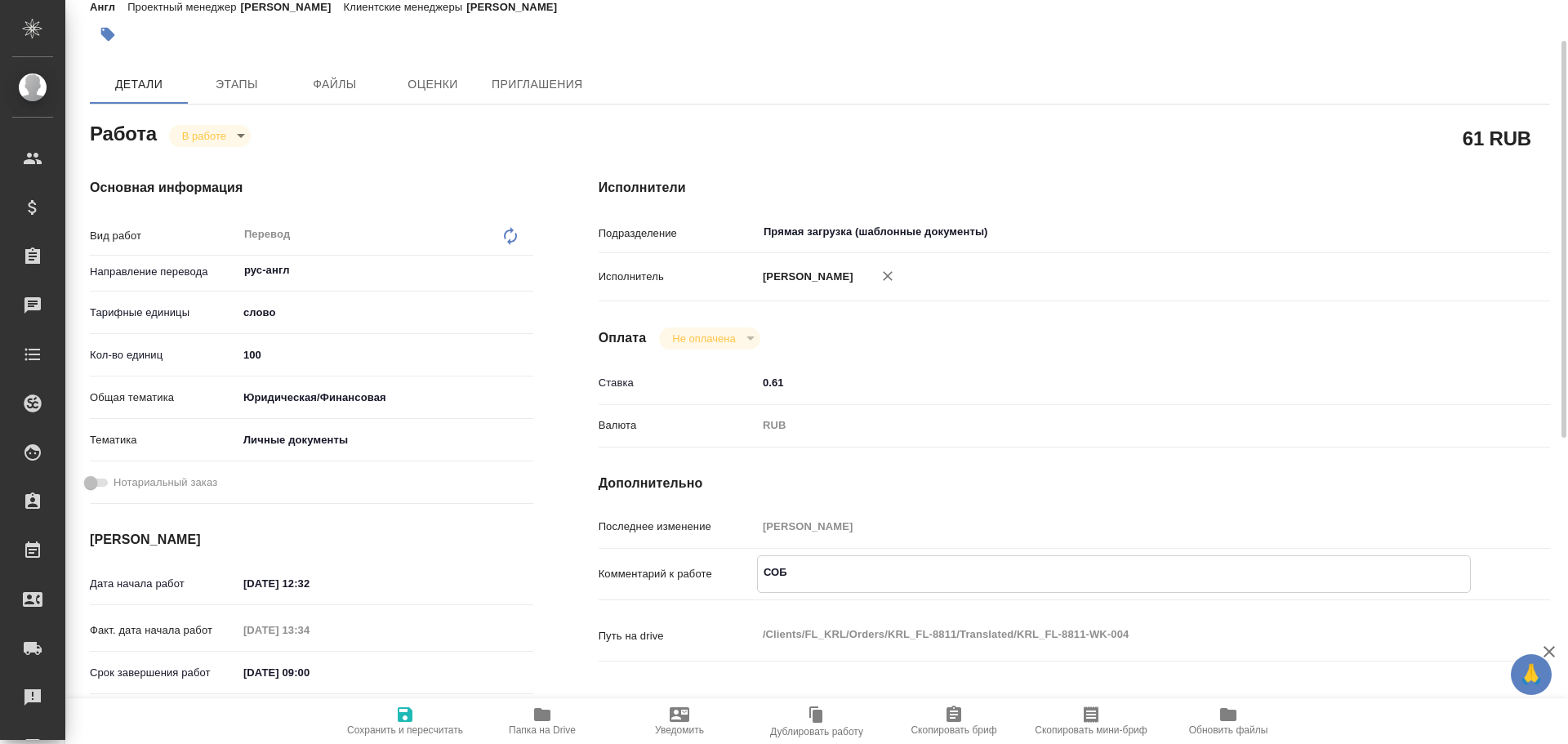
type textarea "x"
type textarea "СОБ +"
type textarea "x"
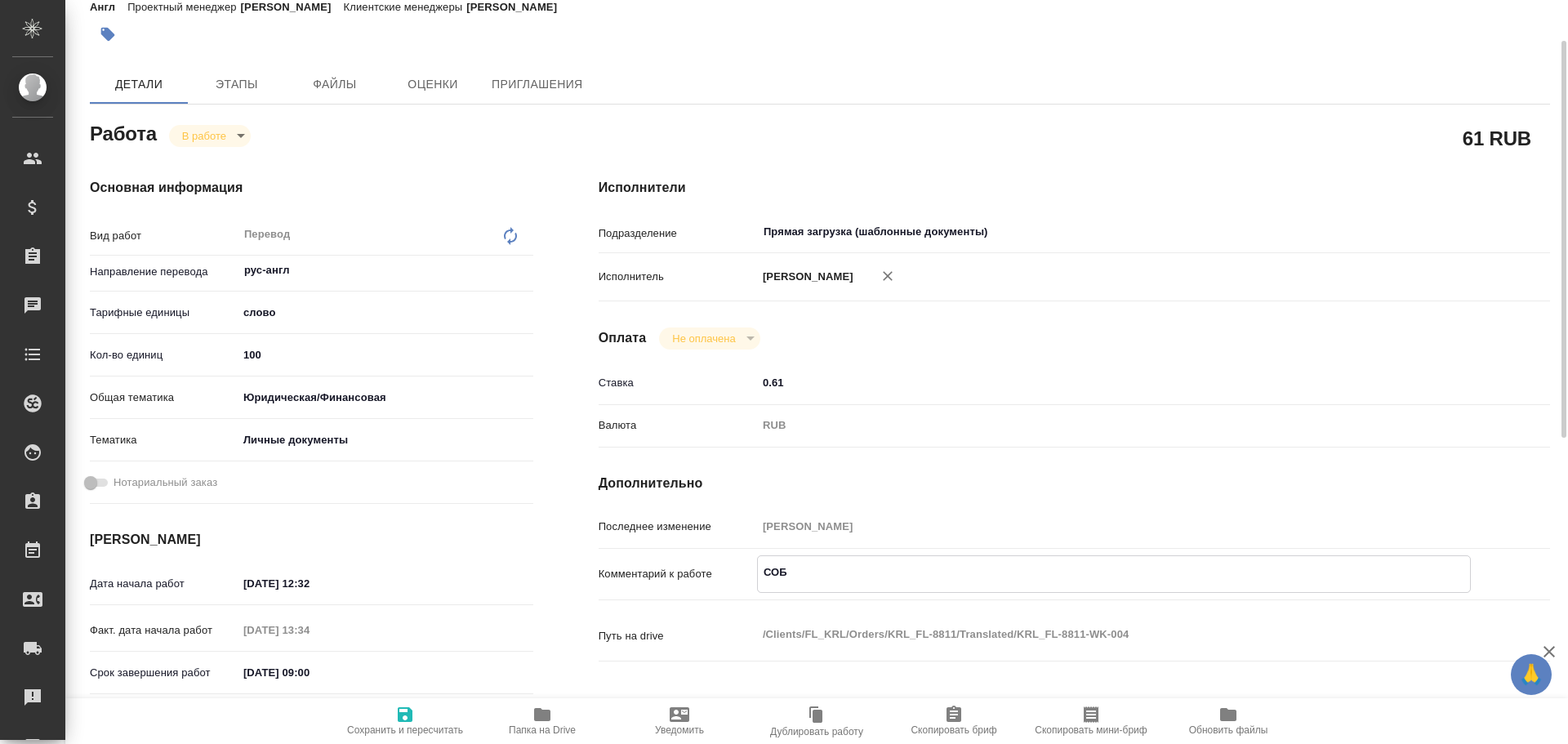
type textarea "x"
type textarea "СОБ +"
type textarea "x"
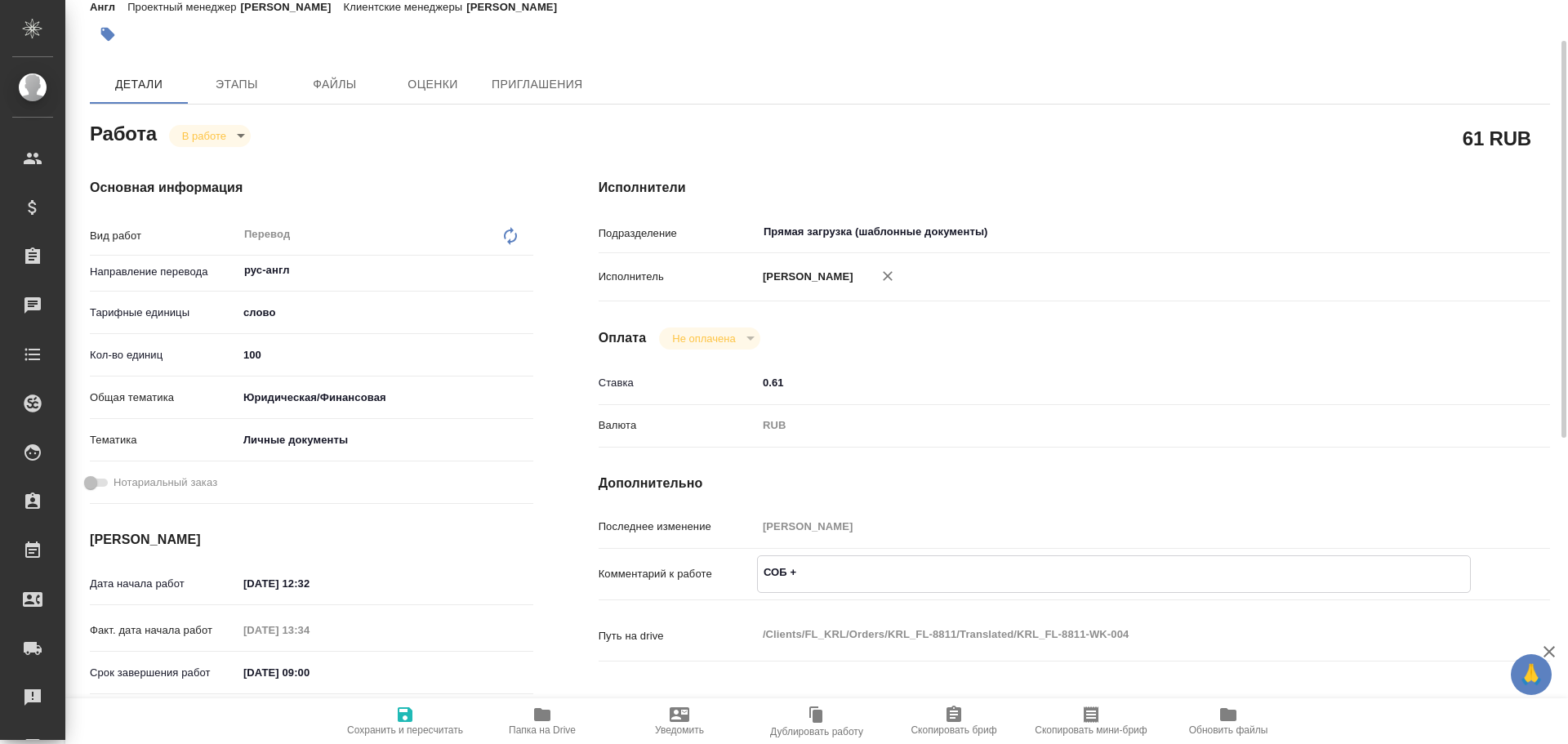
type textarea "x"
type textarea "СОБ + ш"
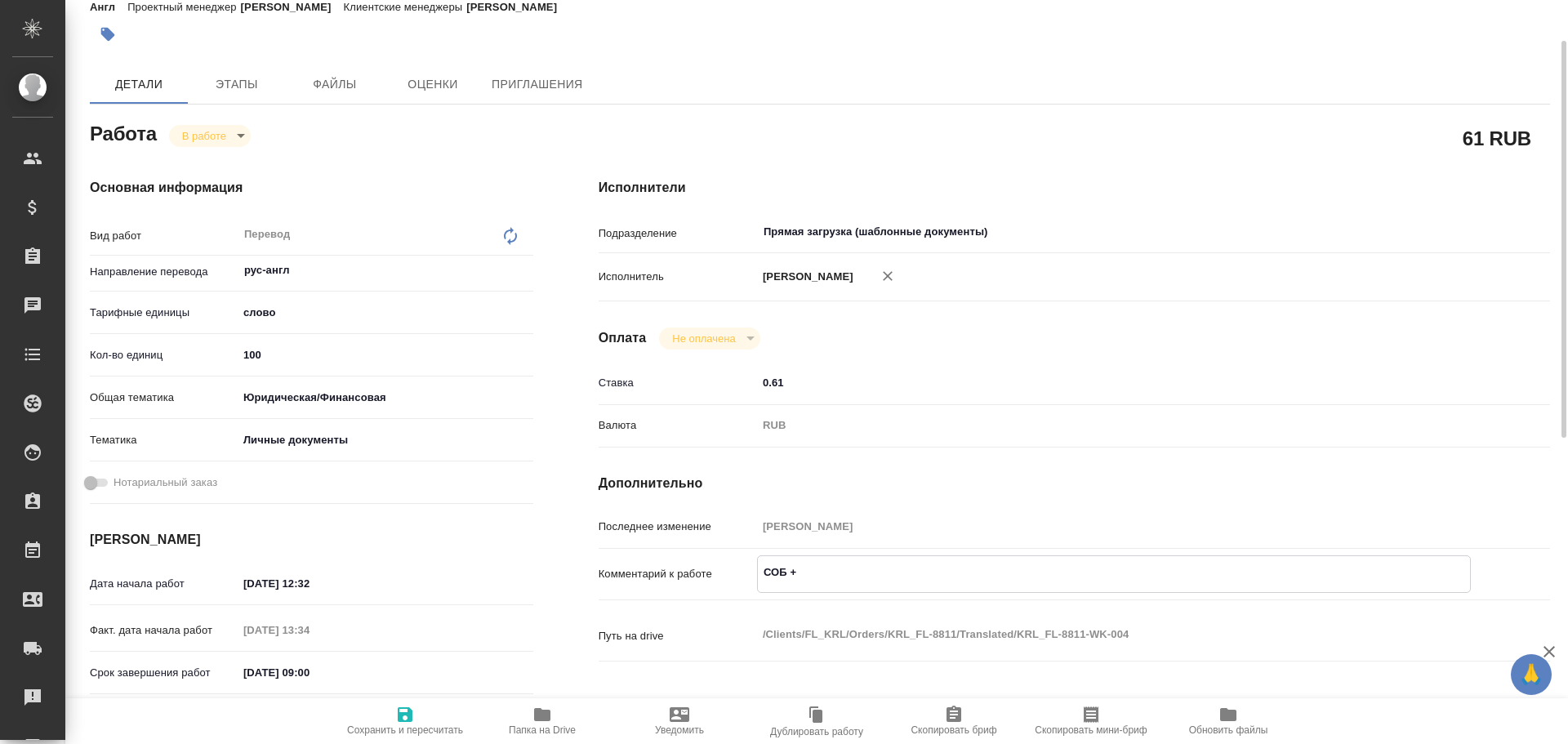
type textarea "x"
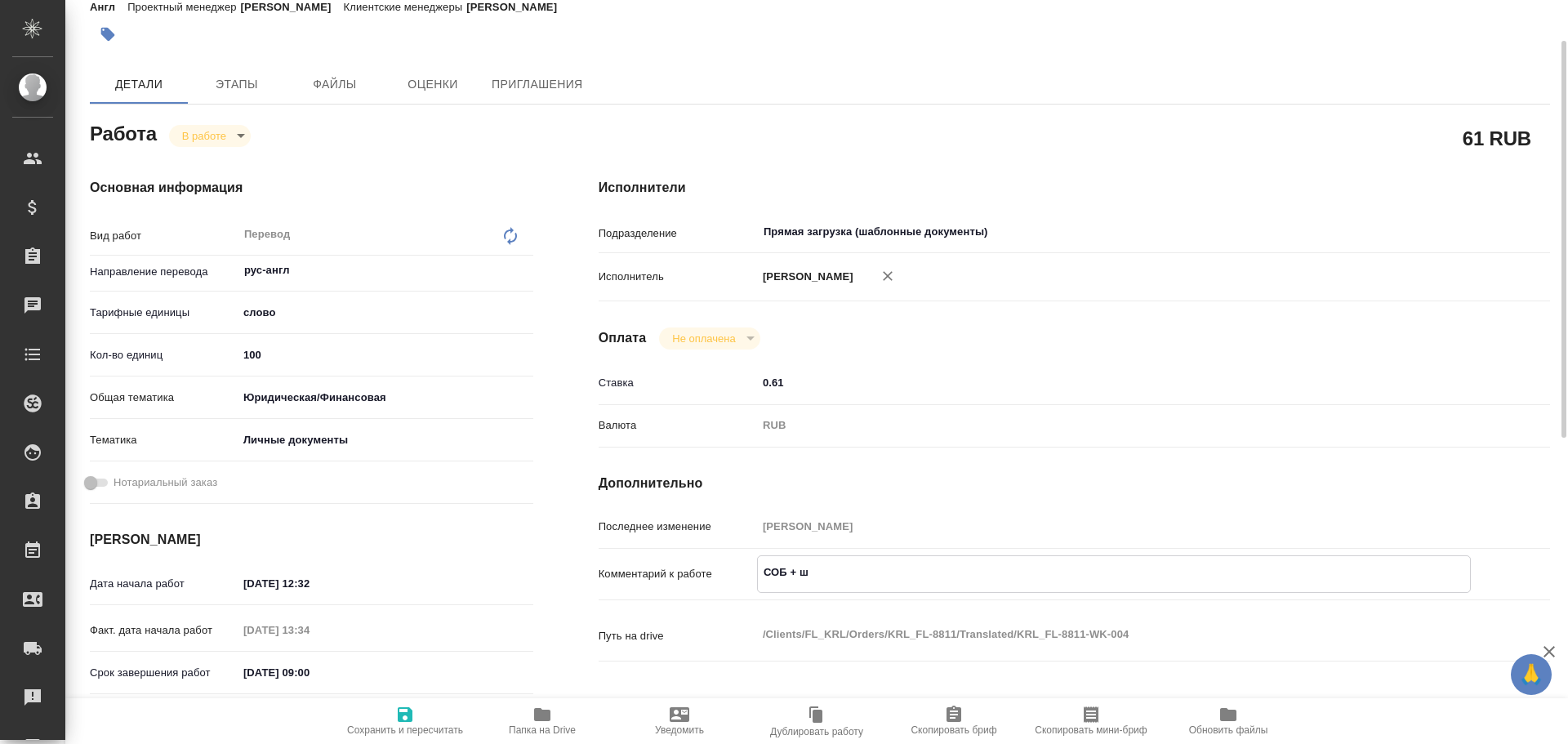
type textarea "СОБ + шт"
type textarea "x"
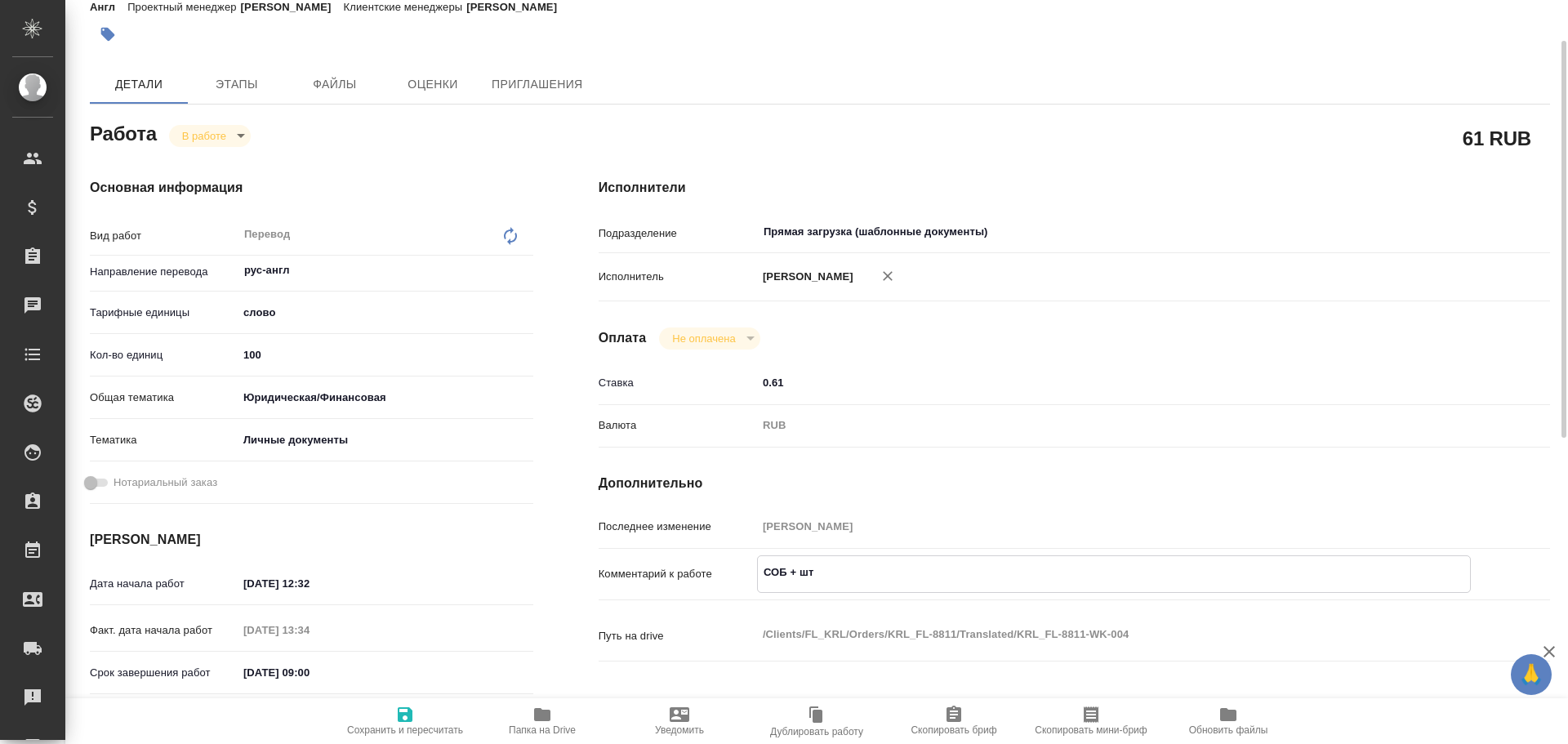
type textarea "x"
type textarea "СОБ + шта"
type textarea "x"
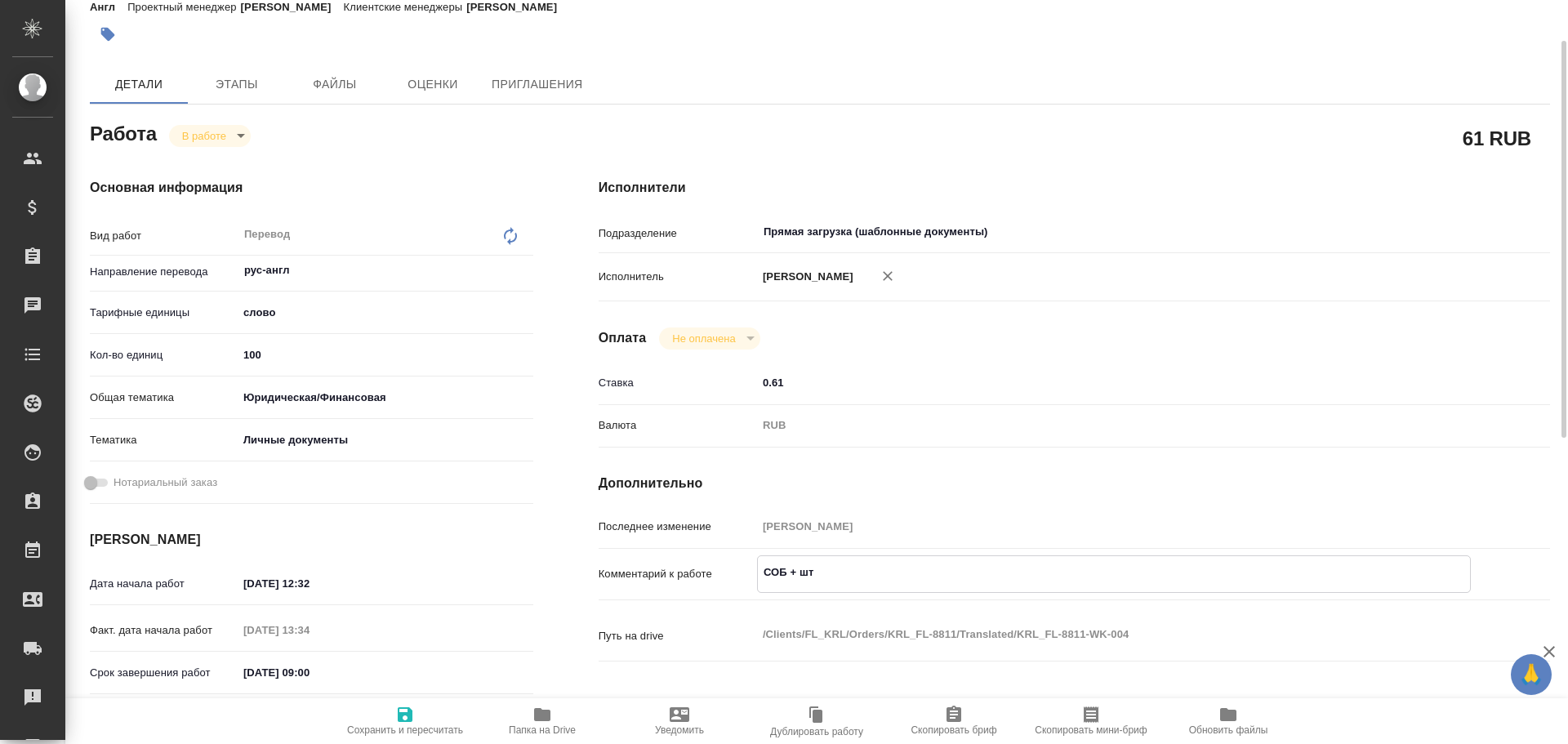
type textarea "x"
type textarea "СОБ + штам"
type textarea "x"
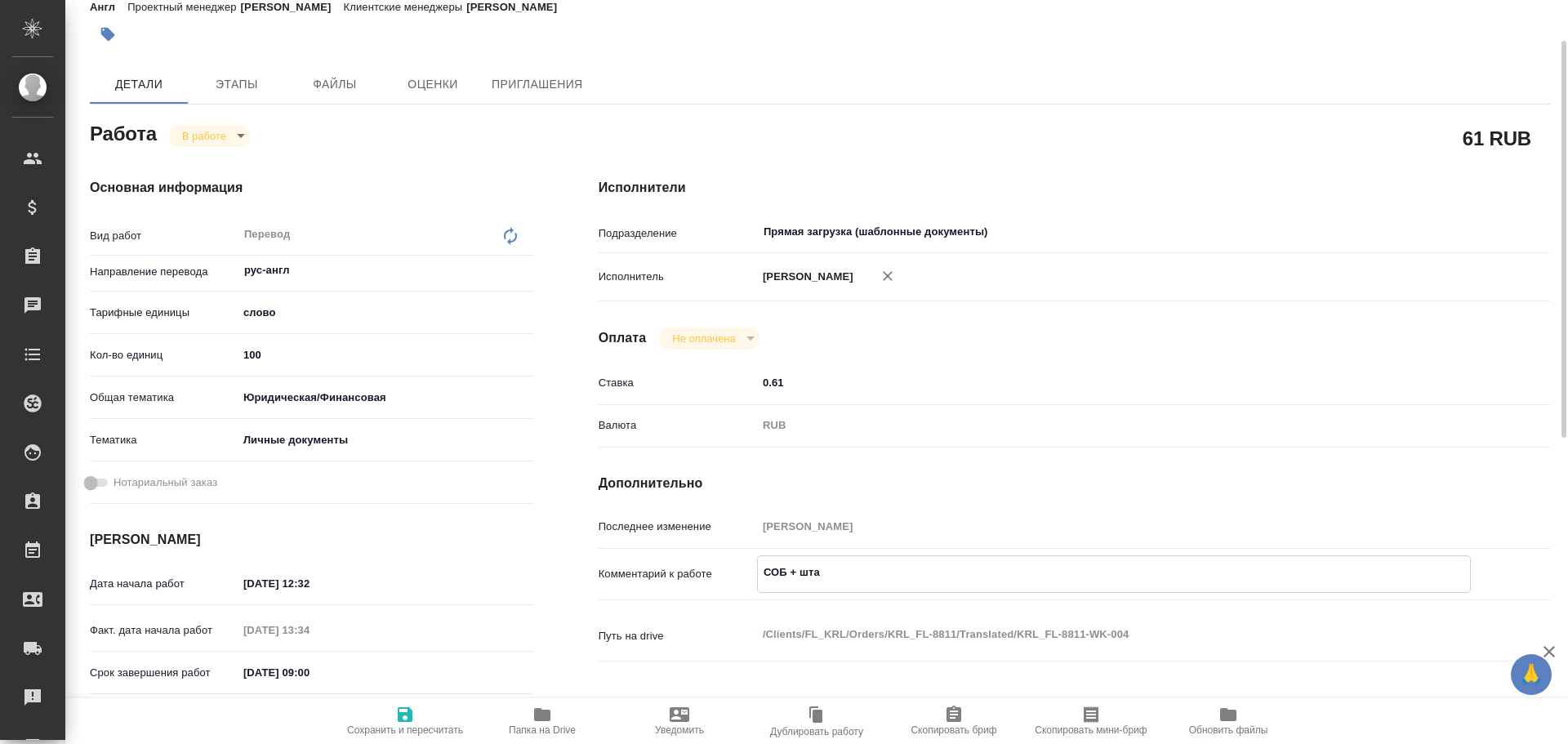
type textarea "x"
type textarea "СОБ + штамп"
type textarea "x"
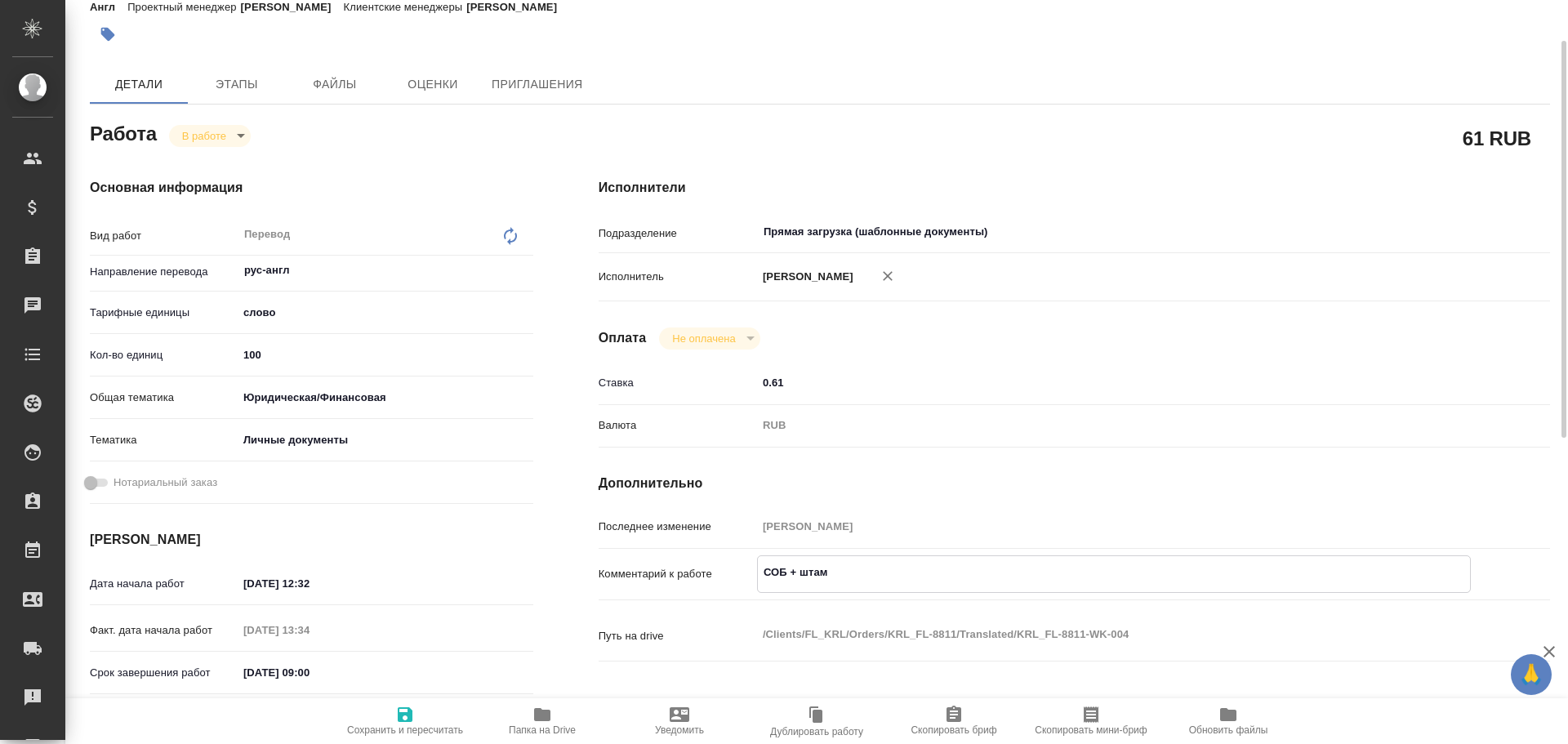
type textarea "x"
type textarea "СОБ + штамп"
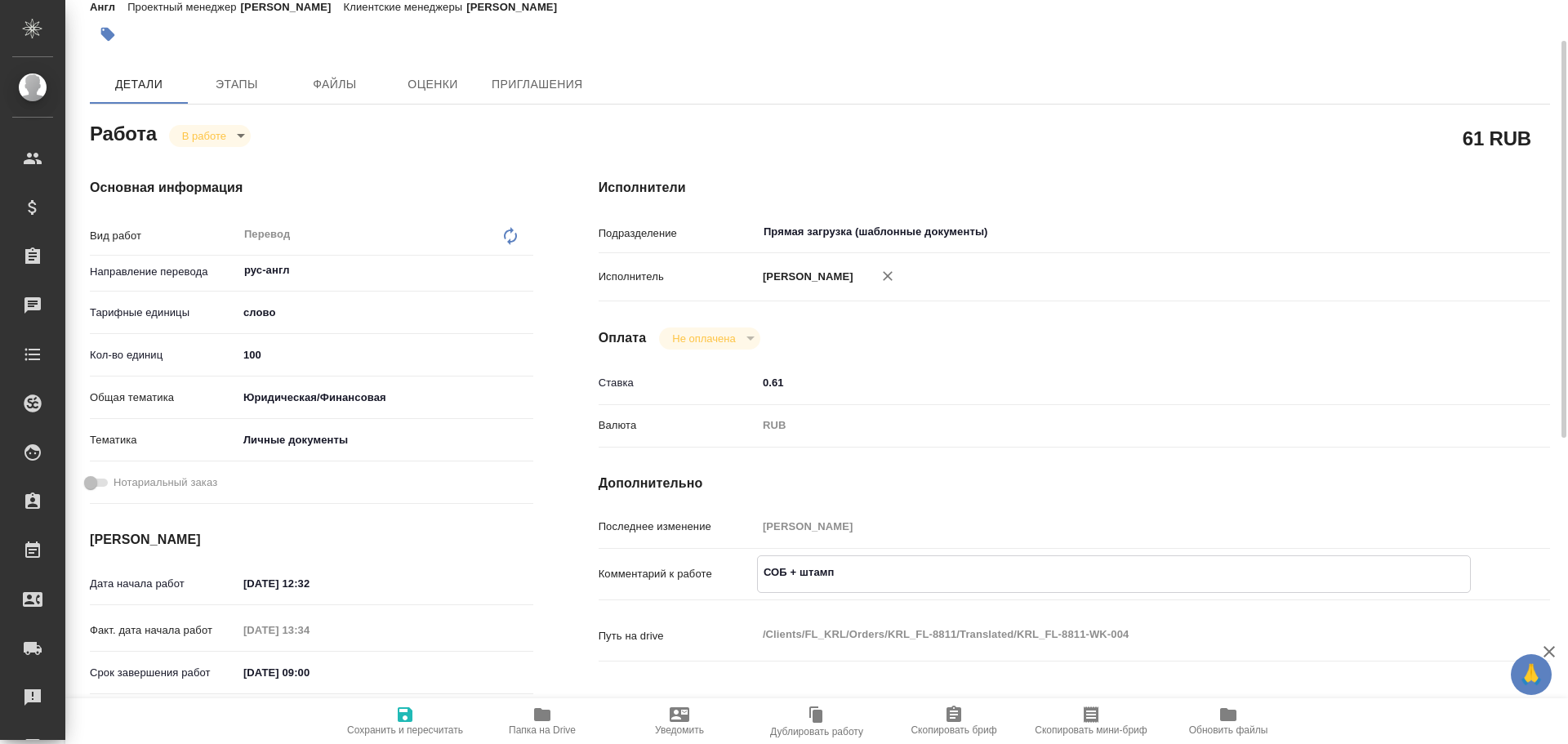
type textarea "x"
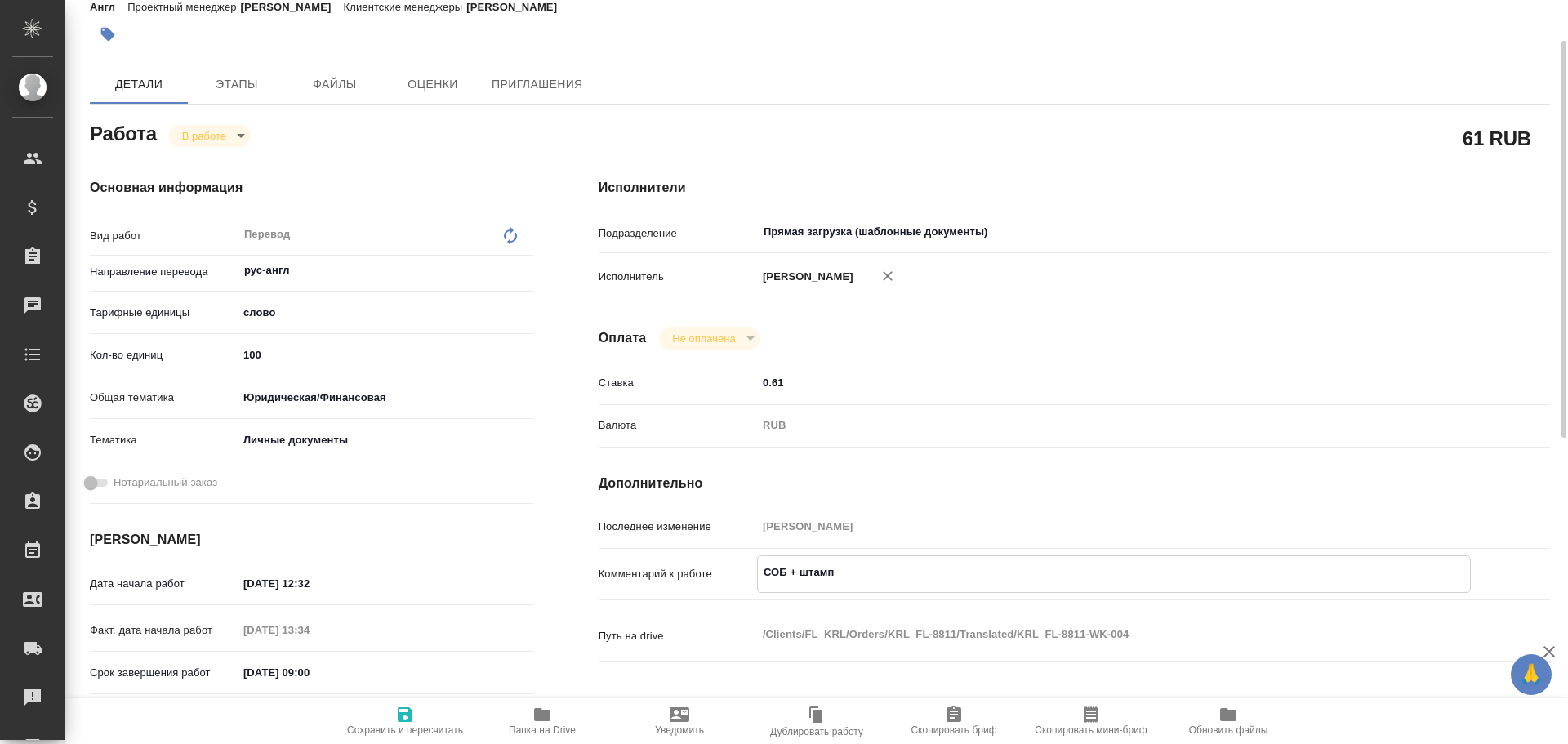
type textarea "СОБ + штамп ="
type textarea "x"
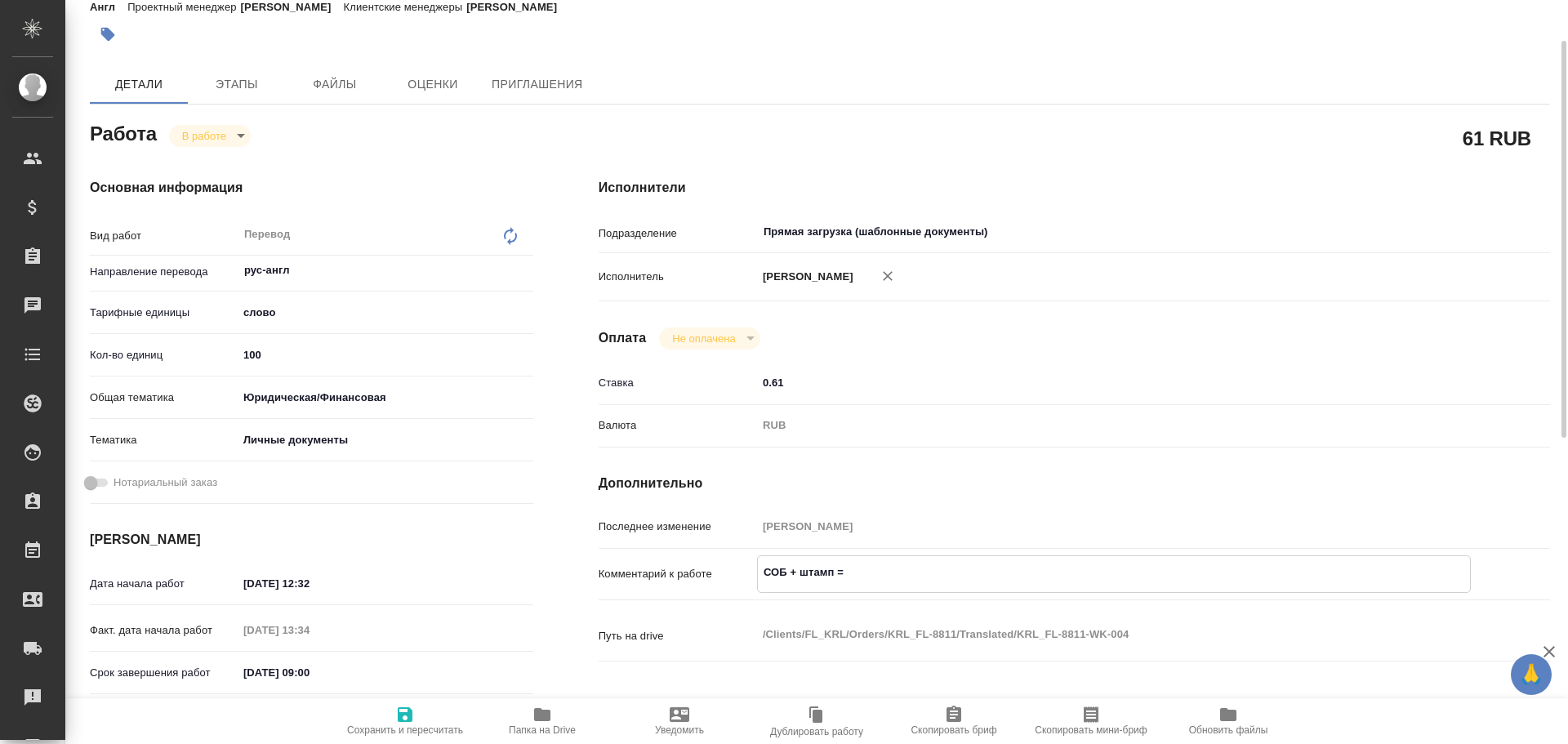
type textarea "x"
type textarea "СОБ + штамп ="
type textarea "x"
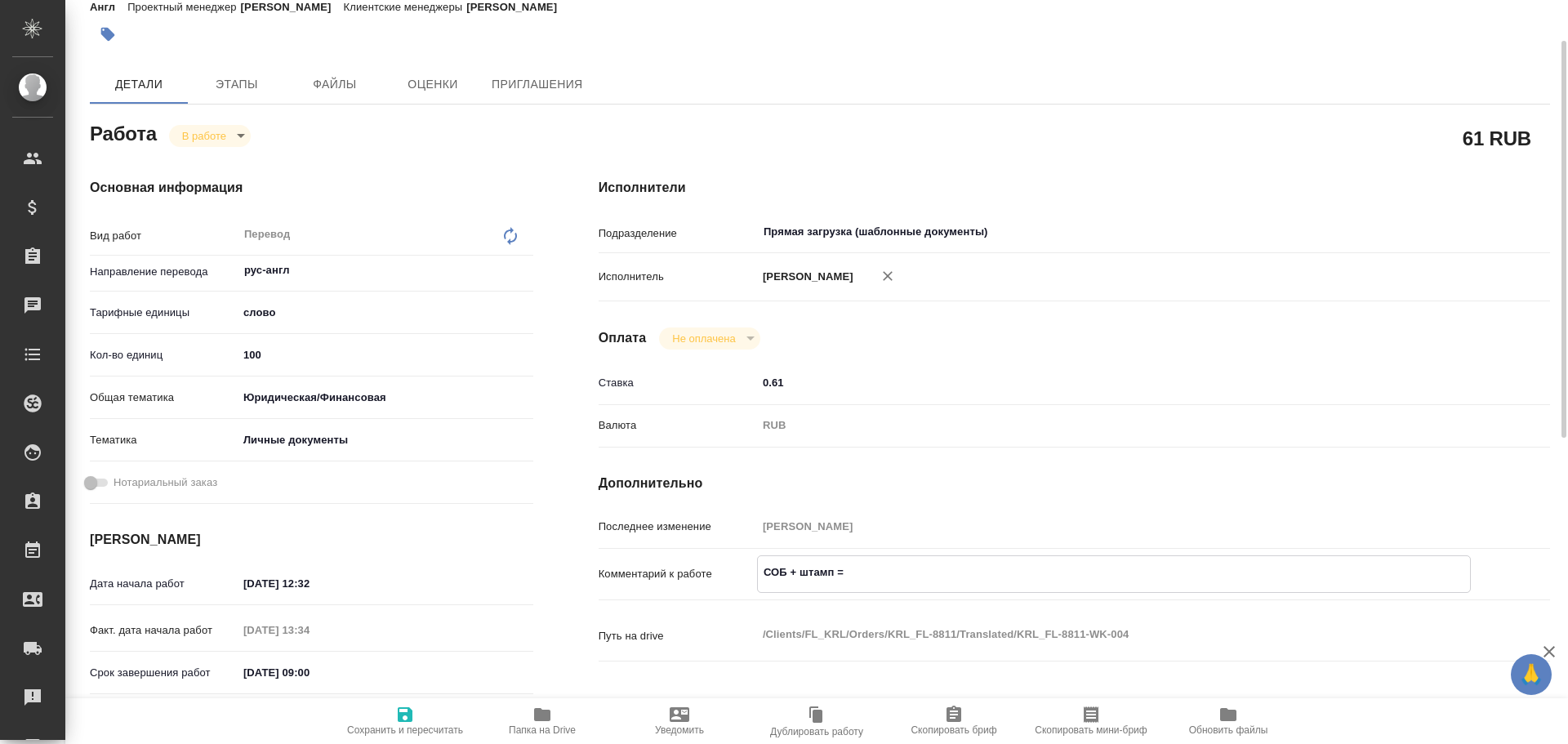
type textarea "x"
type textarea "СОБ + штамп = 1"
type textarea "x"
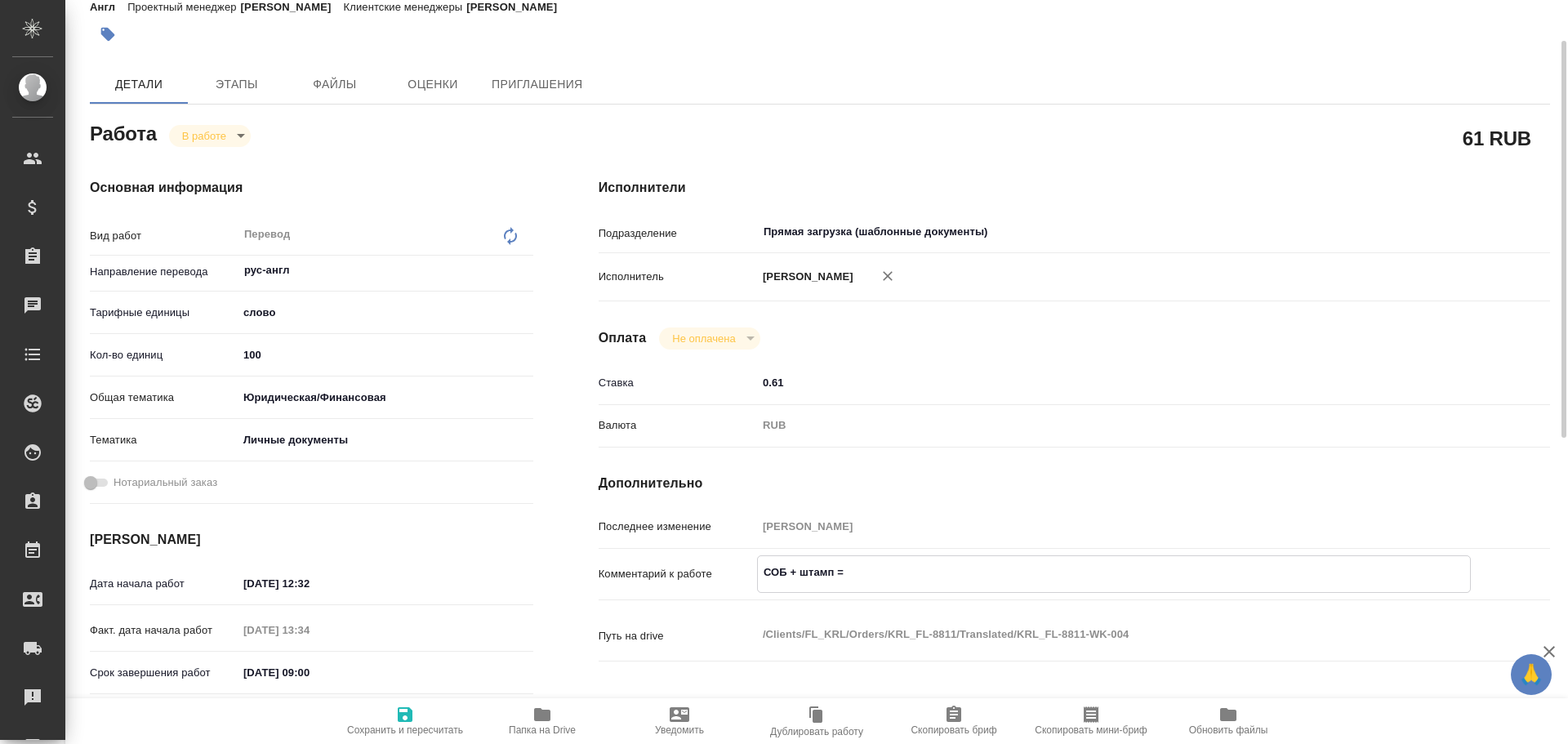
type textarea "x"
type textarea "СОБ + штамп = 13"
type textarea "x"
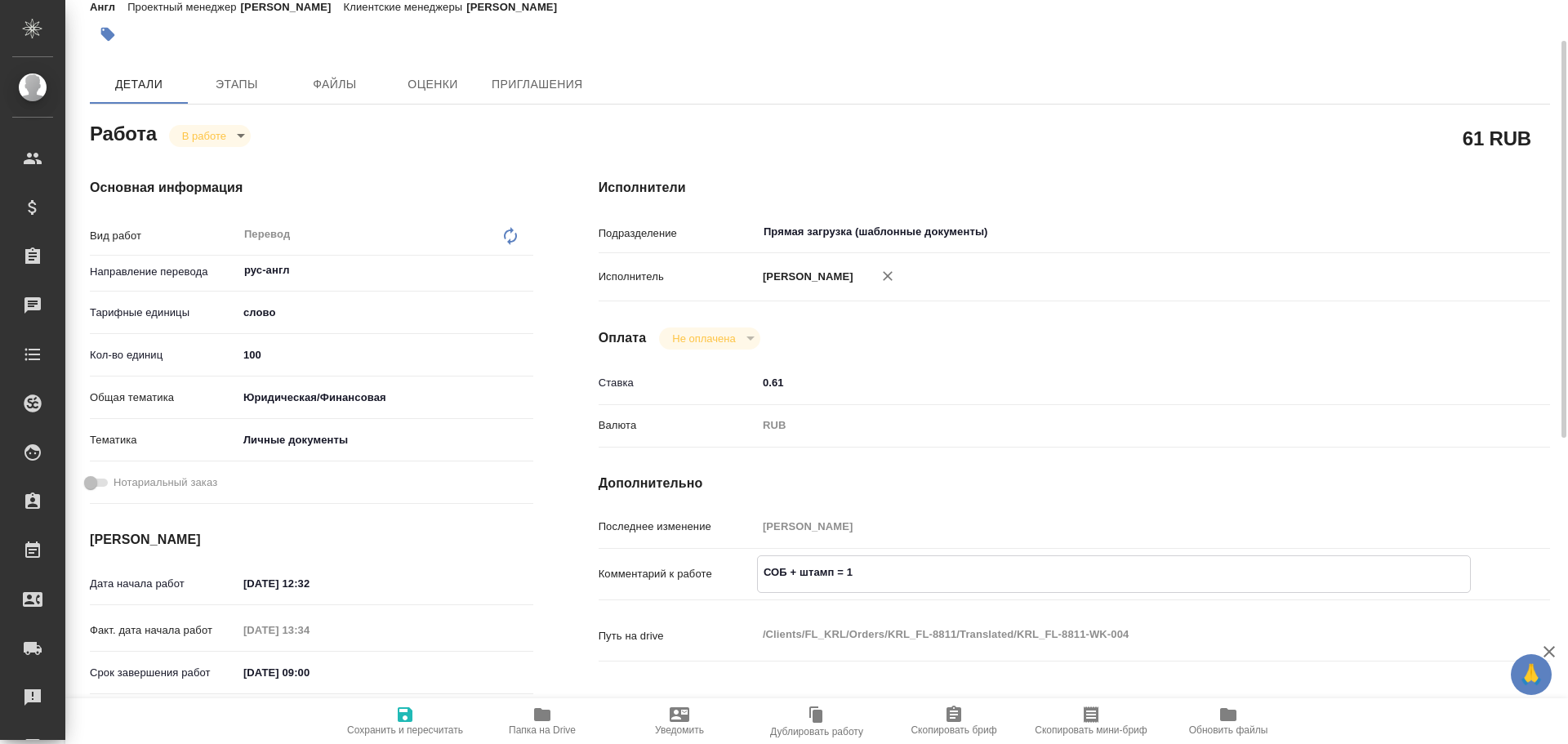
type textarea "x"
type textarea "СОБ + штамп = 130"
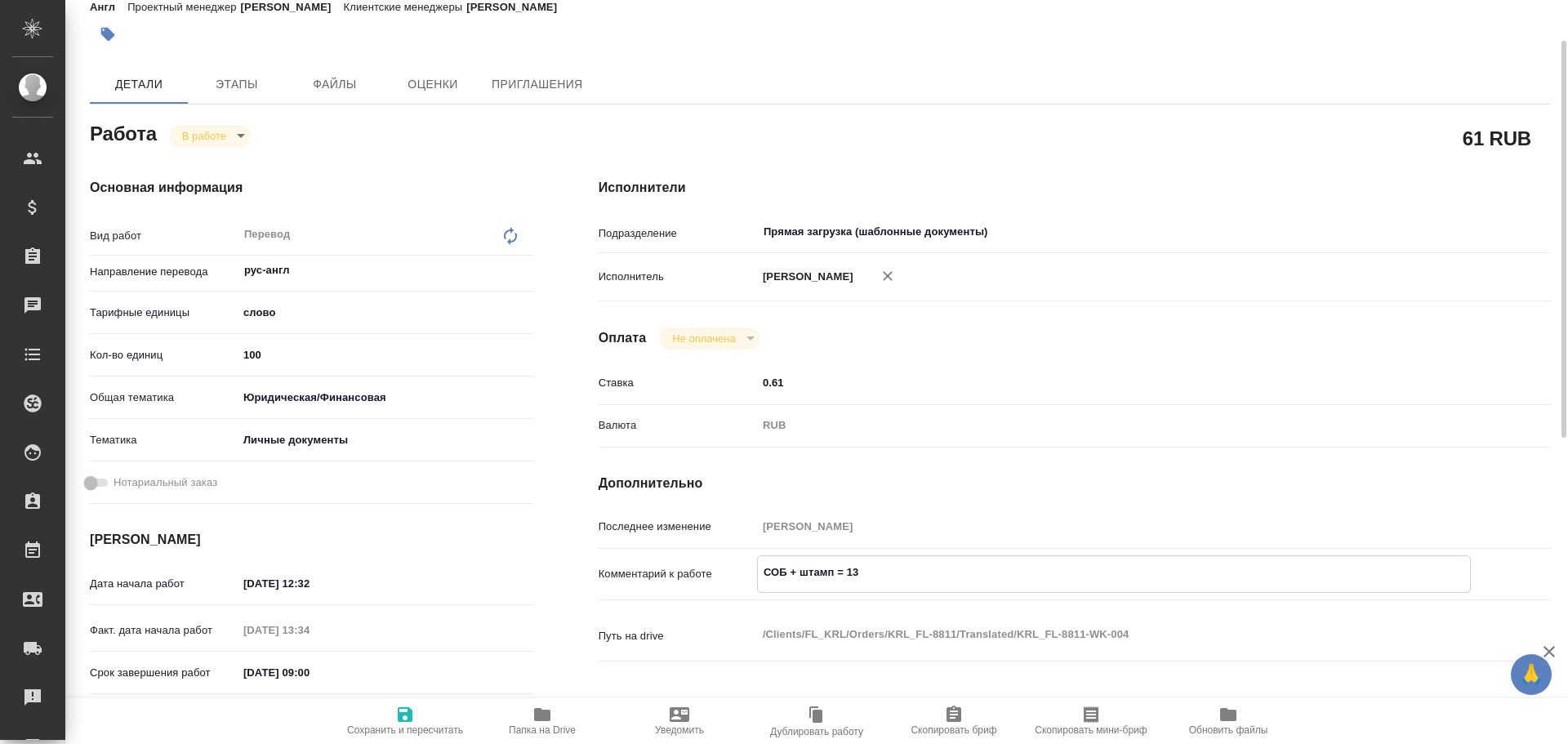
type textarea "x"
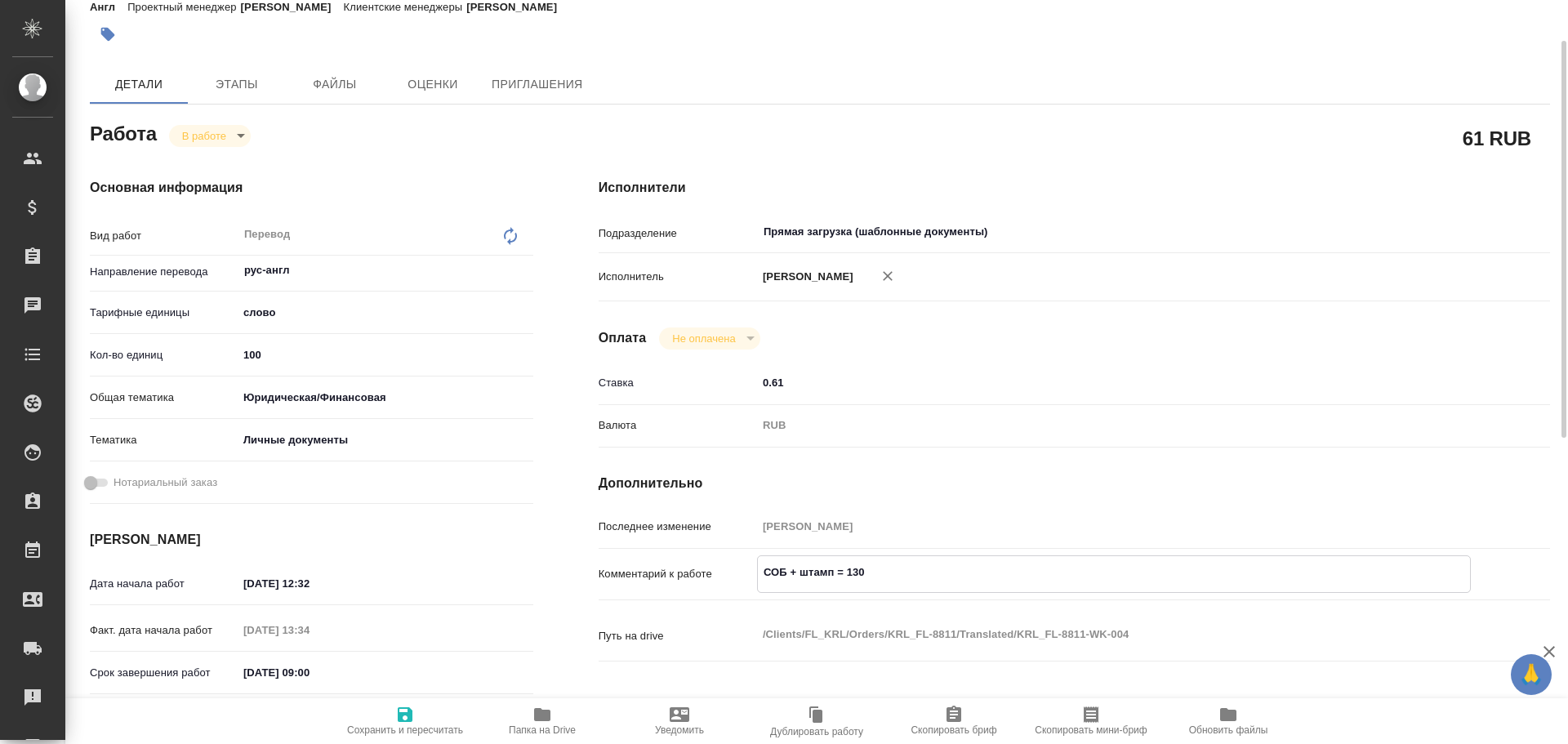
type textarea "СОБ + штамп = 130"
type textarea "x"
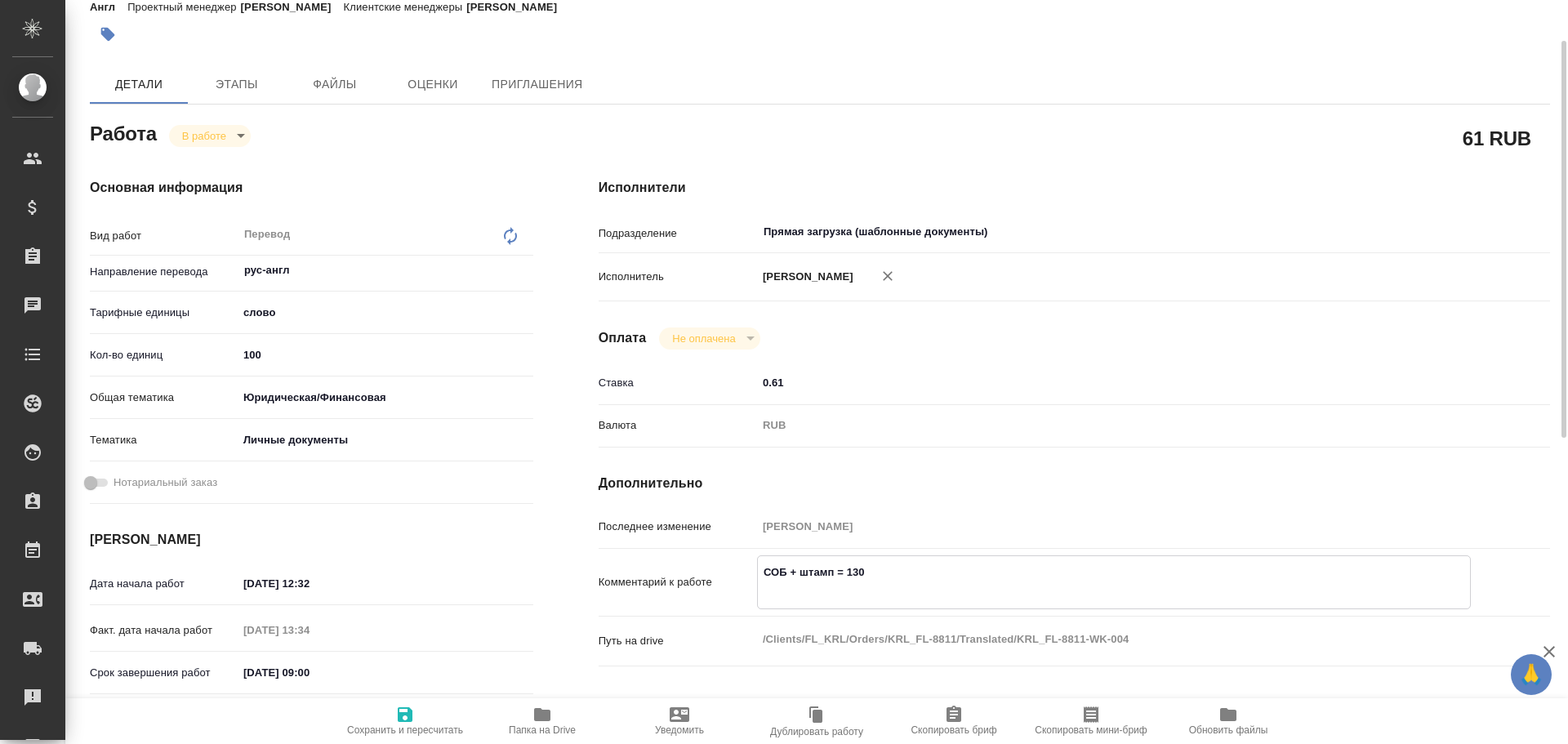
type textarea "СОБ + штамп = 130"
type textarea "x"
click at [399, 727] on span "Сохранить и пересчитать" at bounding box center [405, 731] width 116 height 12
type textarea "x"
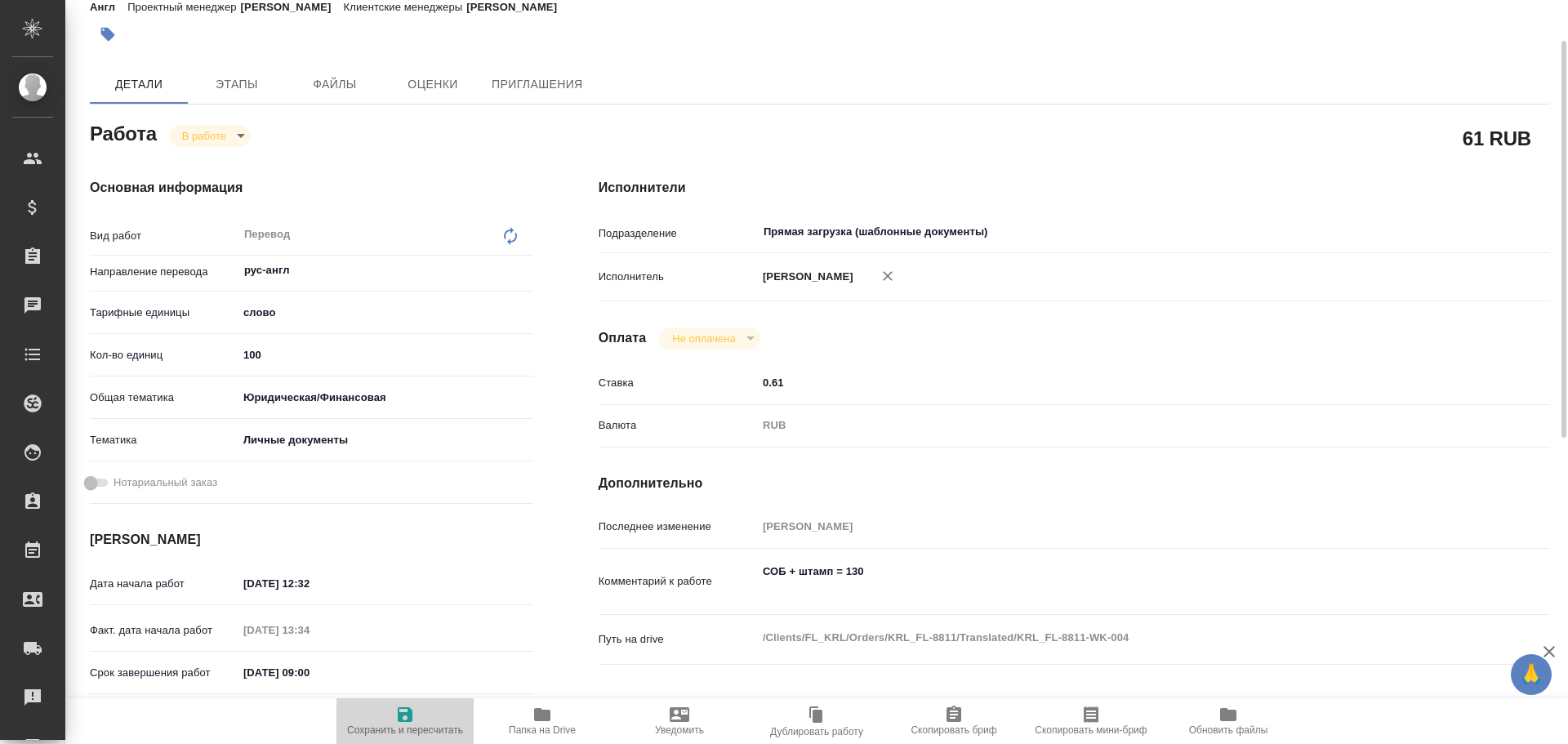
type textarea "x"
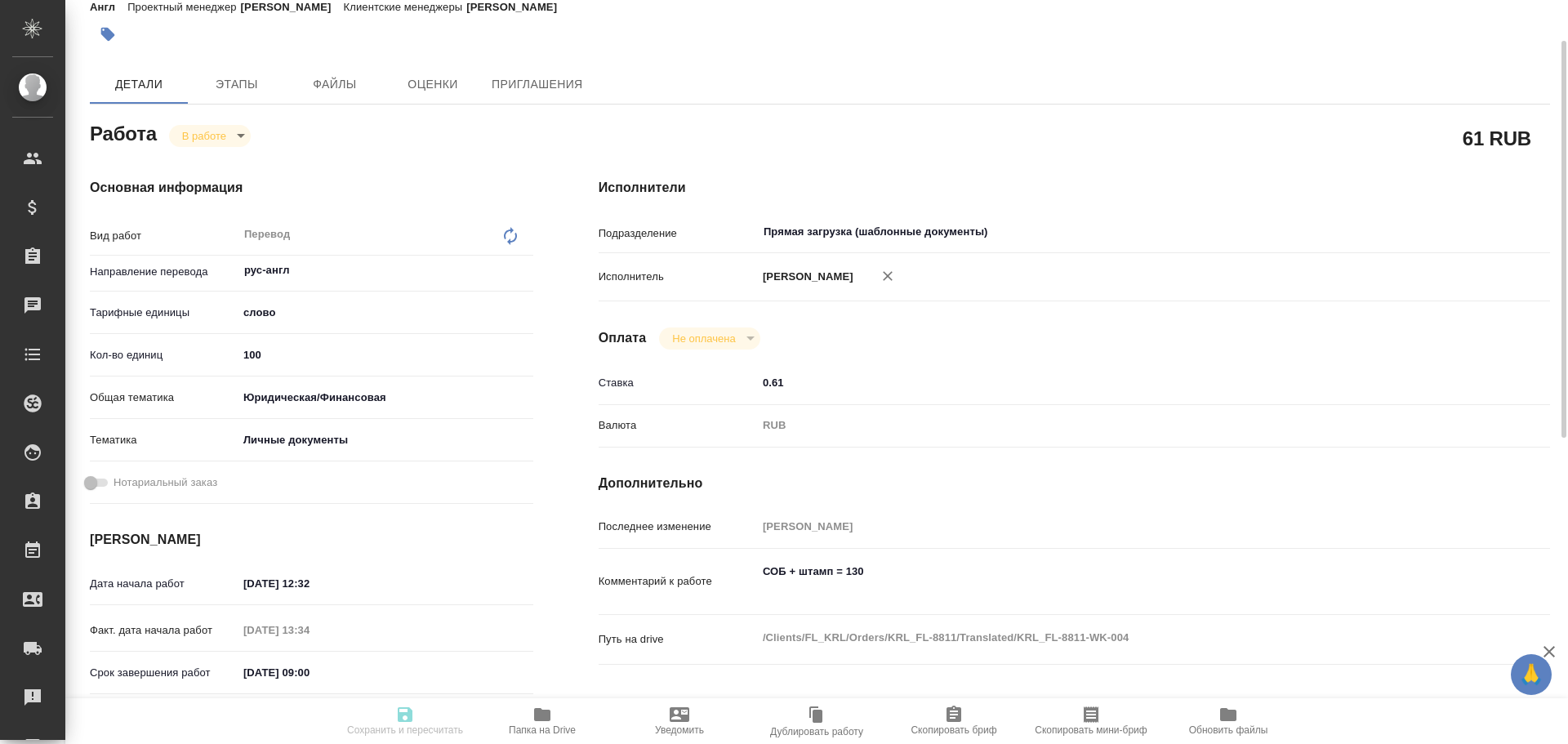
type textarea "x"
type input "inProgress"
type textarea "Перевод"
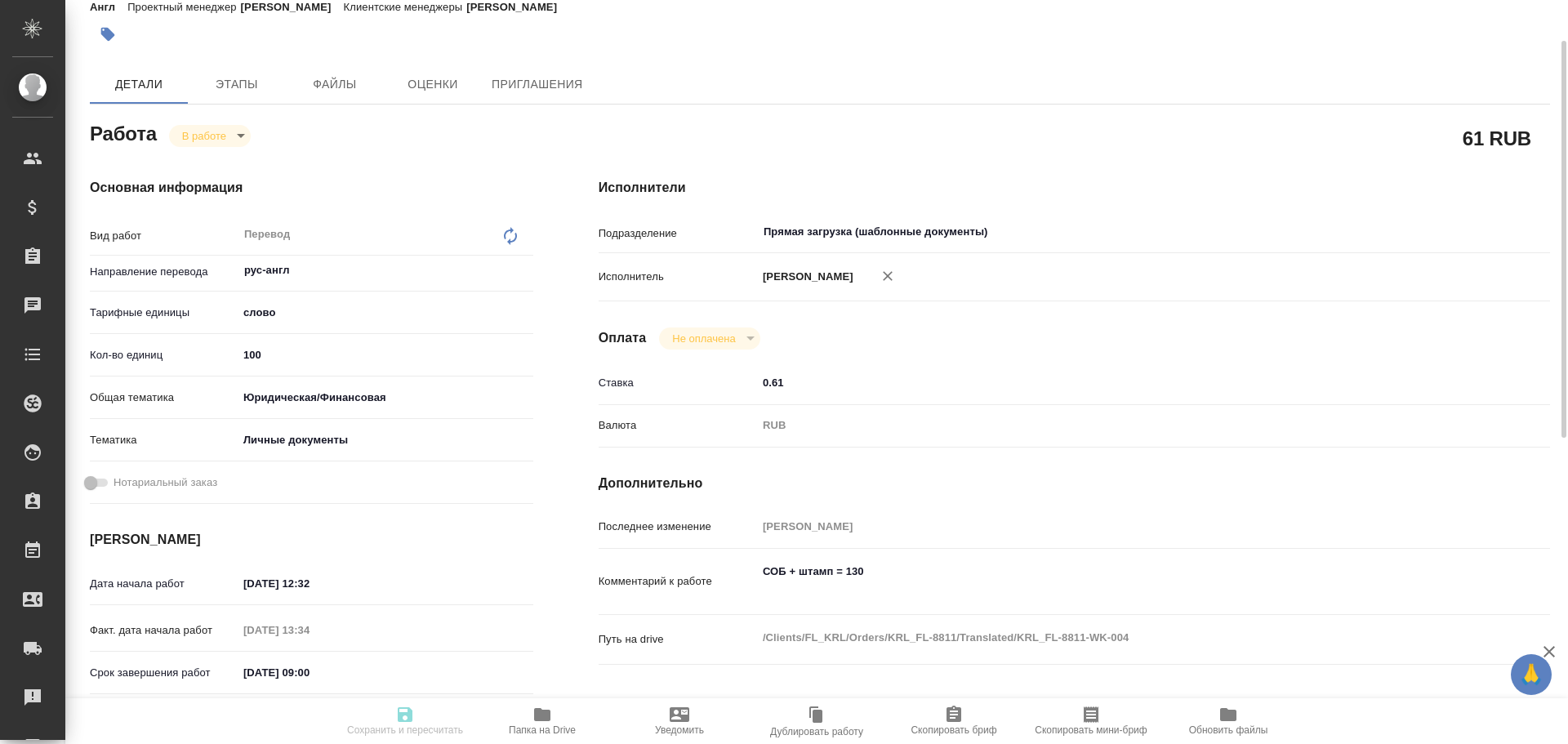
type textarea "x"
type input "рус-англ"
type input "5a8b1489cc6b4906c91bfd90"
type input "100"
type input "yr-fn"
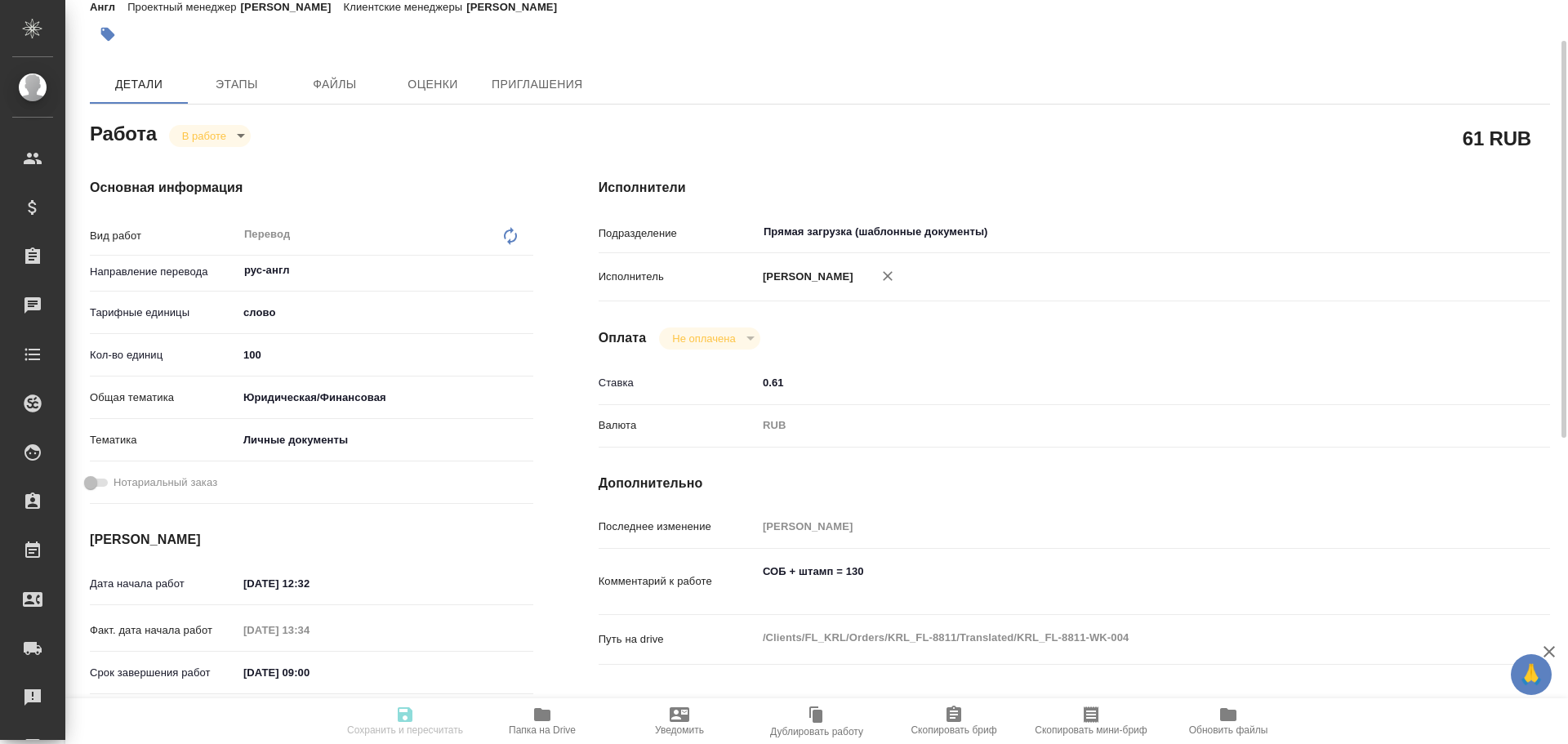
type input "5a8b8b956a9677013d343cfe"
type input "10.10.2025 12:32"
type input "10.10.2025 13:34"
type input "13.10.2025 09:00"
type input "13.10.2025 10:00"
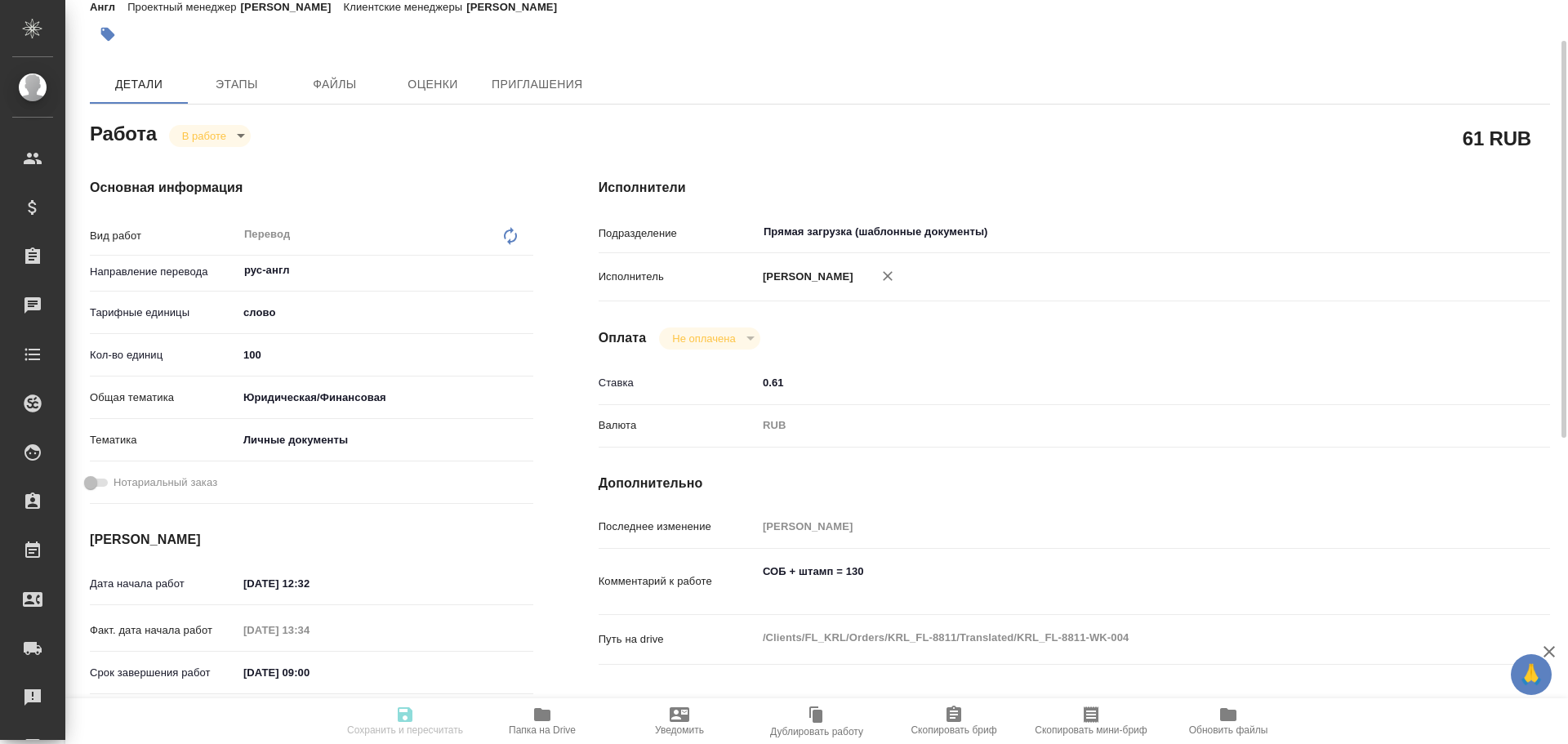
type input "Прямая загрузка (шаблонные документы)"
type input "notPayed"
type input "0.61"
type input "RUB"
type input "[PERSON_NAME]"
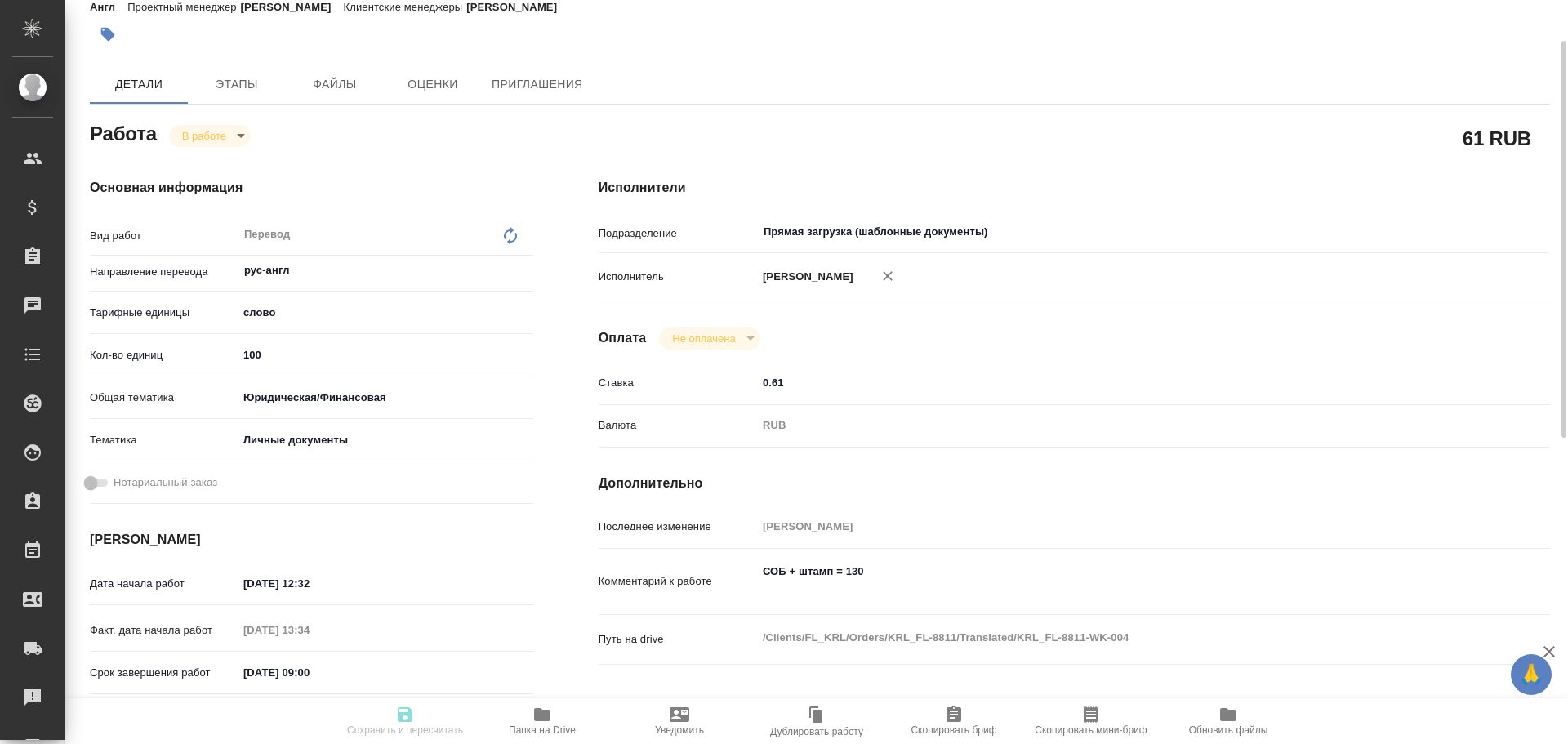
type textarea "СОБ + штамп = 130"
type textarea "x"
type textarea "/Clients/FL_KRL/Orders/KRL_FL-8811/Translated/KRL_FL-8811-WK-004"
type textarea "x"
type input "KRL_FL-8811"
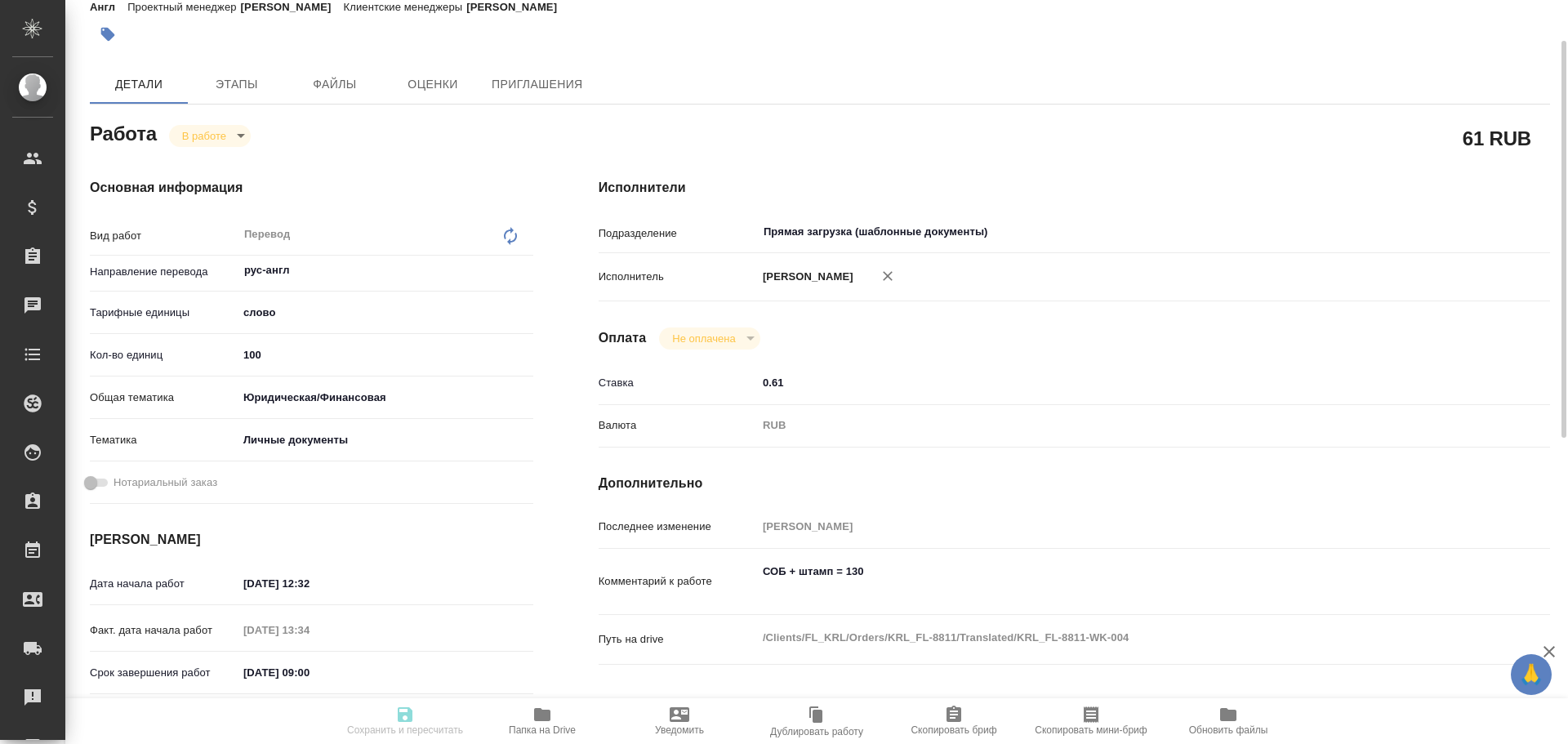
type input "Перевод станд. несрочный"
type input "Редактура, Приёмка по качеству, Постредактура машинного перевода, Корректура, П…"
type input "Касымов Тимур"
type input "/Clients/FL_KRL/Orders/KRL_FL-8811"
type textarea "x"
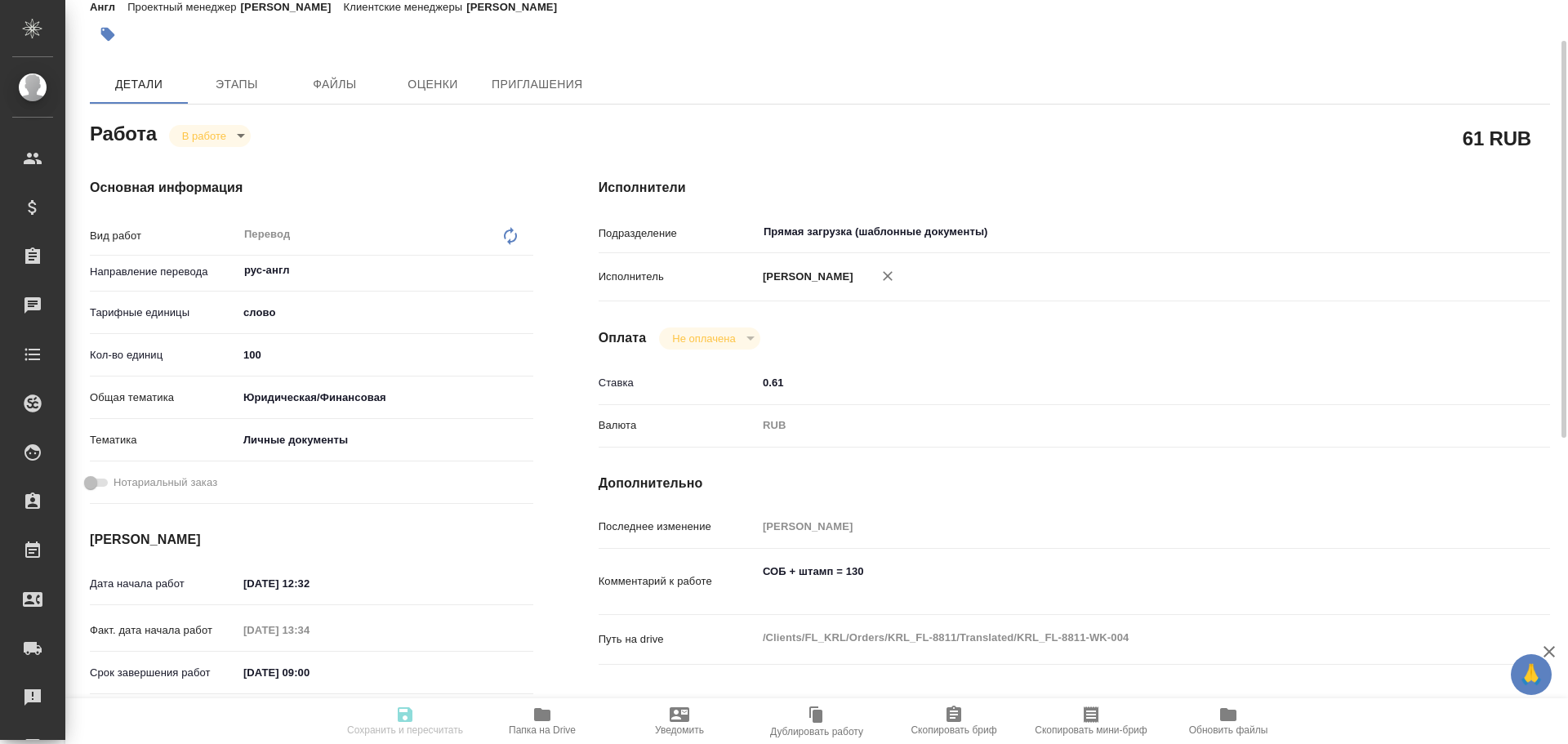
type textarea "не НОТ ERMILOV MAXIM, ALEKSEI, ALEKSANDRA, ILIA, IULIIA."
type textarea "x"
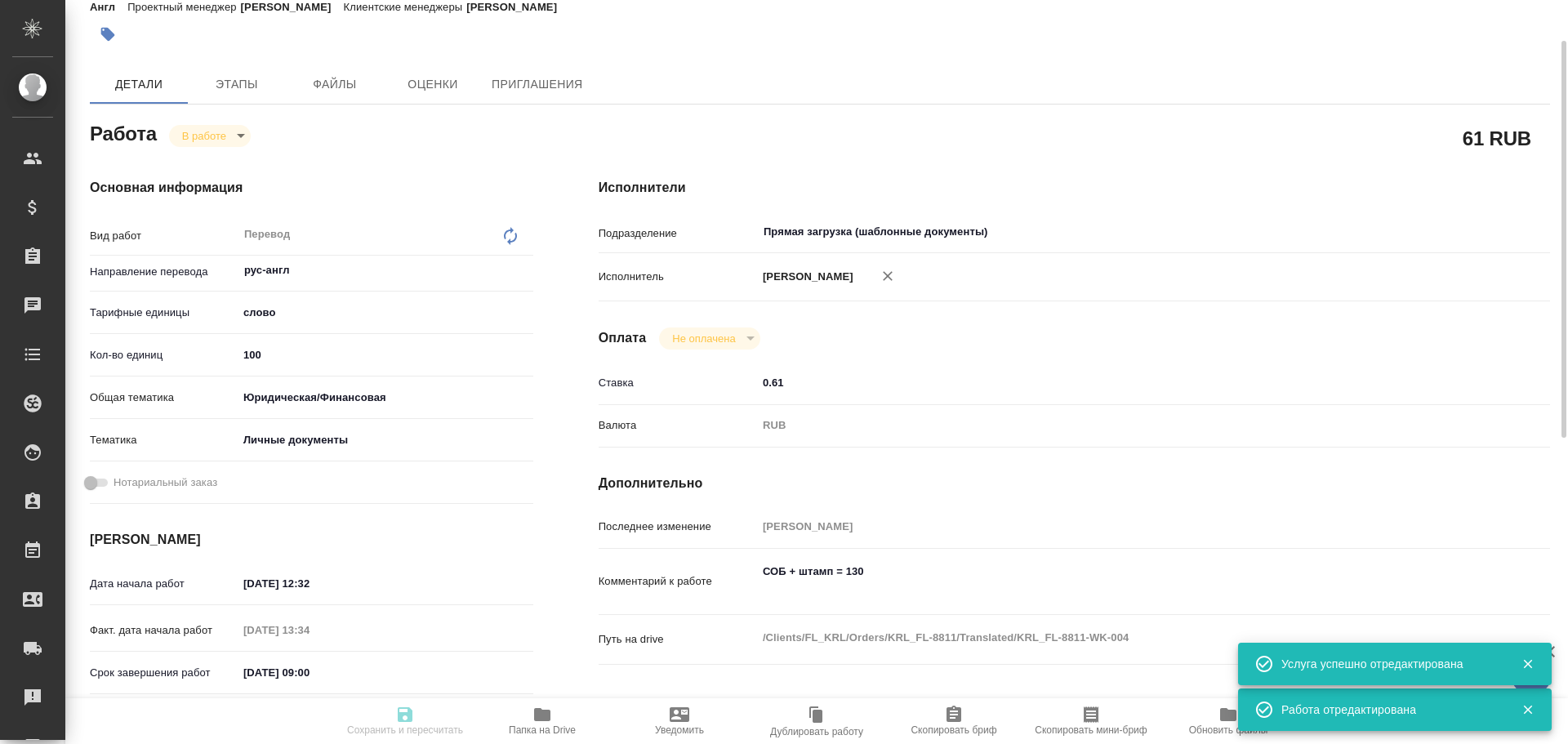
type textarea "x"
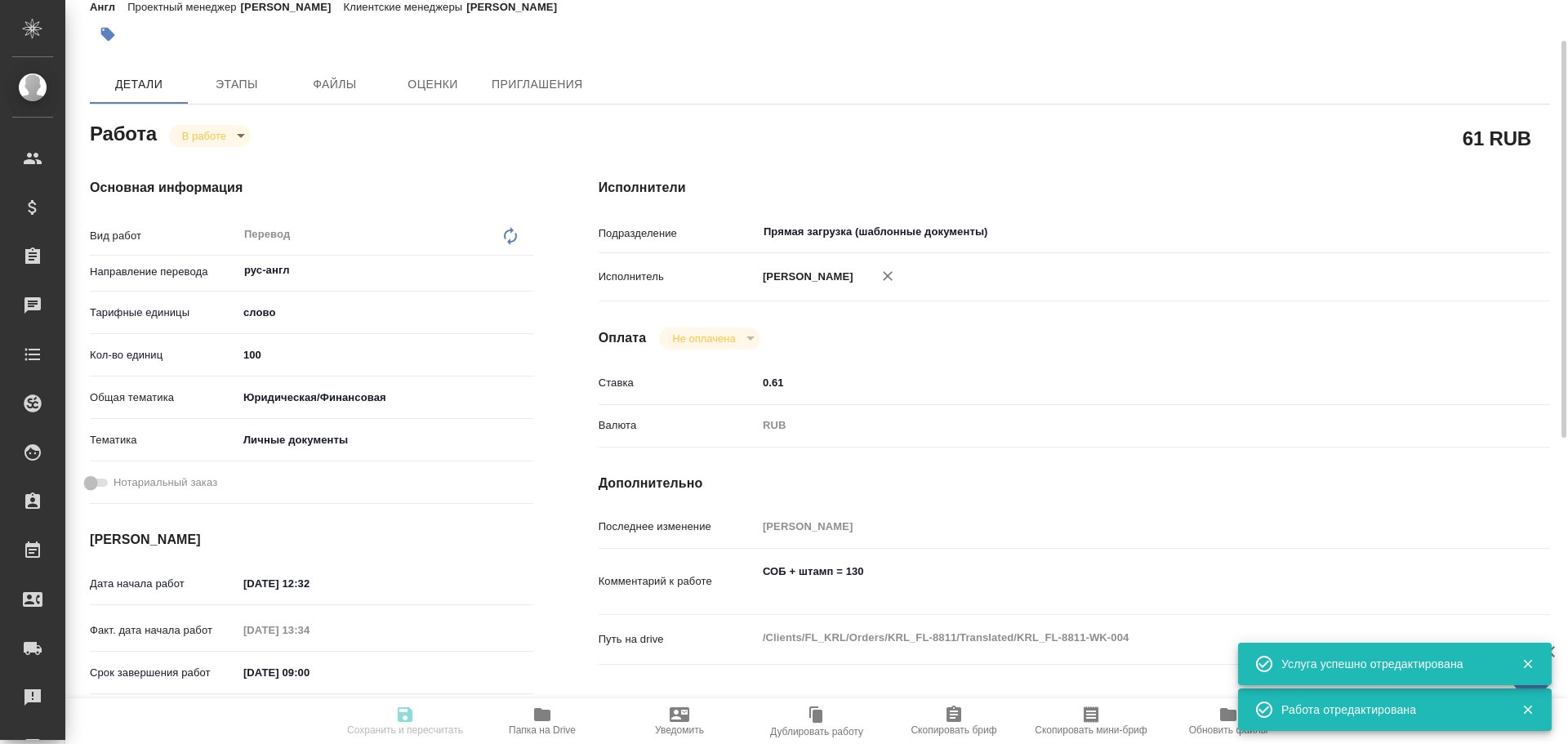
type textarea "x"
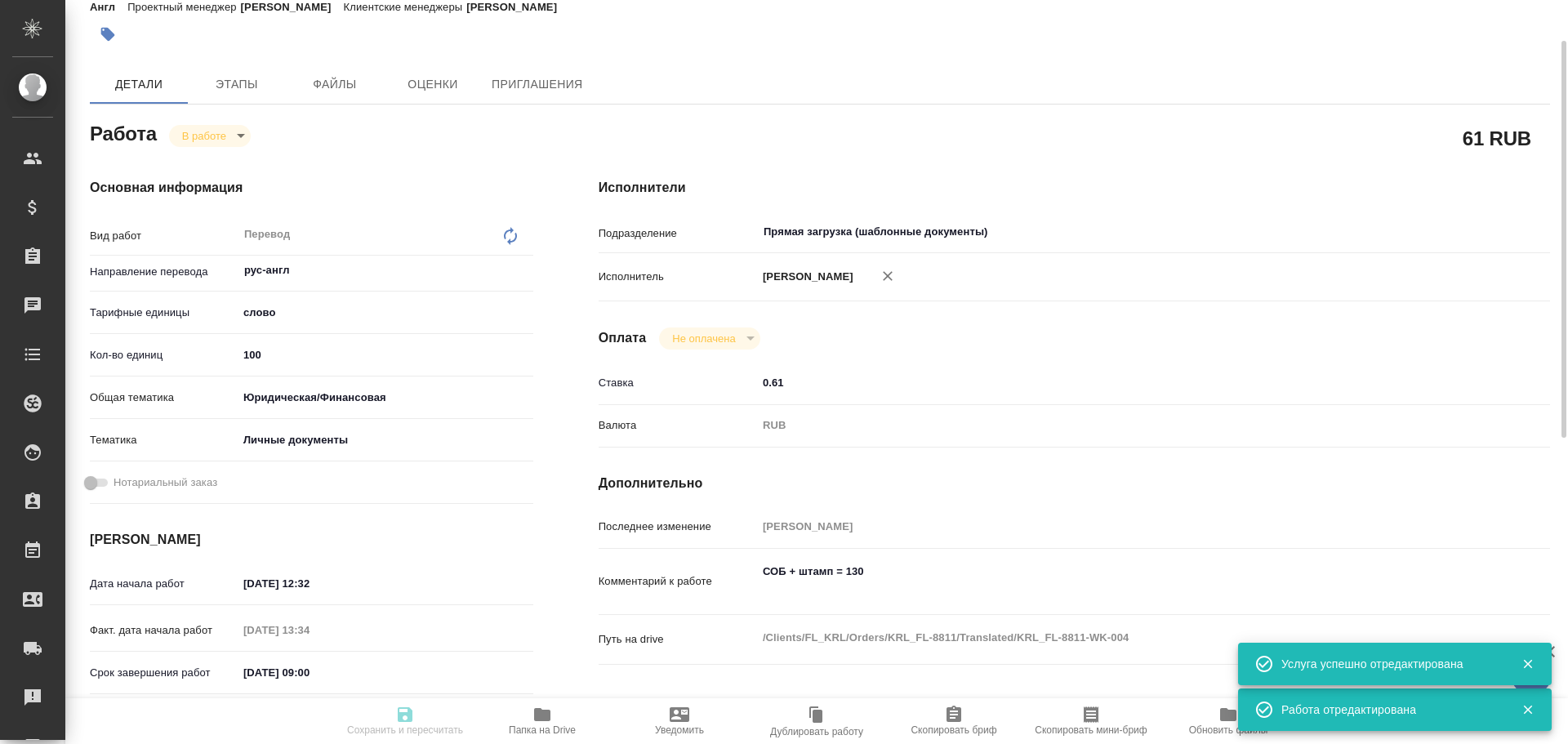
type textarea "x"
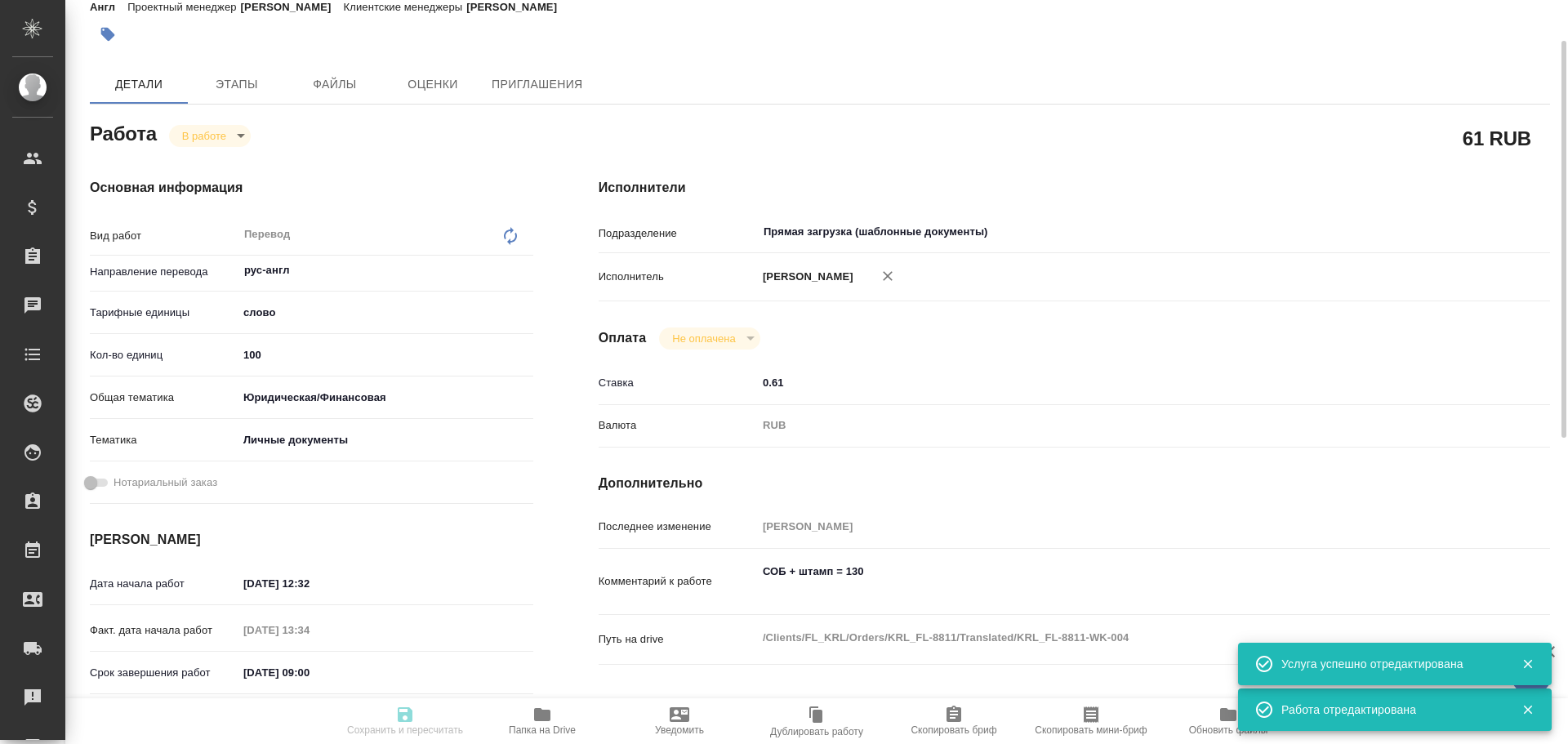
type textarea "x"
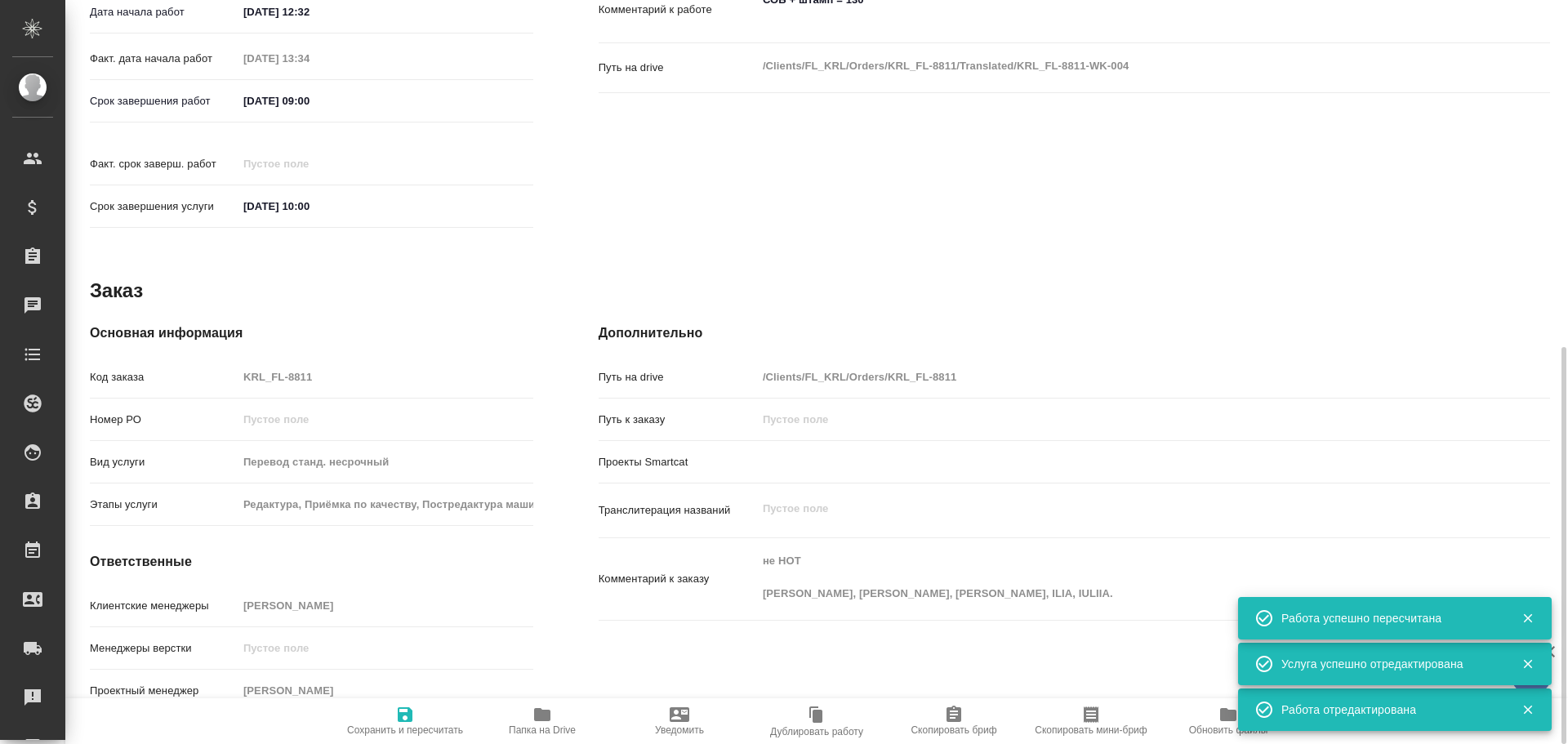
scroll to position [405, 0]
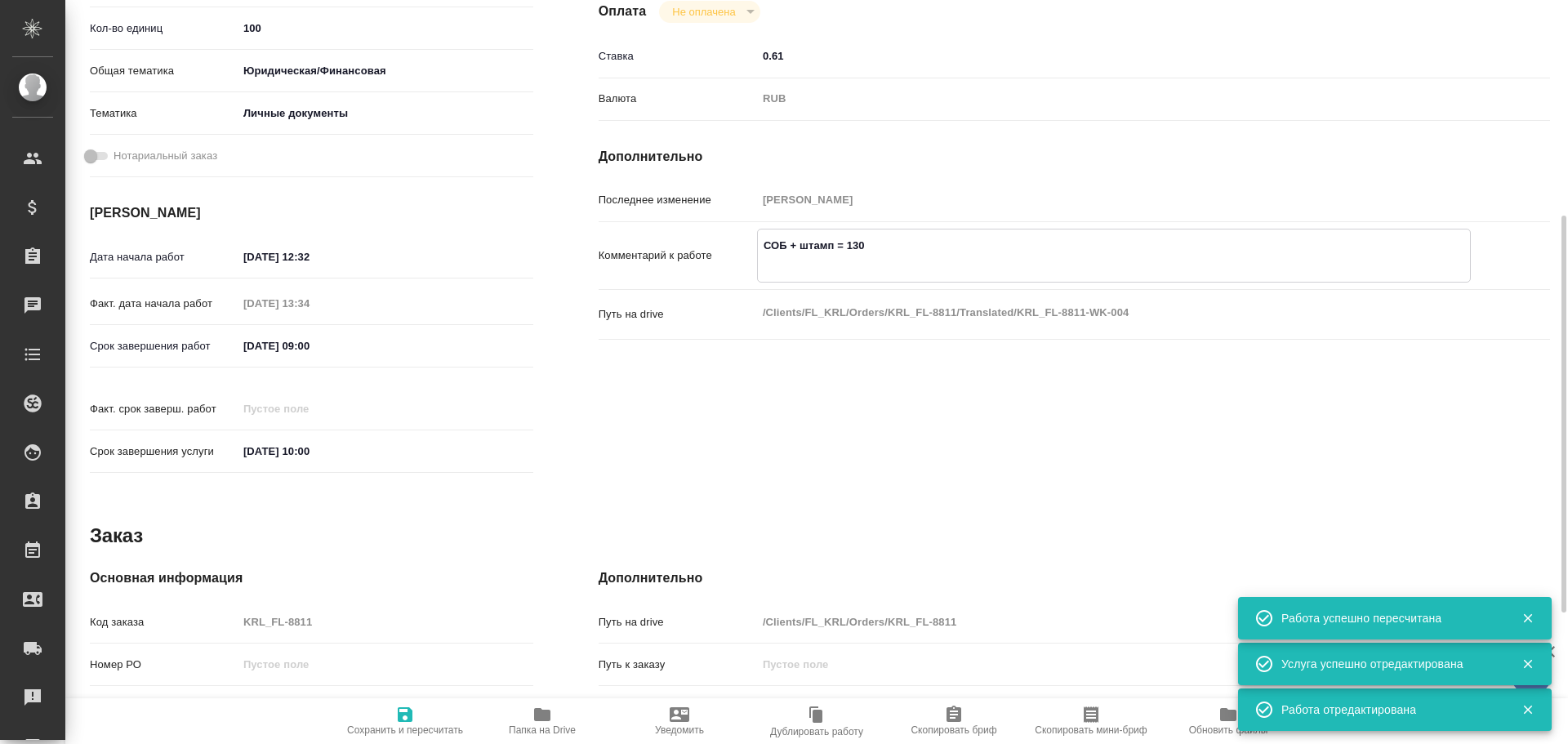
click at [788, 269] on textarea "СОБ + штамп = 130" at bounding box center [1114, 254] width 712 height 44
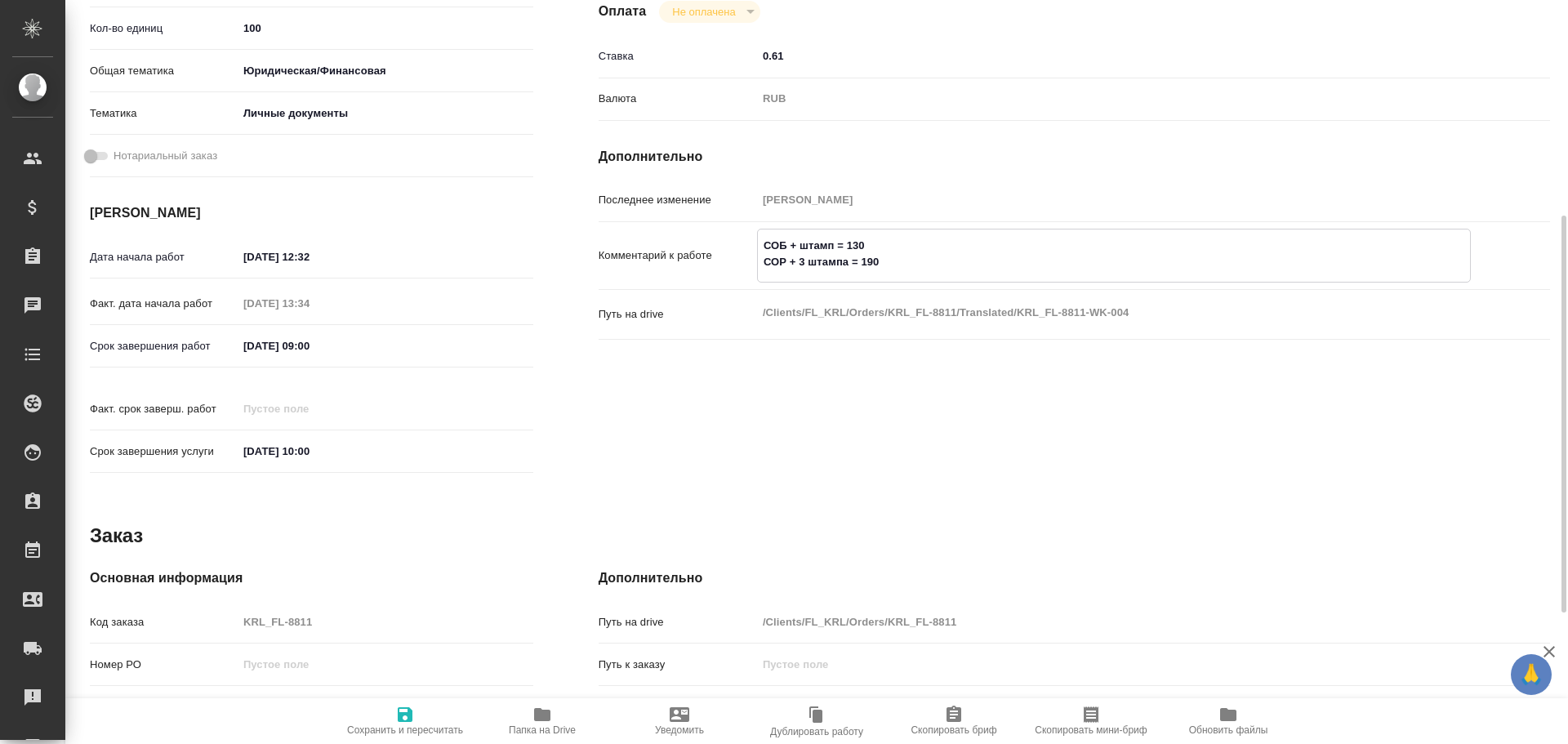
click at [409, 717] on icon "button" at bounding box center [405, 715] width 14 height 14
click at [899, 261] on textarea "СОБ + штамп = 130 СОР + 3 штампа = 190" at bounding box center [1114, 253] width 714 height 44
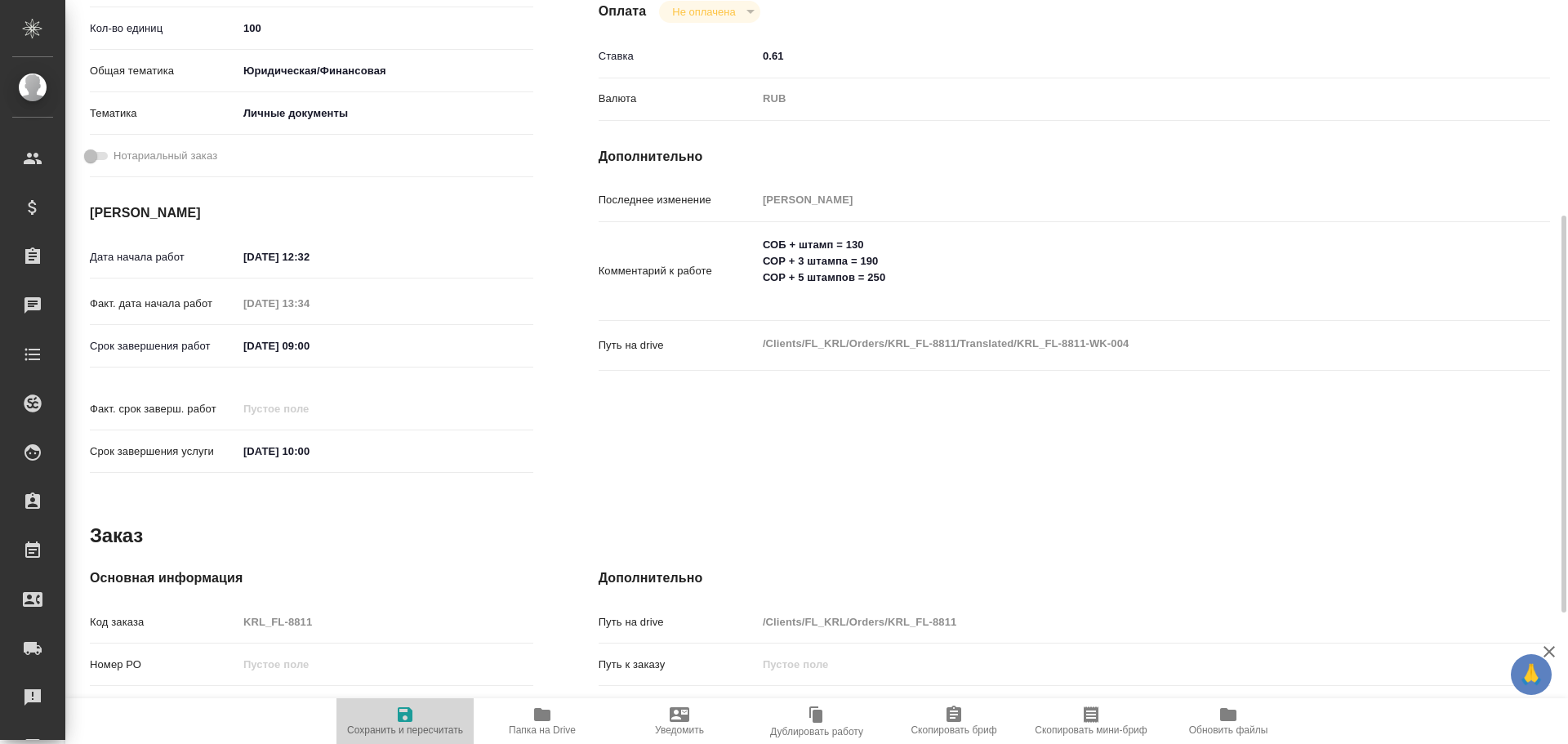
click at [403, 713] on icon "button" at bounding box center [405, 715] width 14 height 14
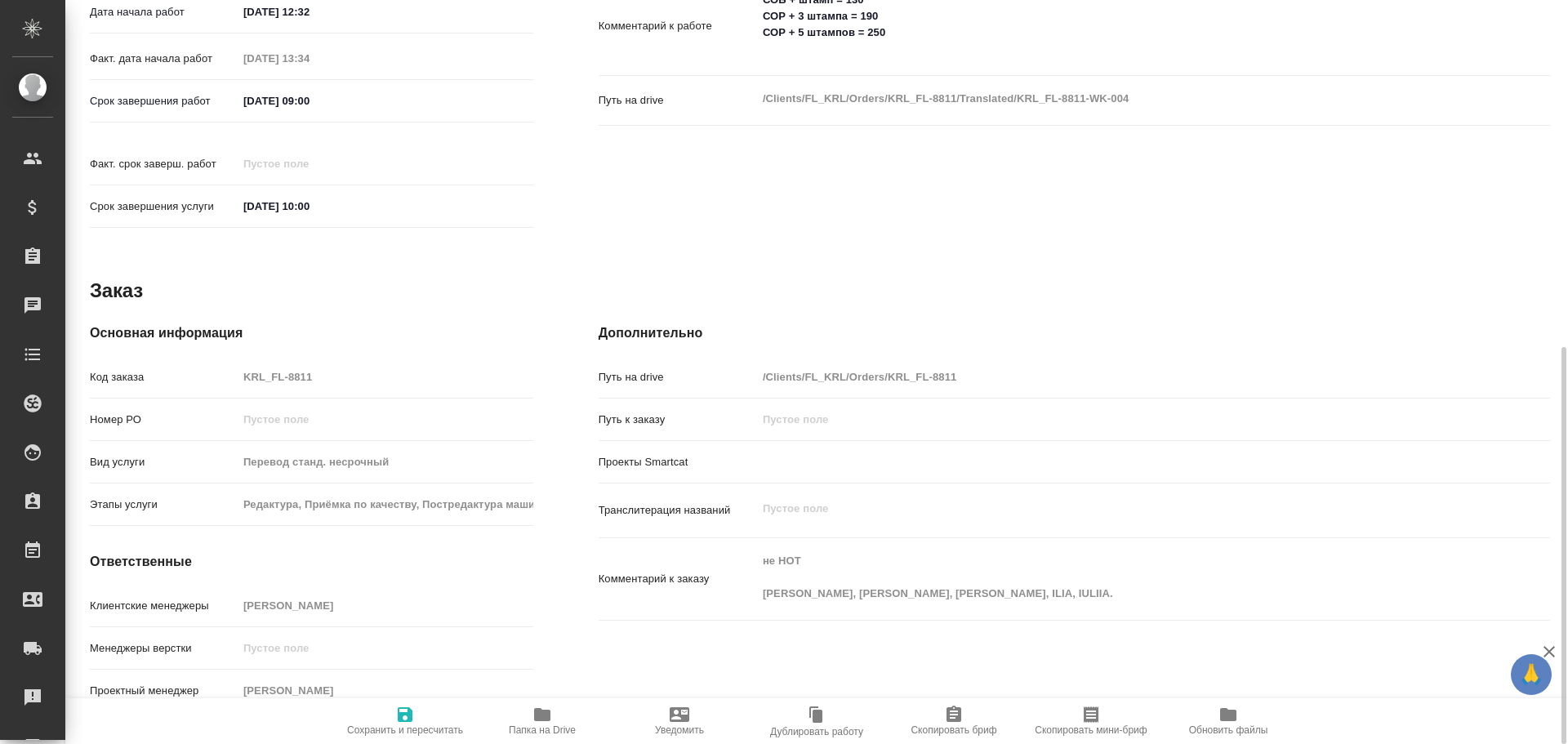
scroll to position [568, 0]
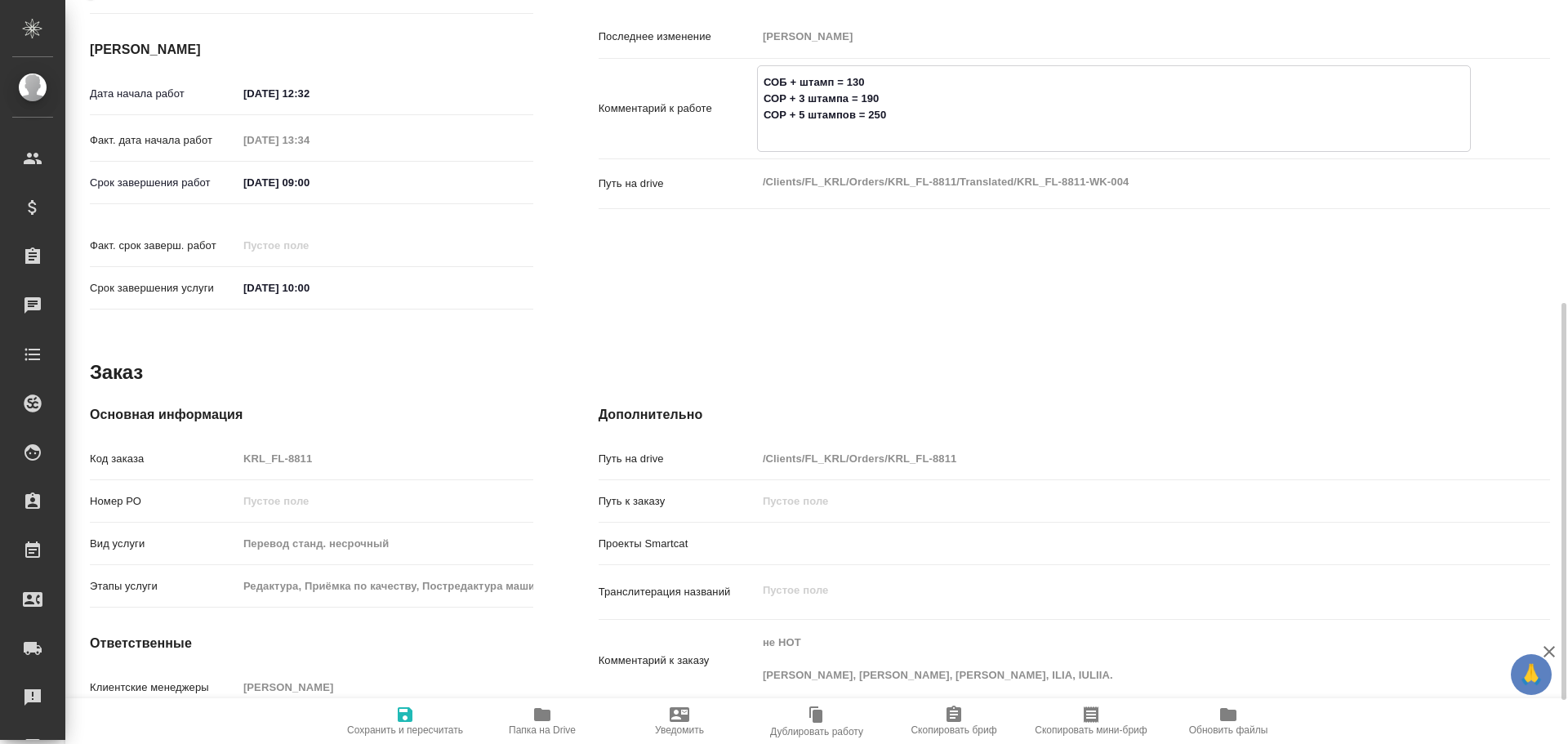
drag, startPoint x: 886, startPoint y: 115, endPoint x: 763, endPoint y: 121, distance: 123.1
click at [763, 121] on textarea "СОБ + штамп = 130 СОР + 3 штампа = 190 СОР + 5 штампов = 250" at bounding box center [1114, 106] width 712 height 76
click at [801, 140] on textarea "СОБ + штамп = 130 СОР + 3 штампа = 190 СОР + 5 штампов = 250" at bounding box center [1114, 106] width 712 height 76
paste textarea "СОР + 5 штампов = 250"
click at [804, 132] on textarea "СОБ + штамп = 130 СОР + 3 штампа = 190 СОР + 5 штампов = 250 СОР + 5 штампов = …" at bounding box center [1114, 106] width 712 height 76
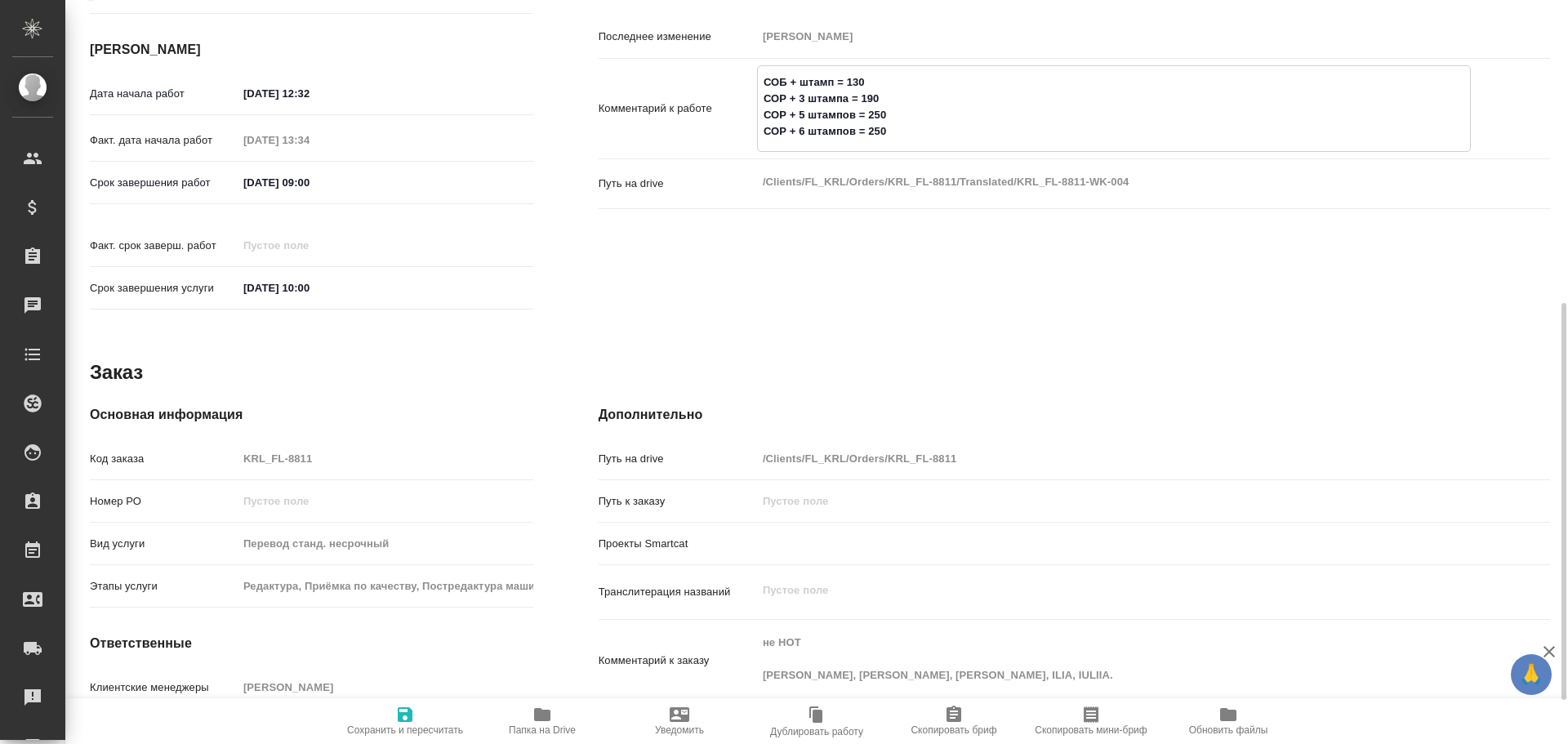
click at [878, 131] on textarea "СОБ + штамп = 130 СОР + 3 штампа = 190 СОР + 5 штампов = 250 СОР + 6 штампов = …" at bounding box center [1114, 106] width 712 height 76
click at [405, 717] on icon "button" at bounding box center [405, 715] width 20 height 20
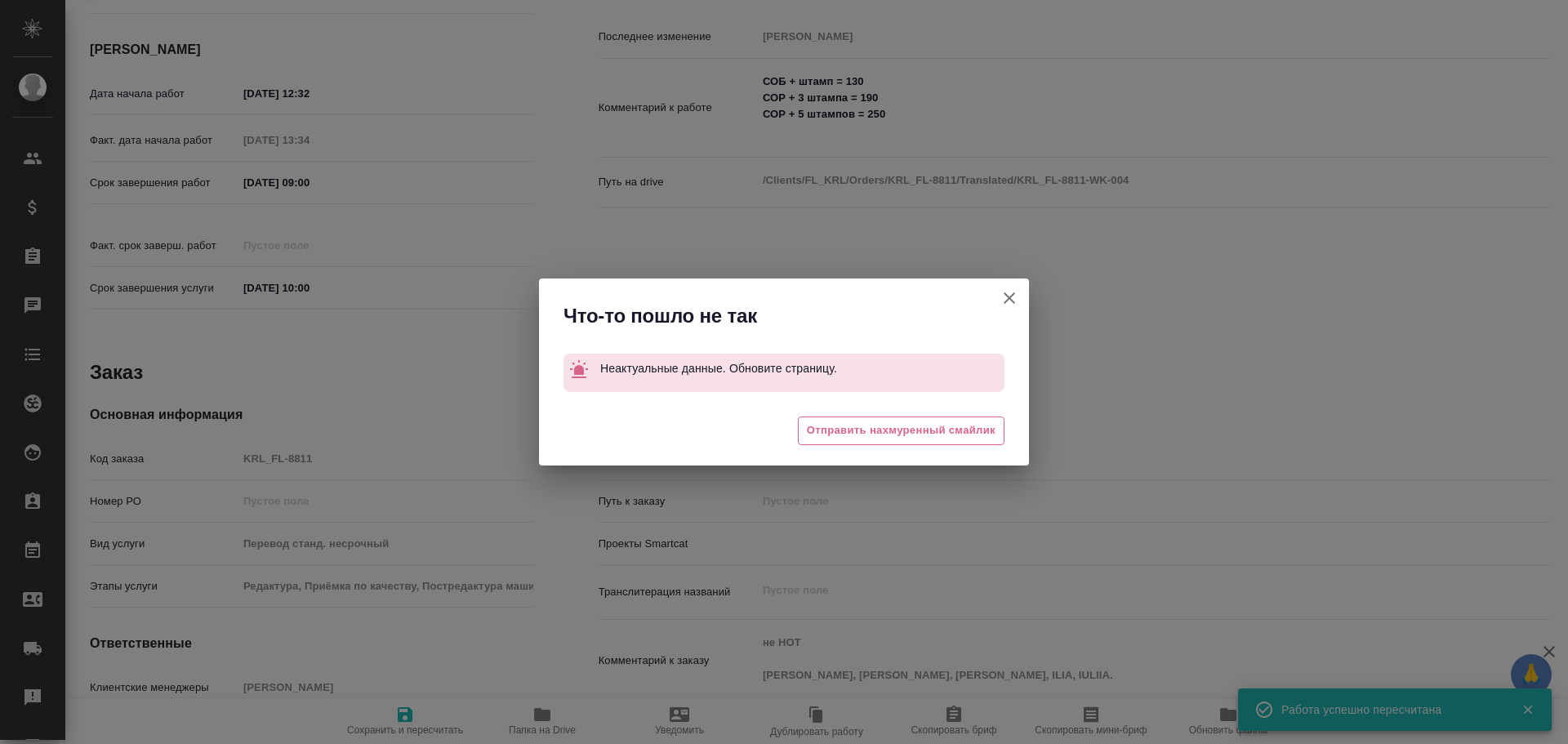
click at [1003, 291] on icon "button" at bounding box center [1010, 299] width 20 height 20
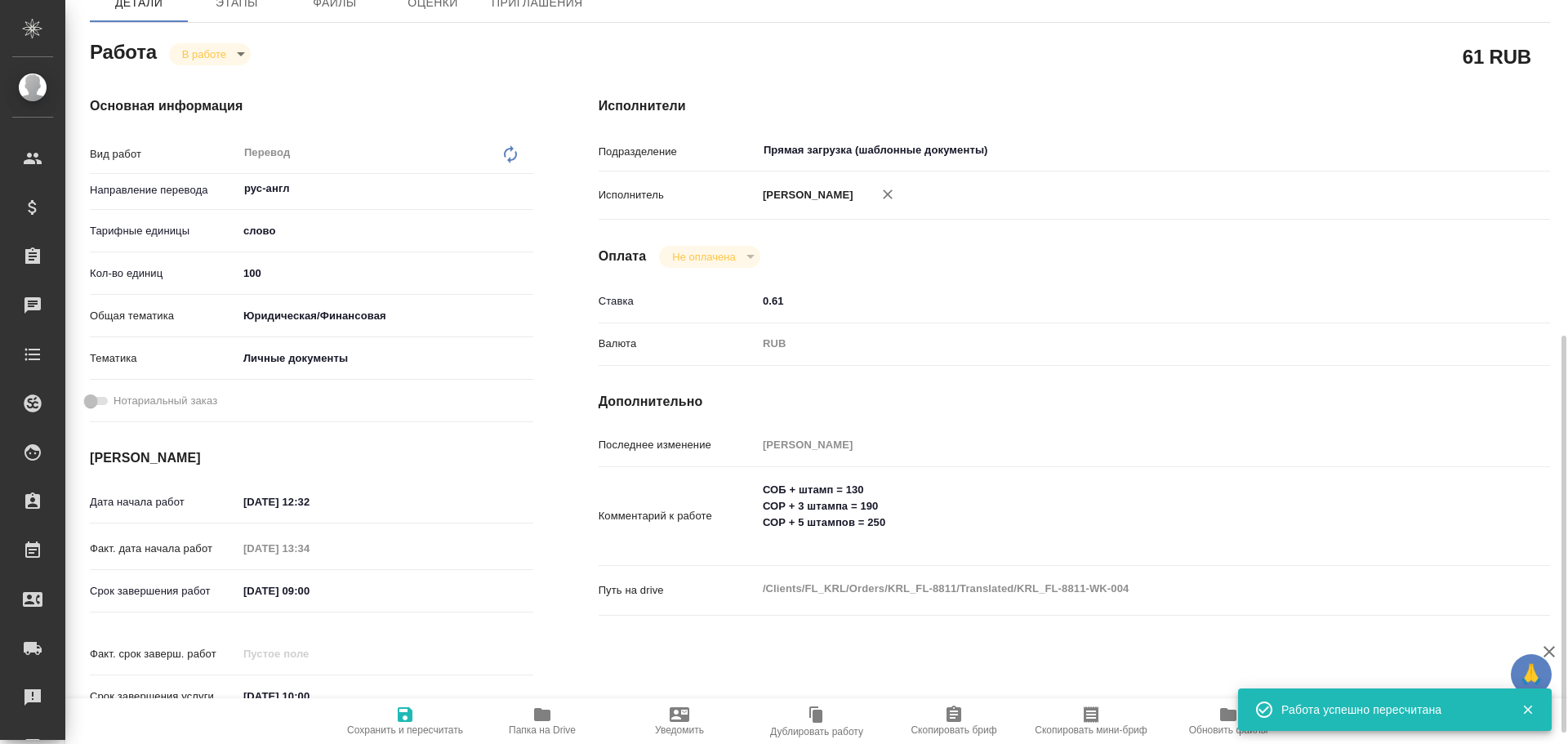
scroll to position [323, 0]
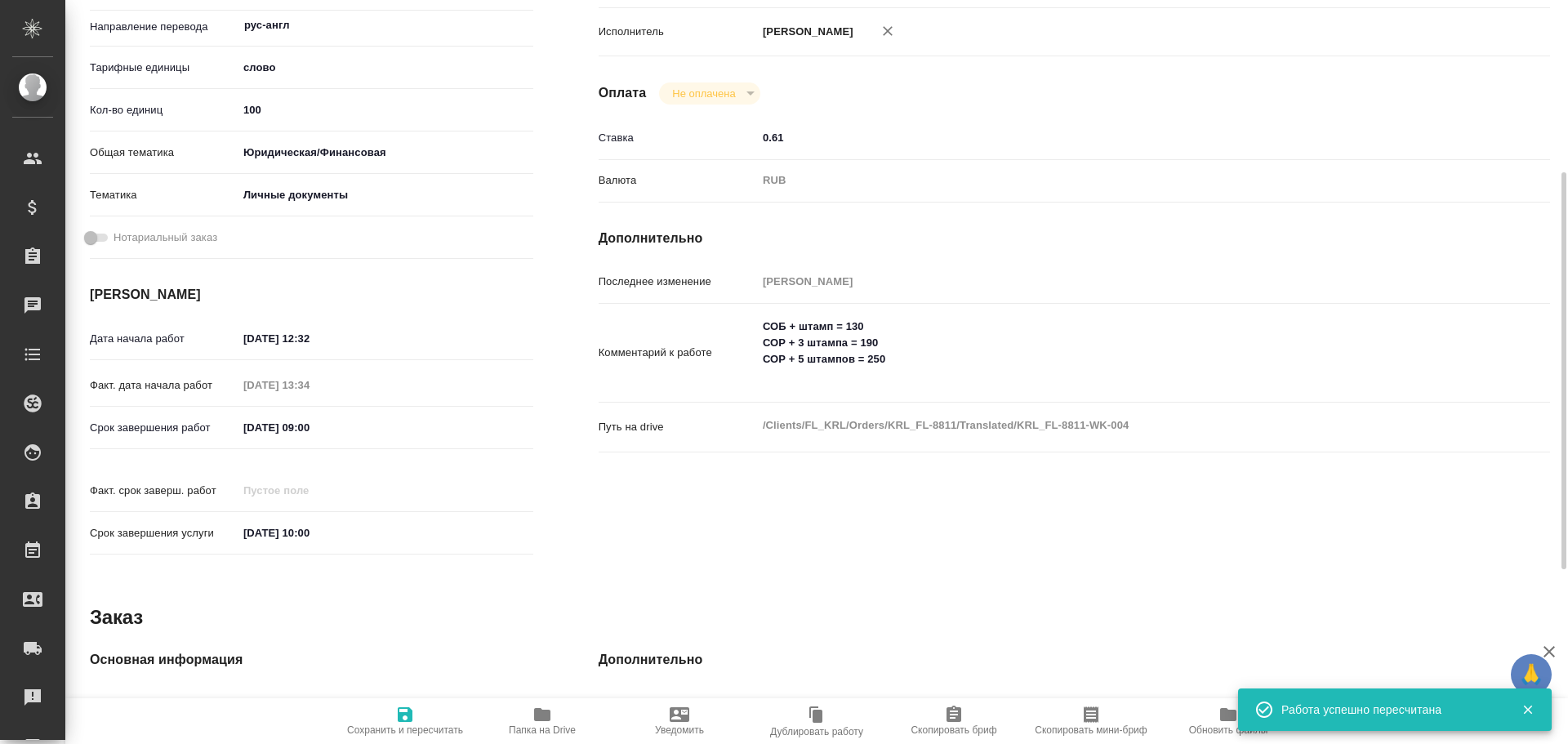
click at [779, 385] on textarea "СОБ + штамп = 130 СОР + 3 штампа = 190 СОР + 5 штампов = 250" at bounding box center [1114, 351] width 714 height 76
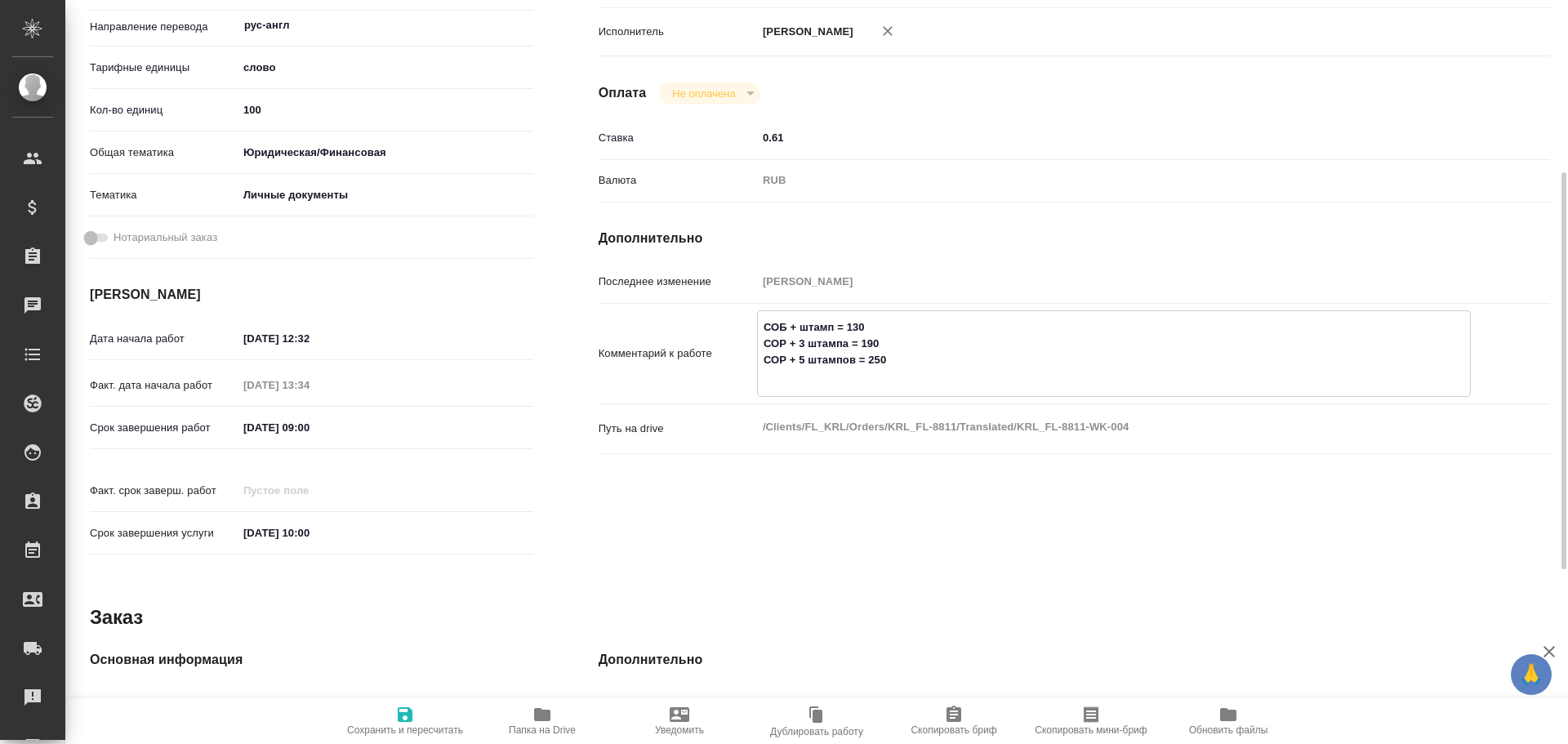
paste textarea "СОР + 5 штампов = 250"
click at [804, 381] on textarea "СОБ + штамп = 130 СОР + 3 штампа = 190 СОР + 5 штампов = 250 СОР + 5 штампов = …" at bounding box center [1114, 352] width 712 height 76
click at [878, 377] on textarea "СОБ + штамп = 130 СОР + 3 штампа = 190 СОР + 5 штампов = 250 СОР + 6 штампов = …" at bounding box center [1114, 352] width 712 height 76
click at [410, 722] on icon "button" at bounding box center [405, 715] width 14 height 14
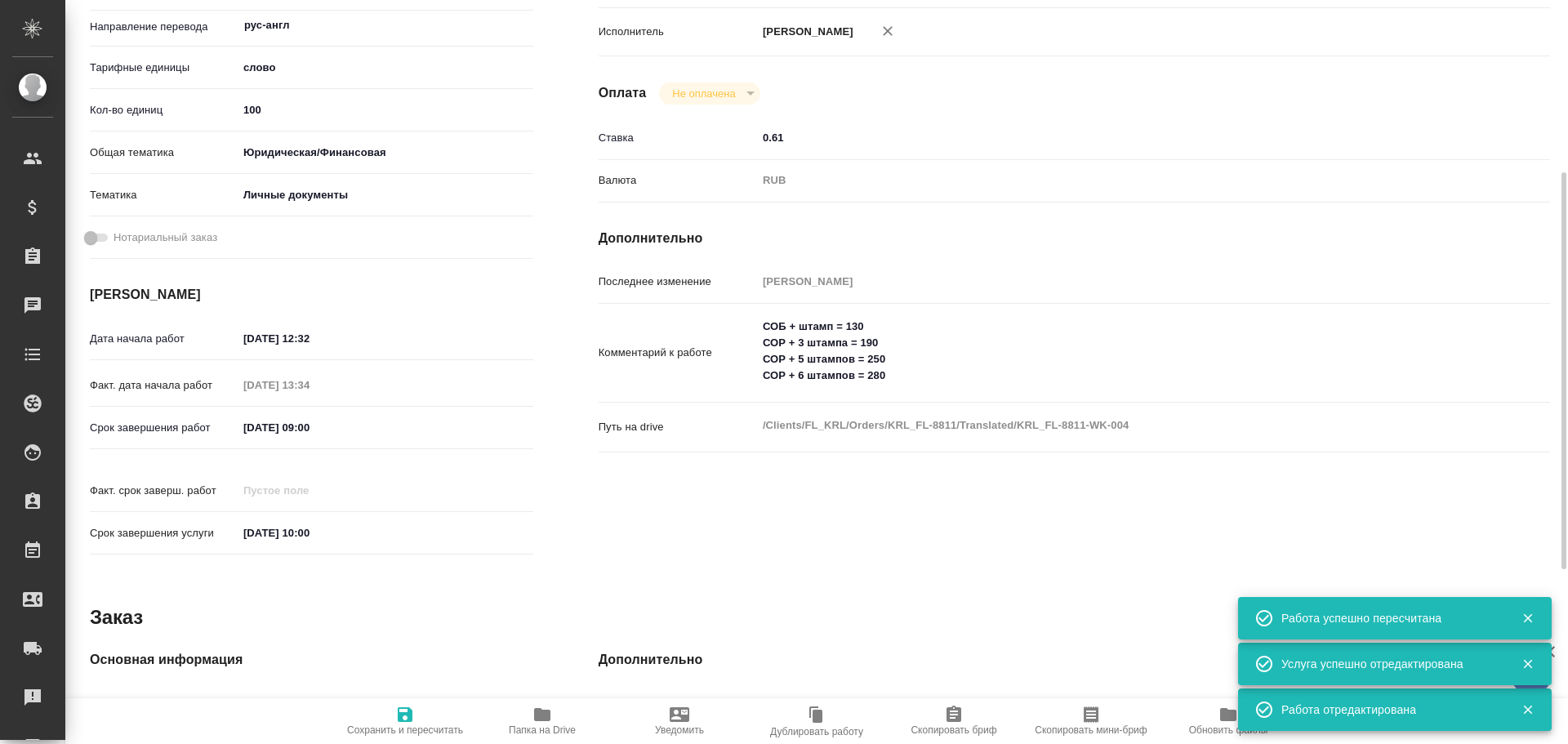
scroll to position [0, 0]
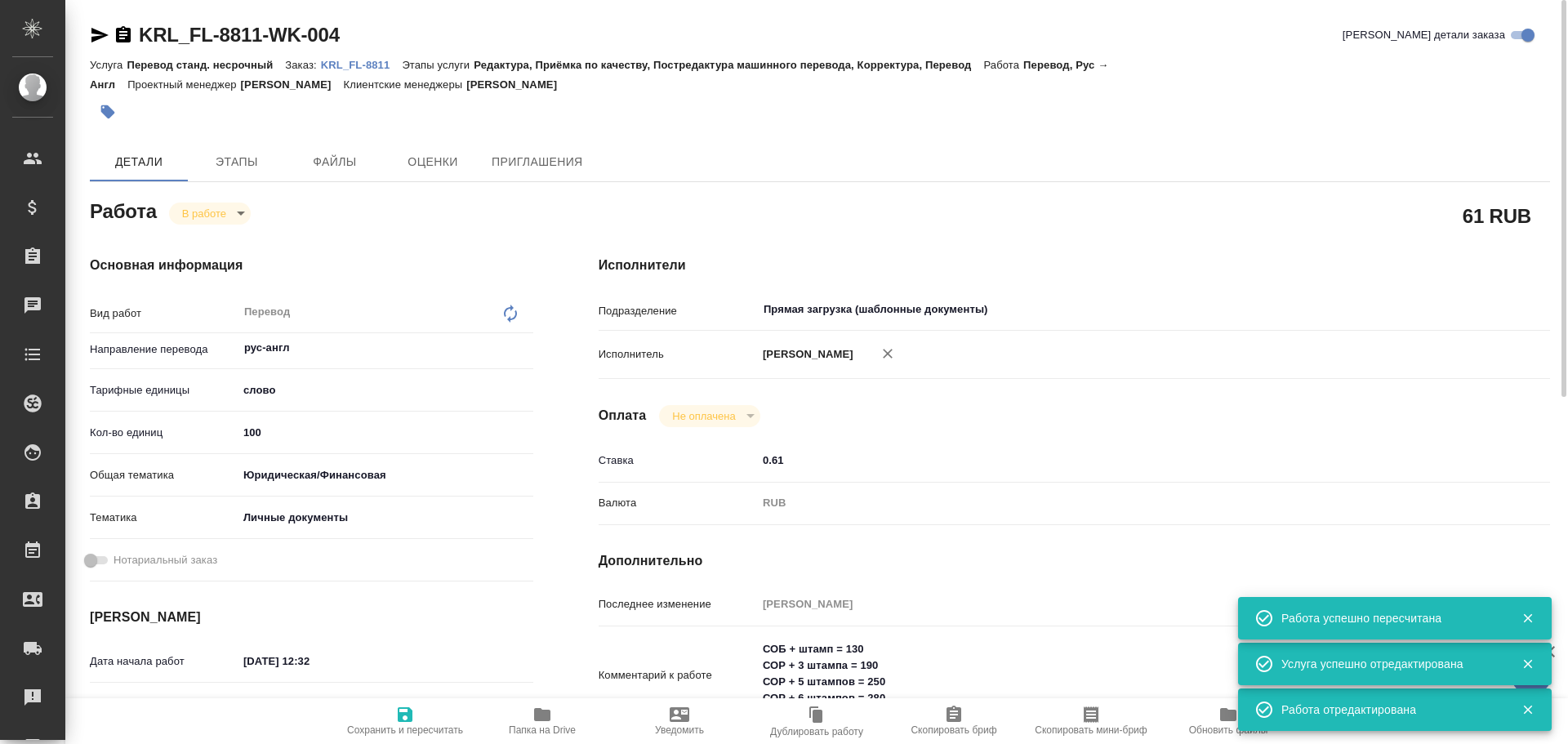
click at [253, 439] on input "100" at bounding box center [385, 433] width 296 height 23
click at [253, 439] on input "100" at bounding box center [385, 433] width 294 height 23
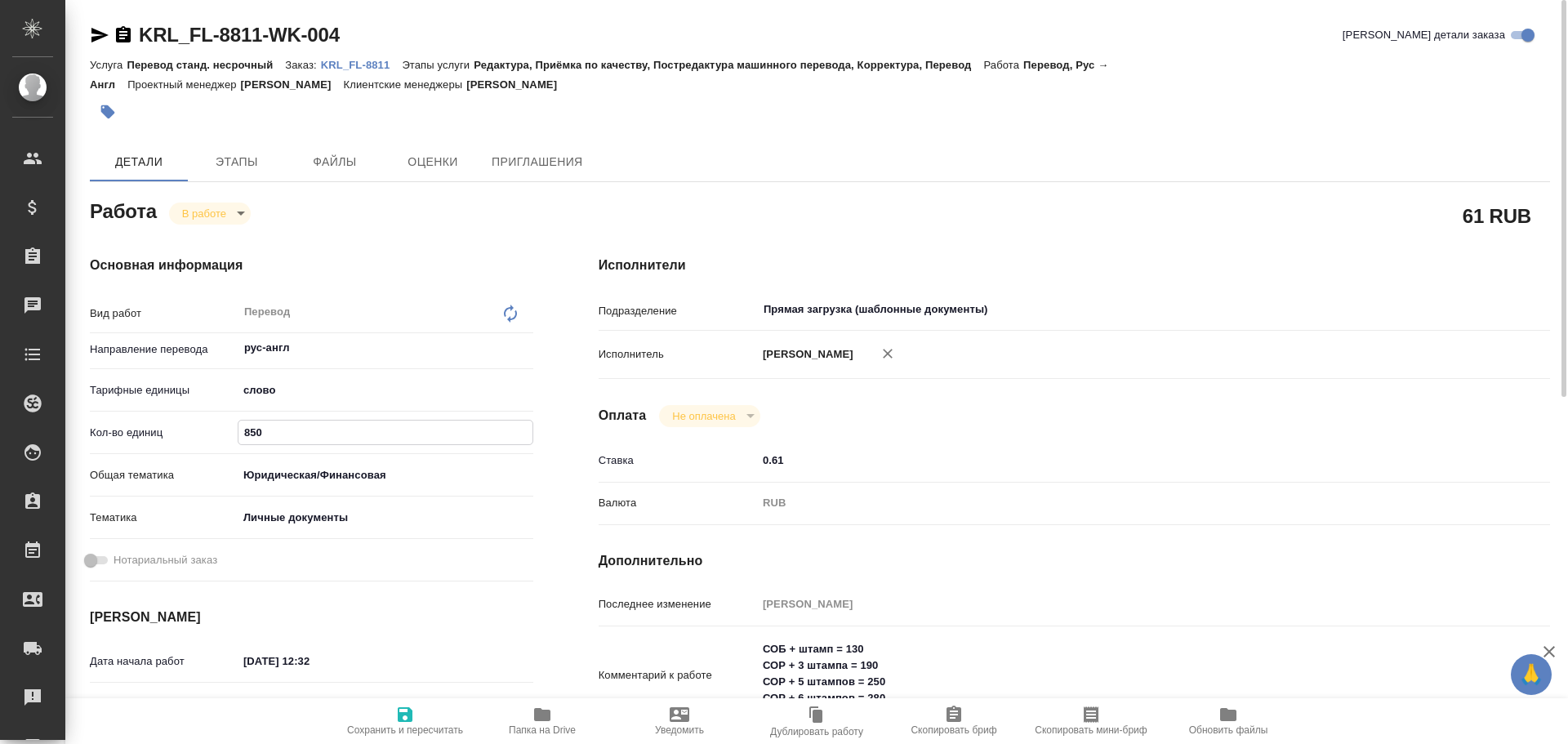
click at [413, 716] on icon "button" at bounding box center [405, 715] width 14 height 14
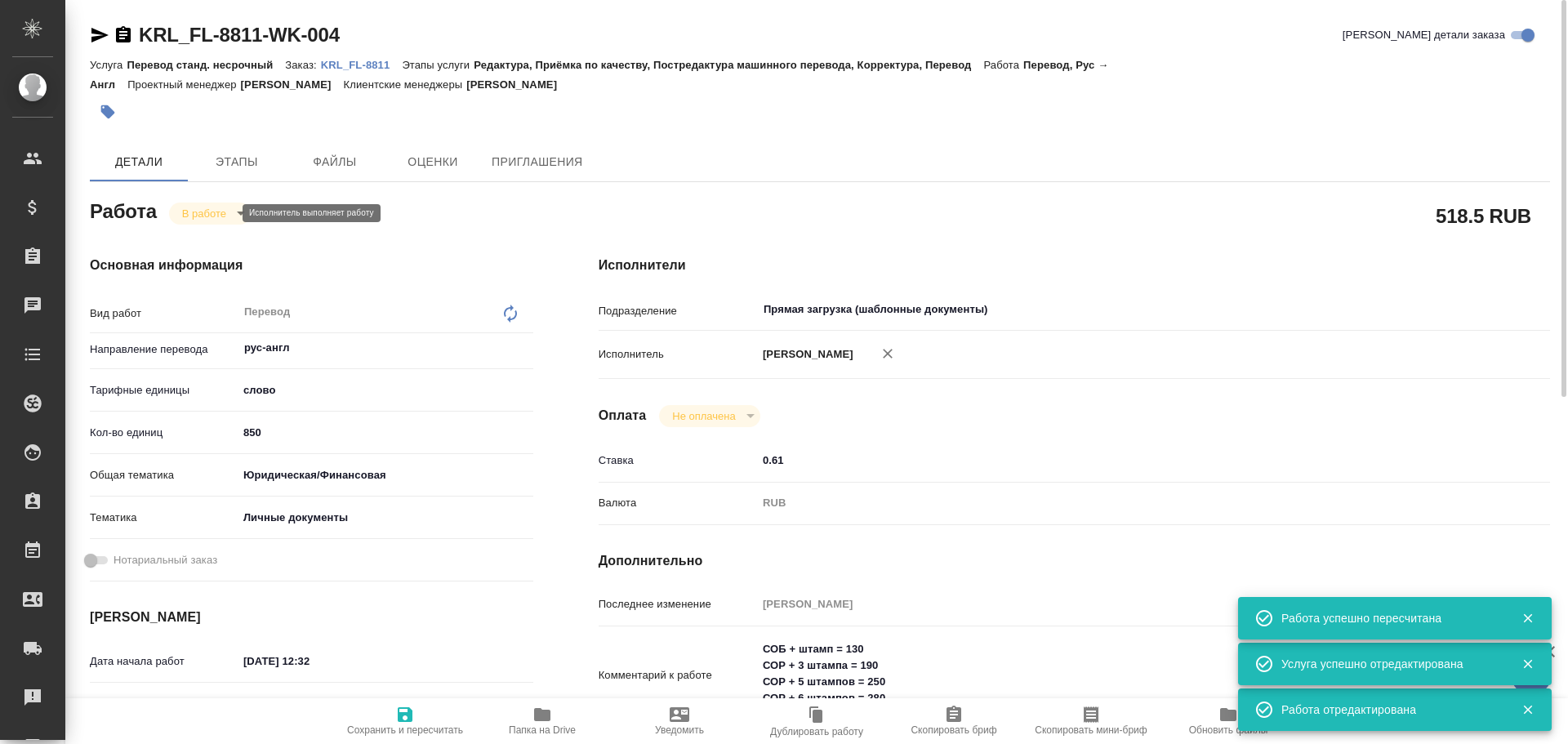
click at [203, 211] on body "🙏 .cls-1 fill:#fff; AWATERA Gusev Alexandr Клиенты Спецификации Заказы 0 Чаты T…" at bounding box center [784, 372] width 1568 height 744
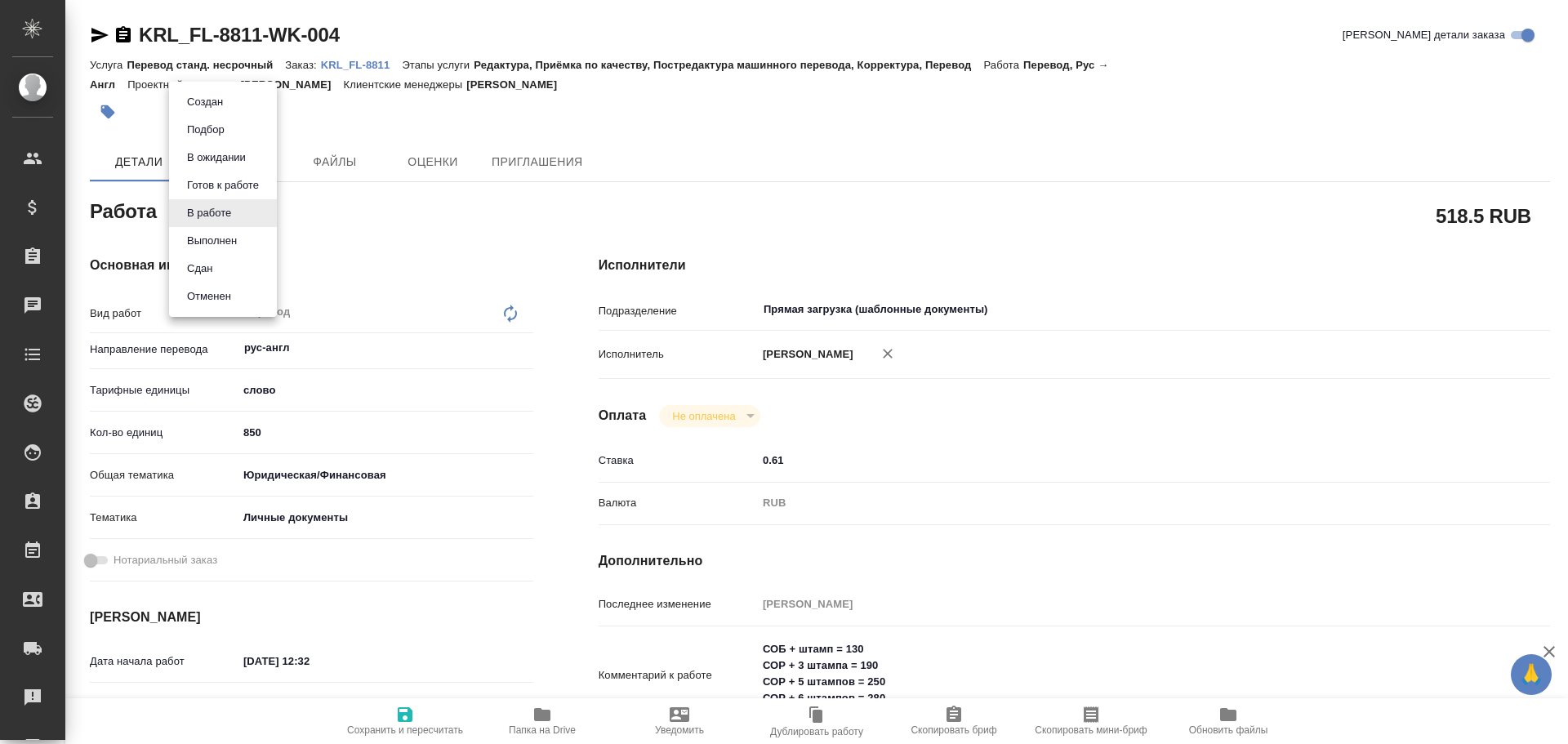
click at [223, 273] on li "Сдан" at bounding box center [223, 268] width 108 height 28
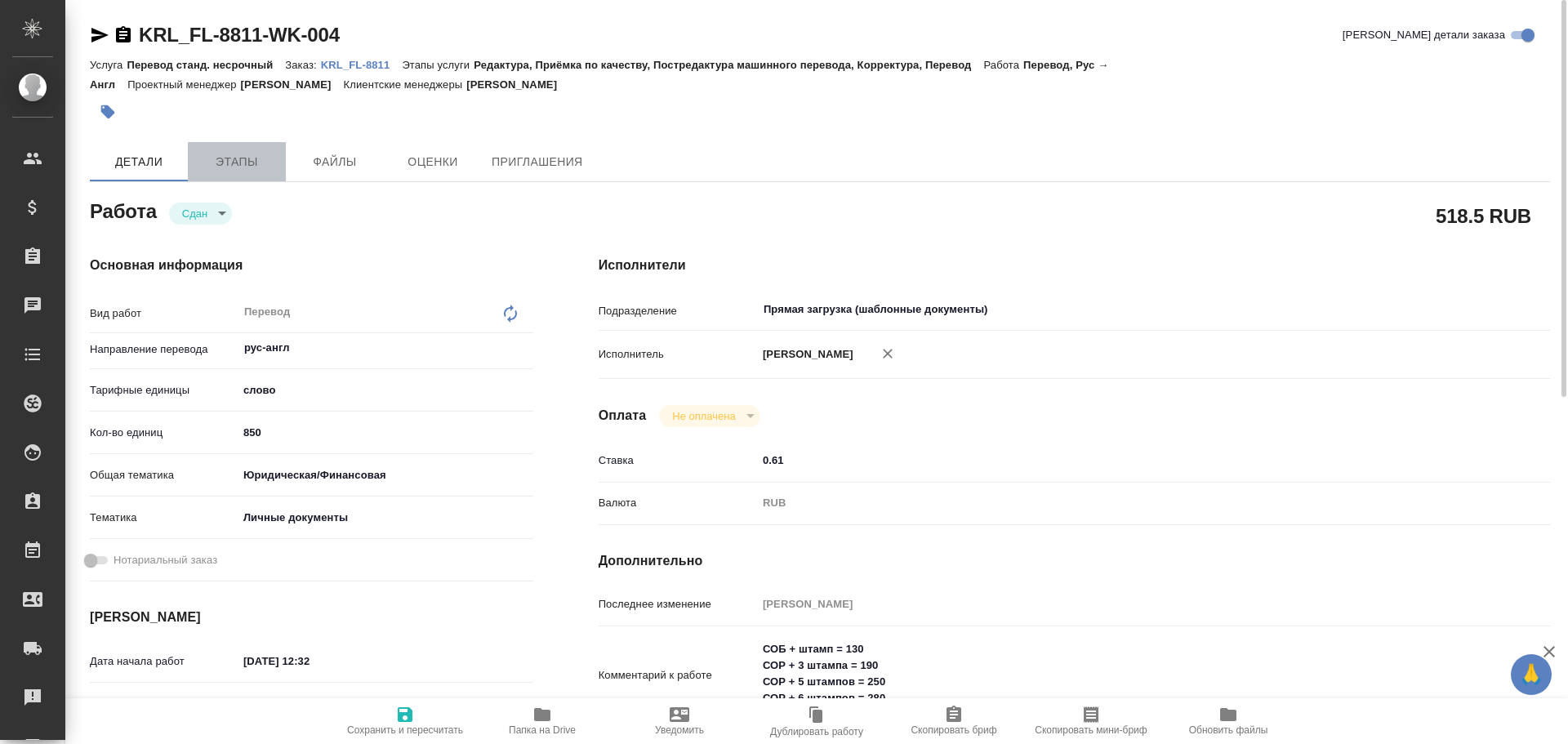
click at [211, 152] on span "Этапы" at bounding box center [236, 162] width 78 height 21
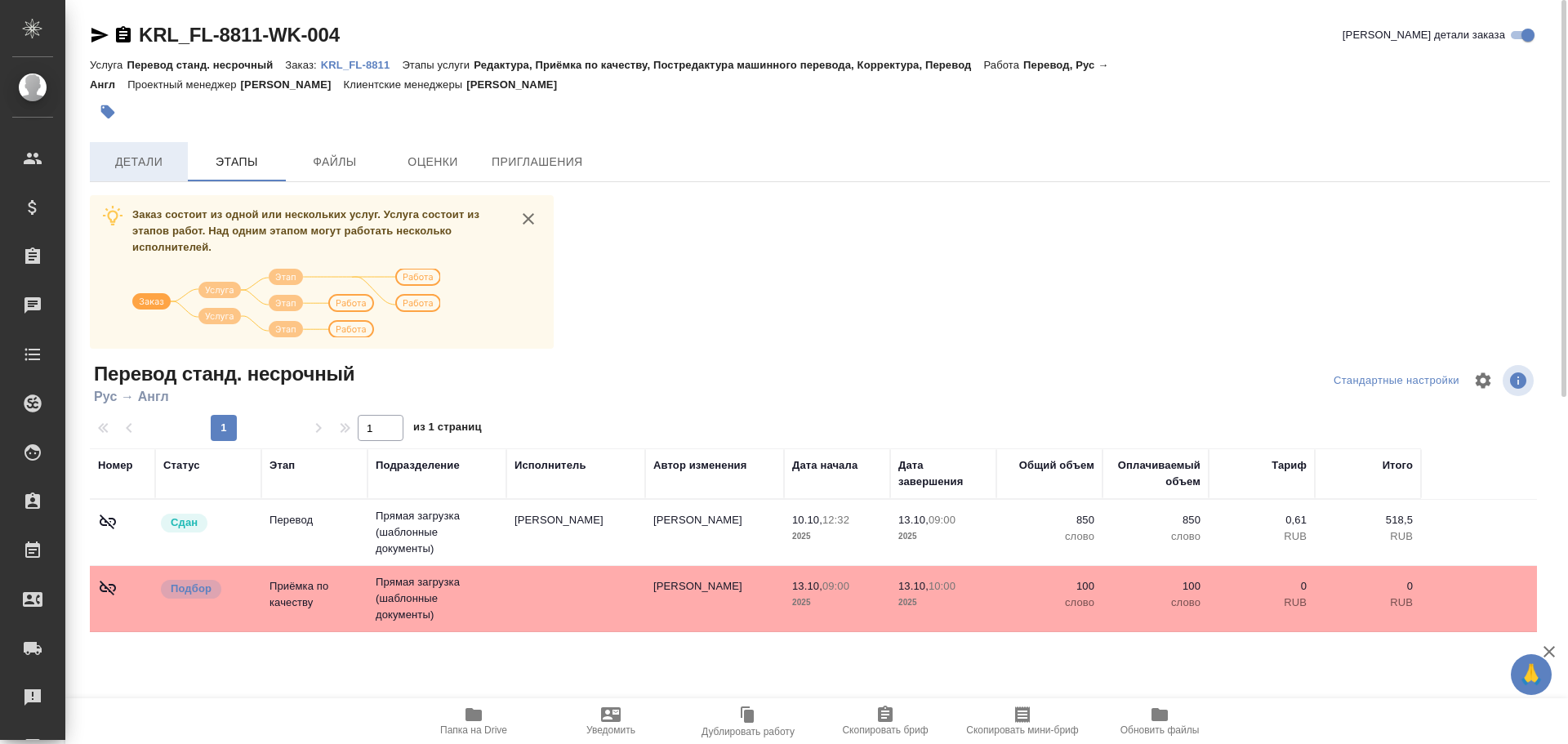
click at [157, 163] on span "Детали" at bounding box center [138, 162] width 78 height 21
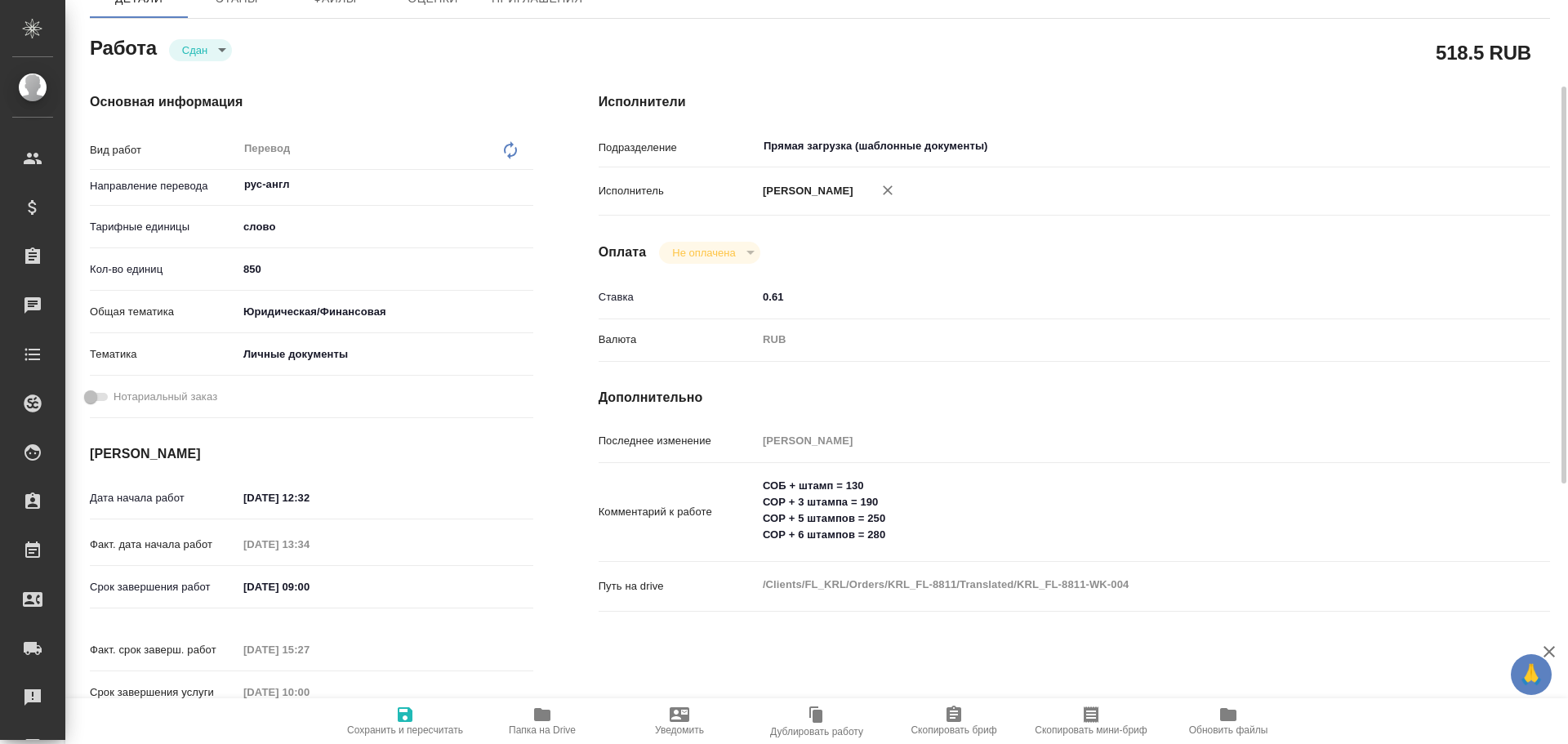
scroll to position [490, 0]
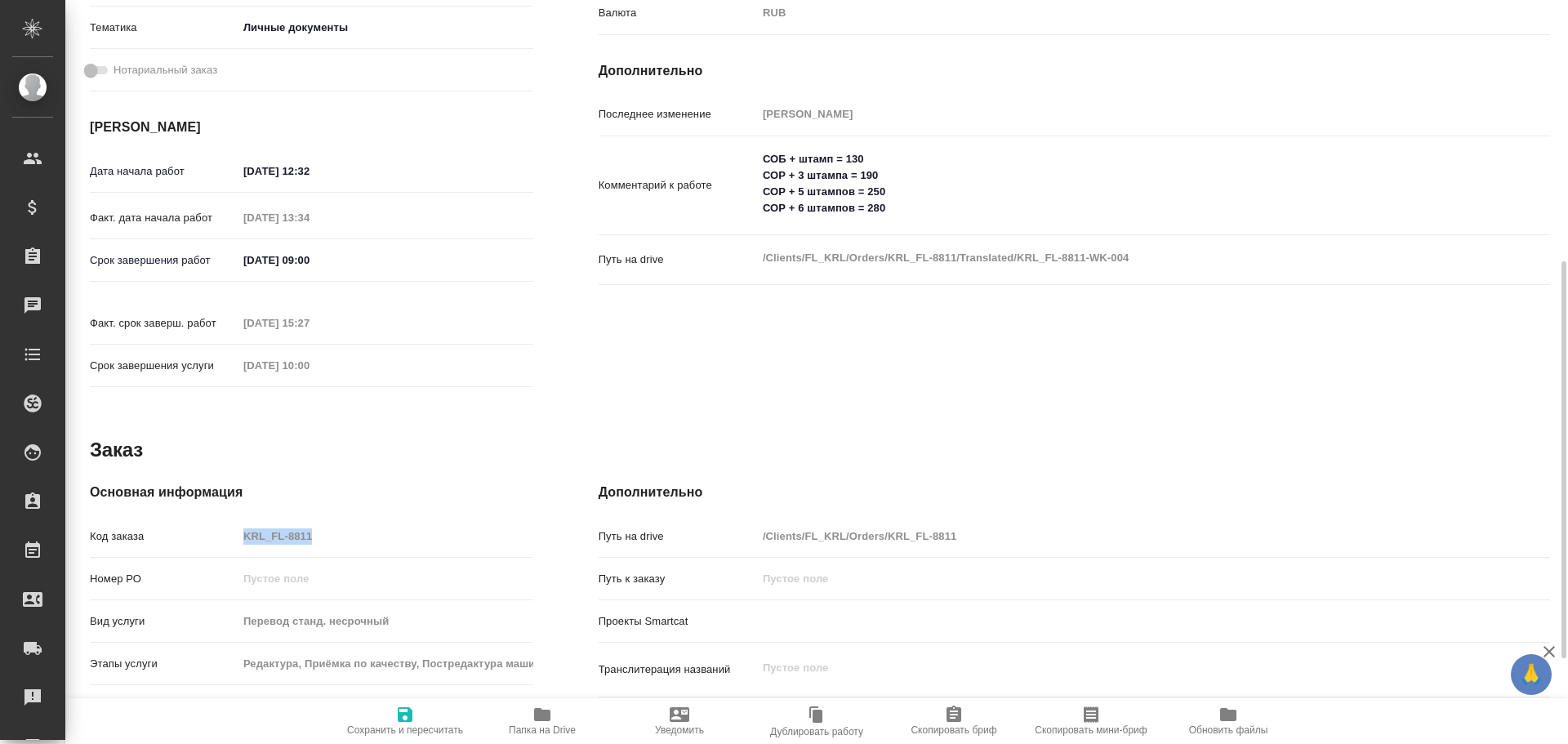
drag, startPoint x: 352, startPoint y: 547, endPoint x: 219, endPoint y: 529, distance: 134.2
click at [219, 529] on div "Код заказа KRL_FL-8811" at bounding box center [311, 542] width 443 height 42
copy div "Код заказа"
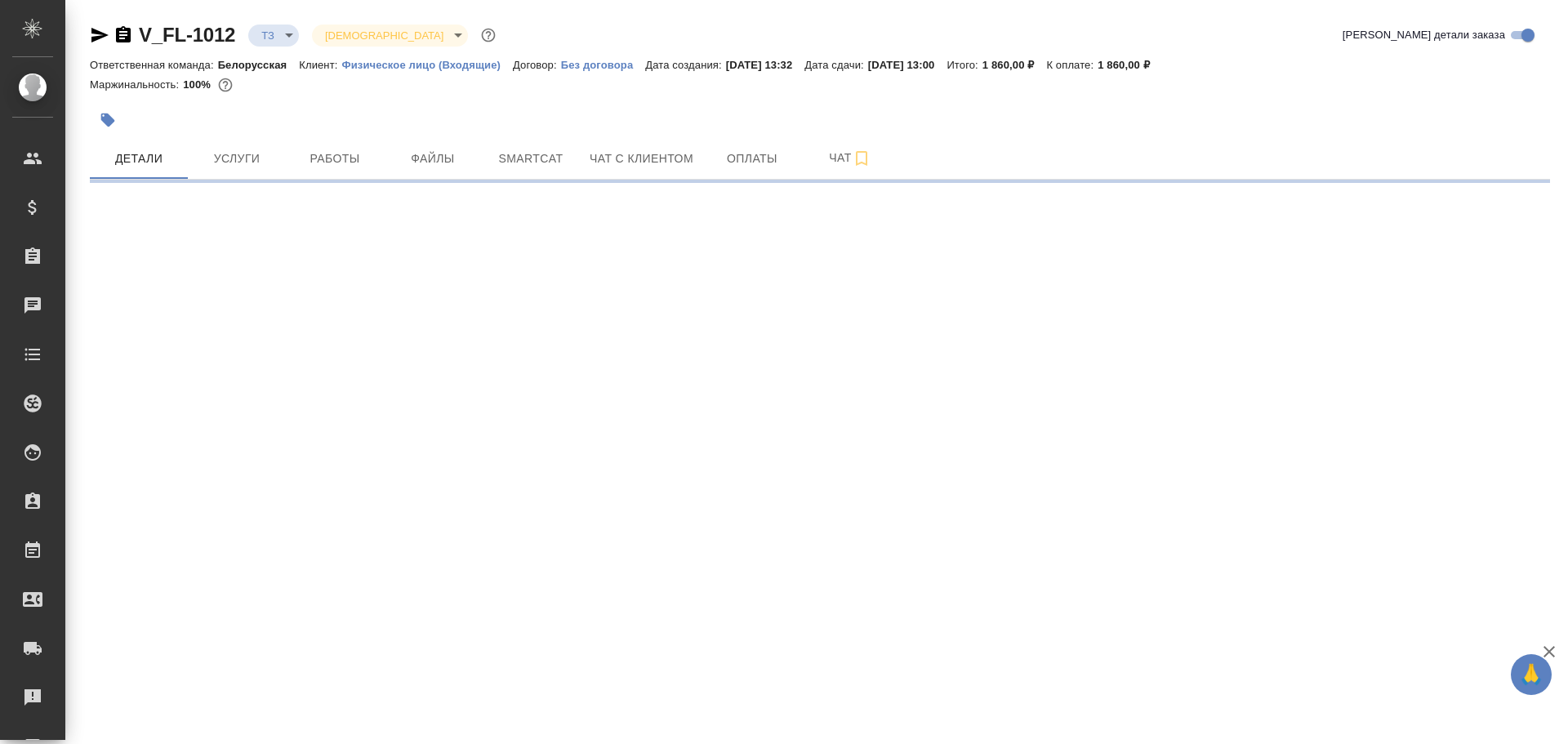
select select "RU"
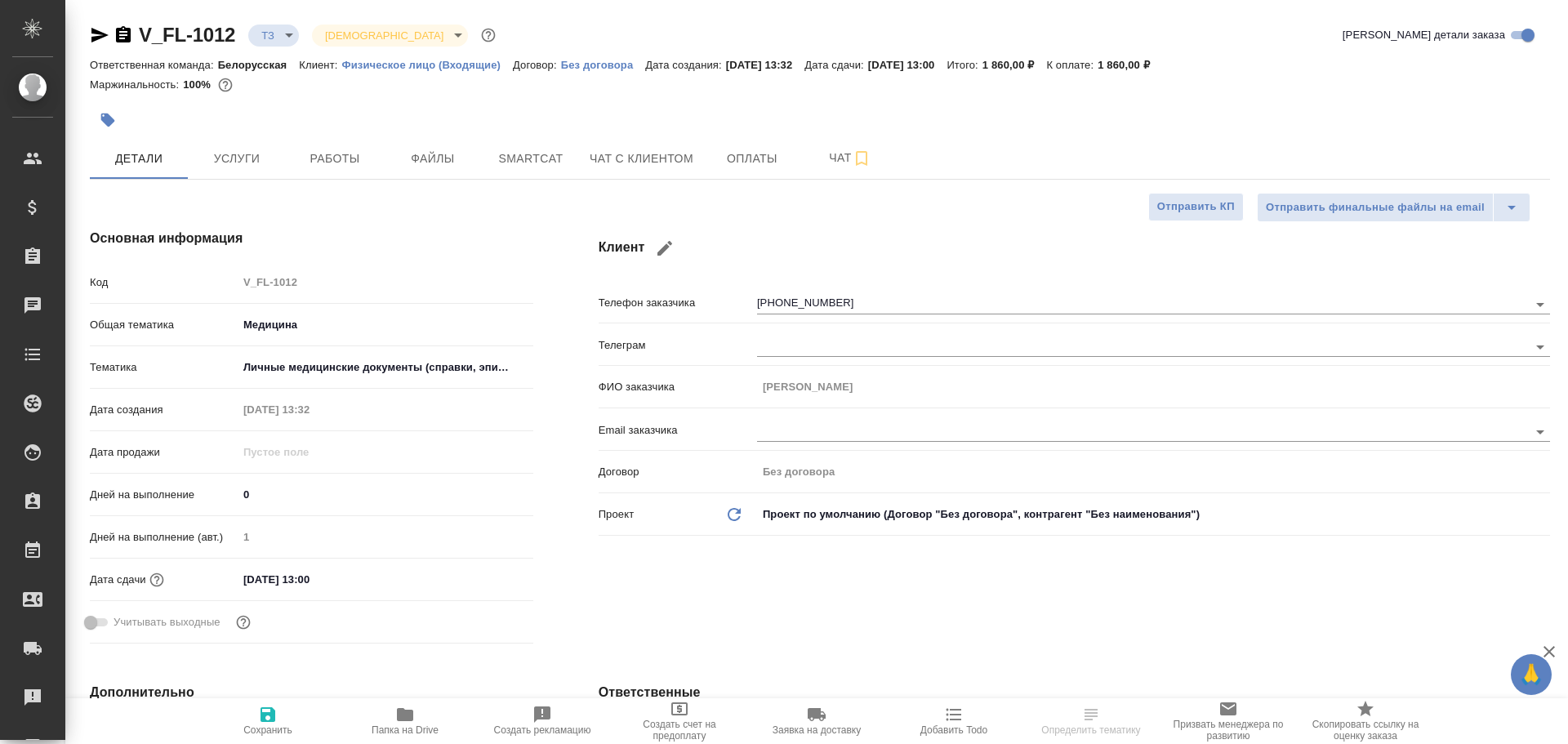
type textarea "x"
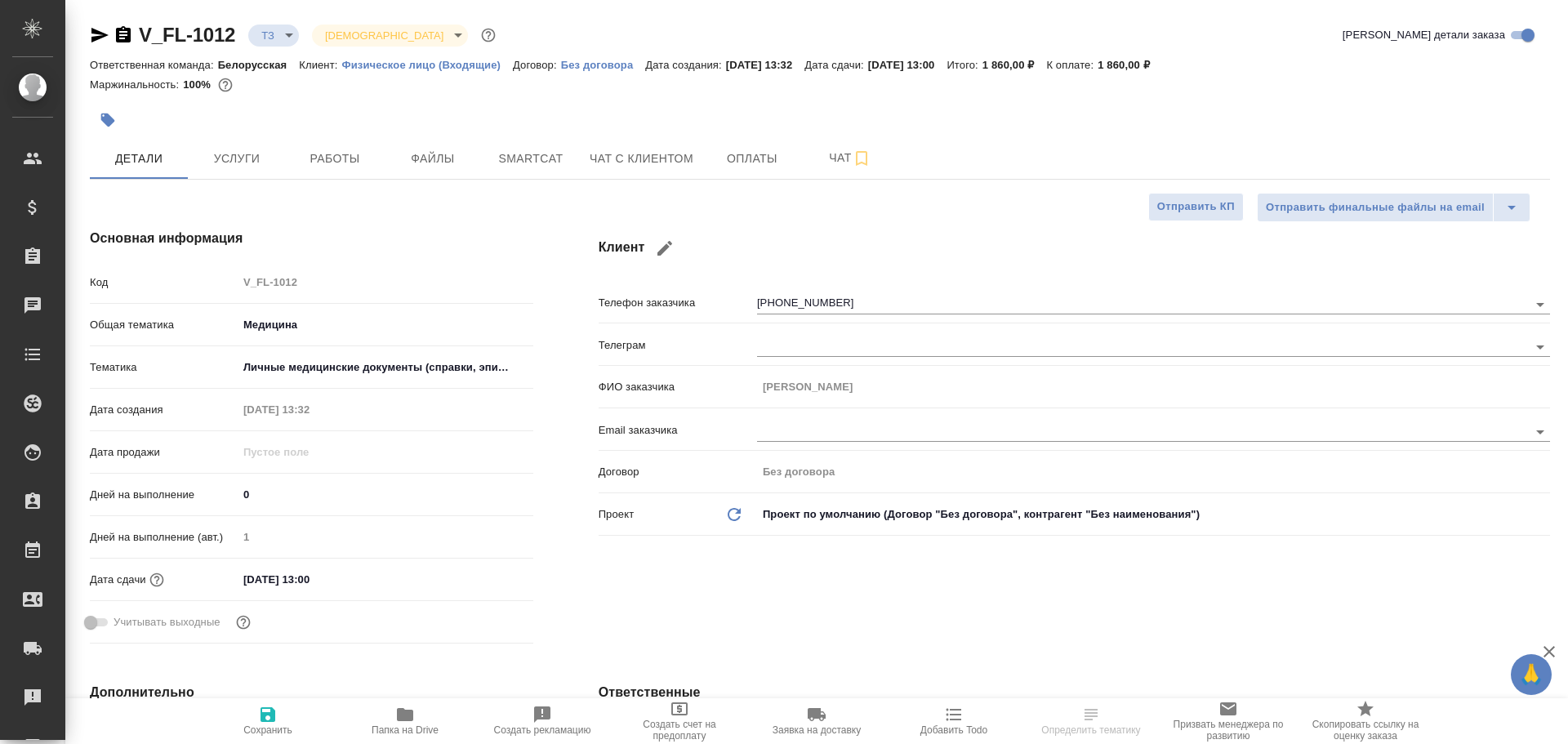
type textarea "x"
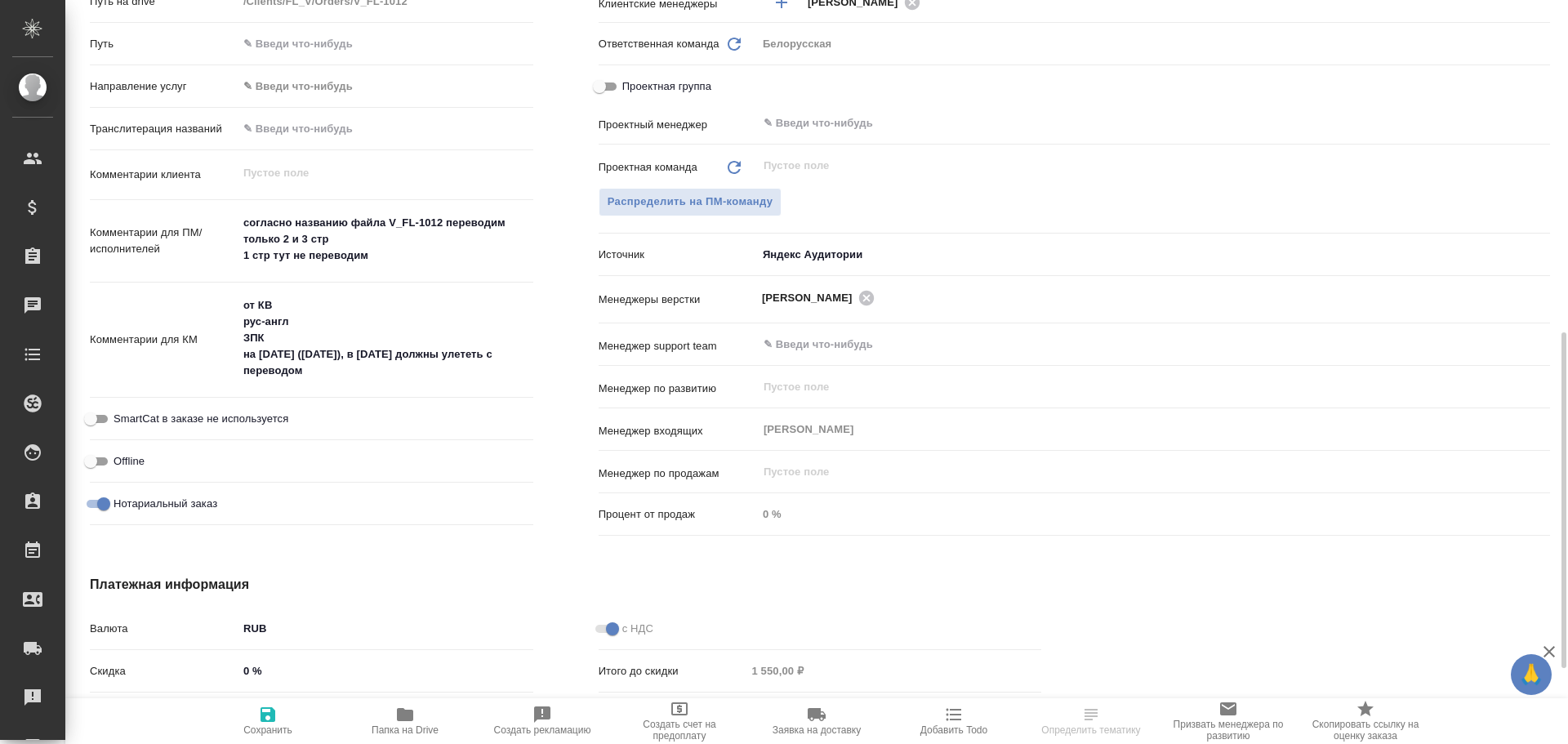
scroll to position [899, 0]
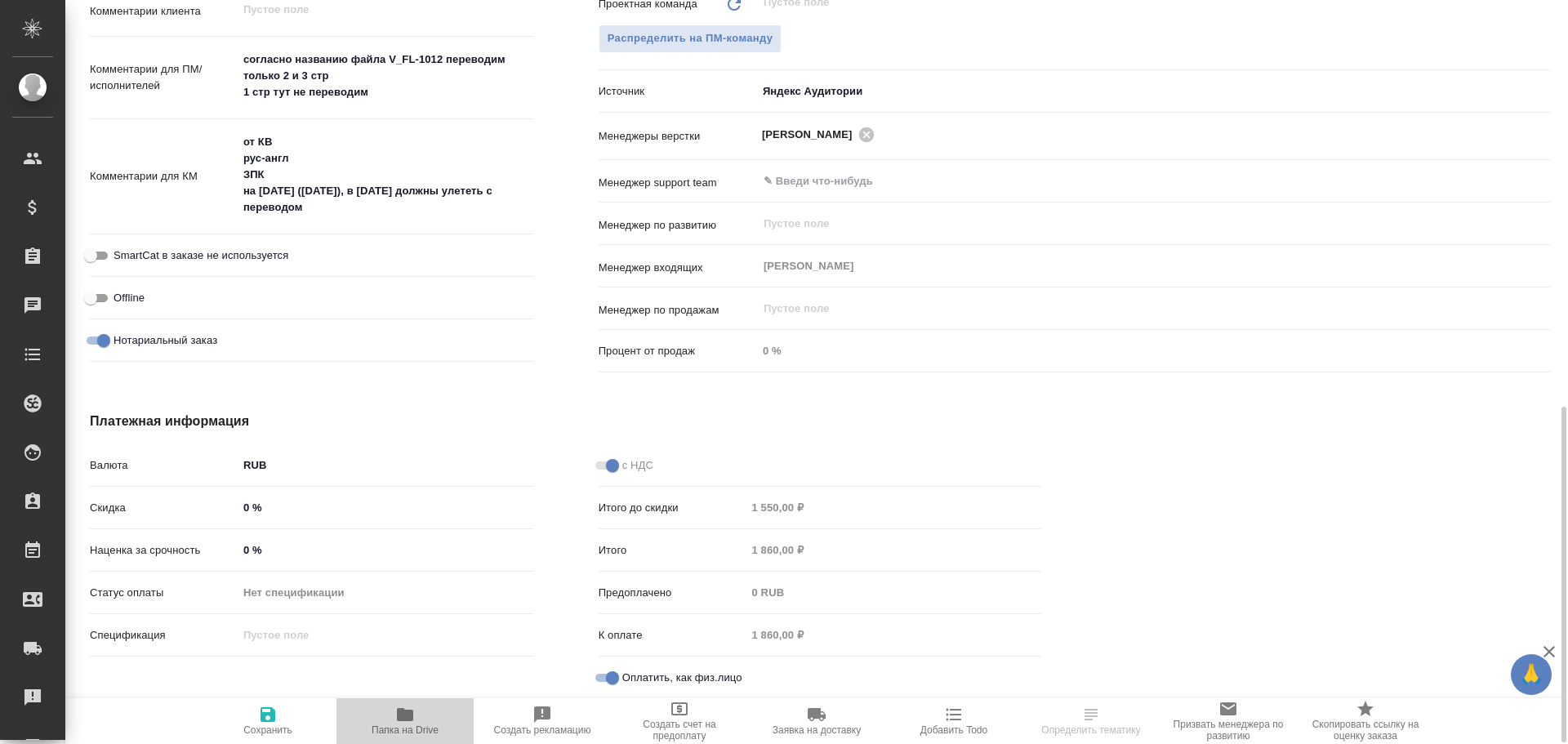
click at [402, 731] on span "Папка на Drive" at bounding box center [405, 731] width 67 height 12
type textarea "x"
select select "RU"
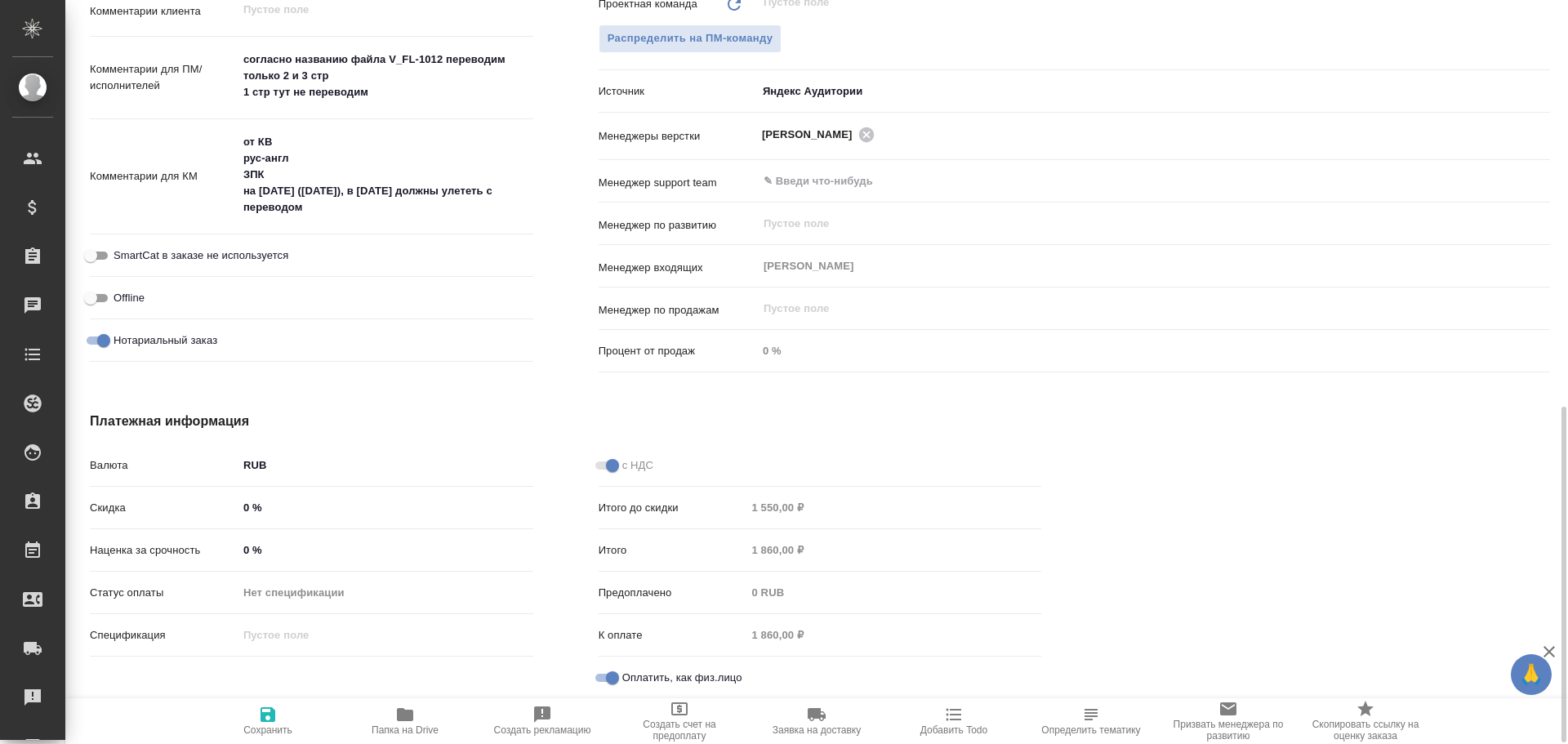
type textarea "x"
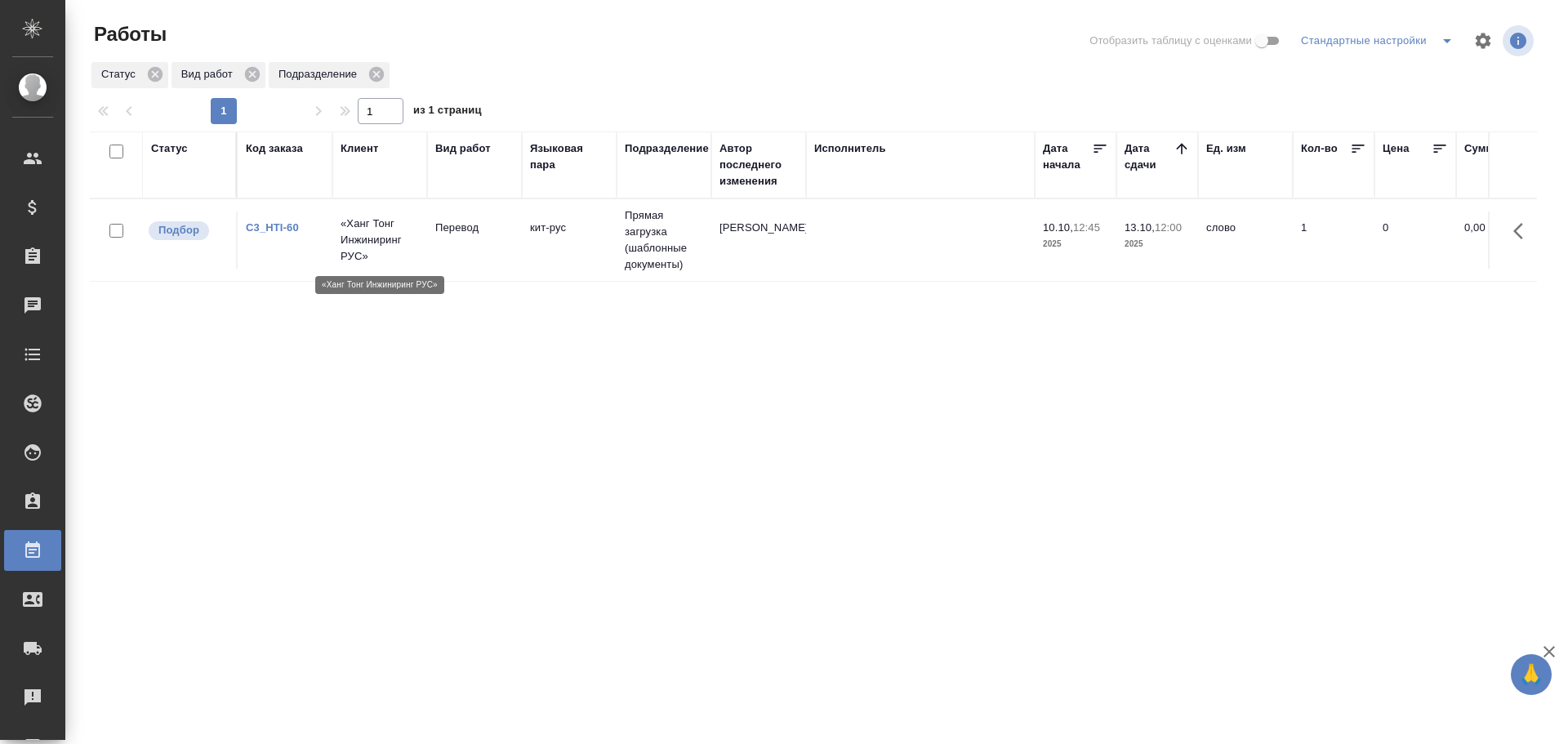
click at [361, 255] on p "«Ханг Тонг Инжиниринг РУС»" at bounding box center [379, 240] width 78 height 49
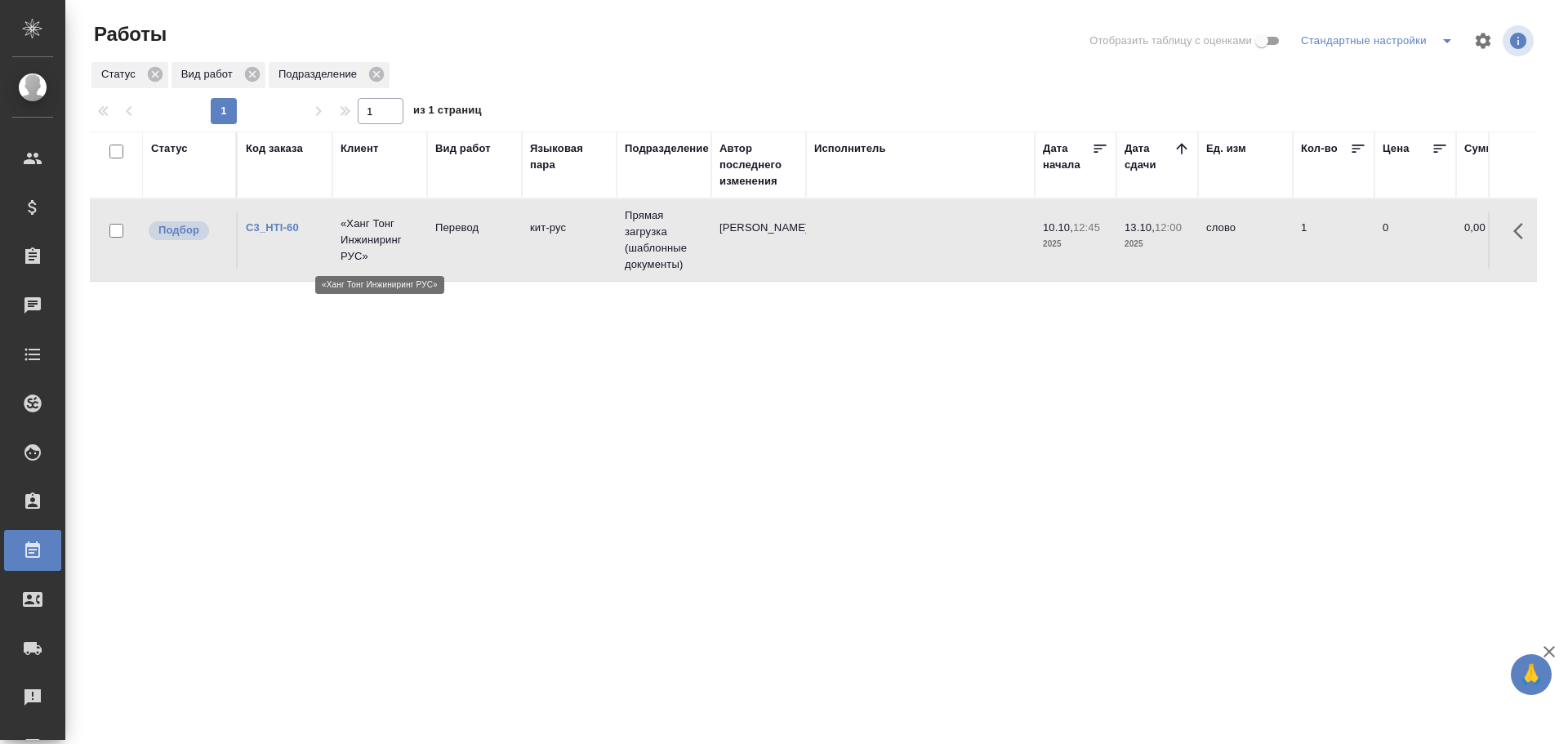
click at [361, 255] on p "«Ханг Тонг Инжиниринг РУС»" at bounding box center [379, 240] width 78 height 49
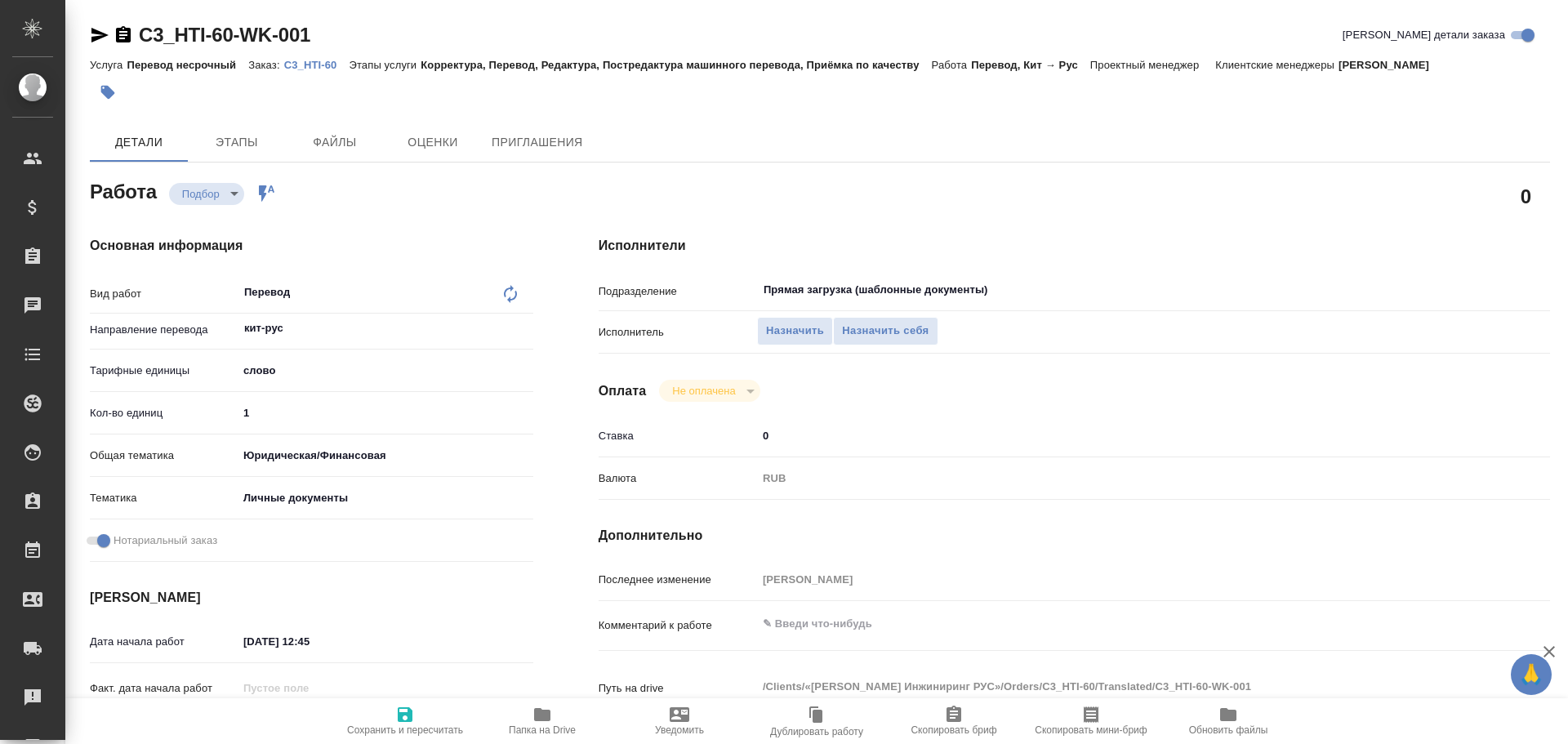
type textarea "x"
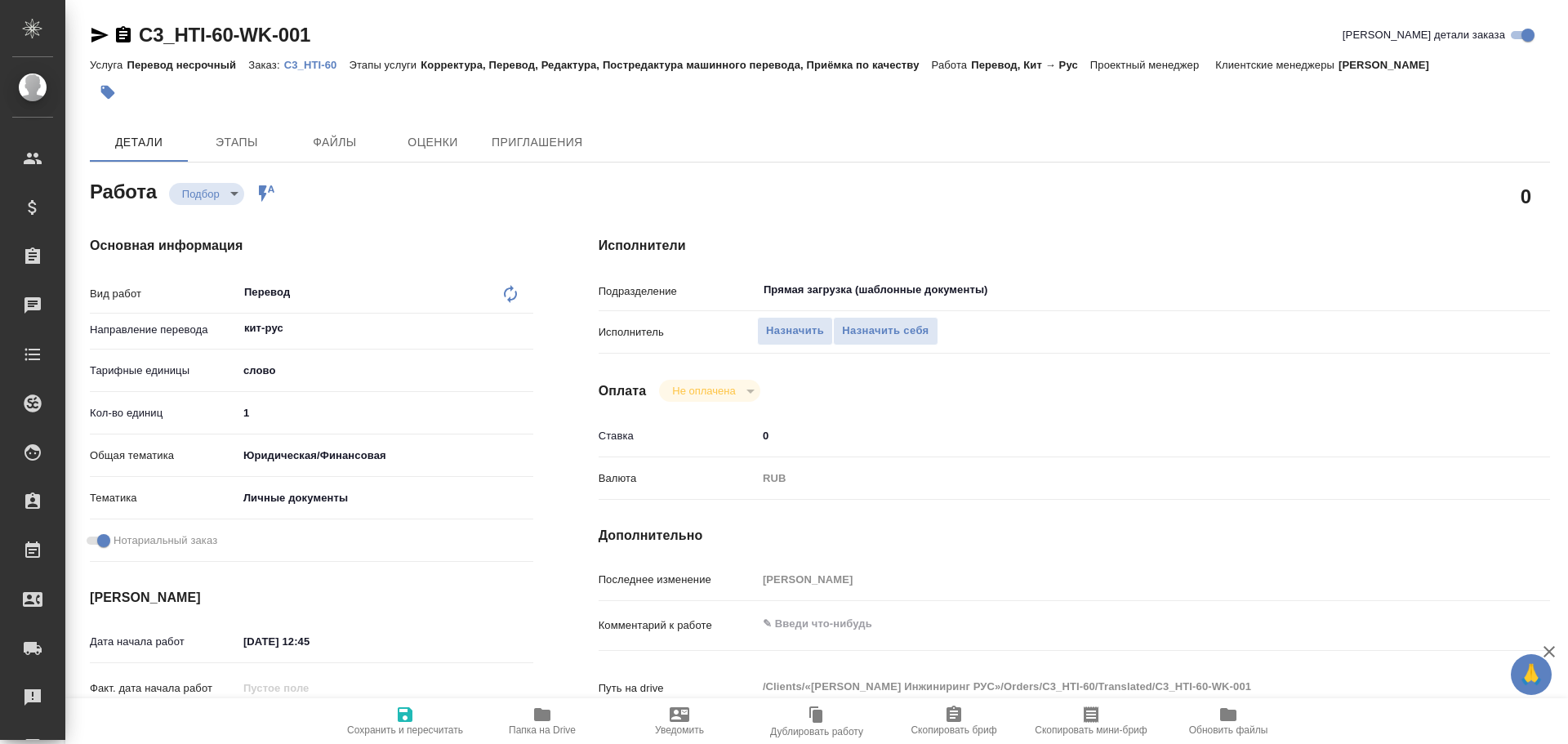
type textarea "x"
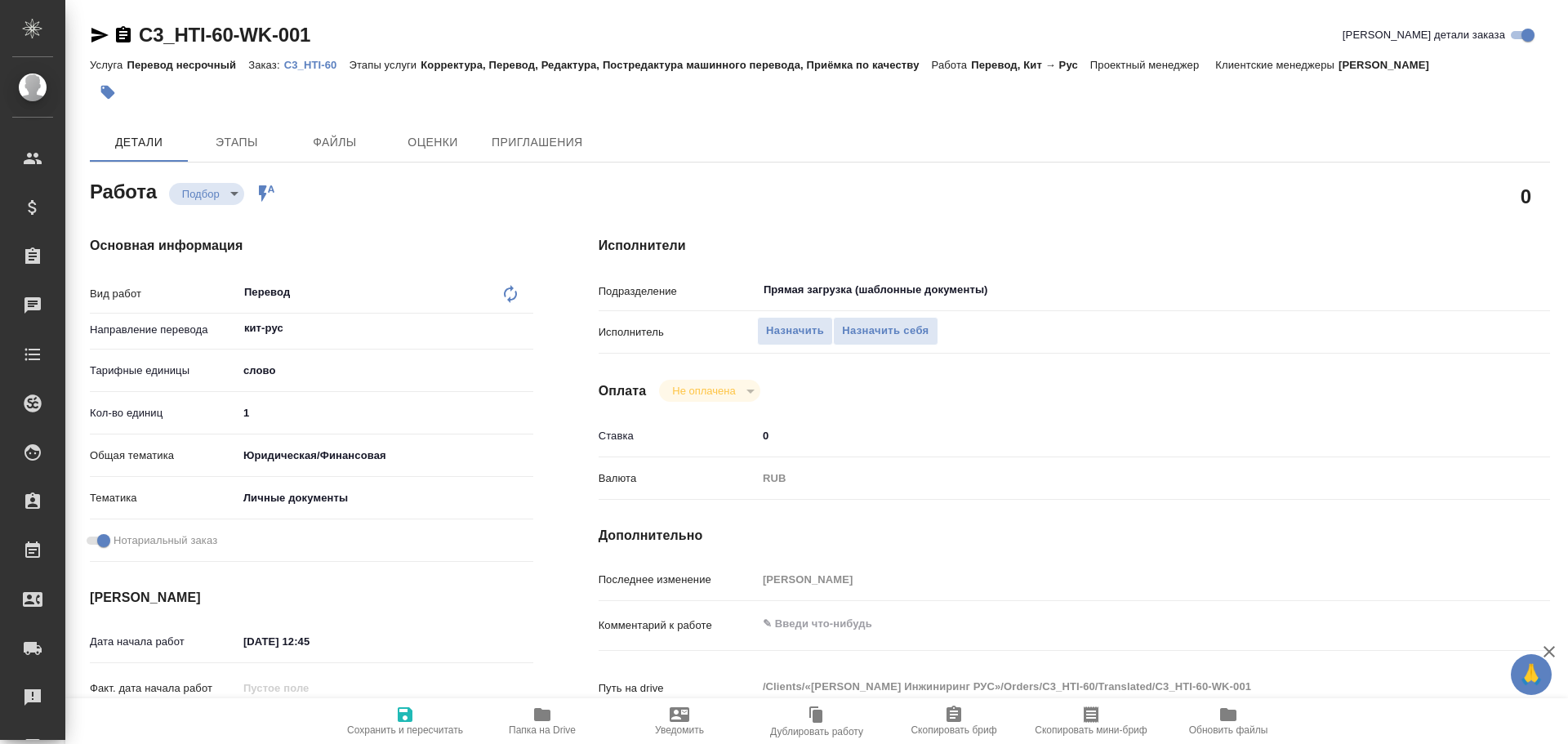
type textarea "x"
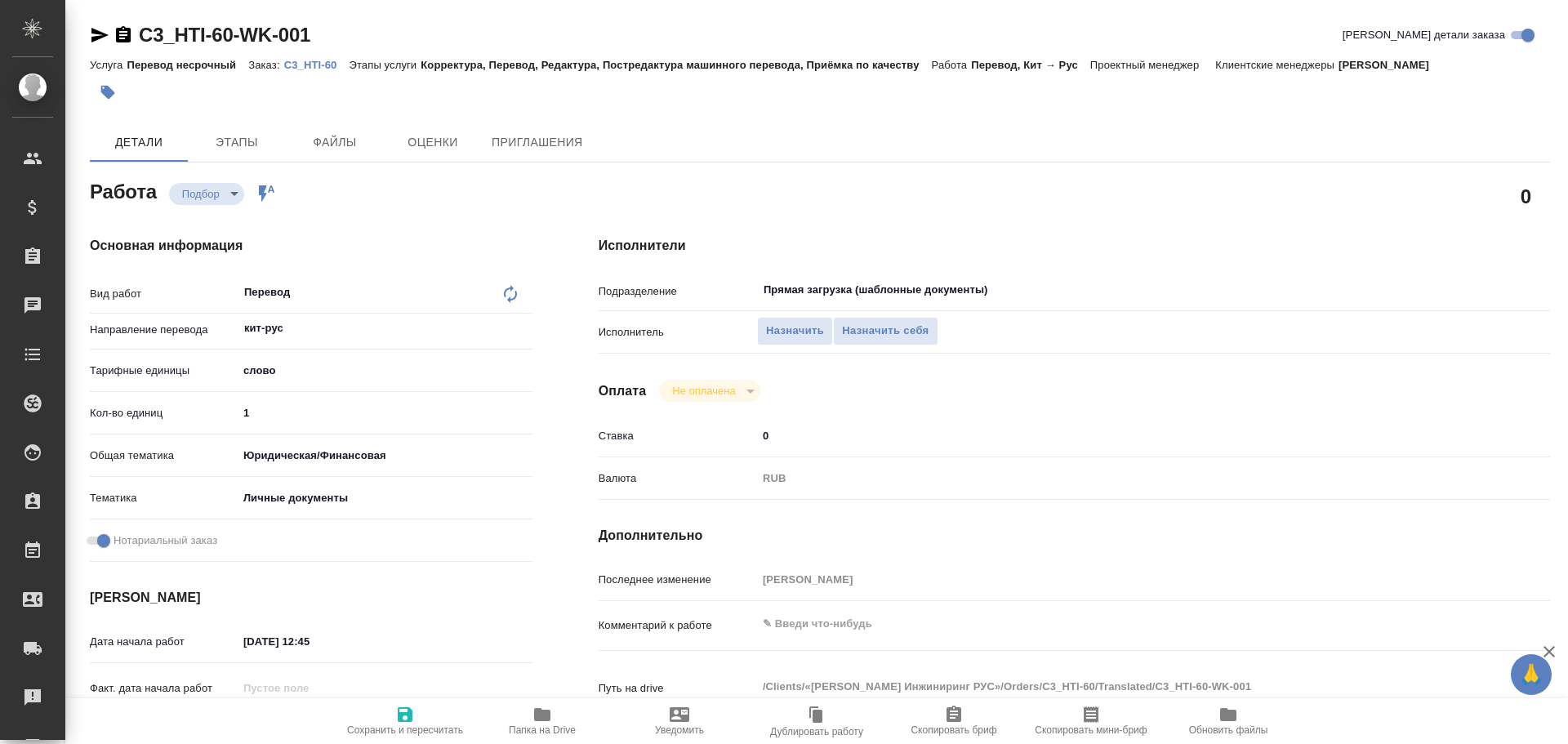
type textarea "x"
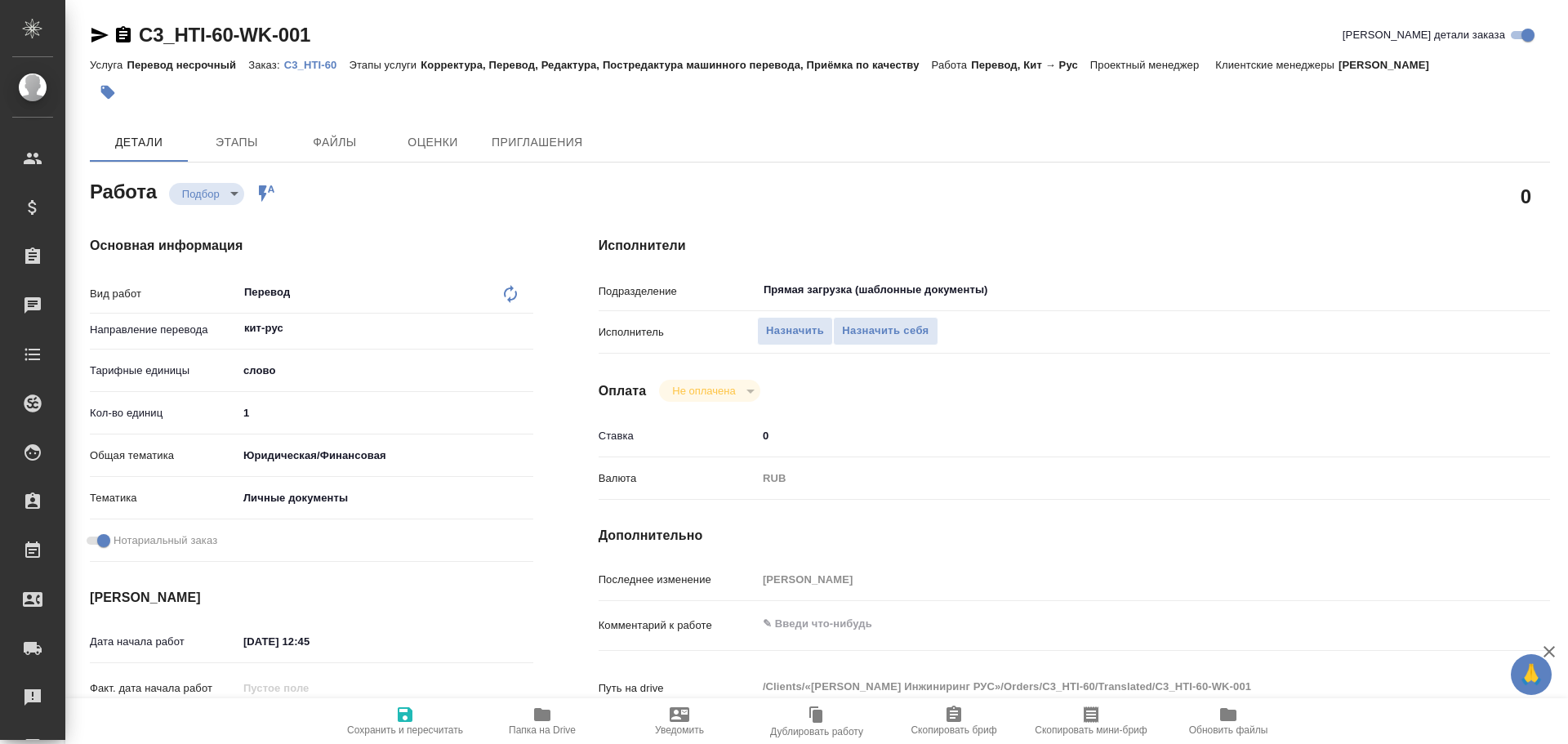
scroll to position [630, 0]
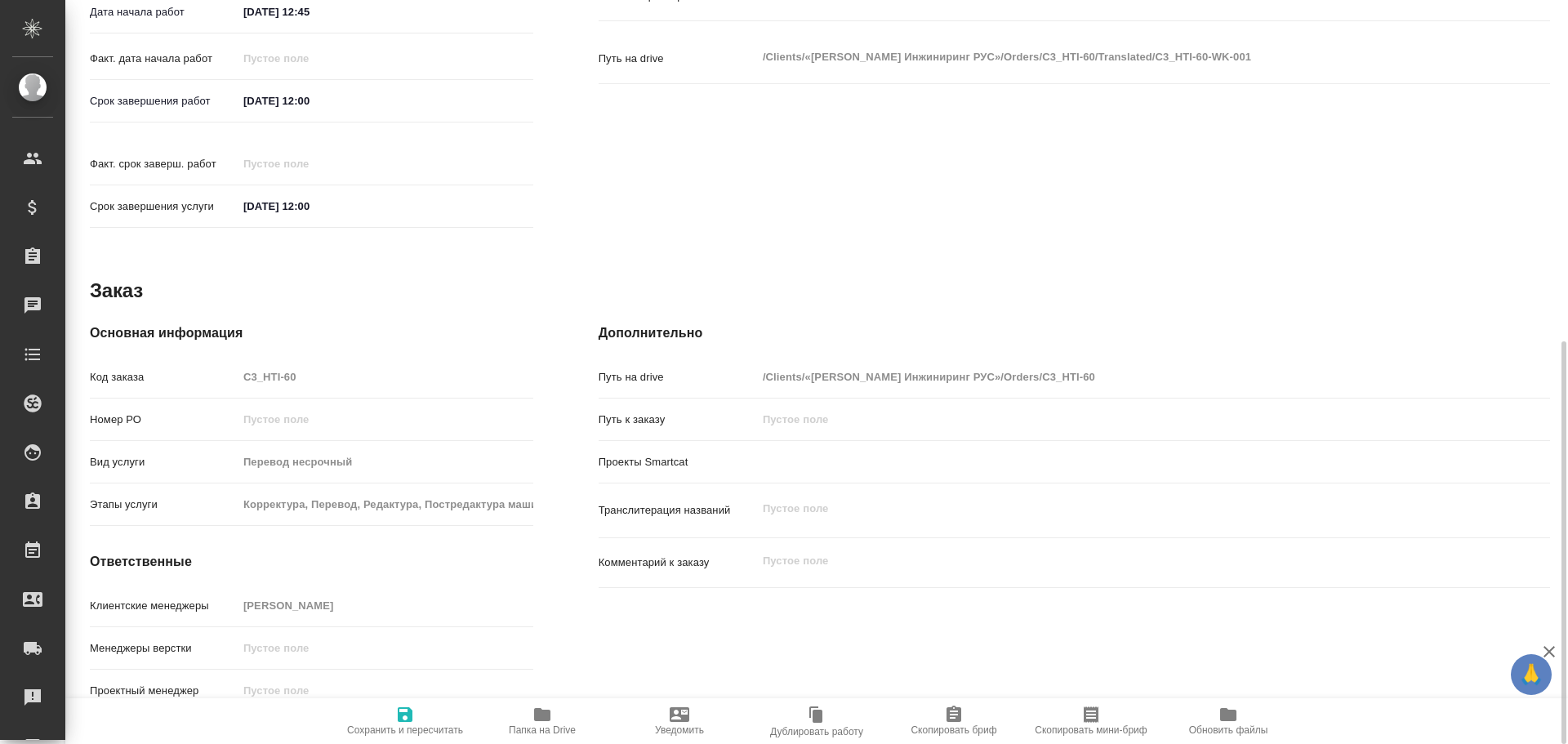
type textarea "x"
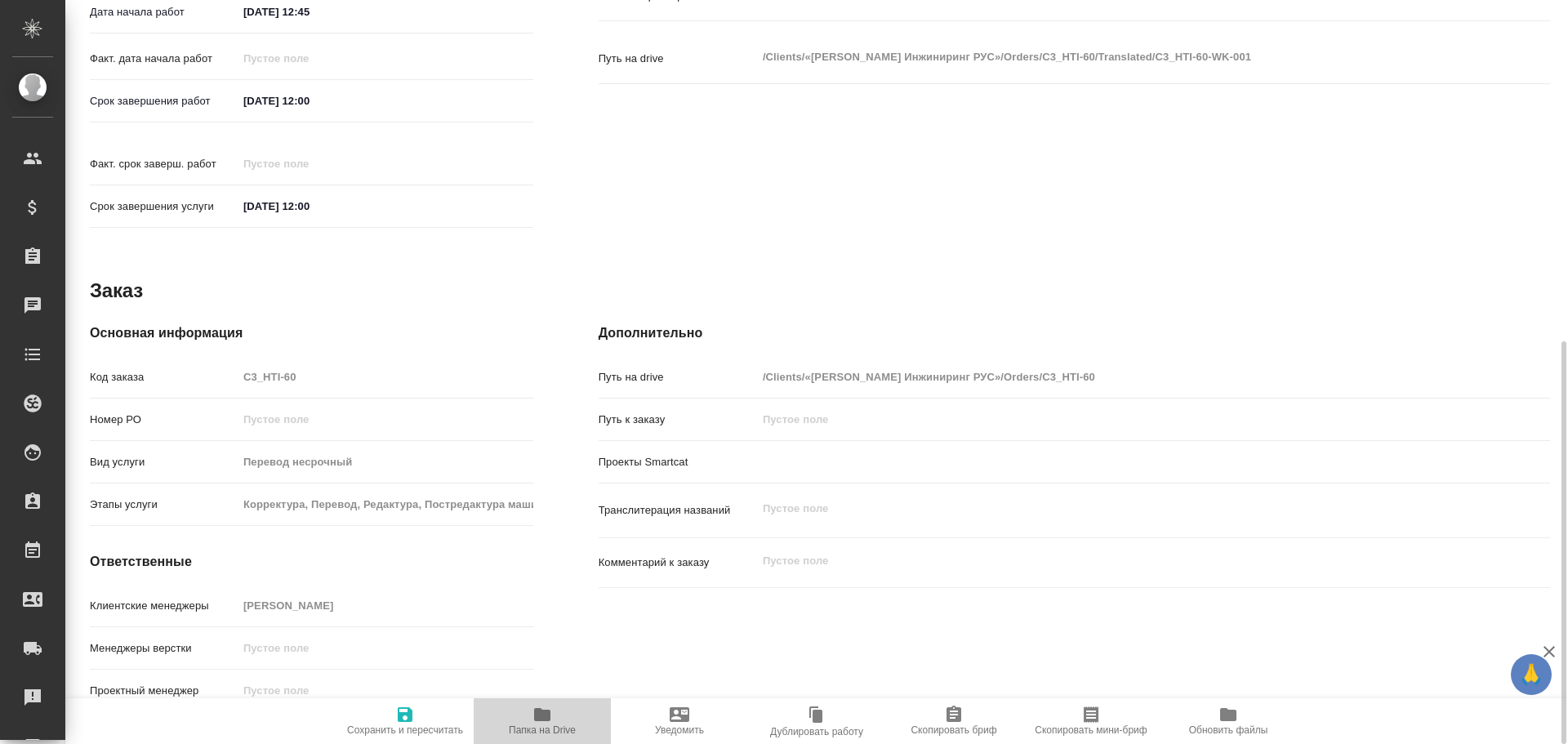
click at [554, 711] on span "Папка на Drive" at bounding box center [542, 721] width 118 height 31
type textarea "x"
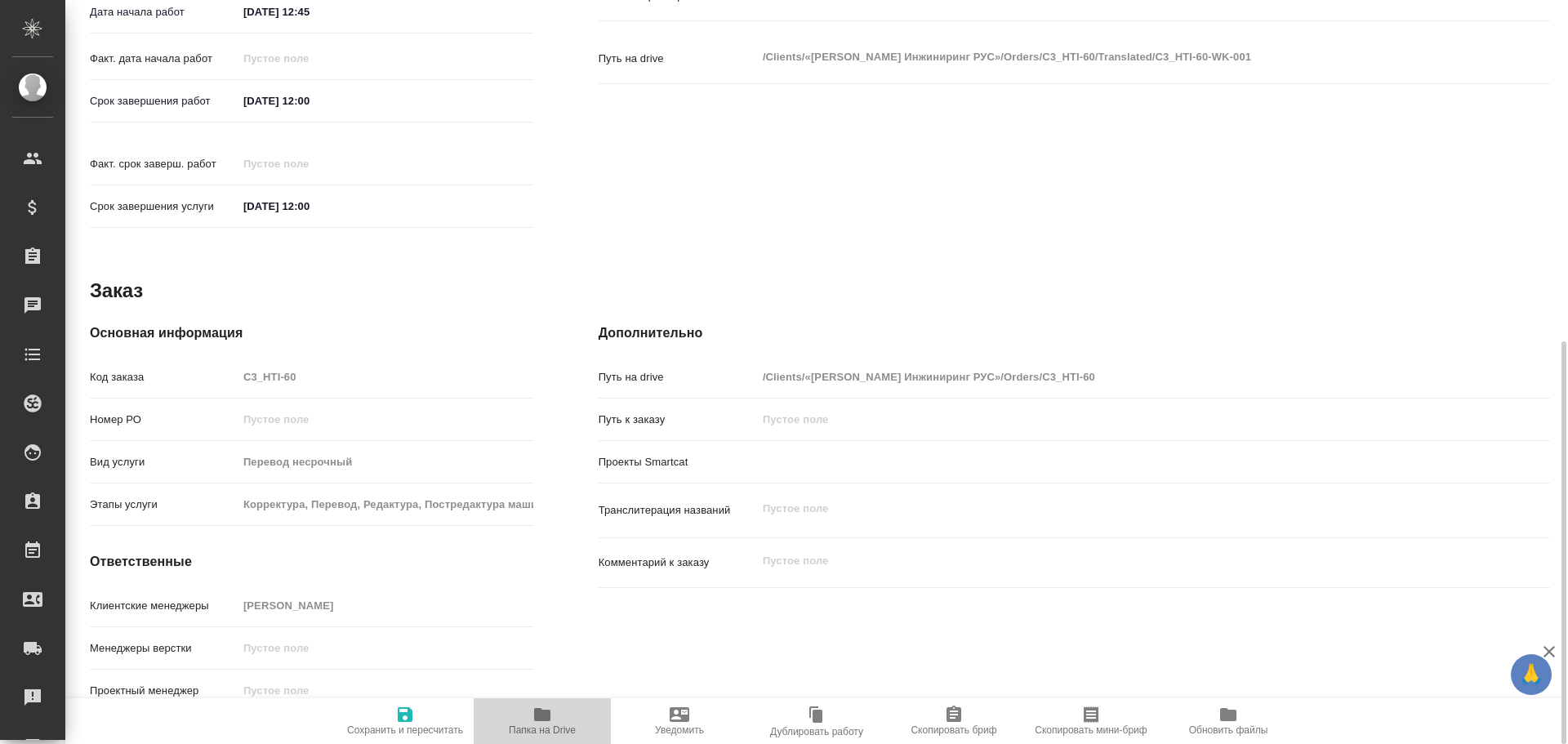
type textarea "x"
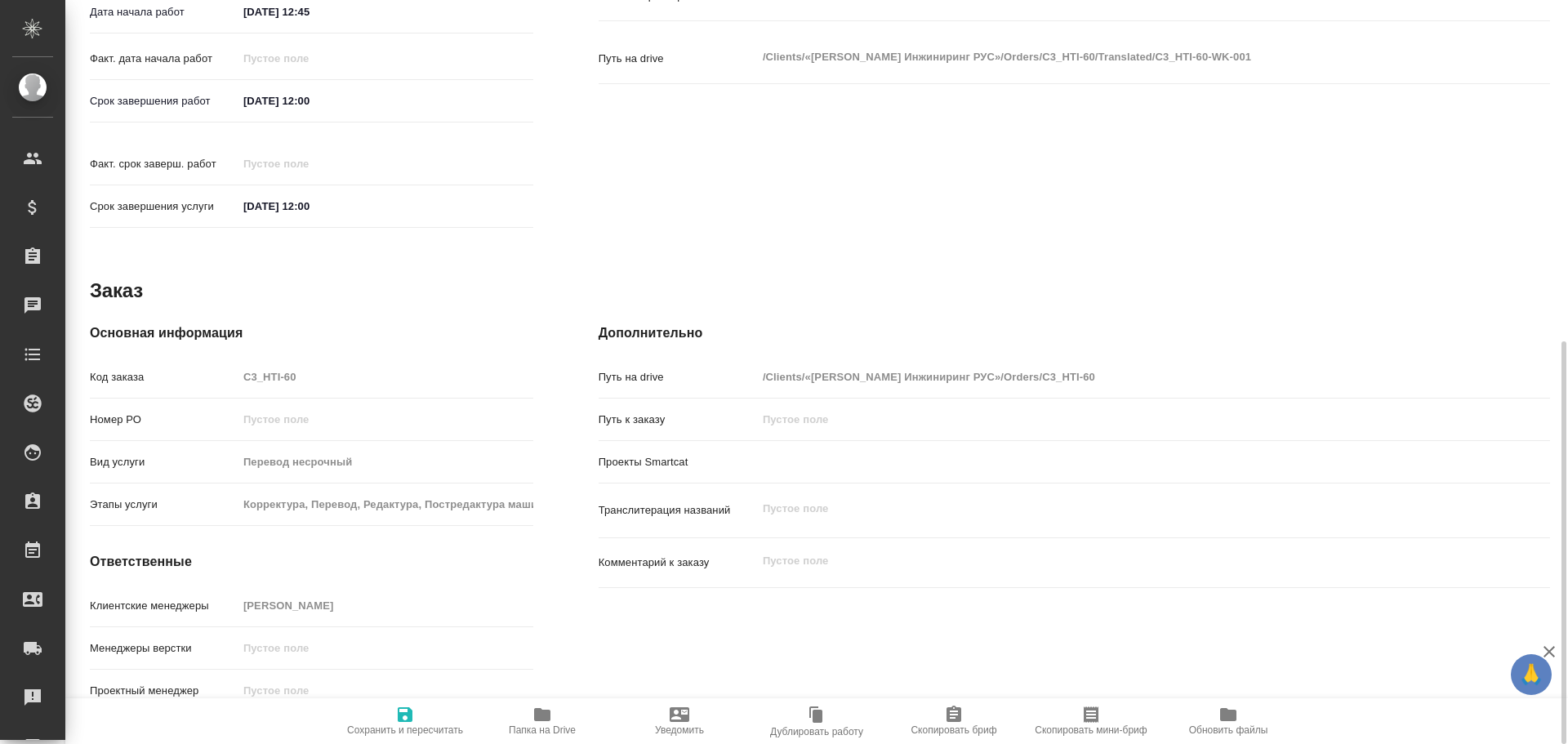
type textarea "x"
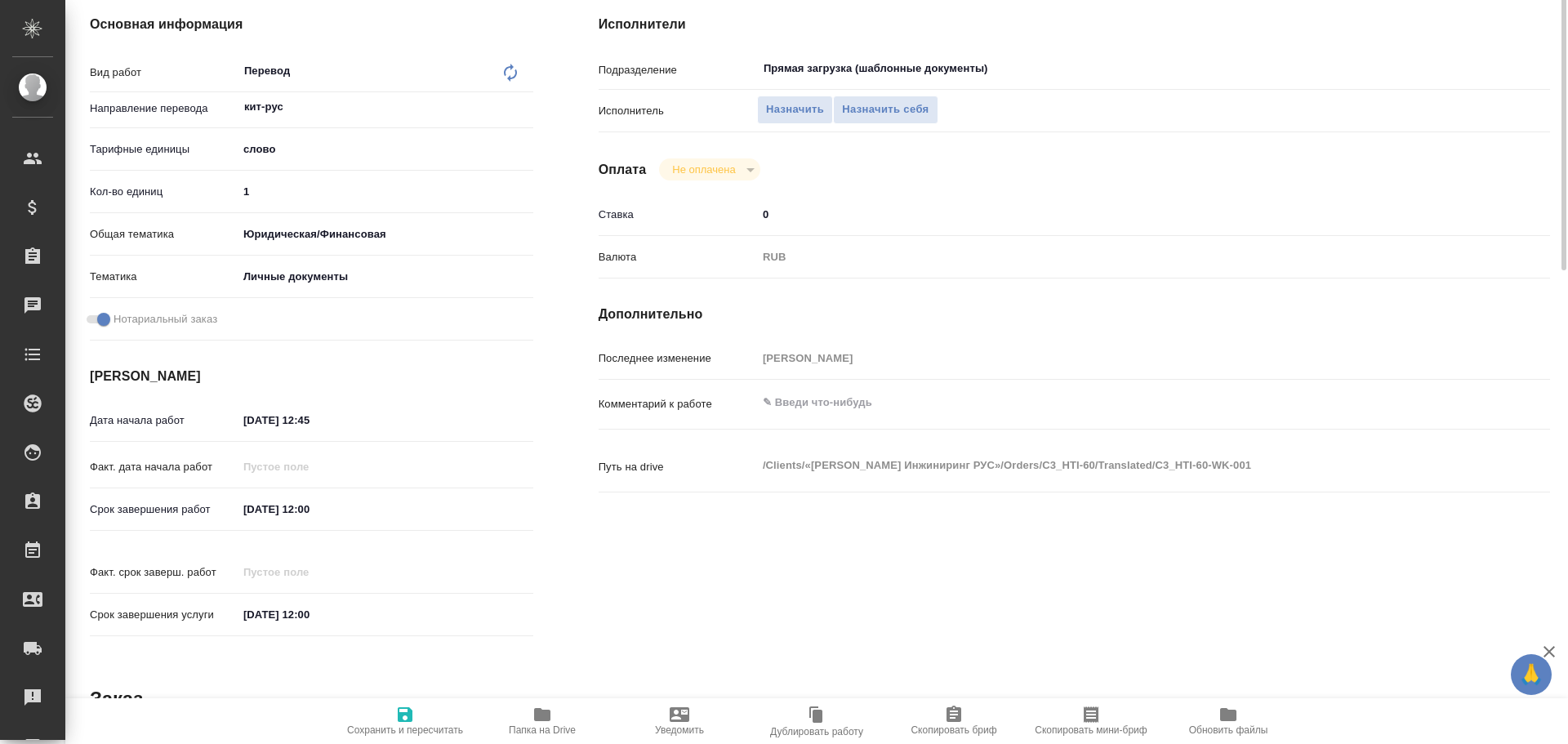
scroll to position [0, 0]
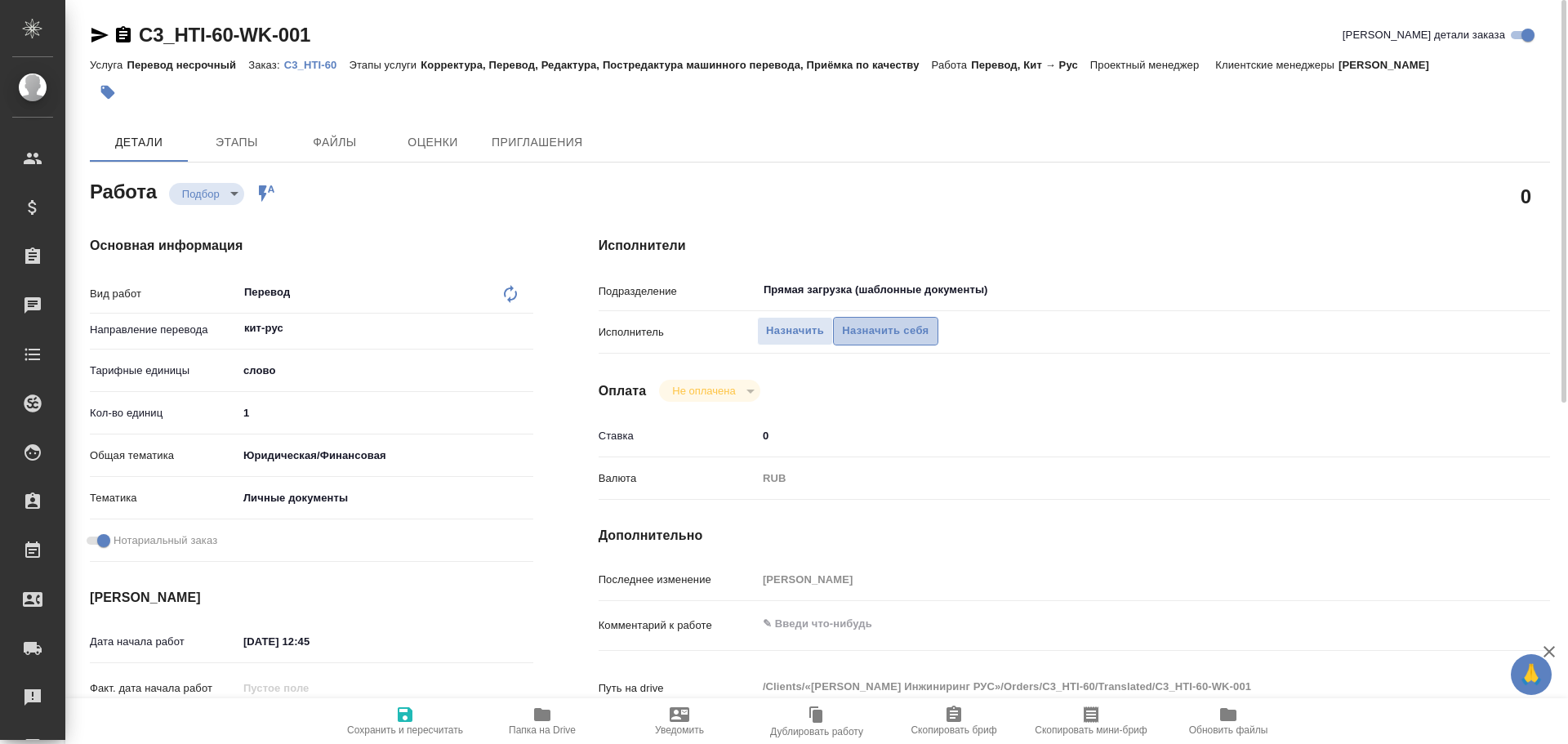
click at [879, 331] on span "Назначить себя" at bounding box center [885, 331] width 86 height 19
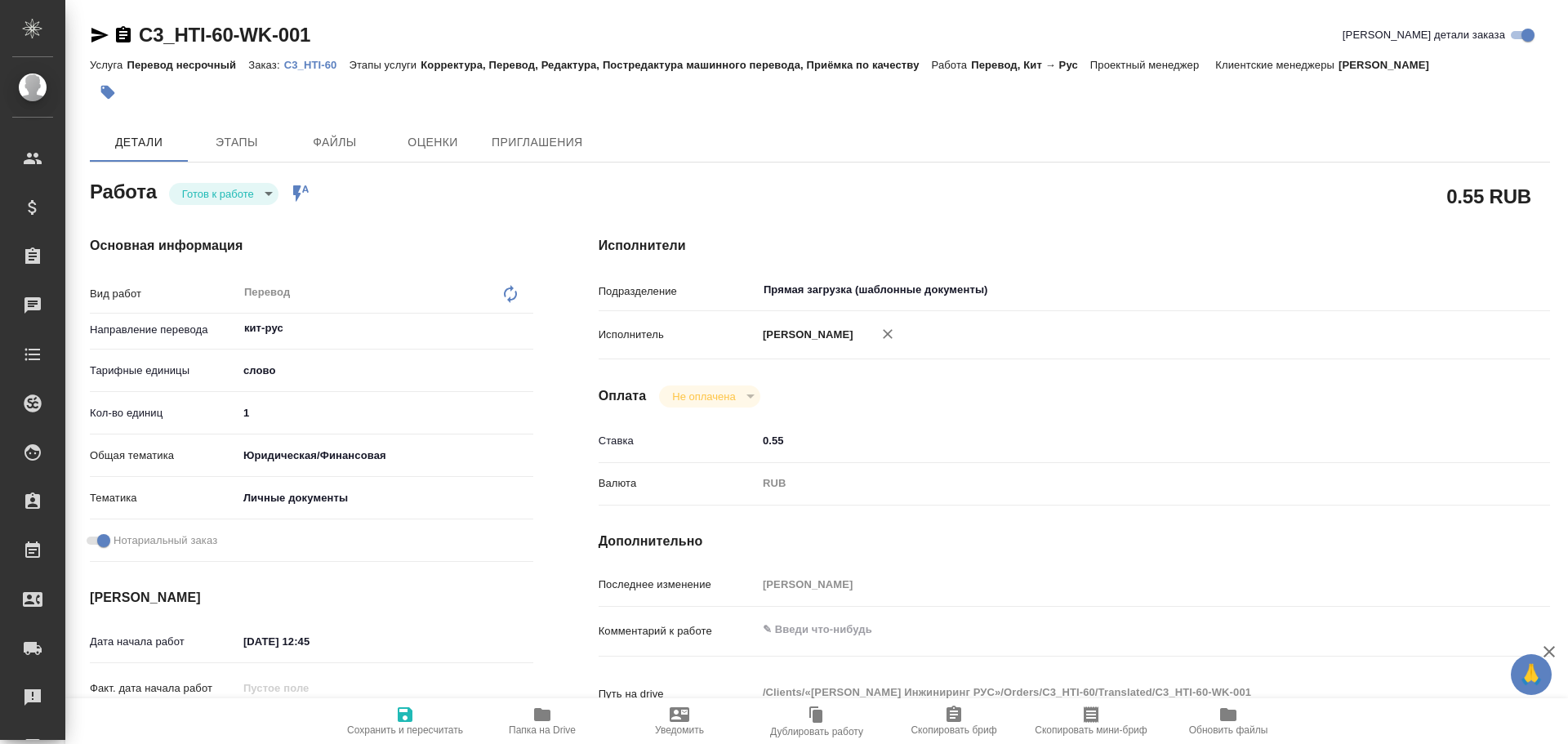
type textarea "x"
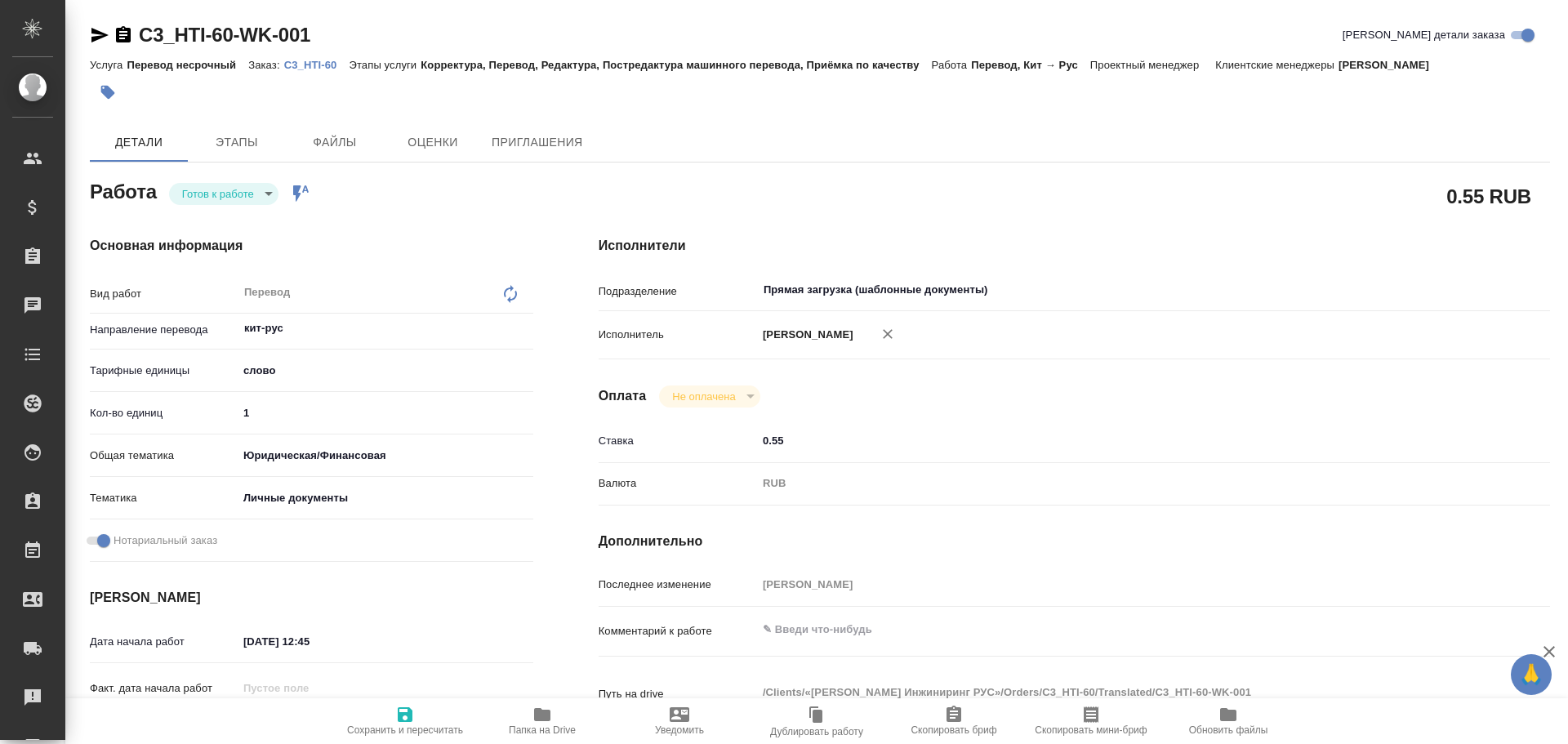
type textarea "x"
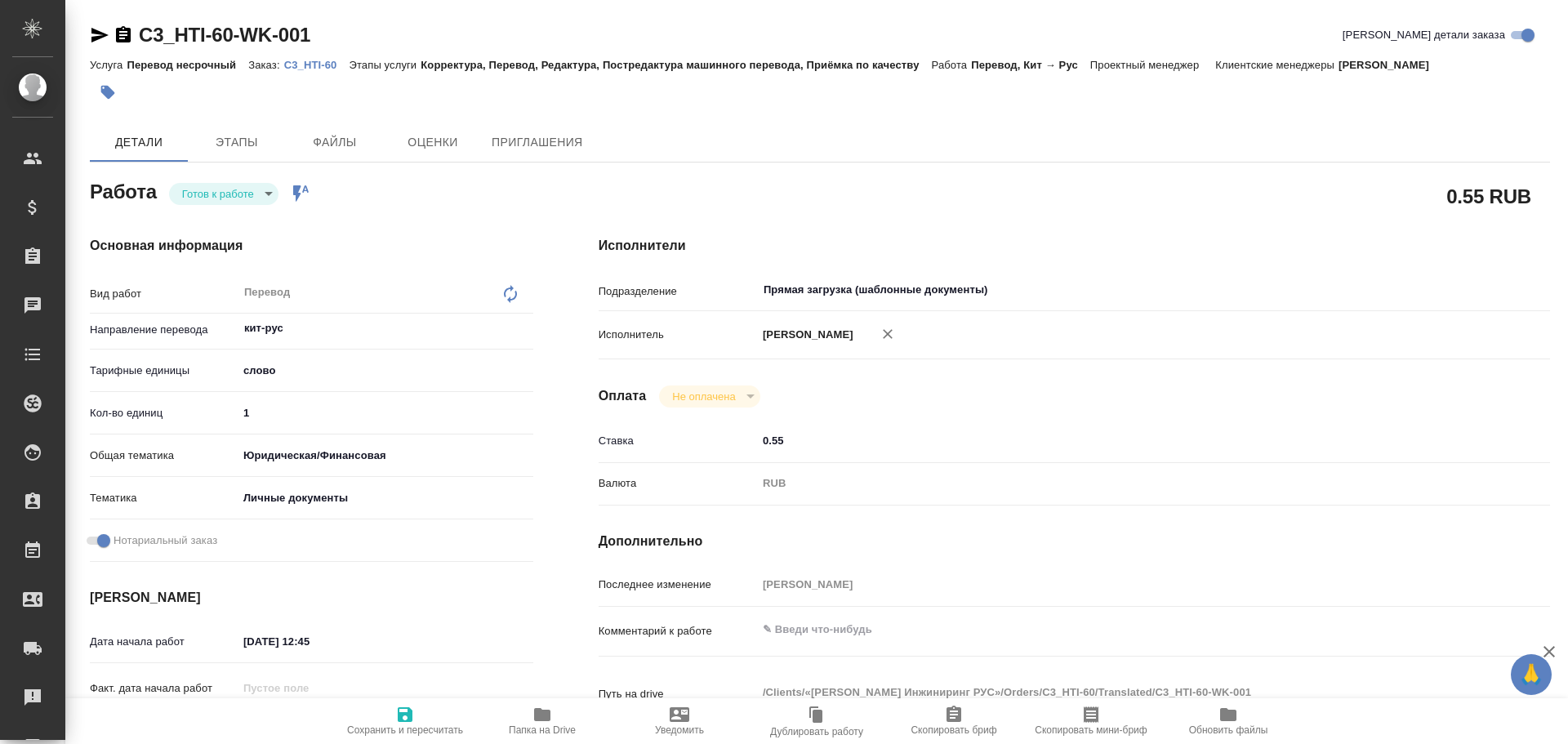
type textarea "x"
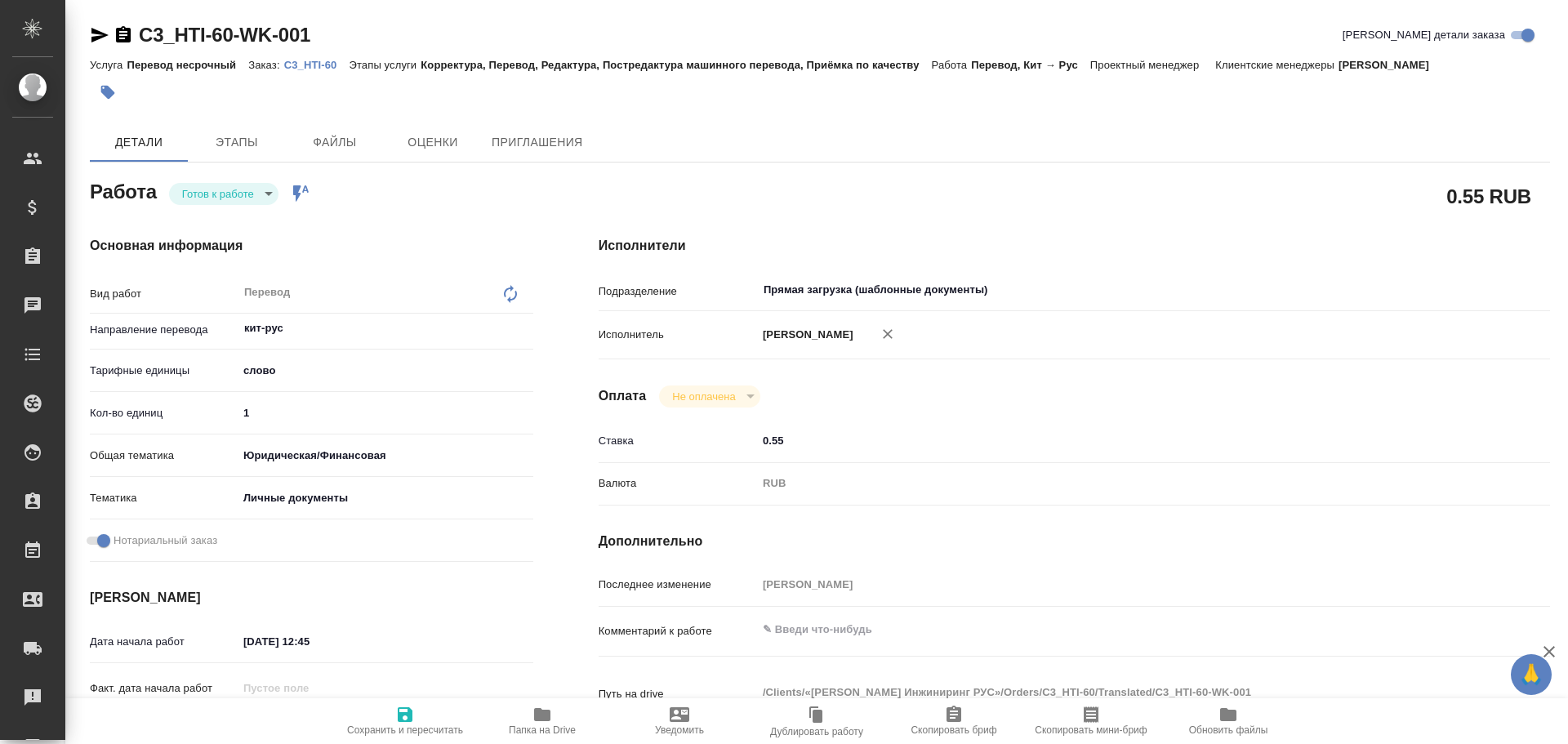
type textarea "x"
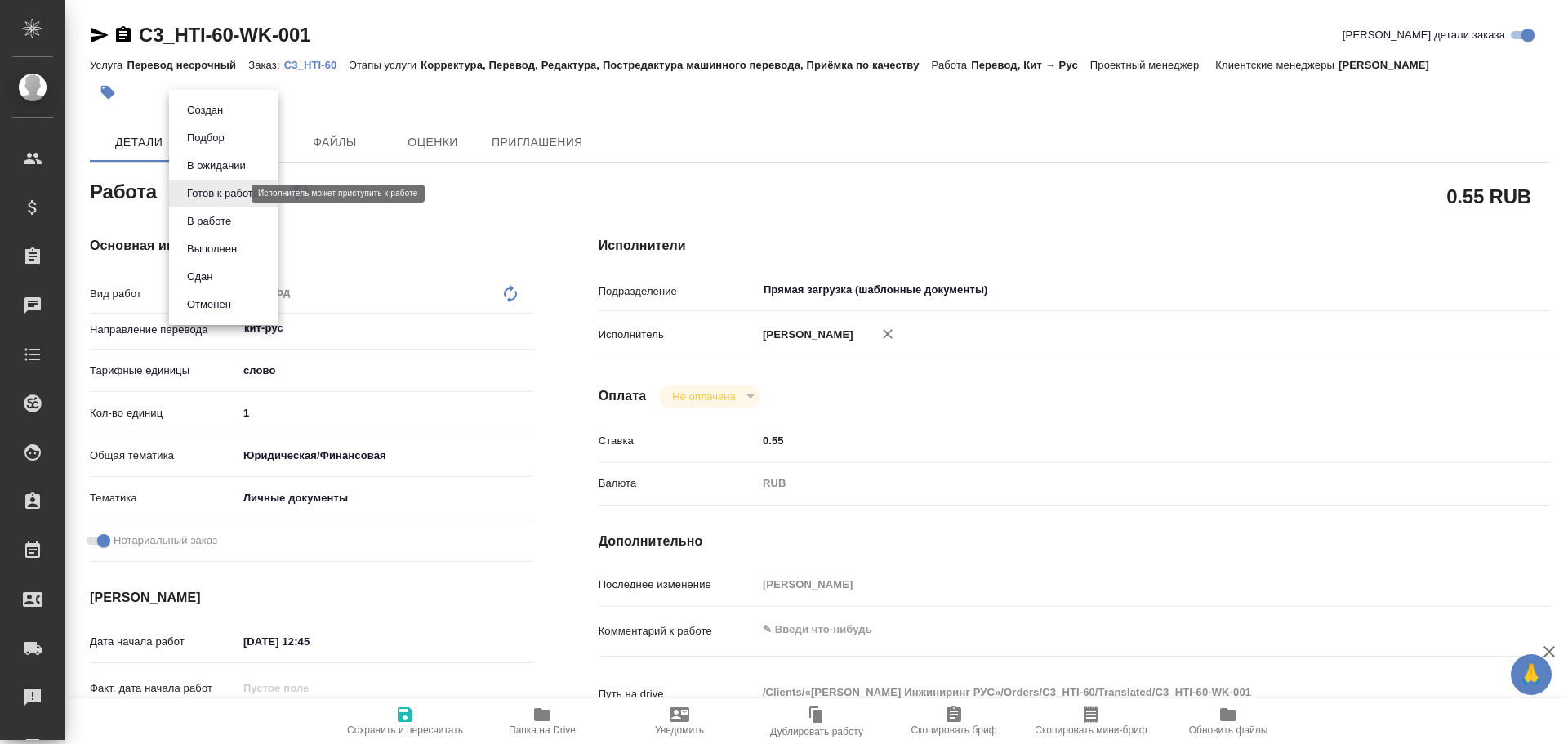
click at [227, 197] on body "🙏 .cls-1 fill:#fff; AWATERA [PERSON_NAME] Спецификации Заказы Чаты Todo Проекты…" at bounding box center [784, 372] width 1568 height 744
click at [217, 217] on button "В работе" at bounding box center [209, 221] width 54 height 18
type textarea "x"
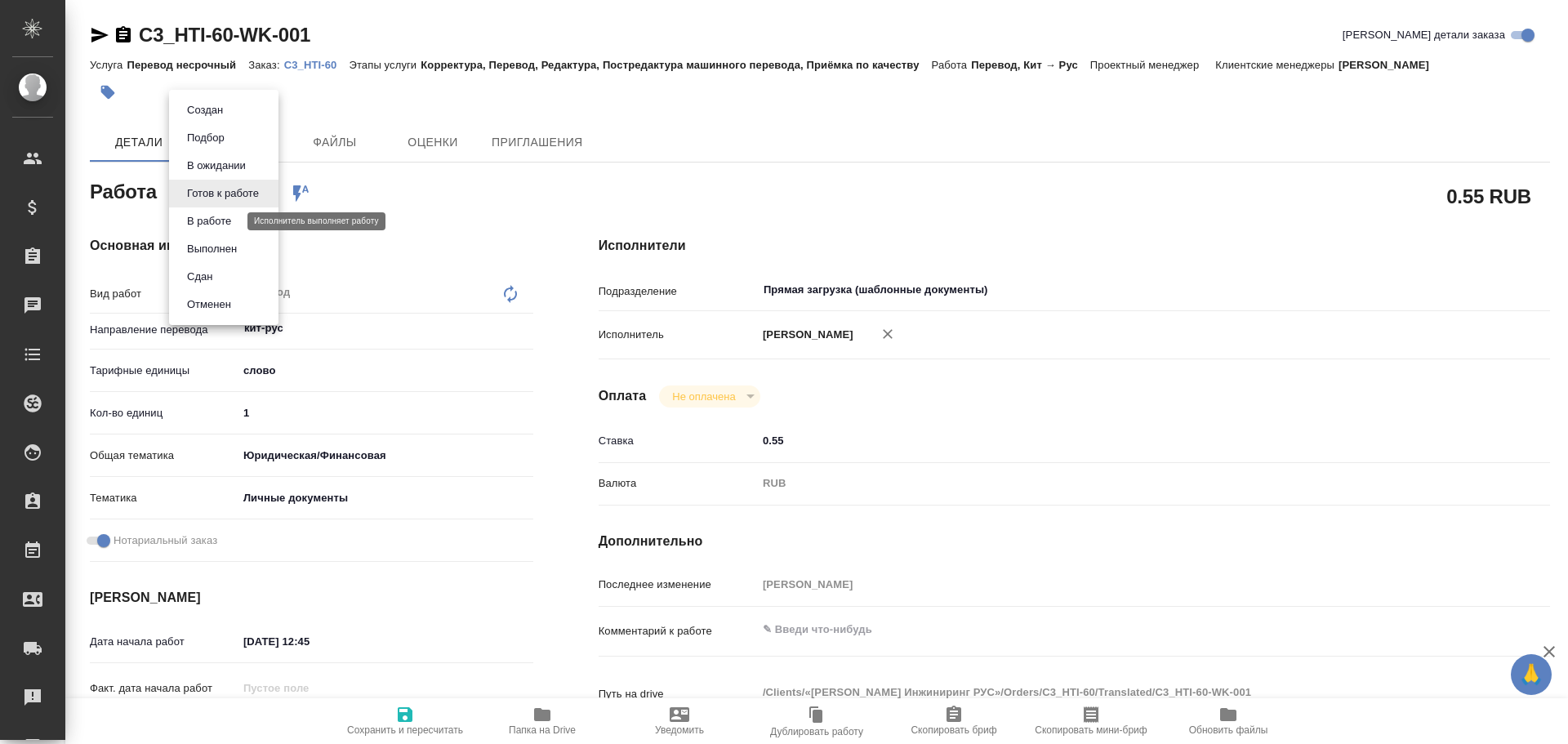
type textarea "x"
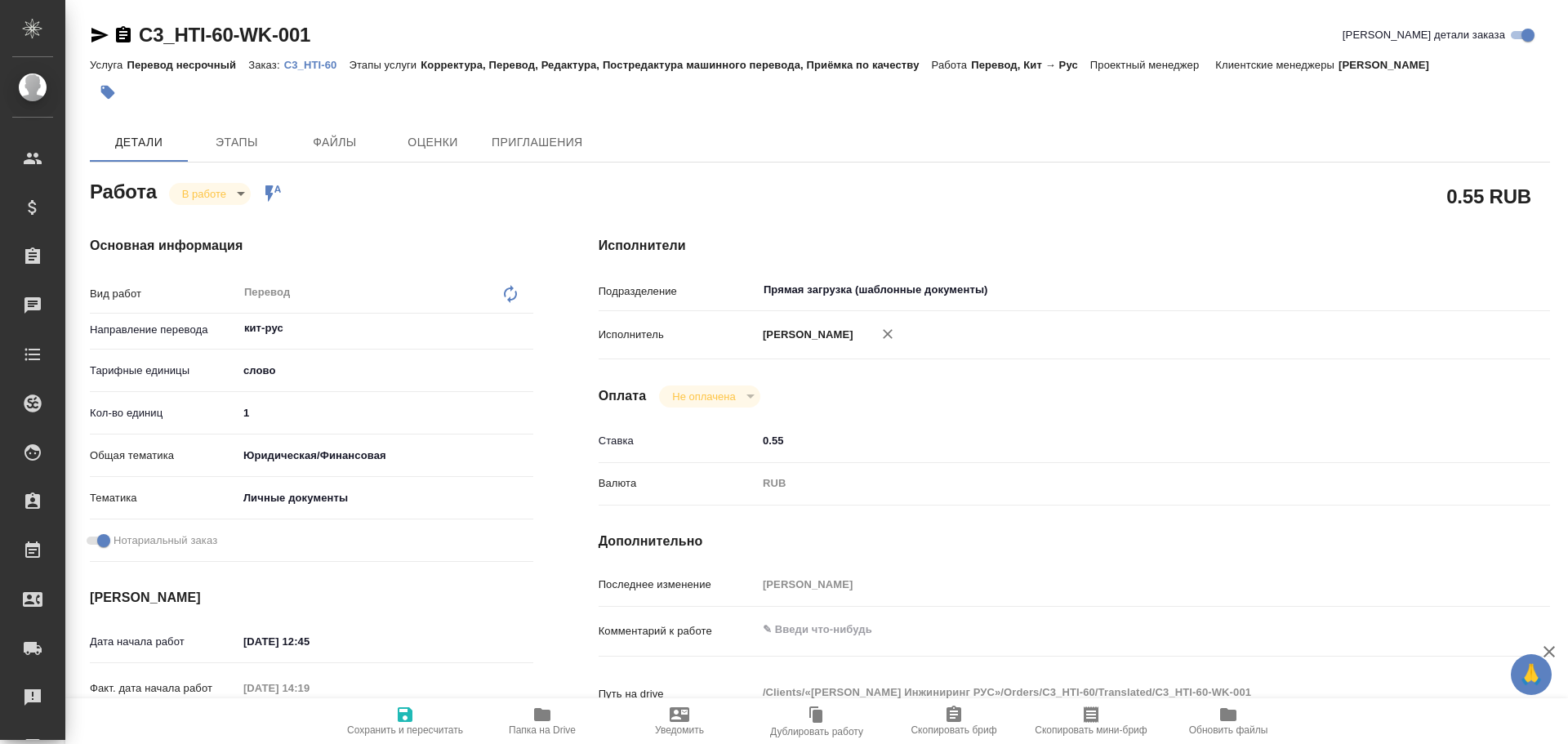
type textarea "x"
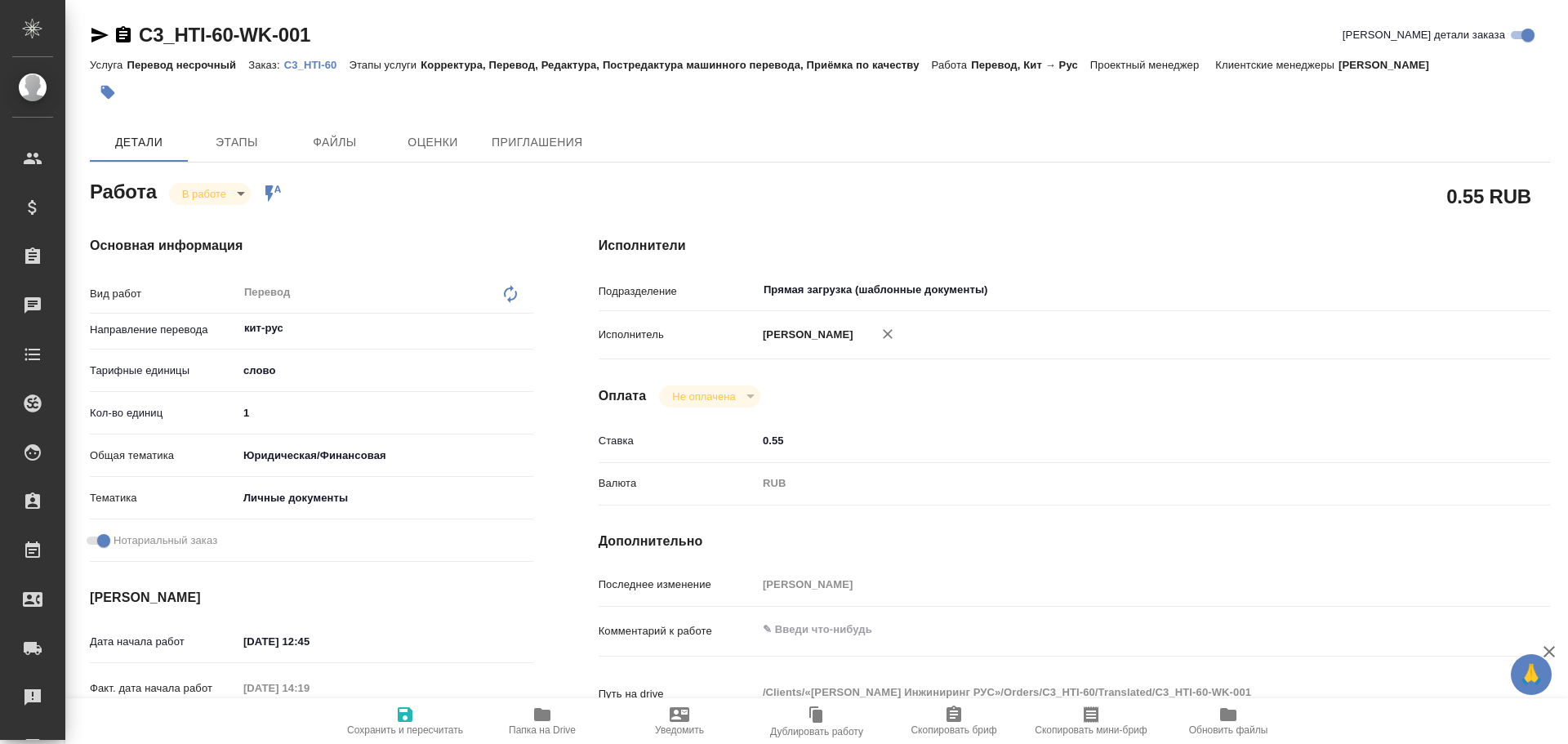
type textarea "x"
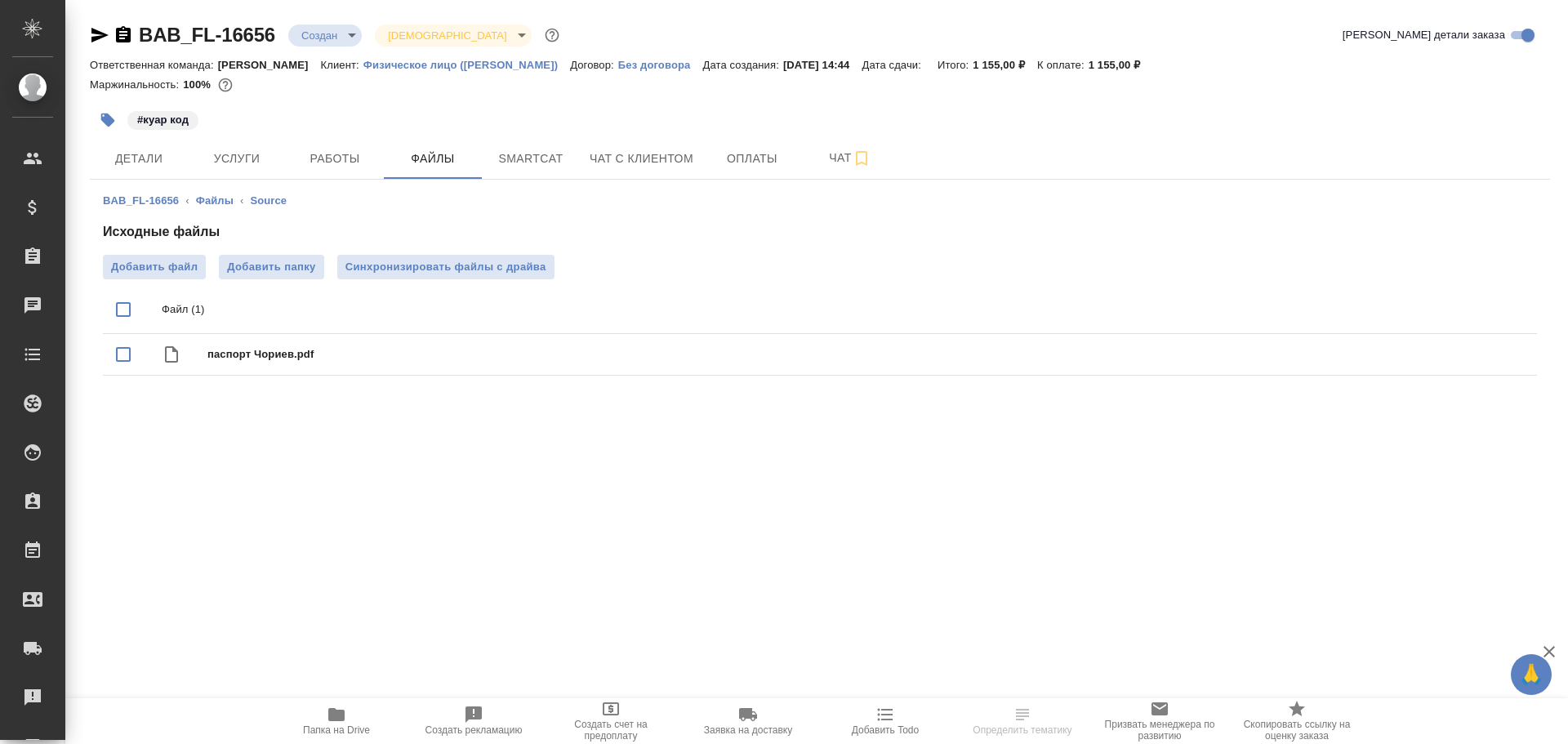
click at [334, 709] on icon "button" at bounding box center [336, 715] width 16 height 13
click at [352, 151] on span "Работы" at bounding box center [334, 158] width 78 height 21
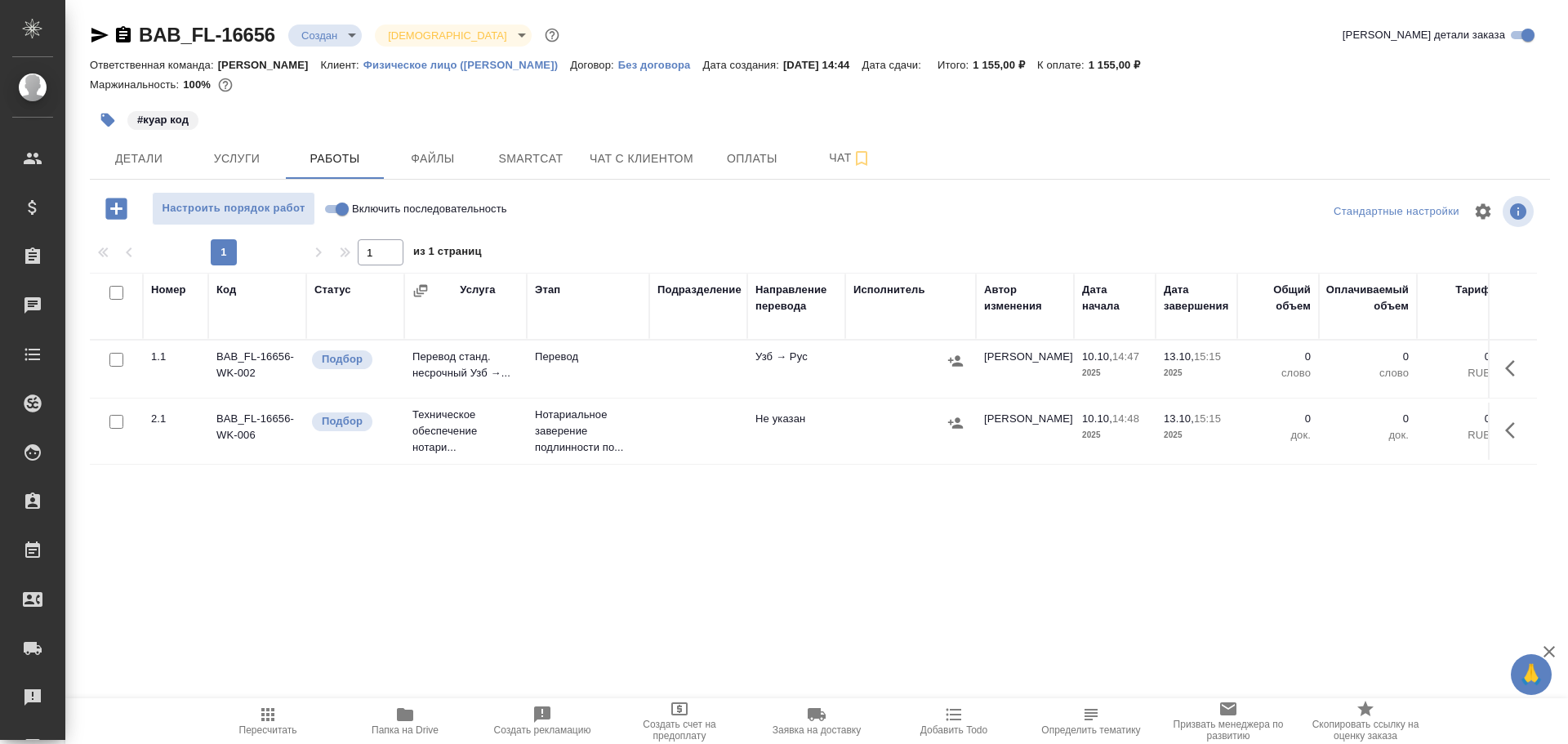
click at [570, 367] on td "Перевод" at bounding box center [588, 370] width 122 height 58
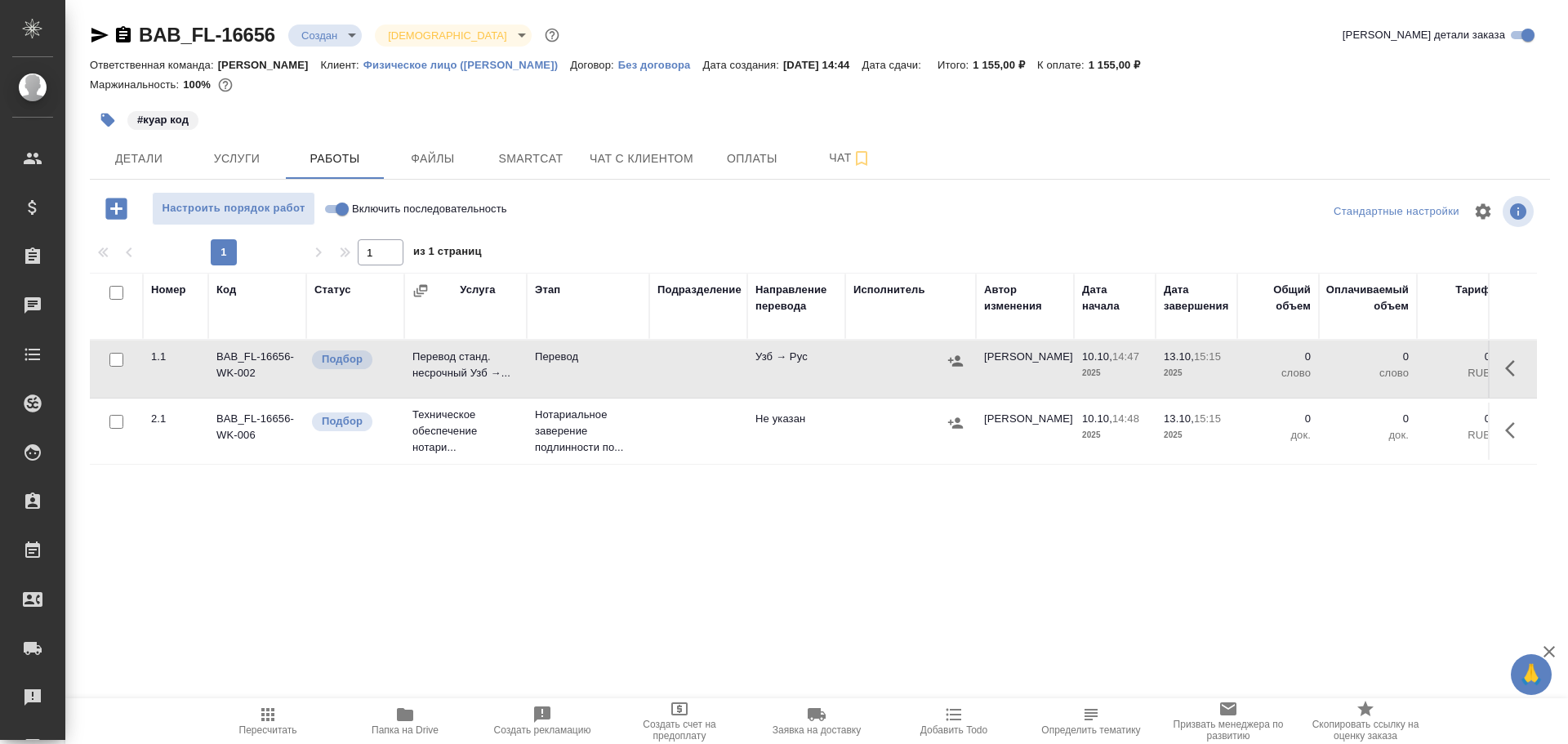
click at [570, 367] on td "Перевод" at bounding box center [588, 370] width 122 height 58
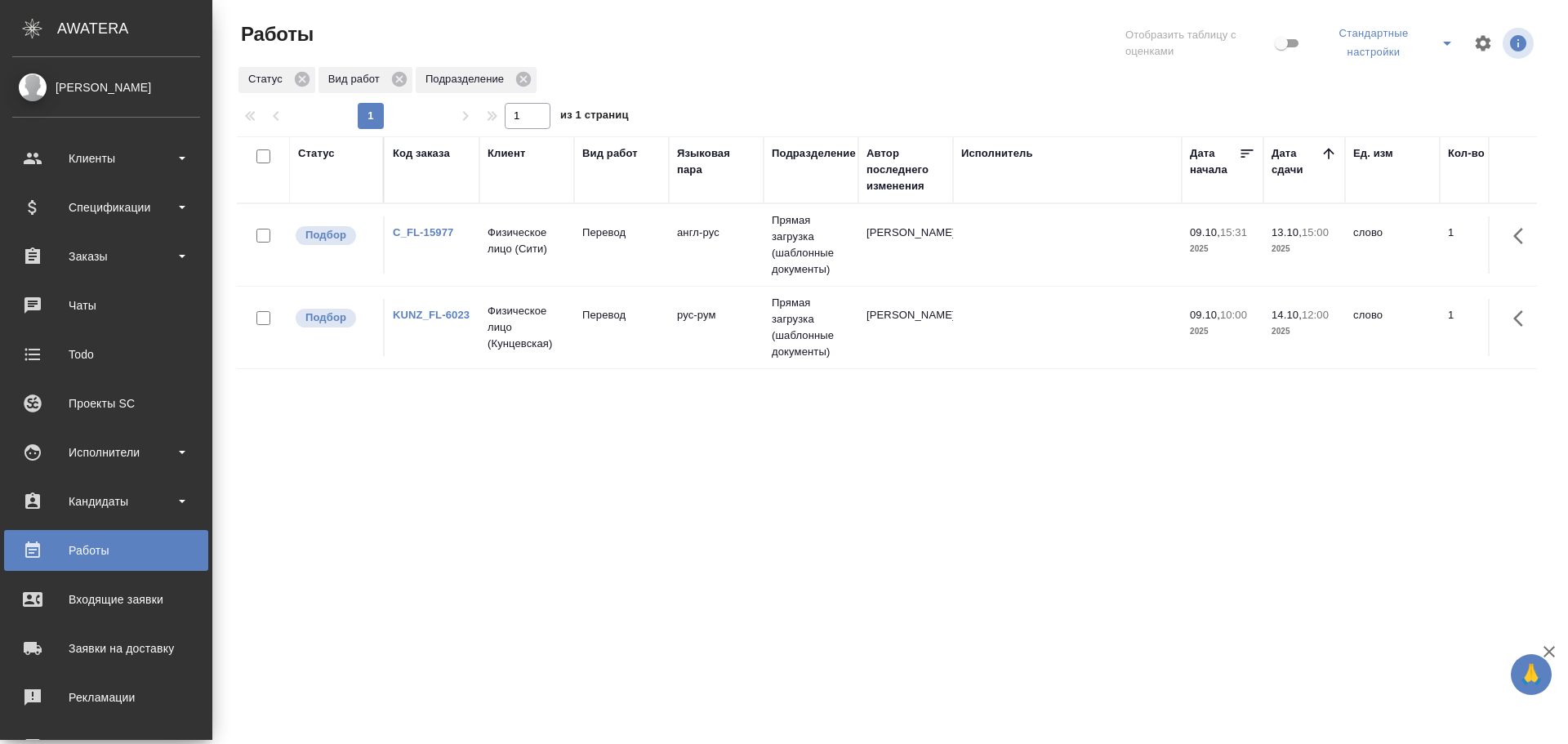
click at [856, 268] on td "Прямая загрузка (шаблонные документы)" at bounding box center [810, 245] width 94 height 82
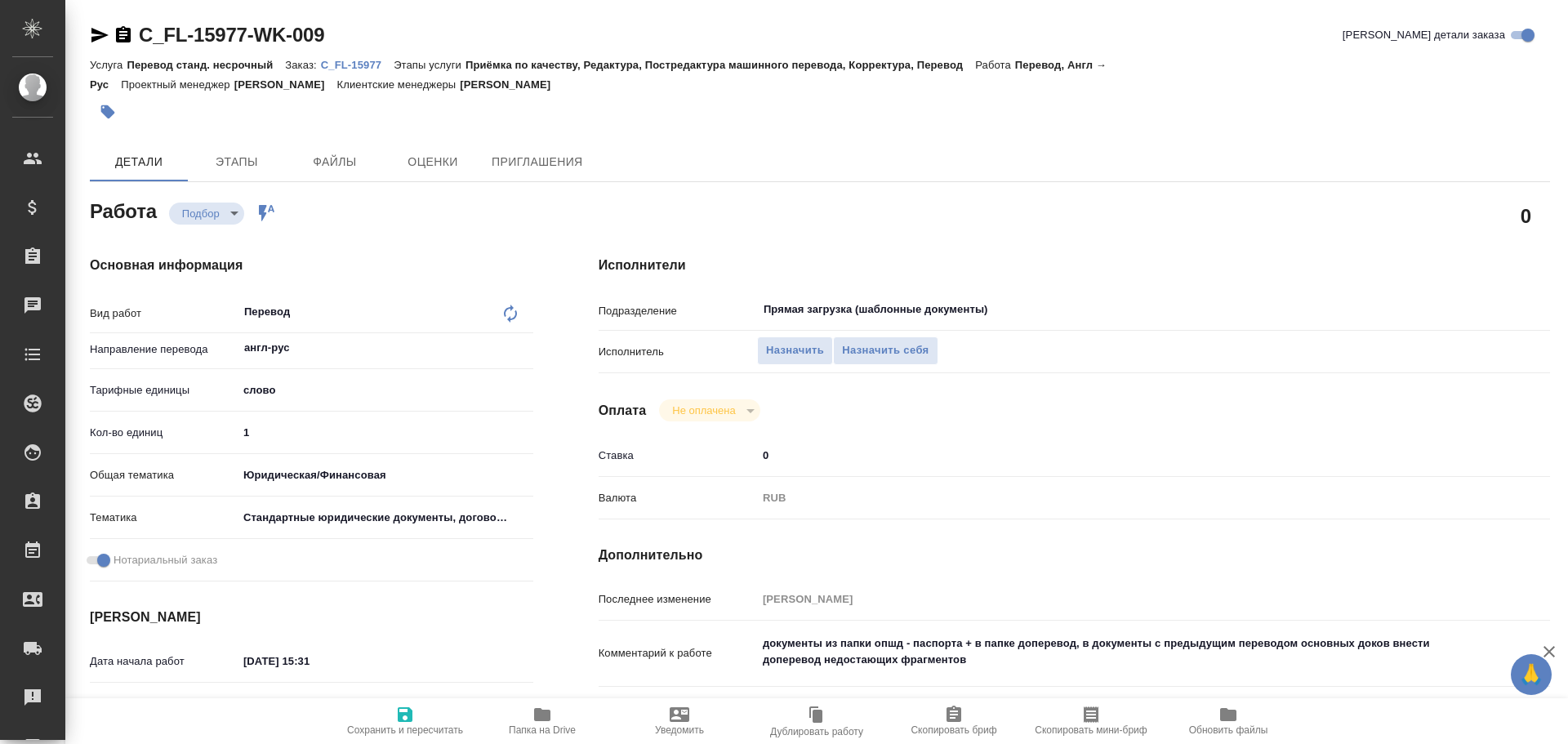
type textarea "x"
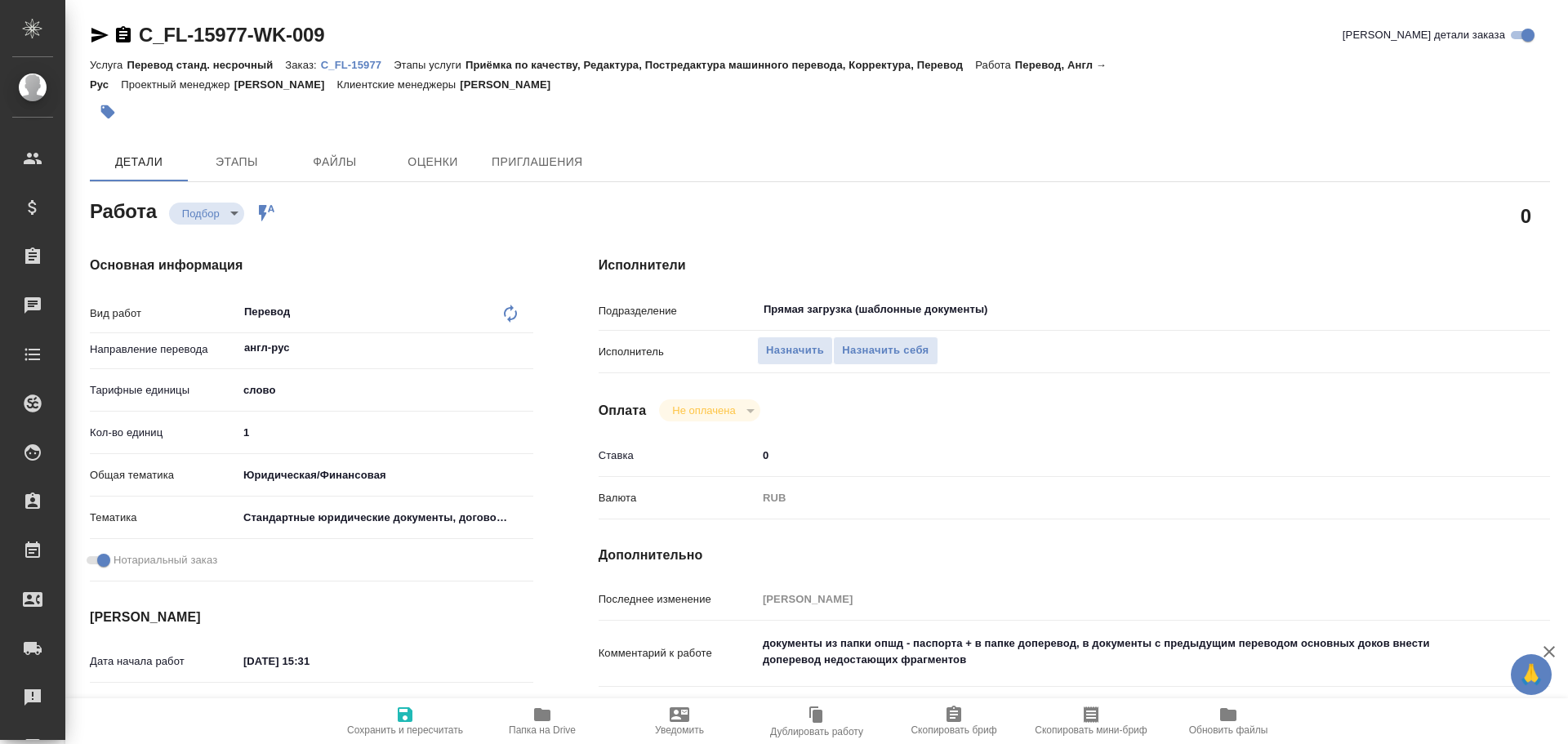
type textarea "x"
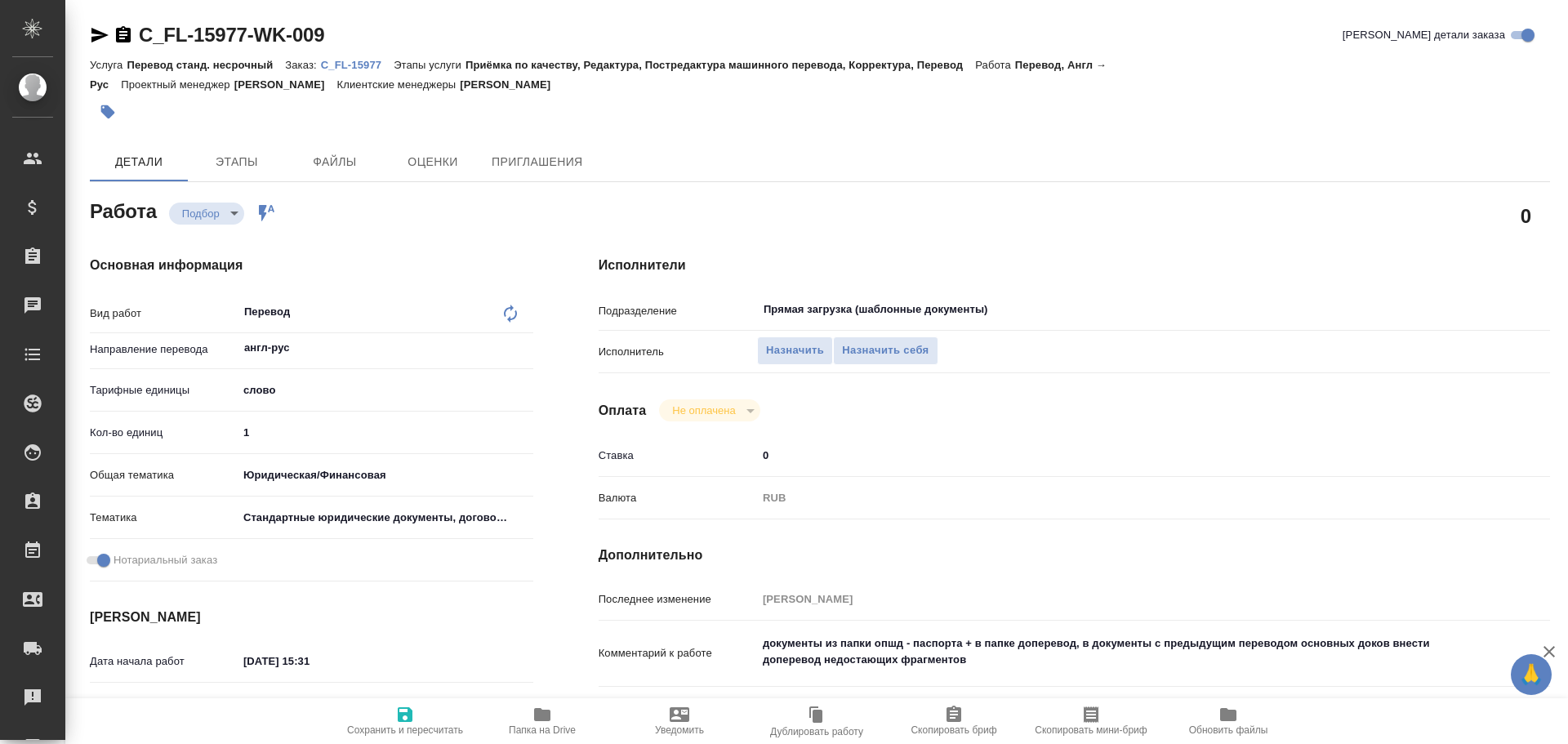
type textarea "x"
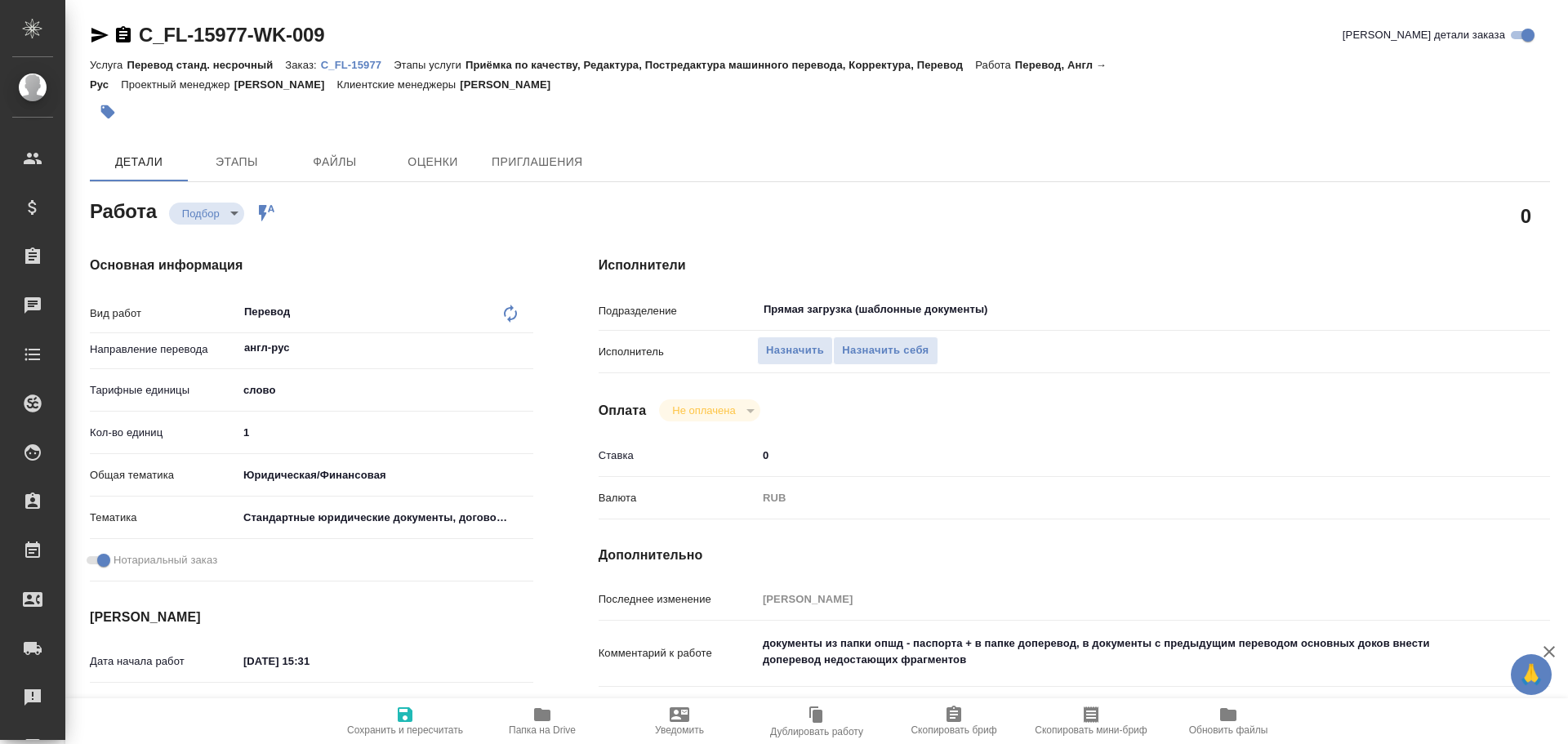
type textarea "x"
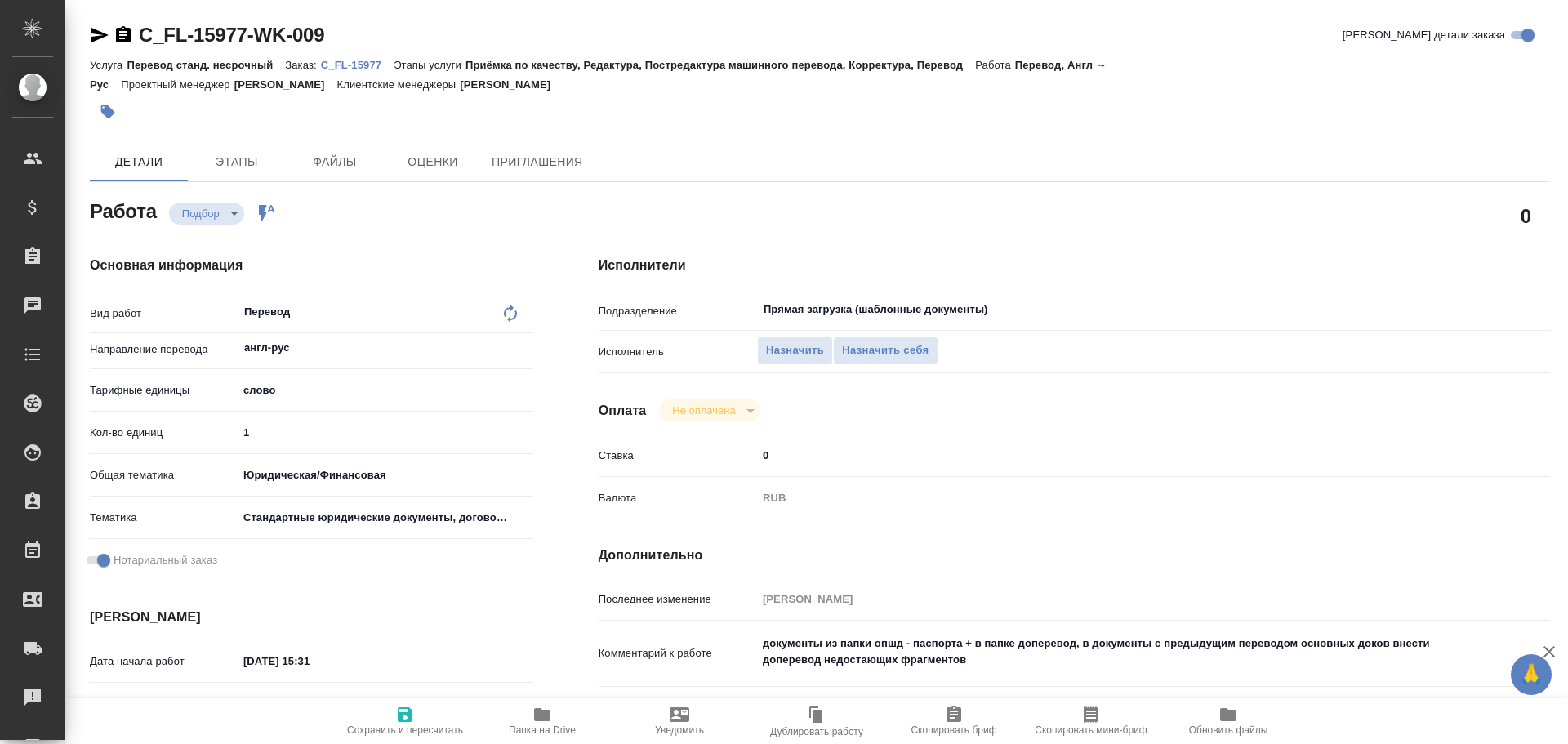
type textarea "x"
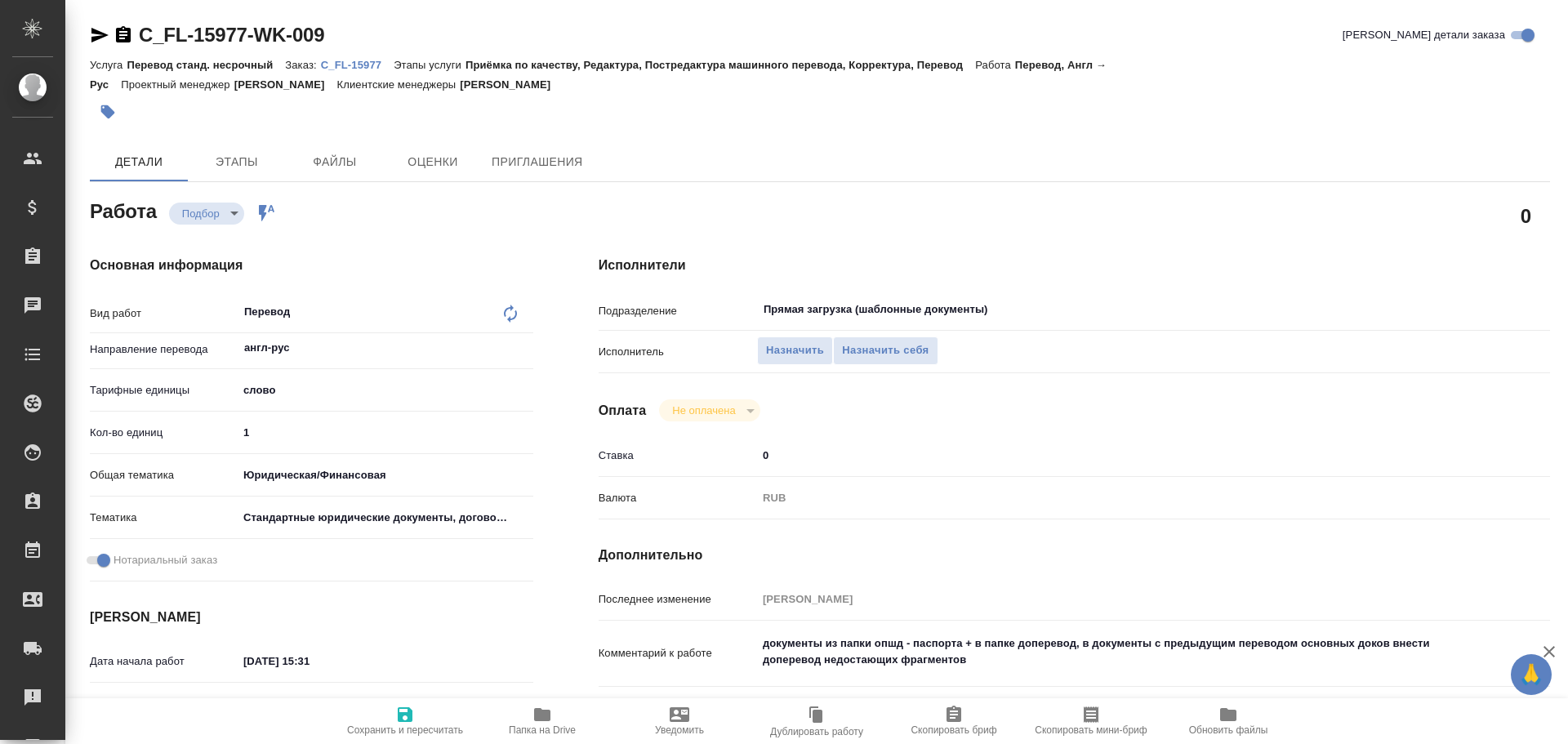
type textarea "x"
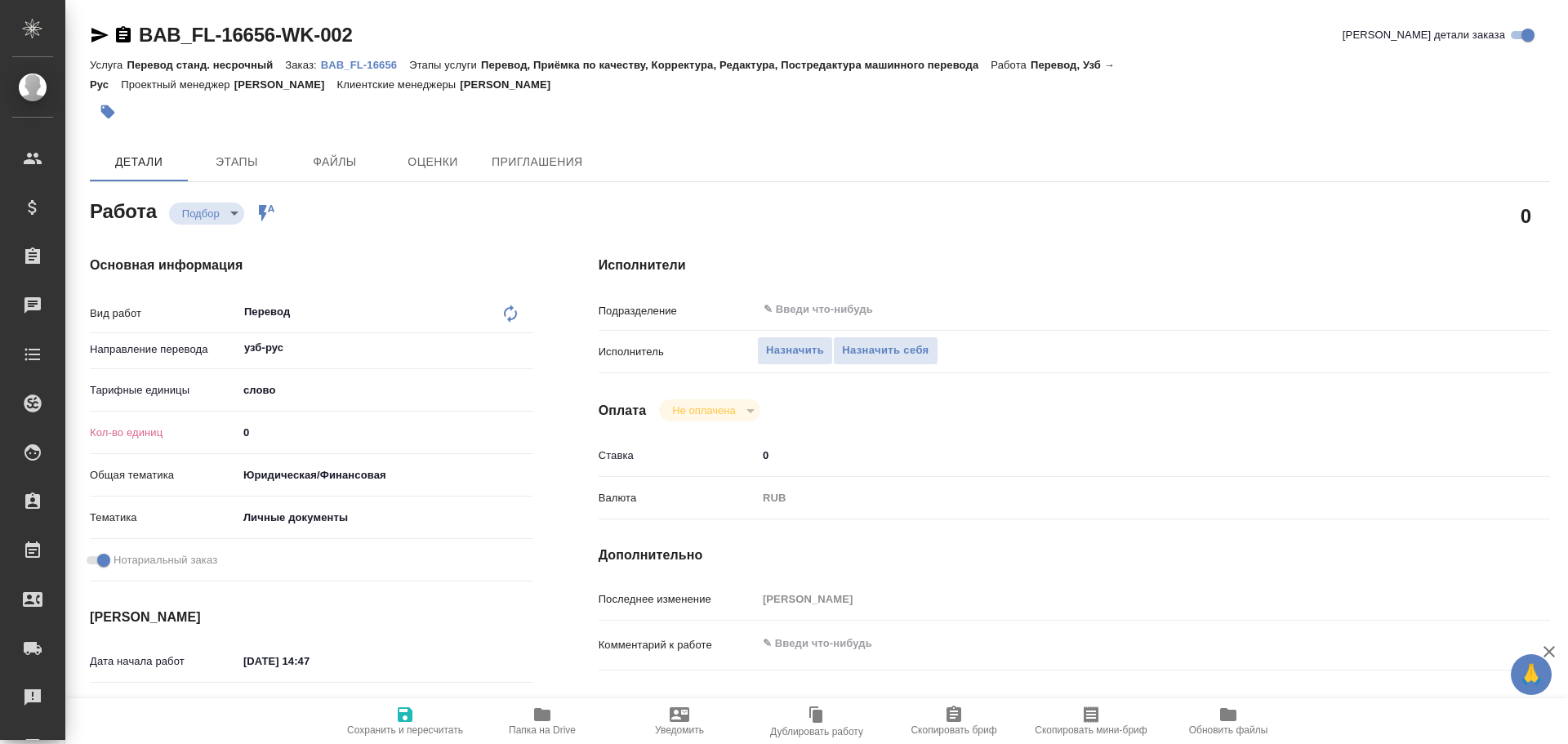
type textarea "x"
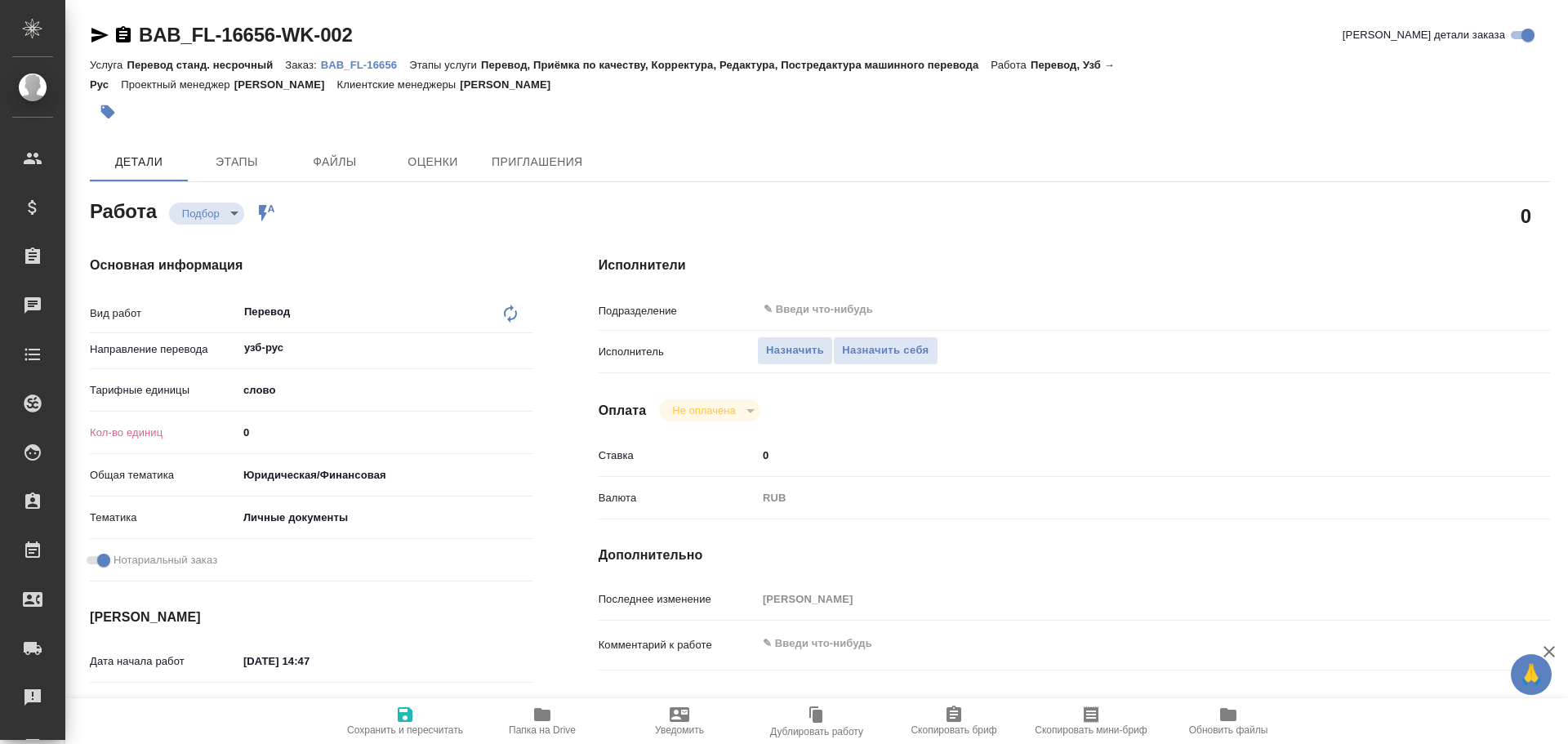
type textarea "x"
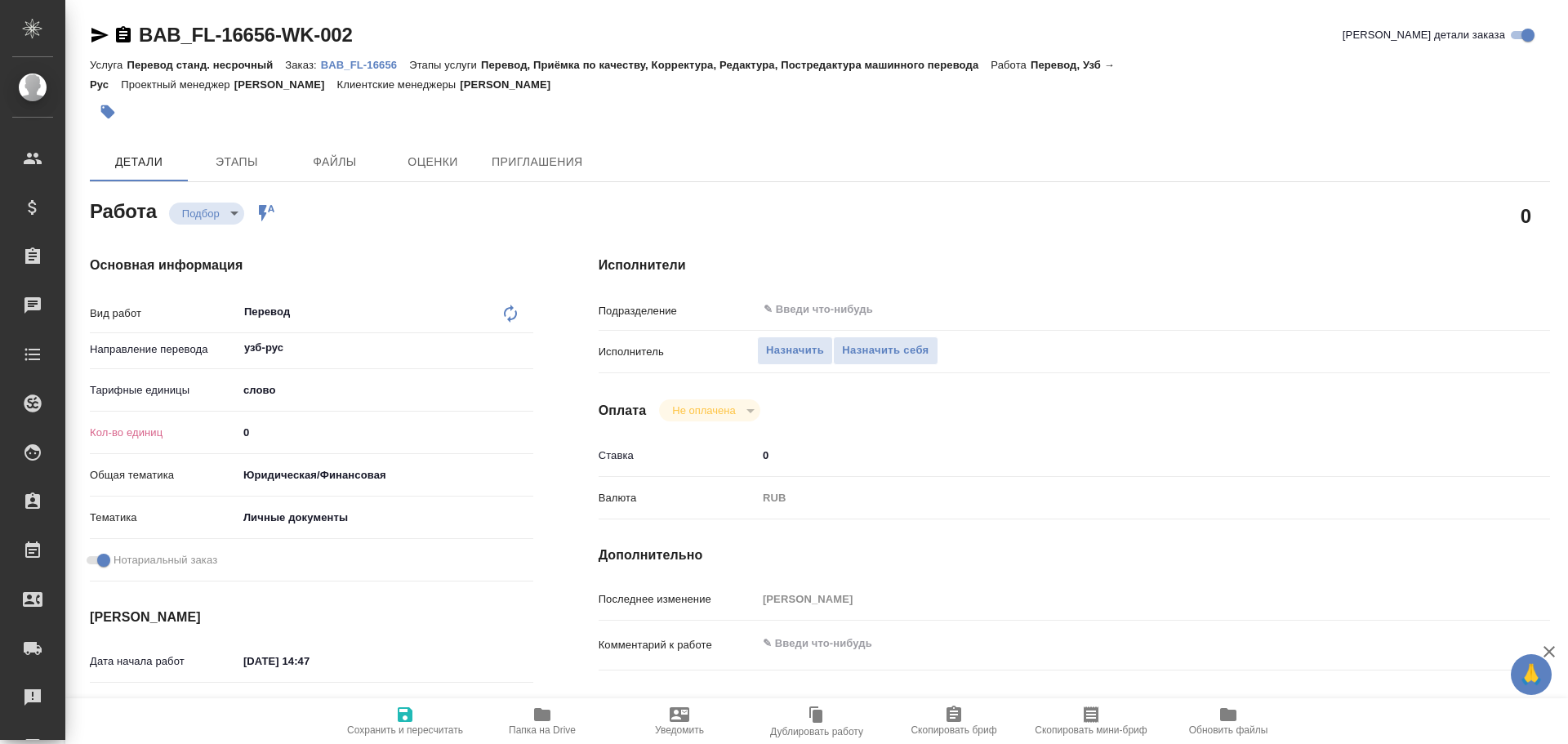
type textarea "x"
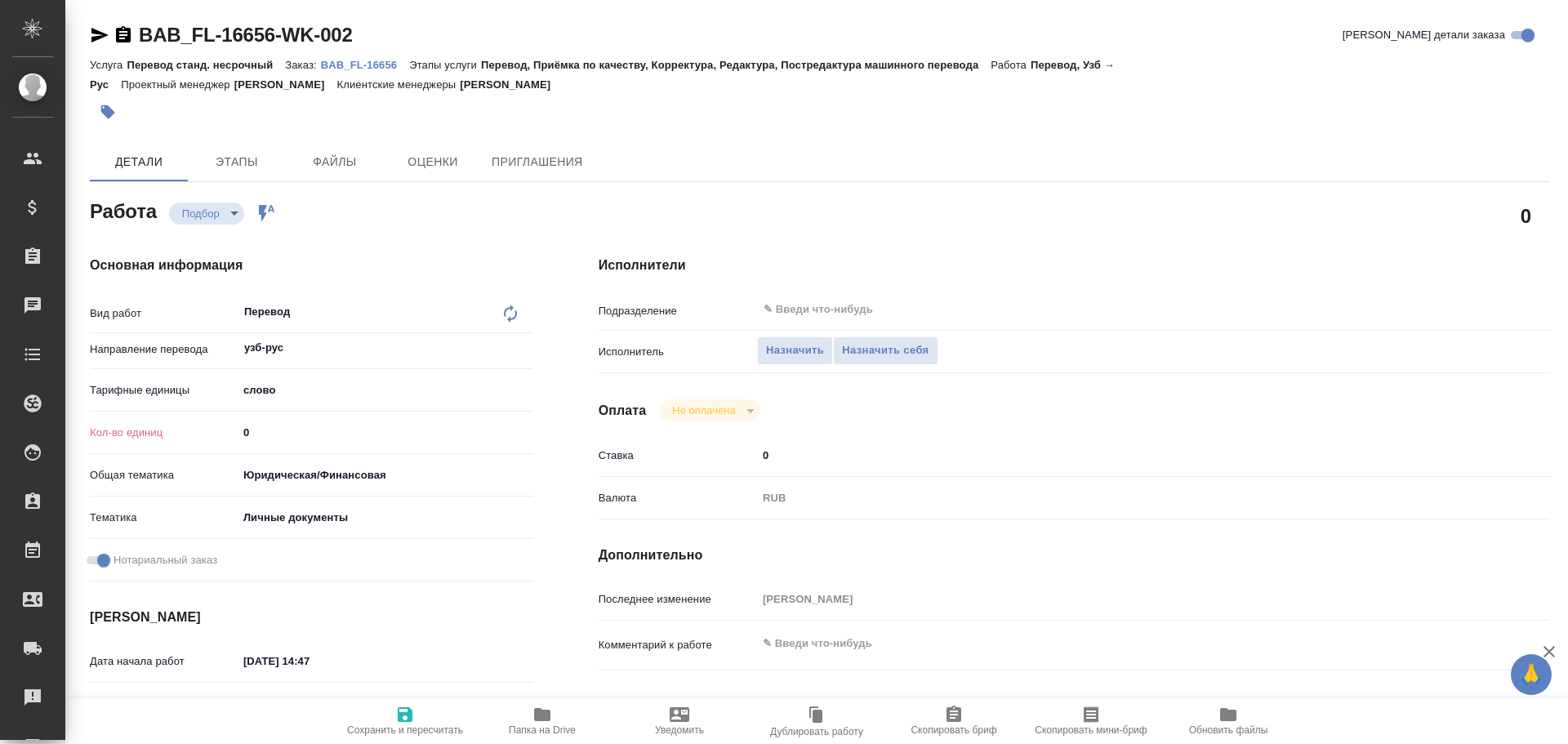
type textarea "x"
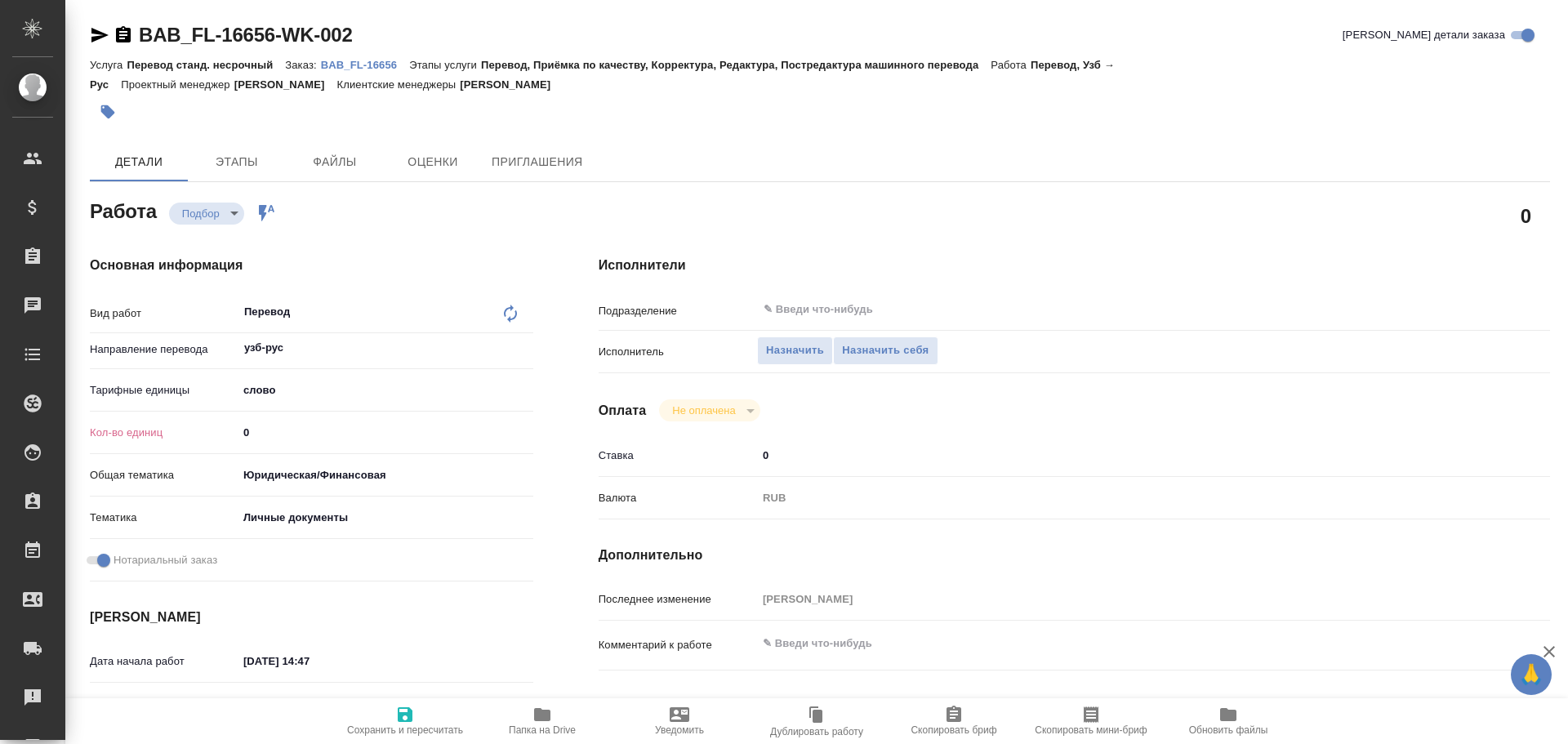
type textarea "x"
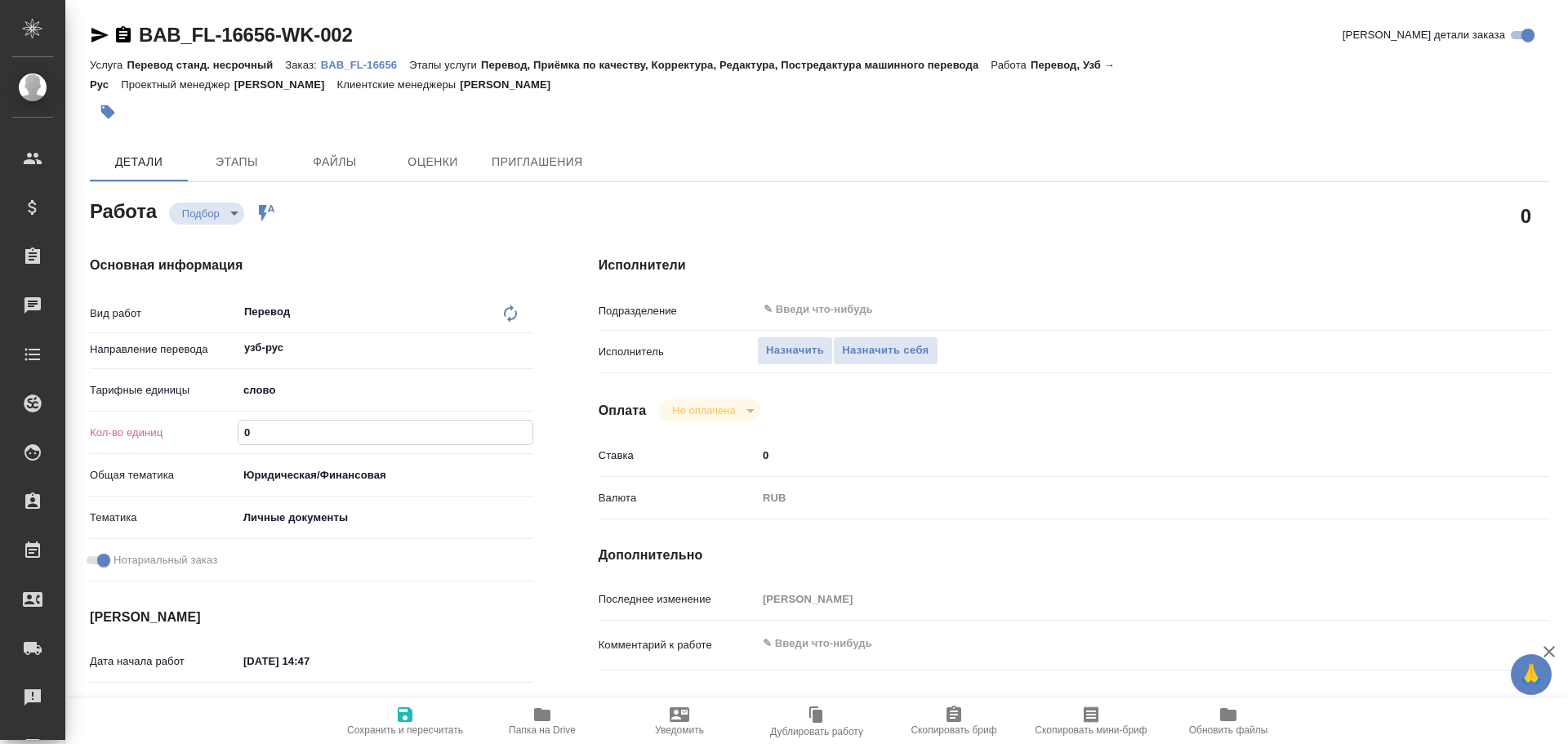
drag, startPoint x: 271, startPoint y: 444, endPoint x: 165, endPoint y: 424, distance: 107.9
click at [173, 430] on div "Кол-во единиц 0" at bounding box center [311, 433] width 443 height 29
type textarea "x"
type input "7"
type textarea "x"
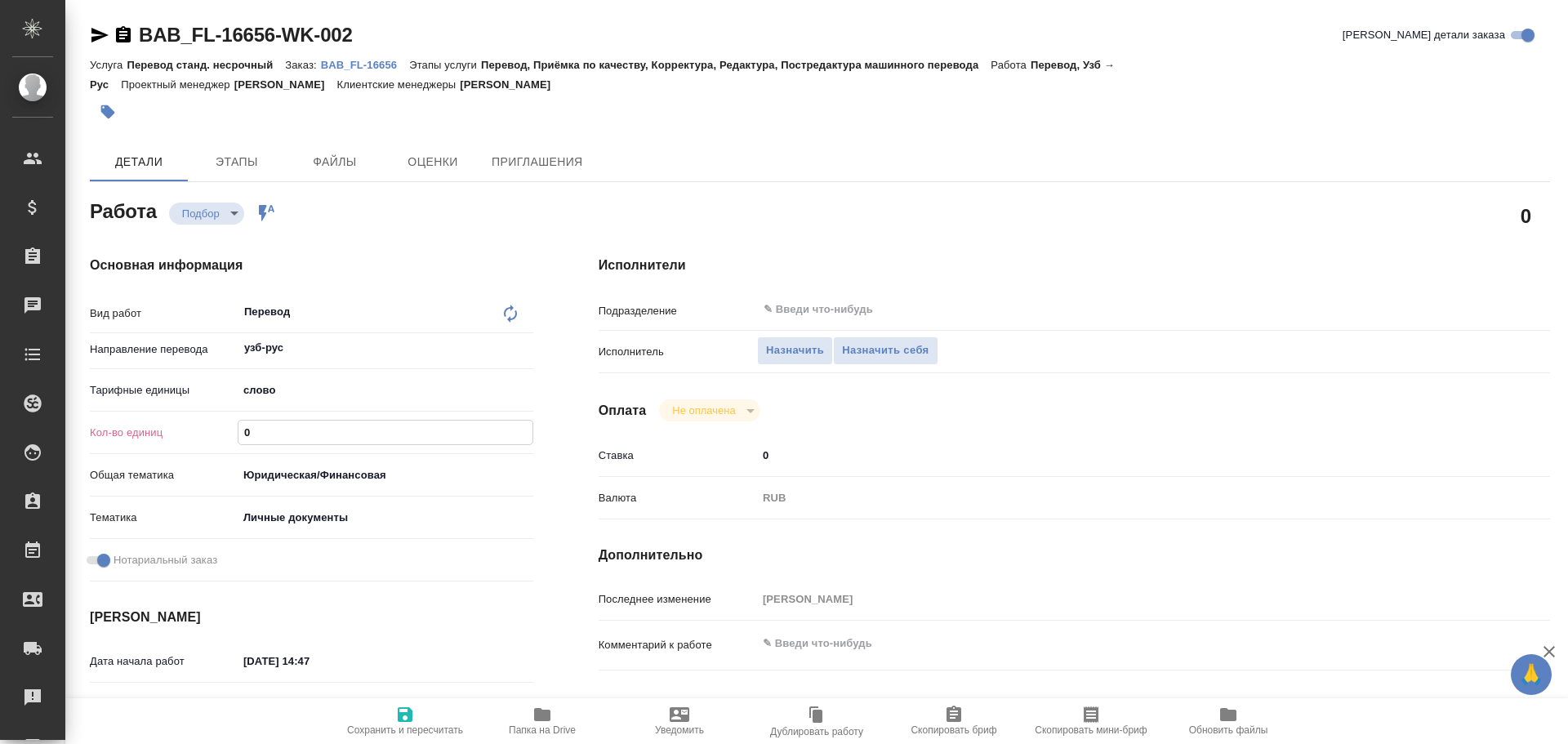
type textarea "x"
type input "75"
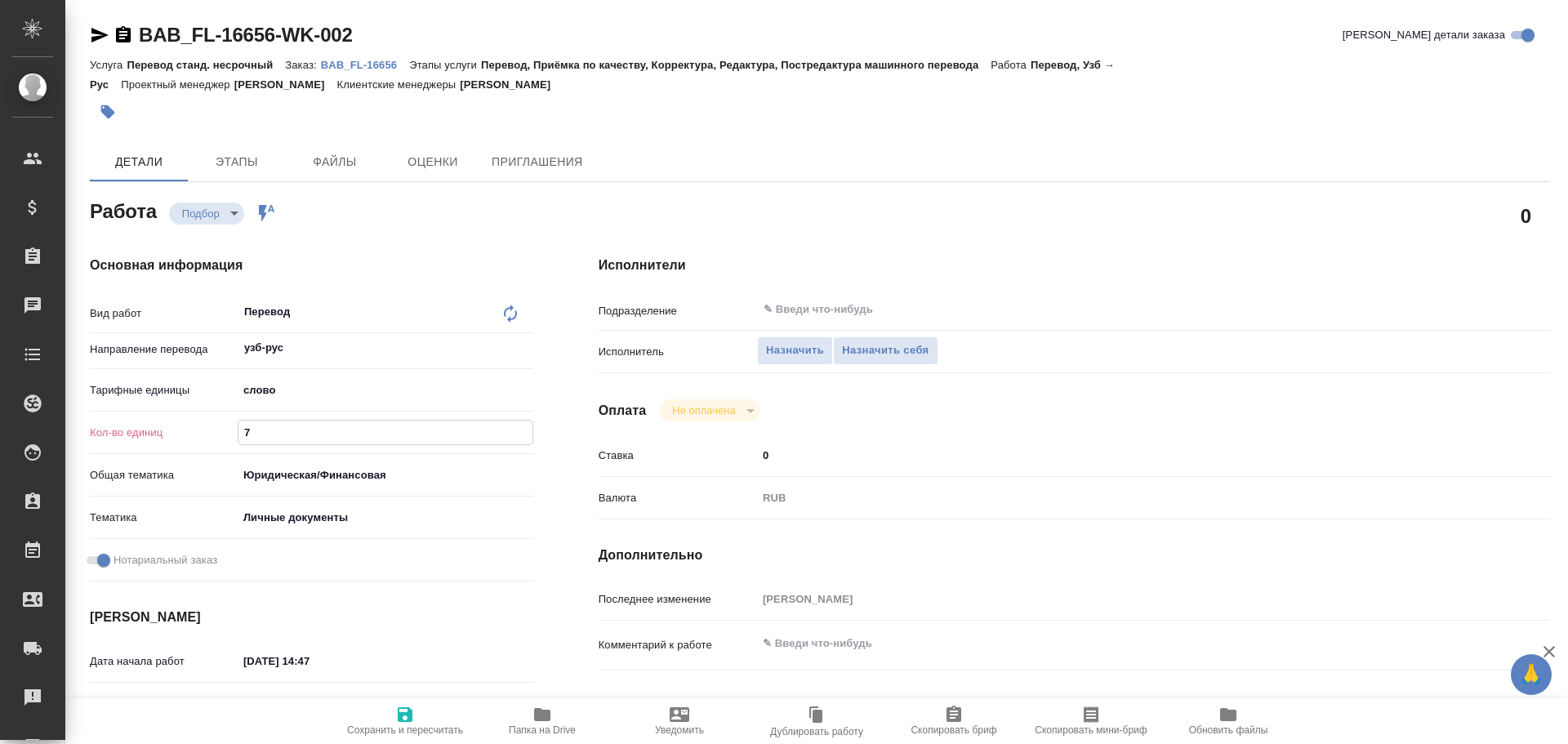
type textarea "x"
type input "75"
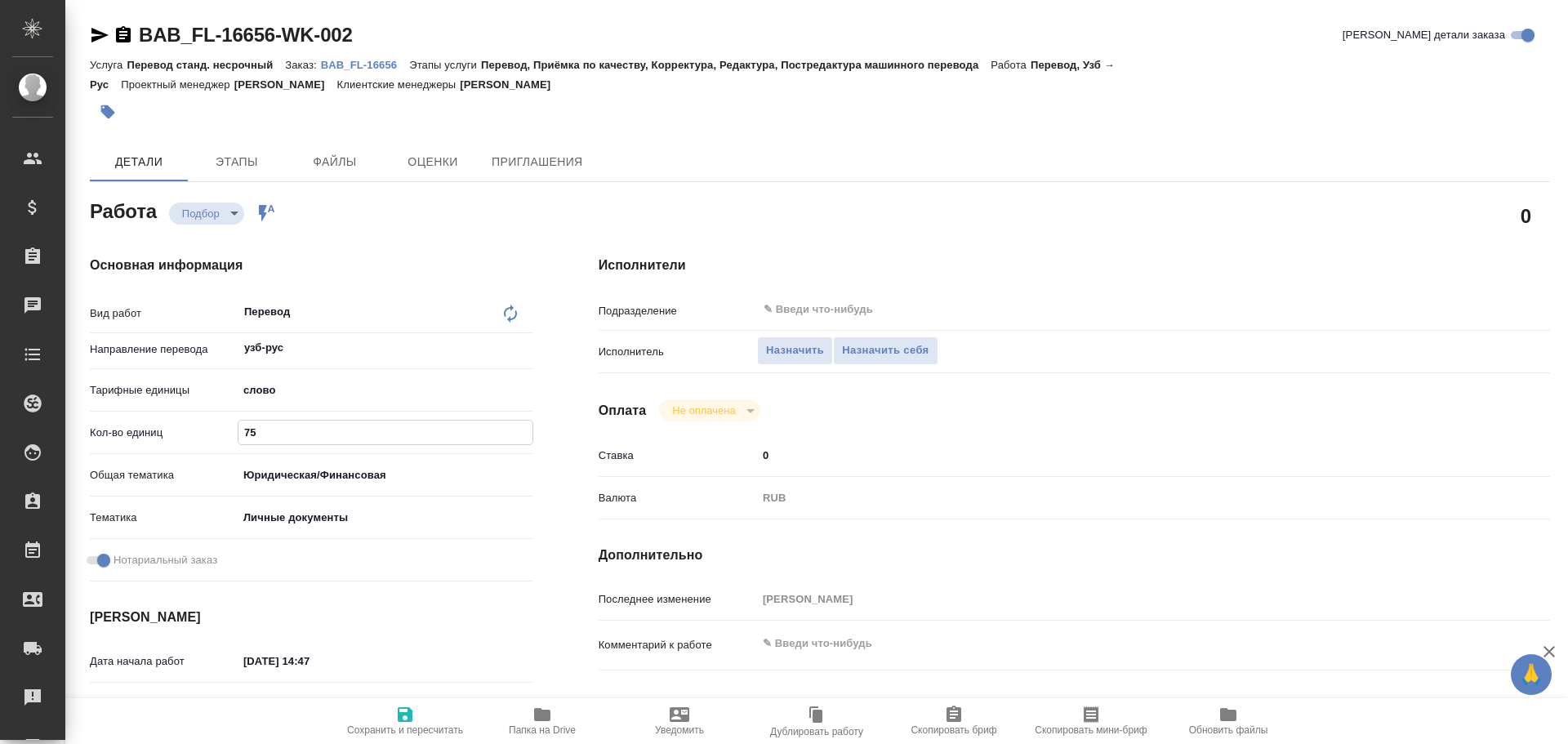
click at [410, 726] on span "Сохранить и пересчитать" at bounding box center [405, 731] width 116 height 12
type textarea "x"
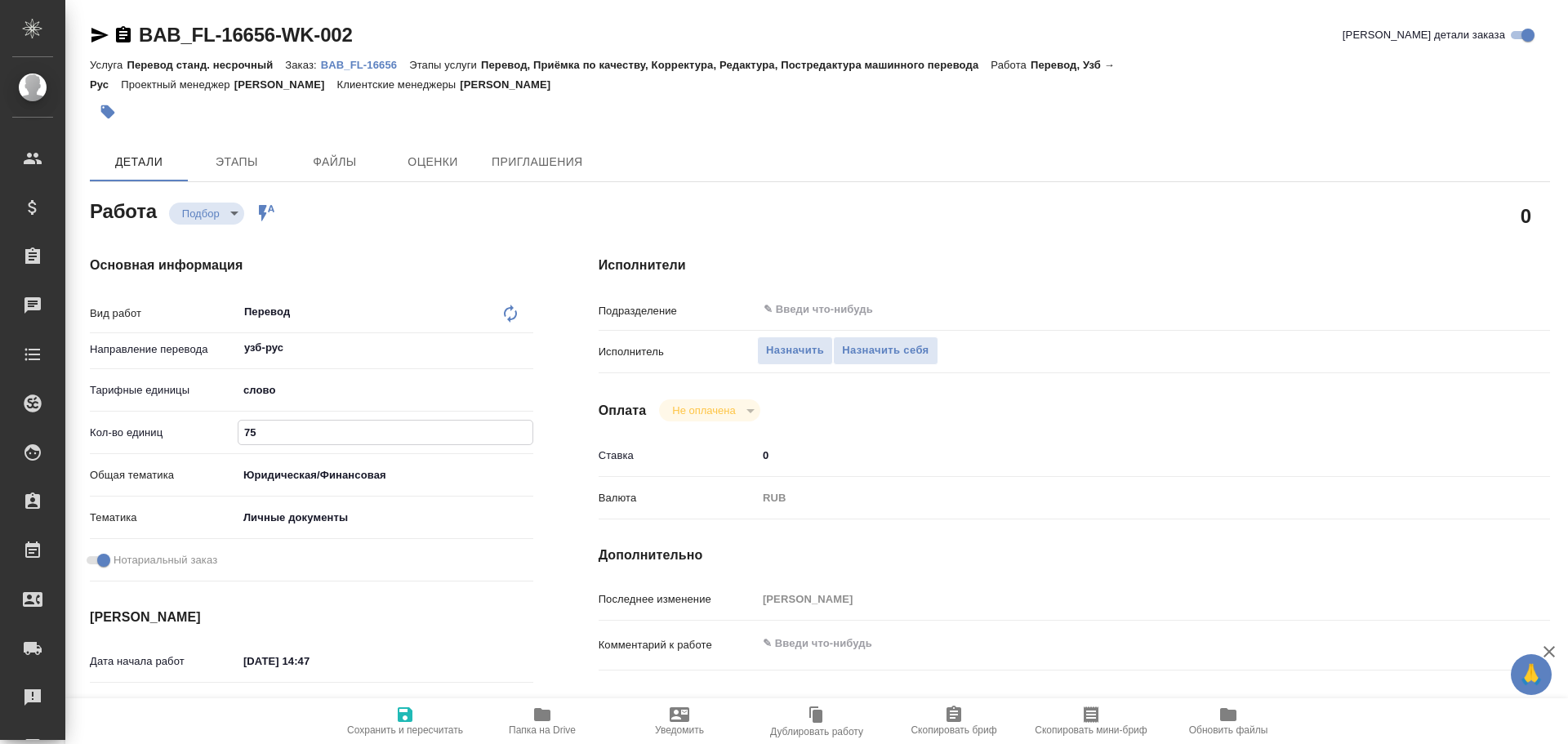
type textarea "x"
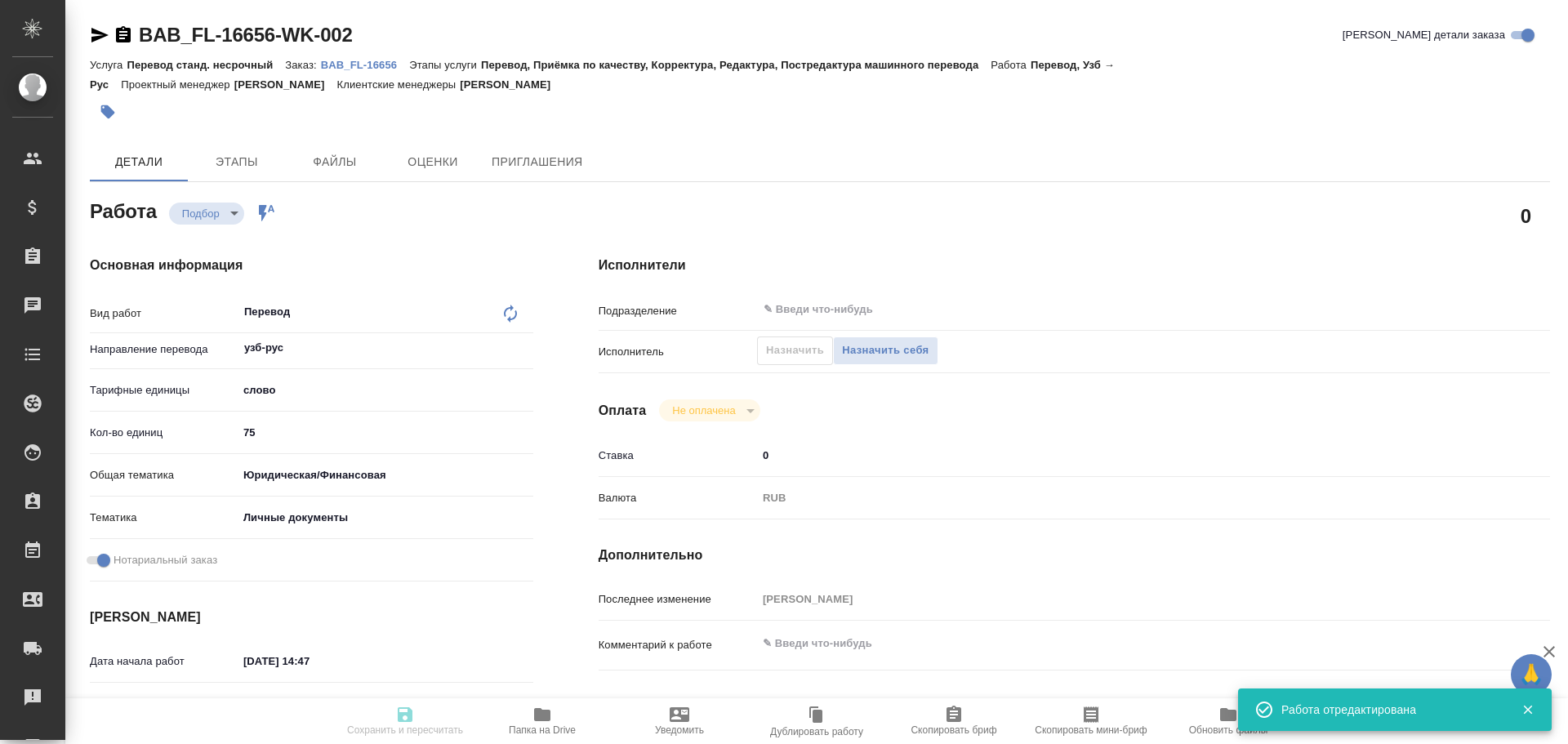
type input "recruiting"
type textarea "Перевод"
type textarea "x"
type input "узб-рус"
type input "5a8b1489cc6b4906c91bfd90"
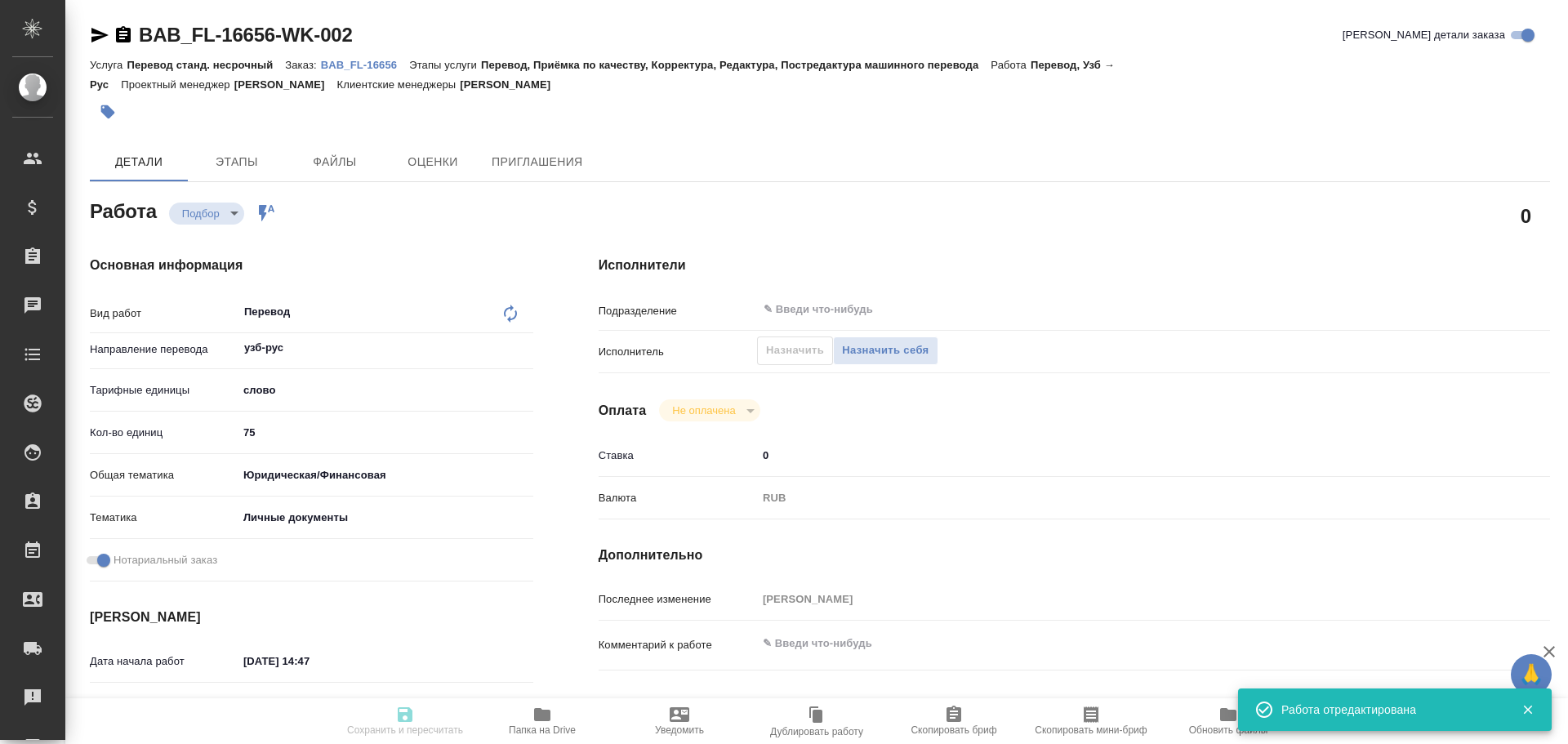
type input "75"
type input "yr-fn"
type input "5a8b8b956a9677013d343cfe"
checkbox input "true"
type input "[DATE] 14:47"
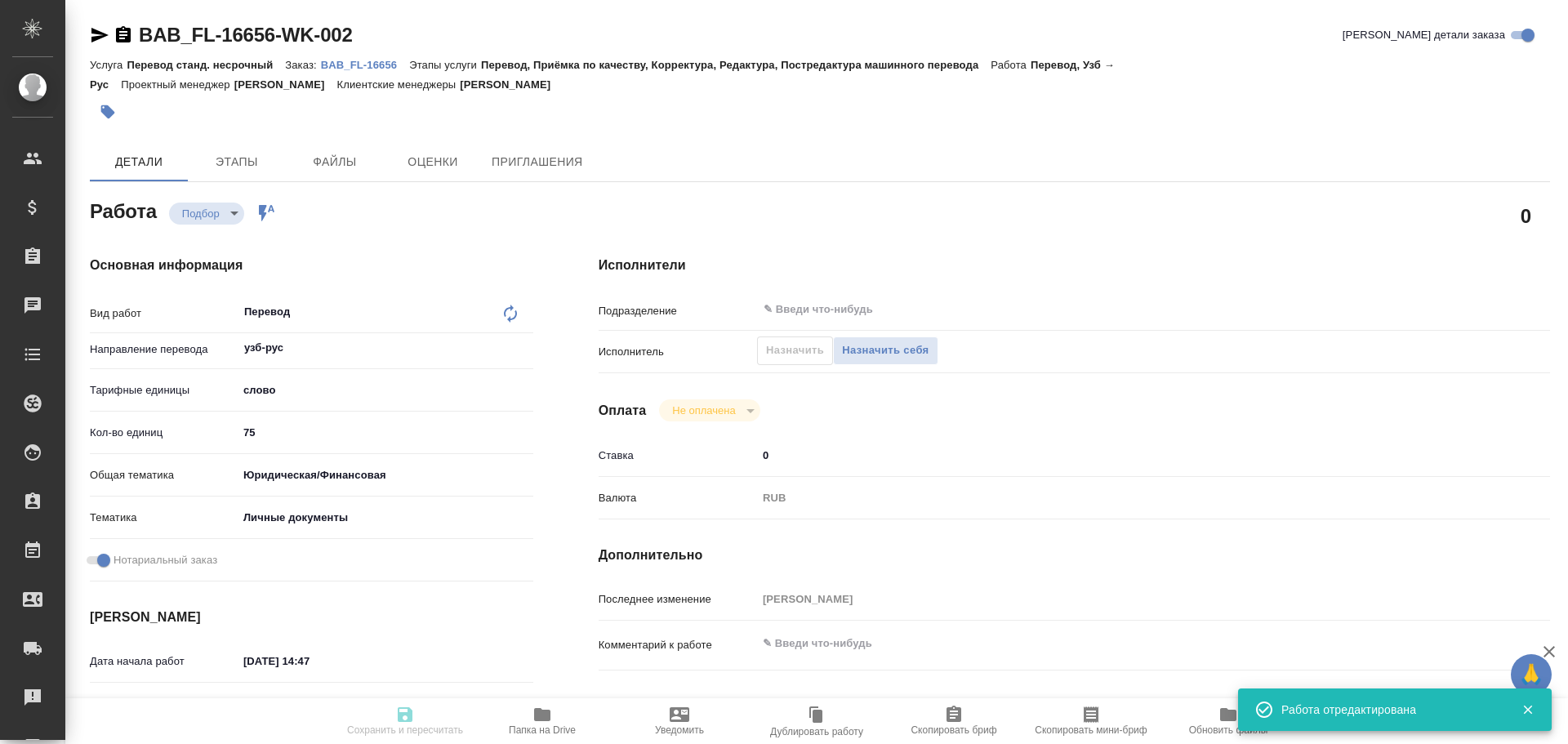
type input "[DATE] 15:15"
type input "notPayed"
type input "0"
type input "RUB"
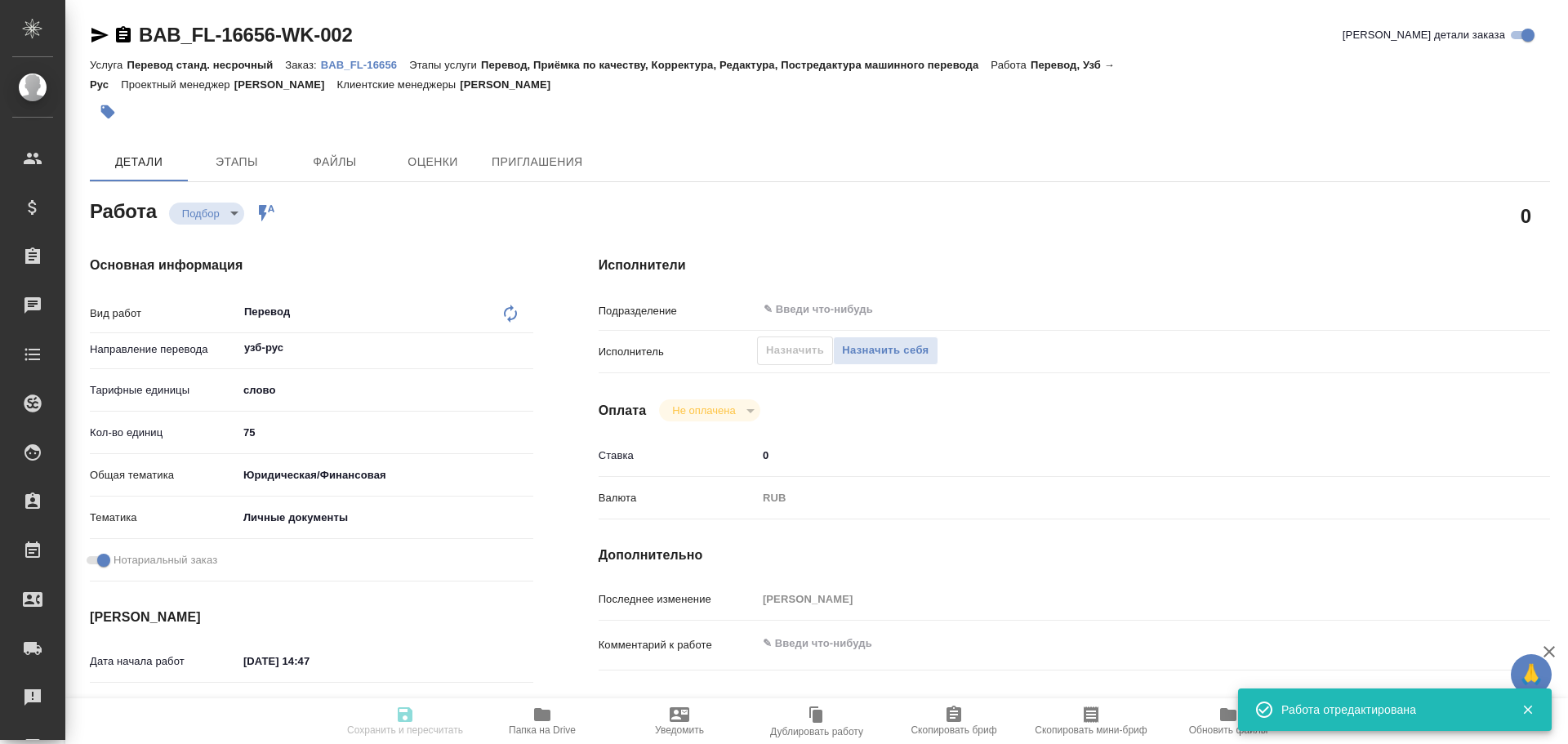
type input "[PERSON_NAME]"
type textarea "x"
type textarea "/Clients/FL_BAB/Orders/BAB_FL-16656/Translated/BAB_FL-16656-WK-002"
type textarea "x"
type input "BAB_FL-16656"
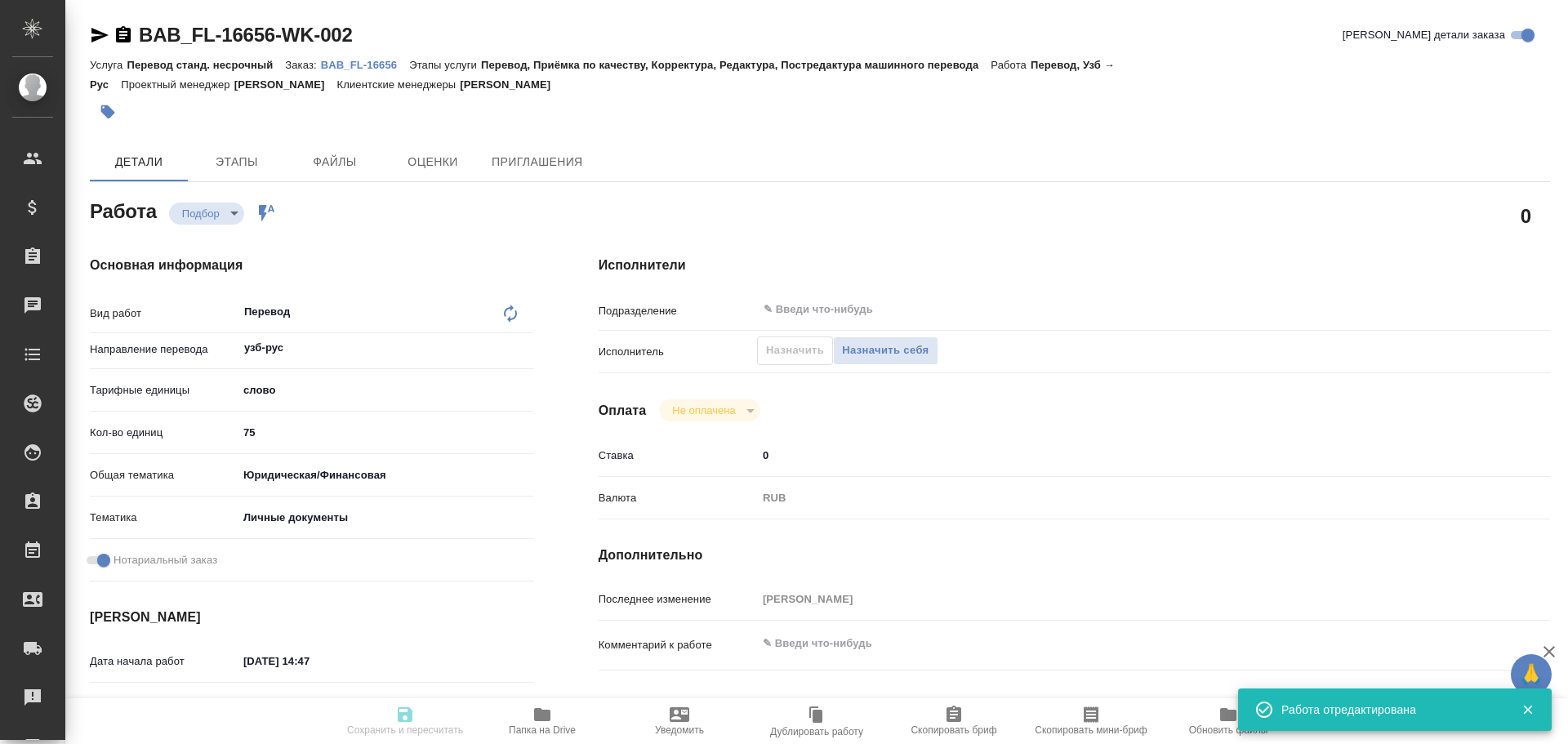
type input "Перевод станд. несрочный"
type input "Перевод, Приёмка по качеству, Корректура, Редактура, Постредактура машинного пе…"
type input "[PERSON_NAME]"
type input "/Clients/FL_BAB/Orders/BAB_FL-16656"
type textarea "x"
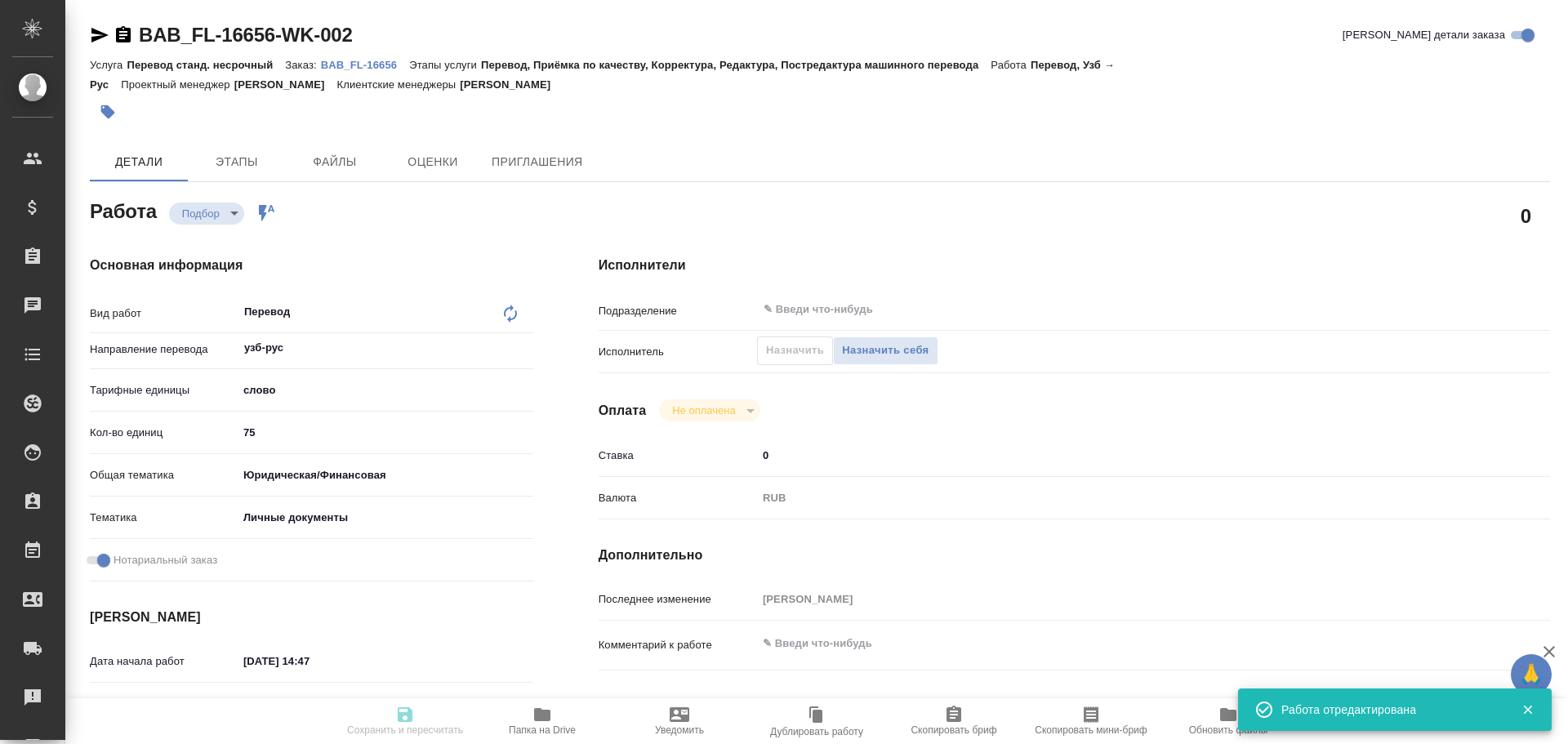
type textarea "[PERSON_NAME] угли"
type textarea "x"
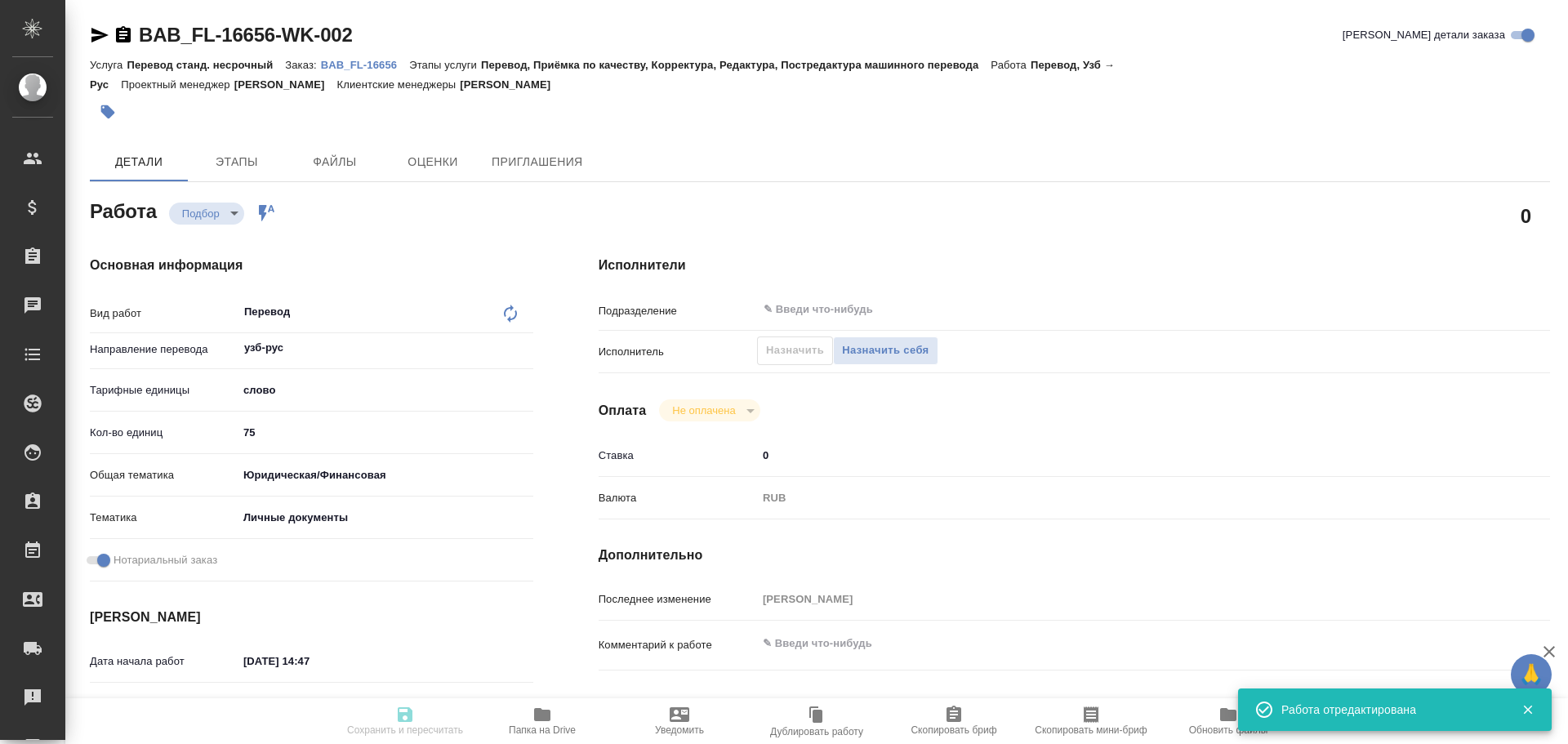
type textarea "x"
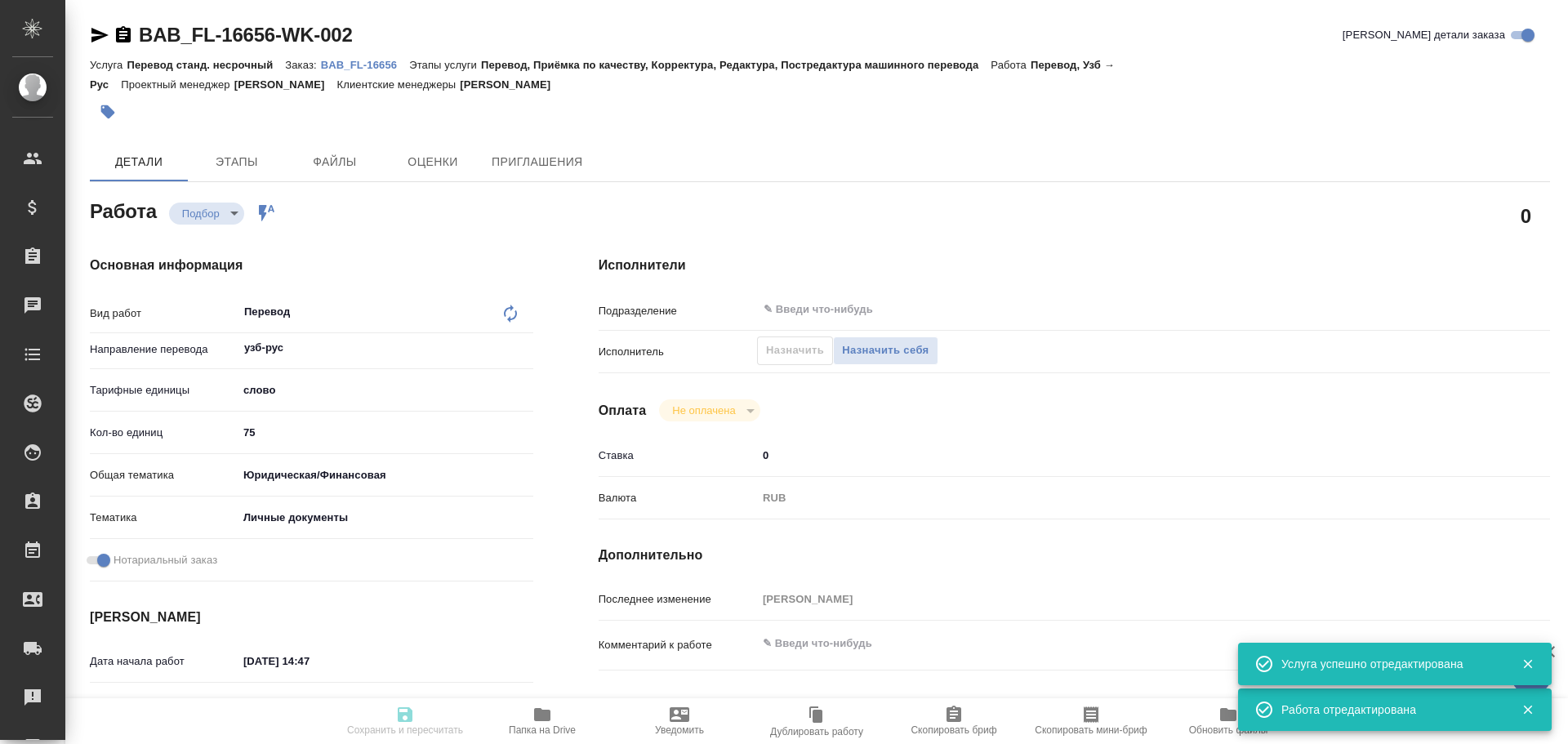
type textarea "x"
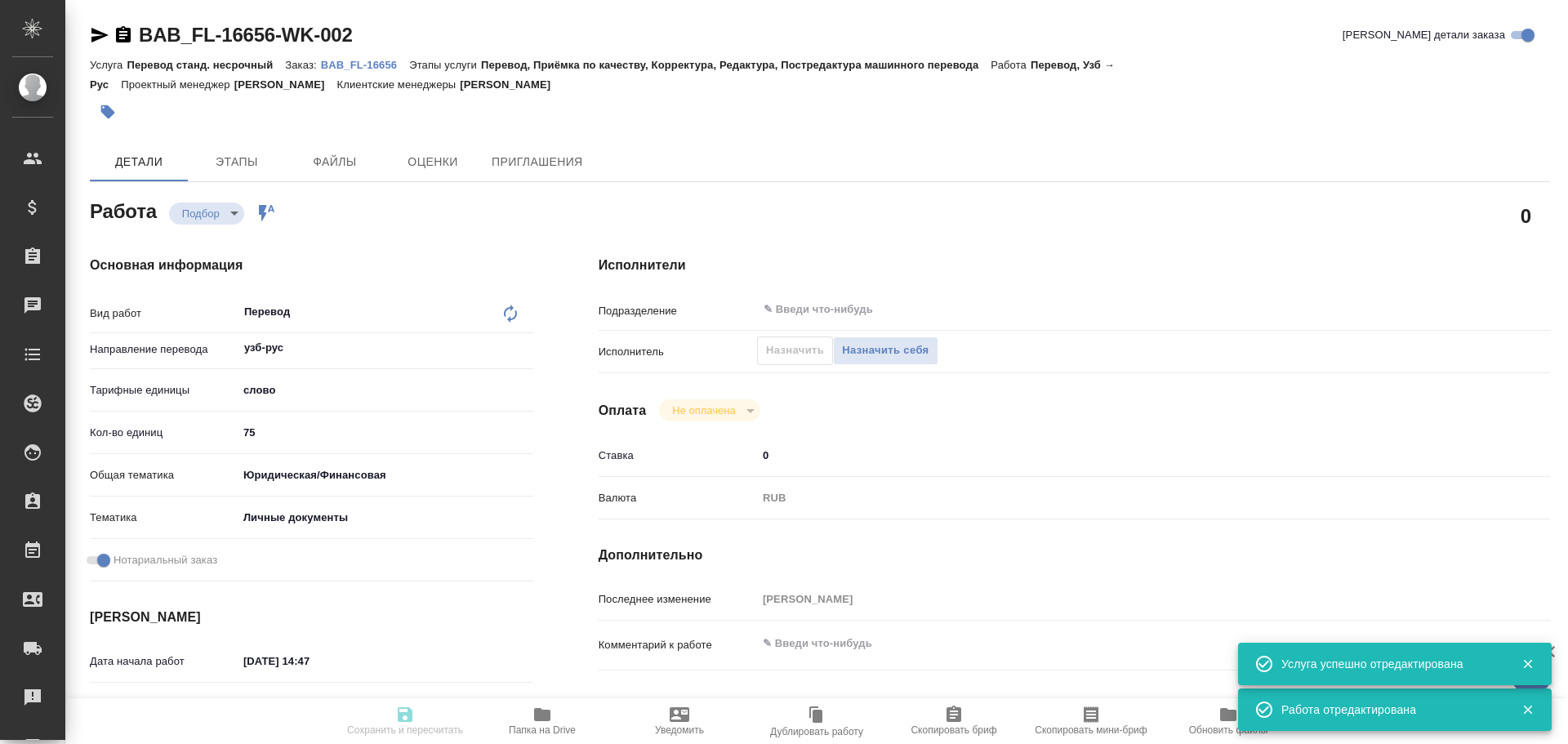
type textarea "x"
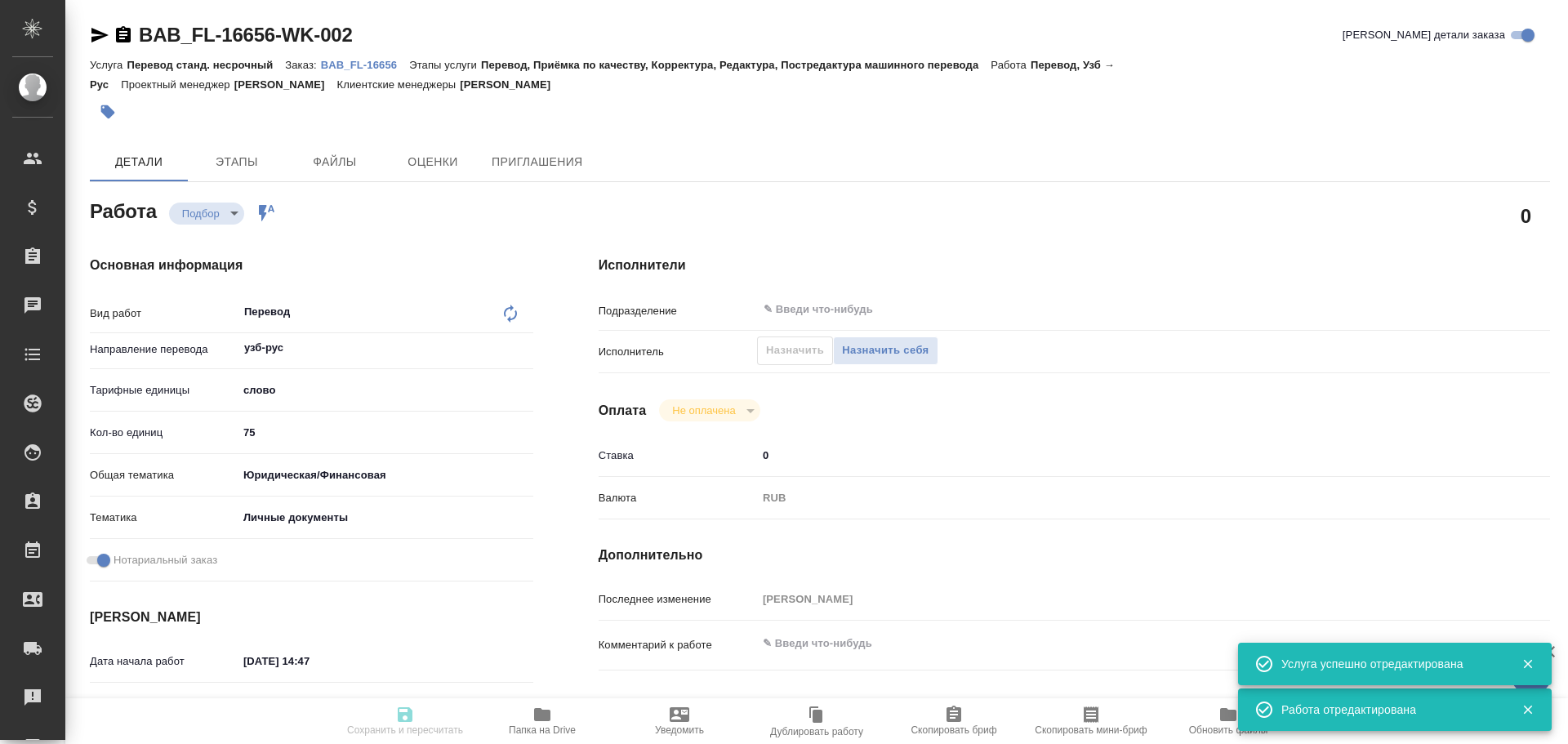
type textarea "x"
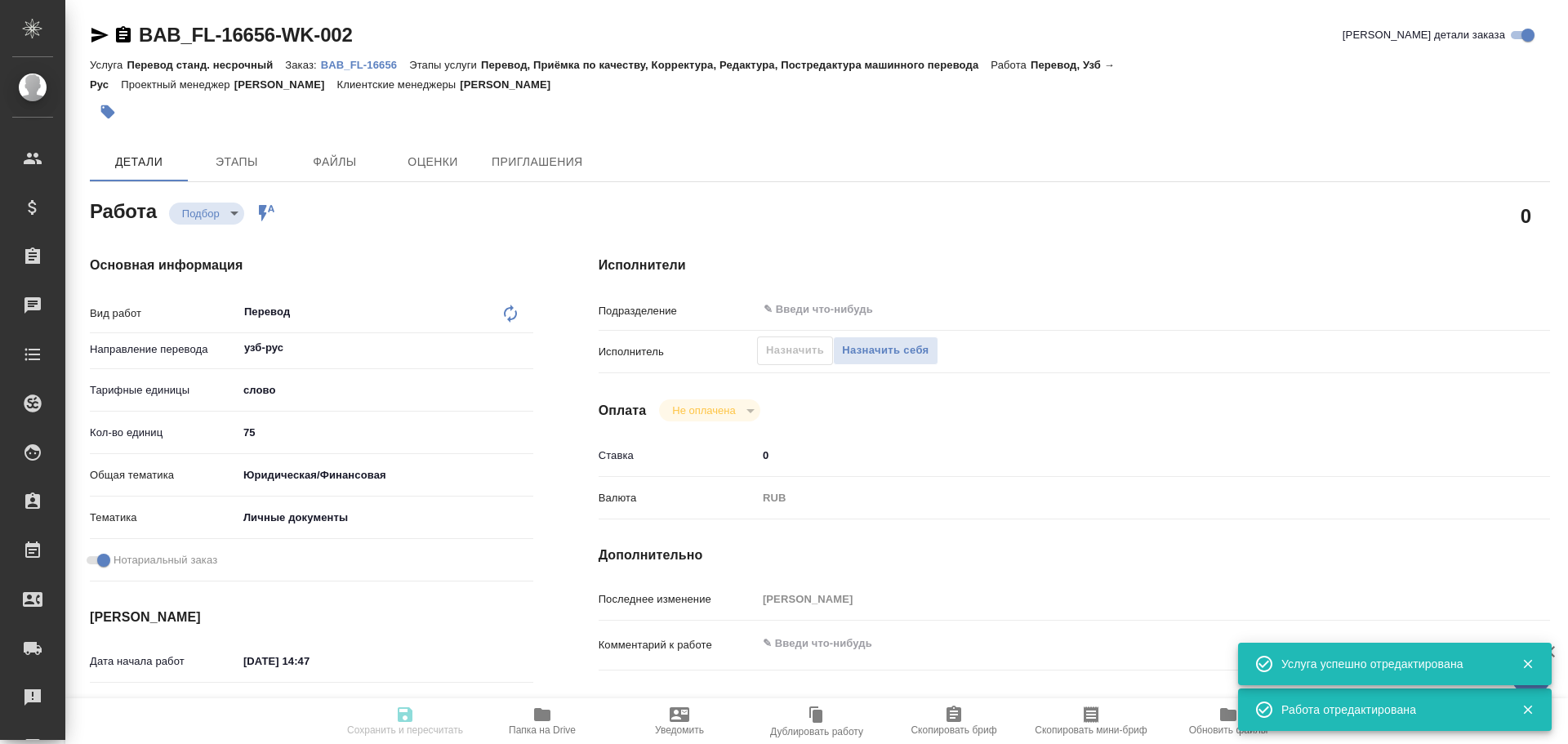
type textarea "x"
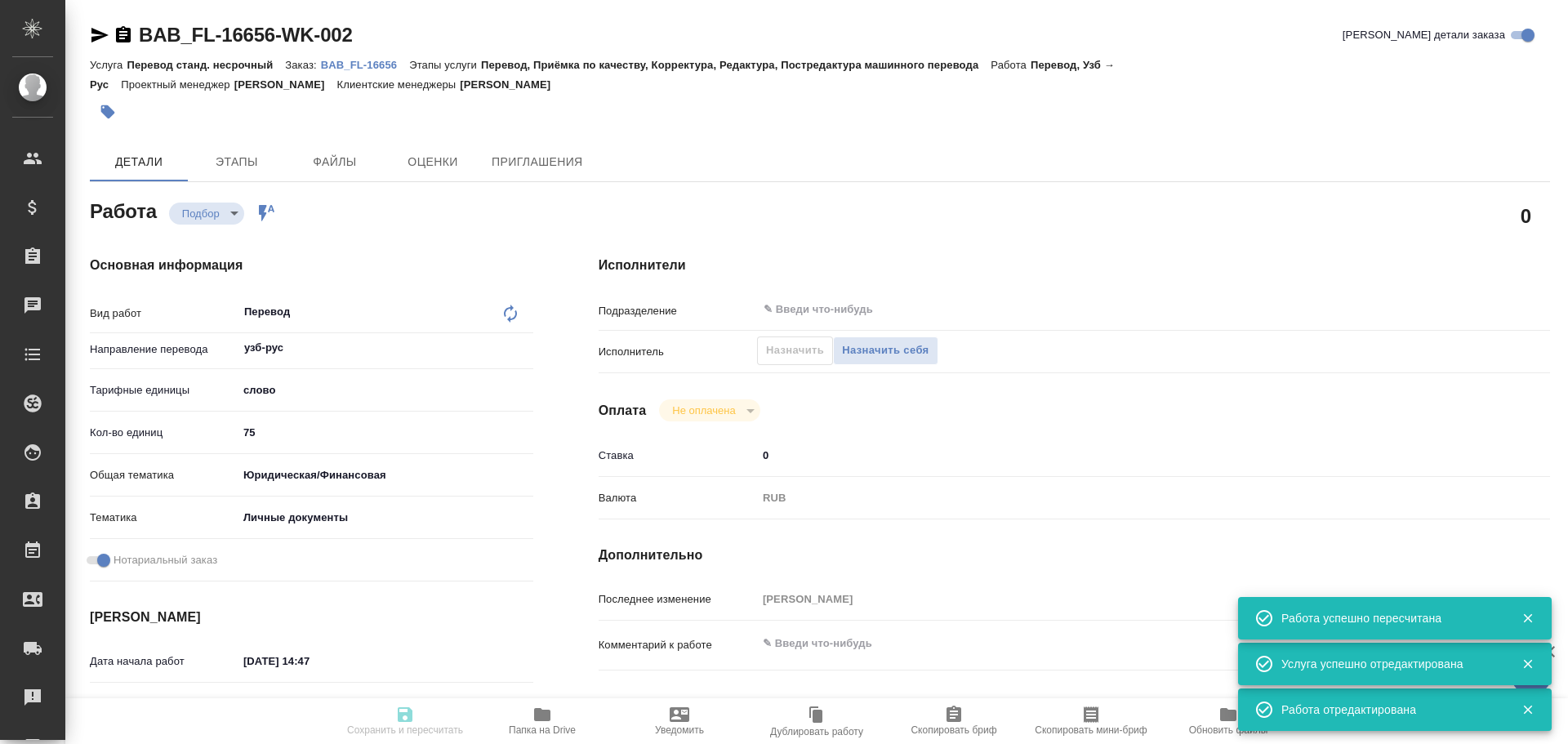
type input "recruiting"
type textarea "Перевод"
type textarea "x"
type input "узб-рус"
type input "5a8b1489cc6b4906c91bfd90"
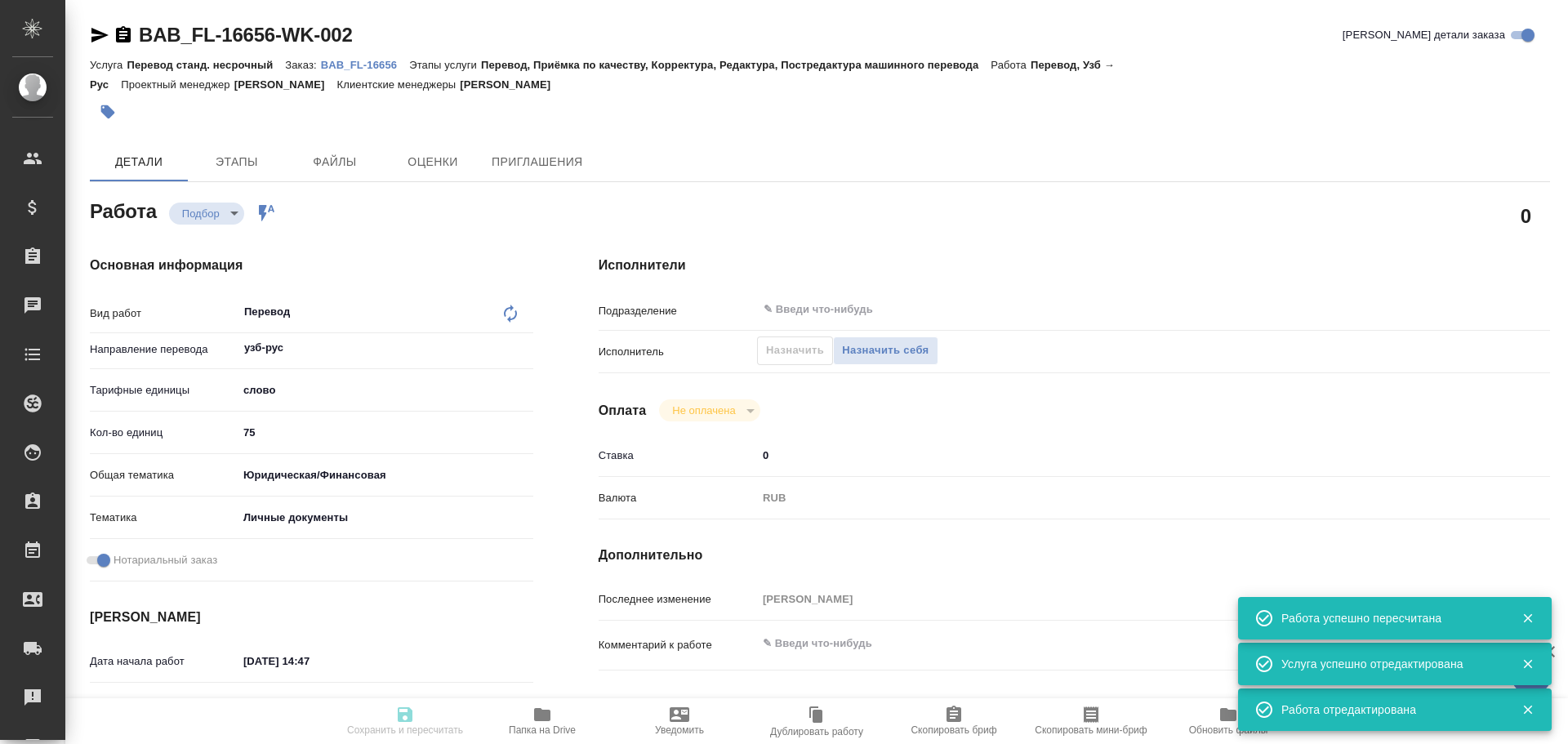
type input "75"
type input "yr-fn"
type input "5a8b8b956a9677013d343cfe"
checkbox input "true"
type input "[DATE] 14:47"
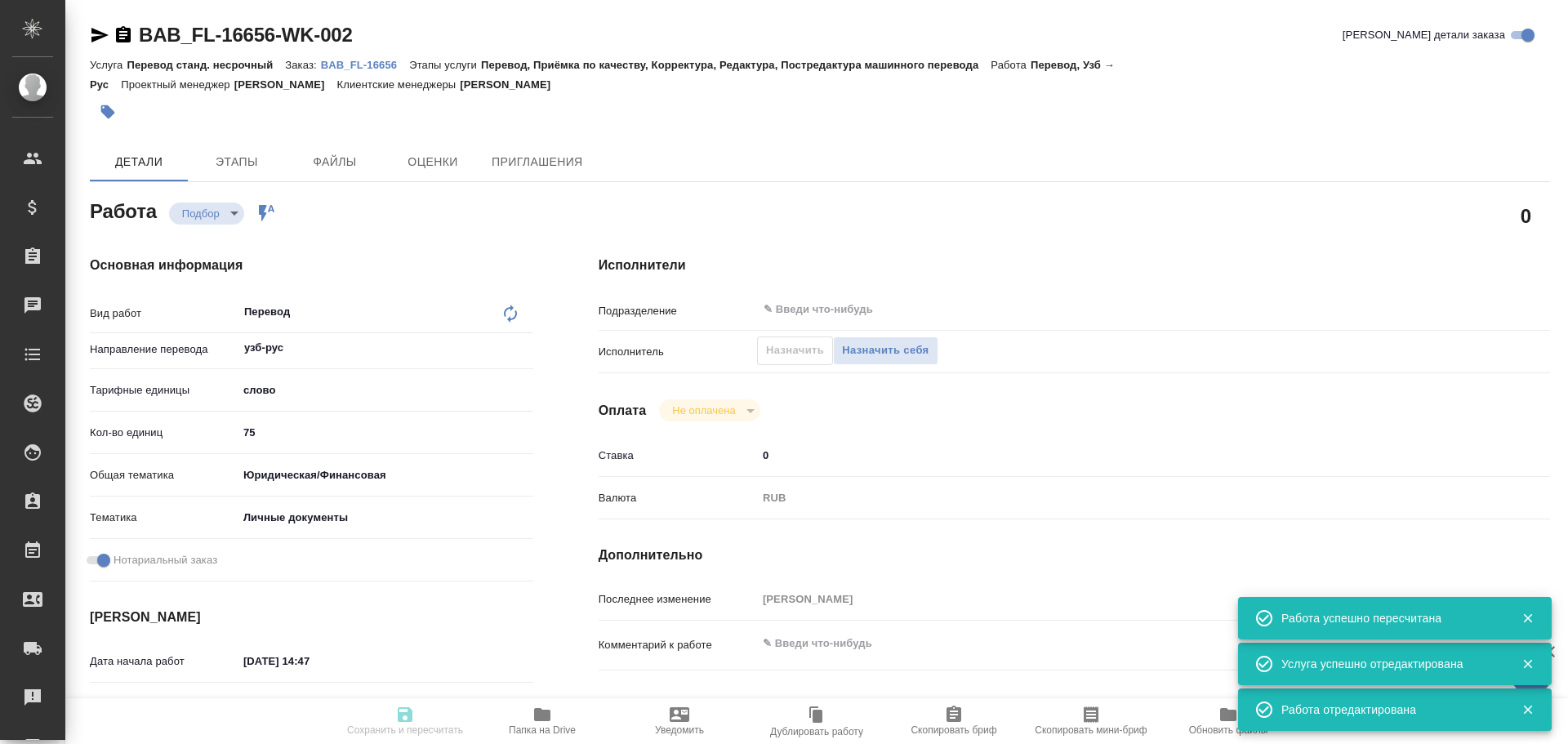
type input "[DATE] 15:15"
type input "notPayed"
type input "0"
type input "RUB"
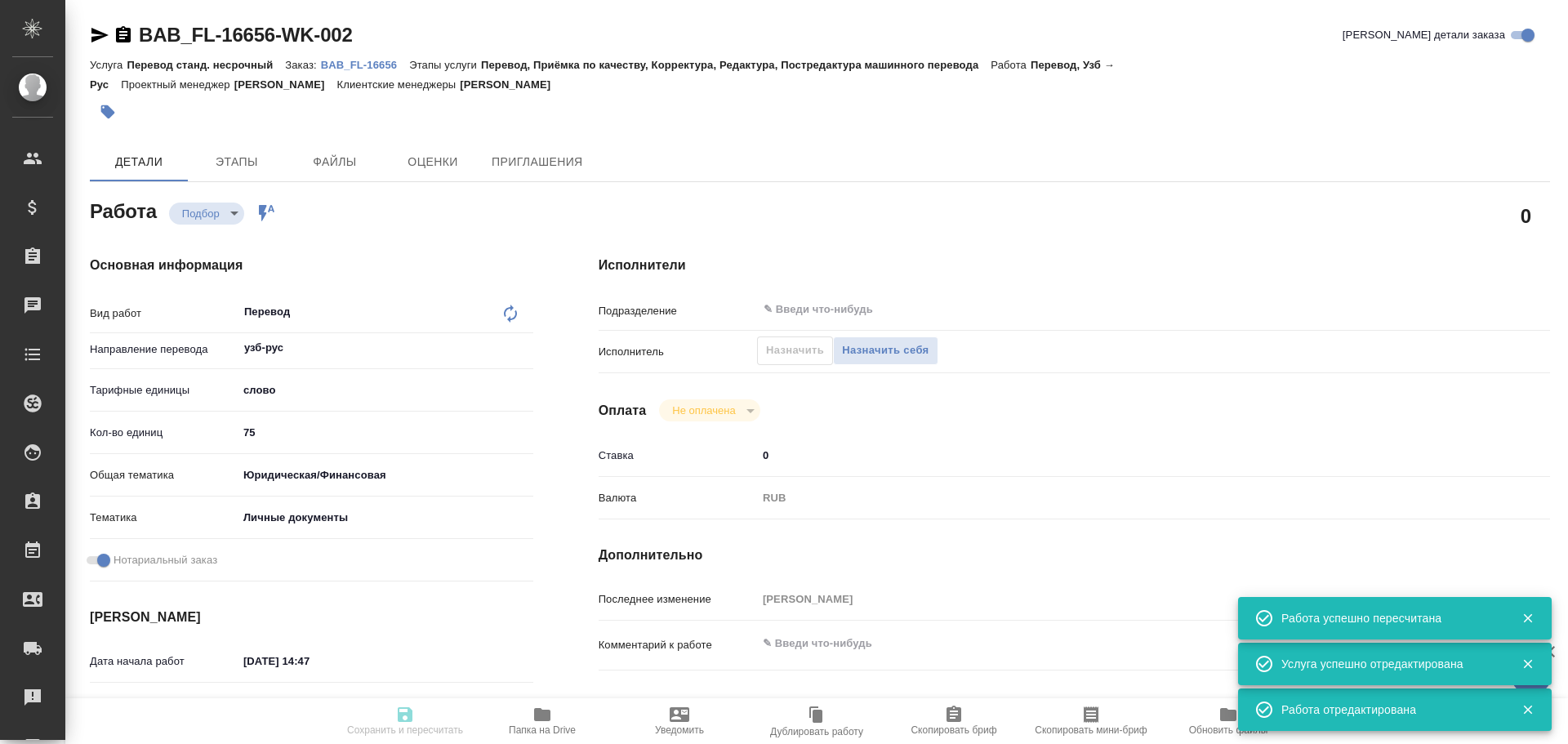
type input "[PERSON_NAME]"
type textarea "x"
type textarea "/Clients/FL_BAB/Orders/BAB_FL-16656/Translated/BAB_FL-16656-WK-002"
type textarea "x"
type input "BAB_FL-16656"
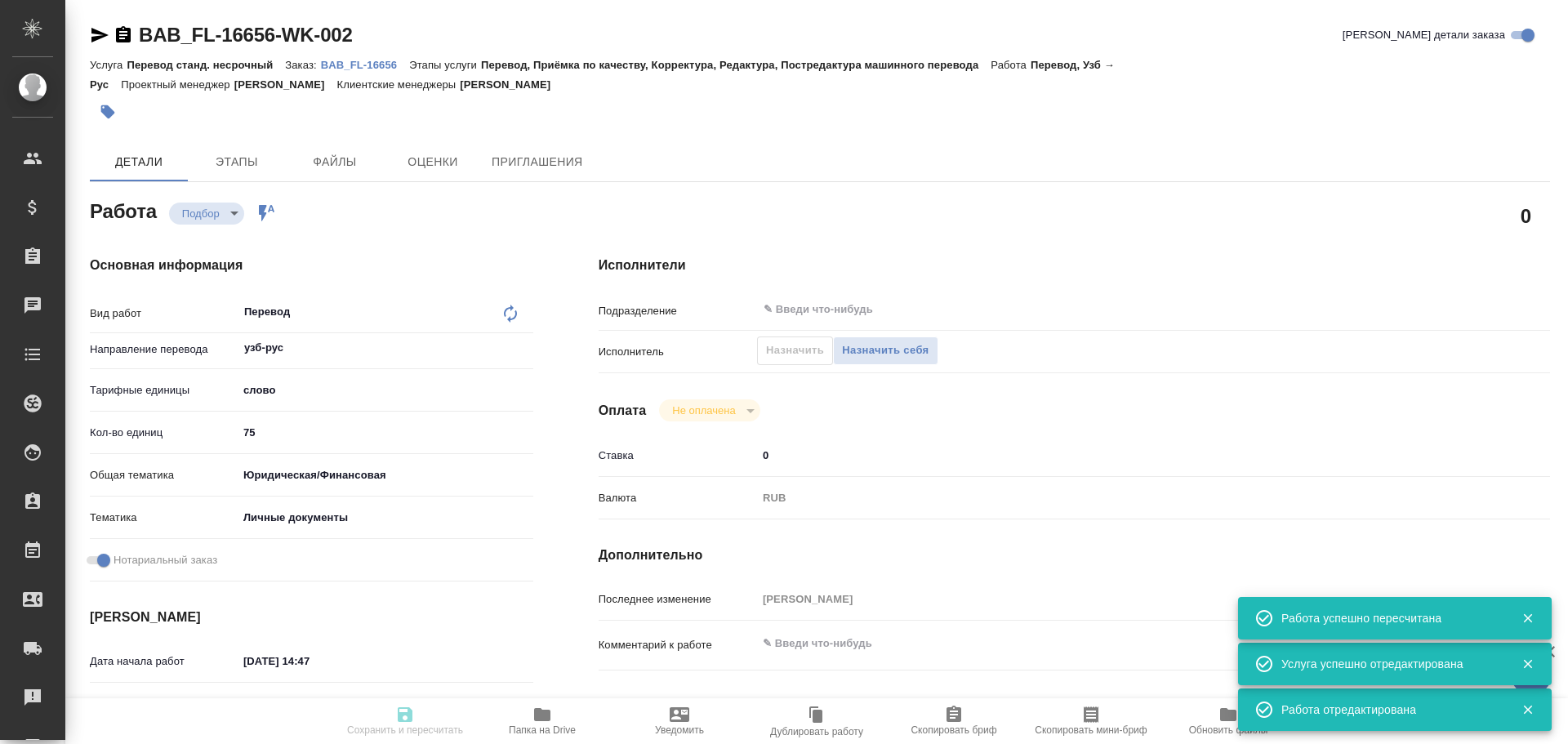
type input "Перевод станд. несрочный"
type input "Перевод, Приёмка по качеству, Корректура, Редактура, Постредактура машинного пе…"
type input "[PERSON_NAME]"
type input "/Clients/FL_BAB/Orders/BAB_FL-16656"
type textarea "x"
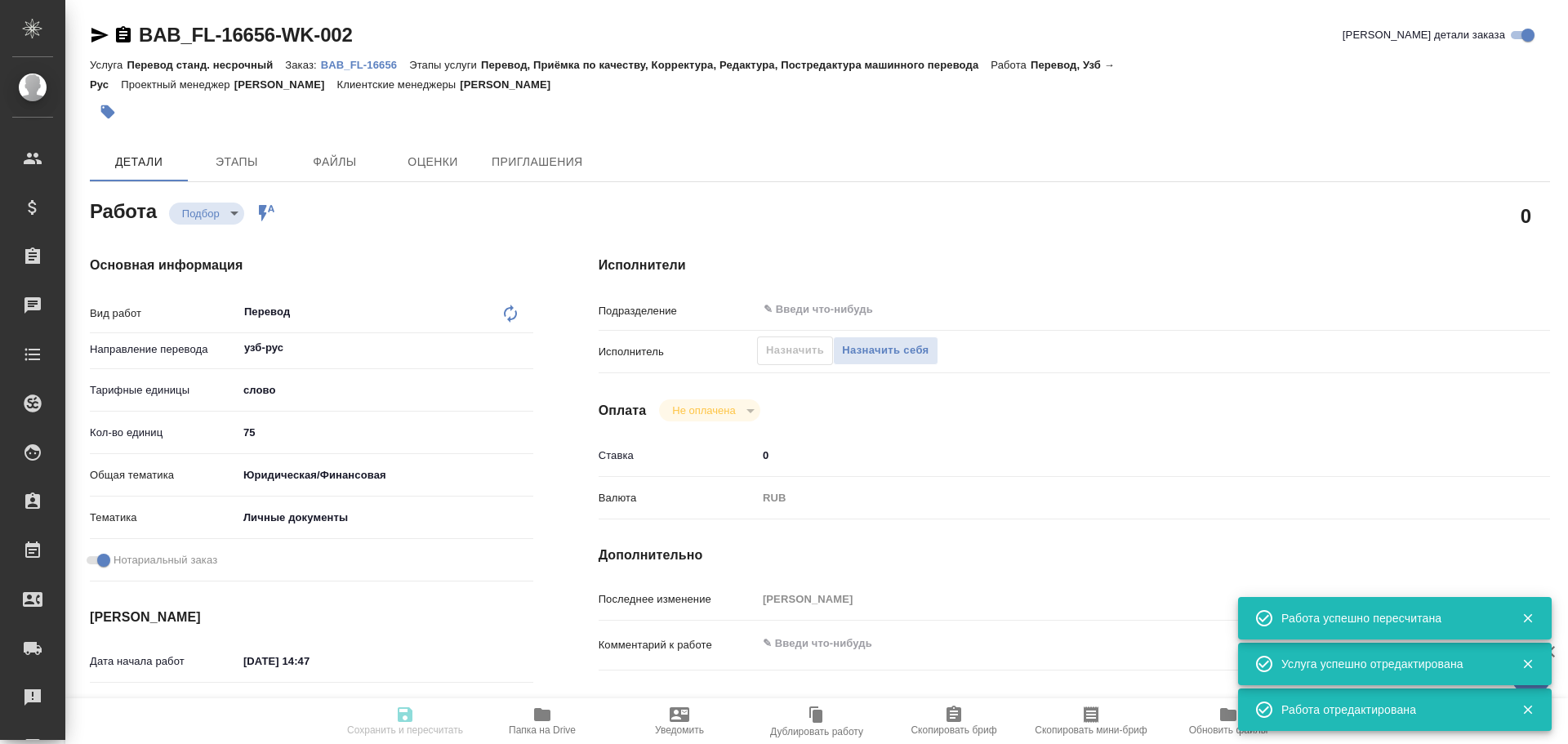
type textarea "[PERSON_NAME] угли"
type textarea "x"
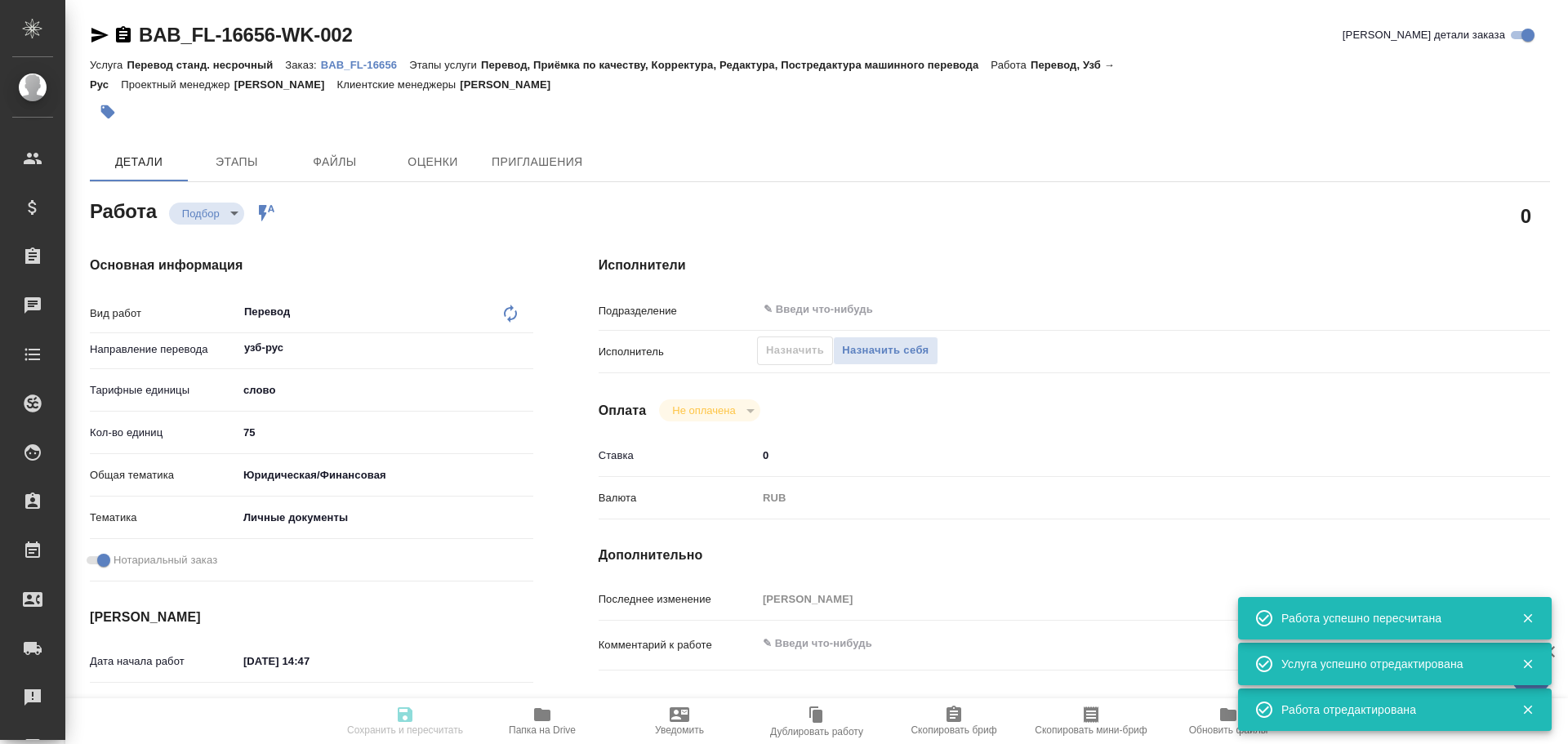
type textarea "x"
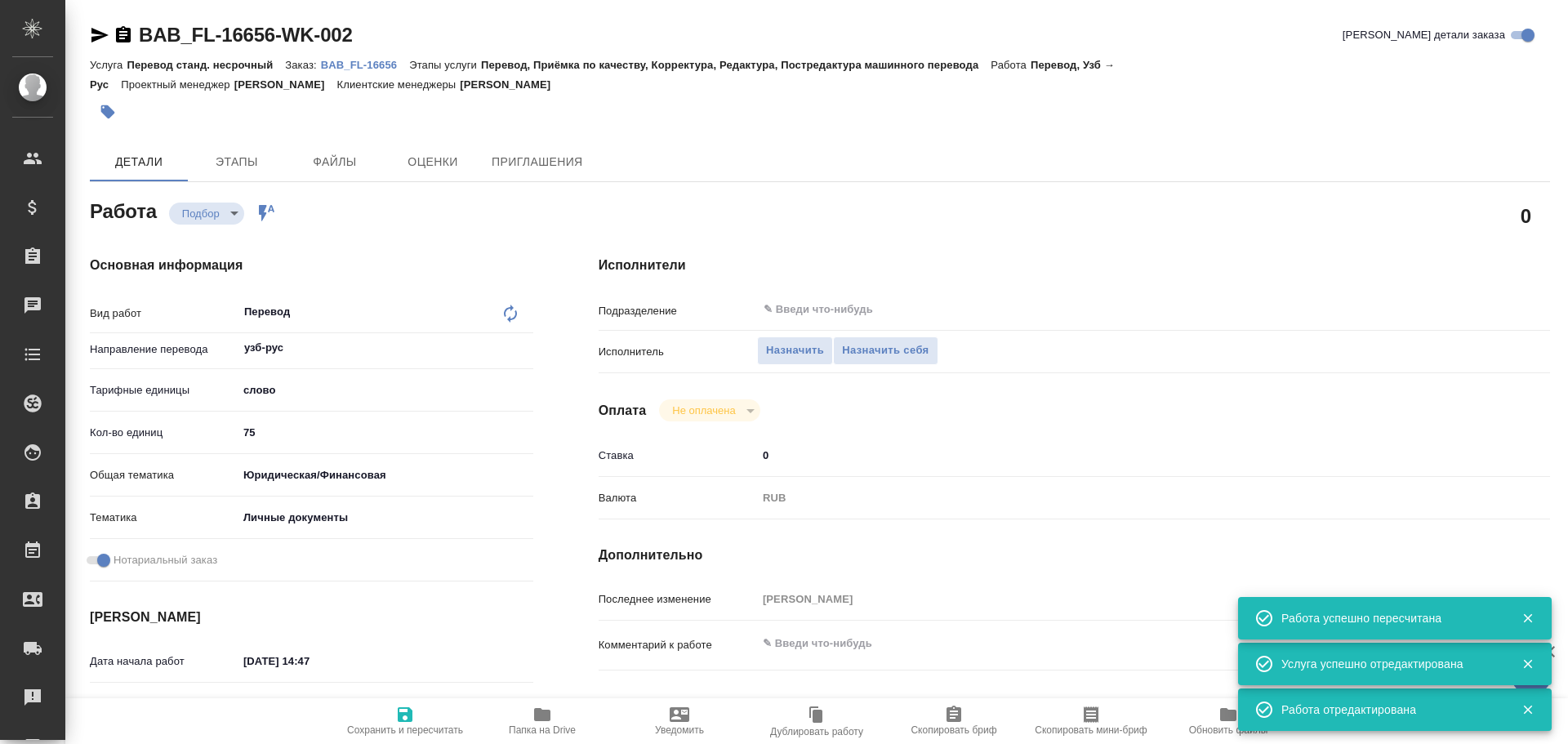
type textarea "x"
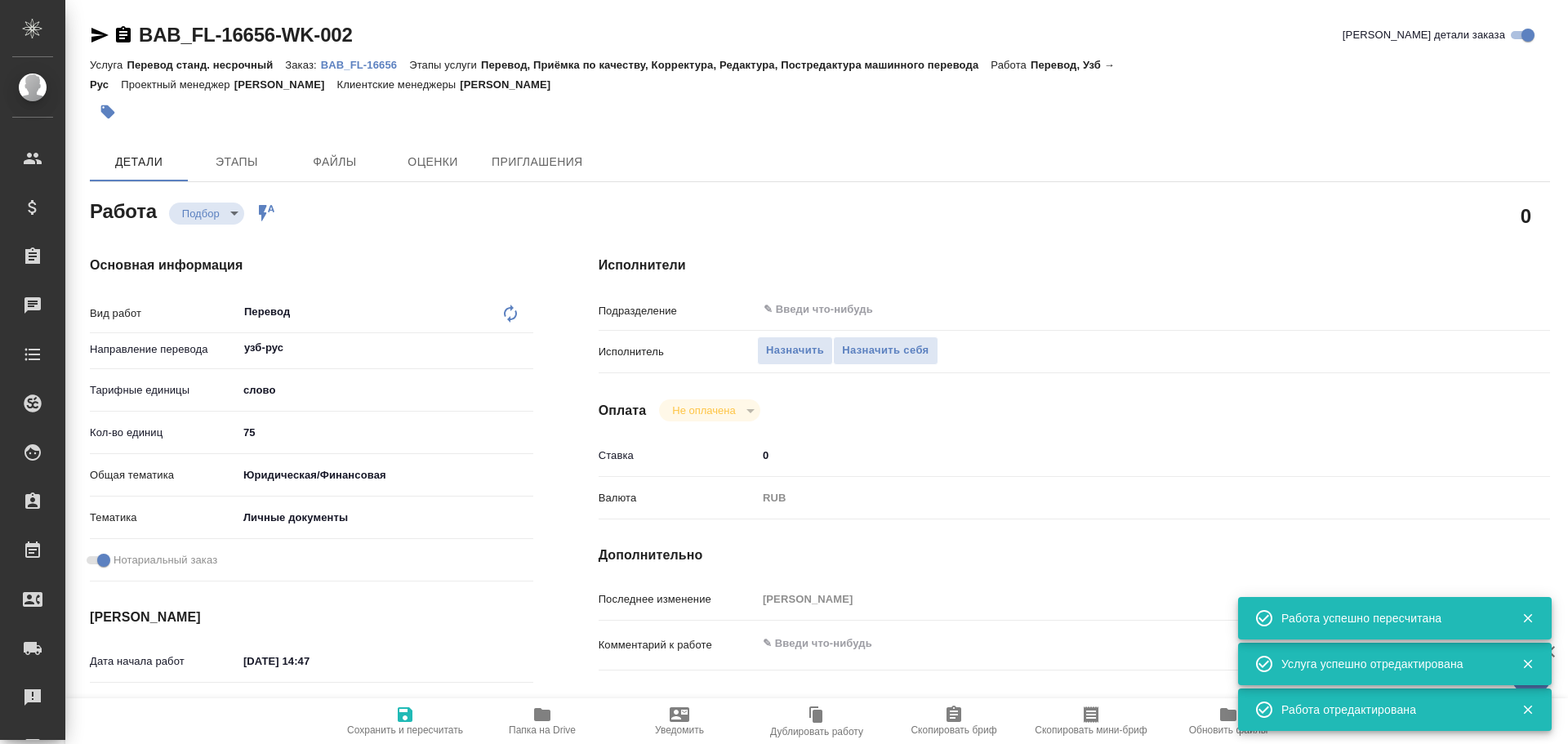
type textarea "x"
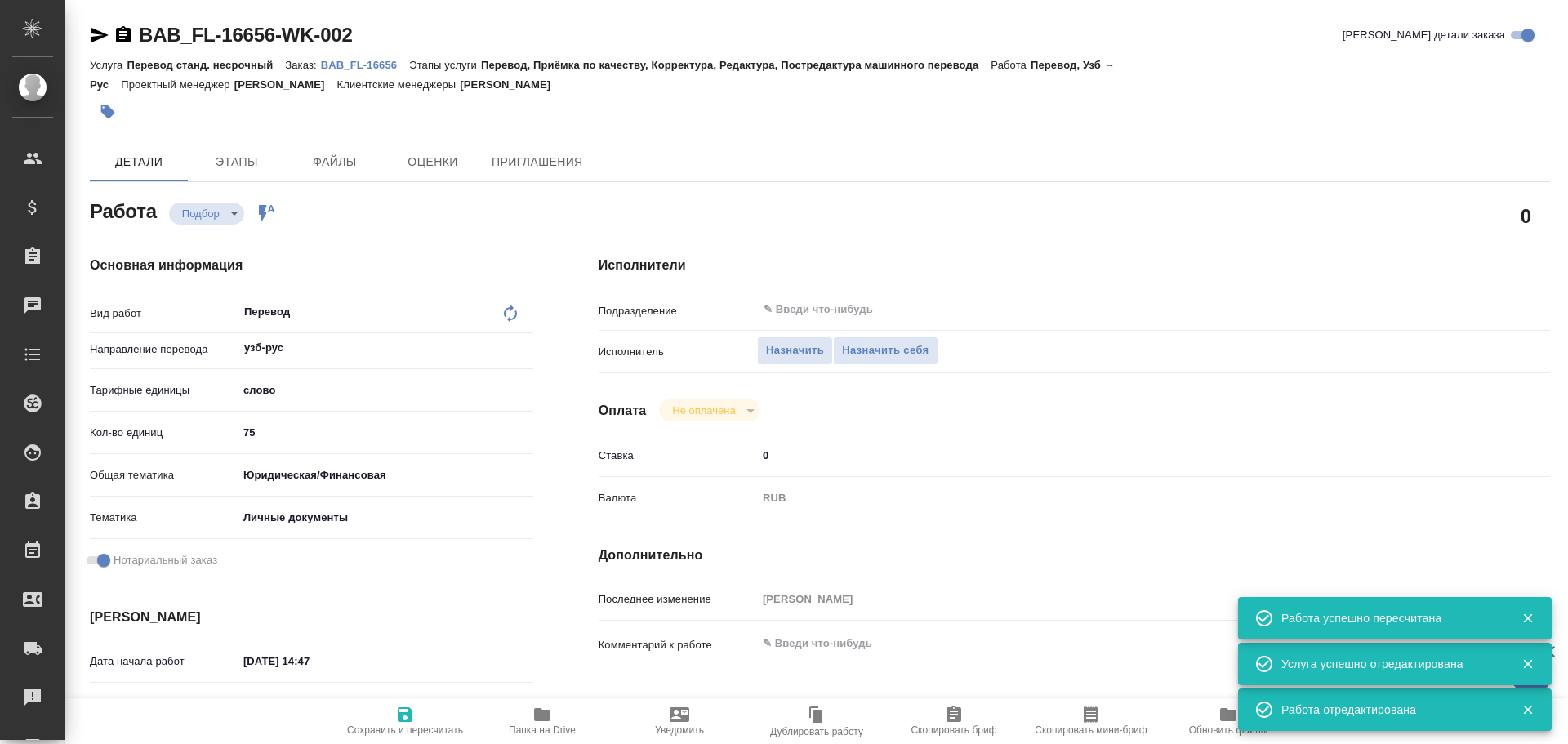
type textarea "x"
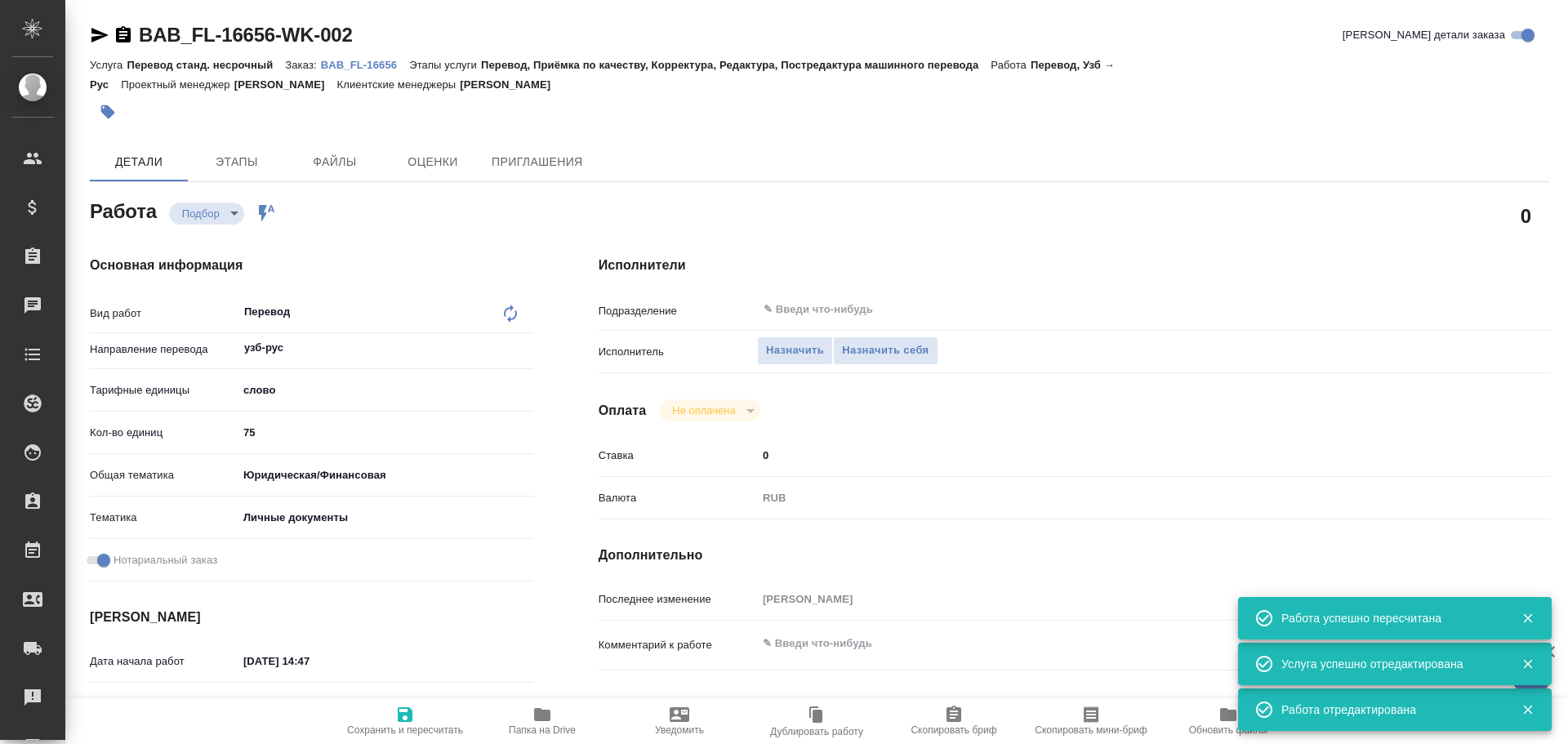
type textarea "x"
click at [866, 352] on span "Назначить себя" at bounding box center [885, 351] width 86 height 19
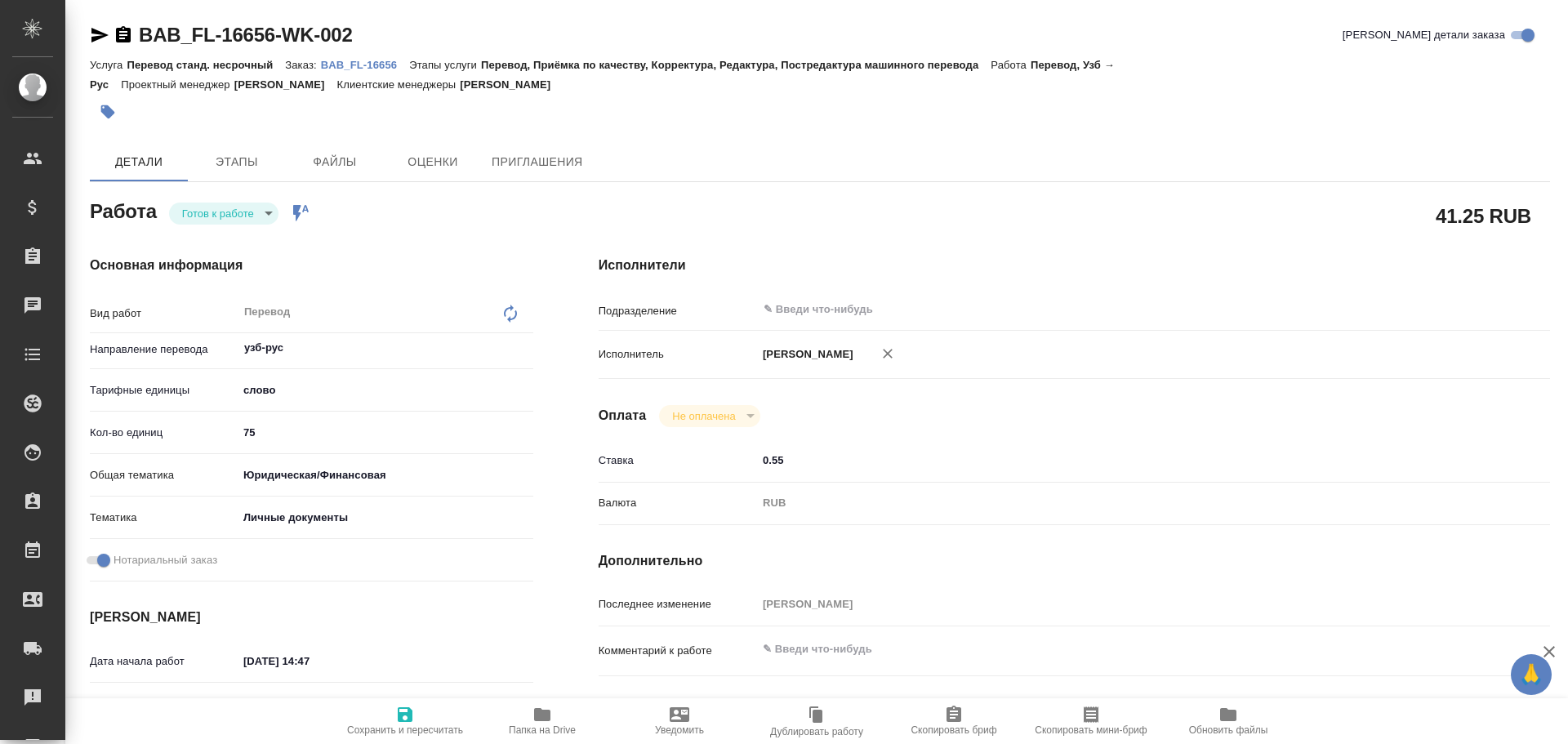
type textarea "x"
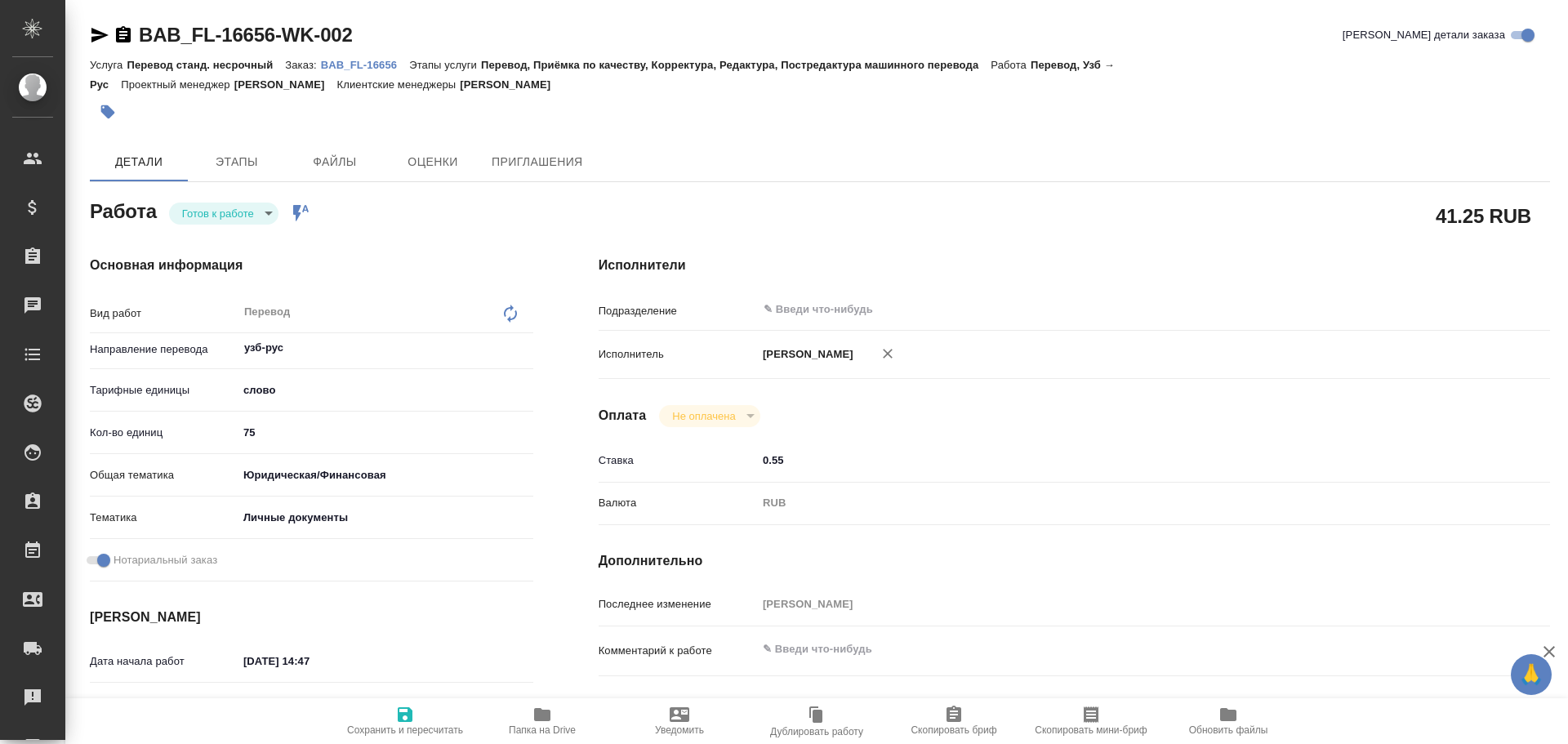
type textarea "x"
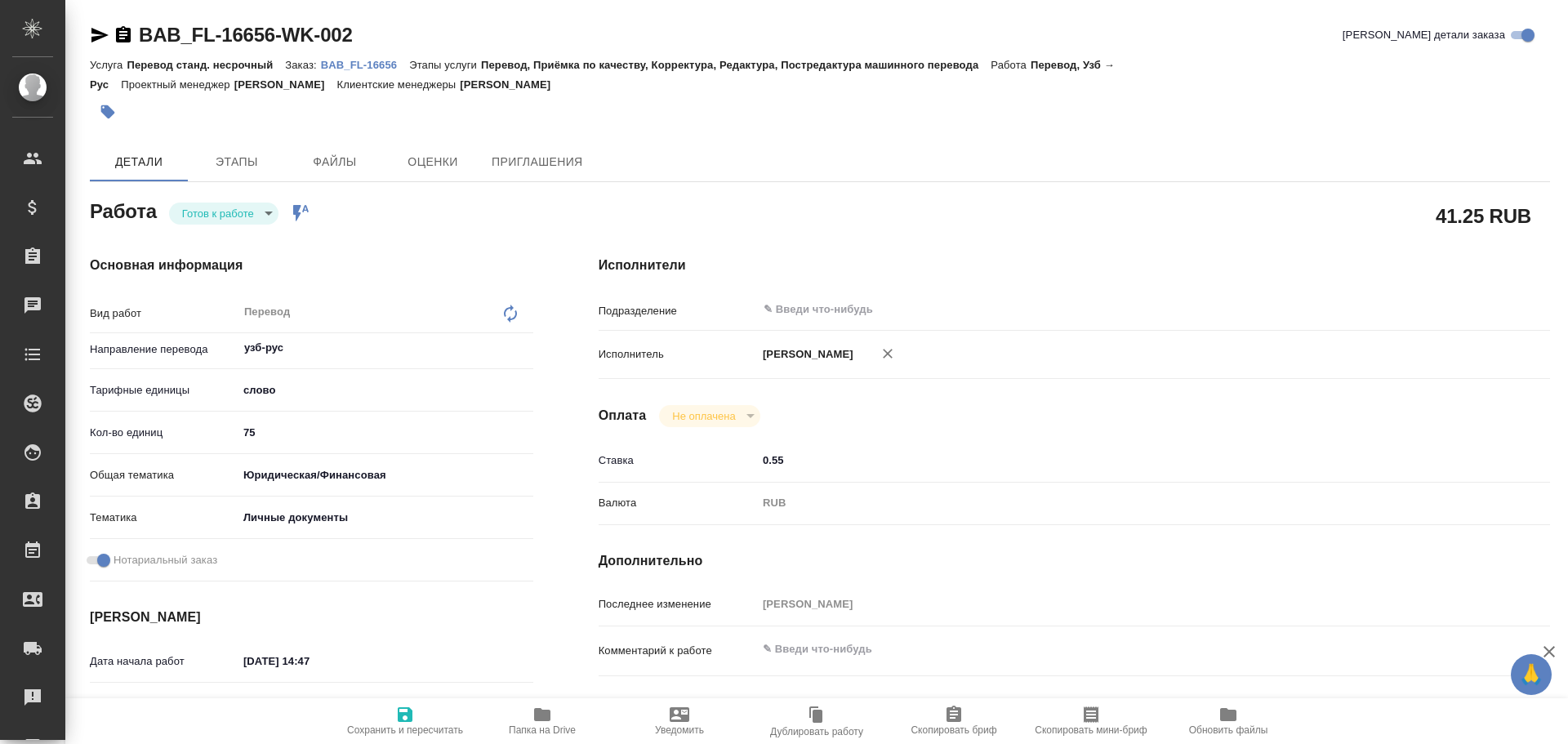
type textarea "x"
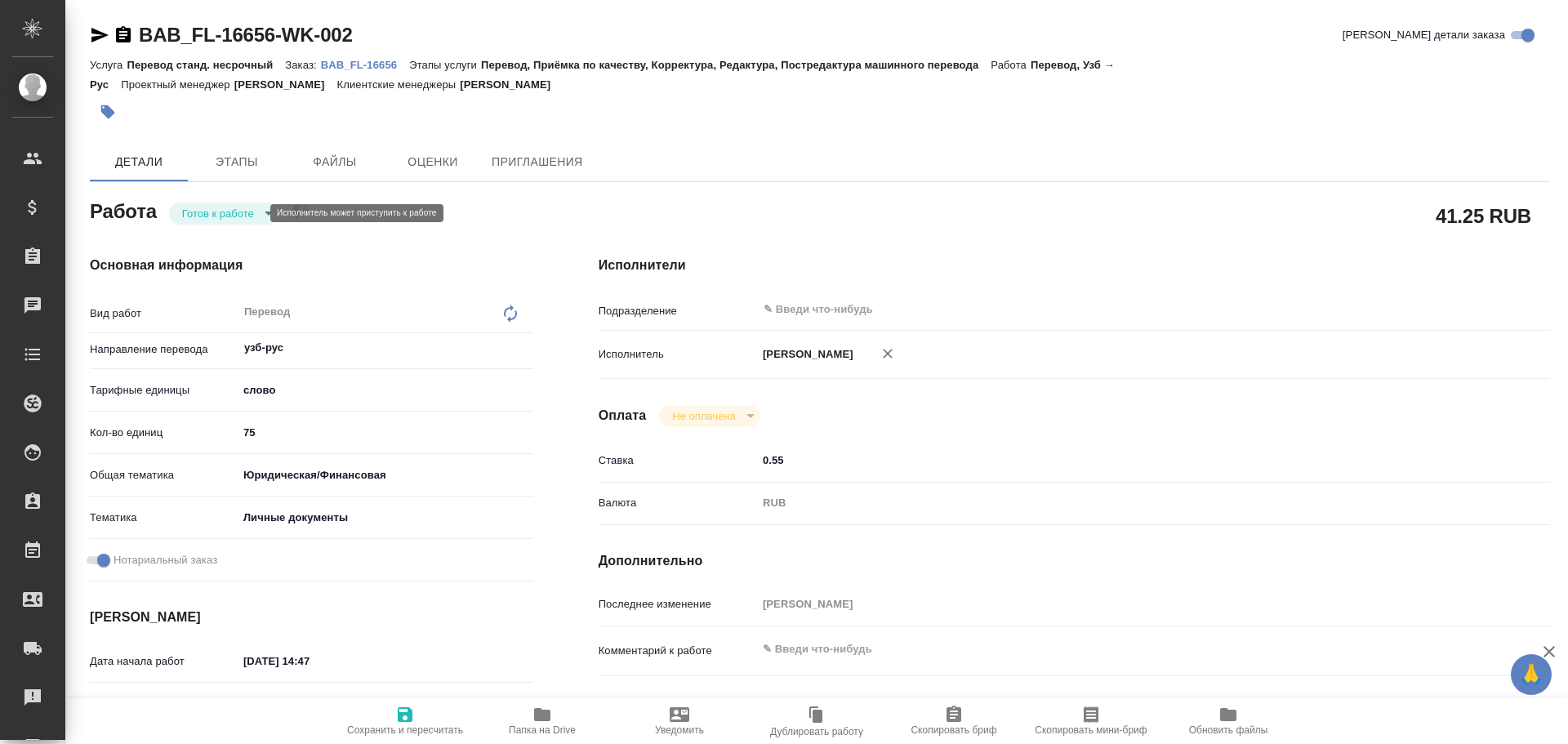
click at [200, 210] on body "🙏 .cls-1 fill:#fff; AWATERA Gusev Alexandr Клиенты Спецификации Заказы Чаты Tod…" at bounding box center [784, 372] width 1568 height 744
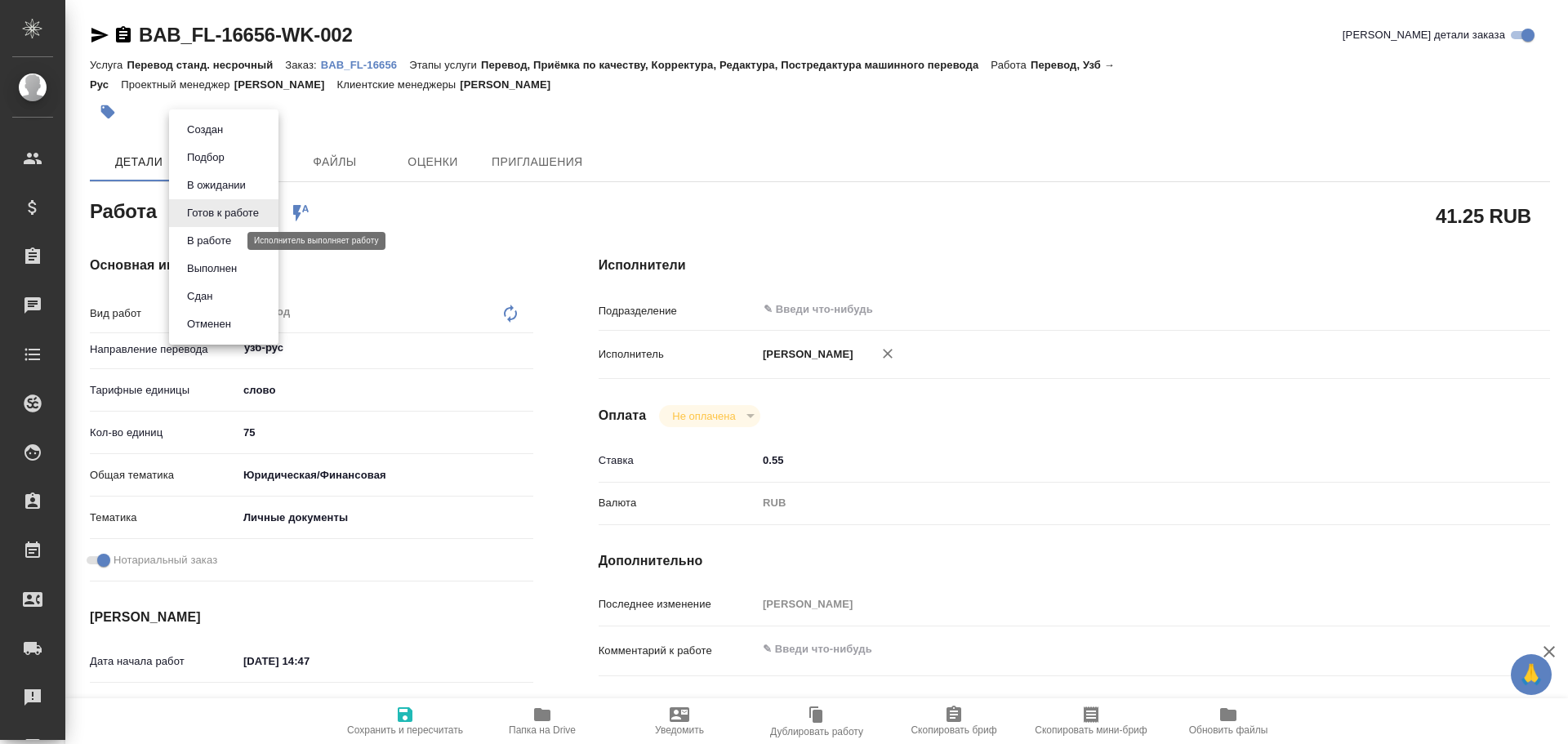
type textarea "x"
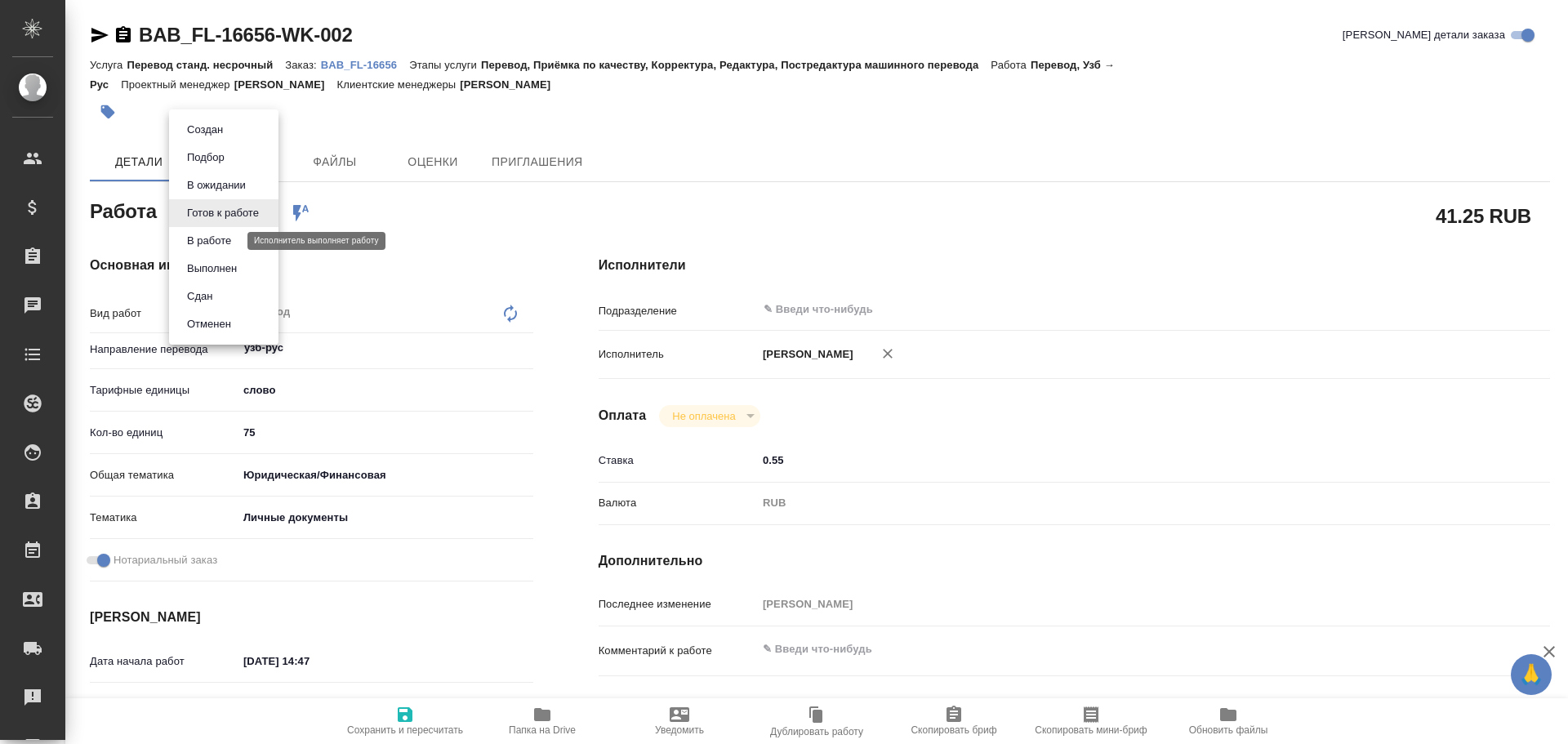
click at [203, 248] on button "В работе" at bounding box center [209, 241] width 54 height 18
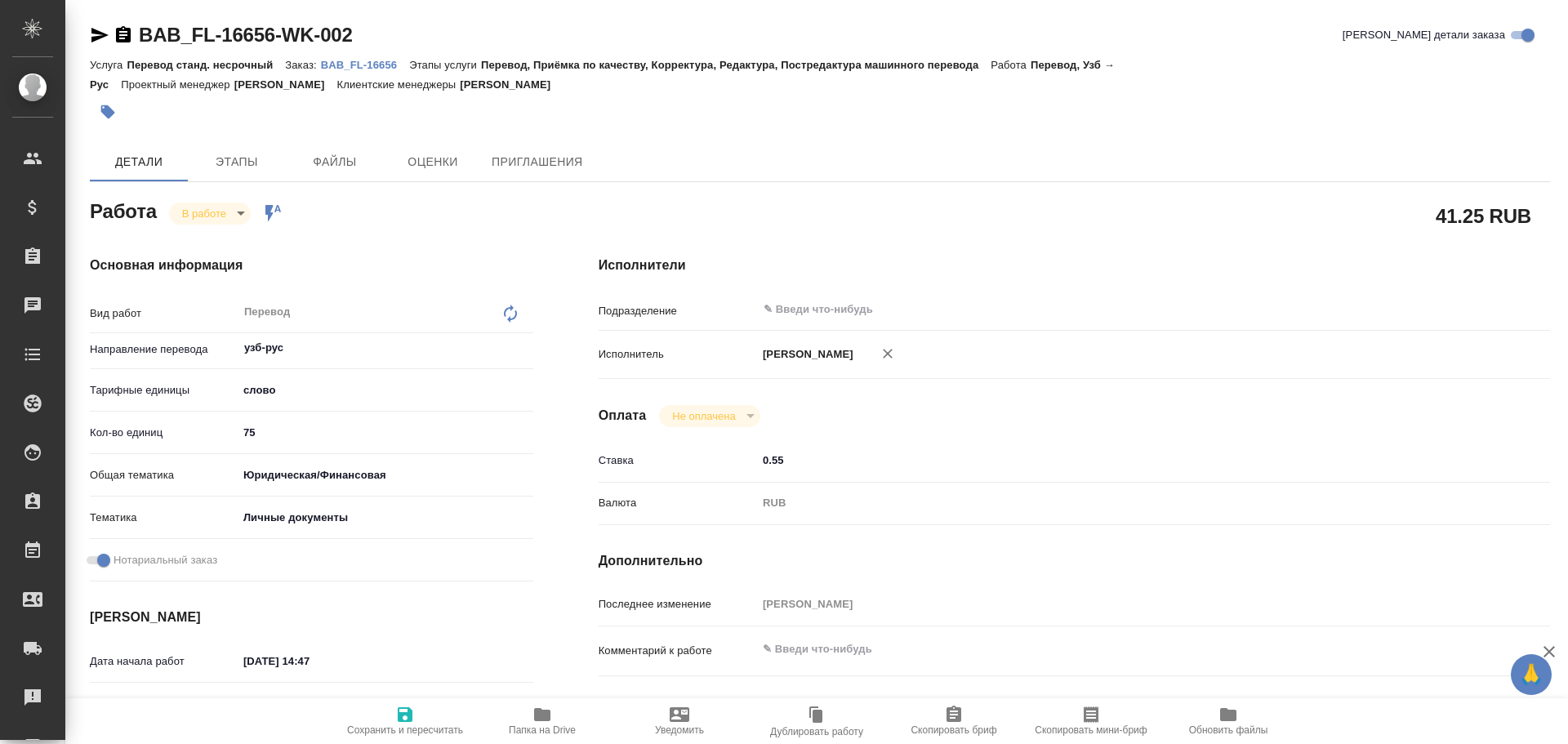
type textarea "x"
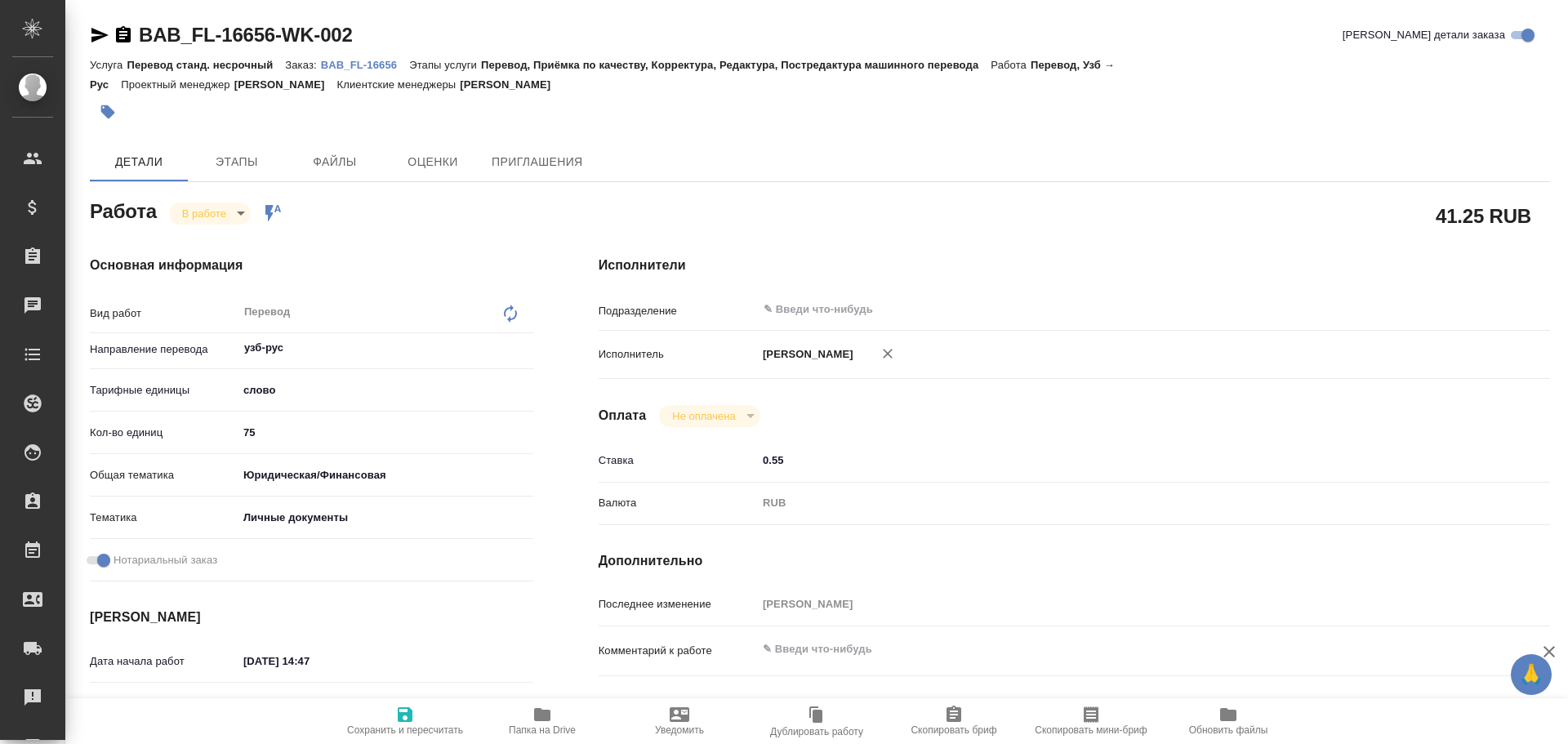
click at [532, 715] on icon "button" at bounding box center [542, 715] width 20 height 20
click at [550, 709] on icon "button" at bounding box center [542, 715] width 20 height 20
click at [207, 223] on body "🙏 .cls-1 fill:#fff; AWATERA Gusev Alexandr Клиенты Спецификации Заказы 0 Чаты T…" at bounding box center [784, 372] width 1568 height 744
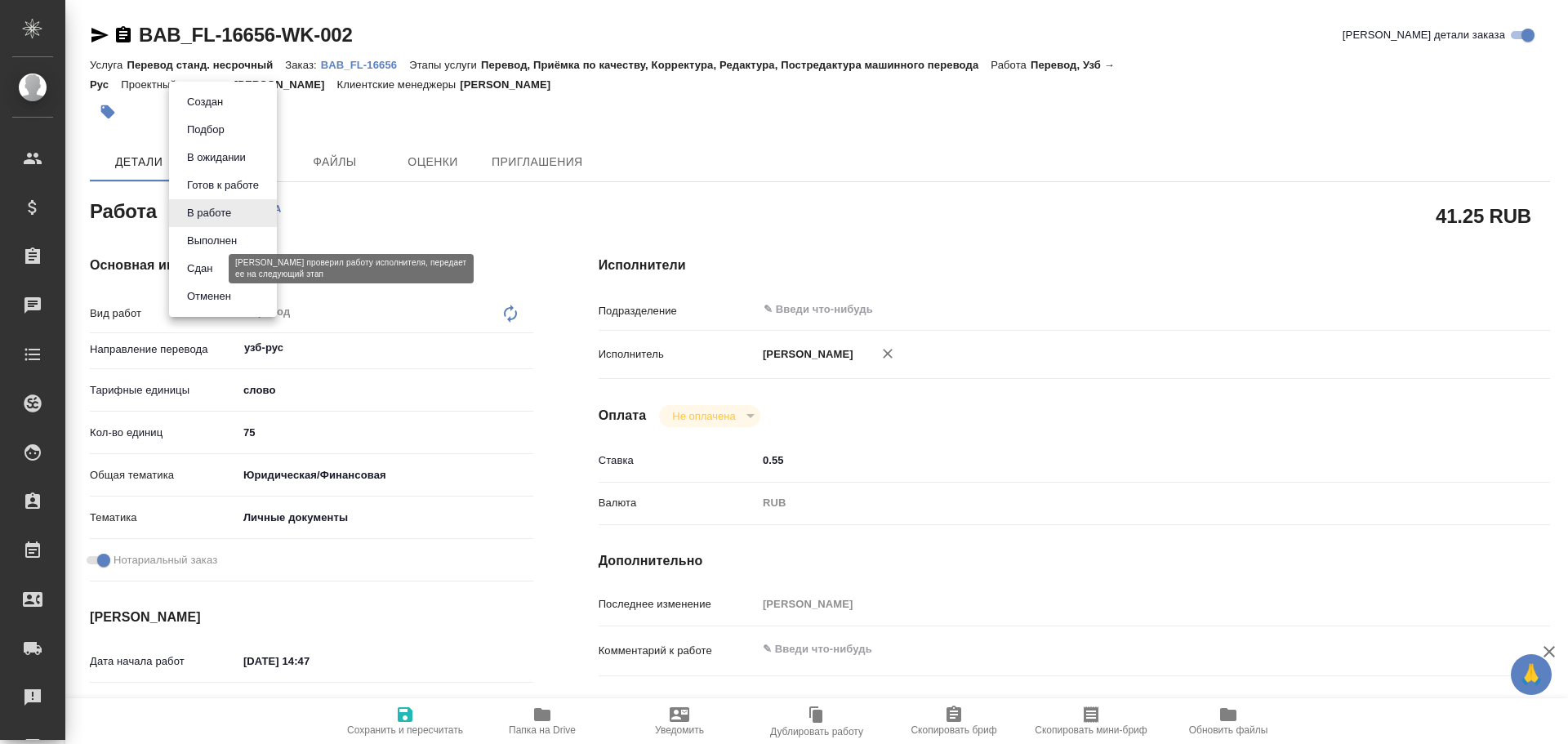
click at [200, 270] on button "Сдан" at bounding box center [200, 269] width 35 height 18
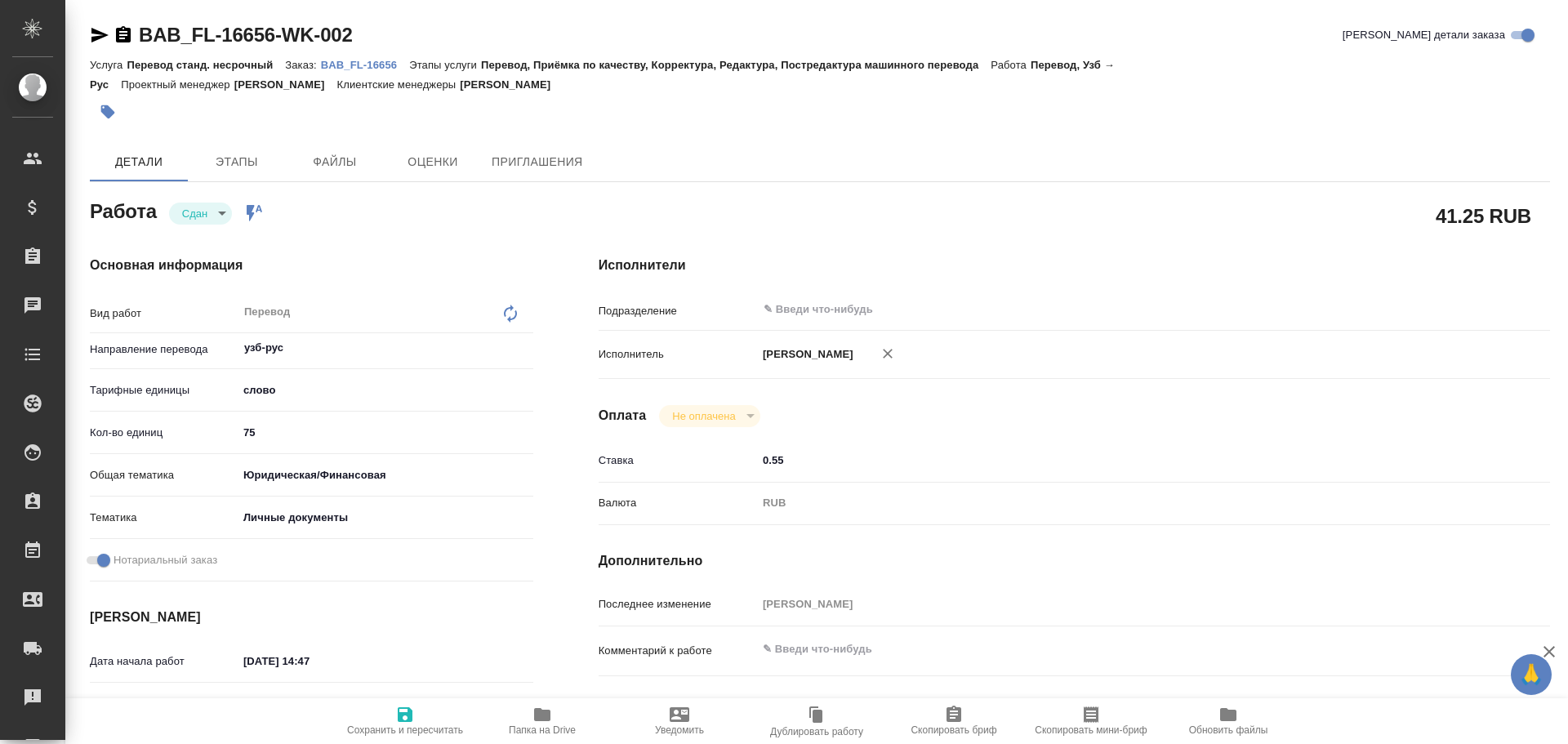
type textarea "x"
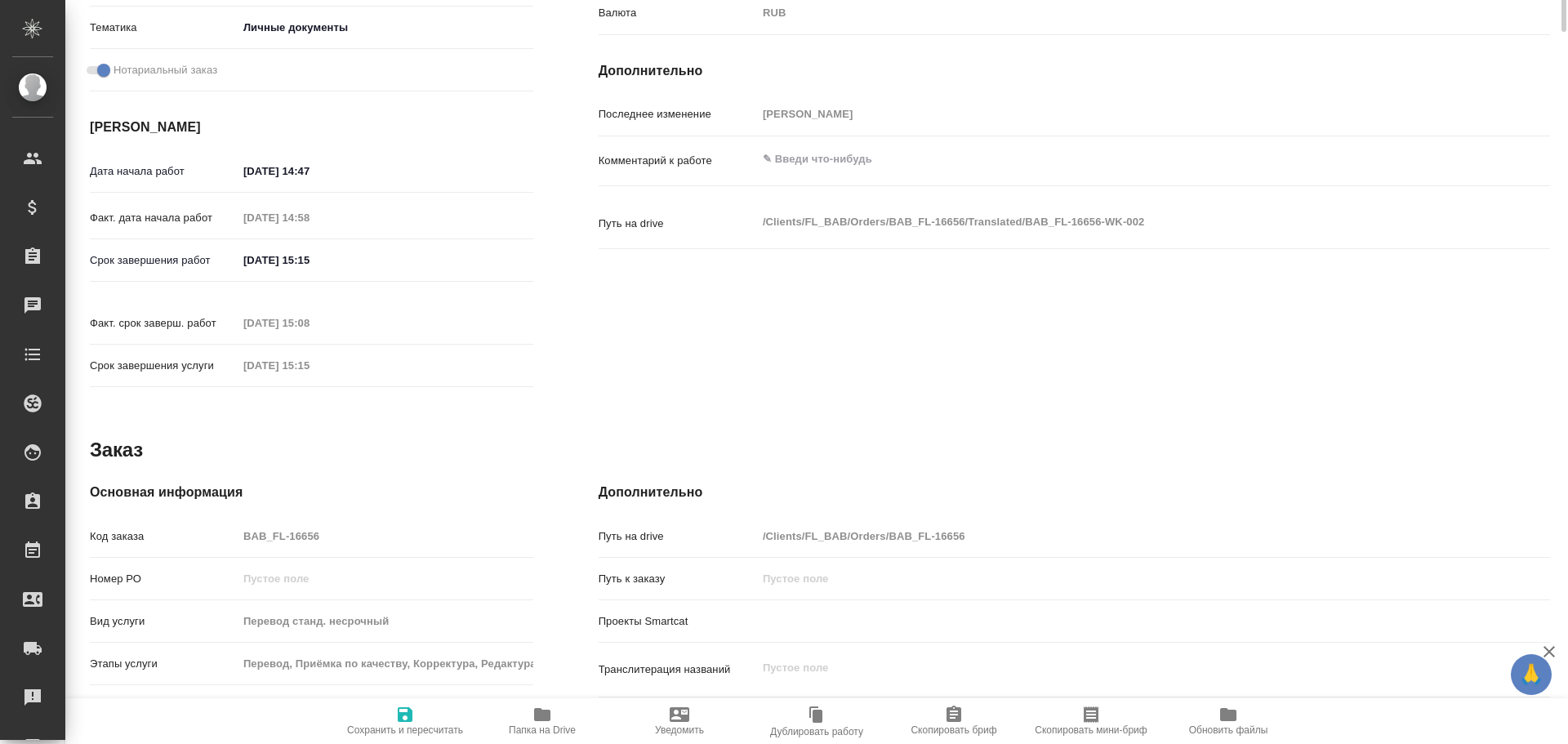
type textarea "x"
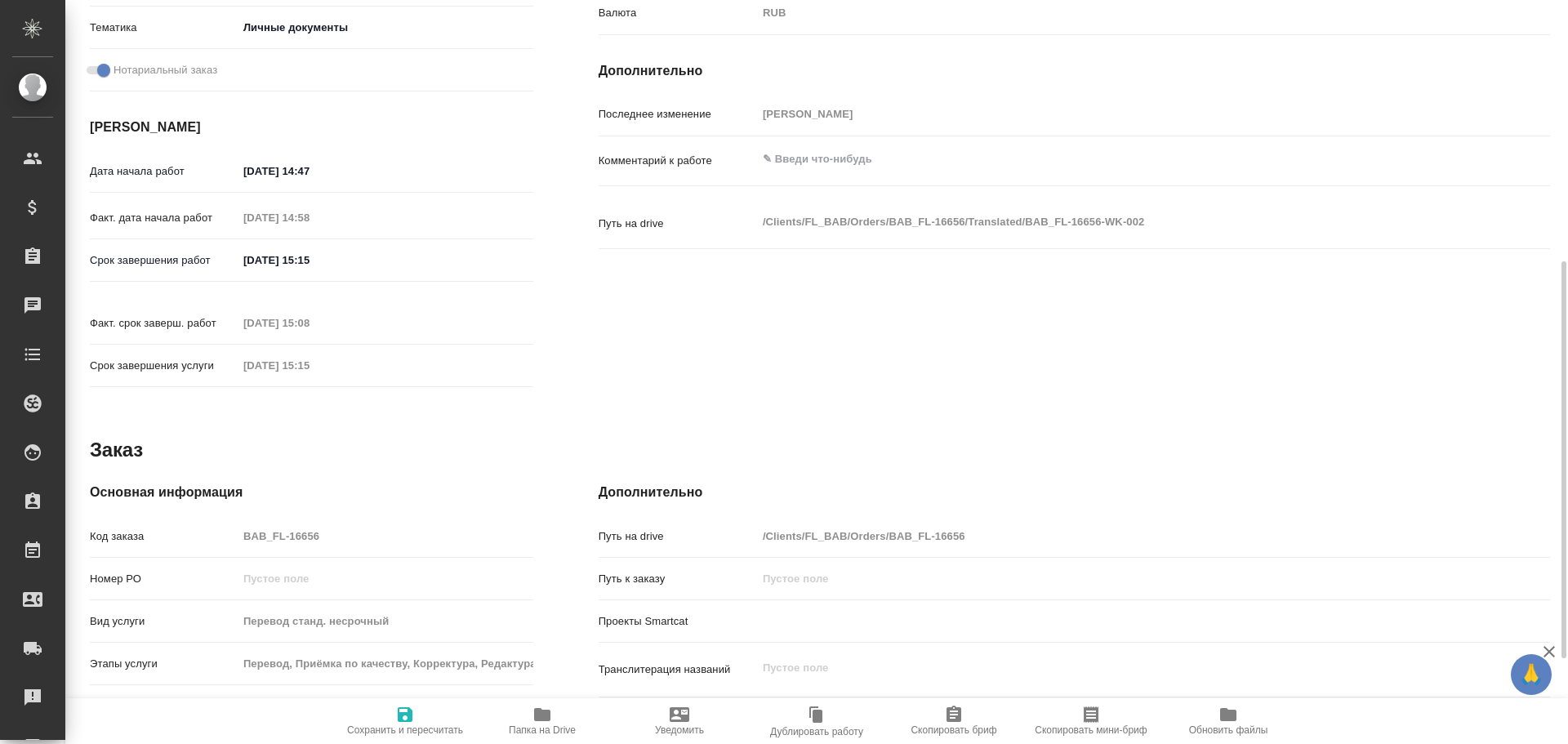
scroll to position [650, 0]
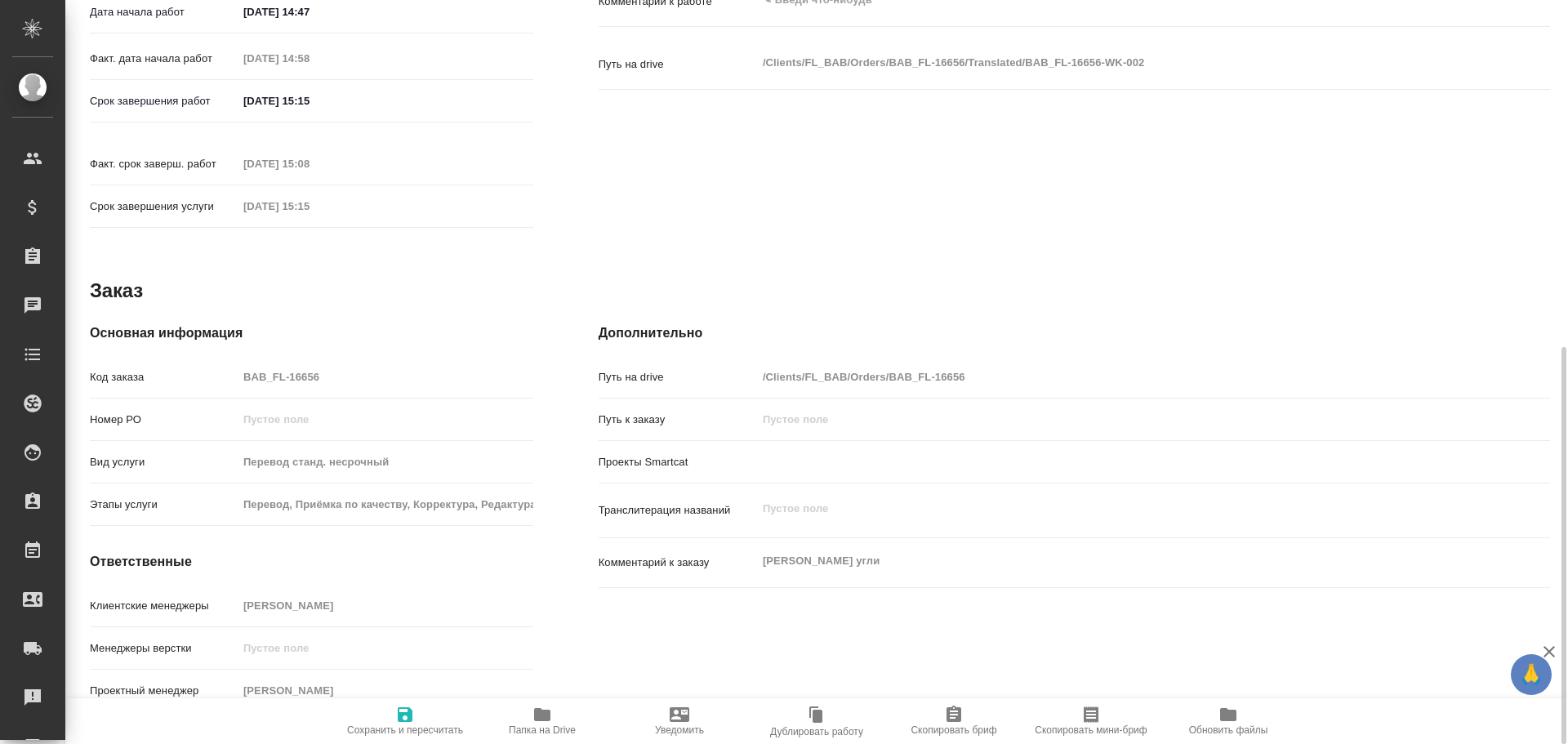
click at [229, 367] on div "Код заказа BAB_FL-16656" at bounding box center [311, 377] width 443 height 29
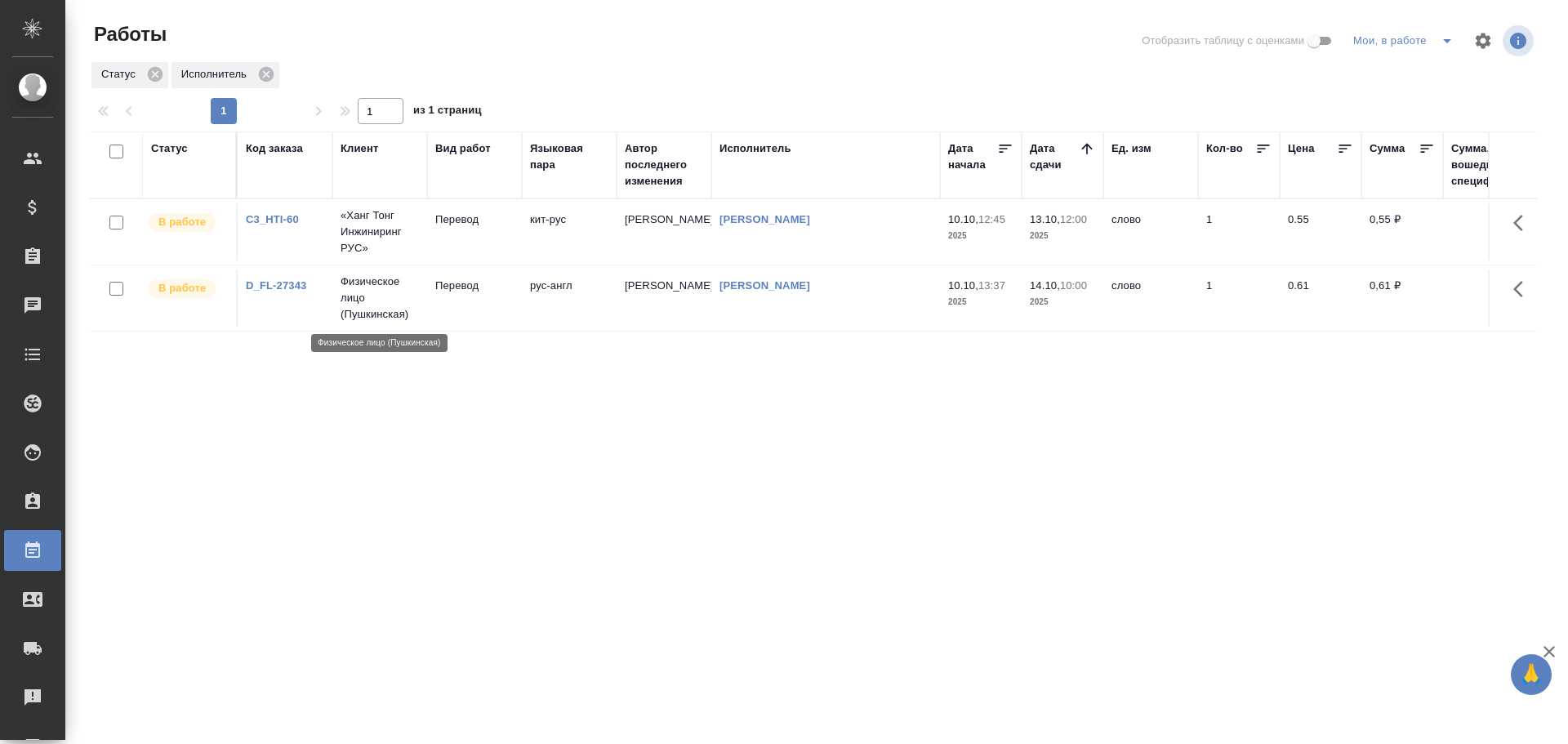
click at [343, 318] on p "Физическое лицо (Пушкинская)" at bounding box center [379, 298] width 78 height 49
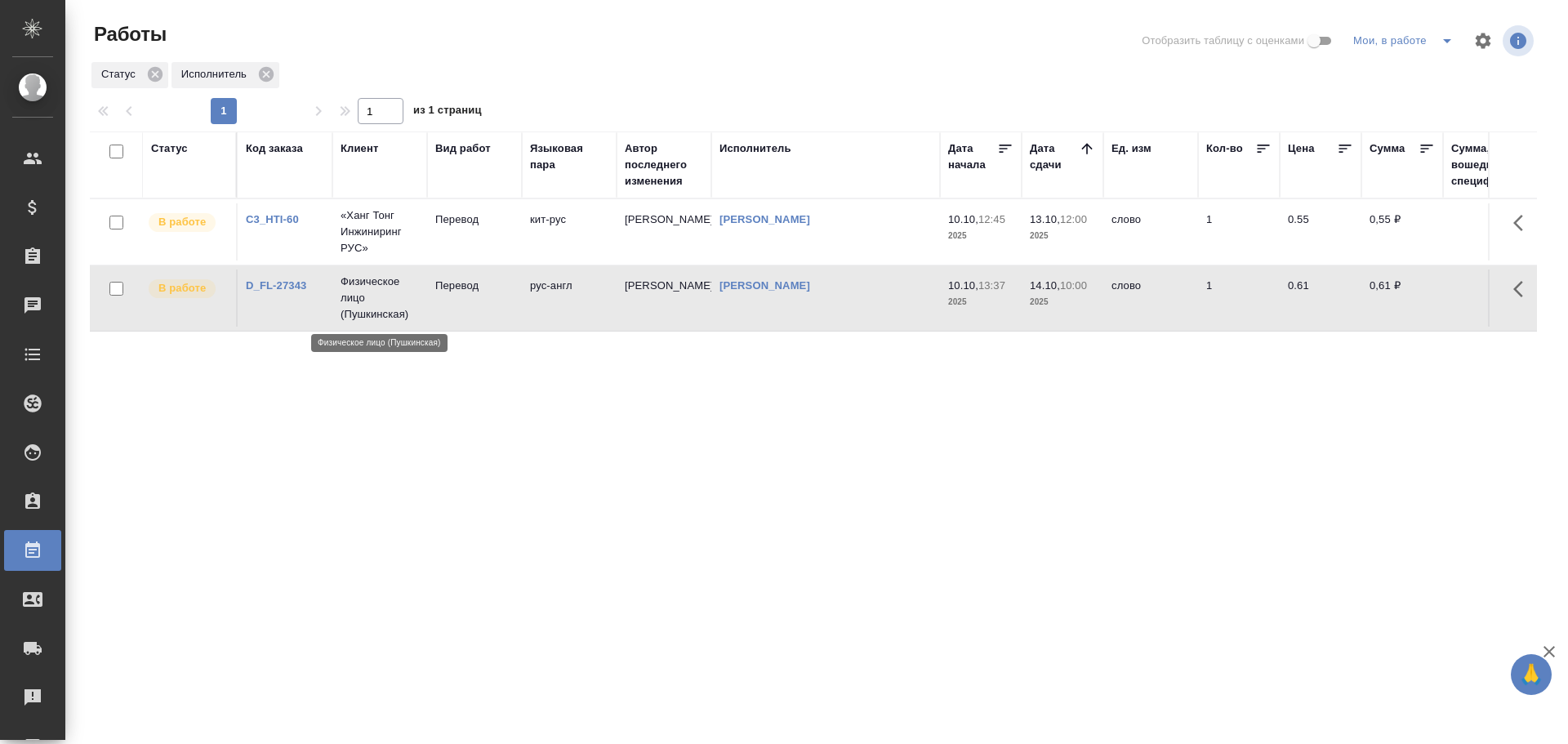
click at [343, 318] on p "Физическое лицо (Пушкинская)" at bounding box center [379, 298] width 78 height 49
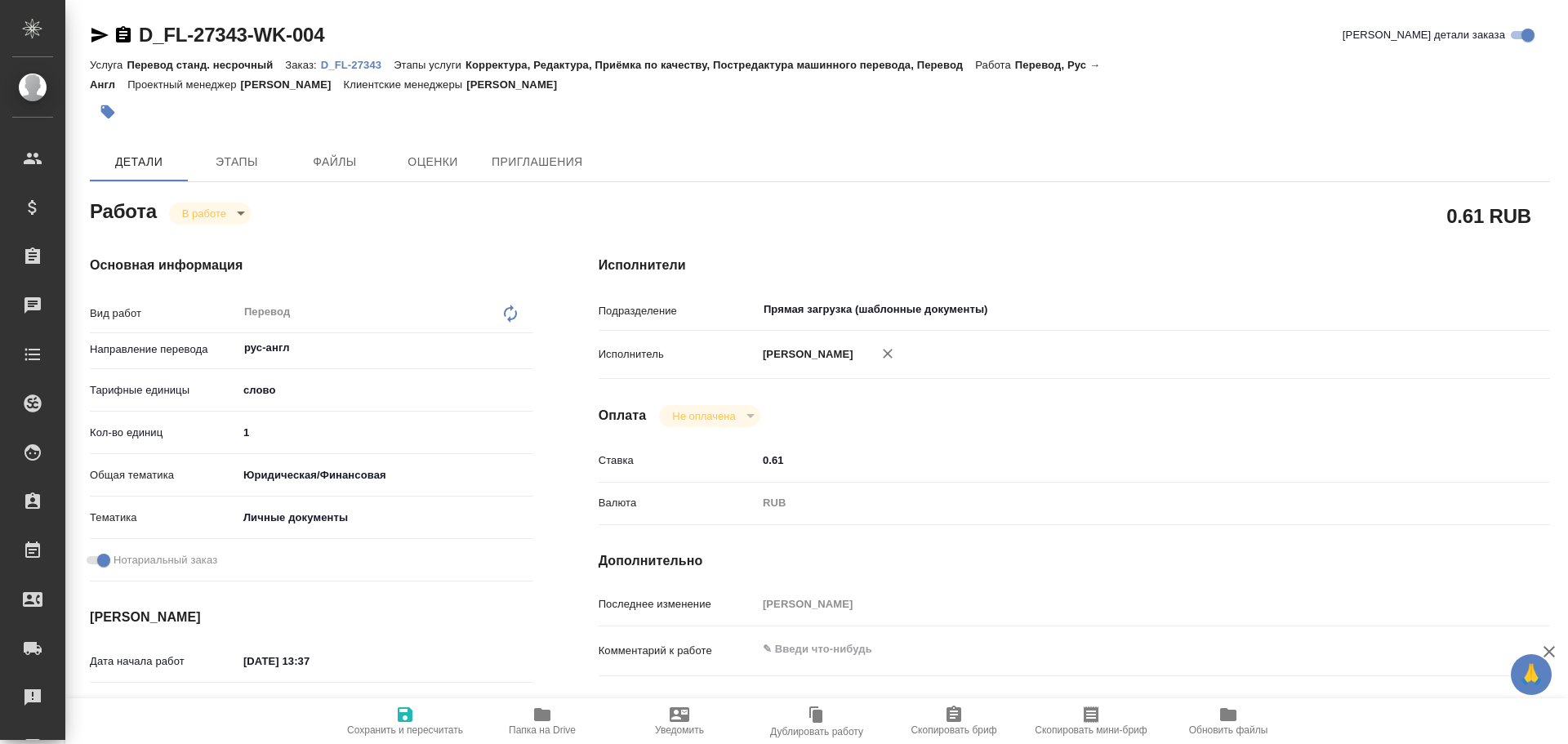
type textarea "x"
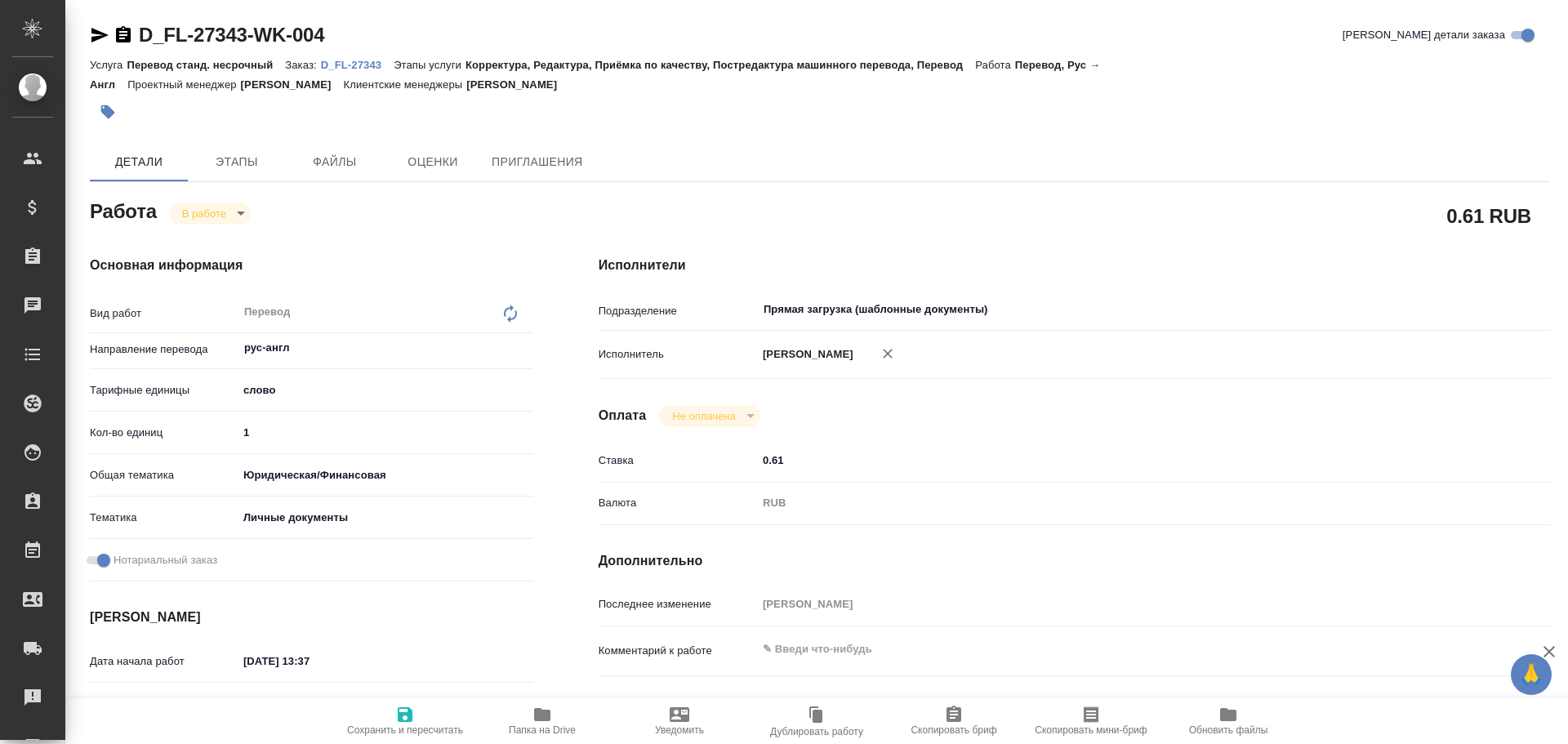
type textarea "x"
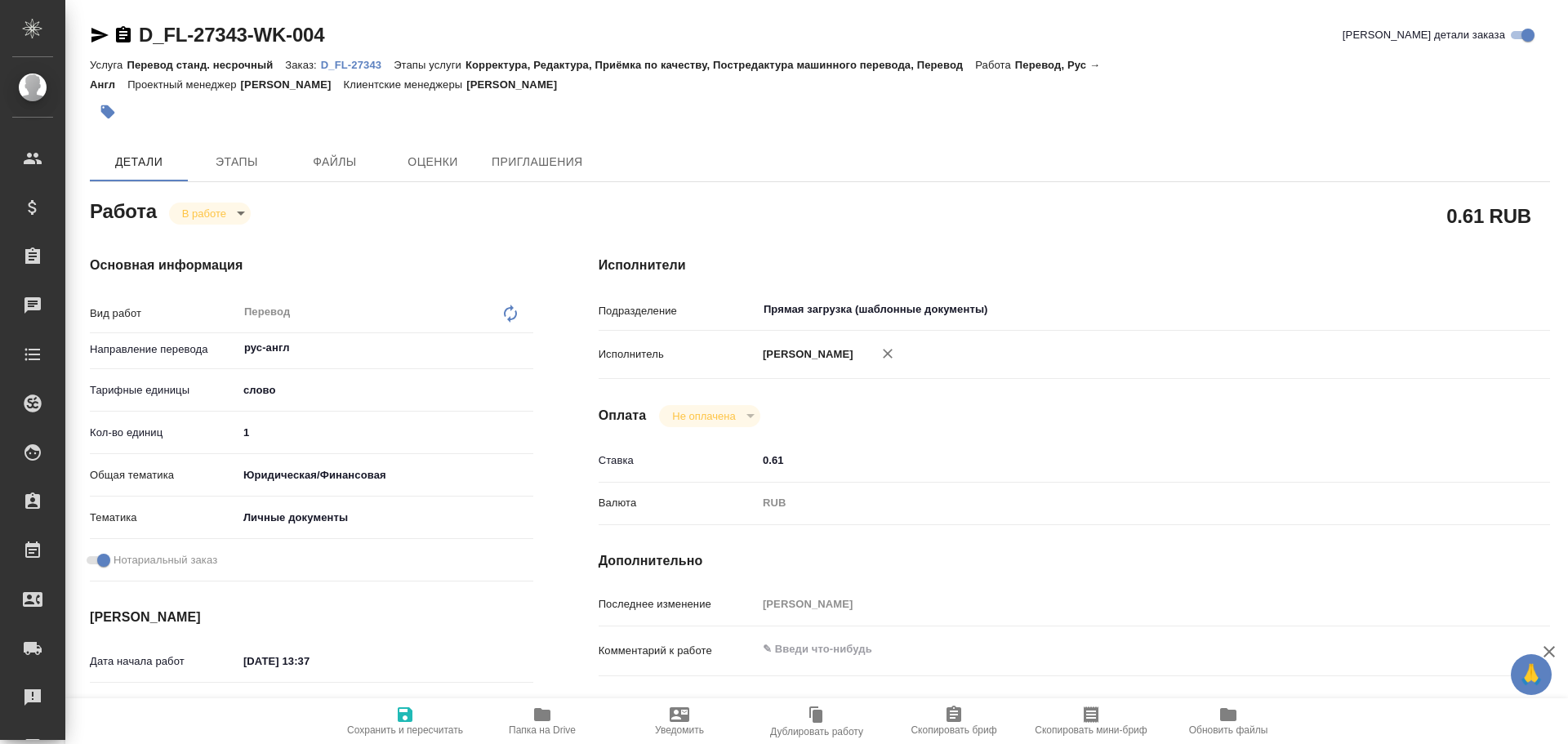
type textarea "x"
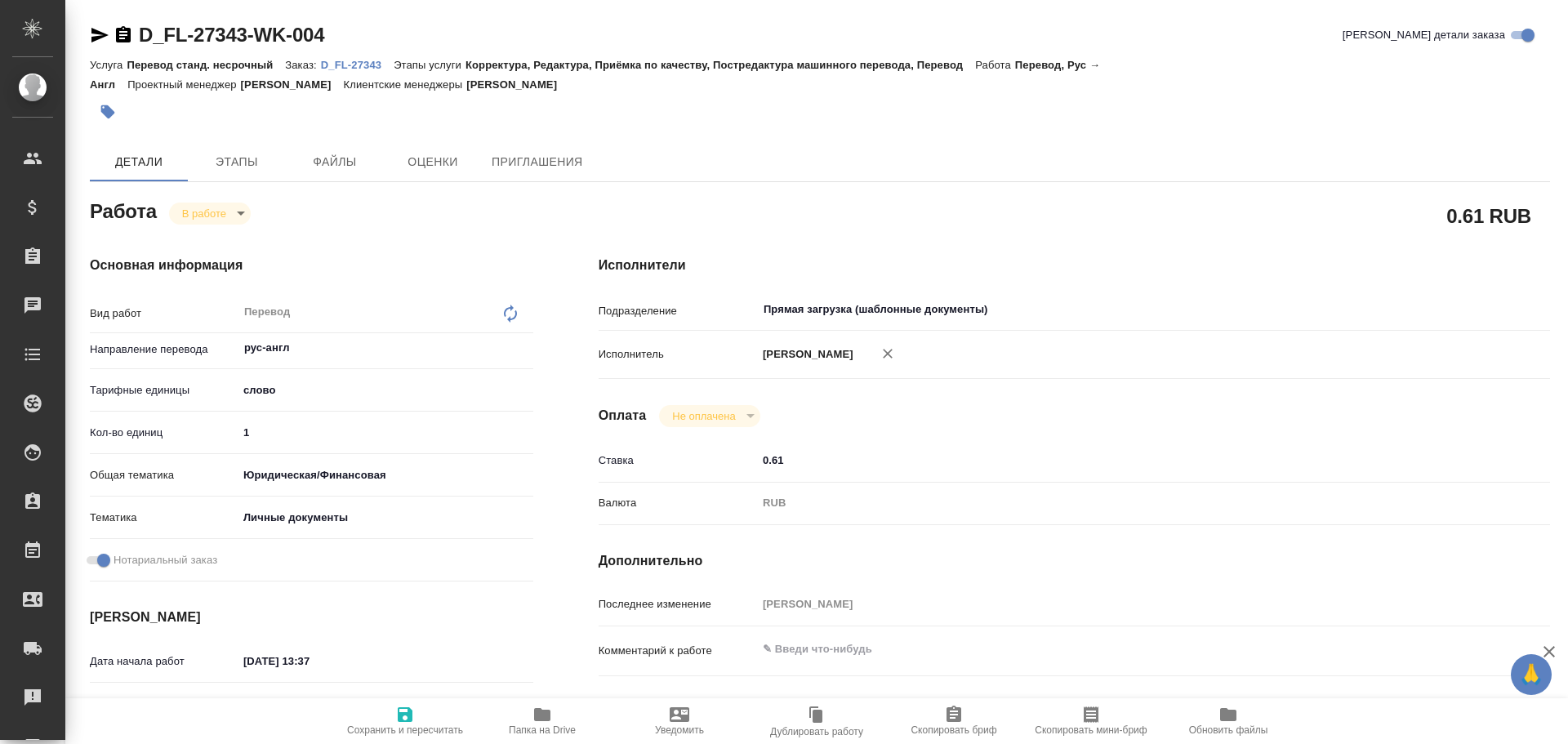
type textarea "x"
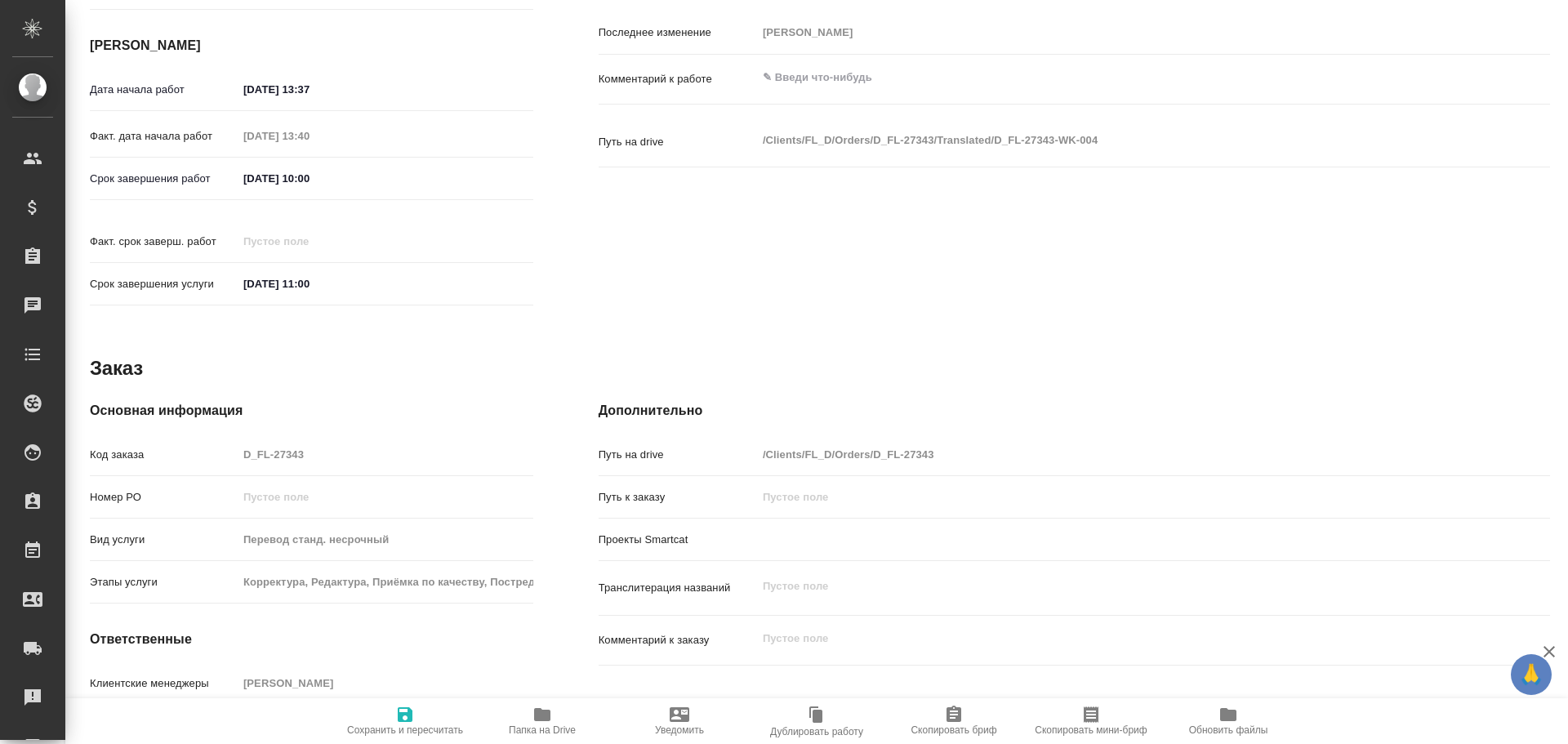
type textarea "x"
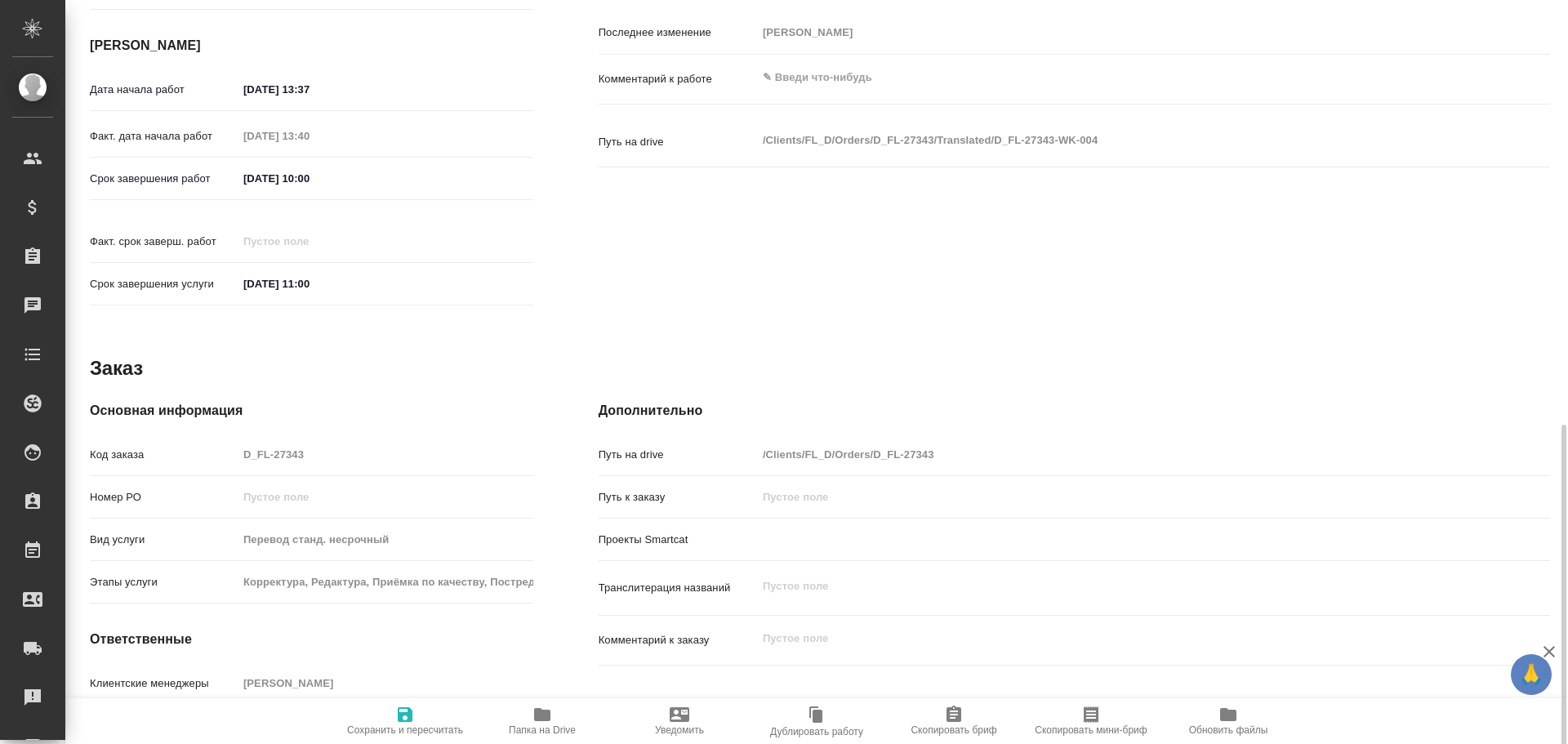
scroll to position [650, 0]
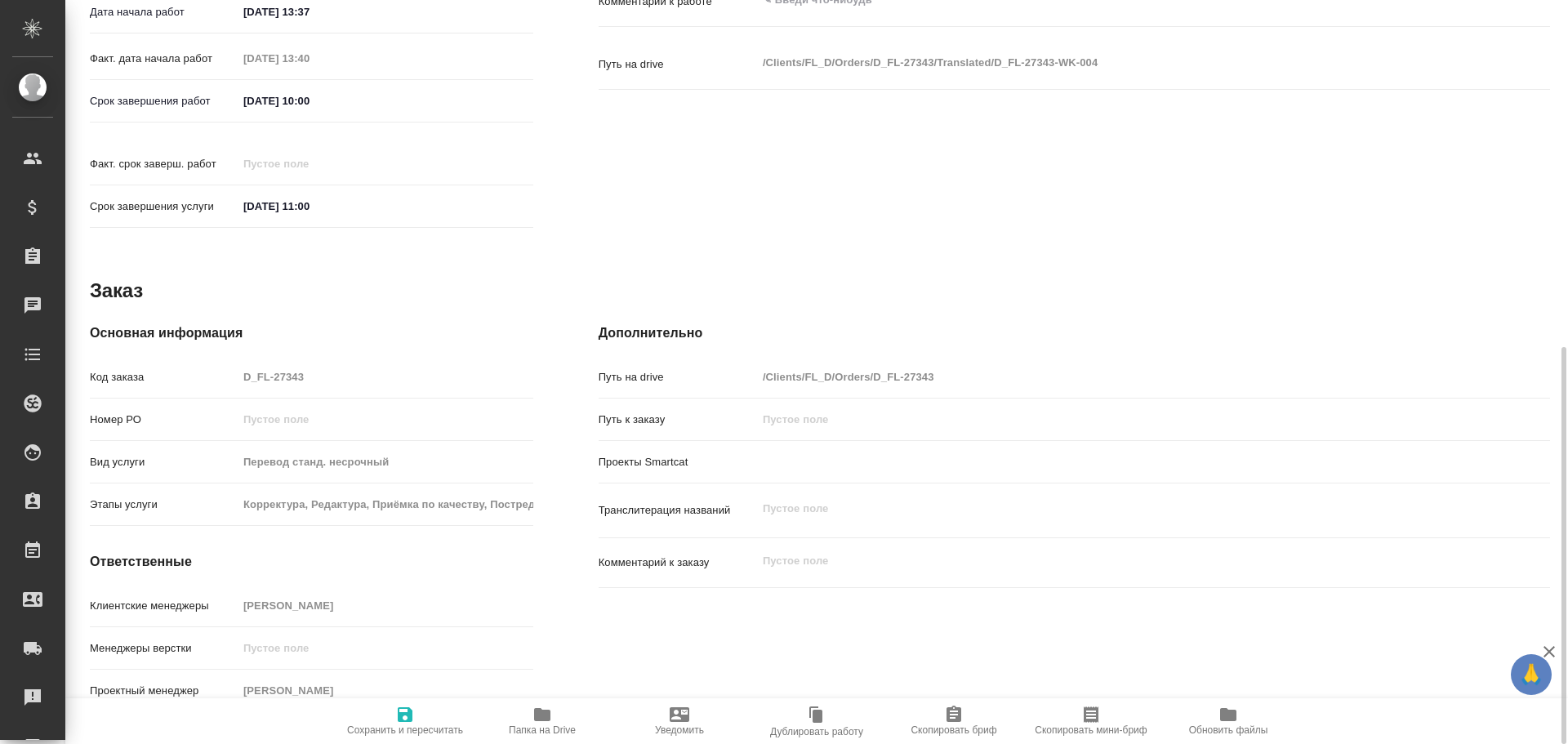
type textarea "x"
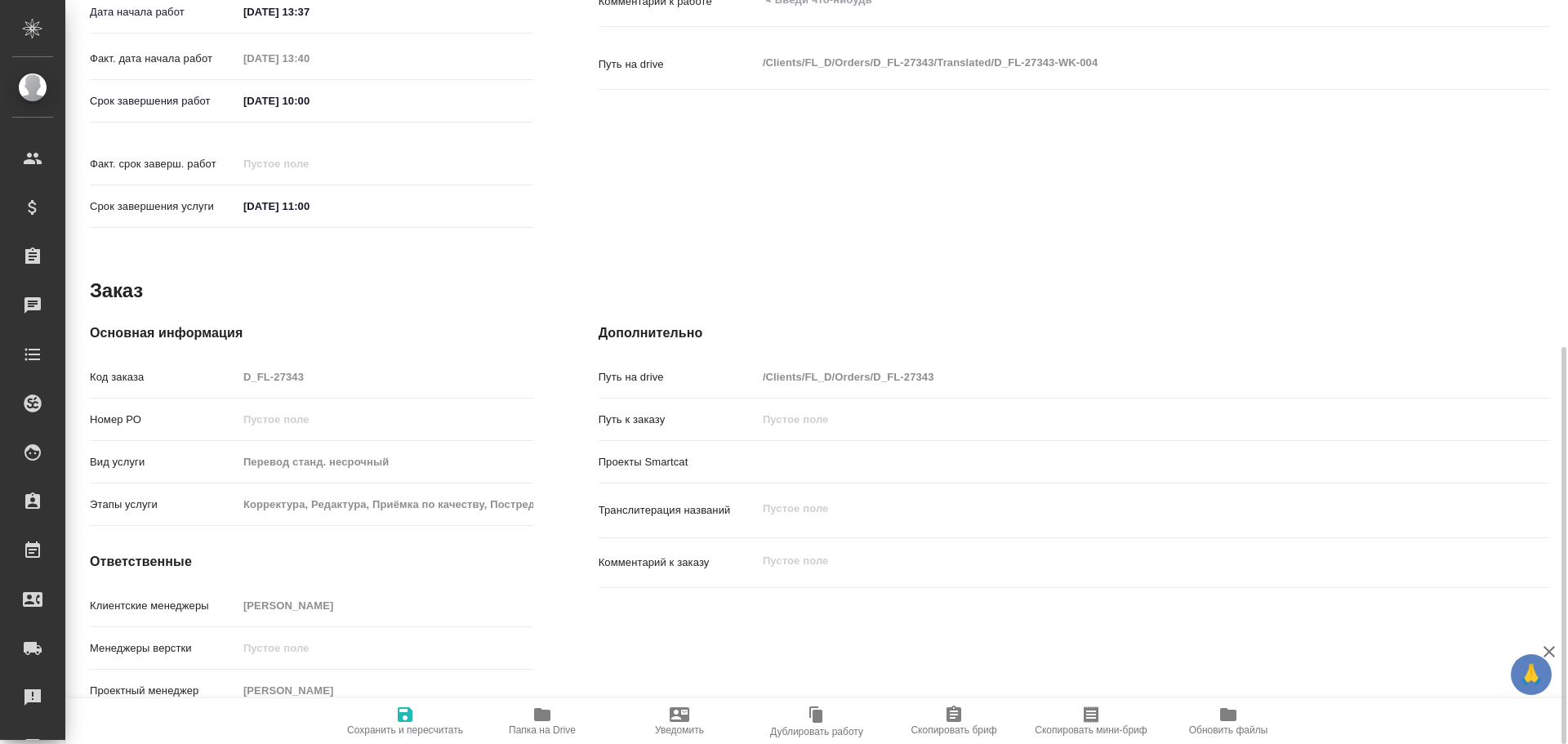
type textarea "x"
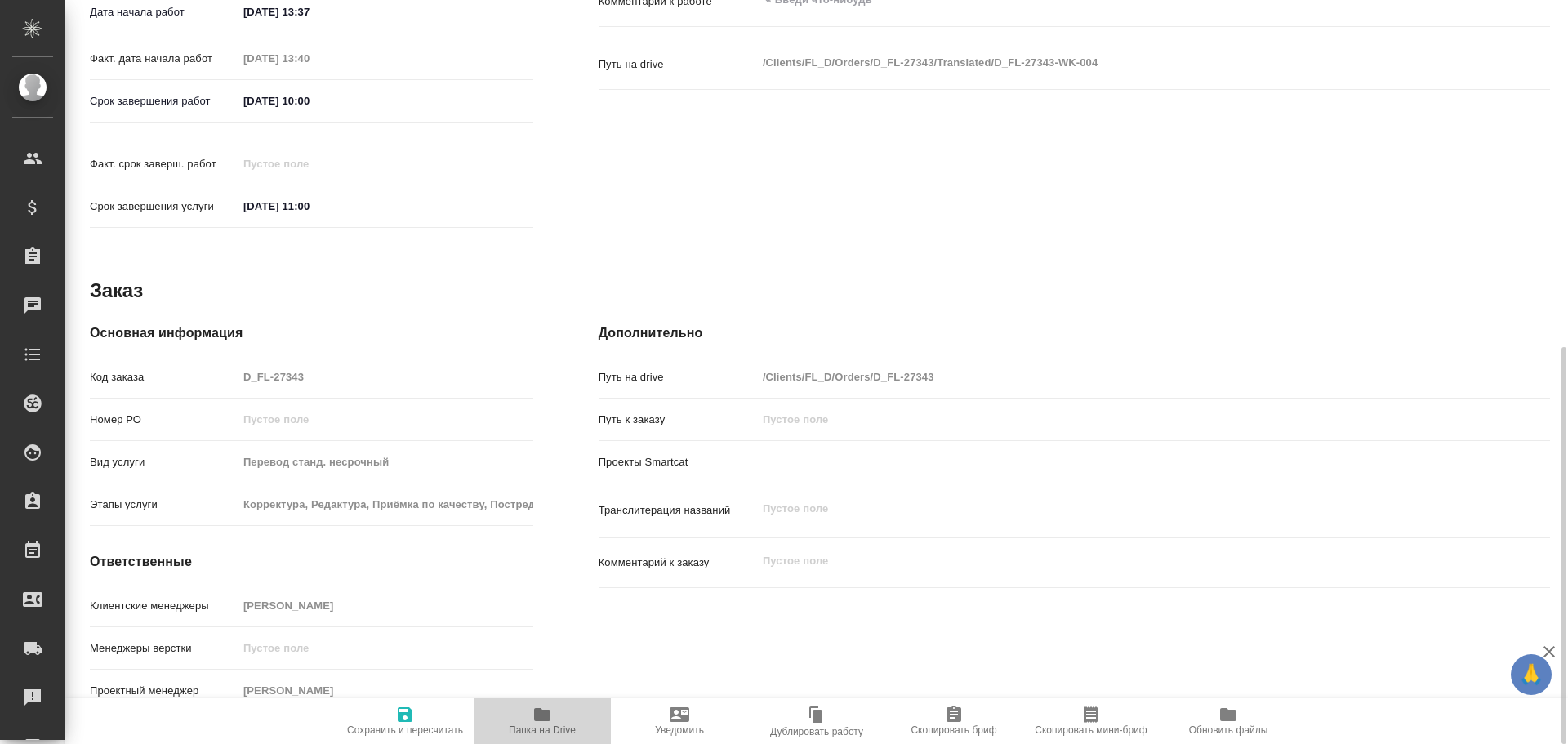
click at [539, 721] on icon "button" at bounding box center [542, 715] width 16 height 13
